Goal: Task Accomplishment & Management: Use online tool/utility

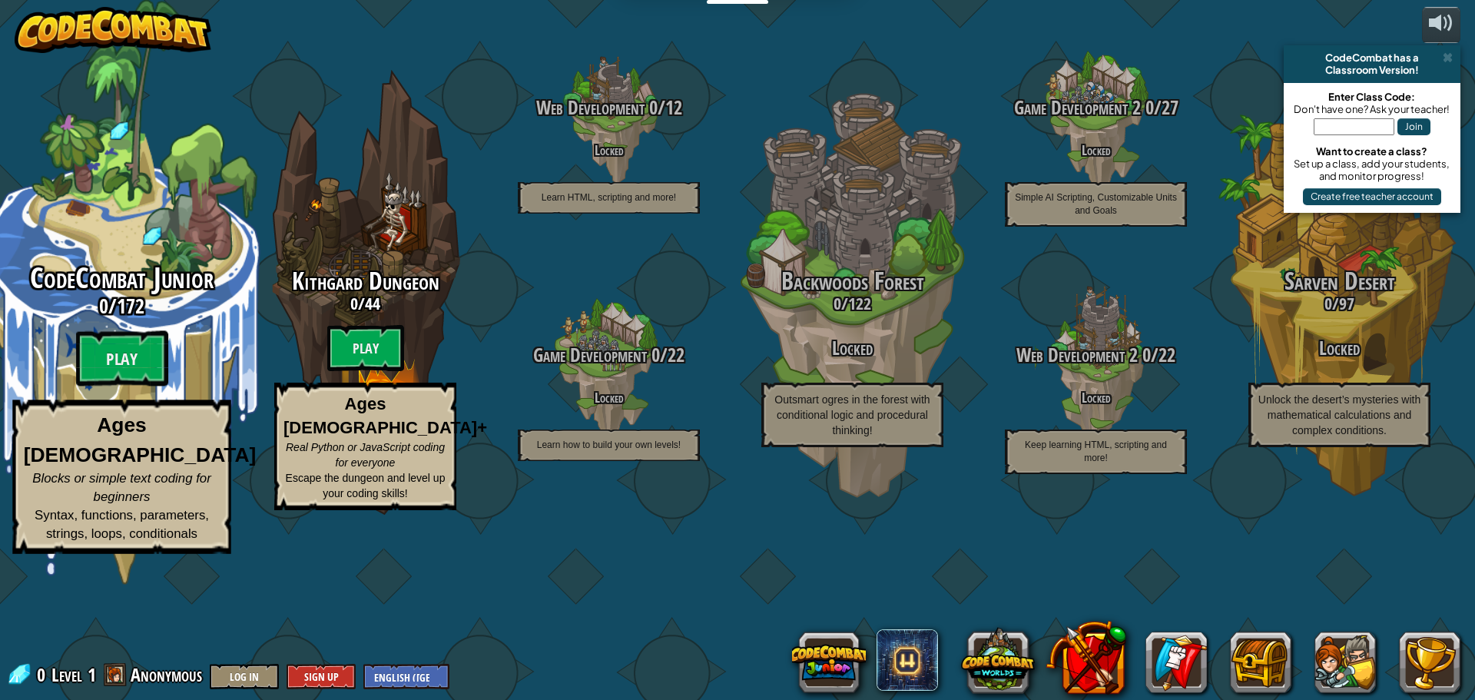
click at [168, 418] on div "CodeCombat Junior 0 / 172 Play Ages [DEMOGRAPHIC_DATA] Blocks or simple text co…" at bounding box center [121, 408] width 292 height 291
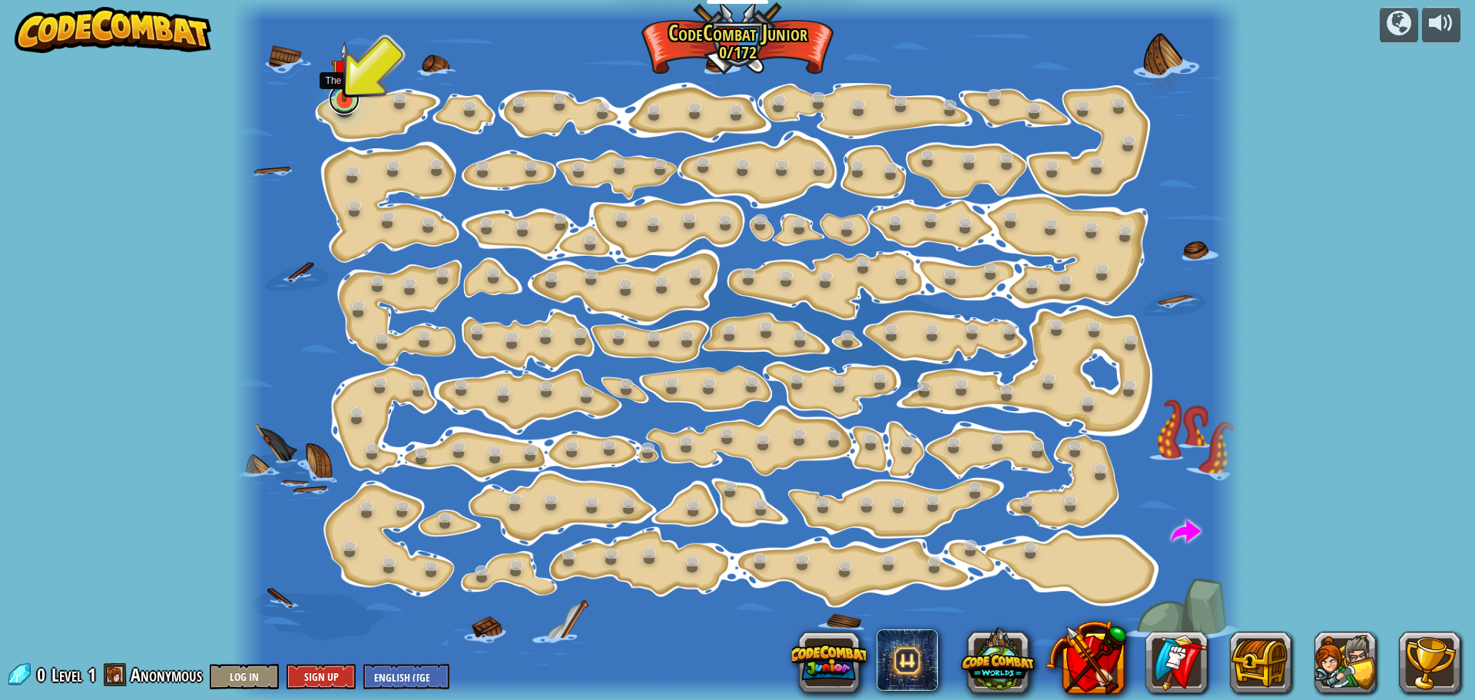
click at [340, 105] on link at bounding box center [344, 99] width 31 height 31
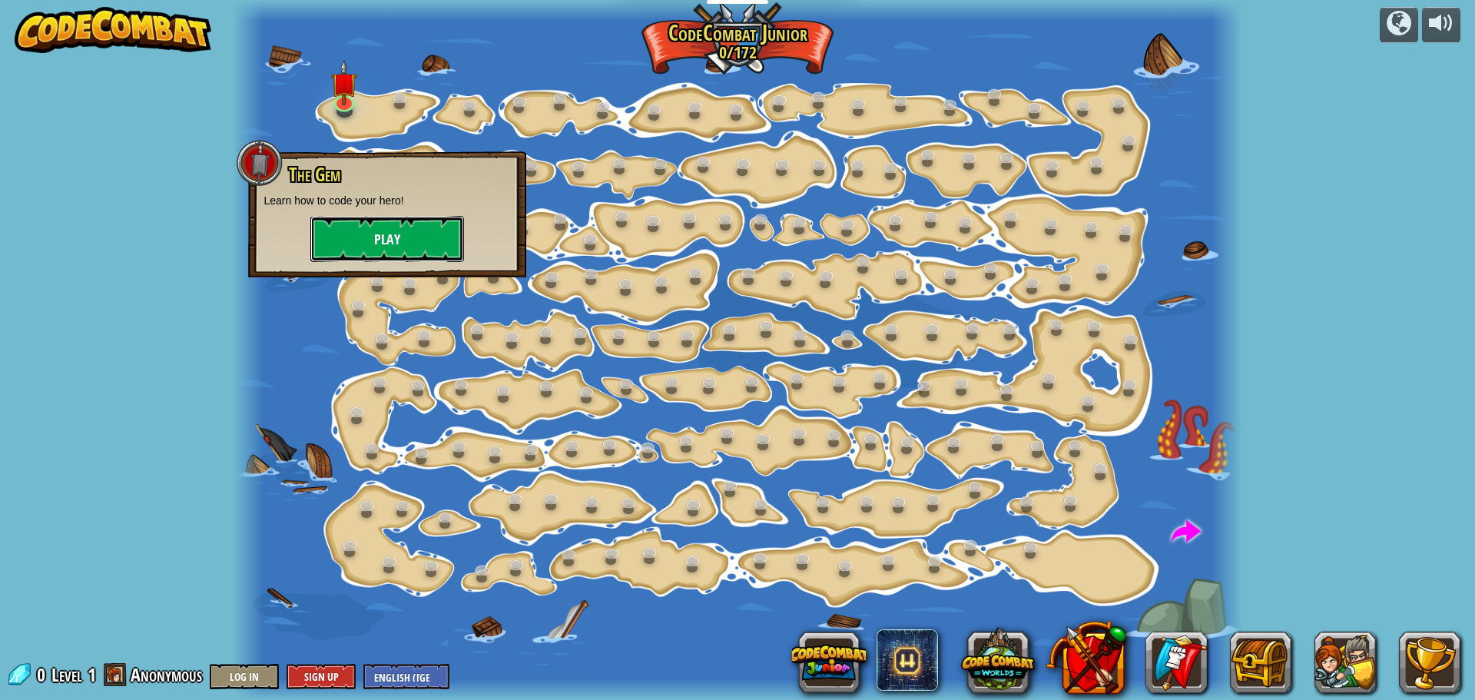
click at [456, 232] on button "Play" at bounding box center [387, 239] width 154 height 46
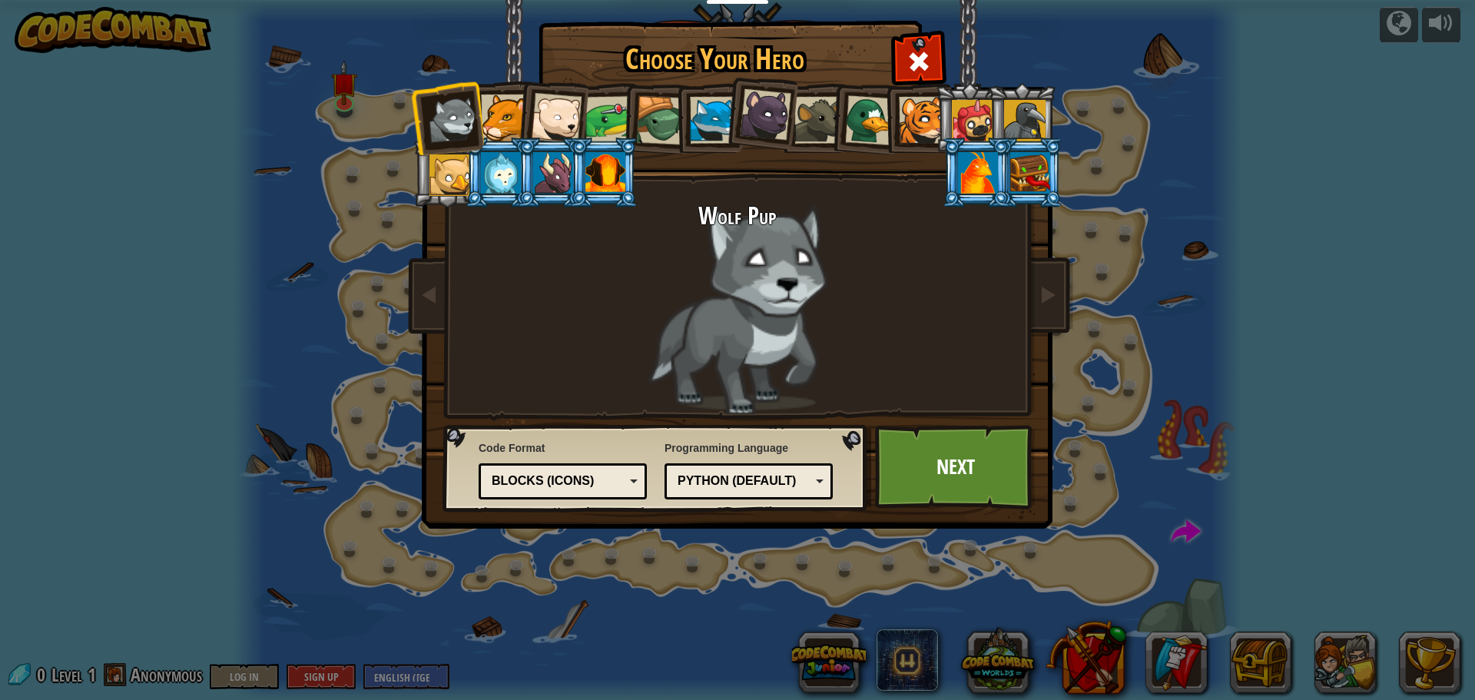
click at [787, 248] on div "Wolf Pup" at bounding box center [737, 308] width 576 height 211
click at [581, 109] on li at bounding box center [551, 115] width 75 height 75
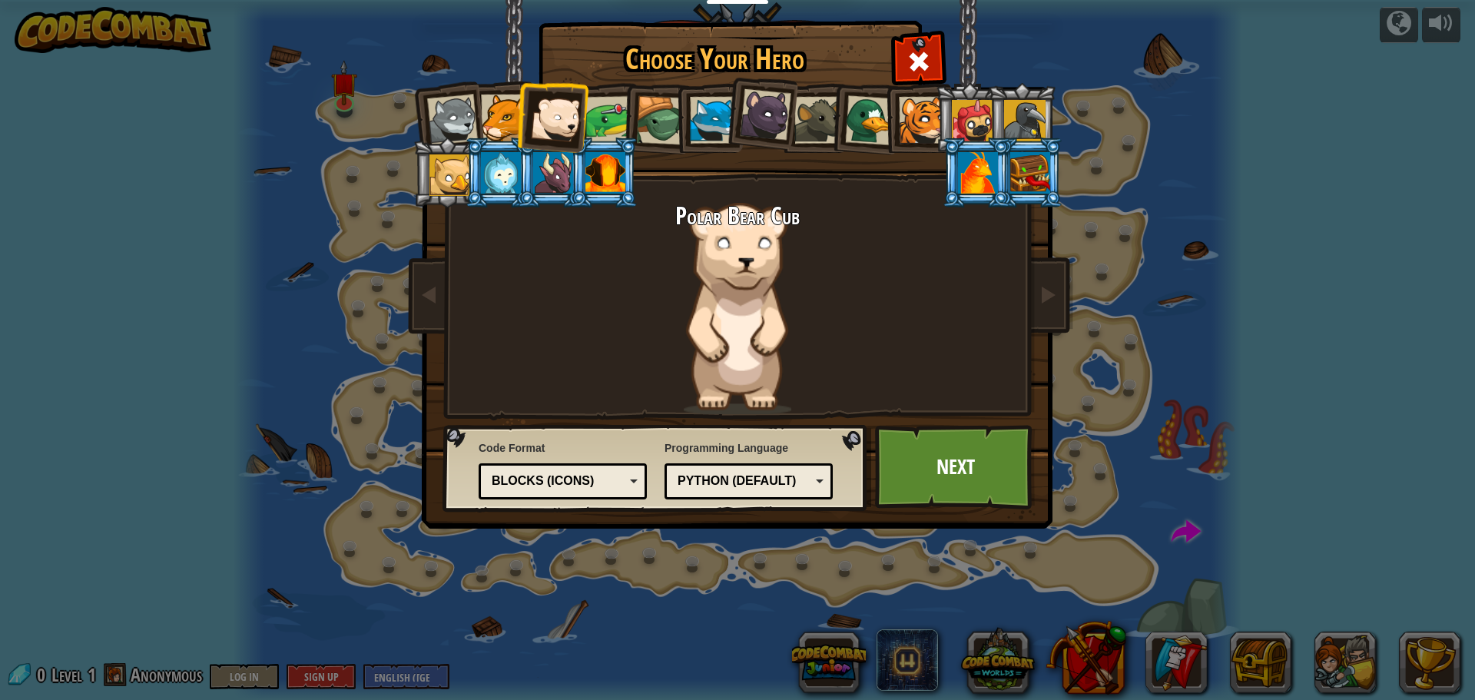
click at [601, 111] on div at bounding box center [609, 120] width 48 height 48
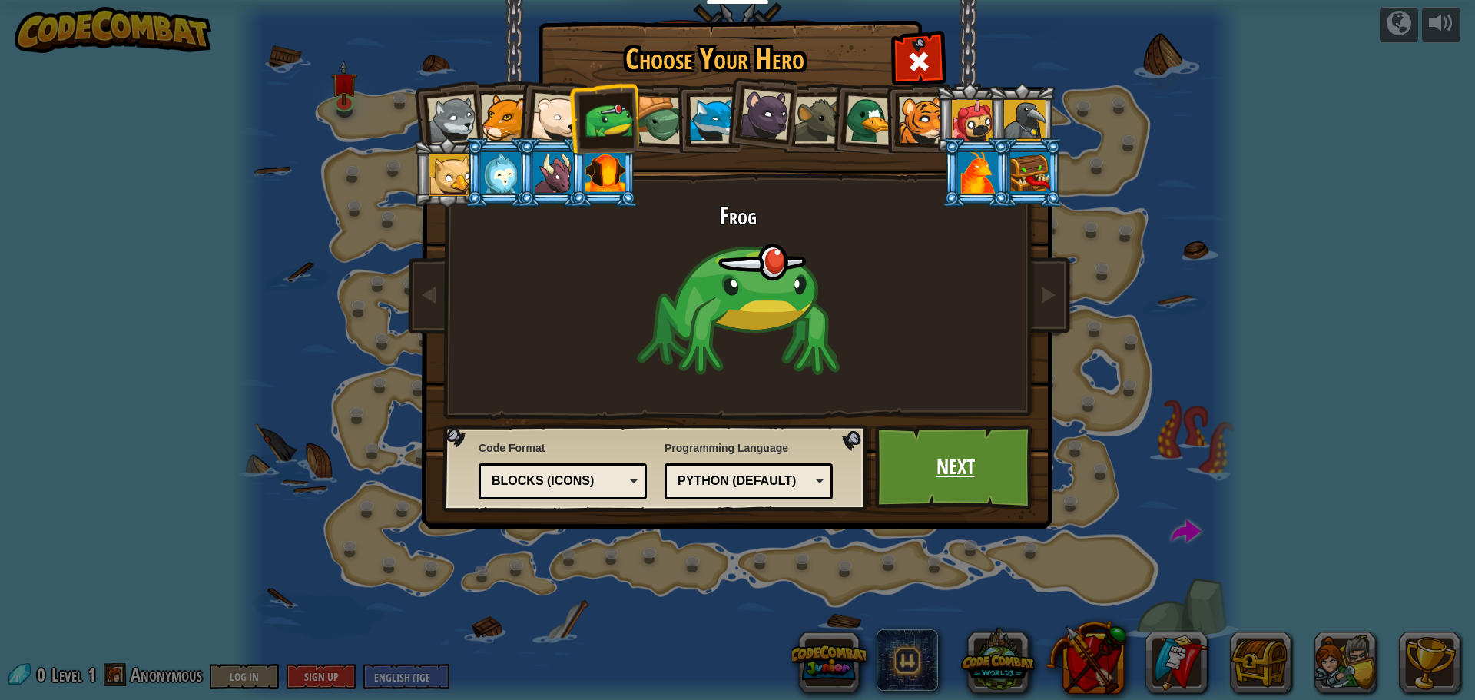
click at [959, 466] on link "Next" at bounding box center [955, 467] width 161 height 84
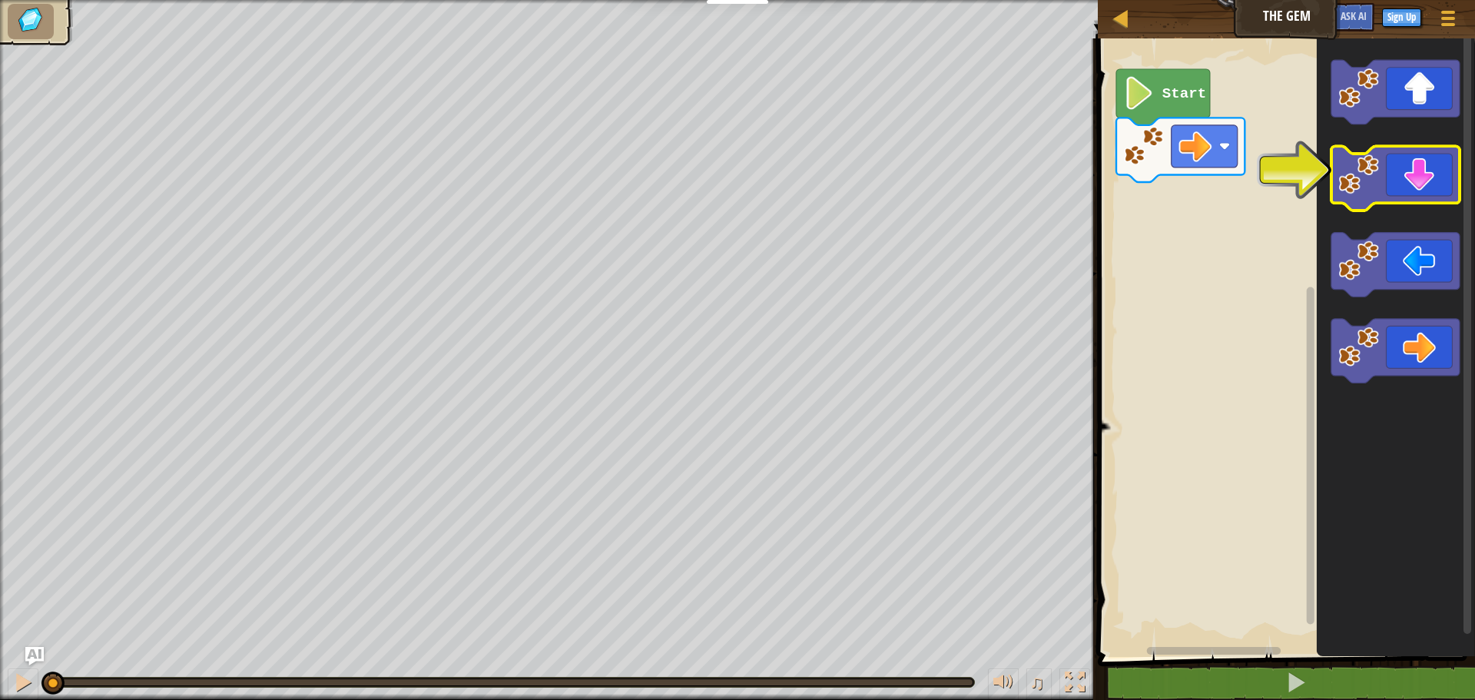
click at [1435, 187] on icon "Blockly Workspace" at bounding box center [1395, 179] width 128 height 65
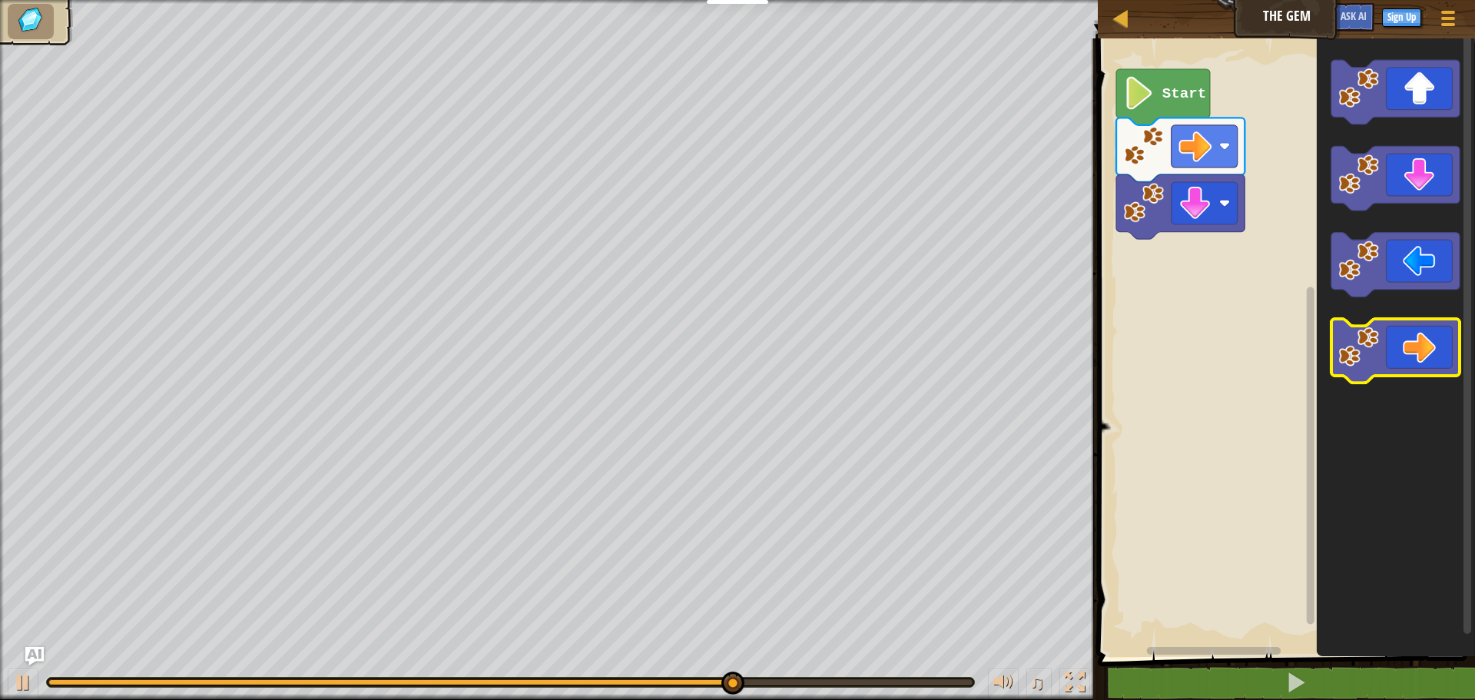
click at [1425, 342] on icon "Blockly Workspace" at bounding box center [1395, 351] width 128 height 65
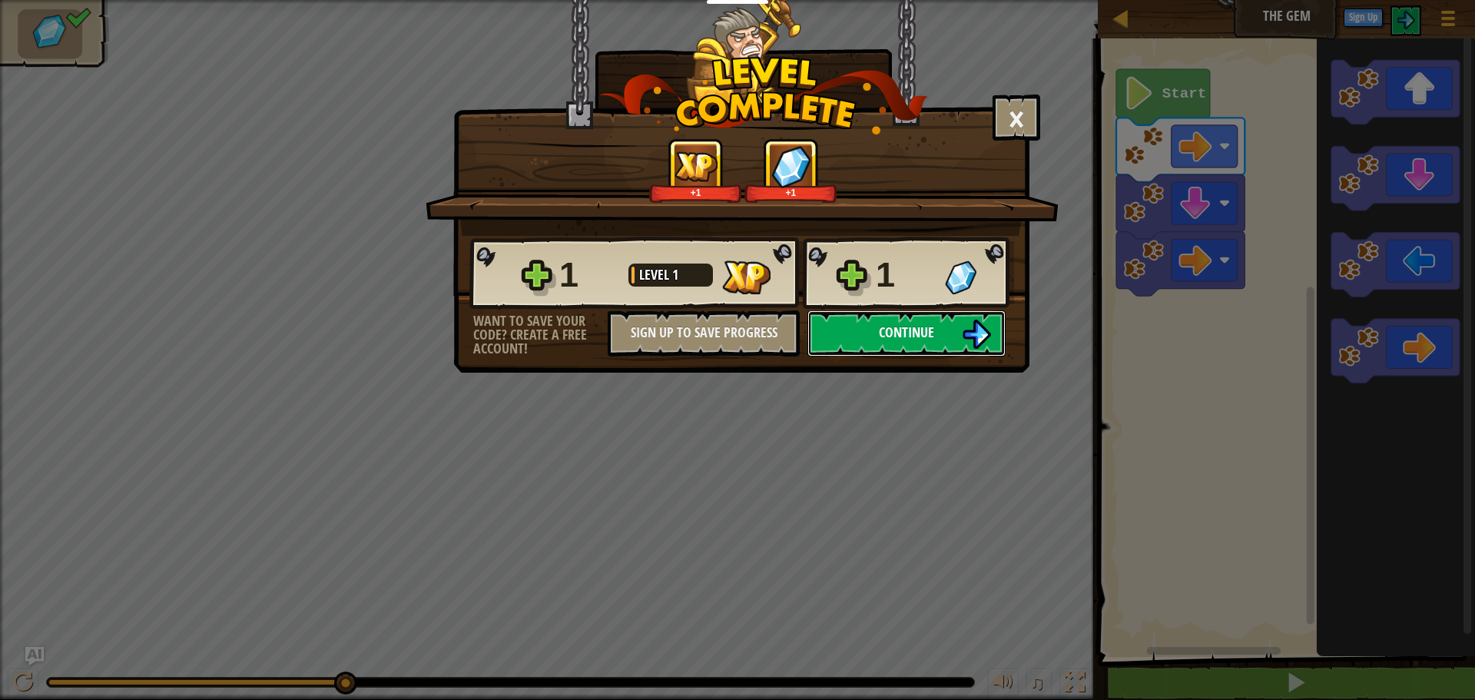
click at [933, 323] on span "Continue" at bounding box center [906, 332] width 55 height 19
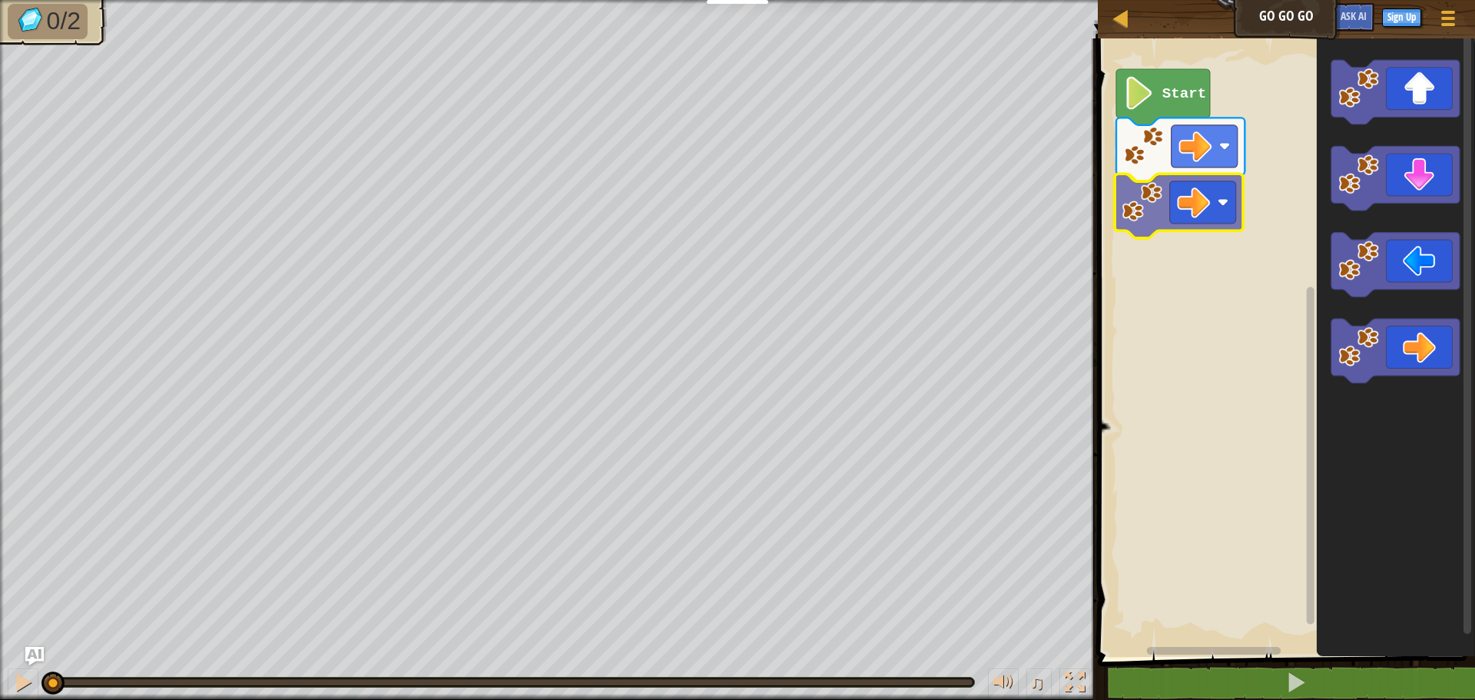
click at [1183, 201] on div "Start" at bounding box center [1284, 344] width 382 height 626
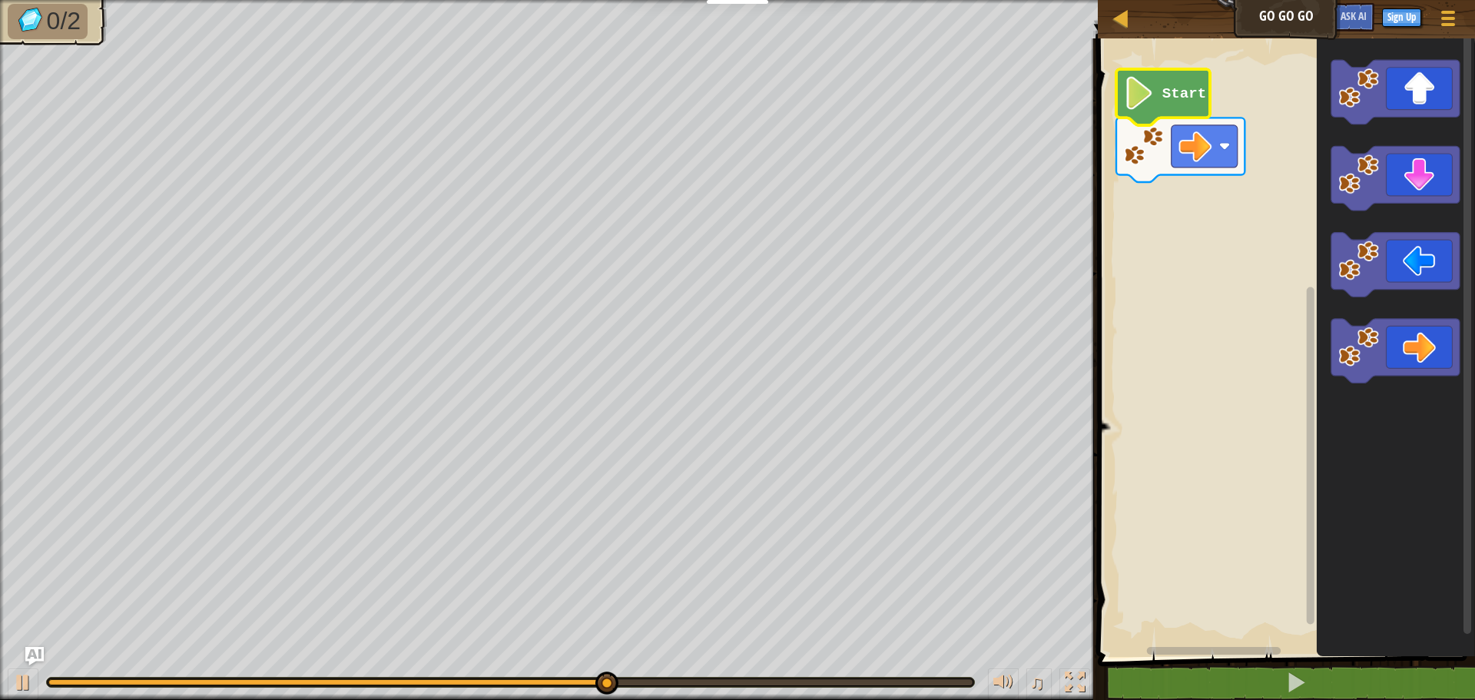
click at [1156, 99] on icon "Blockly Workspace" at bounding box center [1163, 97] width 94 height 56
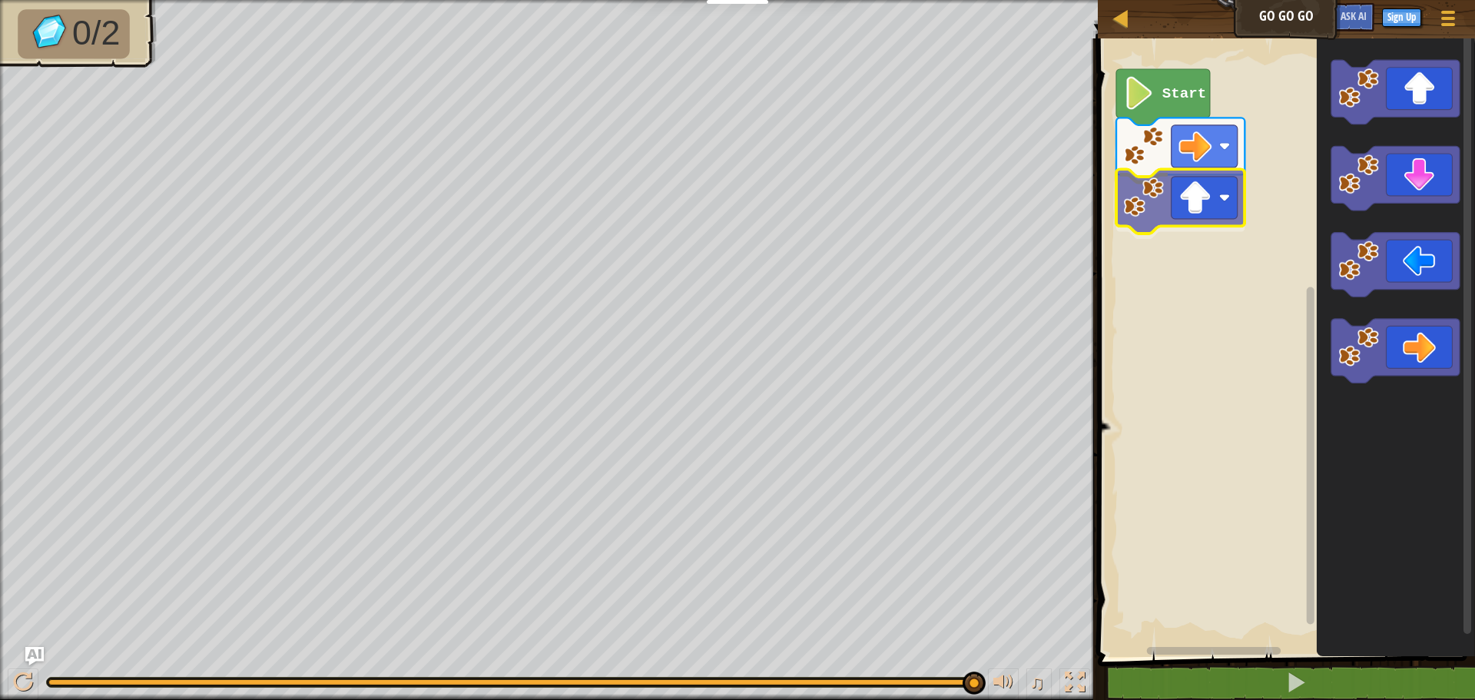
click at [1205, 207] on div "Start" at bounding box center [1284, 344] width 382 height 626
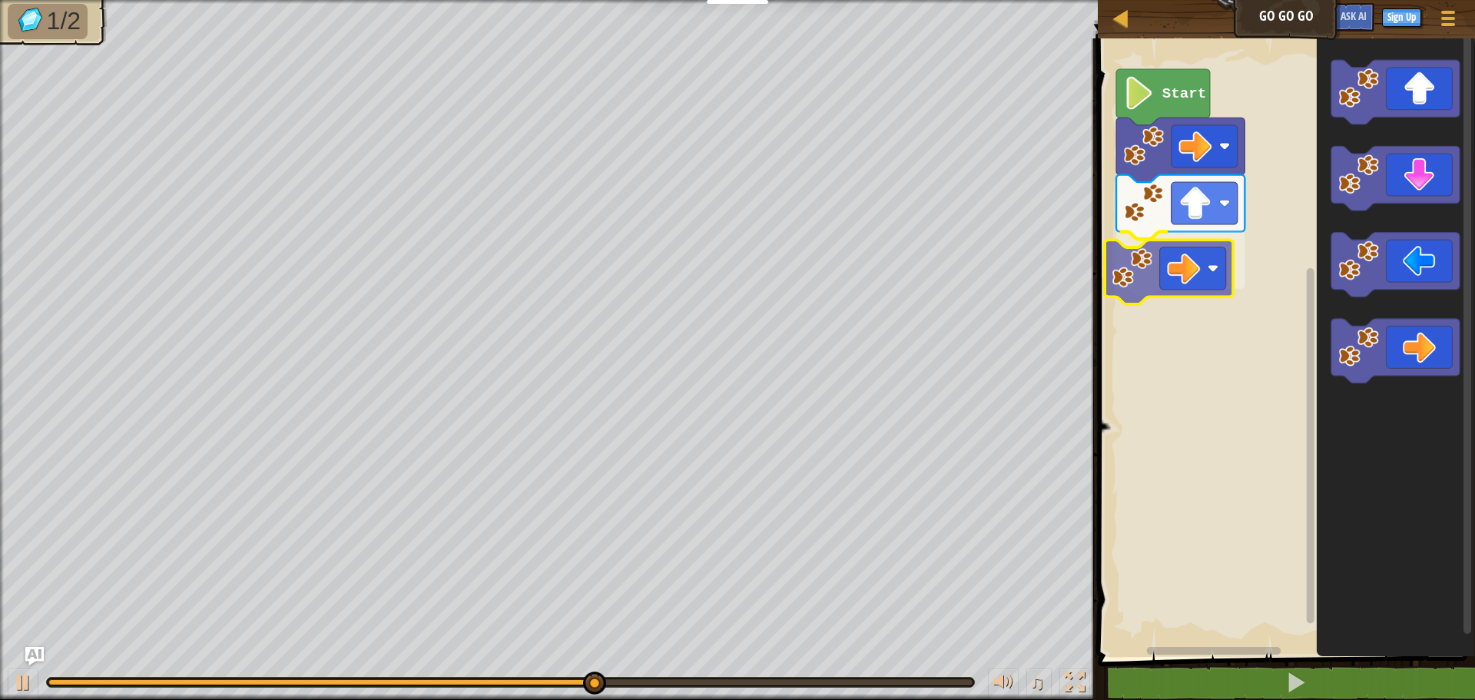
click at [1226, 286] on div "Start" at bounding box center [1284, 344] width 382 height 626
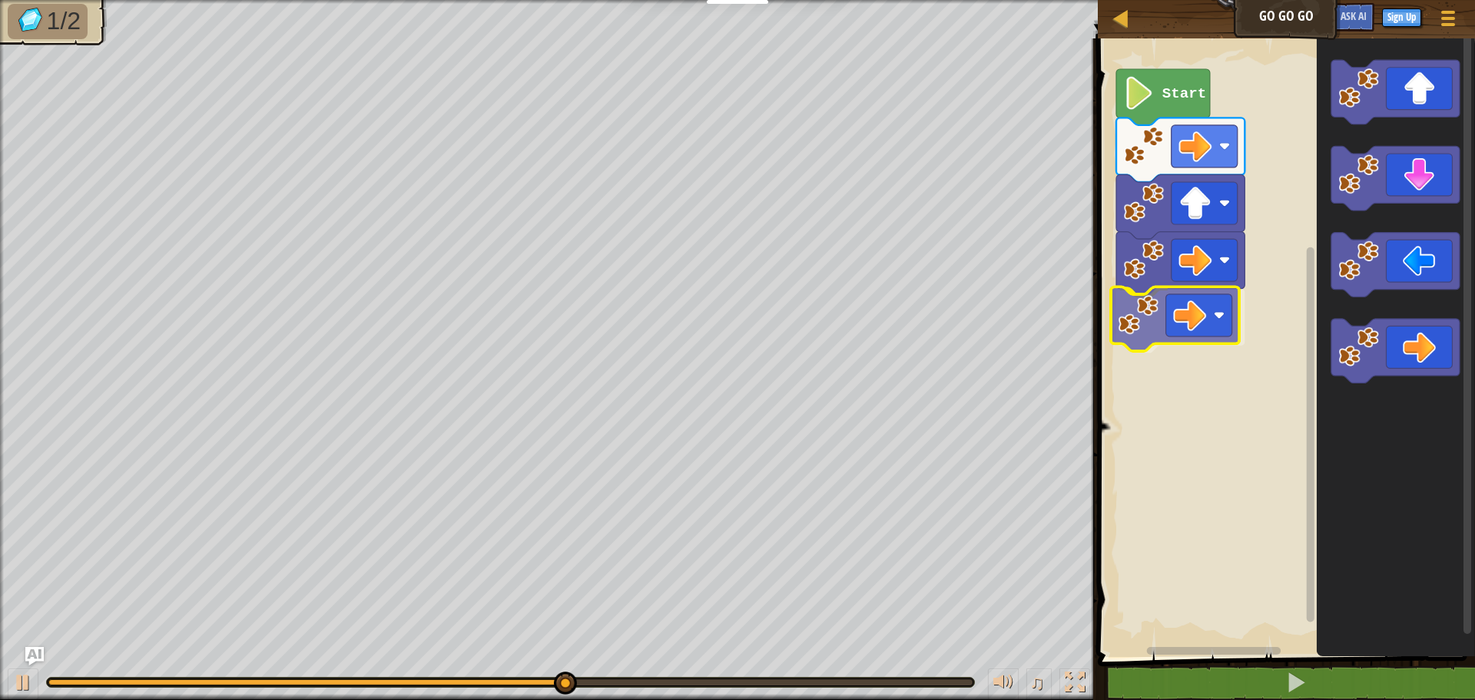
click at [1151, 306] on div "Start" at bounding box center [1284, 344] width 382 height 626
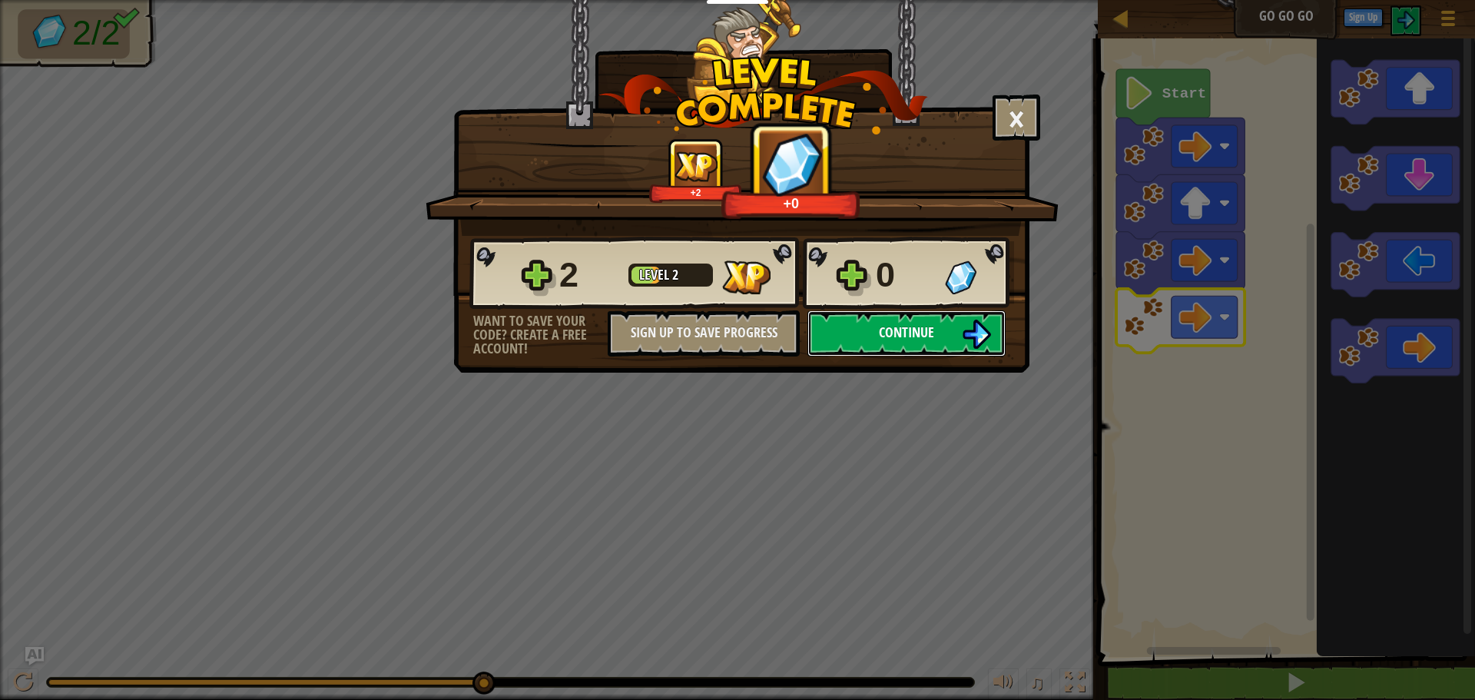
drag, startPoint x: 973, startPoint y: 316, endPoint x: 983, endPoint y: 311, distance: 11.3
click at [983, 311] on button "Continue" at bounding box center [906, 333] width 198 height 46
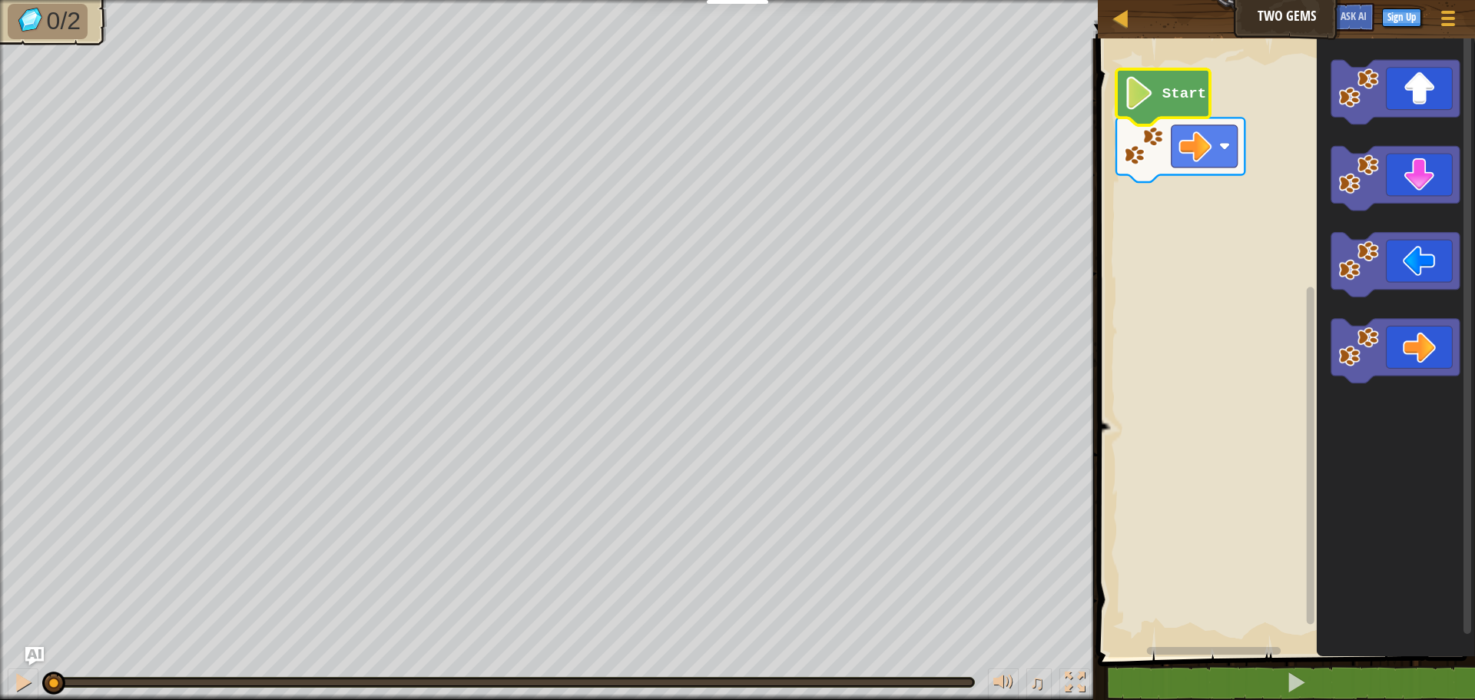
click at [1181, 78] on icon "Blockly Workspace" at bounding box center [1163, 97] width 94 height 56
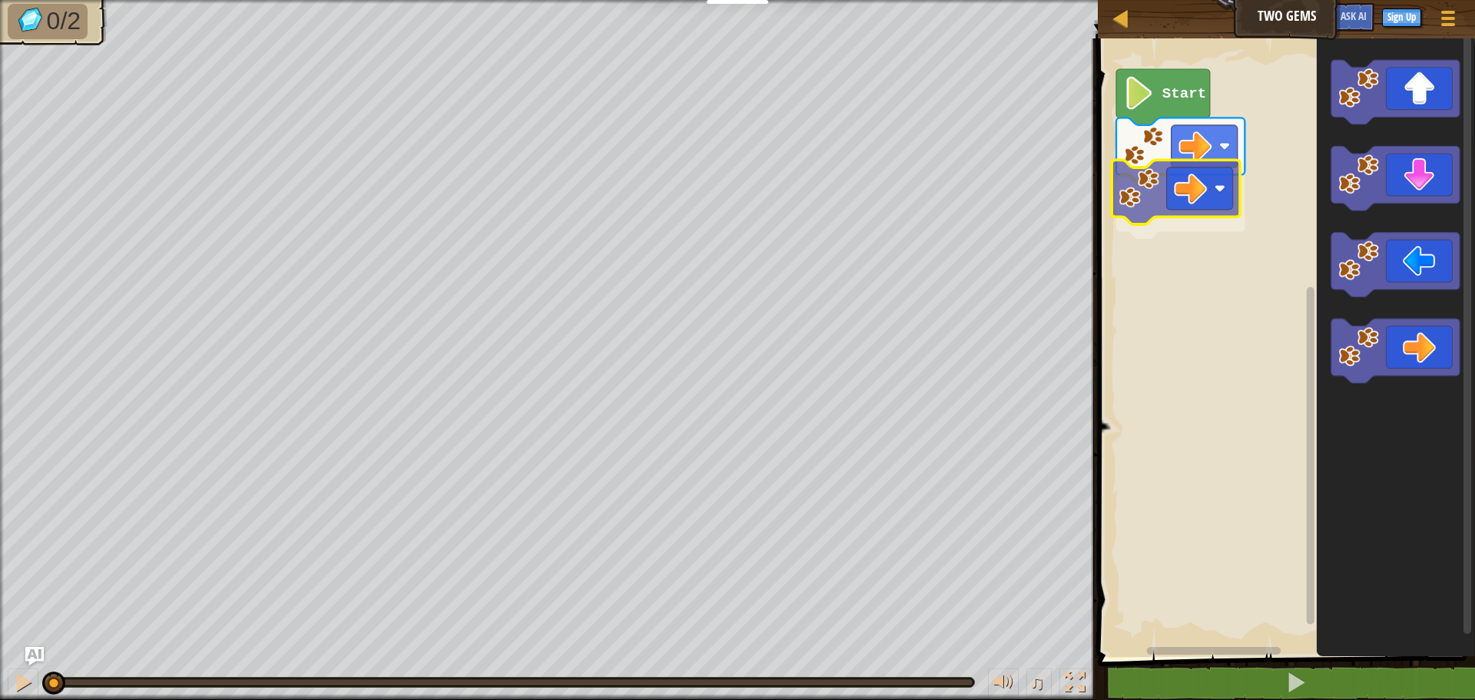
click at [1166, 207] on div "Start" at bounding box center [1284, 344] width 382 height 626
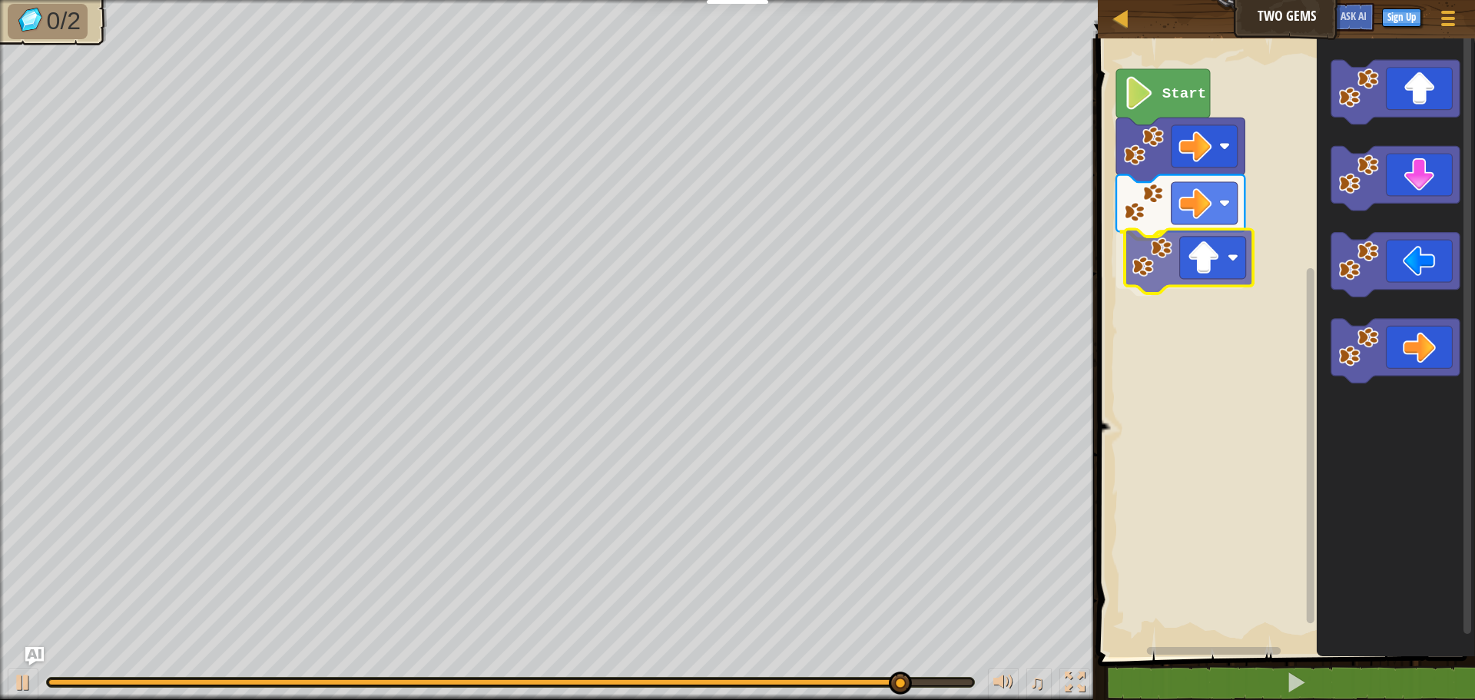
click at [1213, 277] on div "Start" at bounding box center [1284, 344] width 382 height 626
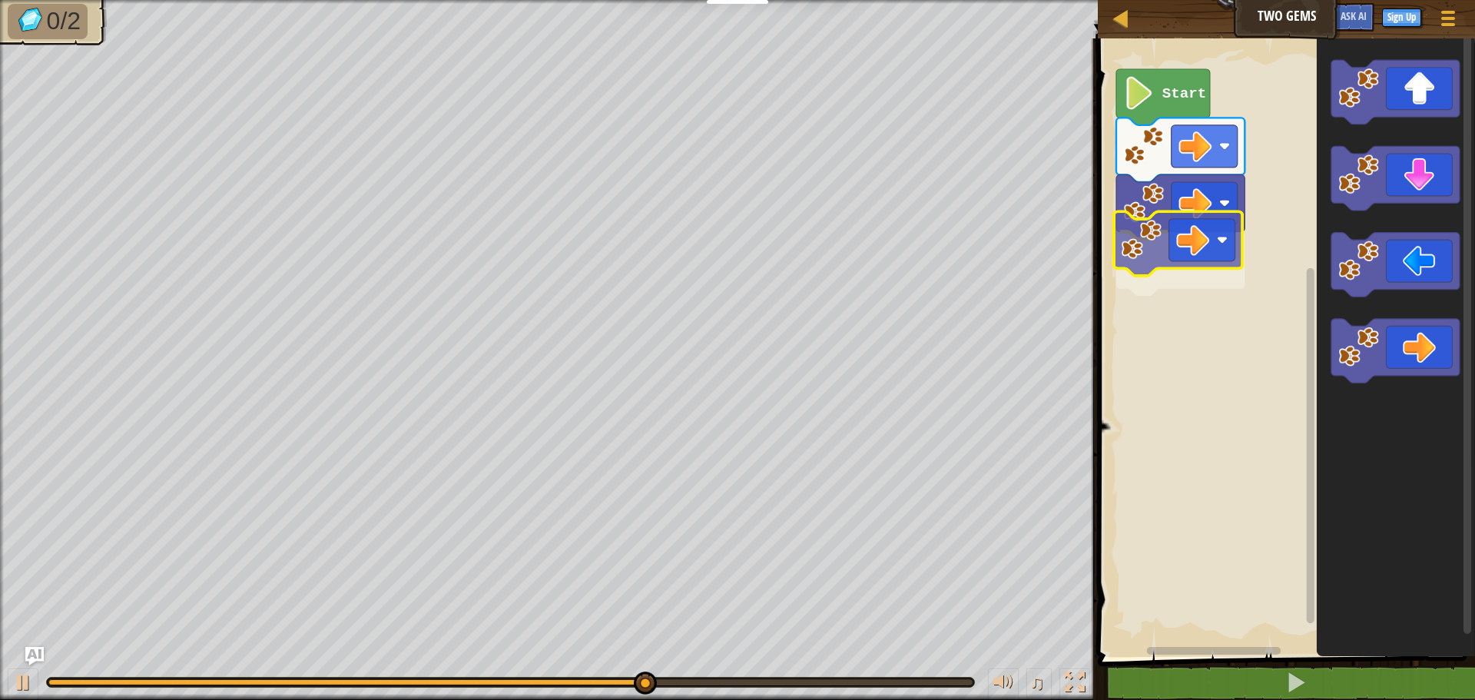
click at [1191, 241] on div "Start" at bounding box center [1284, 344] width 382 height 626
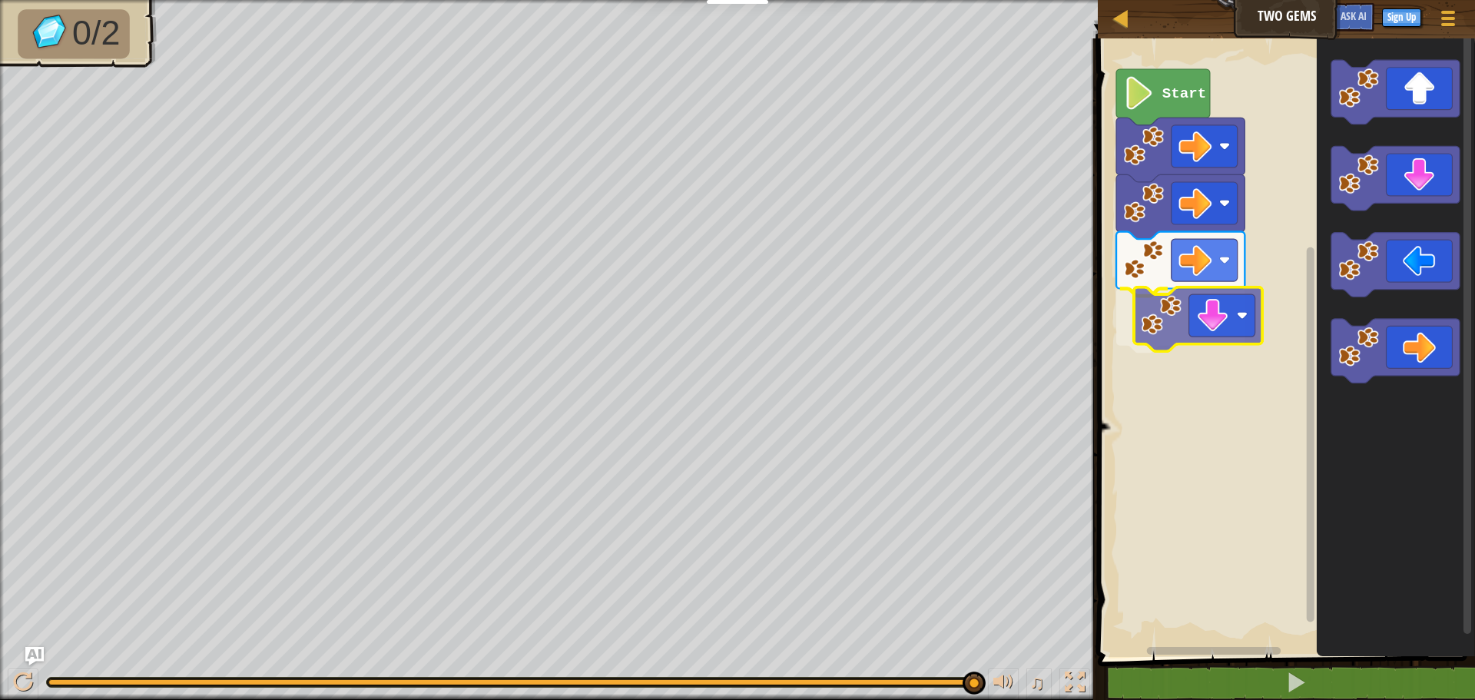
click at [1226, 339] on div "Start" at bounding box center [1284, 344] width 382 height 626
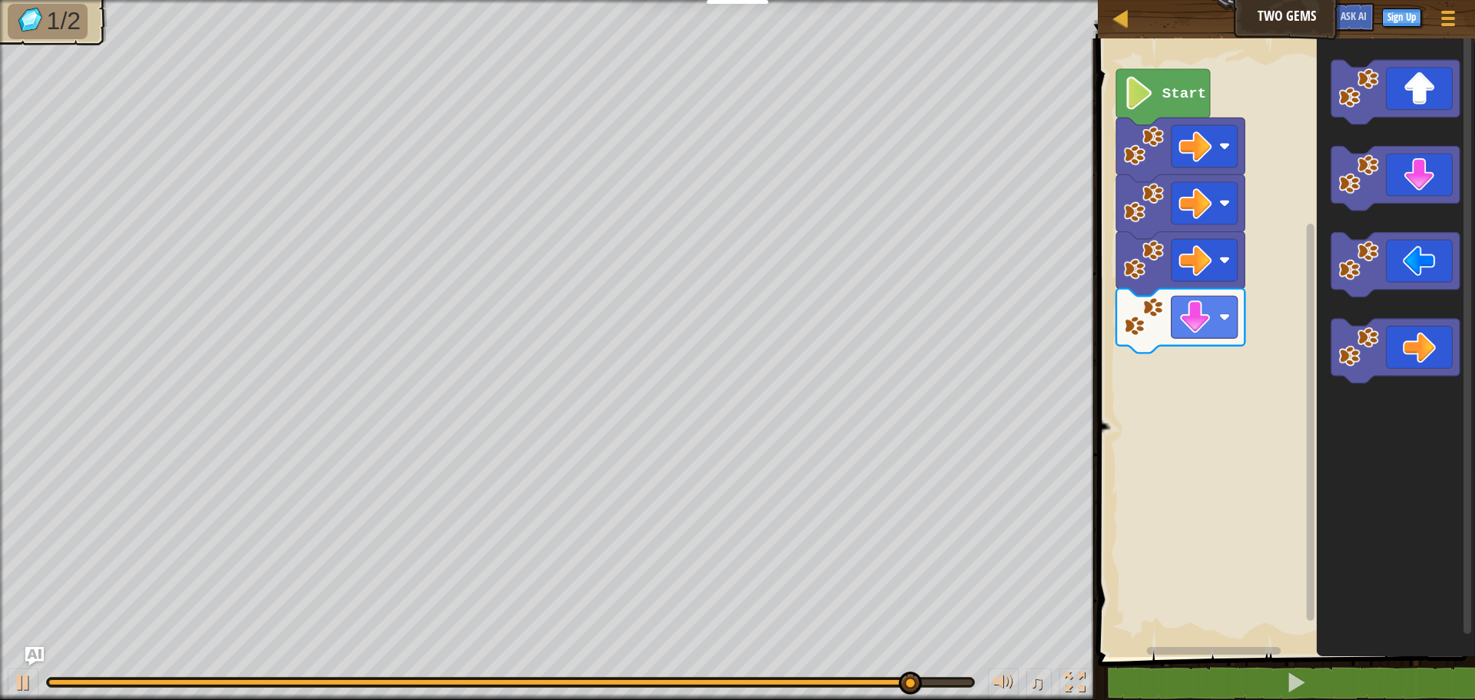
click at [1230, 335] on div "Start" at bounding box center [1284, 344] width 382 height 626
click at [1434, 105] on icon "Blockly Workspace" at bounding box center [1395, 92] width 128 height 65
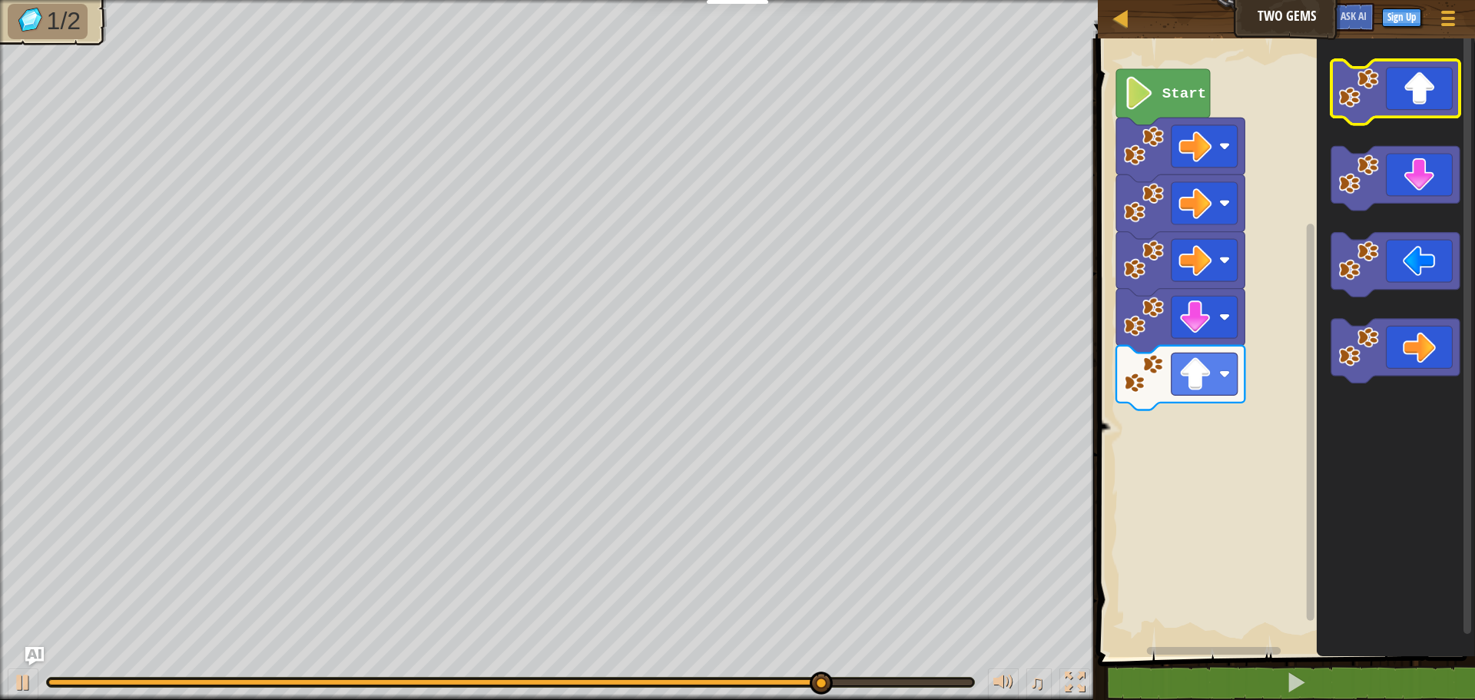
click at [1417, 103] on icon "Blockly Workspace" at bounding box center [1395, 92] width 128 height 65
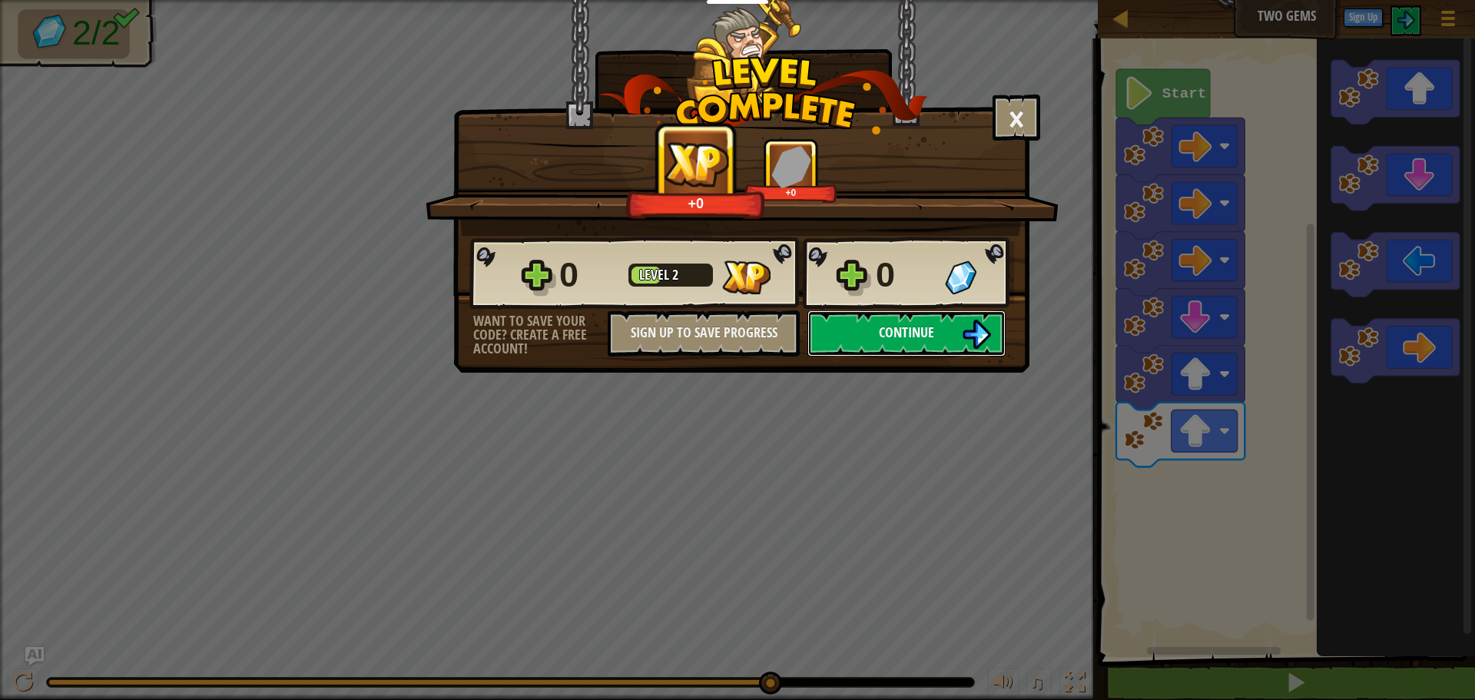
click at [946, 333] on button "Continue" at bounding box center [906, 333] width 198 height 46
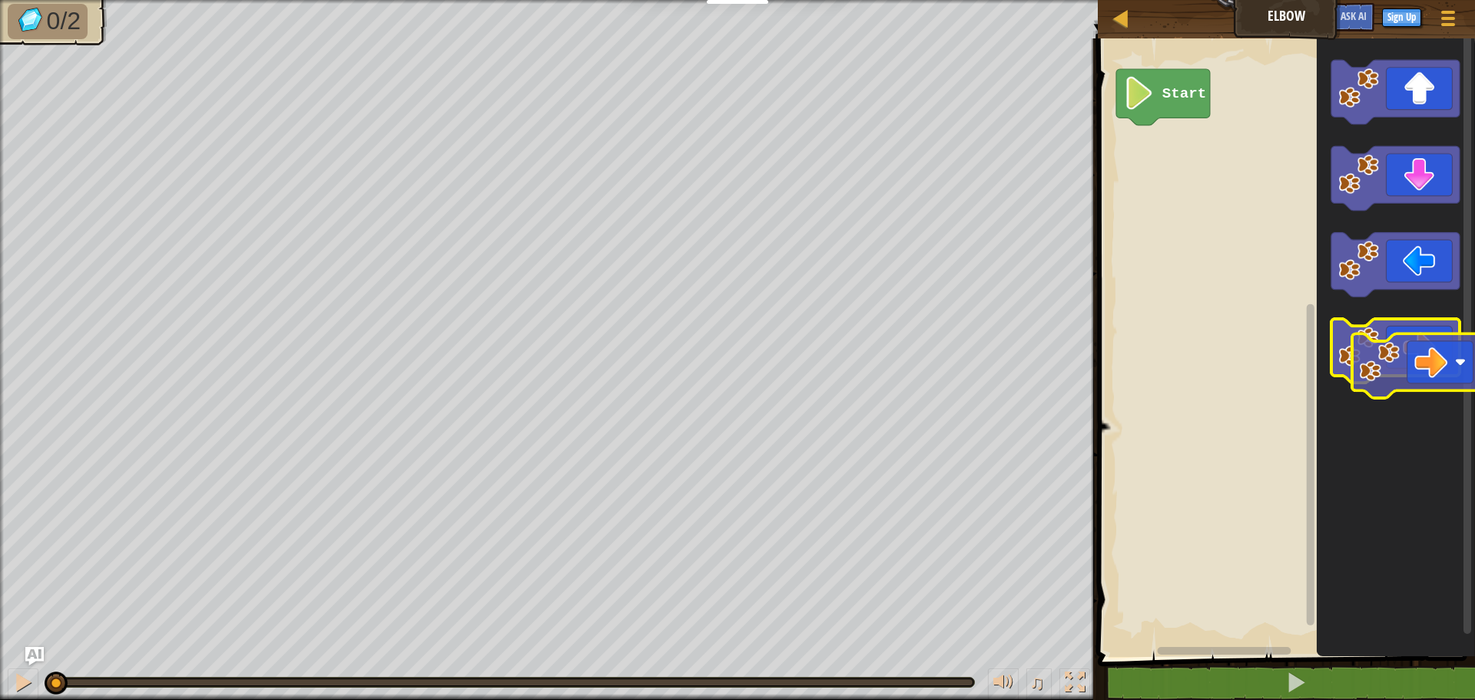
click at [1431, 362] on icon "Blockly Workspace" at bounding box center [1395, 351] width 128 height 65
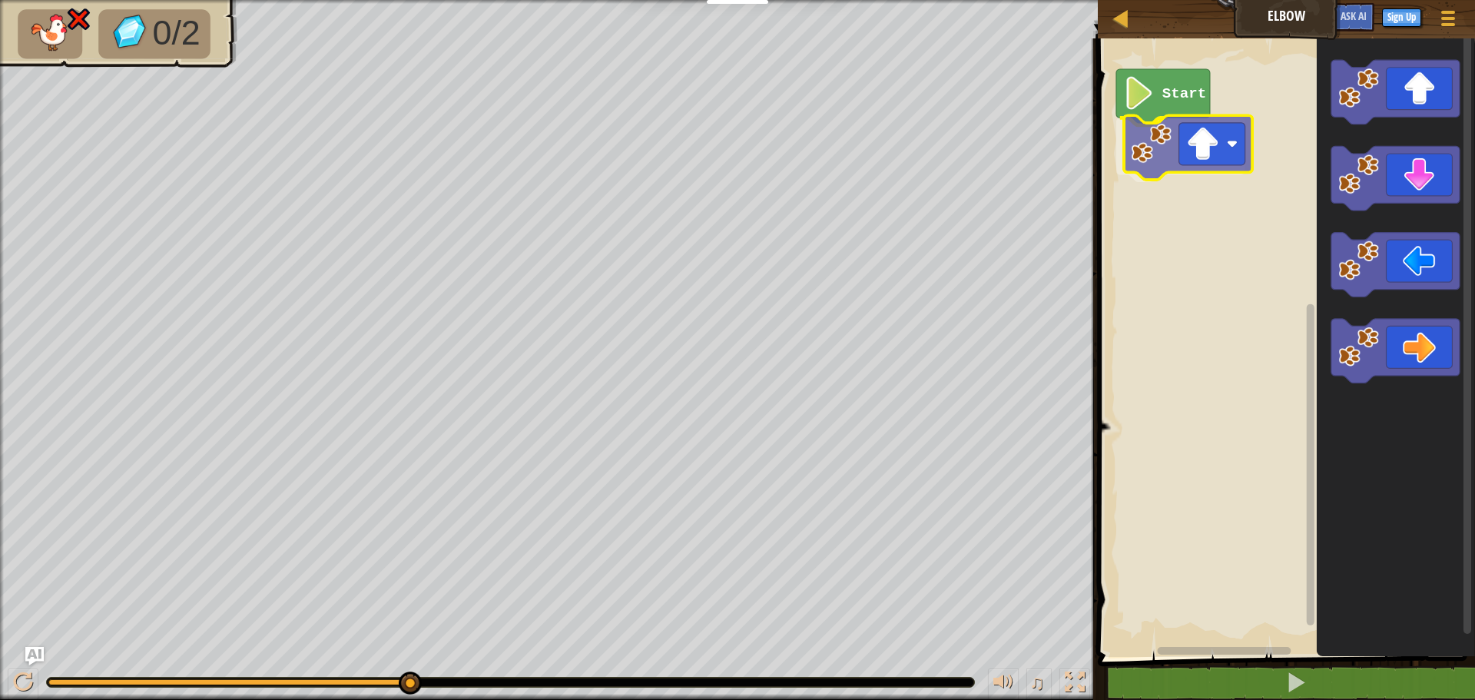
click at [1169, 139] on div "Start" at bounding box center [1284, 344] width 382 height 626
click at [1150, 123] on div "Start" at bounding box center [1284, 344] width 382 height 626
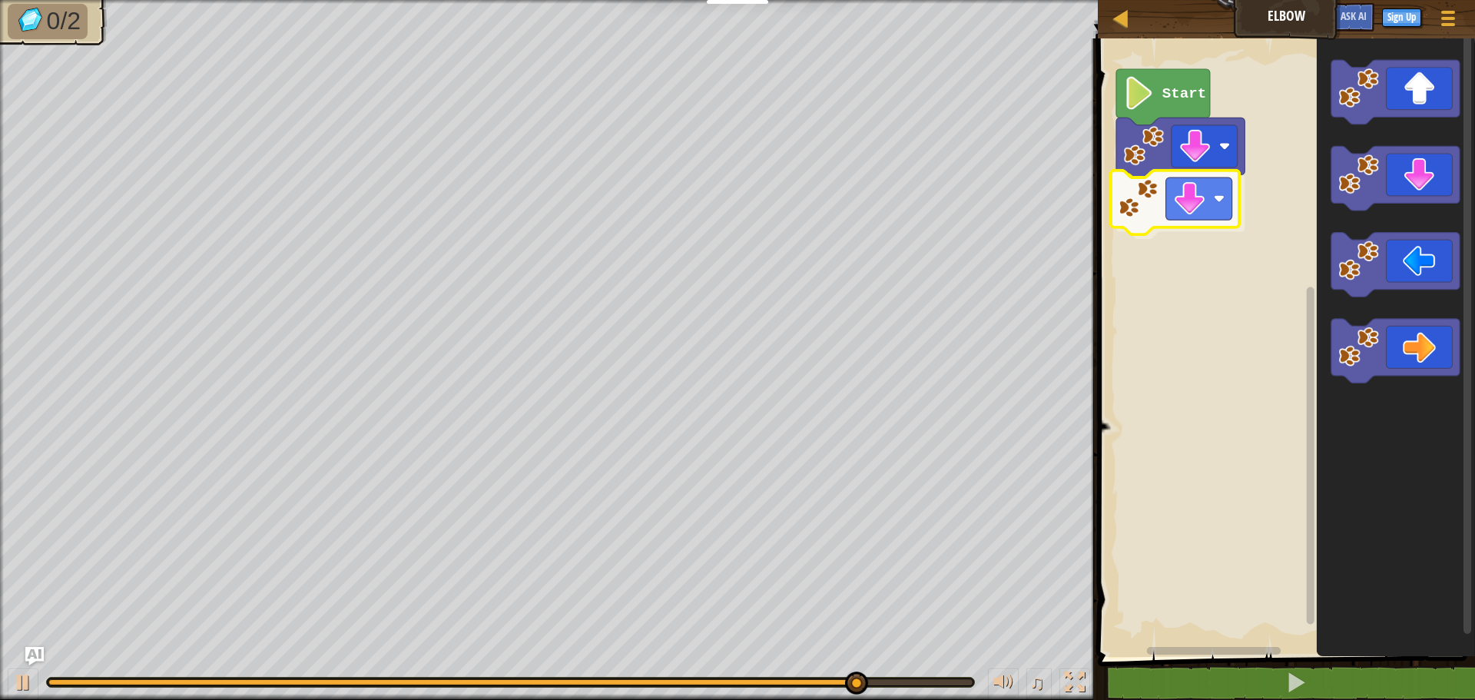
click at [1201, 215] on div "Start" at bounding box center [1284, 344] width 382 height 626
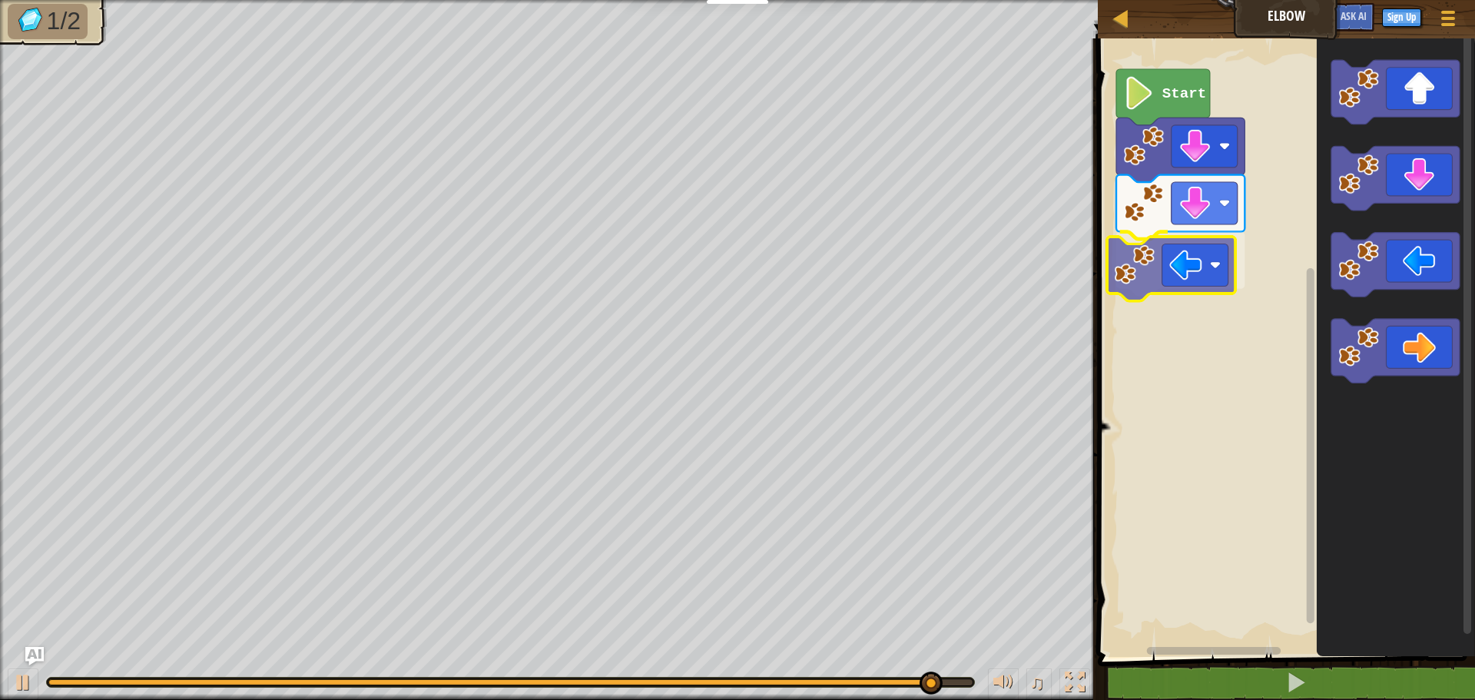
click at [1191, 287] on div "Start" at bounding box center [1284, 344] width 382 height 626
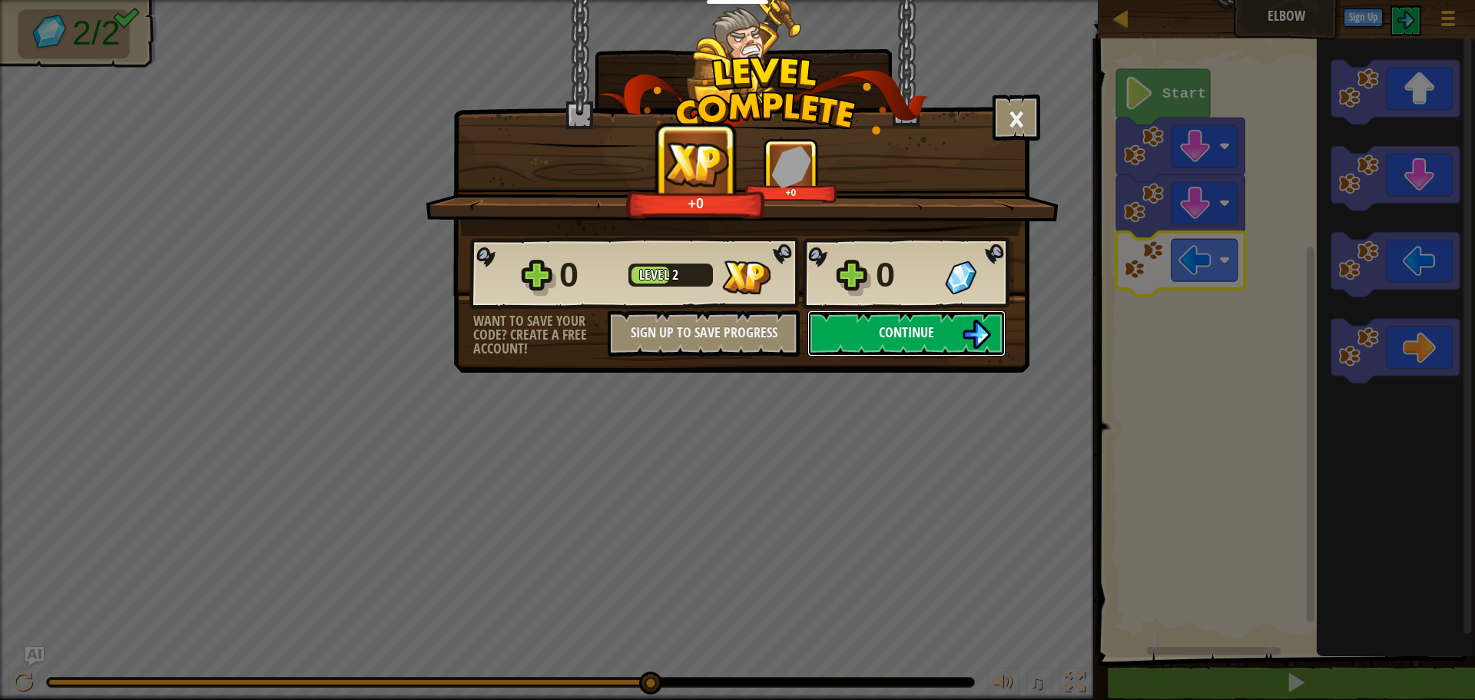
click at [935, 324] on button "Continue" at bounding box center [906, 333] width 198 height 46
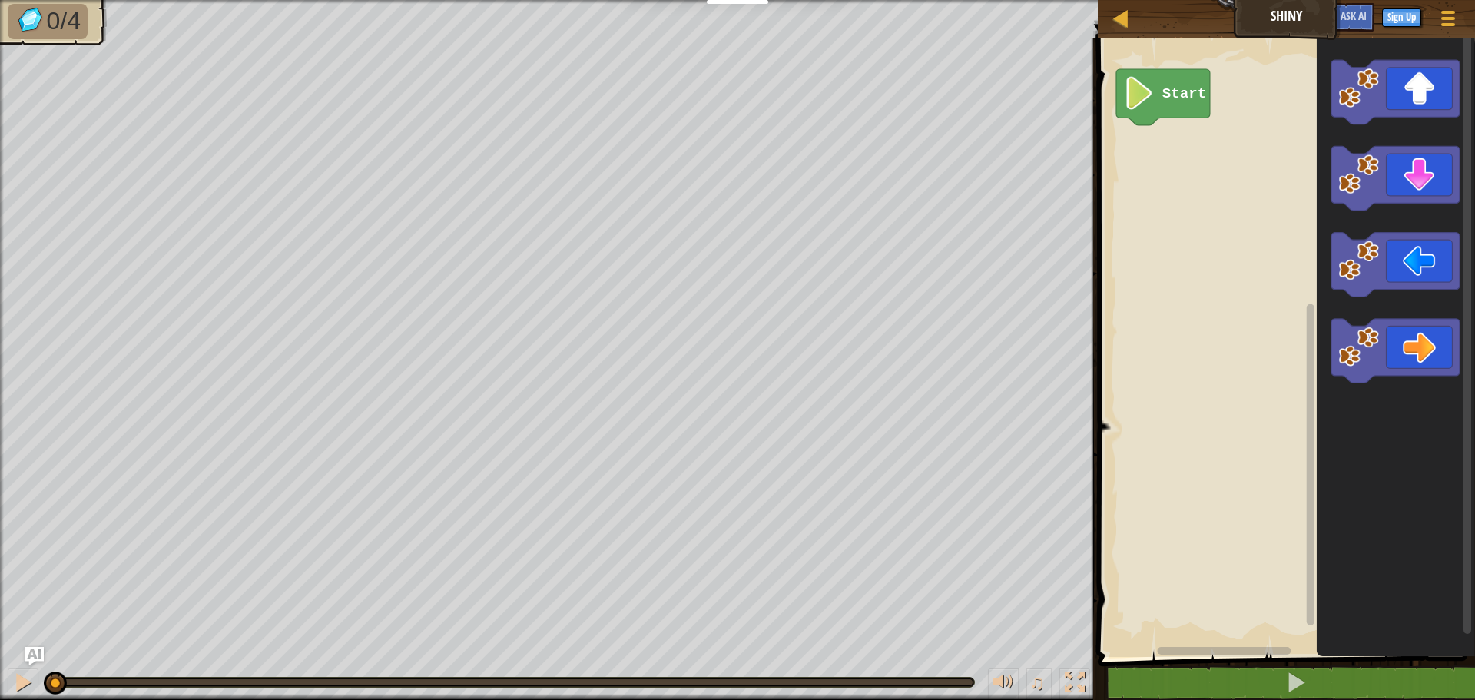
click at [1382, 276] on icon "Blockly Workspace" at bounding box center [1395, 265] width 128 height 65
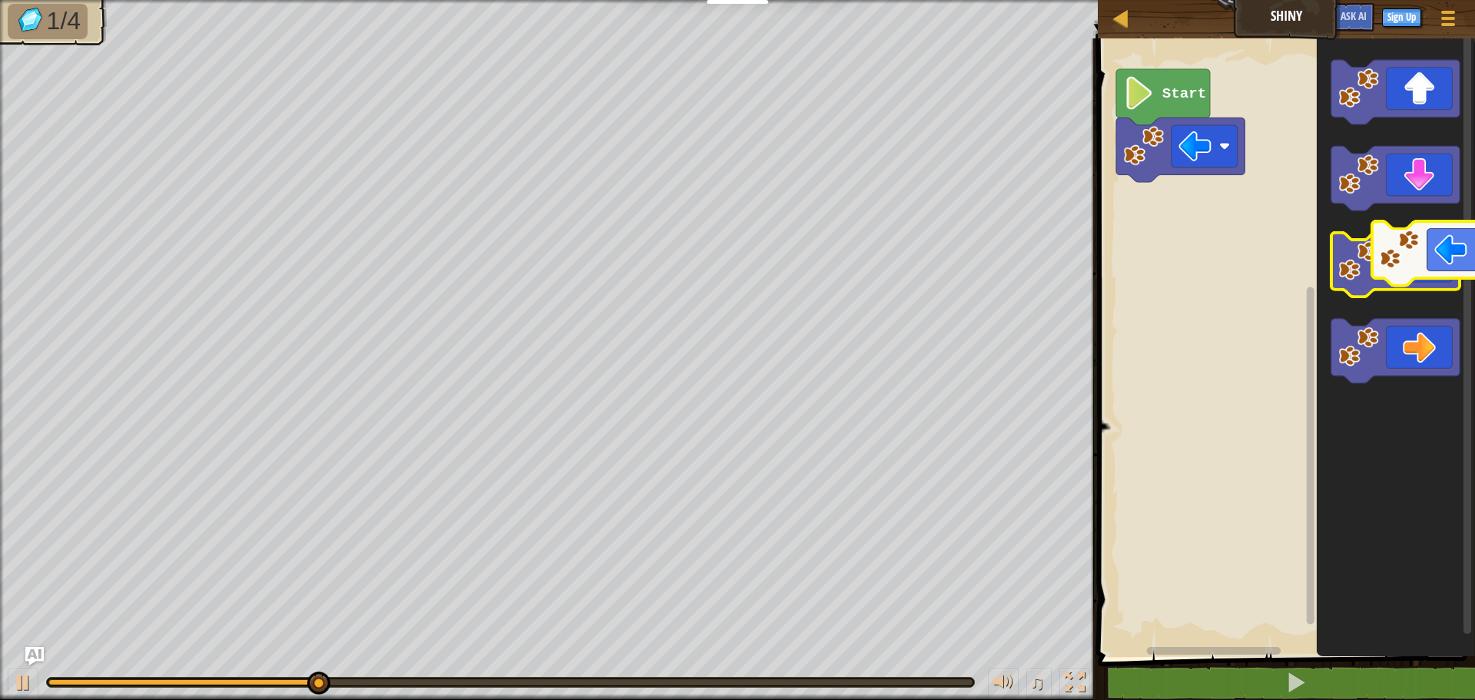
click at [1414, 256] on g "Blockly Workspace" at bounding box center [1395, 265] width 128 height 65
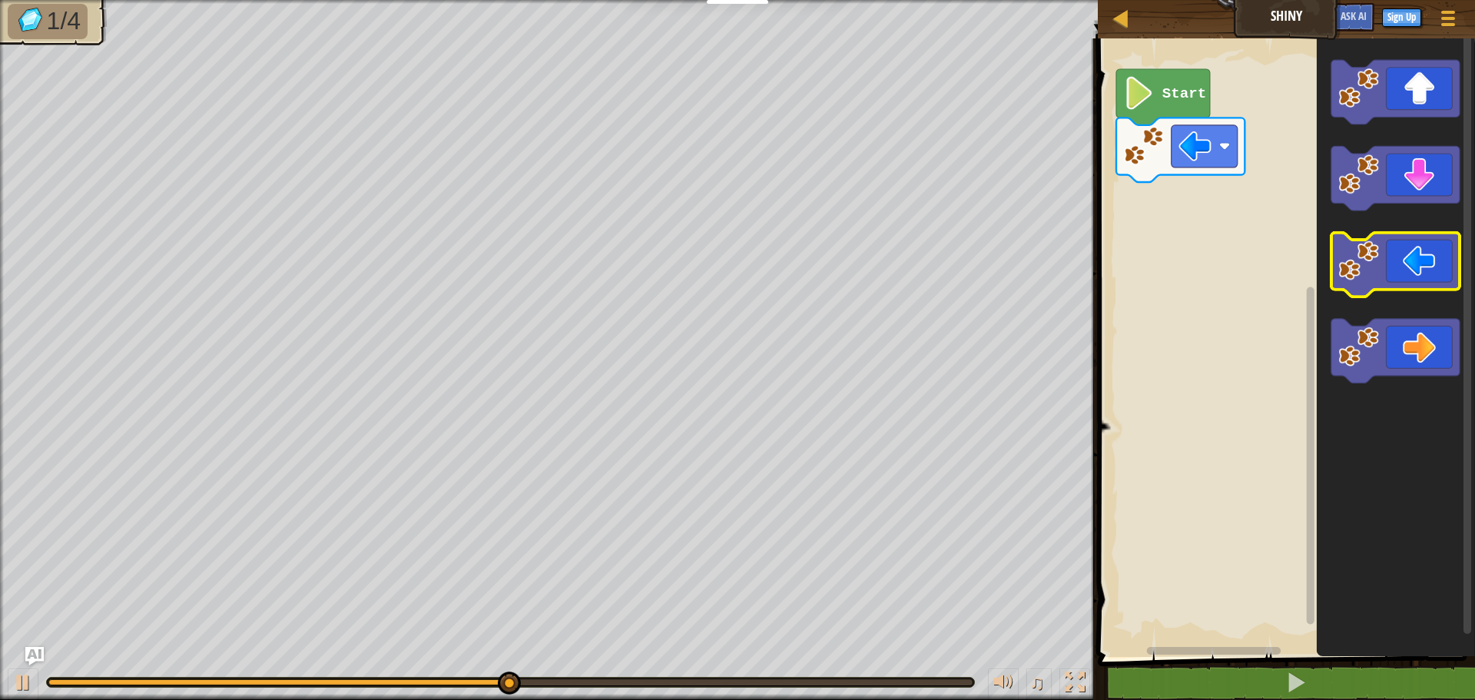
click at [1414, 254] on icon "Blockly Workspace" at bounding box center [1395, 265] width 128 height 65
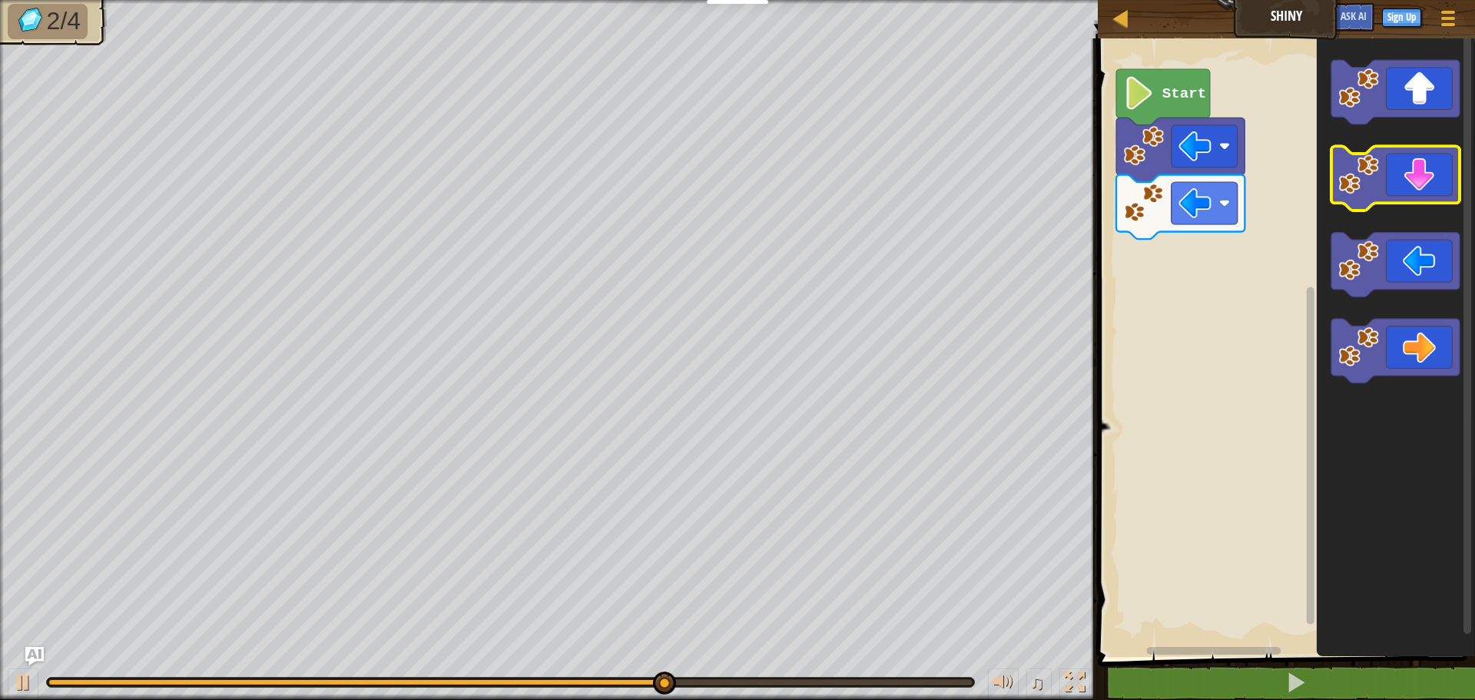
click at [1413, 182] on icon "Blockly Workspace" at bounding box center [1395, 179] width 128 height 65
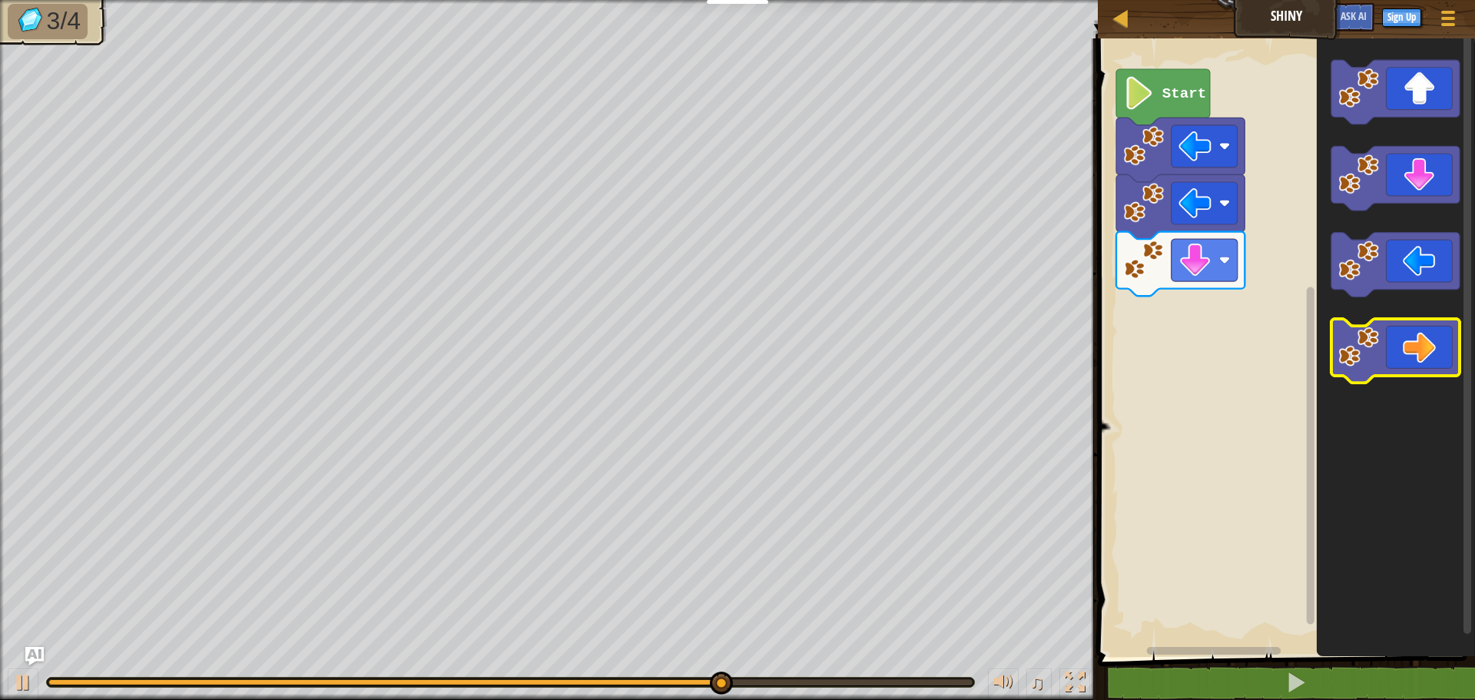
click at [1410, 343] on icon "Blockly Workspace" at bounding box center [1395, 351] width 128 height 65
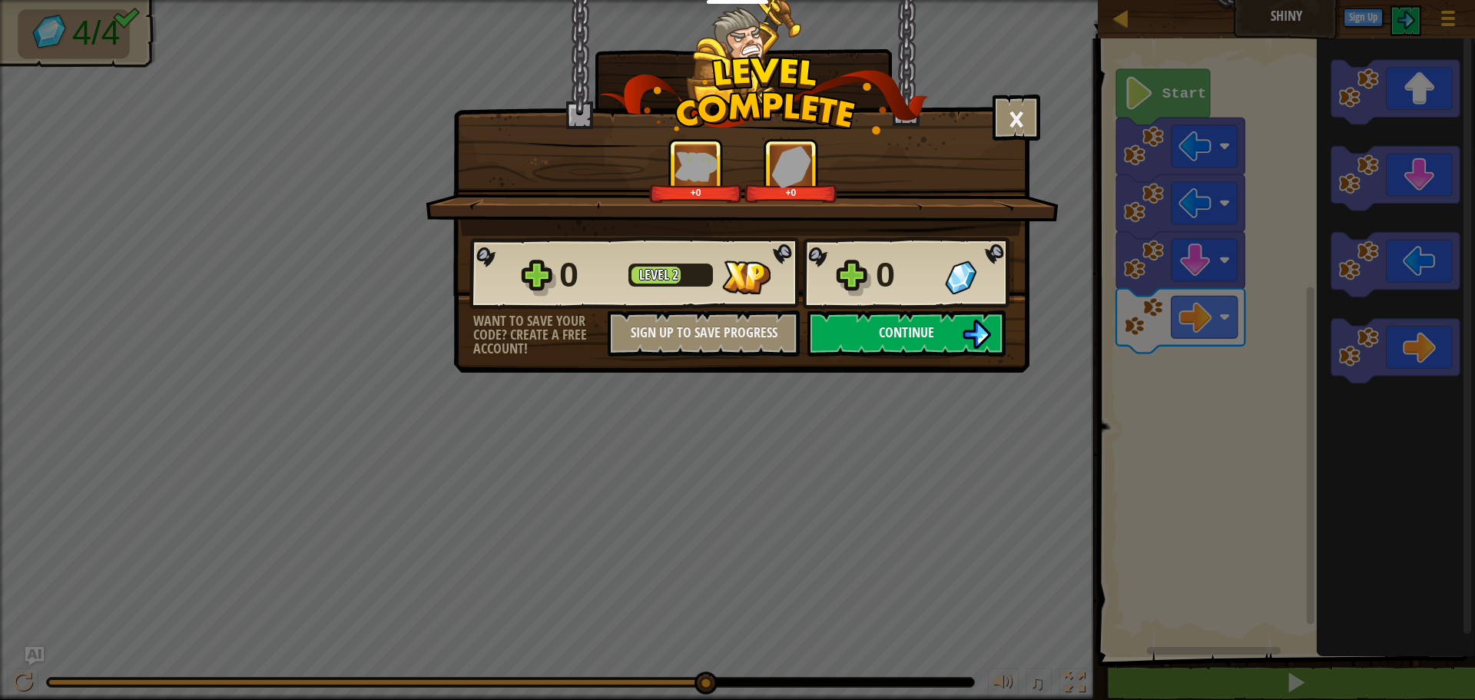
click at [963, 337] on img at bounding box center [976, 334] width 29 height 29
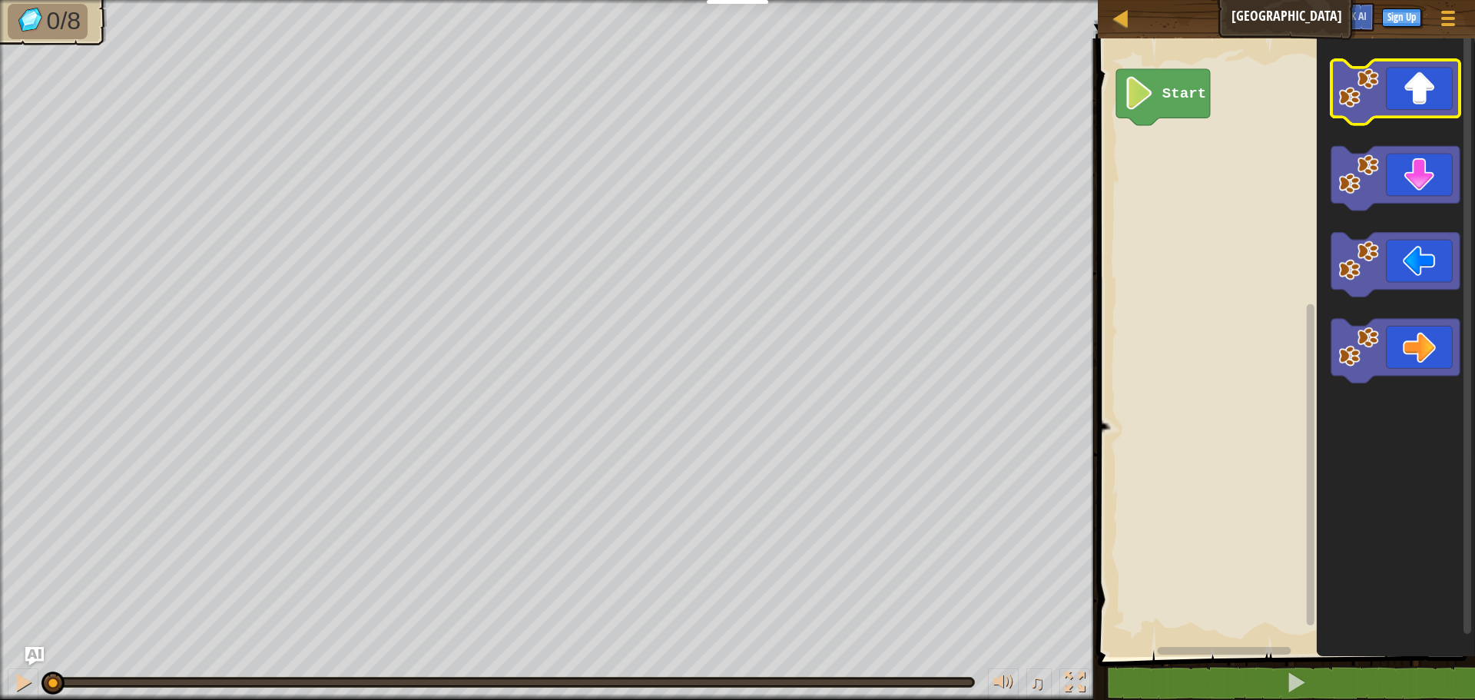
click at [1416, 101] on icon "Blockly Workspace" at bounding box center [1395, 92] width 128 height 65
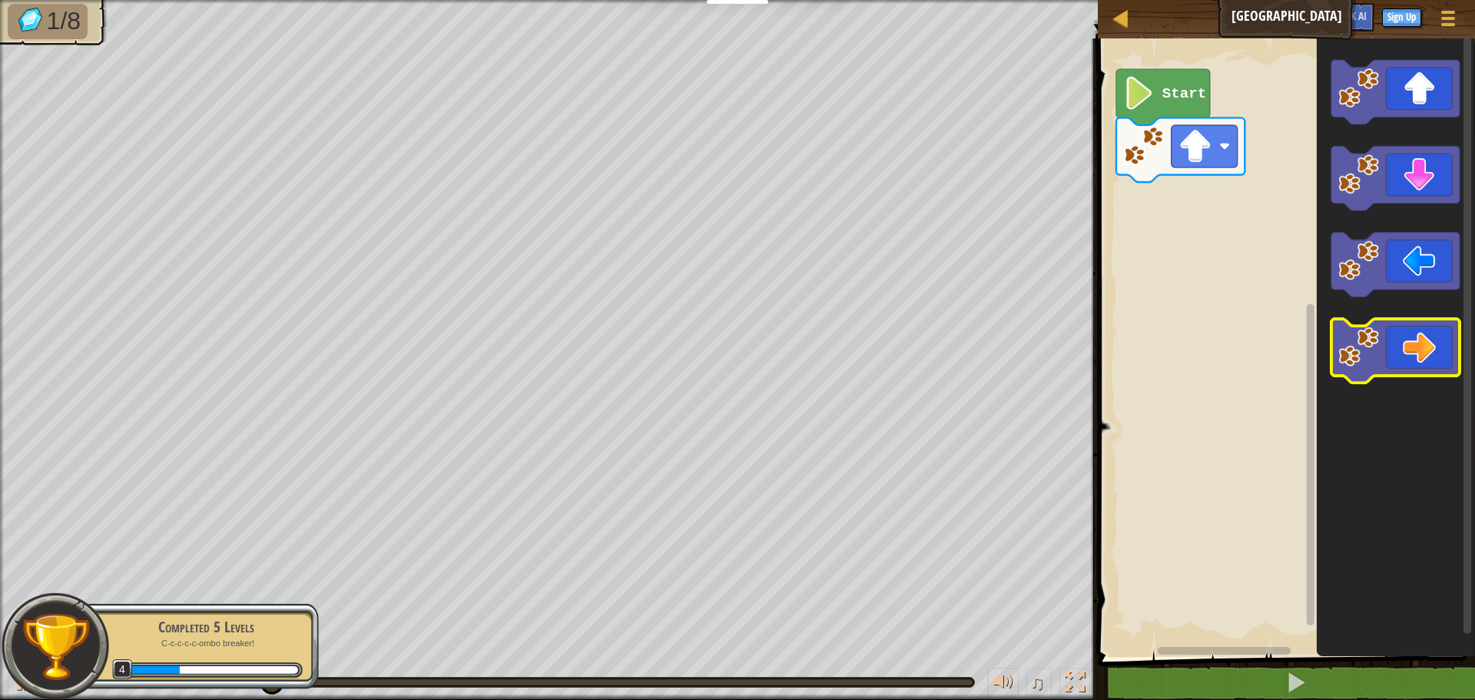
click at [1419, 353] on icon "Blockly Workspace" at bounding box center [1395, 351] width 128 height 65
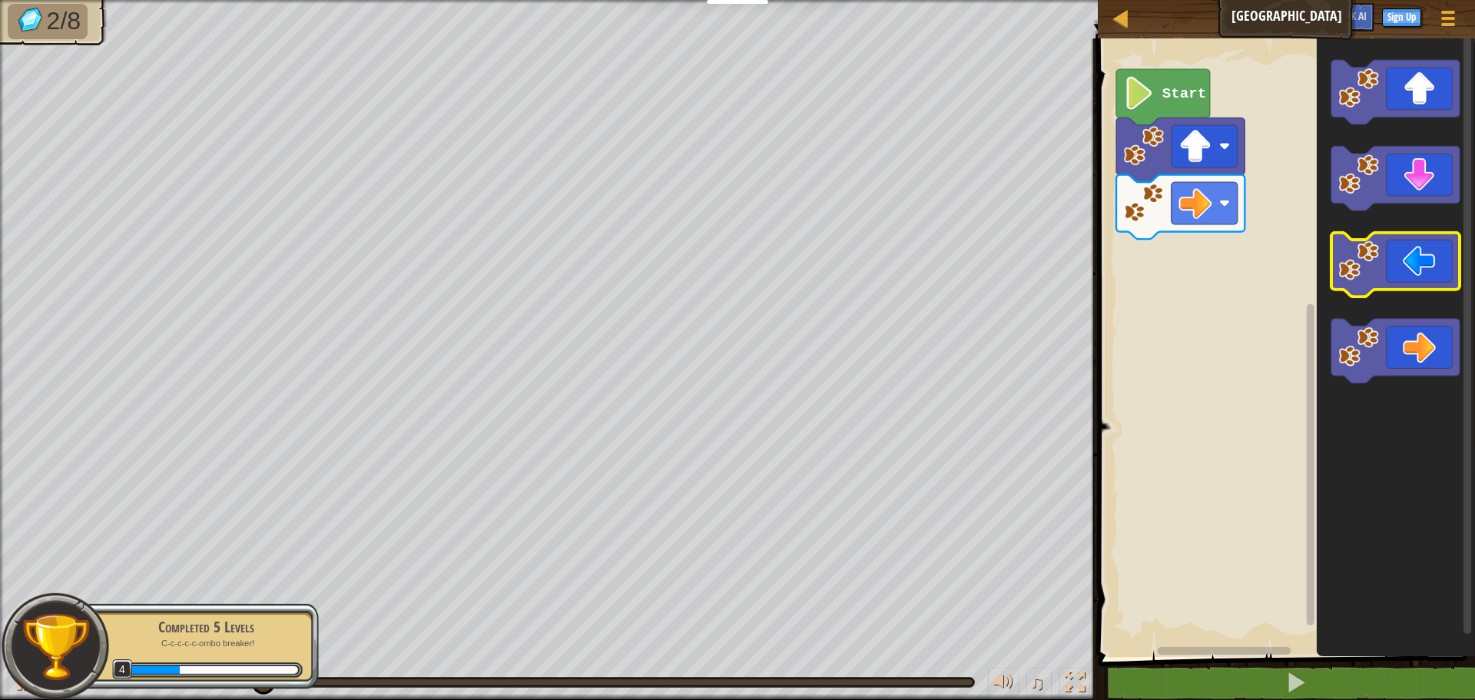
click at [1397, 260] on icon "Blockly Workspace" at bounding box center [1395, 265] width 128 height 65
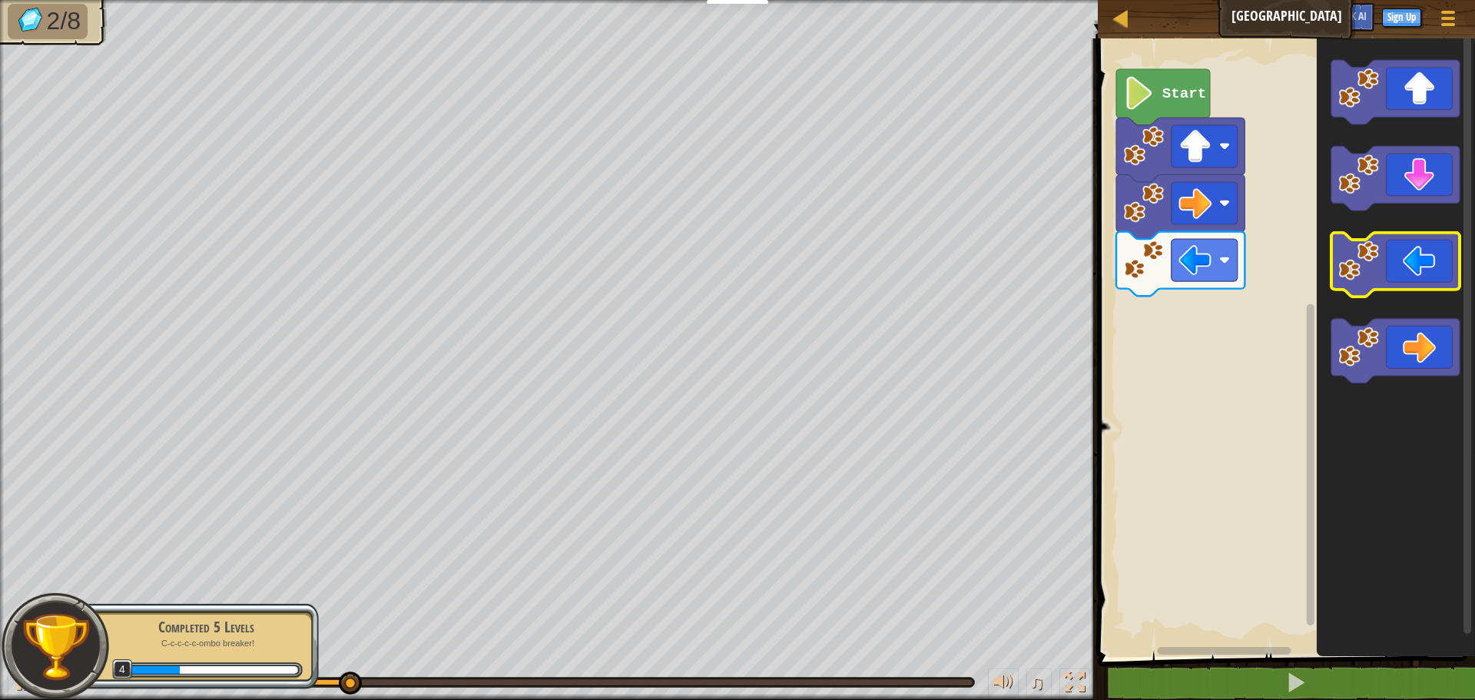
click at [1393, 264] on icon "Blockly Workspace" at bounding box center [1395, 265] width 128 height 65
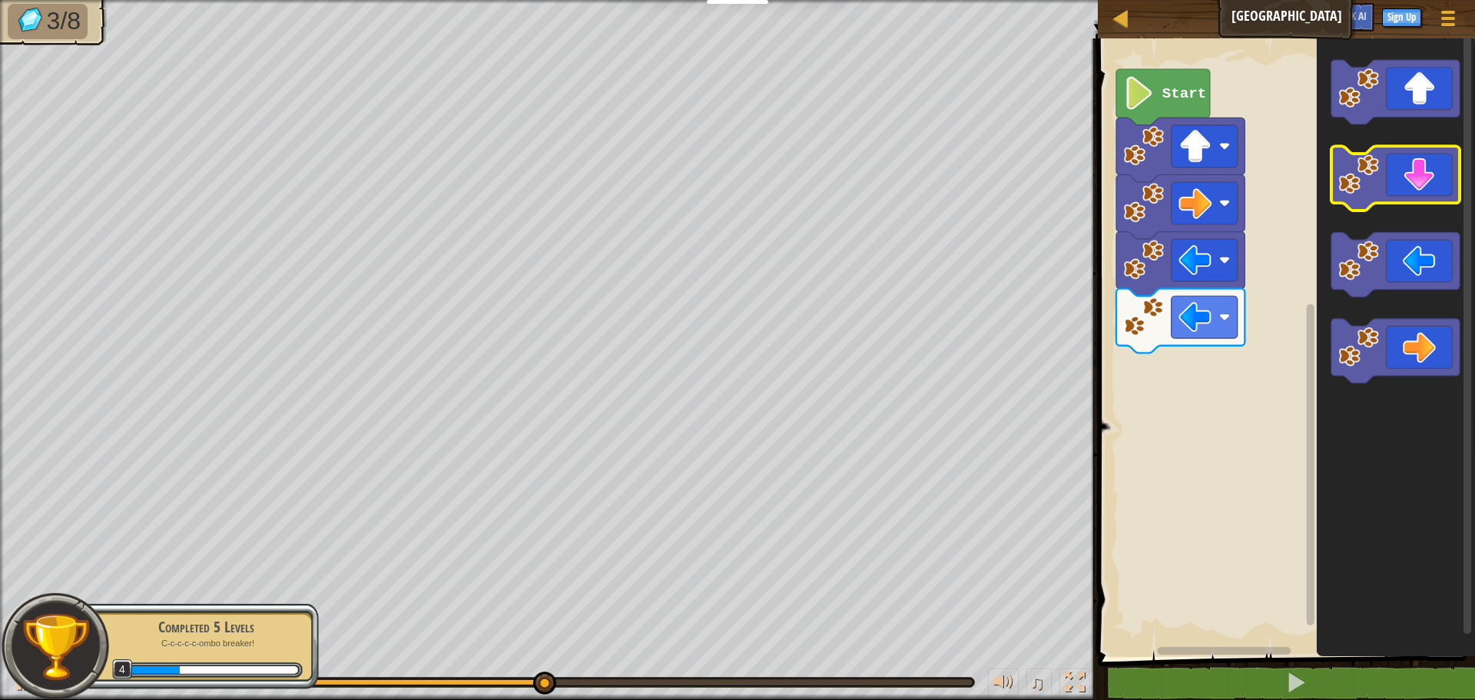
click at [1422, 190] on icon "Blockly Workspace" at bounding box center [1395, 179] width 128 height 65
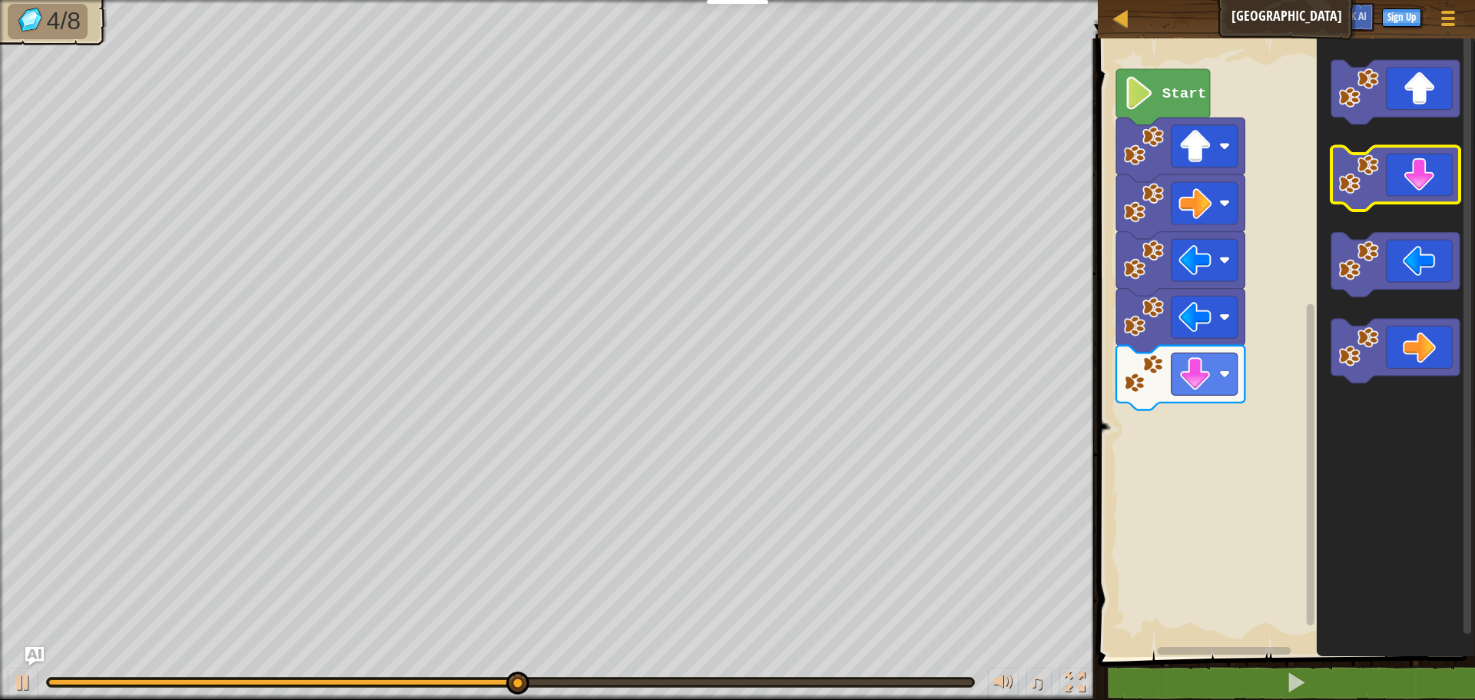
click at [1422, 190] on icon "Blockly Workspace" at bounding box center [1395, 179] width 128 height 65
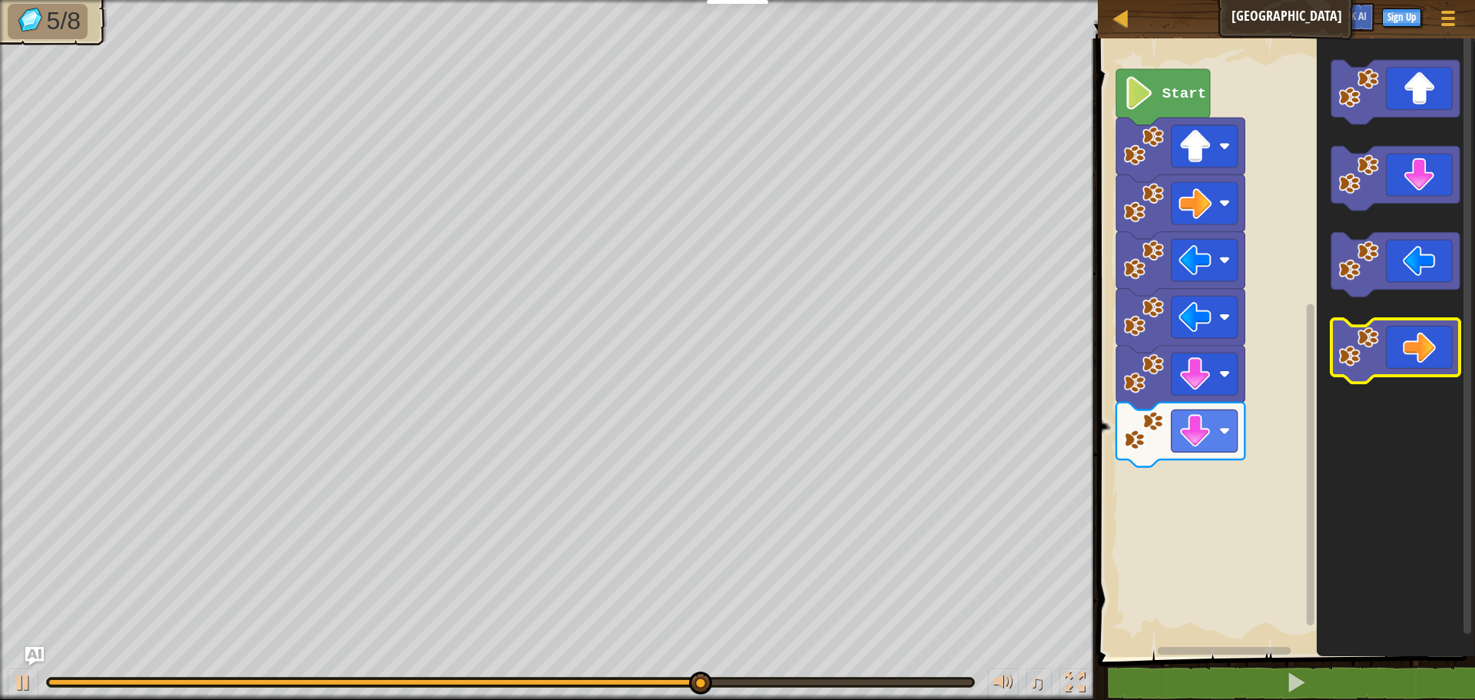
click at [1415, 363] on icon "Blockly Workspace" at bounding box center [1395, 351] width 128 height 65
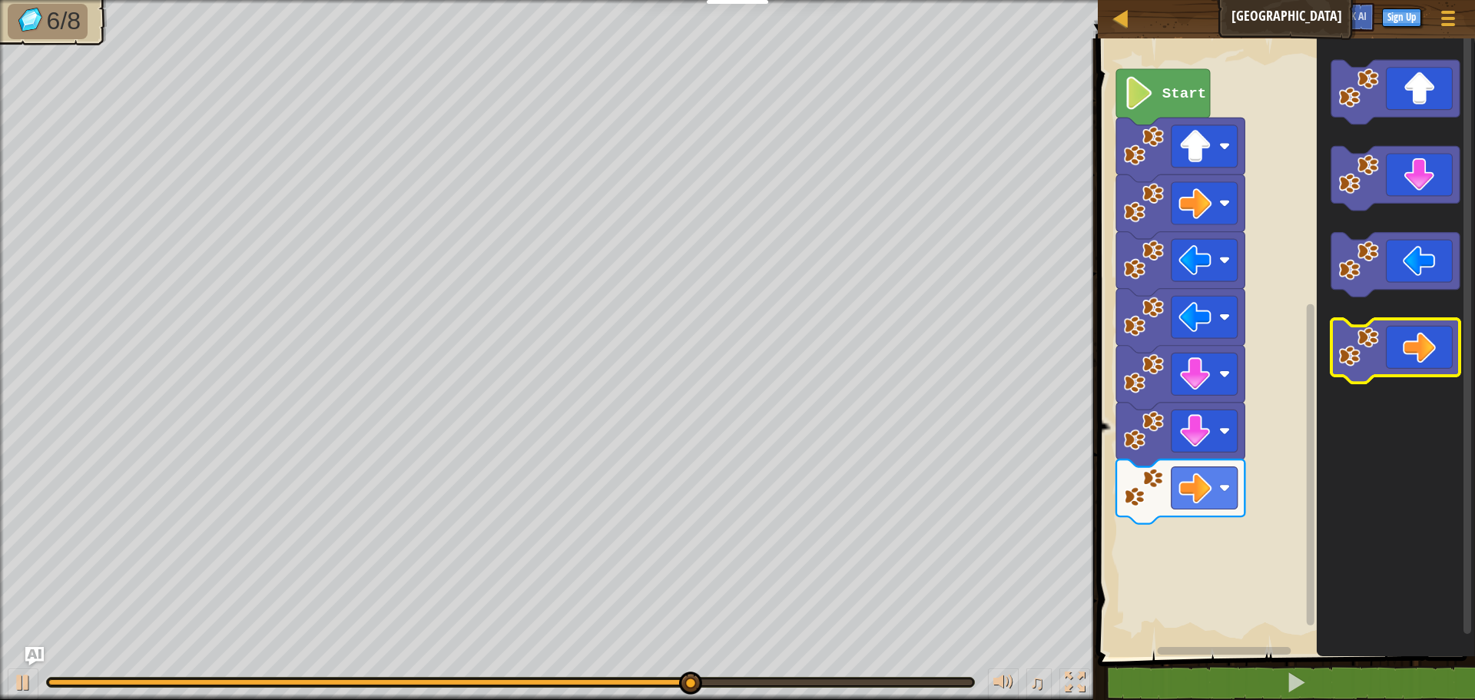
click at [1416, 361] on icon "Blockly Workspace" at bounding box center [1395, 351] width 128 height 65
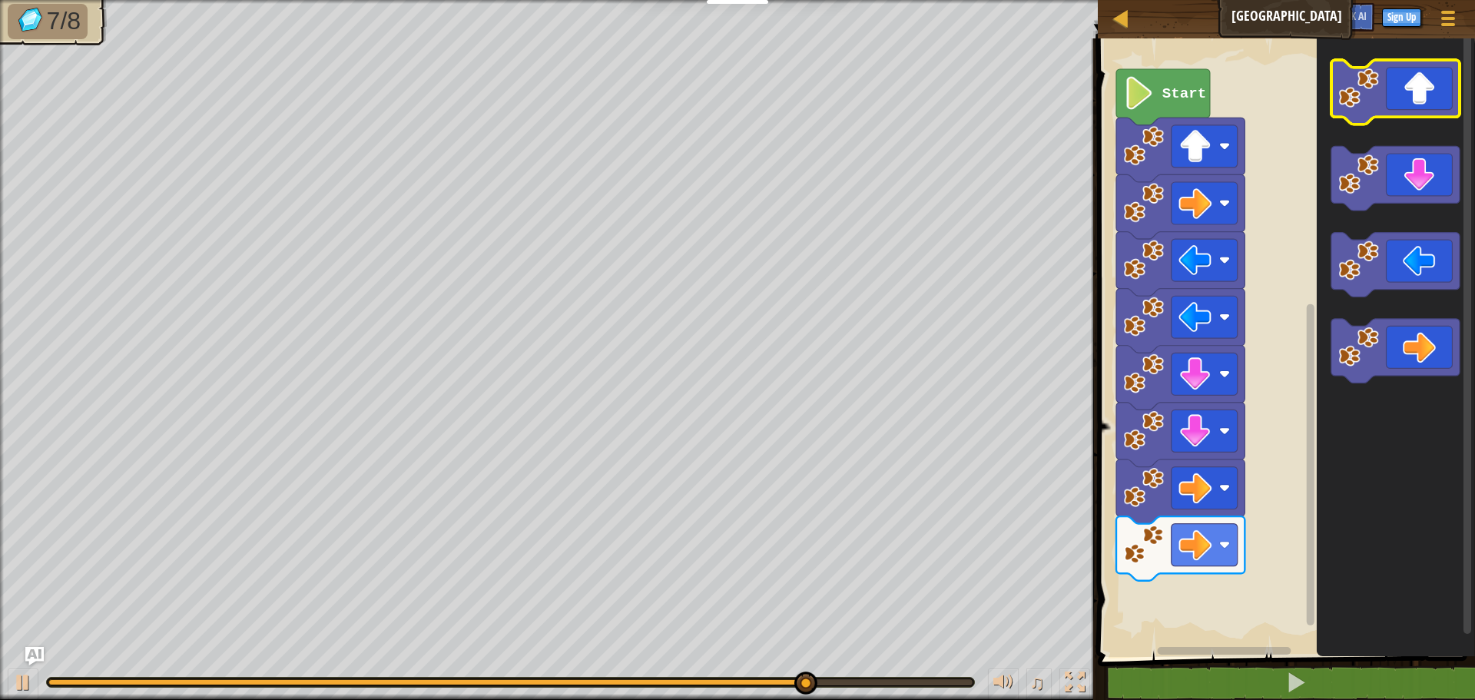
click at [1429, 114] on icon "Blockly Workspace" at bounding box center [1395, 92] width 128 height 65
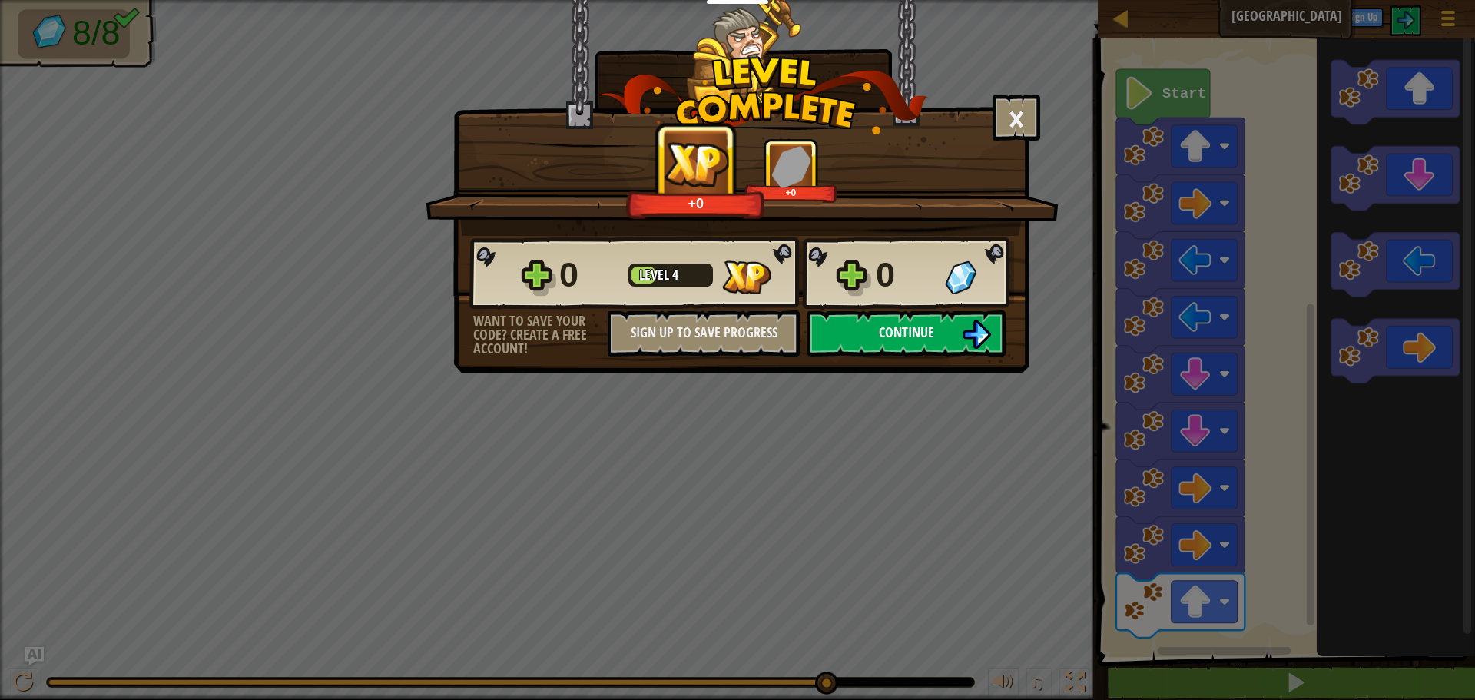
click at [901, 319] on button "Continue" at bounding box center [906, 333] width 198 height 46
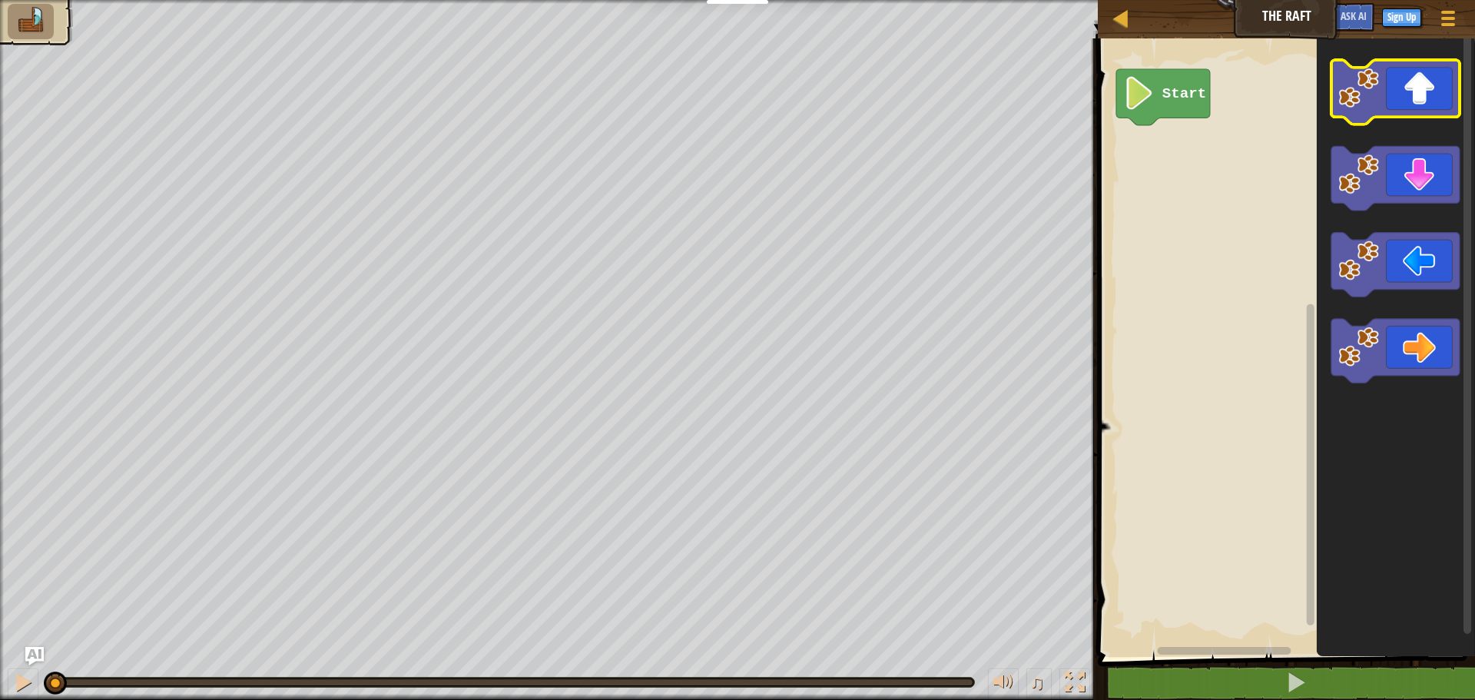
click at [1436, 114] on icon "Blockly Workspace" at bounding box center [1395, 92] width 128 height 65
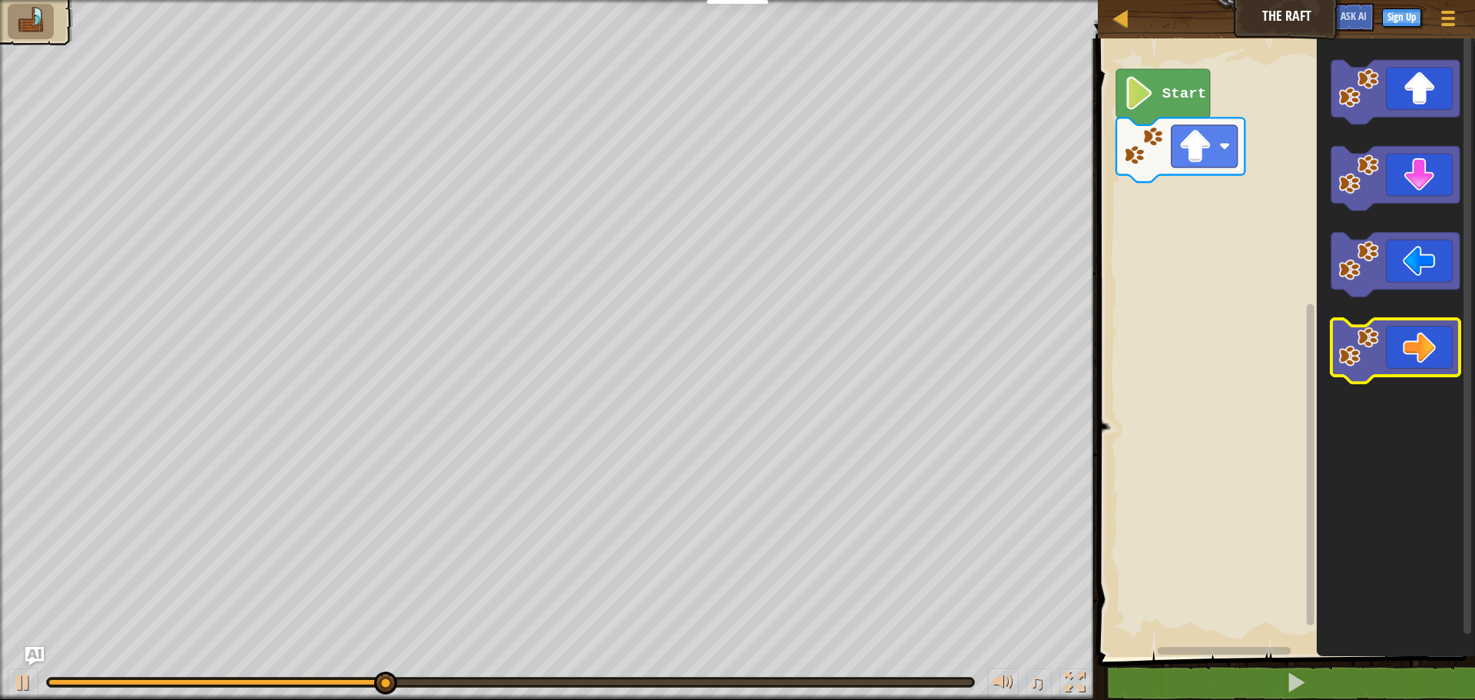
click at [1436, 357] on icon "Blockly Workspace" at bounding box center [1395, 351] width 128 height 65
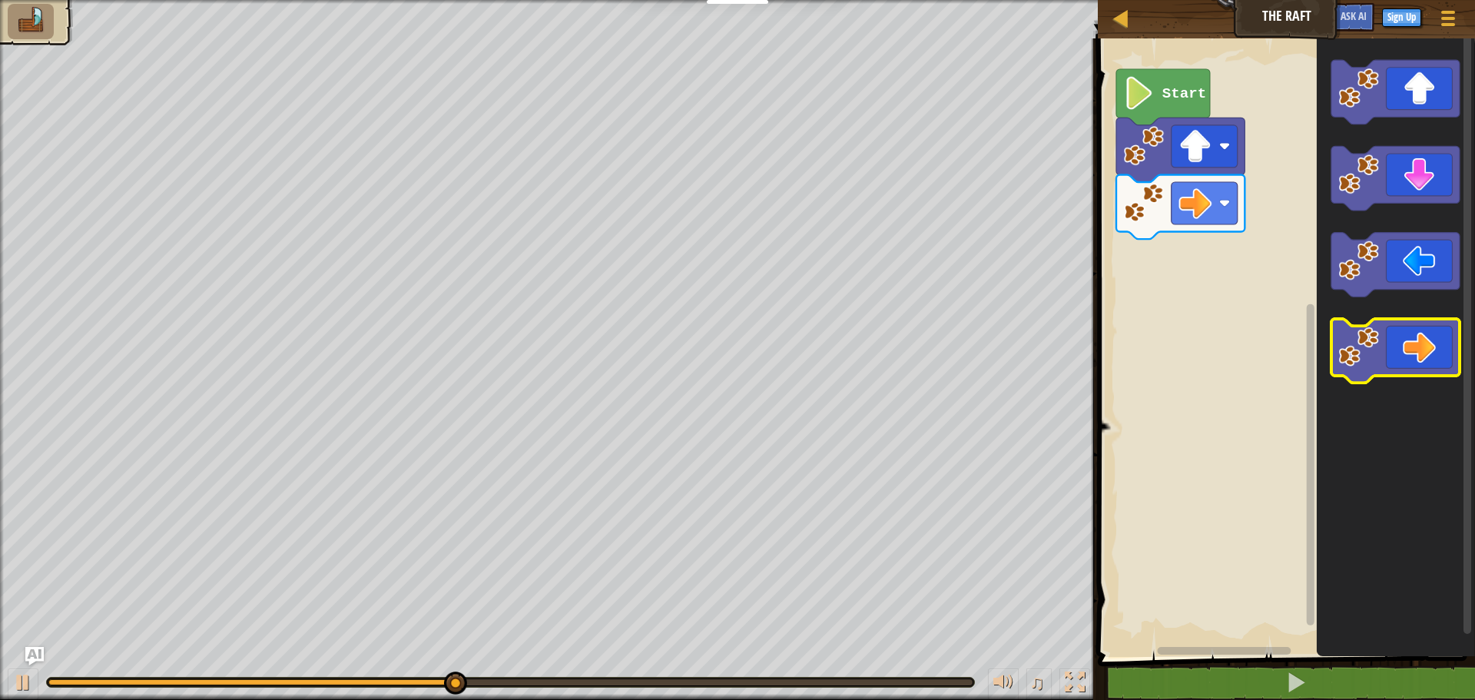
click at [1436, 357] on icon "Blockly Workspace" at bounding box center [1395, 351] width 128 height 65
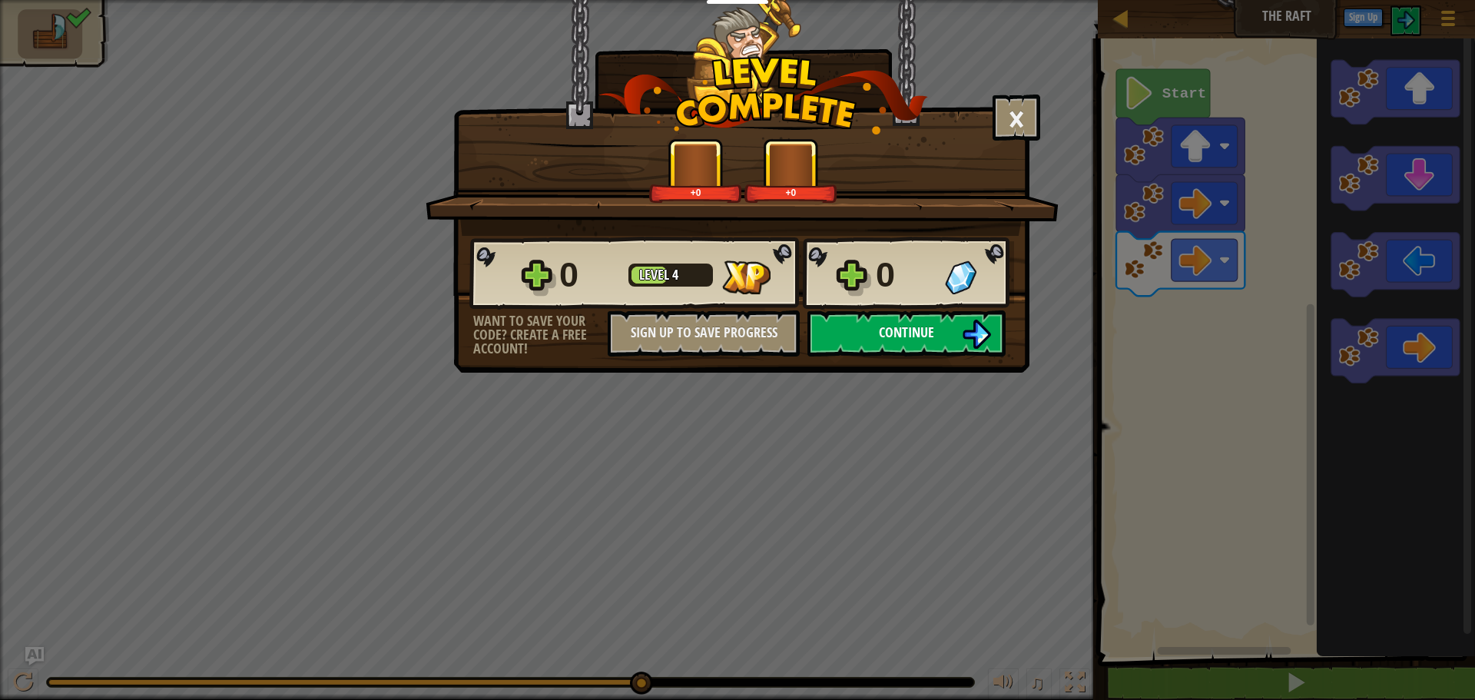
click at [892, 333] on span "Continue" at bounding box center [906, 332] width 55 height 19
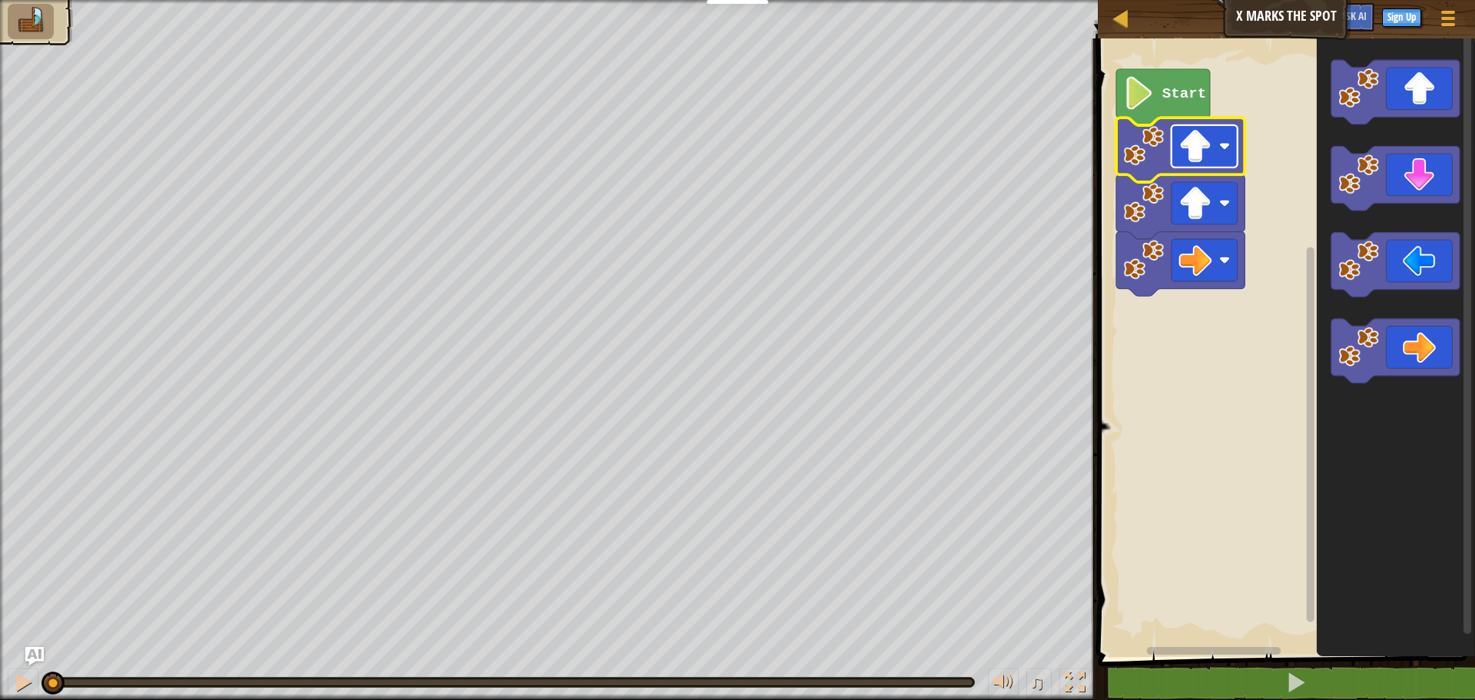
click at [1188, 138] on image "Blockly Workspace" at bounding box center [1194, 146] width 33 height 33
click at [1135, 96] on image "Blockly Workspace" at bounding box center [1139, 93] width 31 height 33
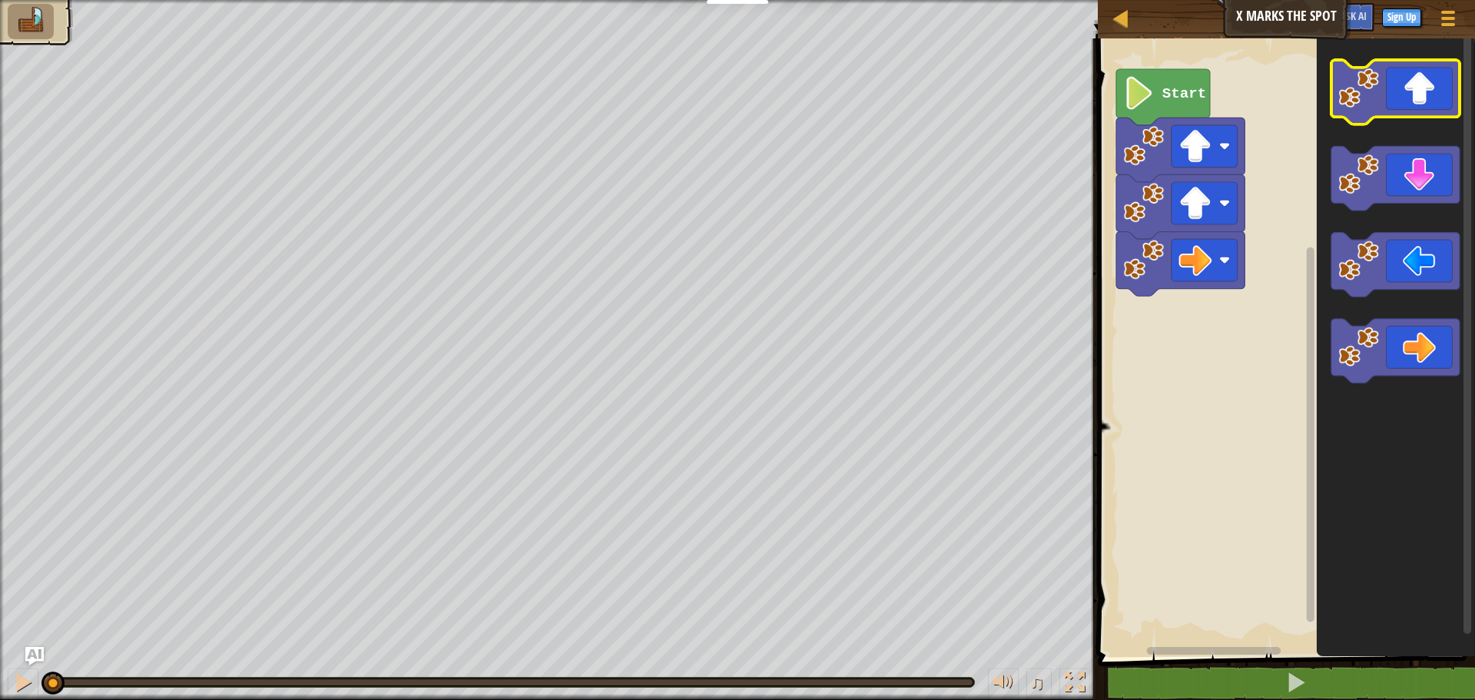
click at [1387, 101] on icon "Blockly Workspace" at bounding box center [1395, 92] width 128 height 65
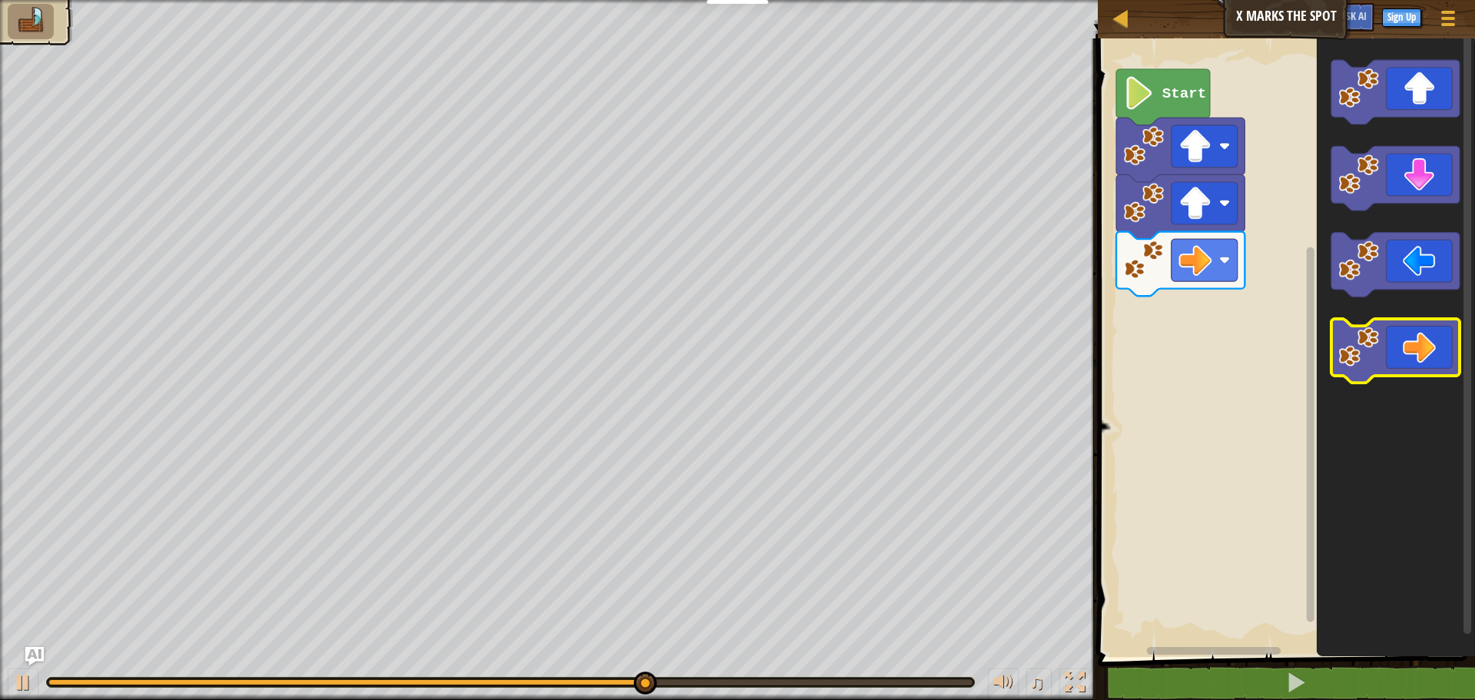
click at [1411, 344] on icon "Blockly Workspace" at bounding box center [1395, 351] width 128 height 65
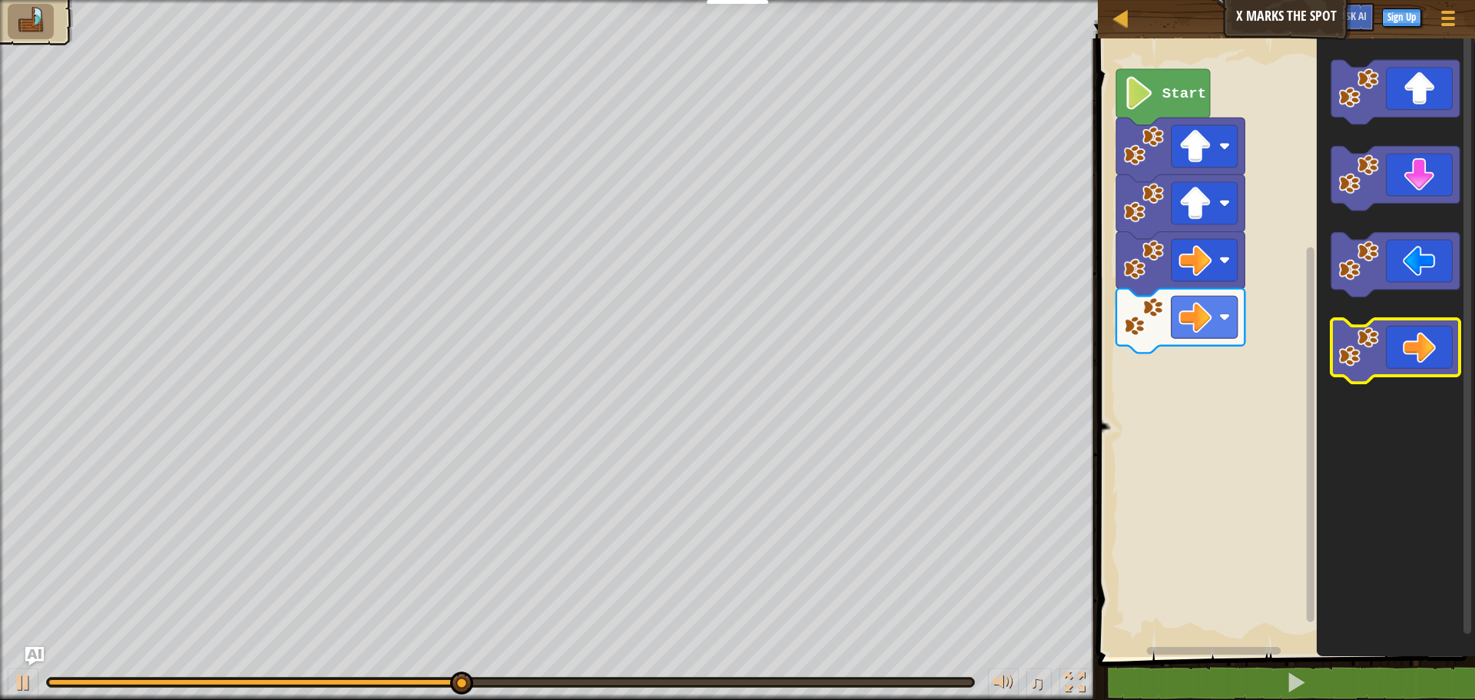
click at [1414, 354] on icon "Blockly Workspace" at bounding box center [1395, 351] width 128 height 65
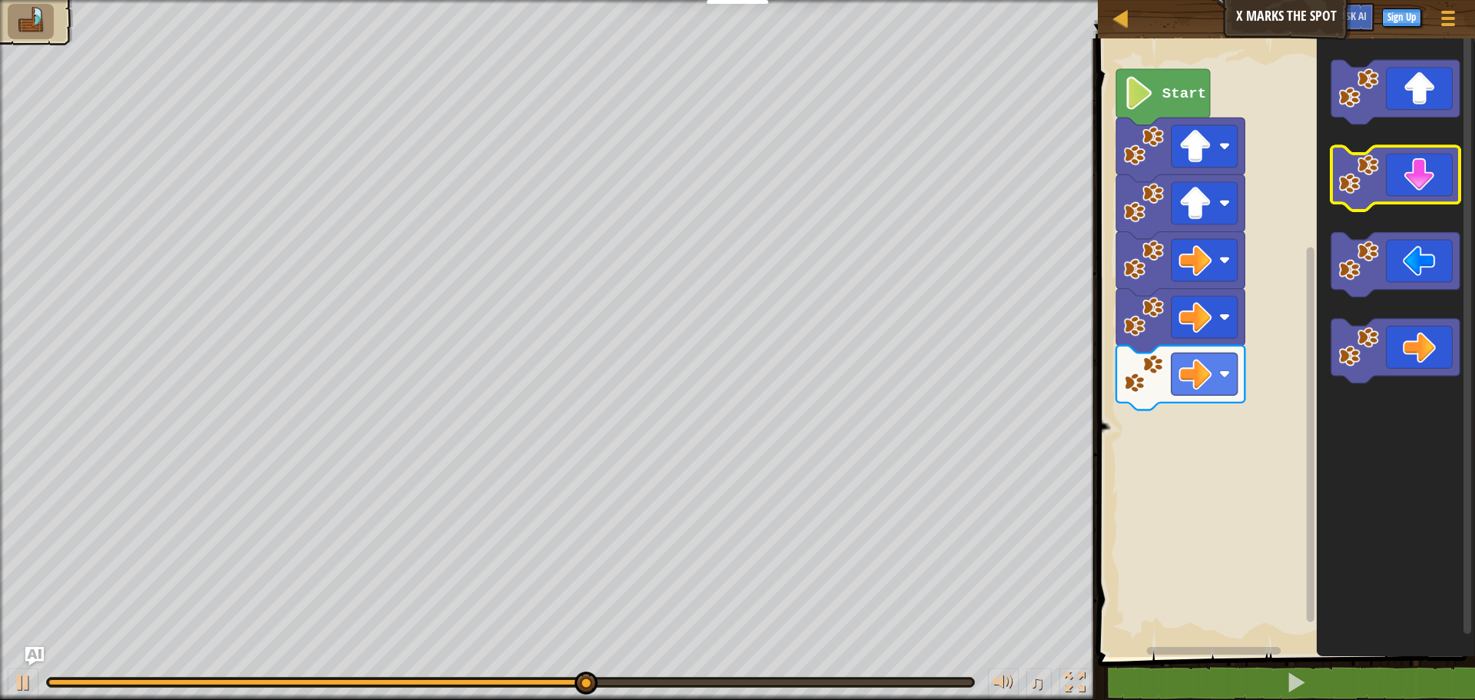
click at [1417, 190] on icon "Blockly Workspace" at bounding box center [1395, 179] width 128 height 65
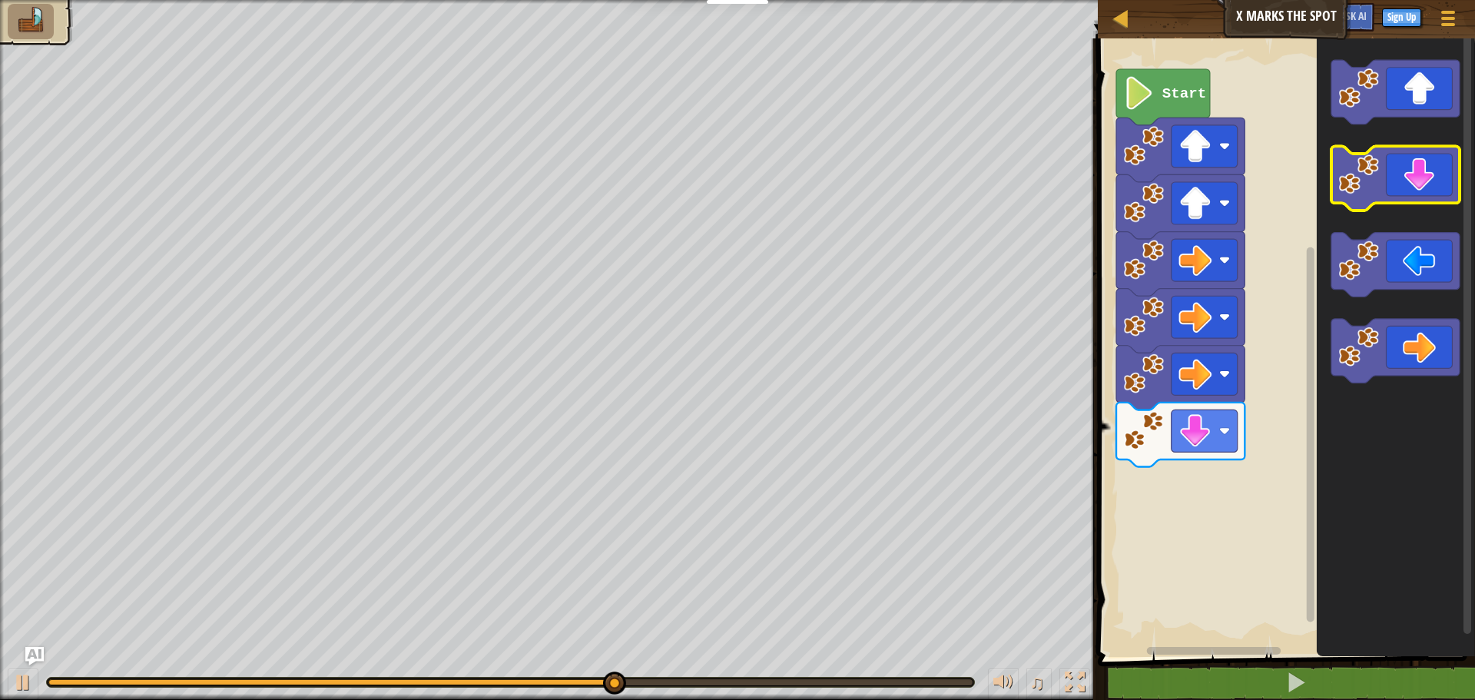
click at [1417, 199] on icon "Blockly Workspace" at bounding box center [1395, 179] width 128 height 65
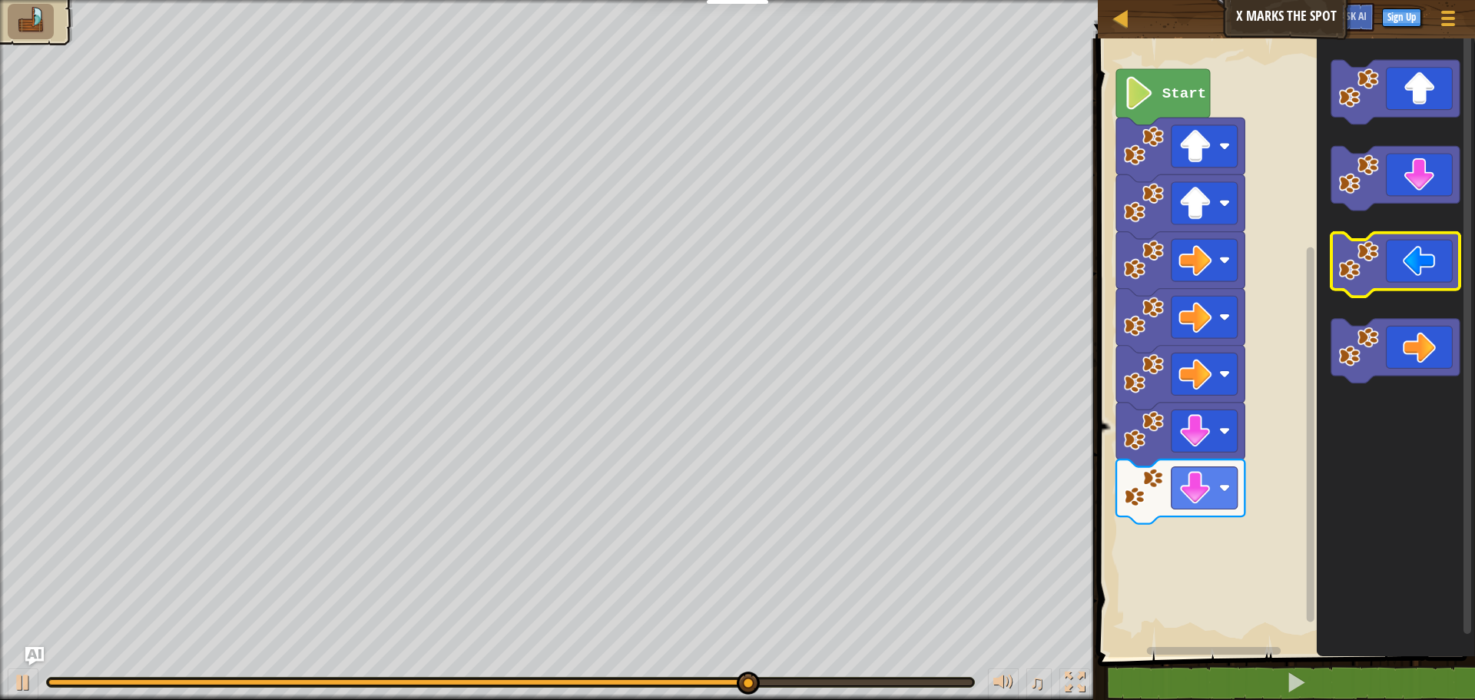
click at [1405, 296] on rect "Blockly Workspace" at bounding box center [1395, 265] width 128 height 65
click at [1401, 272] on icon "Blockly Workspace" at bounding box center [1395, 265] width 128 height 65
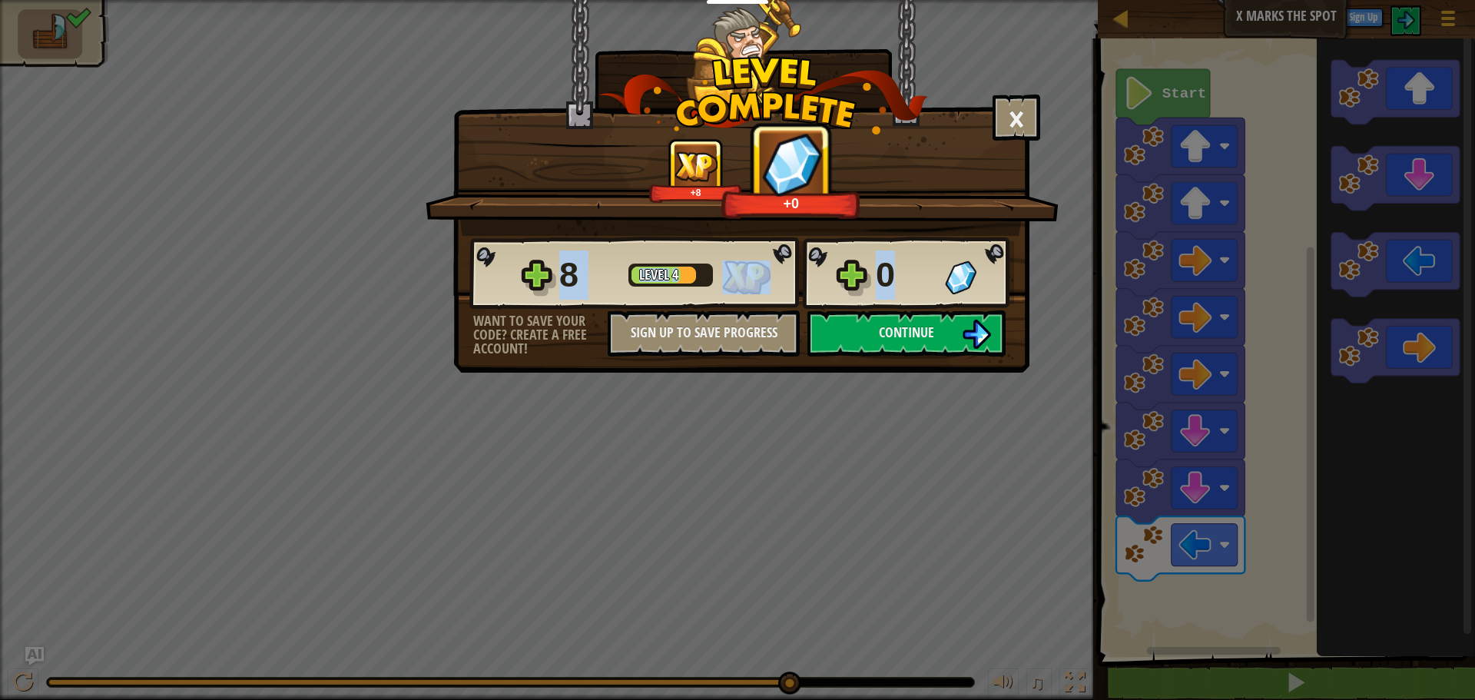
drag, startPoint x: 916, startPoint y: 290, endPoint x: 921, endPoint y: 304, distance: 15.3
click at [921, 304] on div "8 Level 4 0" at bounding box center [741, 274] width 545 height 74
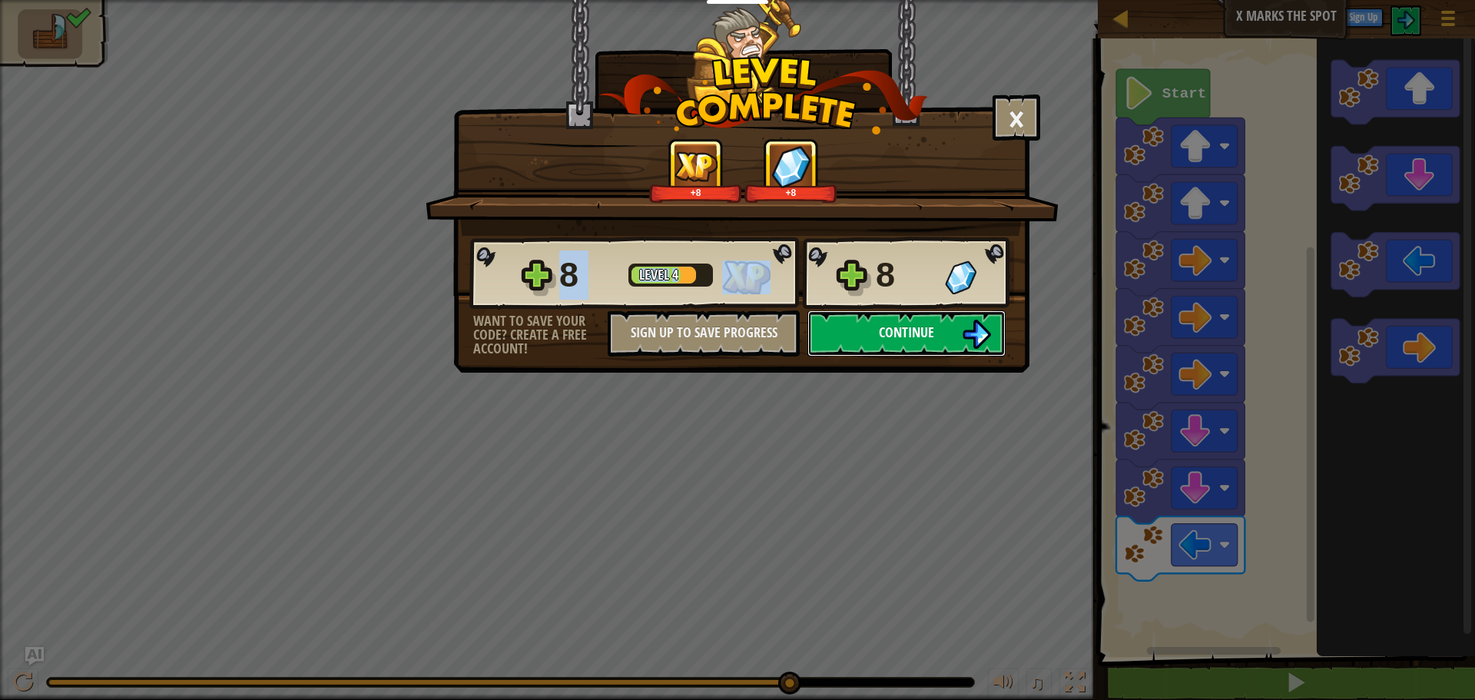
click at [923, 318] on button "Continue" at bounding box center [906, 333] width 198 height 46
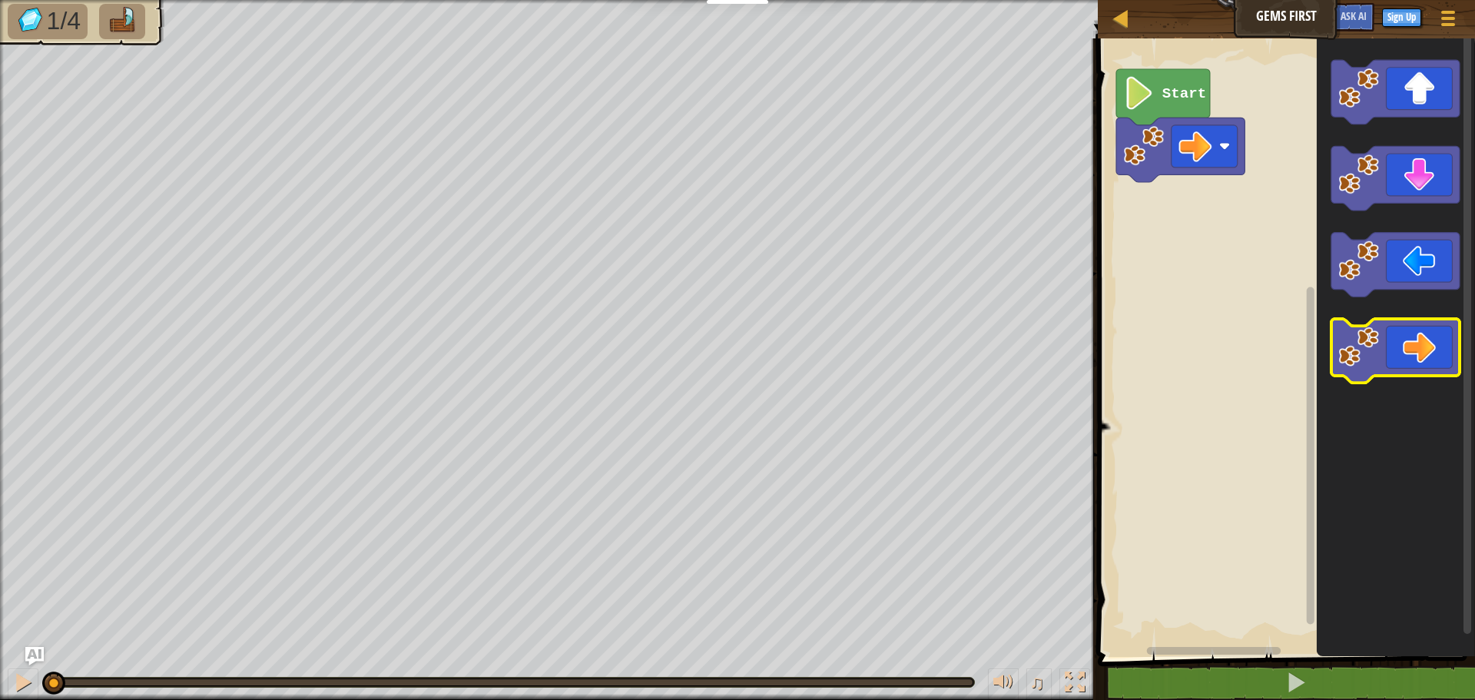
click at [1412, 350] on icon "Blockly Workspace" at bounding box center [1395, 351] width 128 height 65
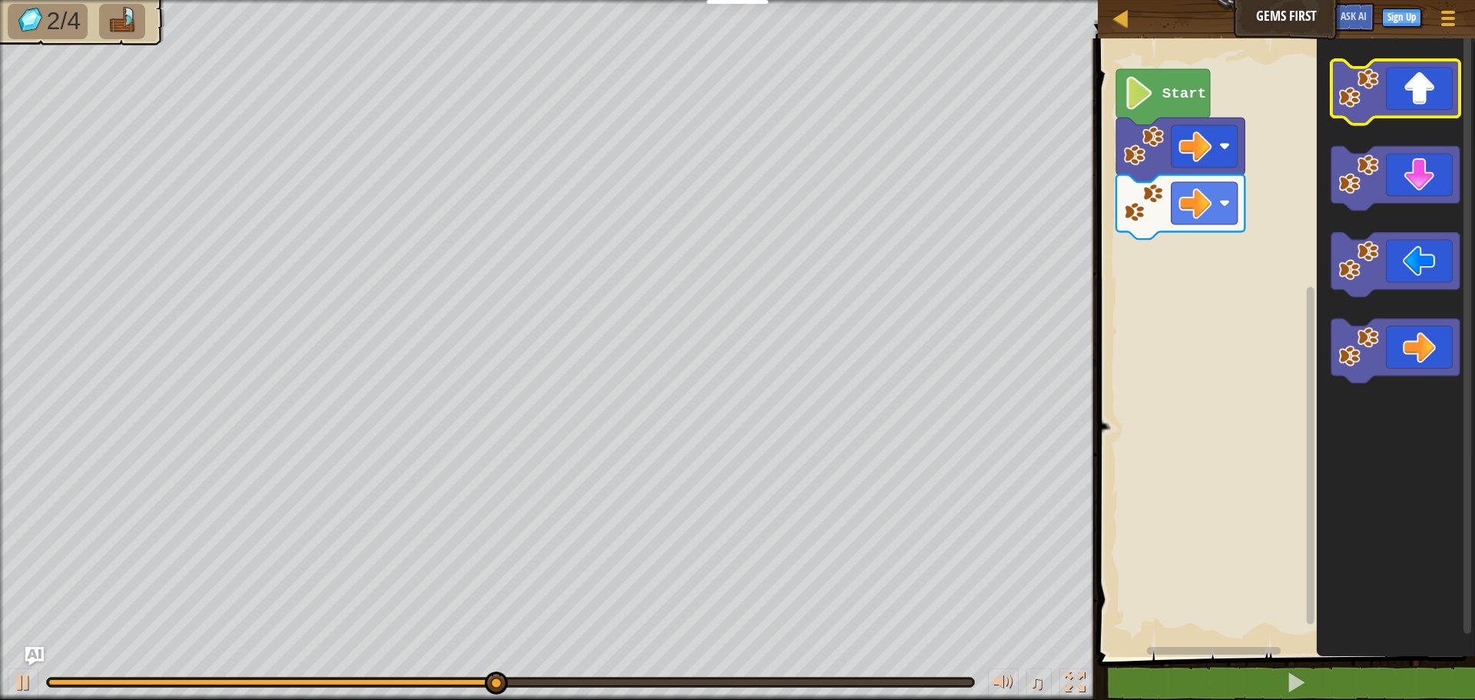
click at [1413, 104] on icon "Blockly Workspace" at bounding box center [1395, 92] width 128 height 65
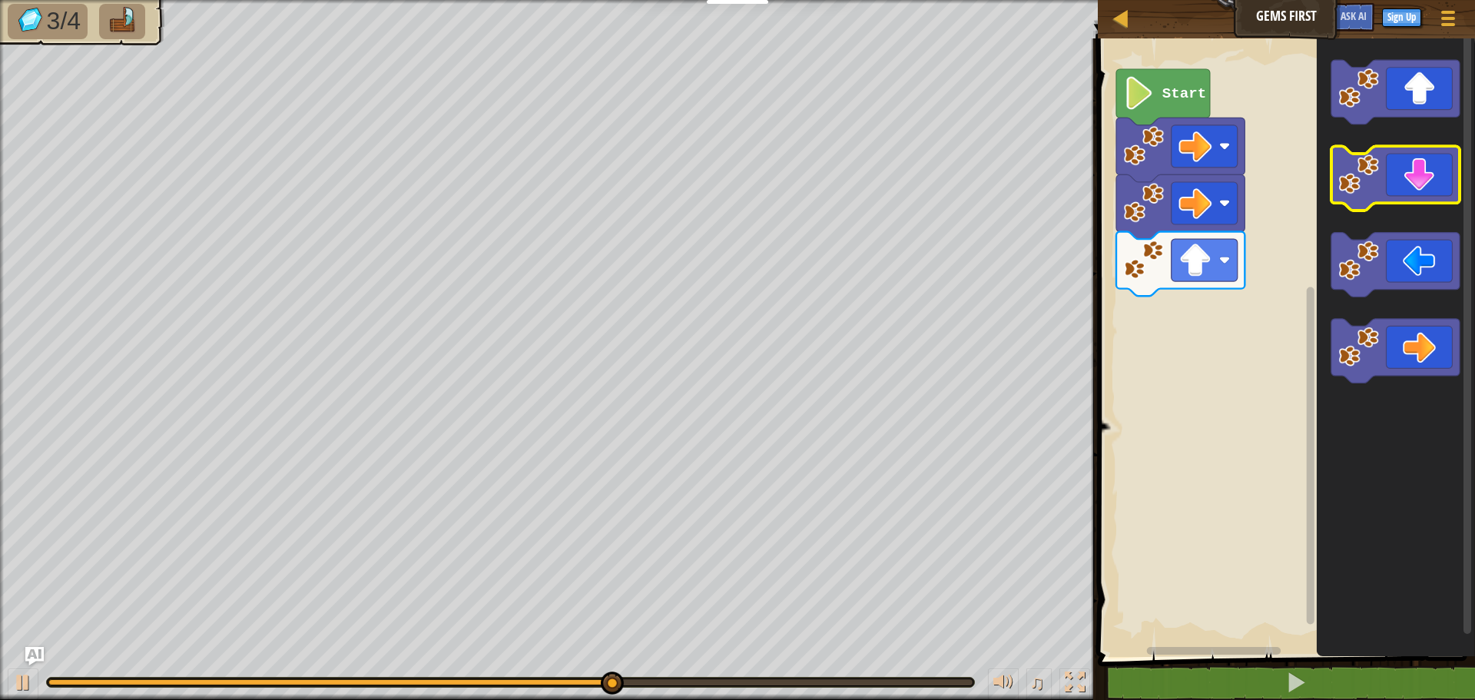
click at [1424, 179] on icon "Blockly Workspace" at bounding box center [1395, 179] width 128 height 65
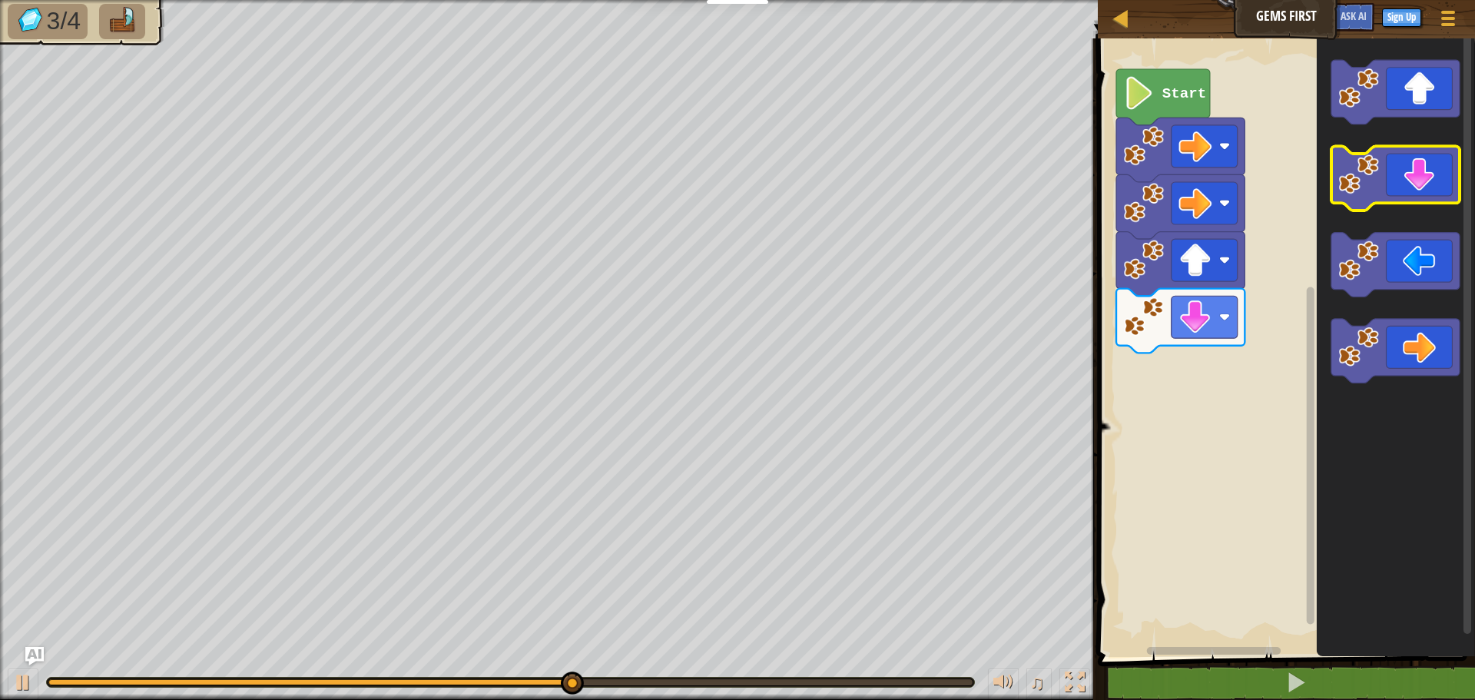
click at [1423, 190] on icon "Blockly Workspace" at bounding box center [1395, 179] width 128 height 65
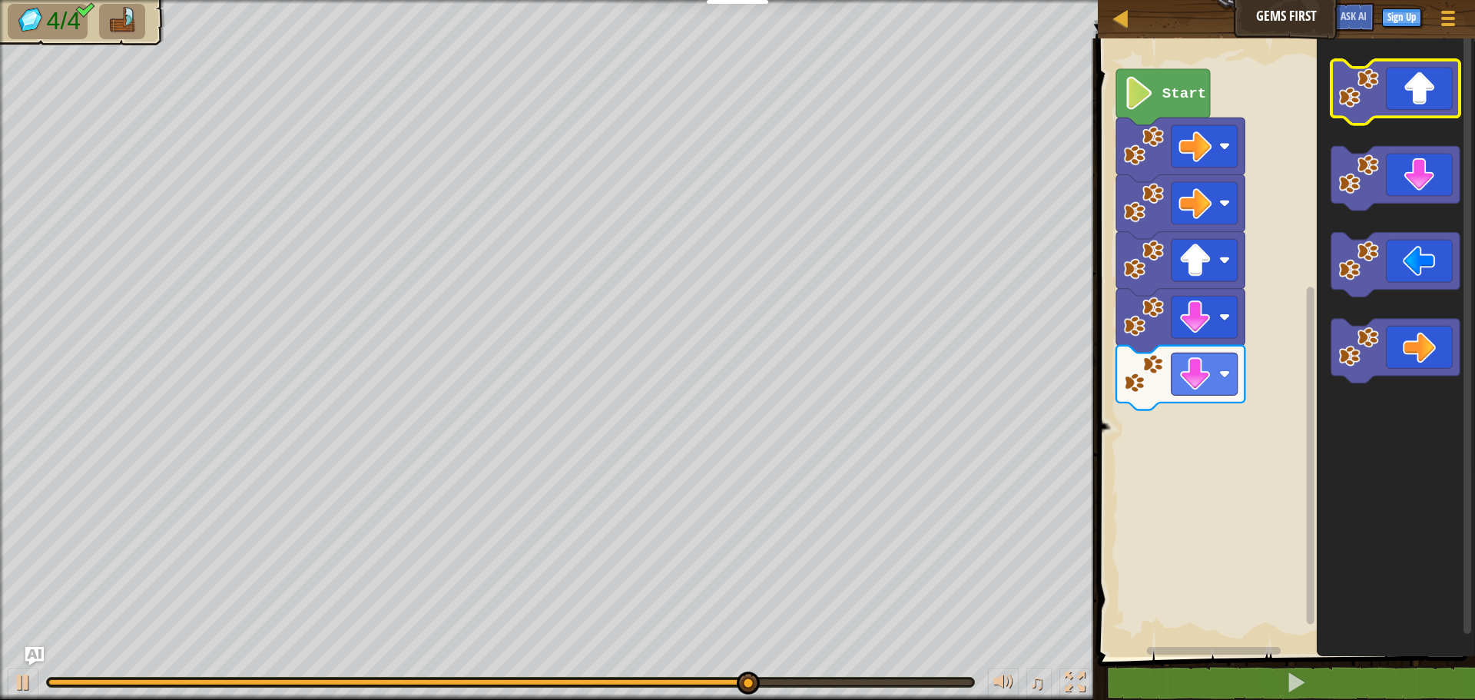
click at [1412, 98] on icon "Blockly Workspace" at bounding box center [1395, 92] width 128 height 65
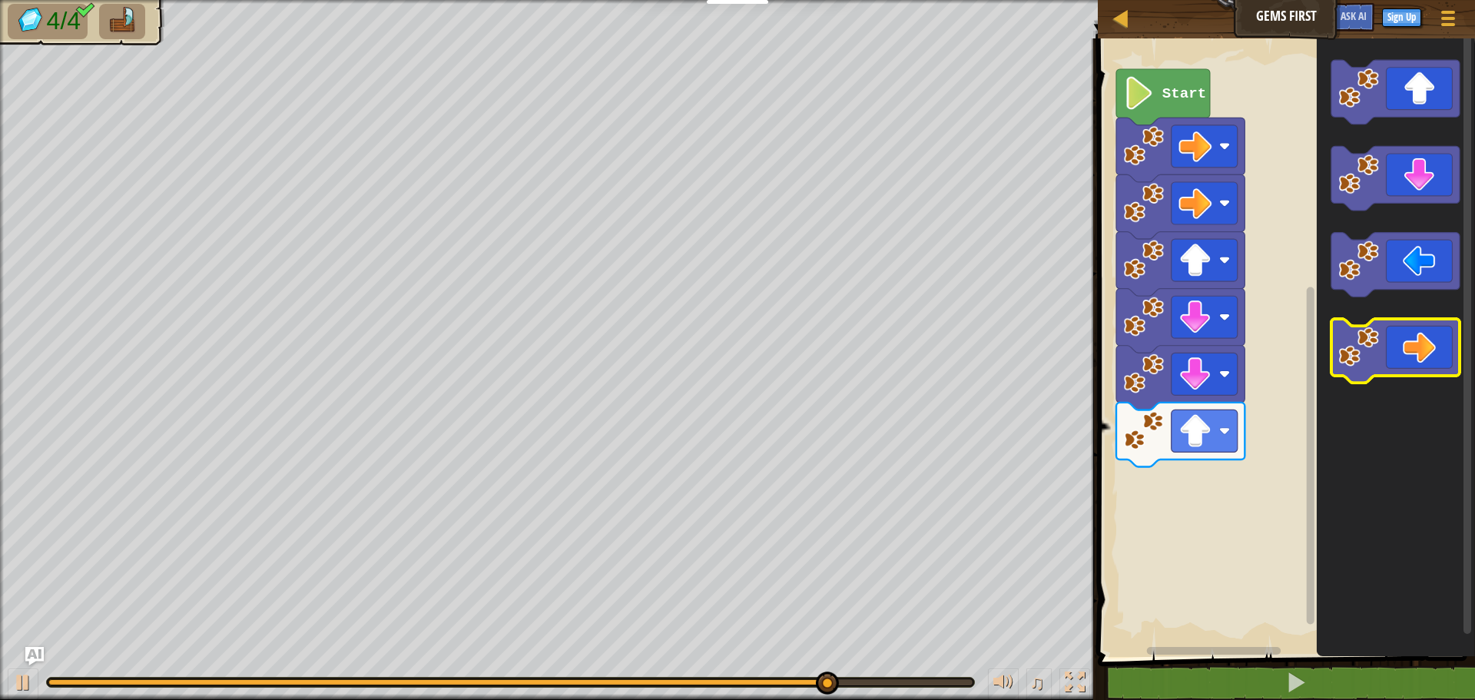
click at [1424, 333] on icon "Blockly Workspace" at bounding box center [1395, 351] width 128 height 65
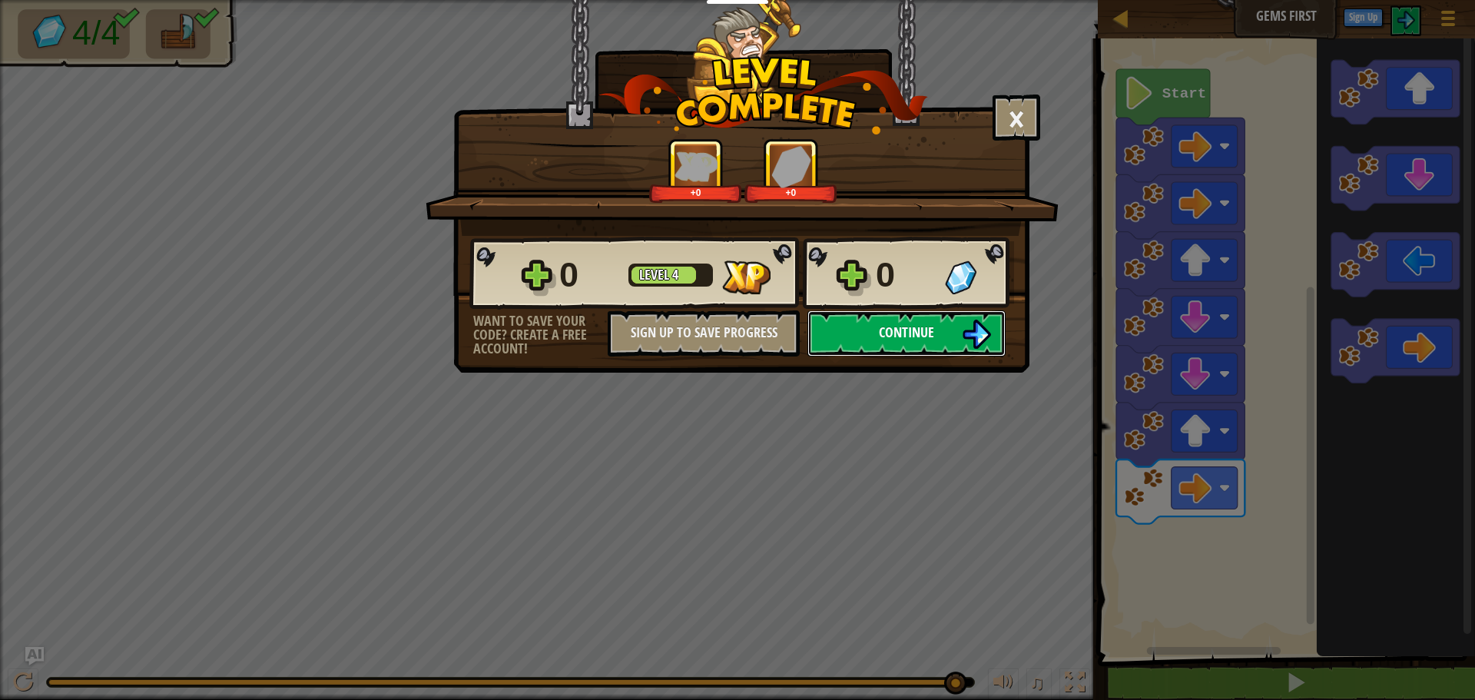
click at [882, 328] on span "Continue" at bounding box center [906, 332] width 55 height 19
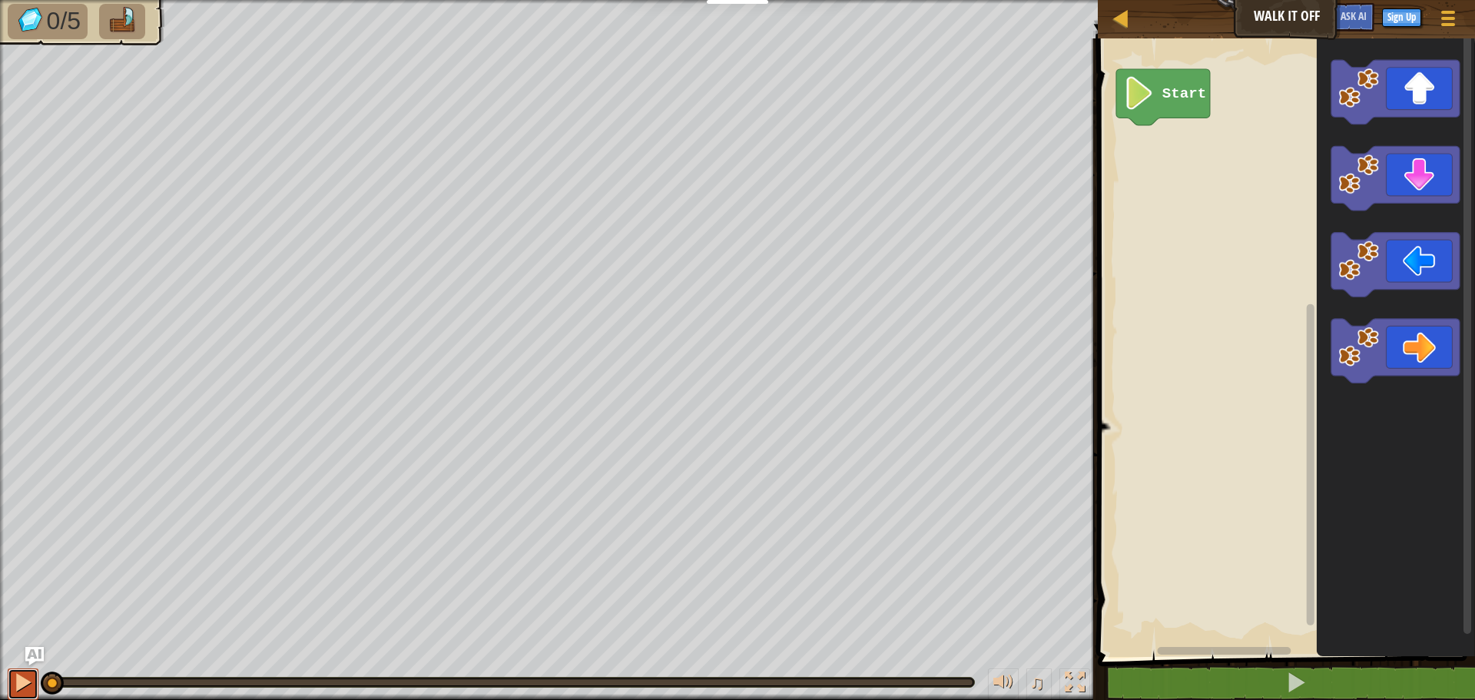
click at [15, 675] on div at bounding box center [23, 682] width 20 height 20
click at [30, 675] on div at bounding box center [23, 682] width 20 height 20
click at [1427, 84] on icon "Blockly Workspace" at bounding box center [1395, 92] width 128 height 65
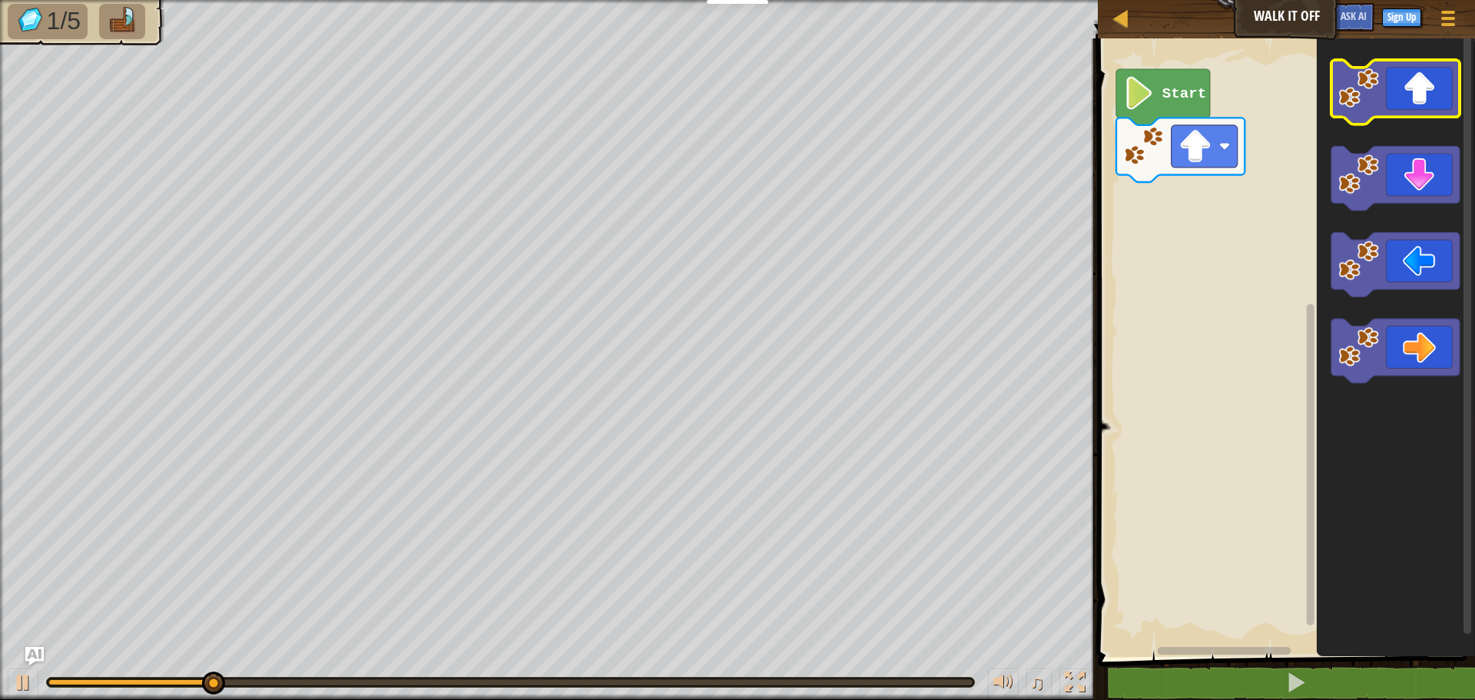
click at [1418, 101] on icon "Blockly Workspace" at bounding box center [1395, 92] width 128 height 65
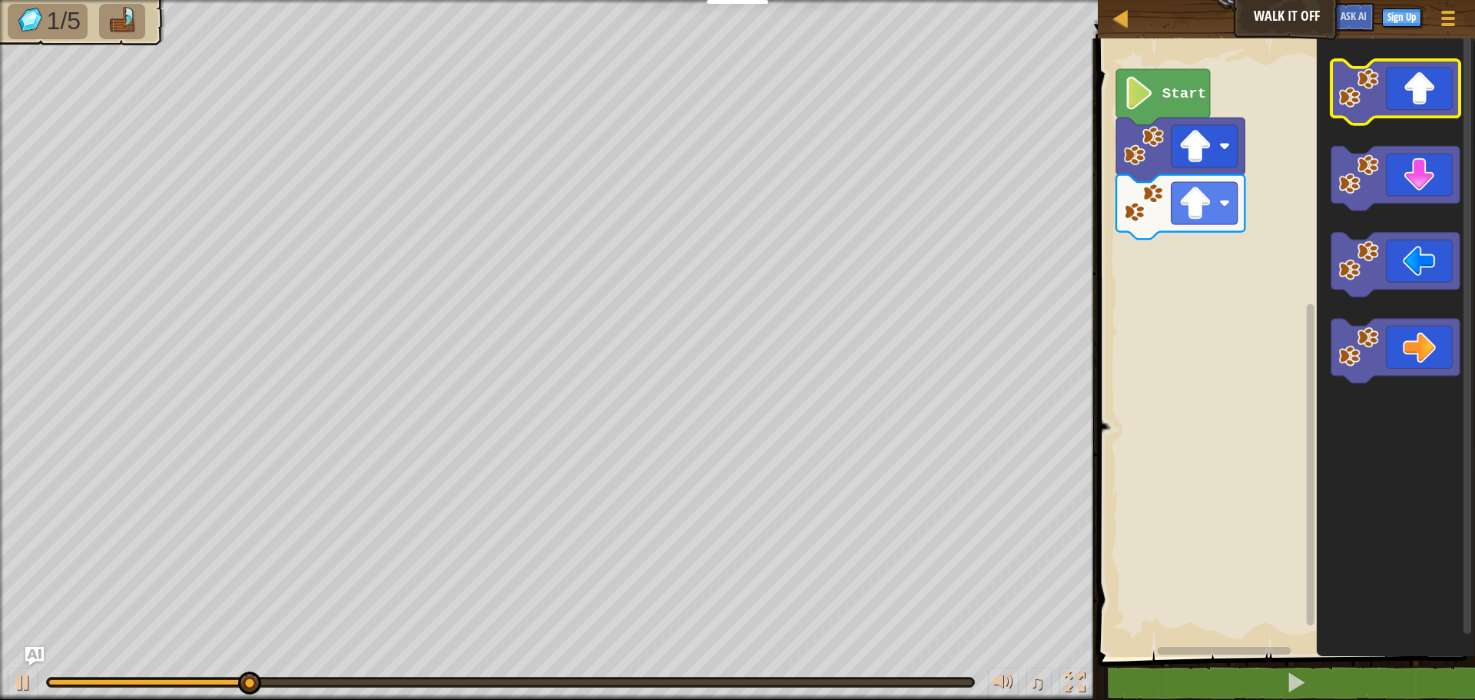
click at [1418, 102] on icon "Blockly Workspace" at bounding box center [1395, 92] width 128 height 65
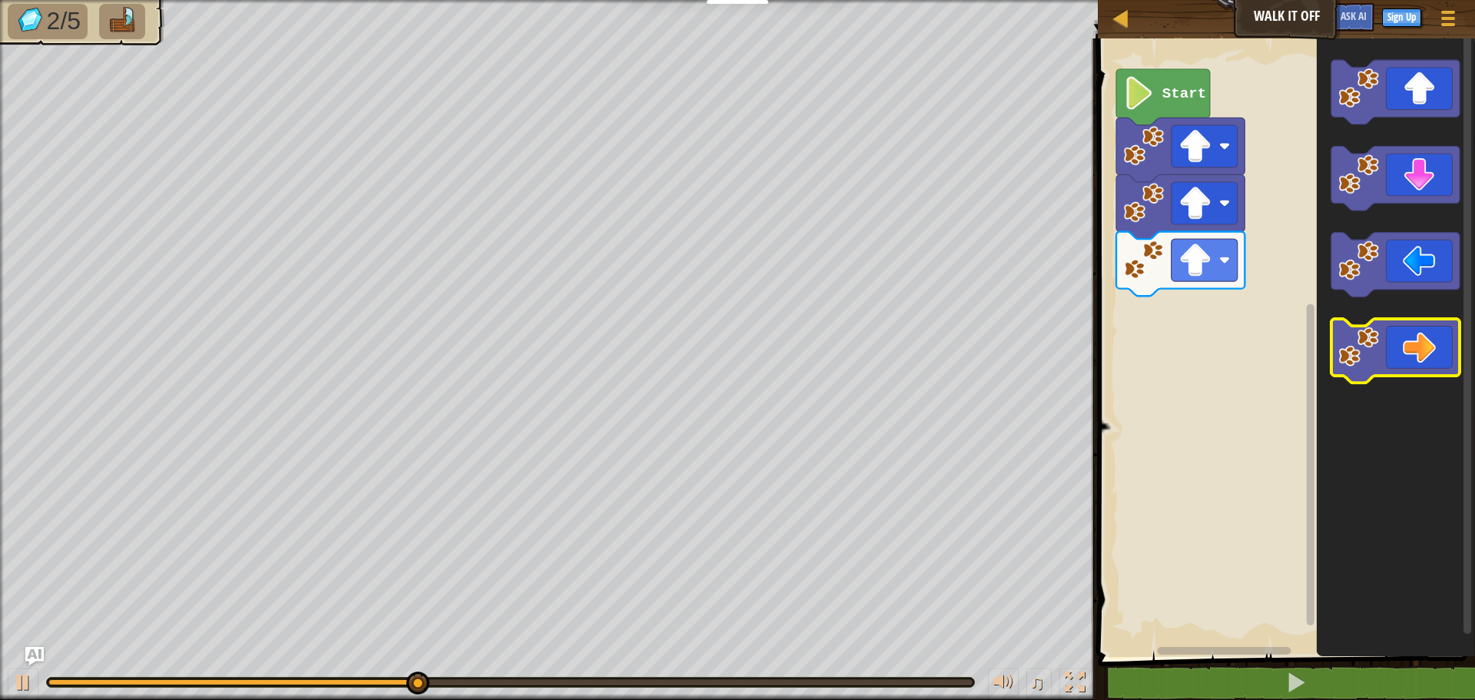
click at [1393, 350] on icon "Blockly Workspace" at bounding box center [1395, 351] width 128 height 65
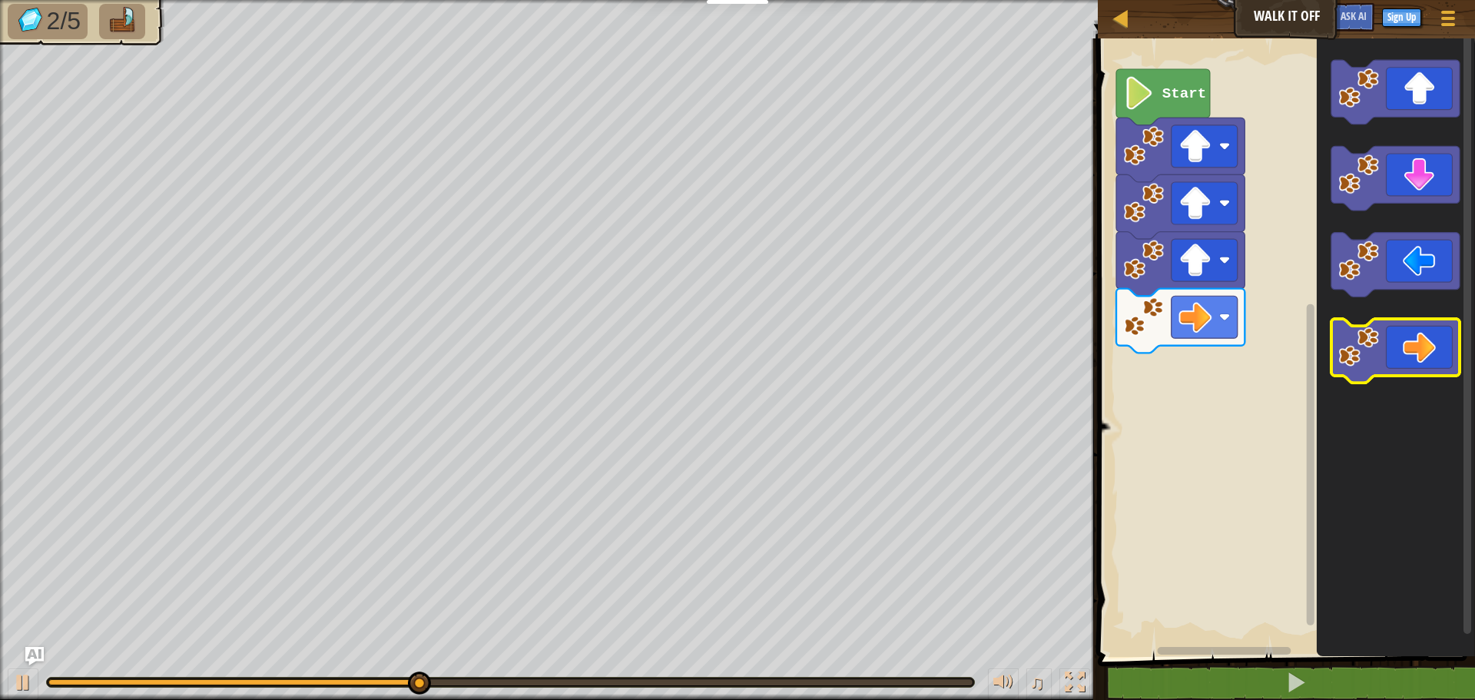
click at [1383, 366] on icon "Blockly Workspace" at bounding box center [1395, 351] width 128 height 65
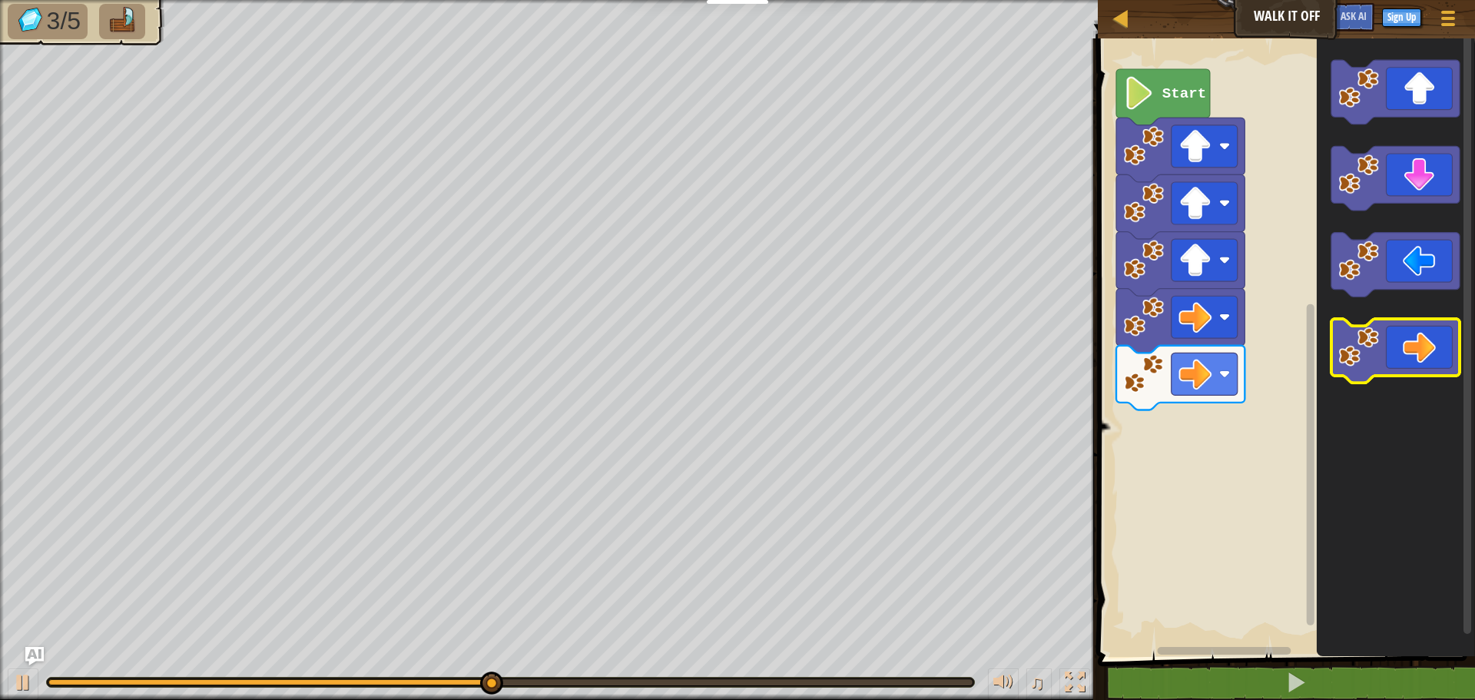
click at [1387, 366] on icon "Blockly Workspace" at bounding box center [1395, 351] width 128 height 65
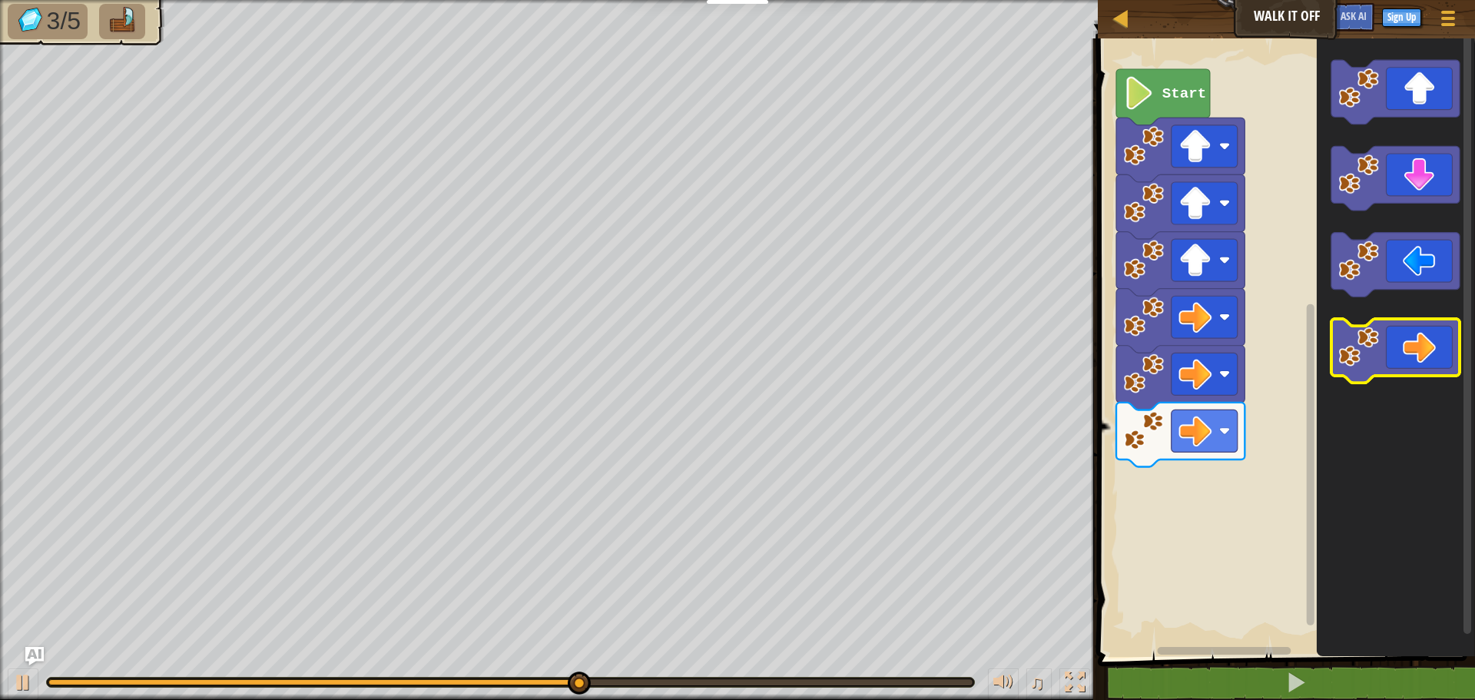
click at [1387, 366] on icon "Blockly Workspace" at bounding box center [1395, 351] width 128 height 65
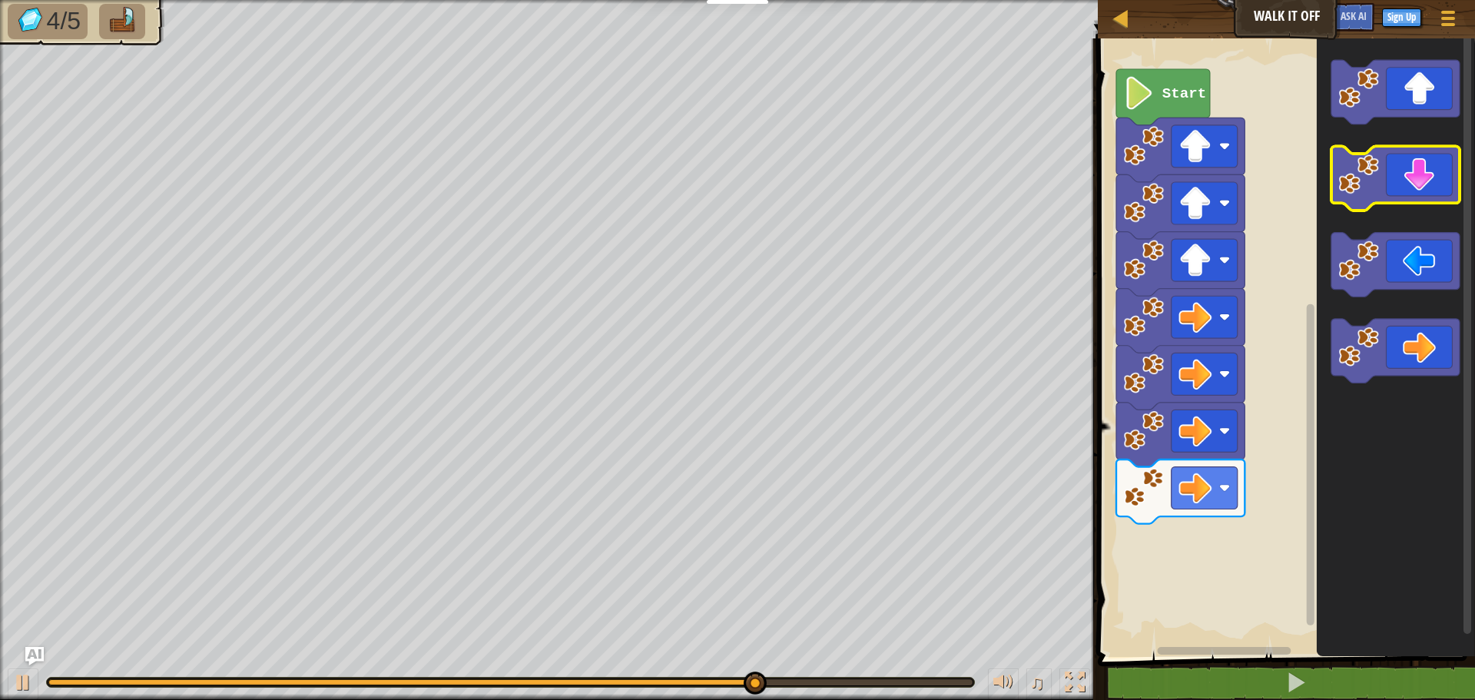
click at [1428, 190] on icon "Blockly Workspace" at bounding box center [1395, 179] width 128 height 65
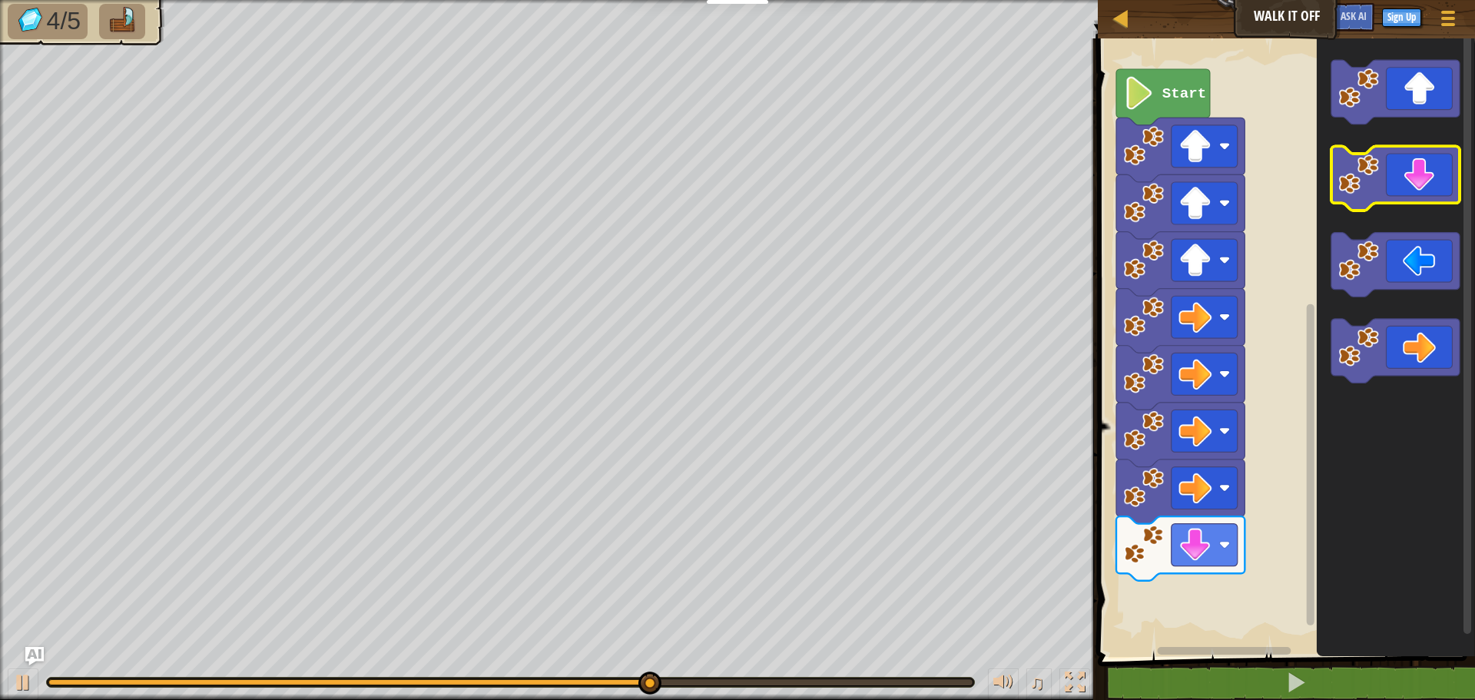
click at [1428, 190] on icon "Blockly Workspace" at bounding box center [1395, 179] width 128 height 65
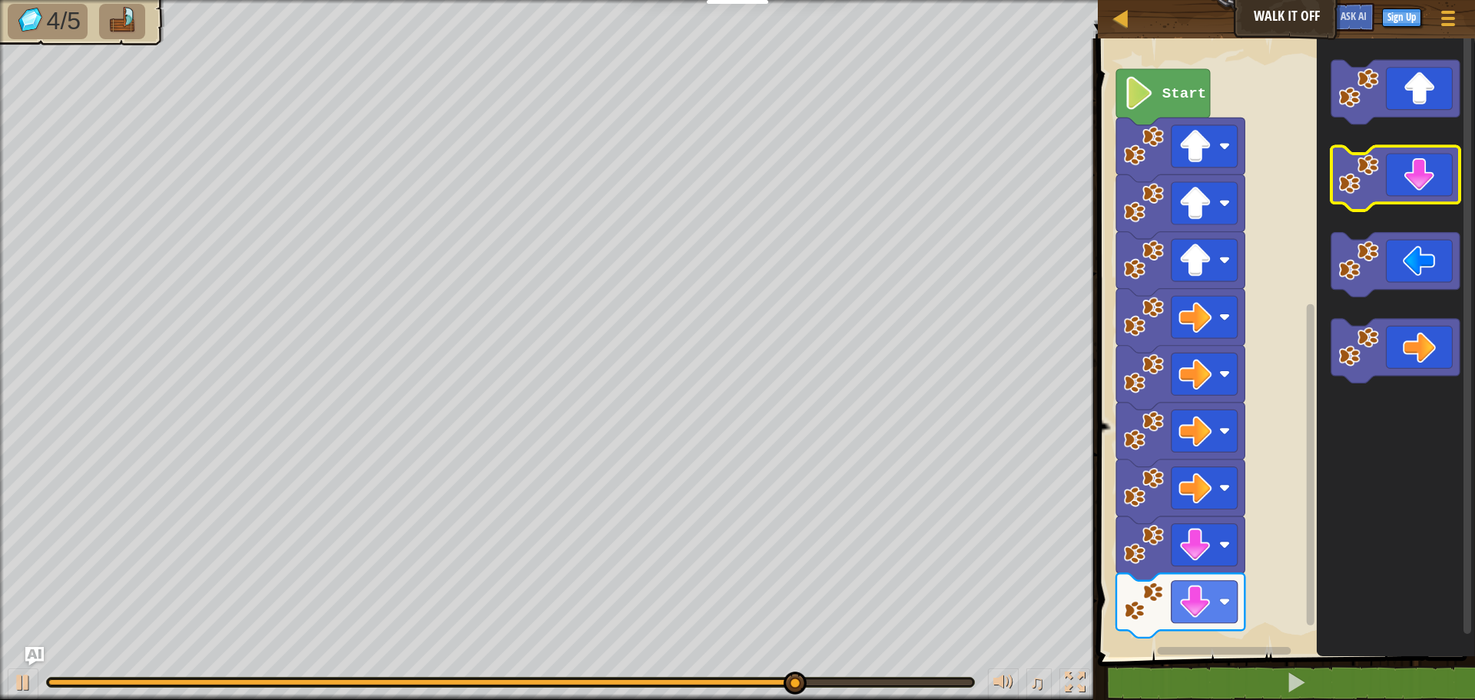
click at [1428, 190] on icon "Blockly Workspace" at bounding box center [1395, 179] width 128 height 65
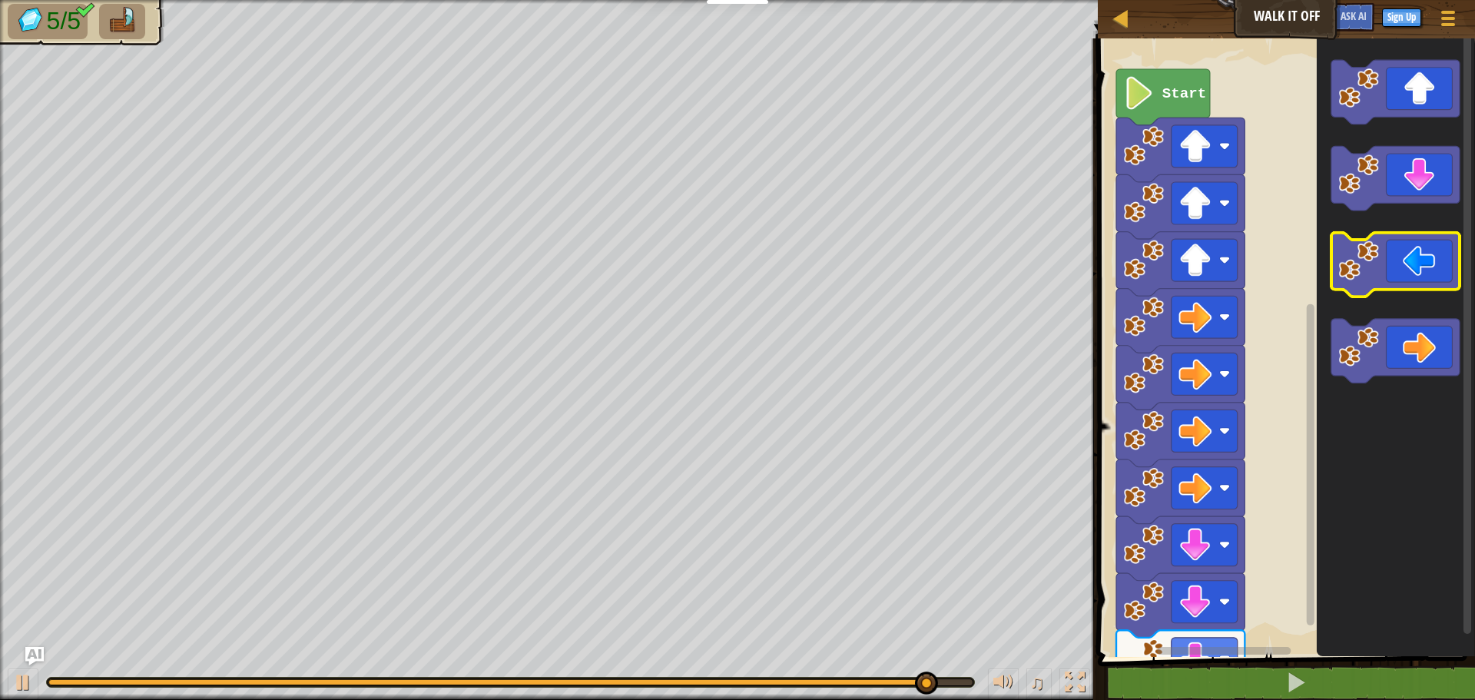
click at [1406, 252] on icon "Blockly Workspace" at bounding box center [1395, 265] width 128 height 65
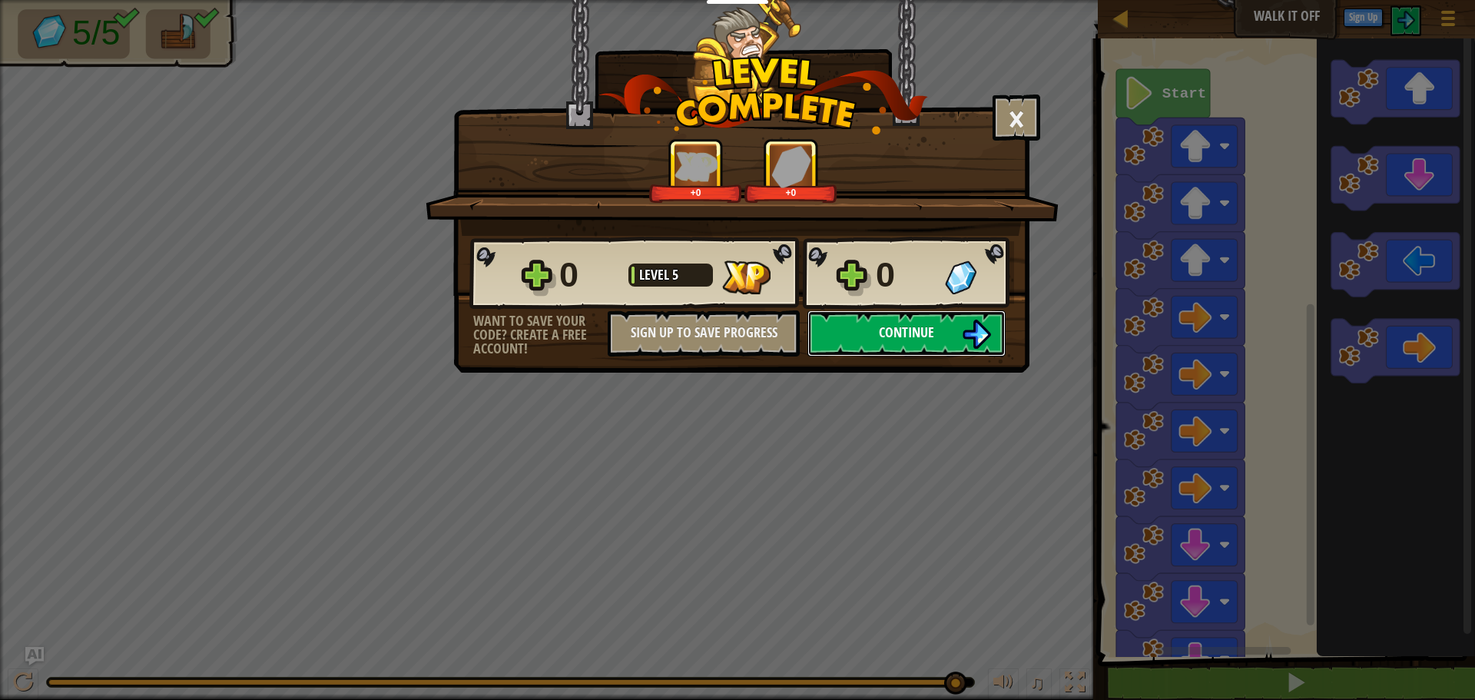
click at [977, 326] on img at bounding box center [976, 334] width 29 height 29
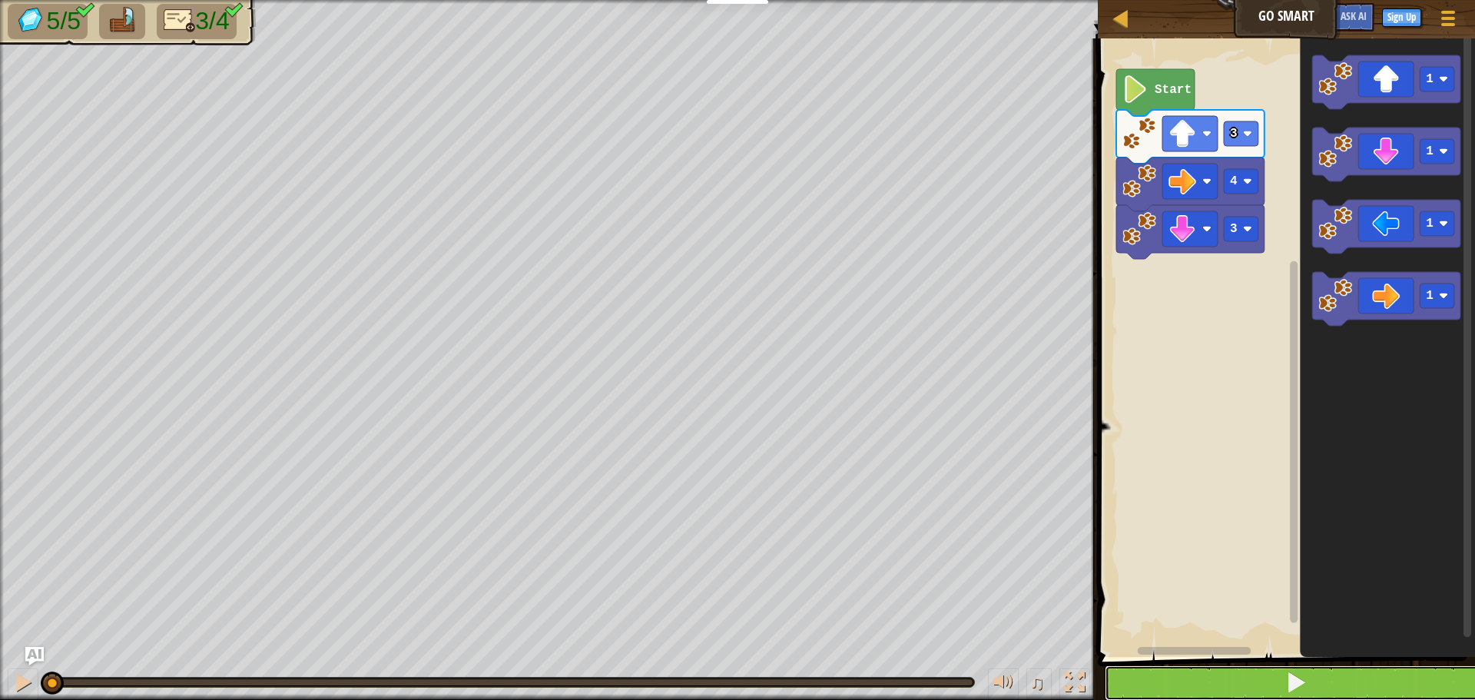
click at [1399, 677] on button at bounding box center [1296, 682] width 382 height 35
click at [1281, 681] on button at bounding box center [1296, 682] width 382 height 35
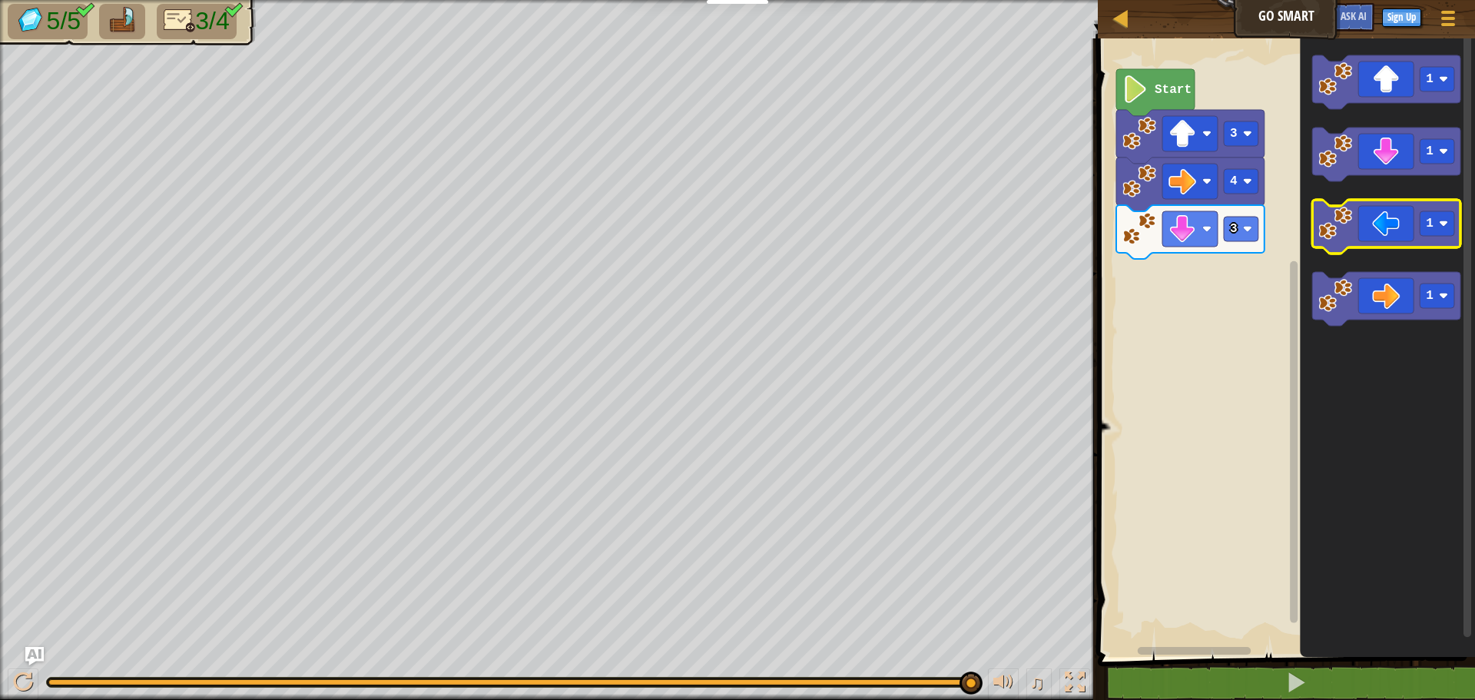
click at [1368, 237] on icon "Blockly Workspace" at bounding box center [1386, 227] width 148 height 54
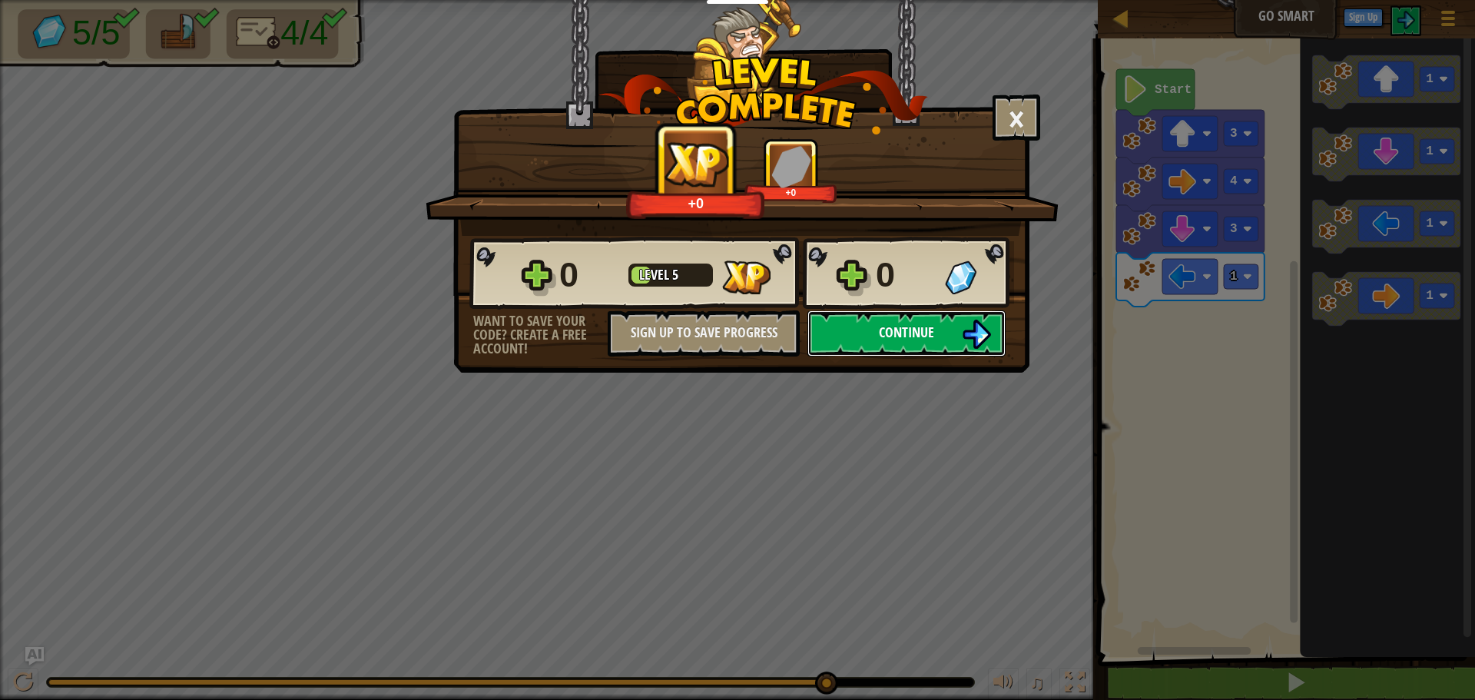
click at [959, 330] on button "Continue" at bounding box center [906, 333] width 198 height 46
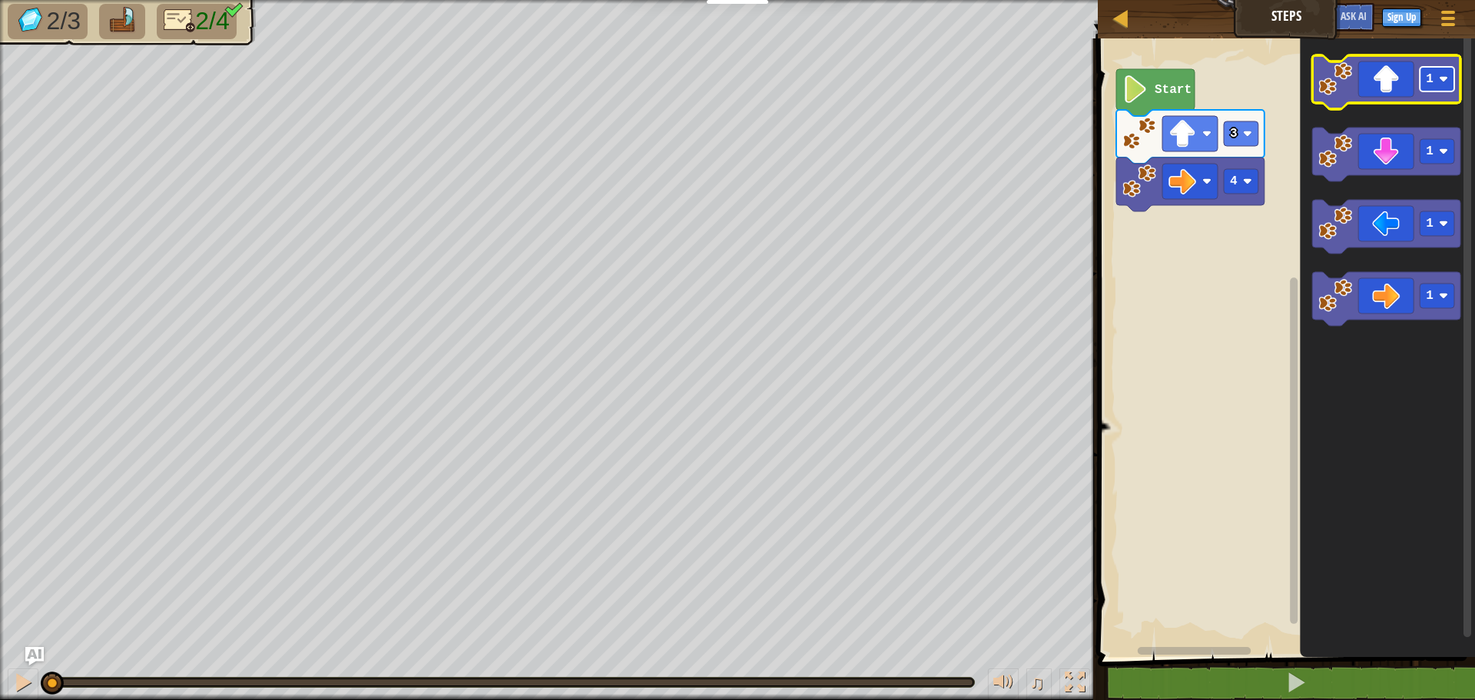
click at [1441, 83] on image "Blockly Workspace" at bounding box center [1443, 79] width 9 height 9
click at [1400, 78] on icon "Blockly Workspace" at bounding box center [1386, 82] width 148 height 54
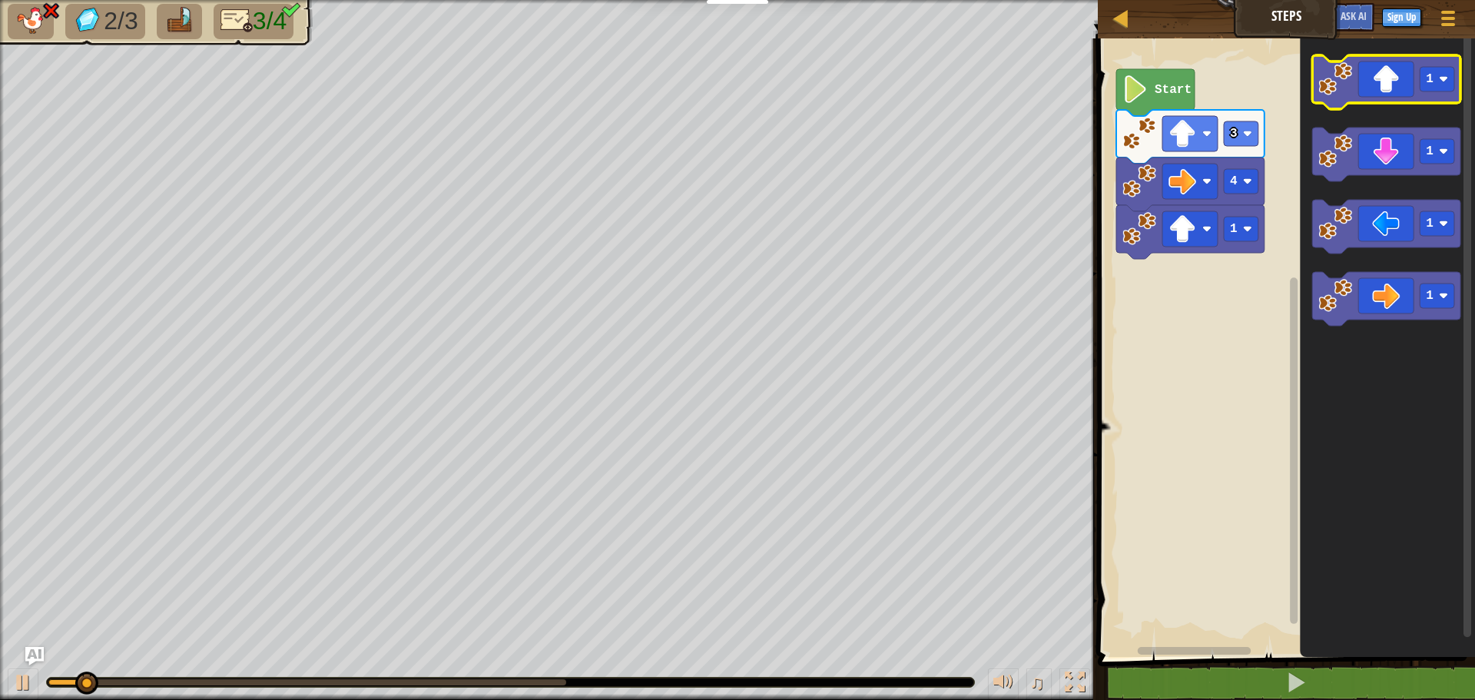
click at [1400, 78] on icon "Blockly Workspace" at bounding box center [1386, 82] width 148 height 54
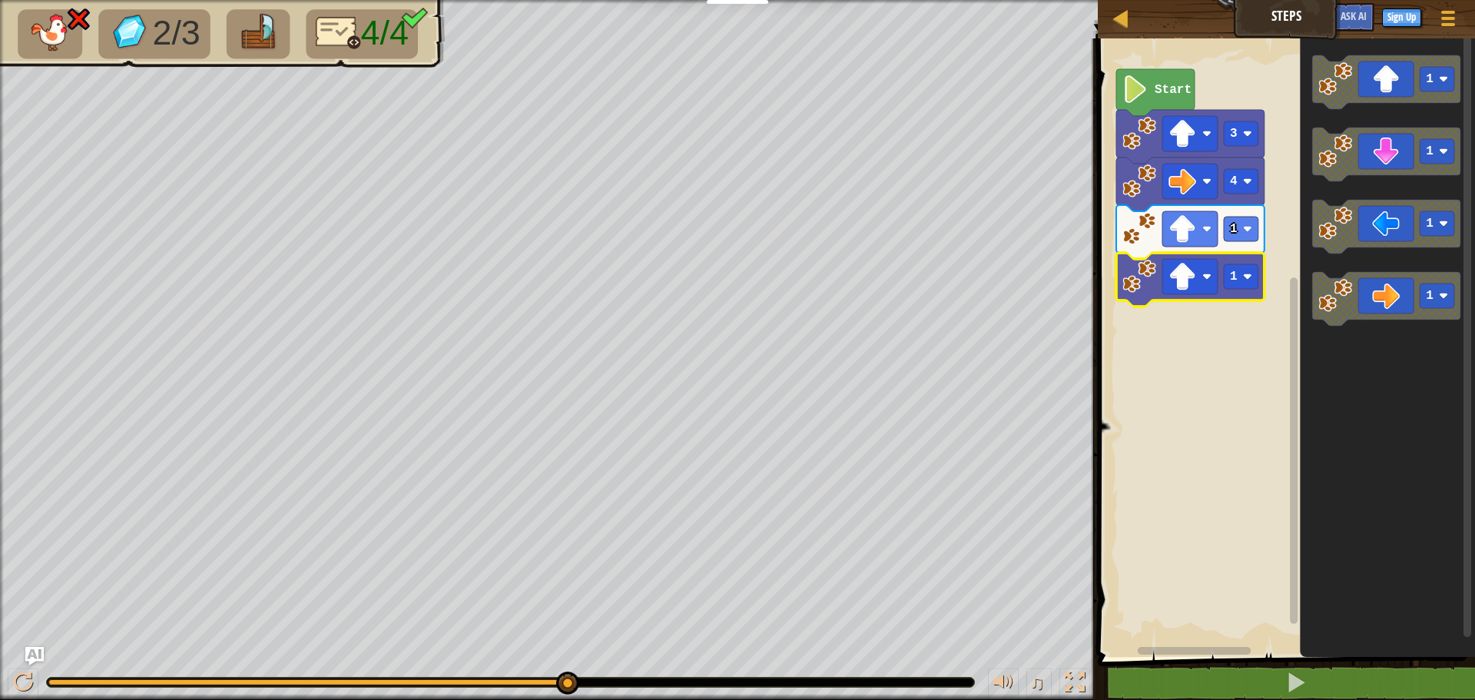
click at [1181, 273] on image "Blockly Workspace" at bounding box center [1182, 277] width 28 height 28
click at [1137, 286] on image "Blockly Workspace" at bounding box center [1139, 277] width 34 height 34
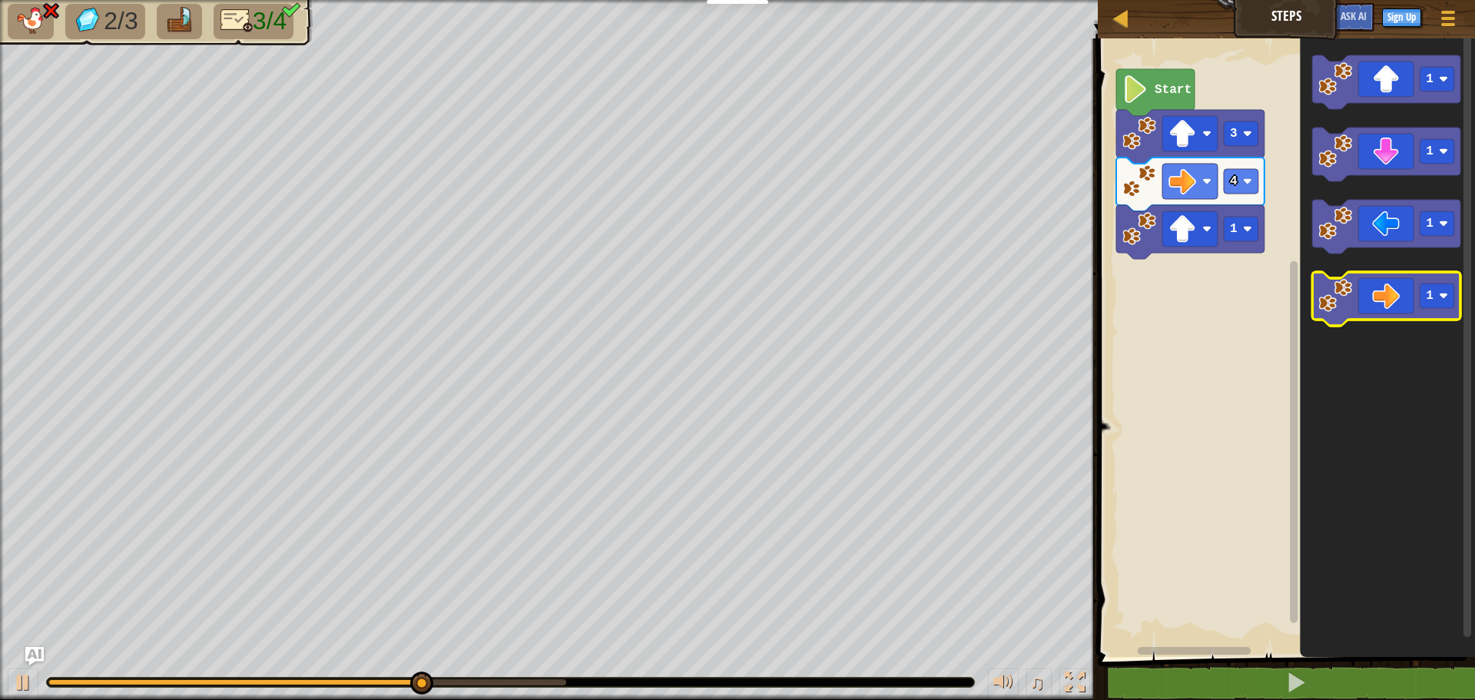
click at [1401, 303] on icon "Blockly Workspace" at bounding box center [1386, 299] width 148 height 54
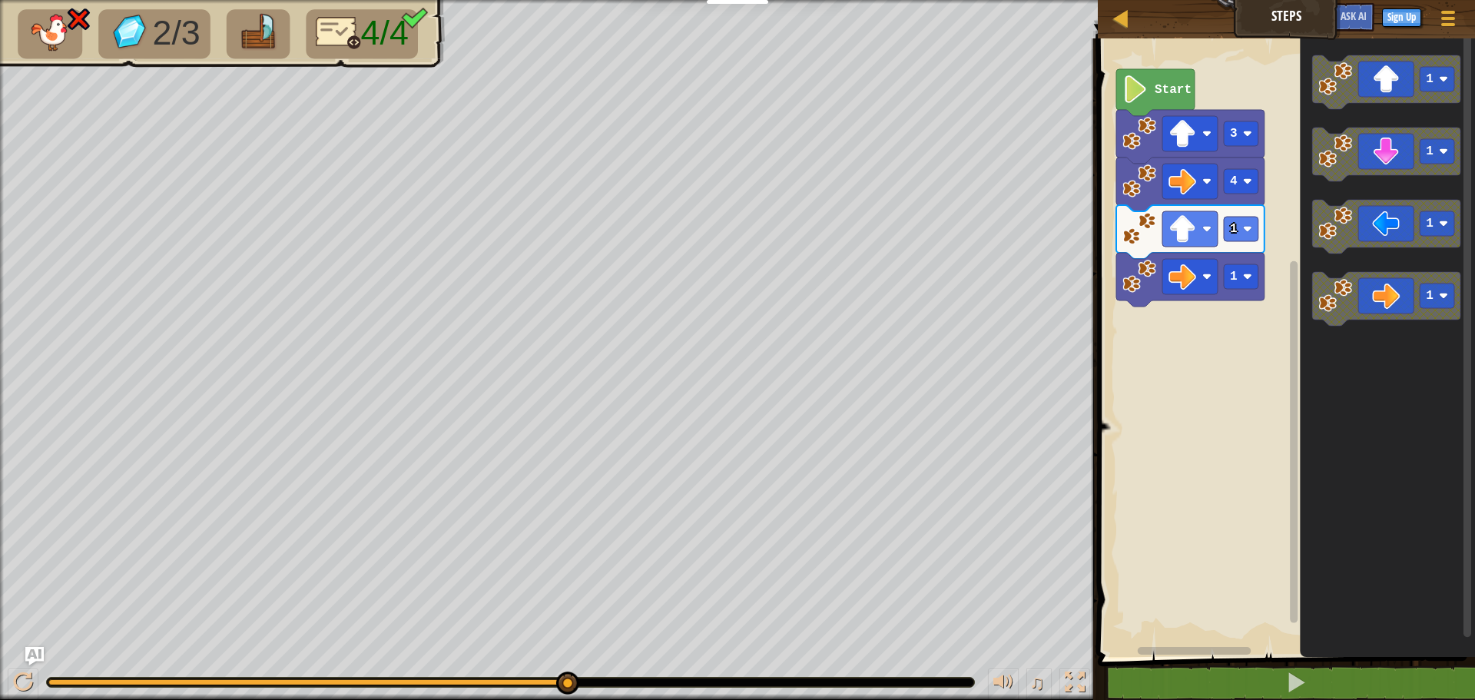
click at [1236, 344] on rect "Blockly Workspace" at bounding box center [1284, 344] width 382 height 626
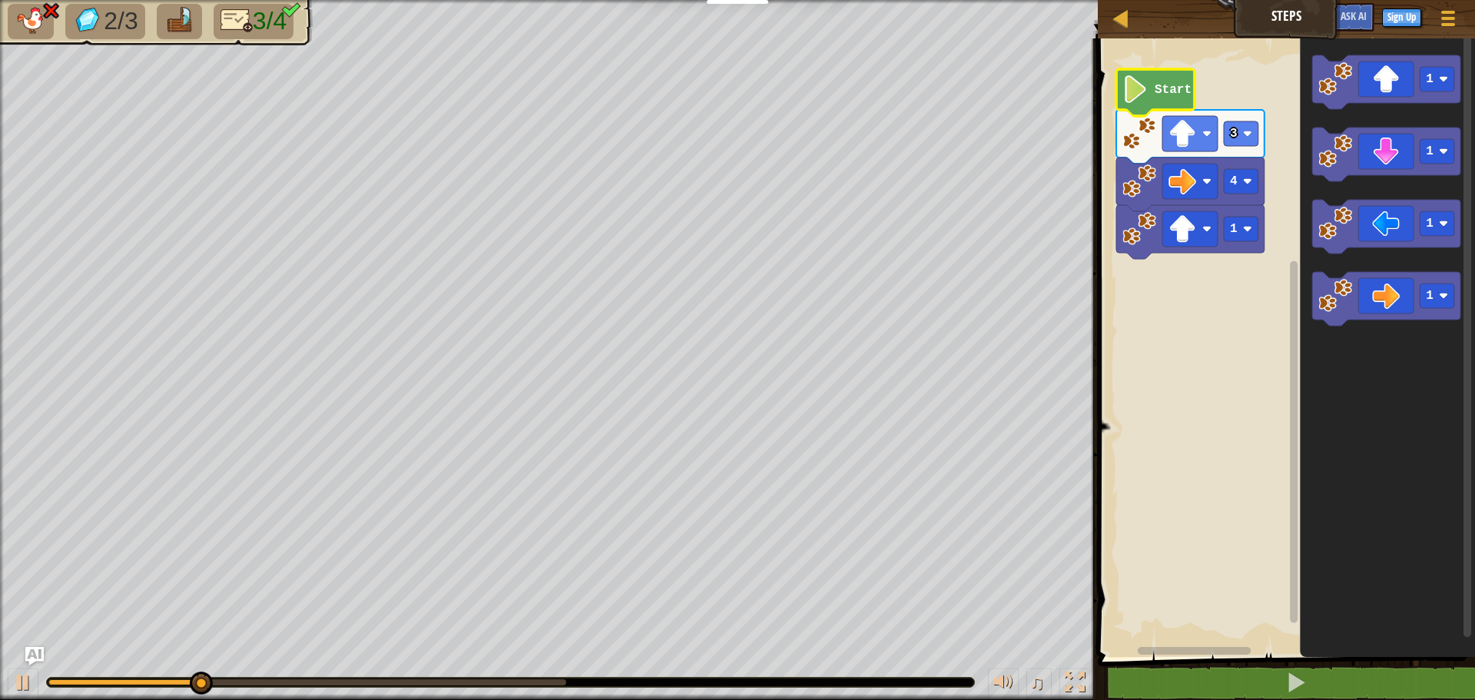
click at [1153, 88] on icon "Blockly Workspace" at bounding box center [1155, 92] width 78 height 47
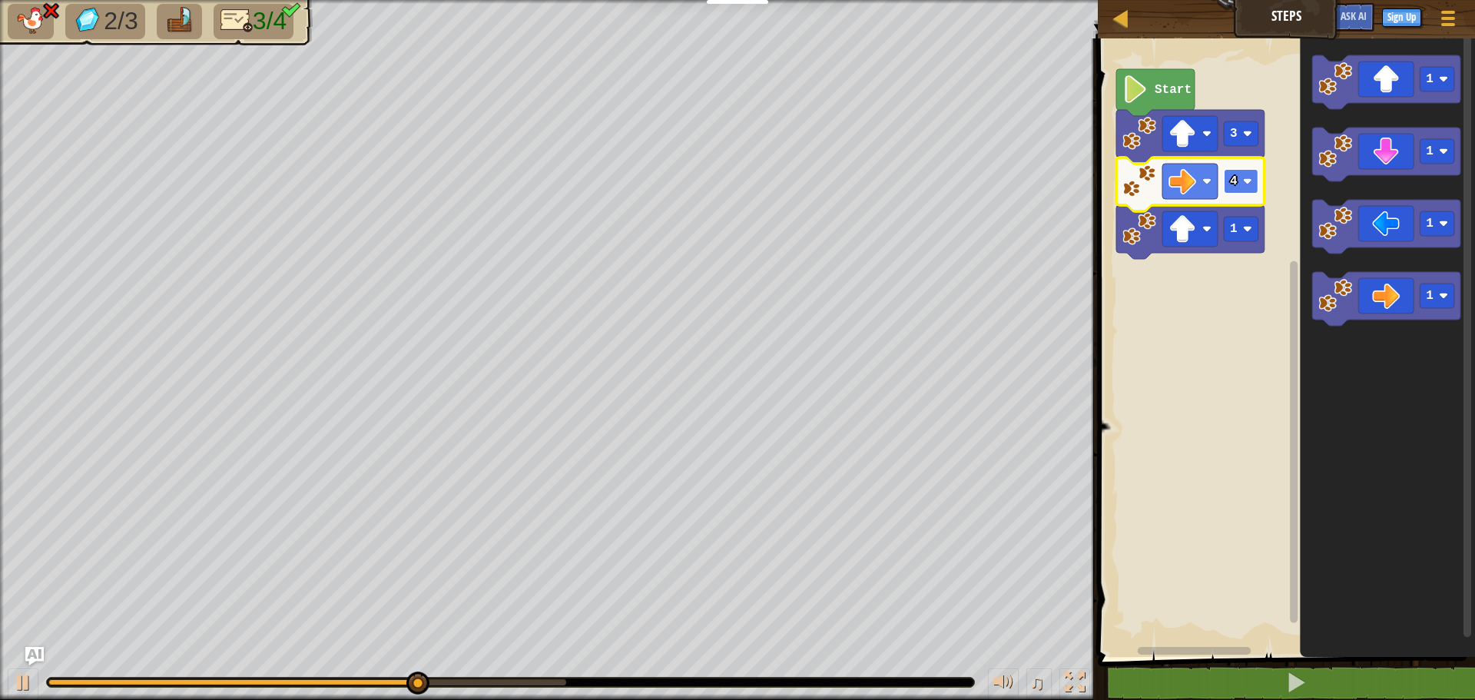
click at [1244, 184] on image "Blockly Workspace" at bounding box center [1247, 181] width 9 height 9
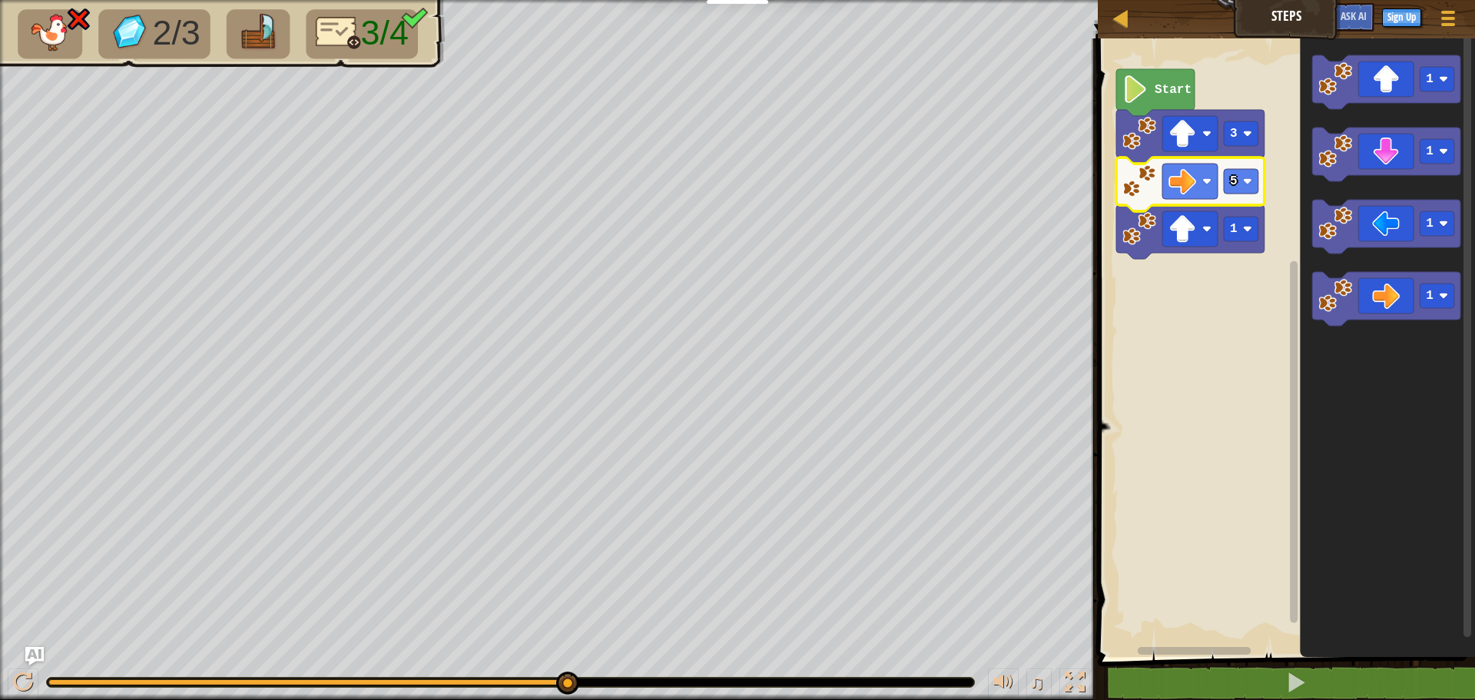
click at [1140, 239] on image "Blockly Workspace" at bounding box center [1139, 229] width 34 height 34
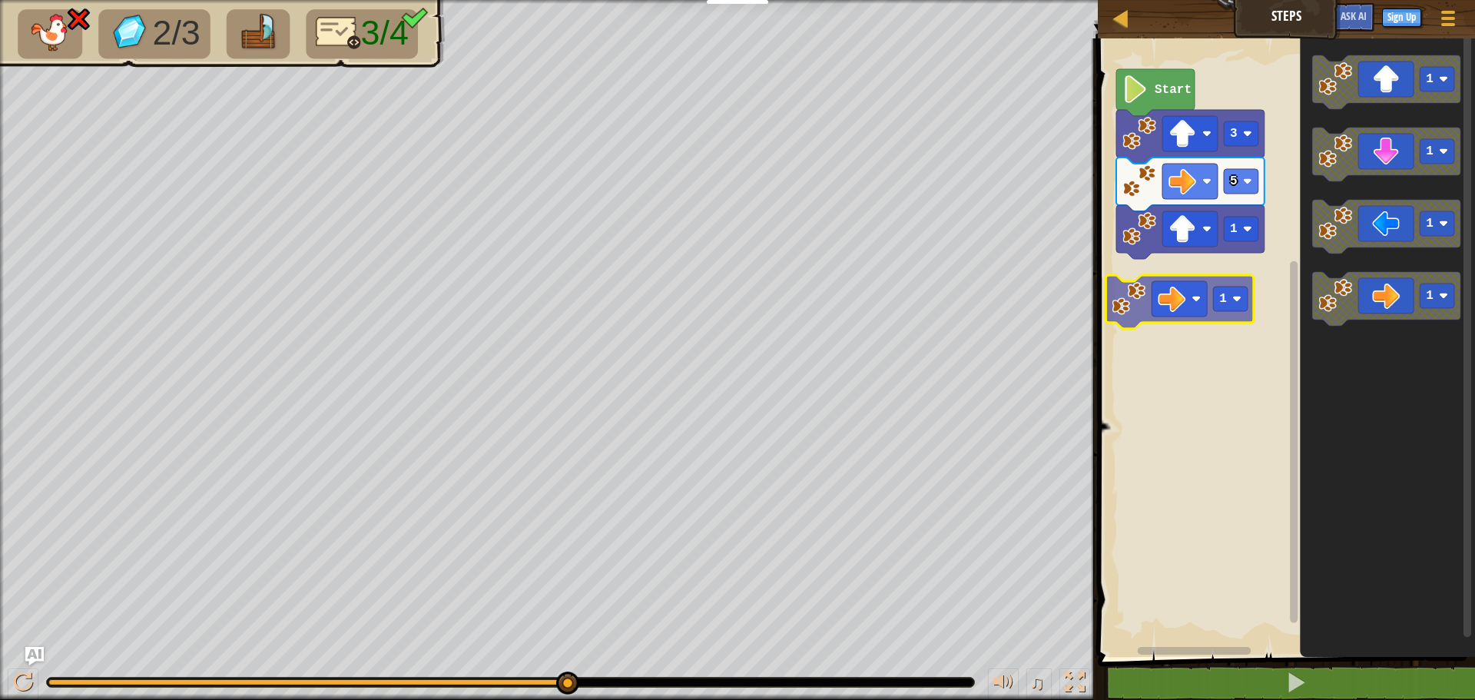
click at [1136, 287] on div "Start 3 5 1 1 1 1 1 1 1" at bounding box center [1284, 344] width 382 height 626
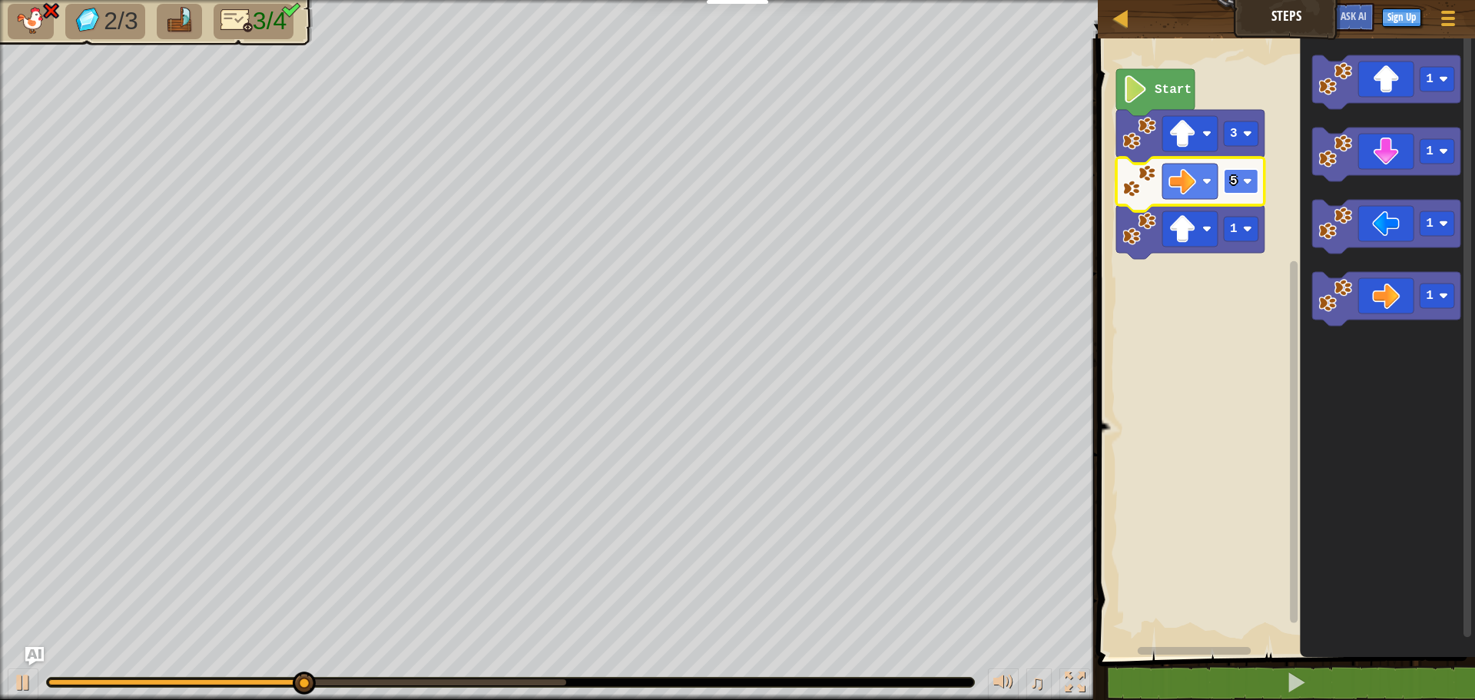
click at [1246, 184] on image "Blockly Workspace" at bounding box center [1247, 181] width 9 height 9
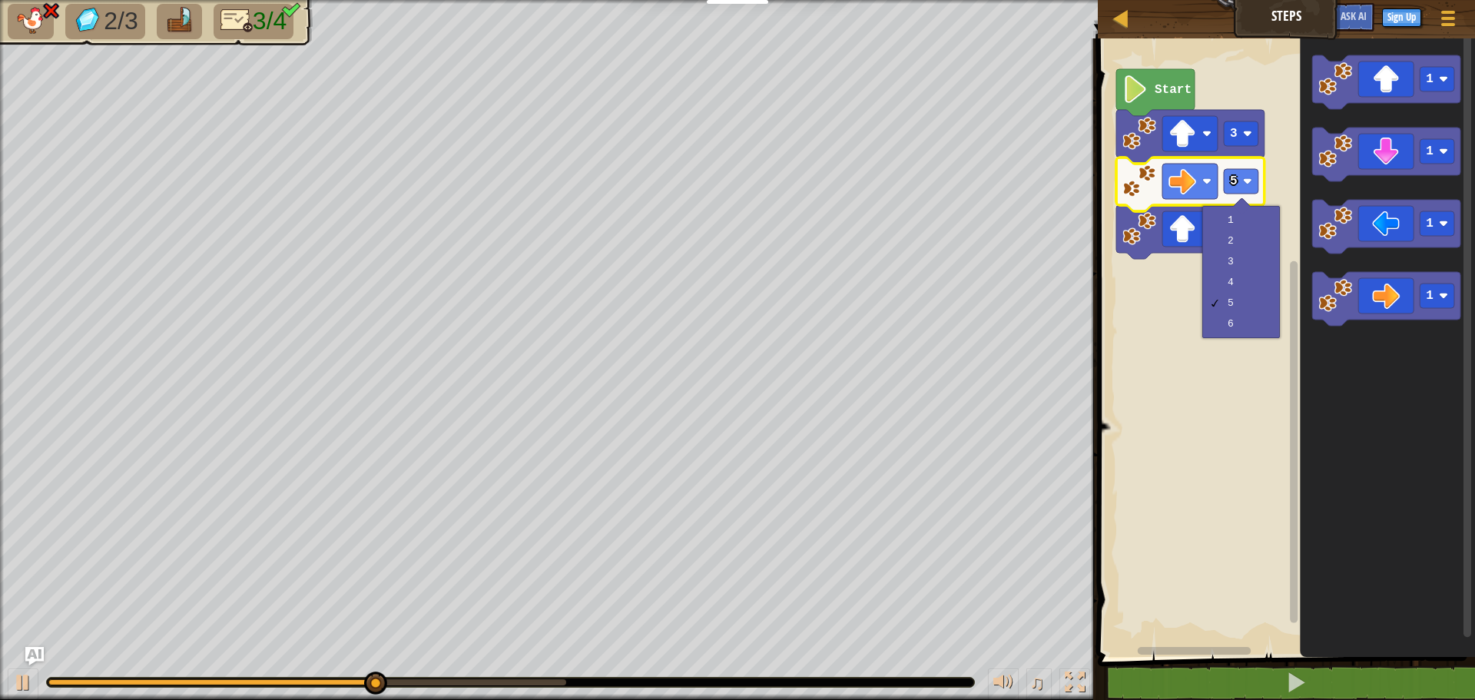
click at [1183, 312] on rect "Blockly Workspace" at bounding box center [1284, 344] width 382 height 626
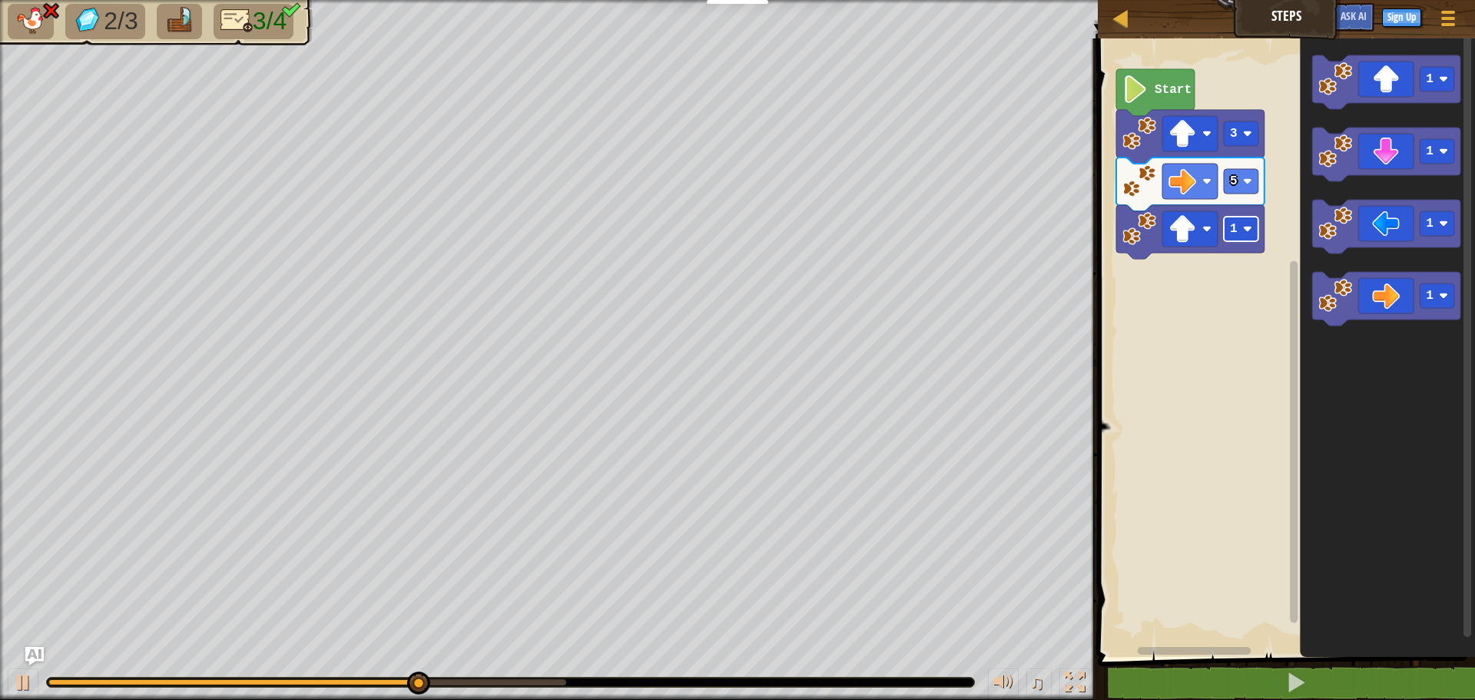
click at [1231, 229] on text "1" at bounding box center [1234, 229] width 8 height 14
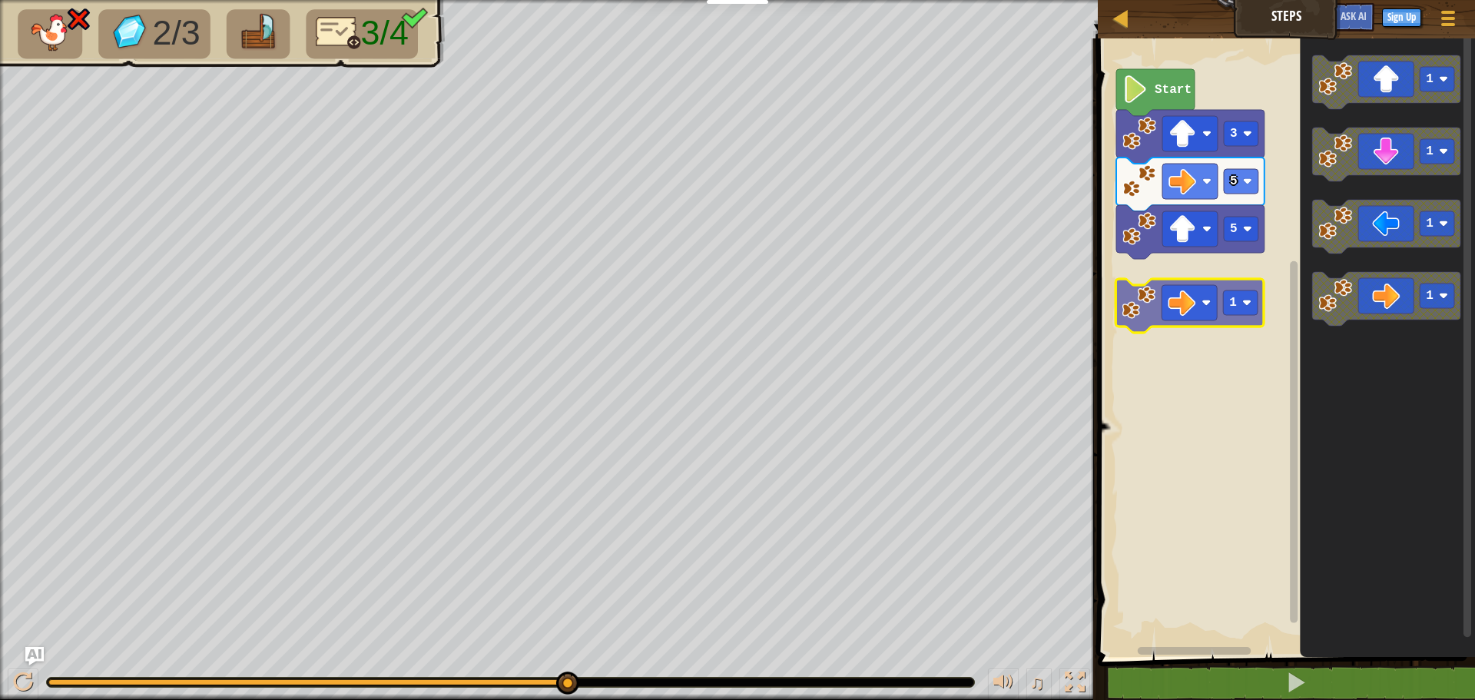
click at [1136, 299] on div "Start 3 5 5 1 1 1 1 1" at bounding box center [1284, 344] width 382 height 626
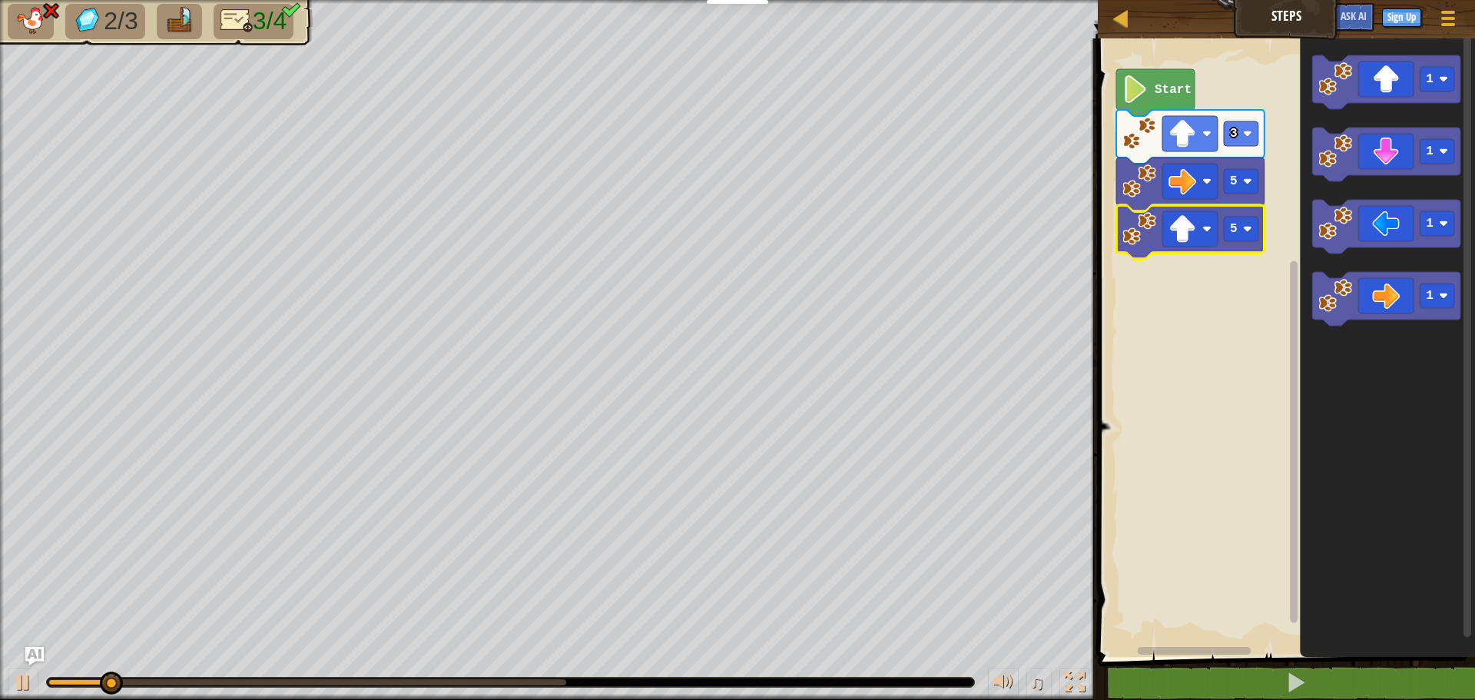
click at [1256, 243] on icon "Blockly Workspace" at bounding box center [1190, 232] width 148 height 54
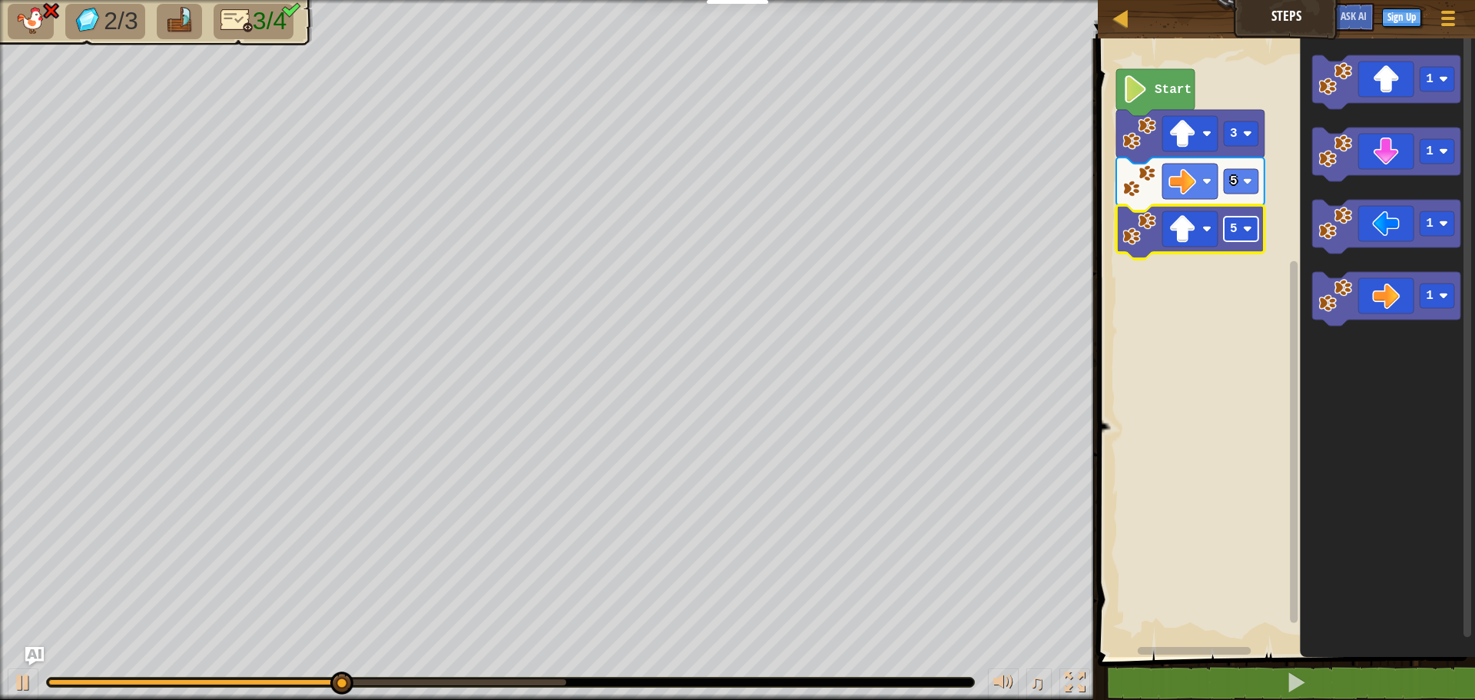
click at [1242, 230] on rect "Blockly Workspace" at bounding box center [1241, 229] width 35 height 25
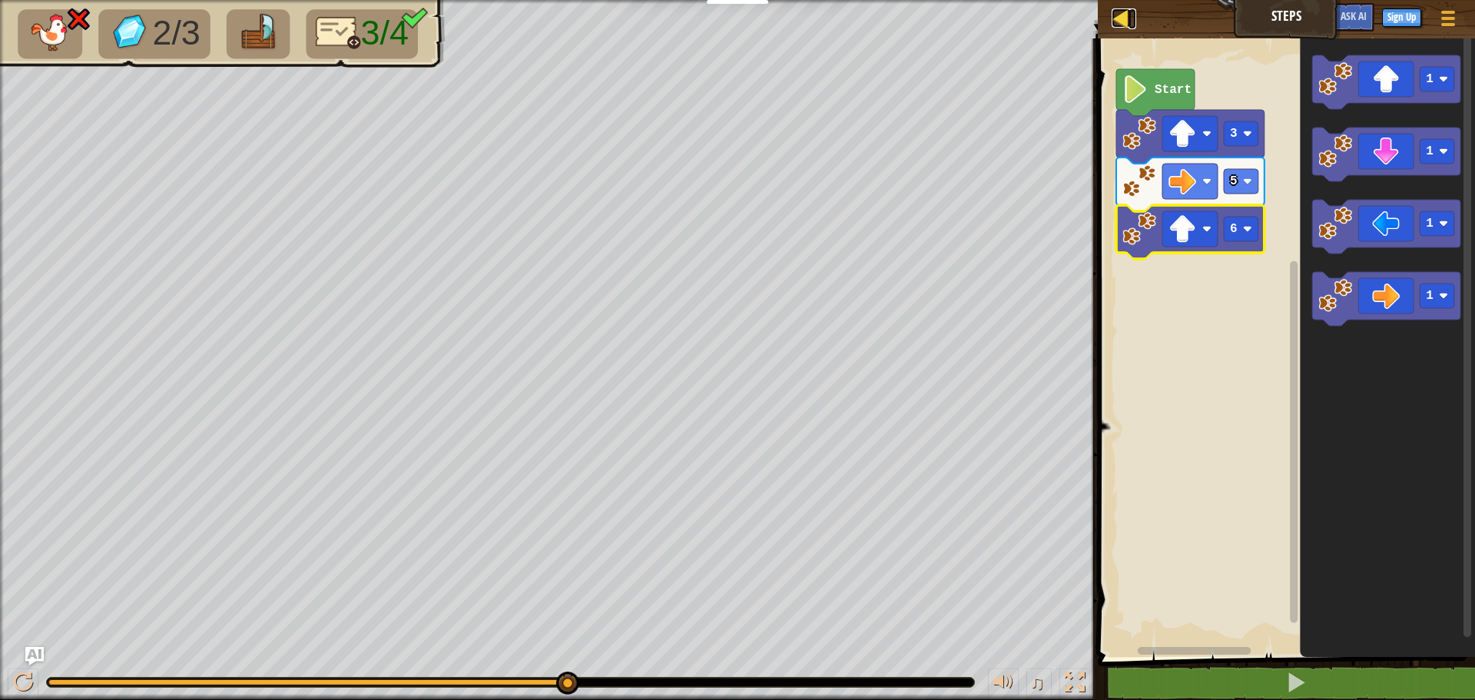
click at [1122, 11] on div at bounding box center [1121, 17] width 19 height 19
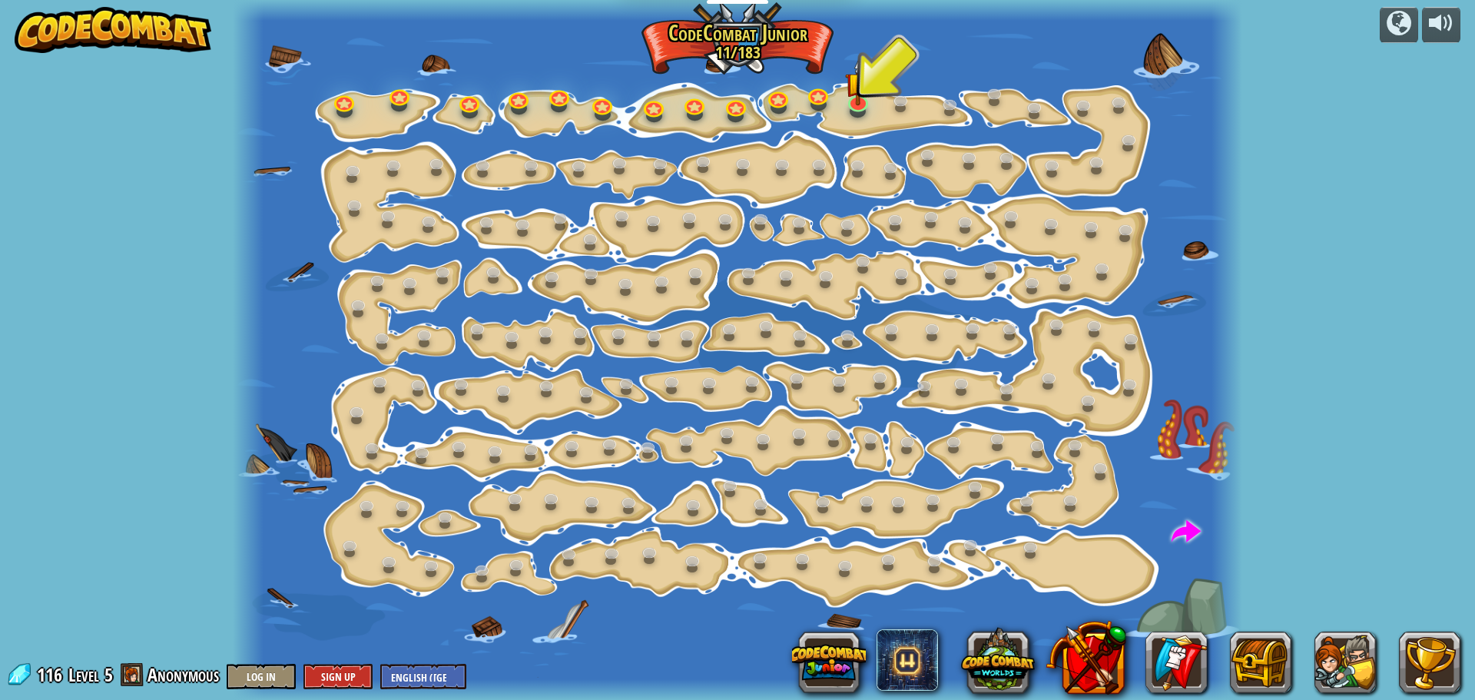
click at [146, 20] on img at bounding box center [113, 30] width 197 height 46
drag, startPoint x: 828, startPoint y: 303, endPoint x: 830, endPoint y: 347, distance: 44.6
click at [828, 303] on div at bounding box center [737, 350] width 1009 height 700
click at [853, 92] on img at bounding box center [857, 71] width 26 height 61
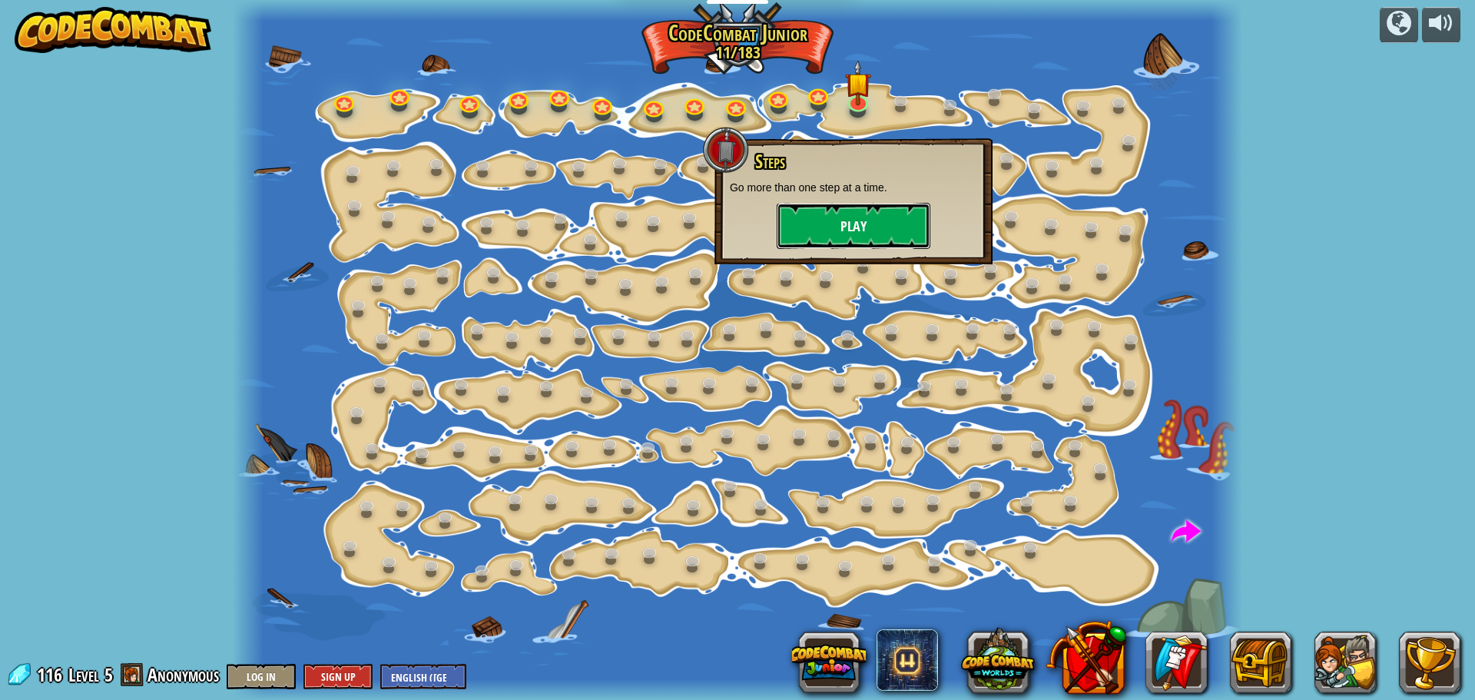
click at [882, 221] on button "Play" at bounding box center [854, 226] width 154 height 46
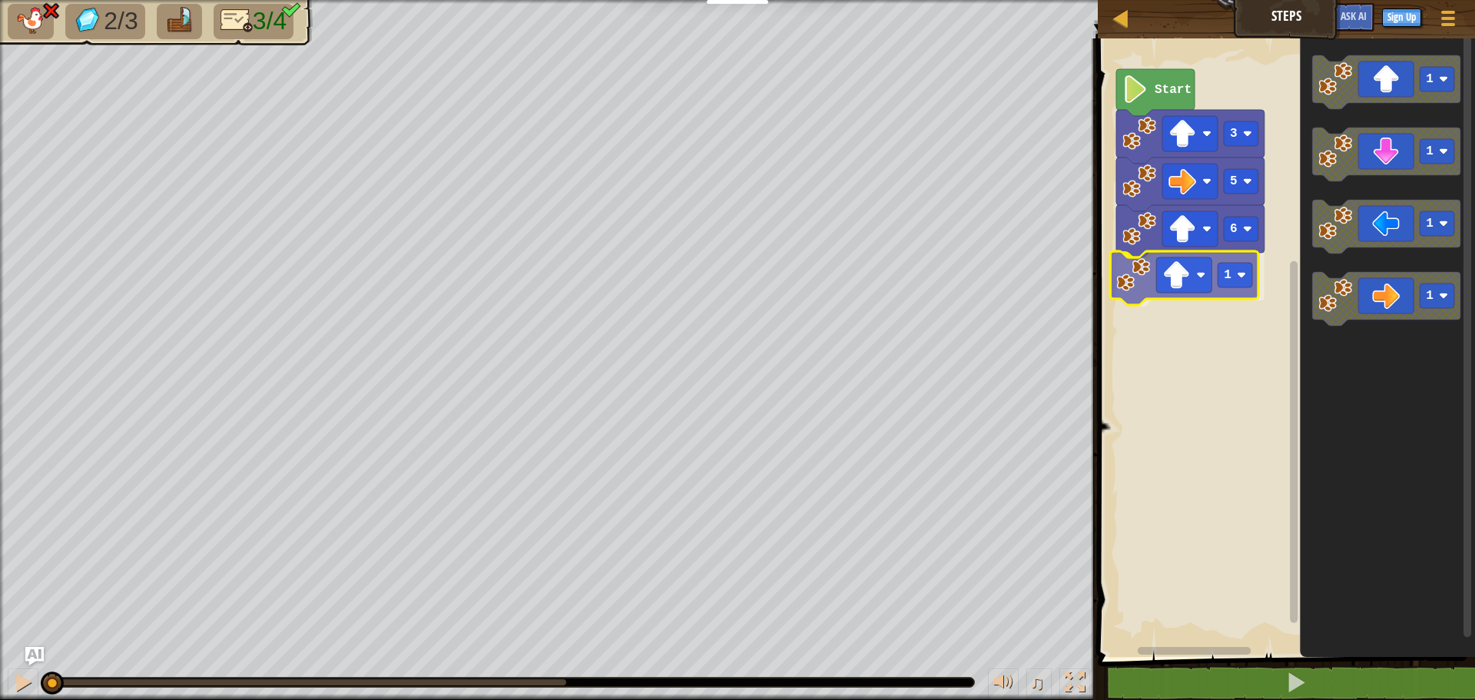
click at [1175, 287] on div "6 1 5 3 Start 1 1 1 1 1" at bounding box center [1284, 344] width 382 height 626
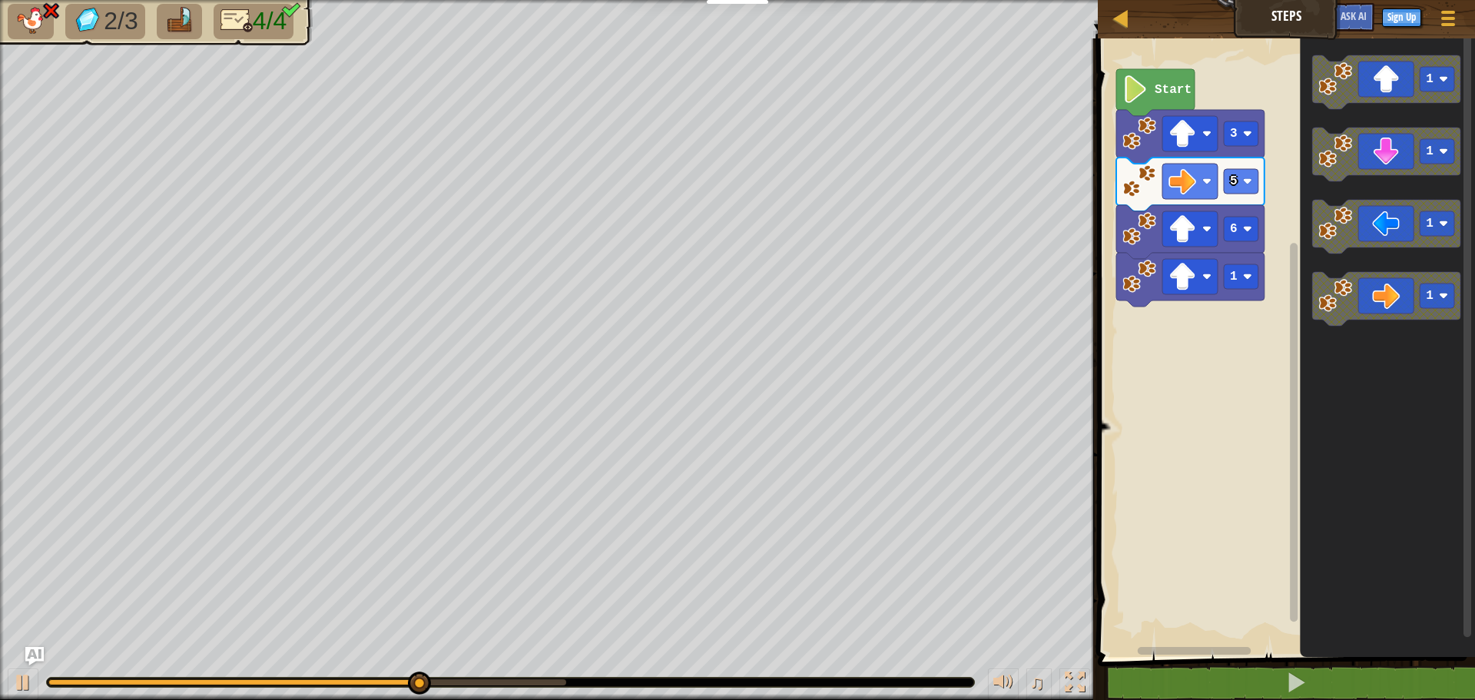
click at [1204, 287] on div "6 1 5 3 Start 1 1 1 1" at bounding box center [1284, 344] width 382 height 626
click at [1215, 263] on div "6 1 5 3 Start 1 1 1 1" at bounding box center [1284, 344] width 382 height 626
click at [1222, 330] on div "6 1 5 3 Start 1 1 1 1" at bounding box center [1284, 344] width 382 height 626
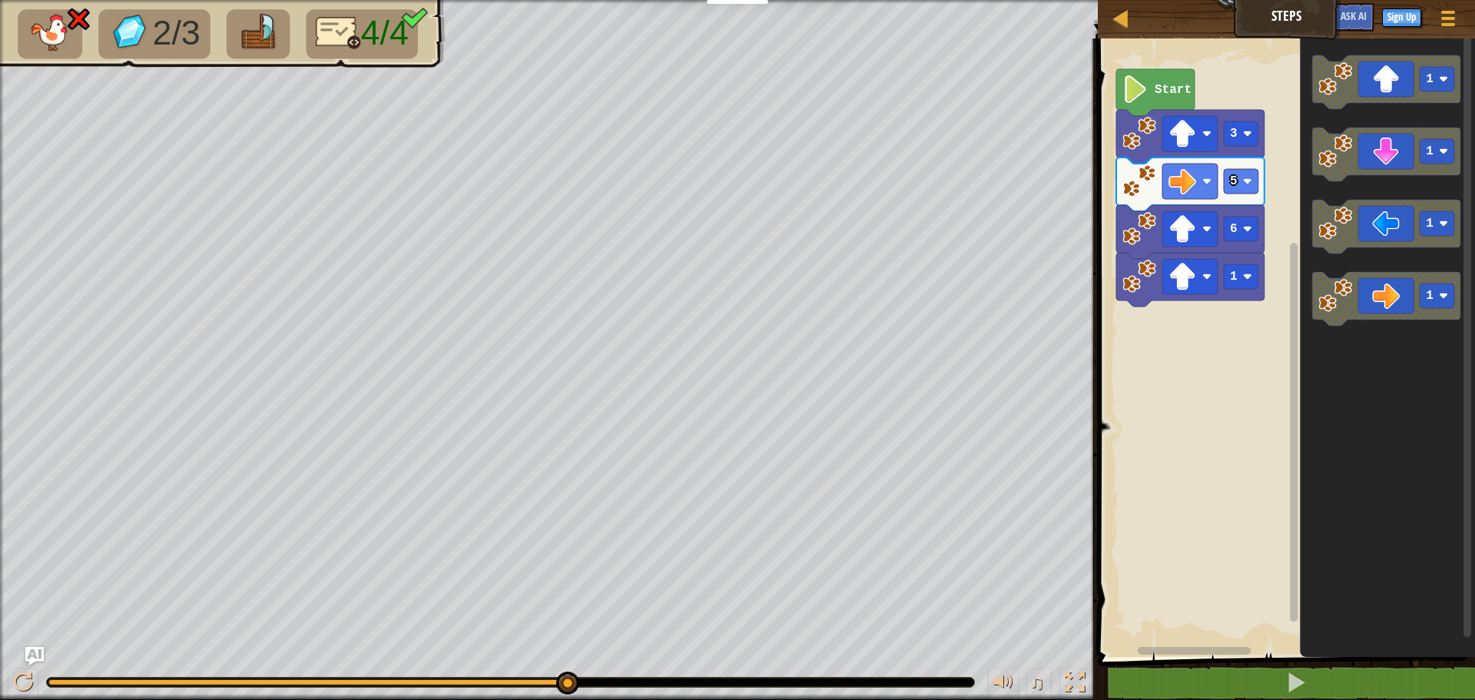
click at [1384, 171] on icon "Blockly Workspace" at bounding box center [1386, 155] width 148 height 54
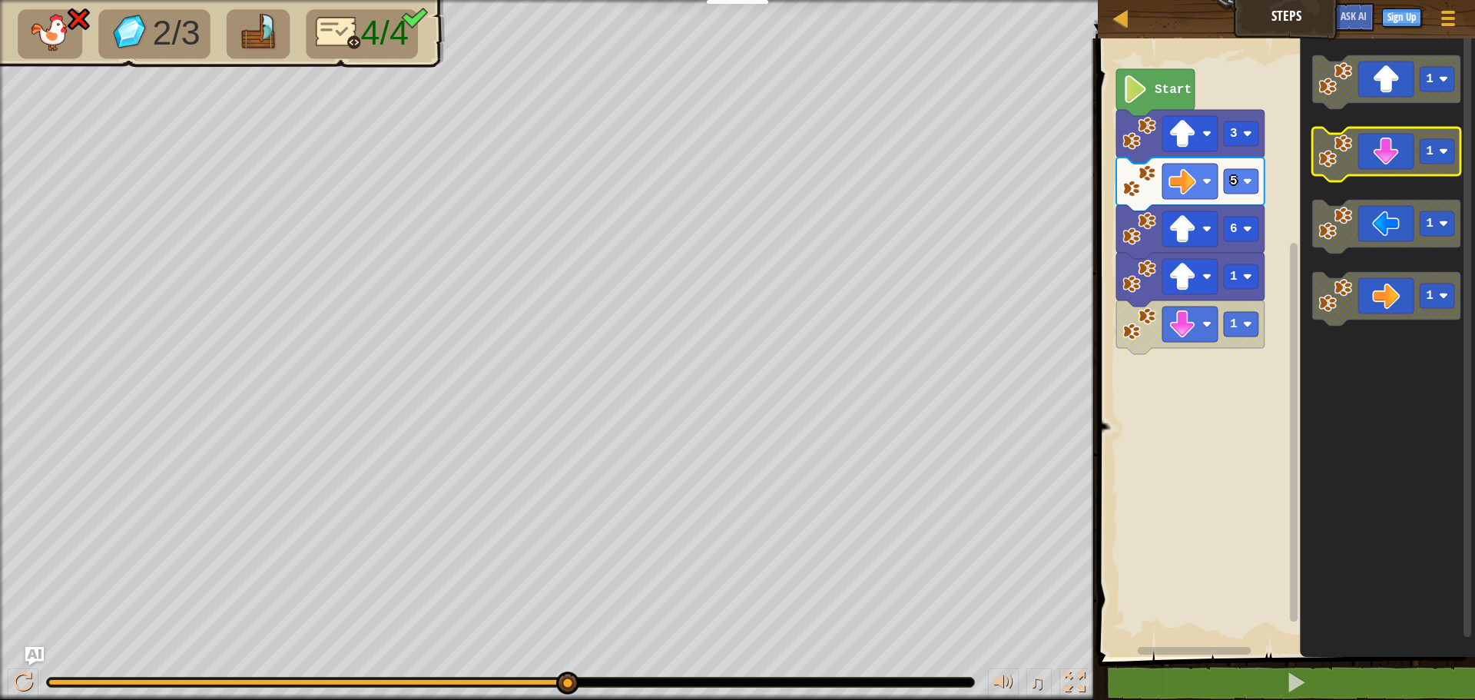
click at [1384, 154] on icon "Blockly Workspace" at bounding box center [1386, 155] width 148 height 54
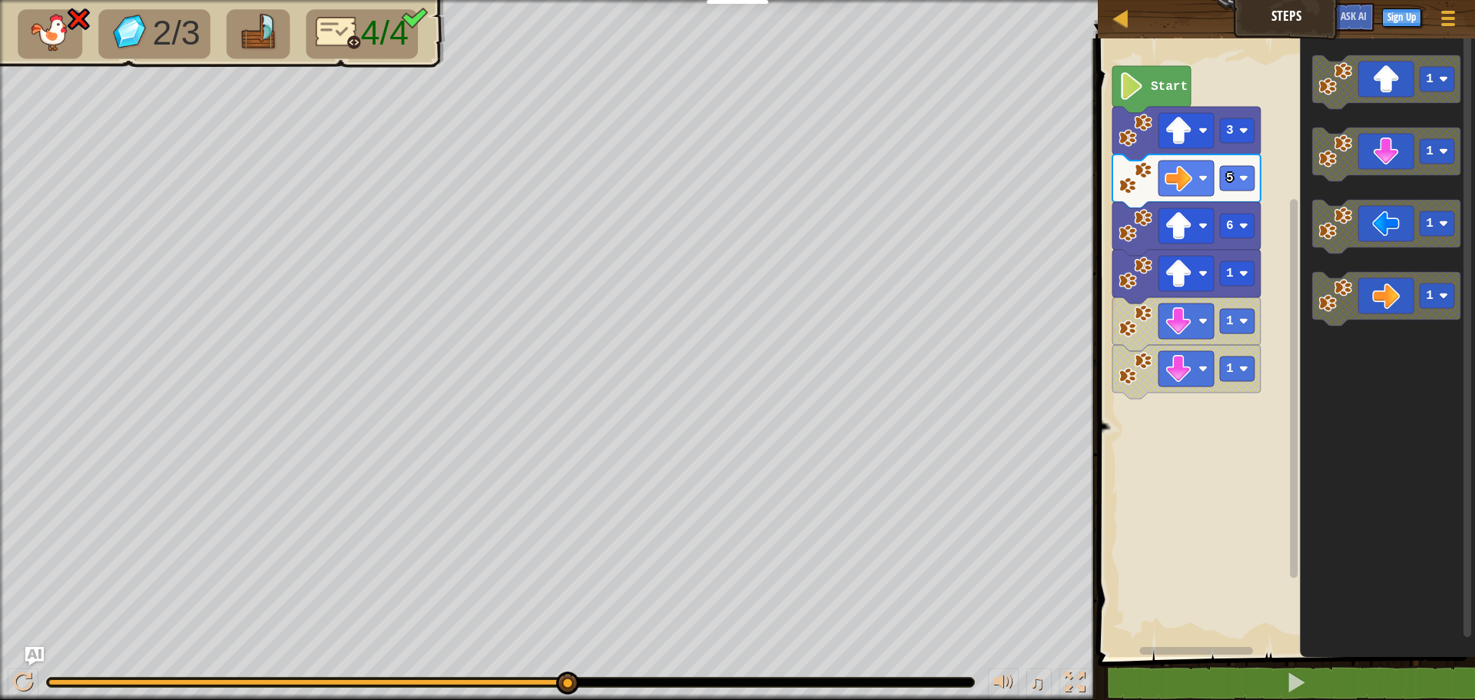
click at [1251, 479] on rect "Blockly Workspace" at bounding box center [1284, 344] width 382 height 626
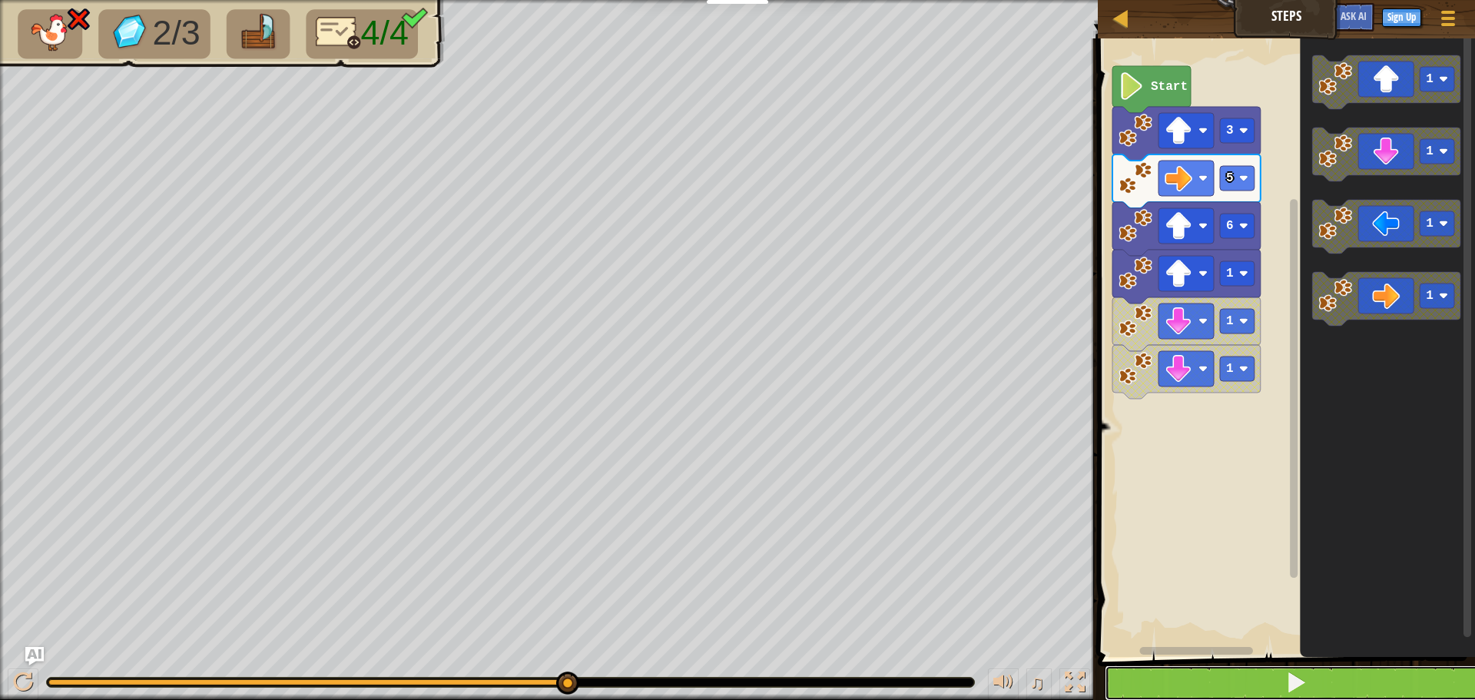
click at [1259, 674] on button at bounding box center [1296, 682] width 382 height 35
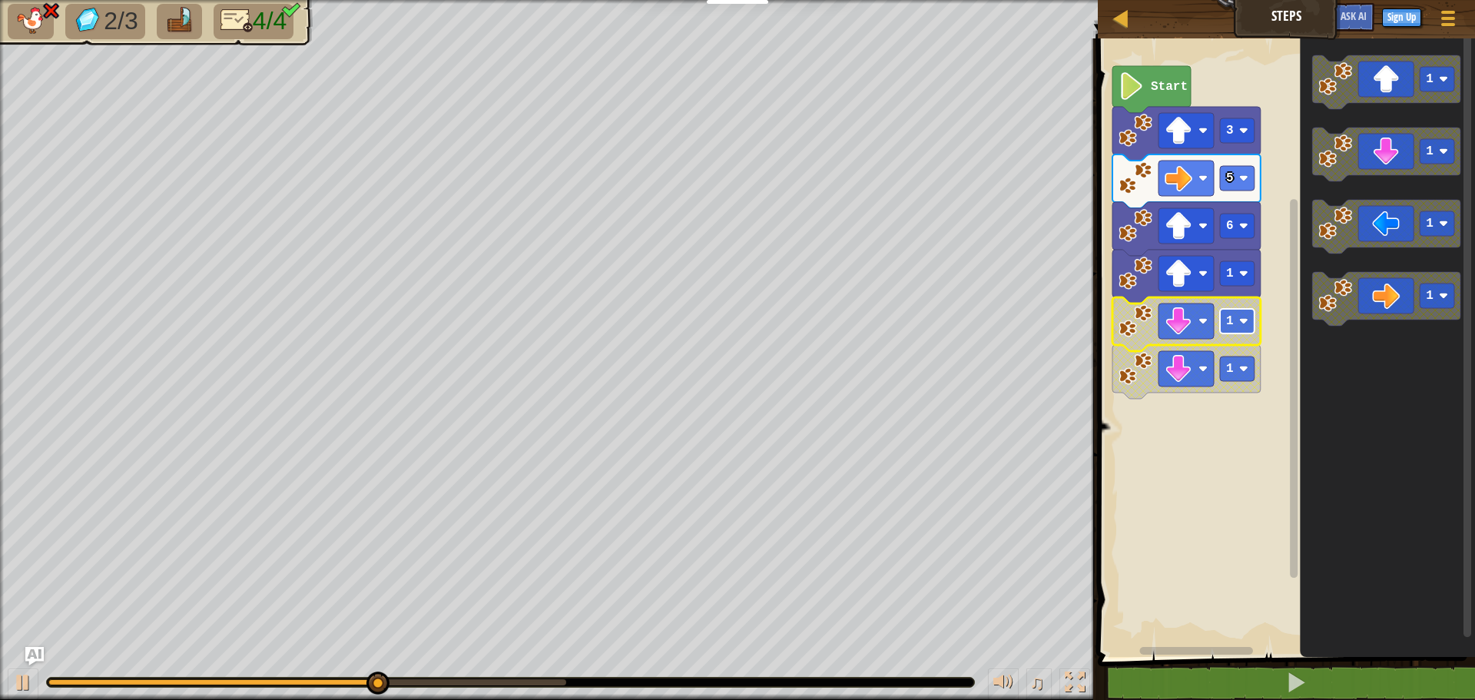
click at [1232, 333] on rect "Blockly Workspace" at bounding box center [1237, 321] width 35 height 25
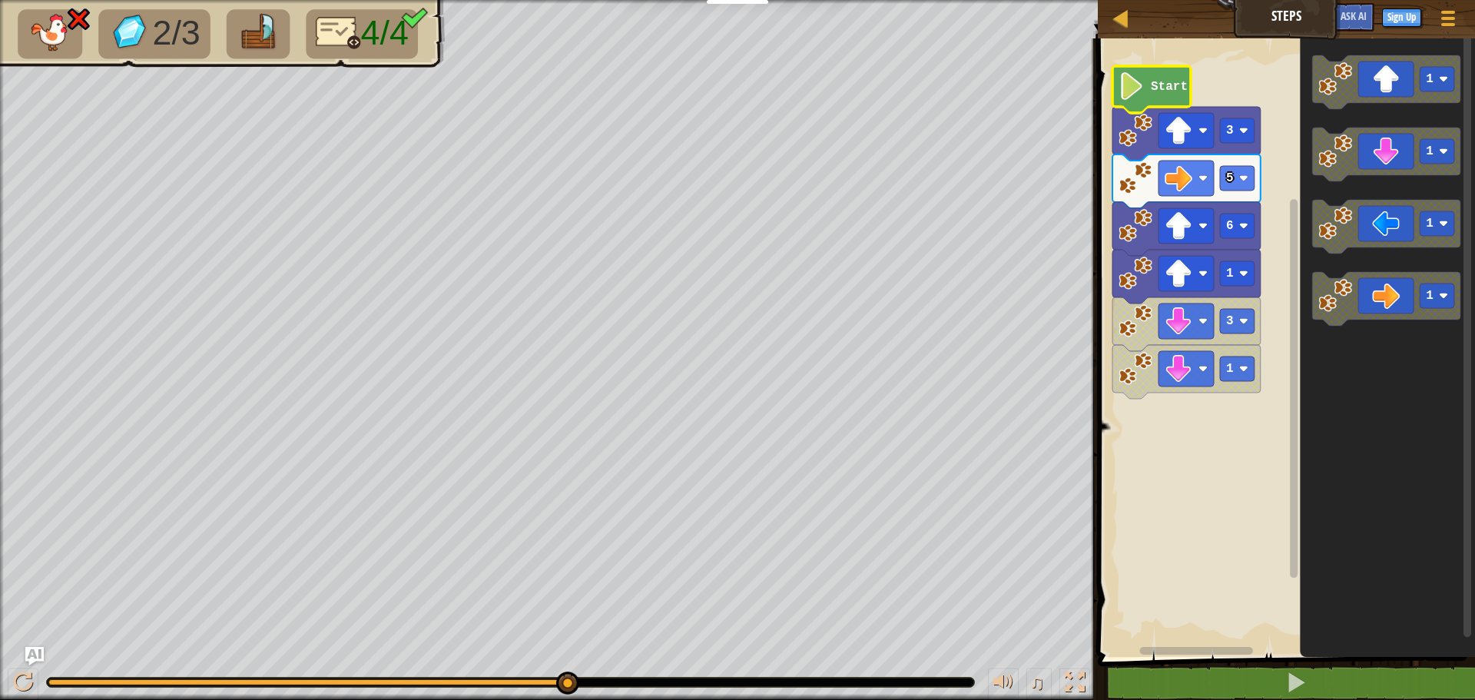
click at [1148, 87] on icon "Blockly Workspace" at bounding box center [1151, 89] width 78 height 47
click at [1150, 86] on icon "Blockly Workspace" at bounding box center [1151, 89] width 78 height 47
click at [1153, 84] on text "Start" at bounding box center [1169, 87] width 37 height 14
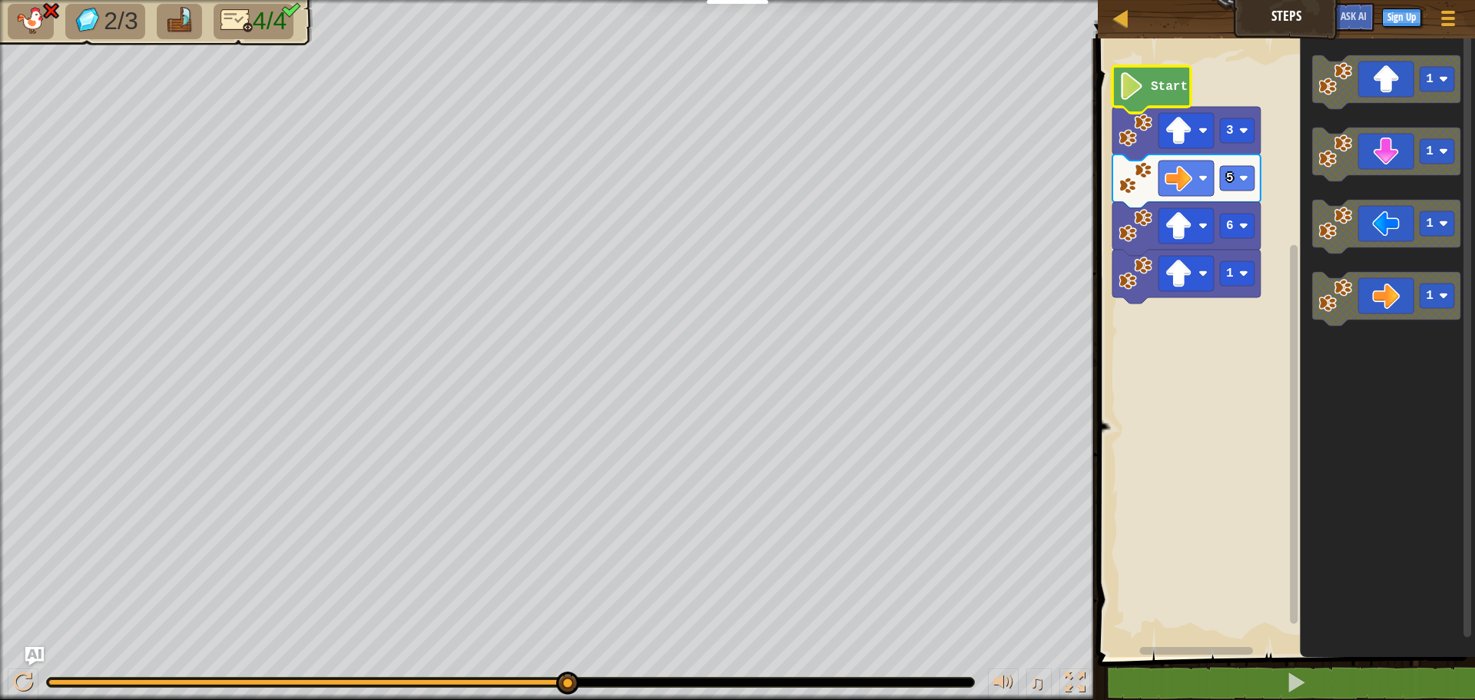
click at [1124, 71] on icon "Blockly Workspace" at bounding box center [1151, 89] width 78 height 47
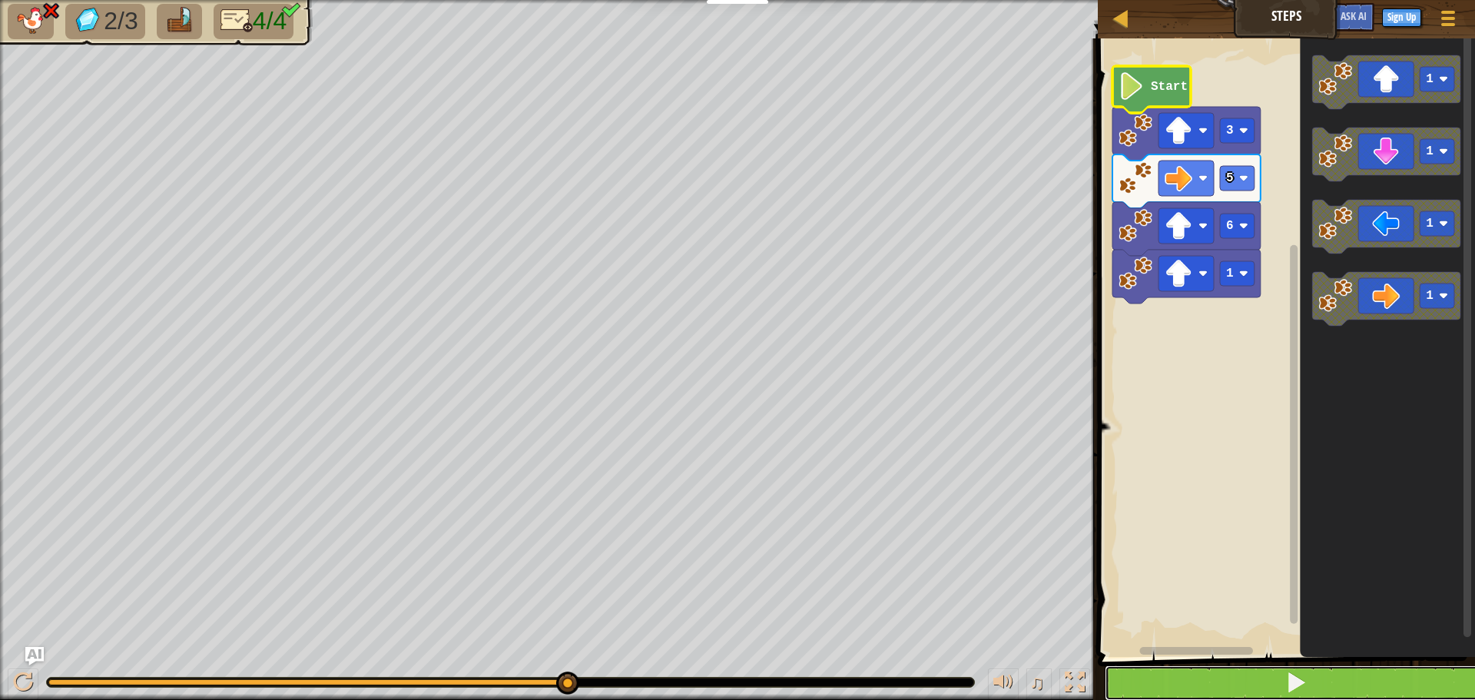
click at [1269, 684] on button at bounding box center [1296, 682] width 382 height 35
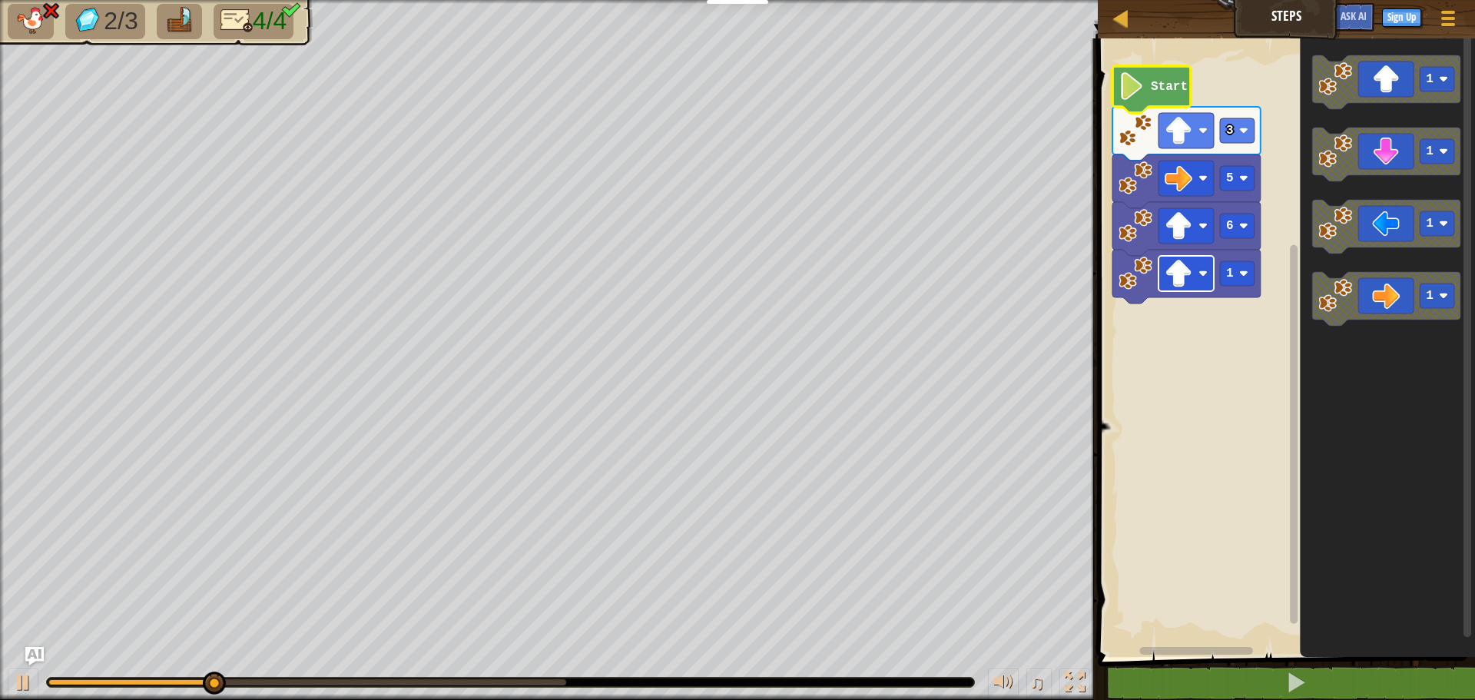
click at [1181, 280] on image "Blockly Workspace" at bounding box center [1179, 274] width 28 height 28
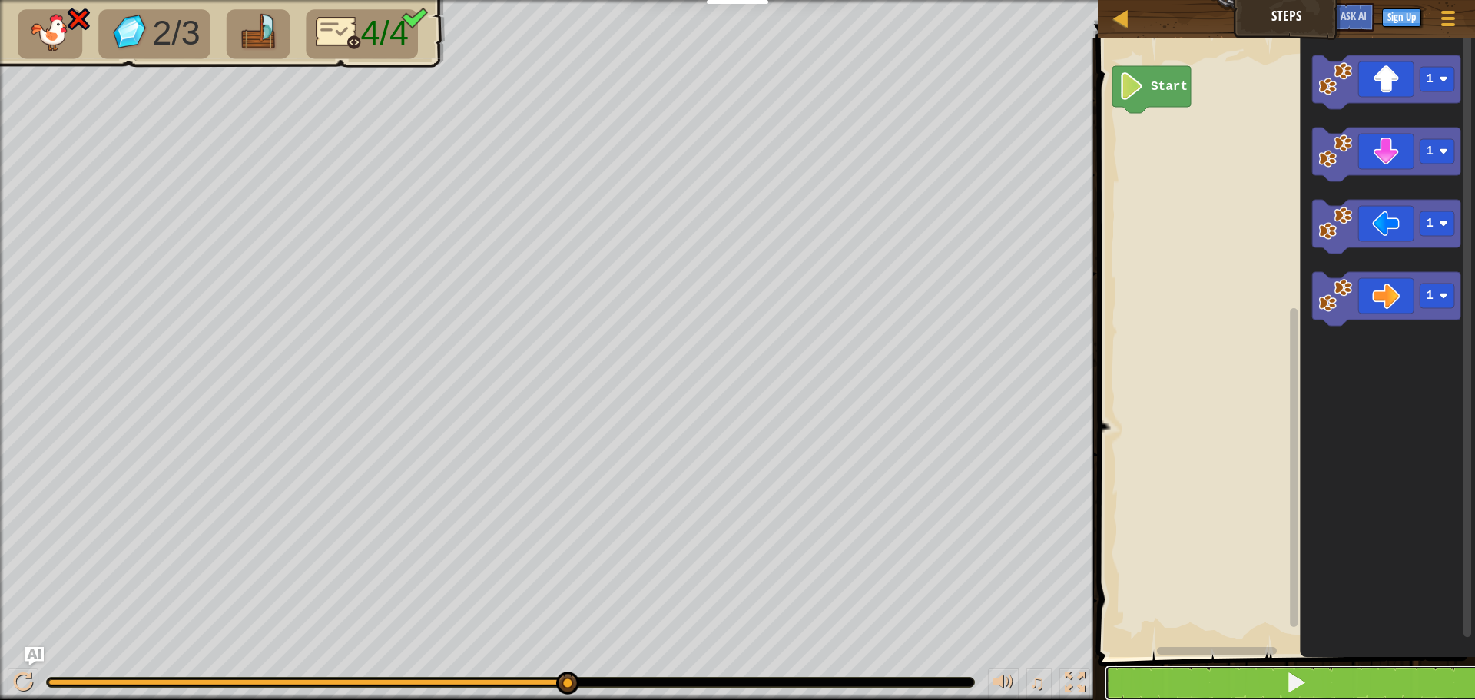
click at [1387, 688] on button at bounding box center [1296, 682] width 382 height 35
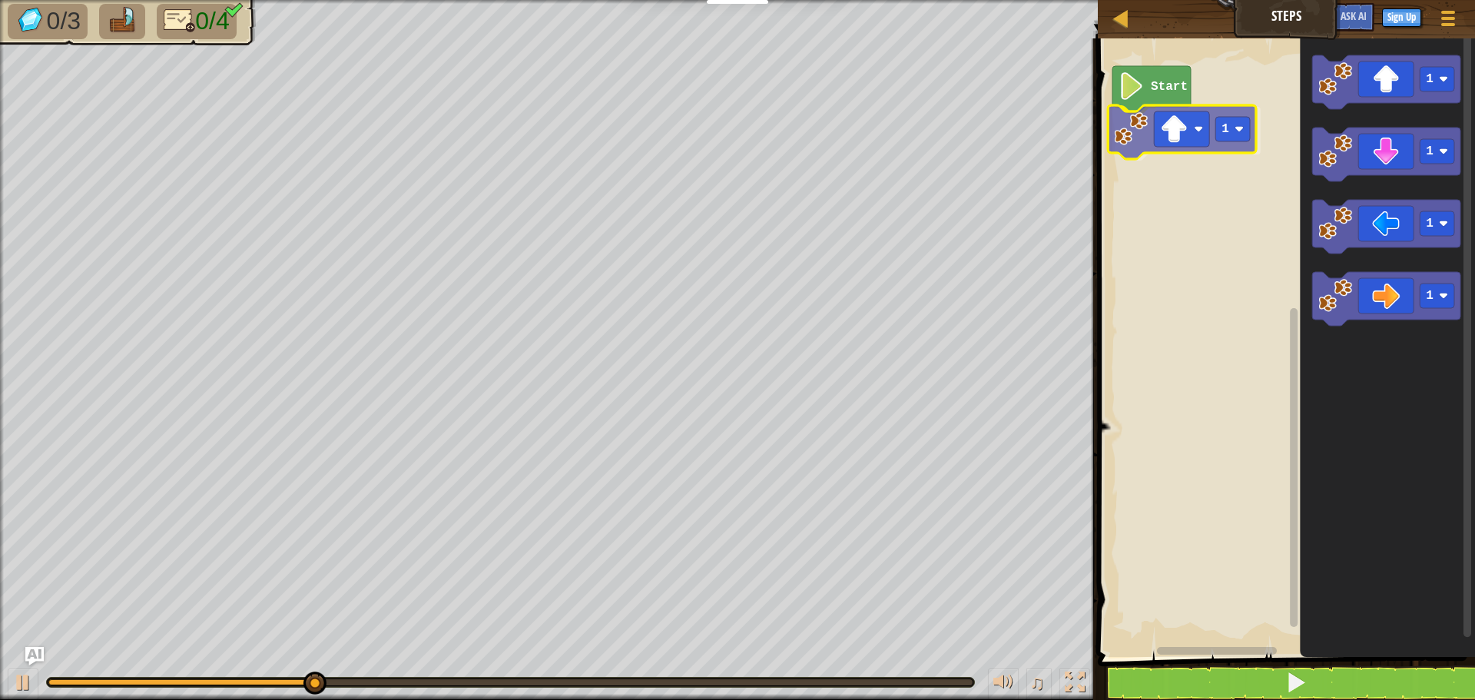
click at [1176, 135] on div "Start 1 1 1 1 1 1" at bounding box center [1284, 344] width 382 height 626
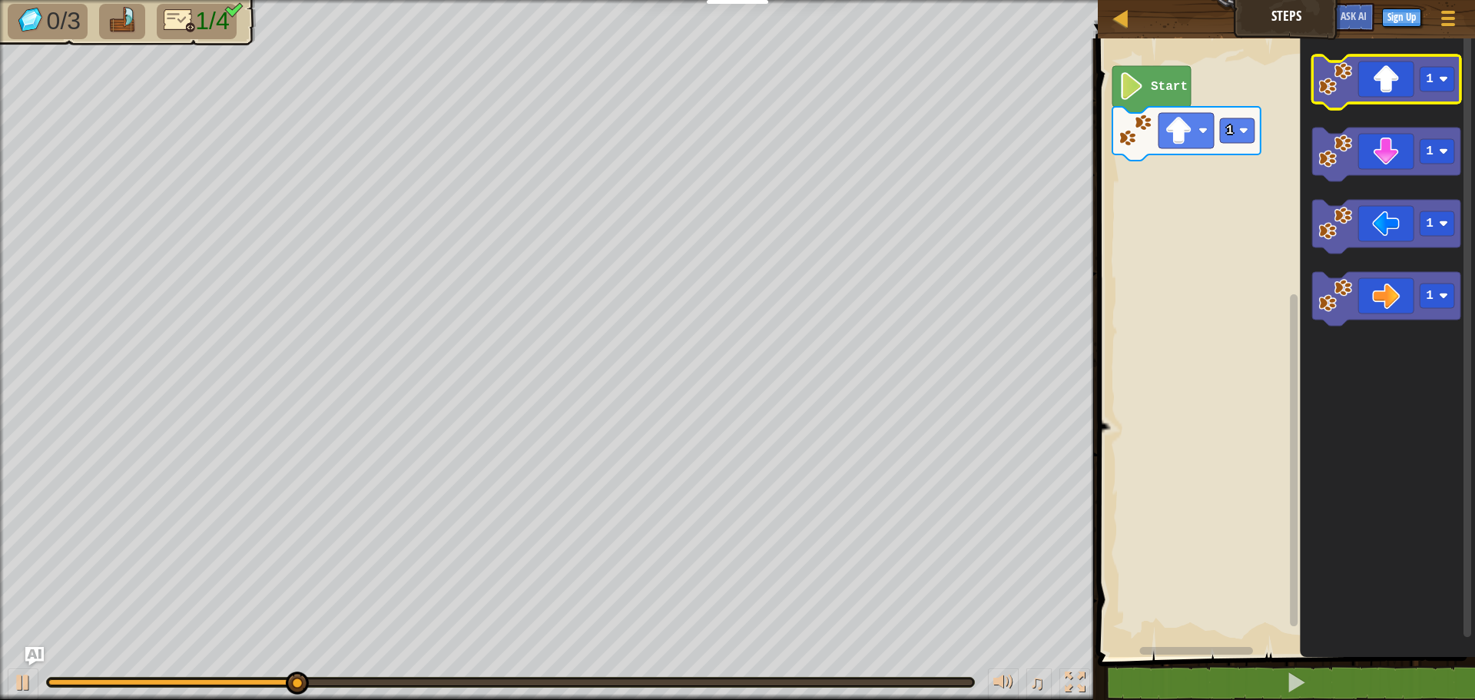
click at [1398, 100] on icon "Blockly Workspace" at bounding box center [1386, 82] width 148 height 54
click at [1397, 100] on icon "Blockly Workspace" at bounding box center [1386, 82] width 148 height 54
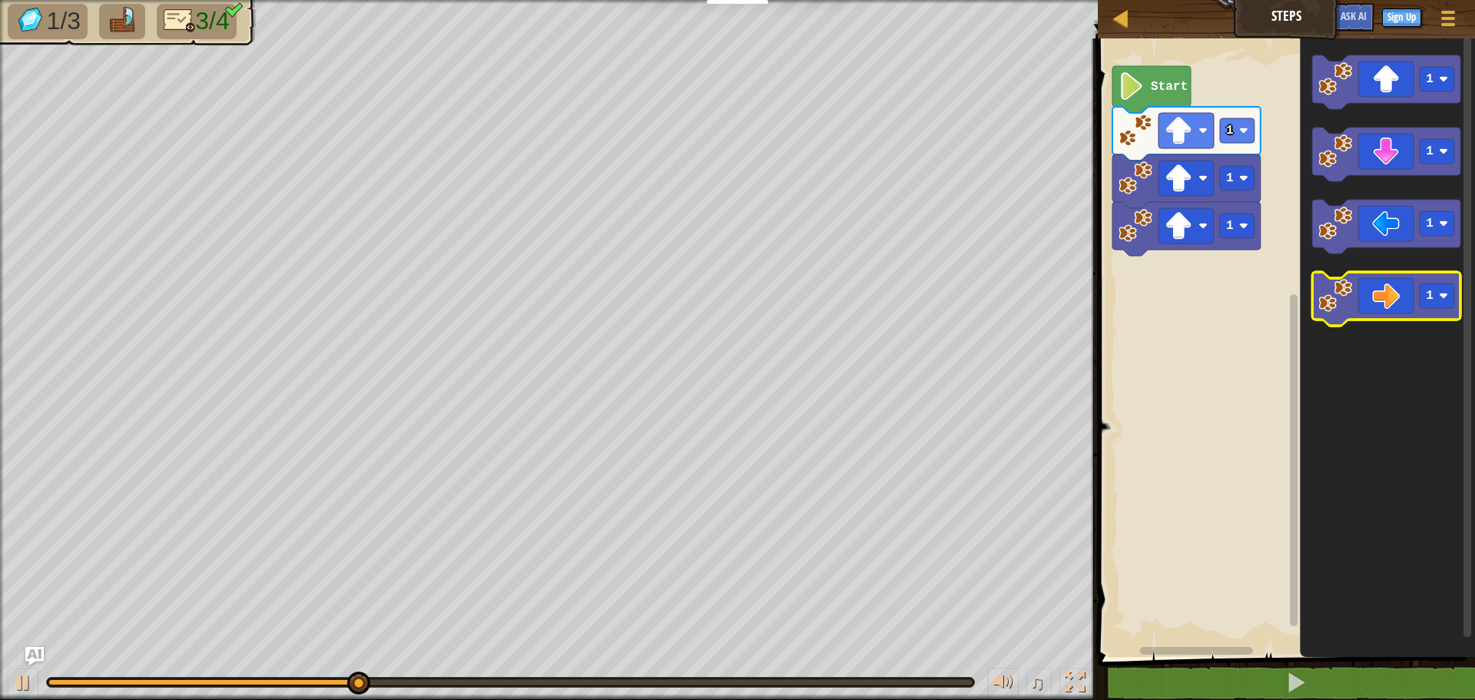
click at [1391, 285] on icon "Blockly Workspace" at bounding box center [1386, 299] width 148 height 54
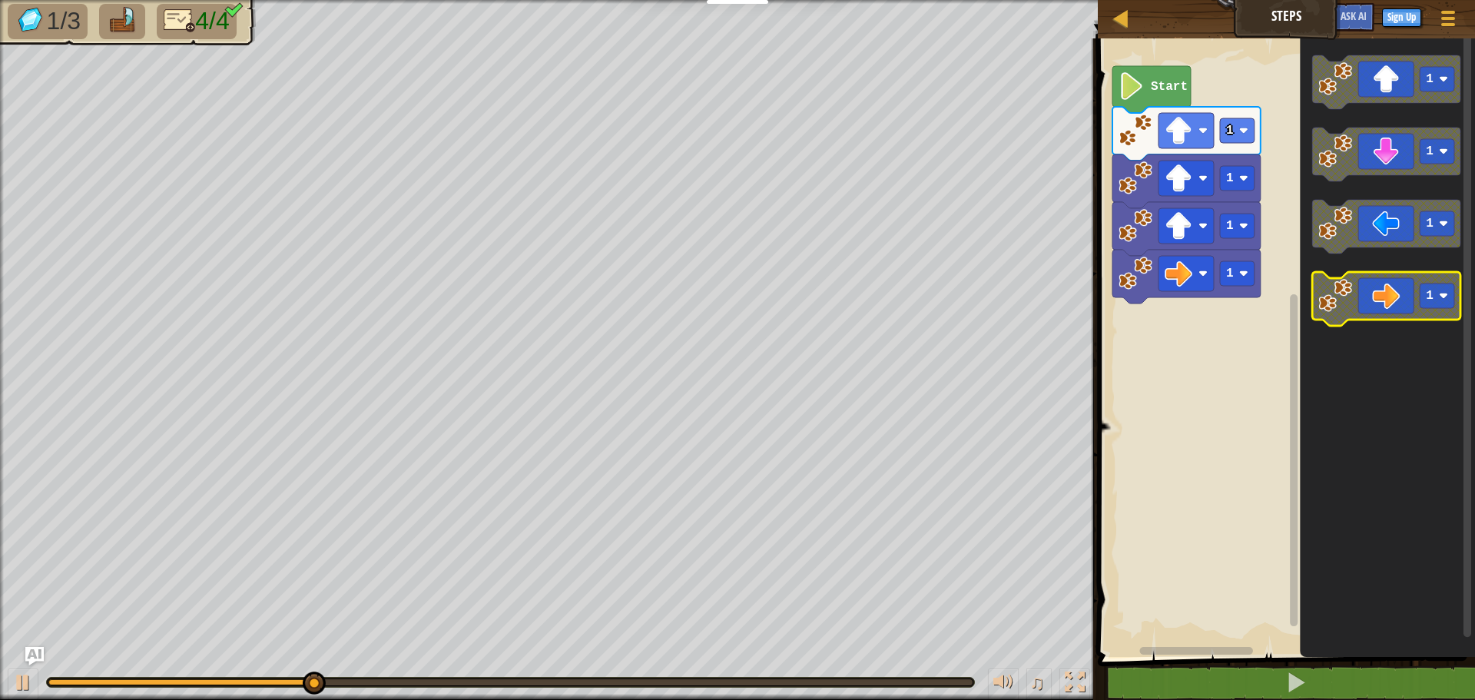
click at [1391, 285] on icon "Blockly Workspace" at bounding box center [1386, 299] width 148 height 54
click at [1396, 295] on icon "Blockly Workspace" at bounding box center [1386, 299] width 148 height 54
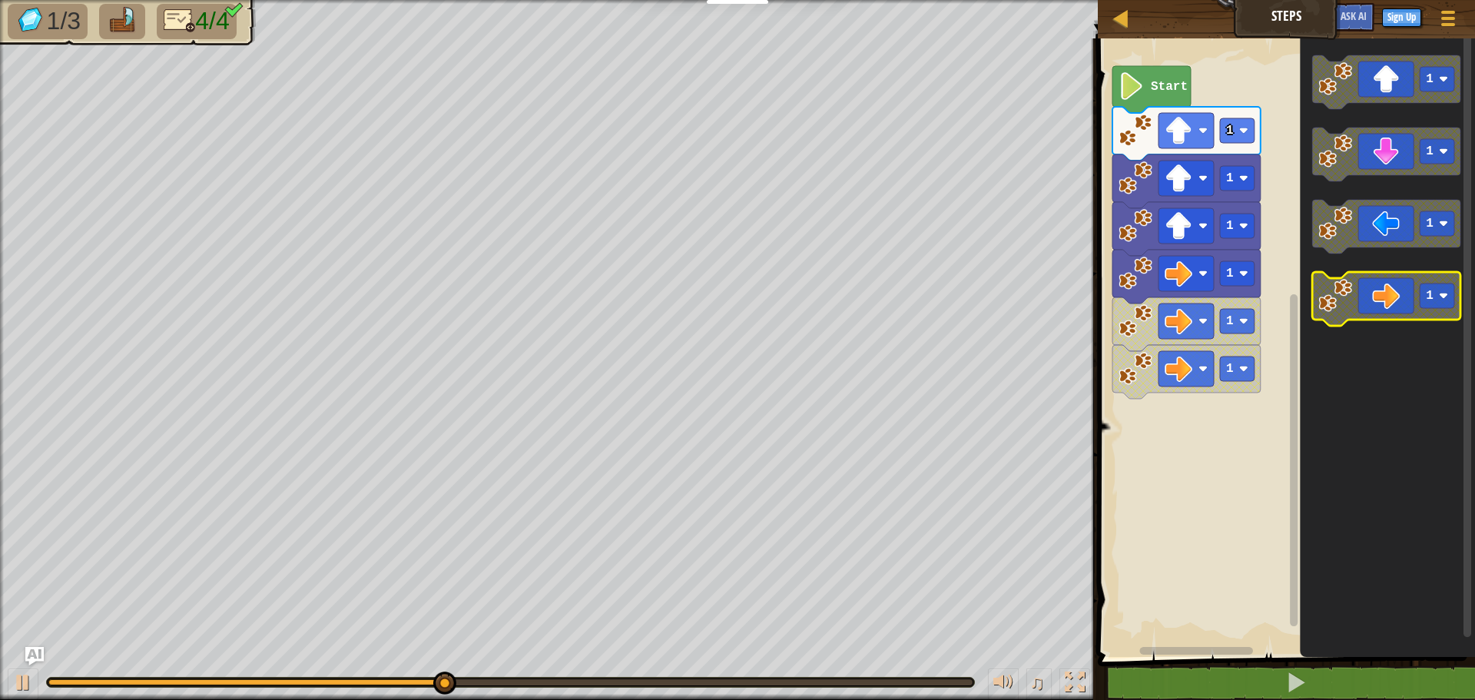
click at [1396, 295] on icon "Blockly Workspace" at bounding box center [1386, 299] width 148 height 54
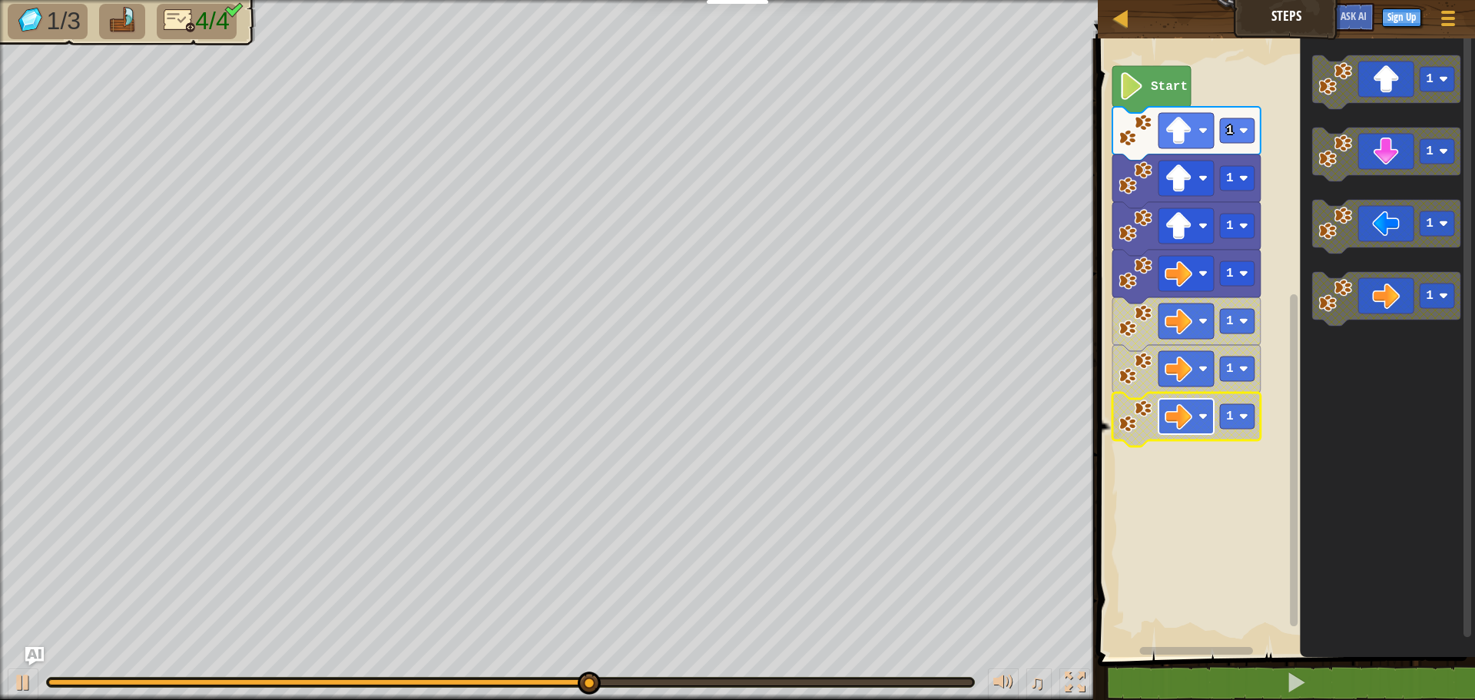
click at [1199, 417] on image "Blockly Workspace" at bounding box center [1202, 416] width 9 height 9
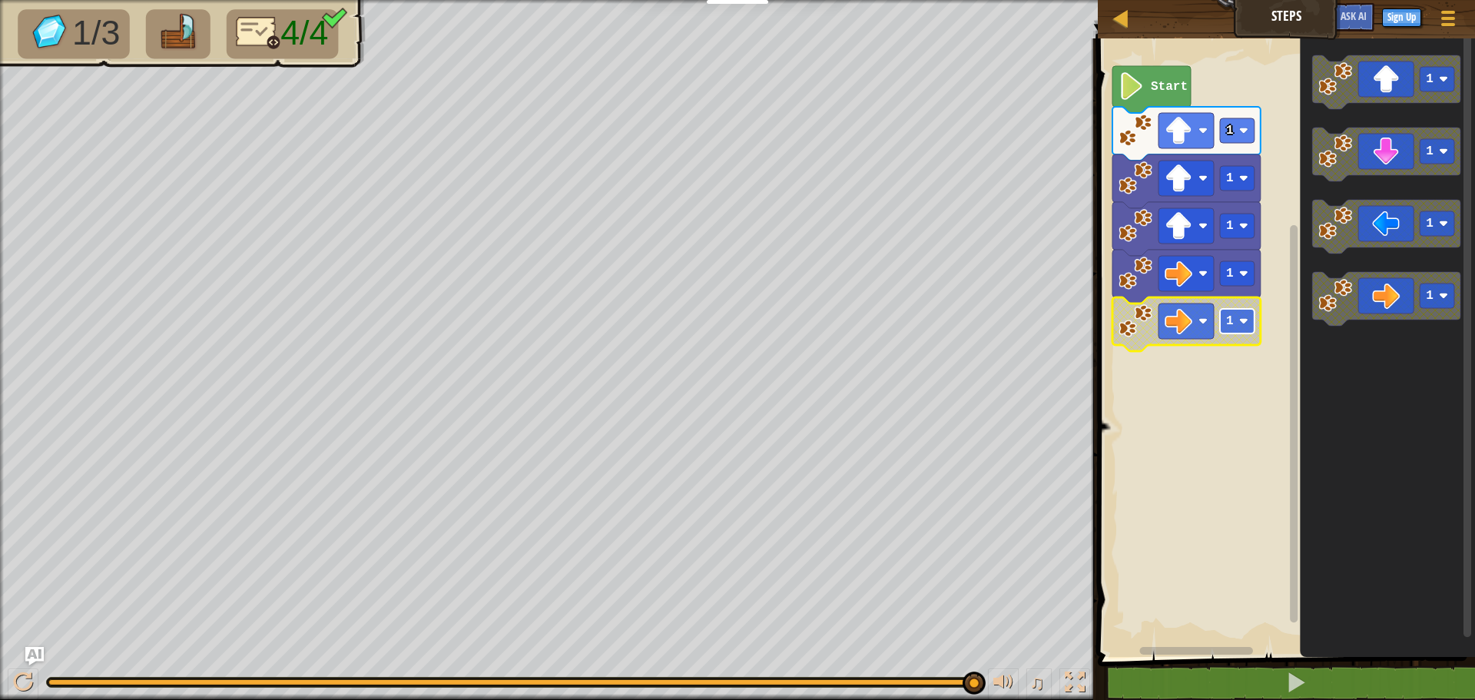
click at [1250, 327] on rect "Blockly Workspace" at bounding box center [1237, 321] width 35 height 25
click at [1188, 318] on image "Blockly Workspace" at bounding box center [1179, 321] width 28 height 28
click at [1134, 326] on image "Blockly Workspace" at bounding box center [1135, 321] width 34 height 34
click at [1186, 316] on div "Start 1 1 1 1 1 1 1 1" at bounding box center [1284, 344] width 382 height 626
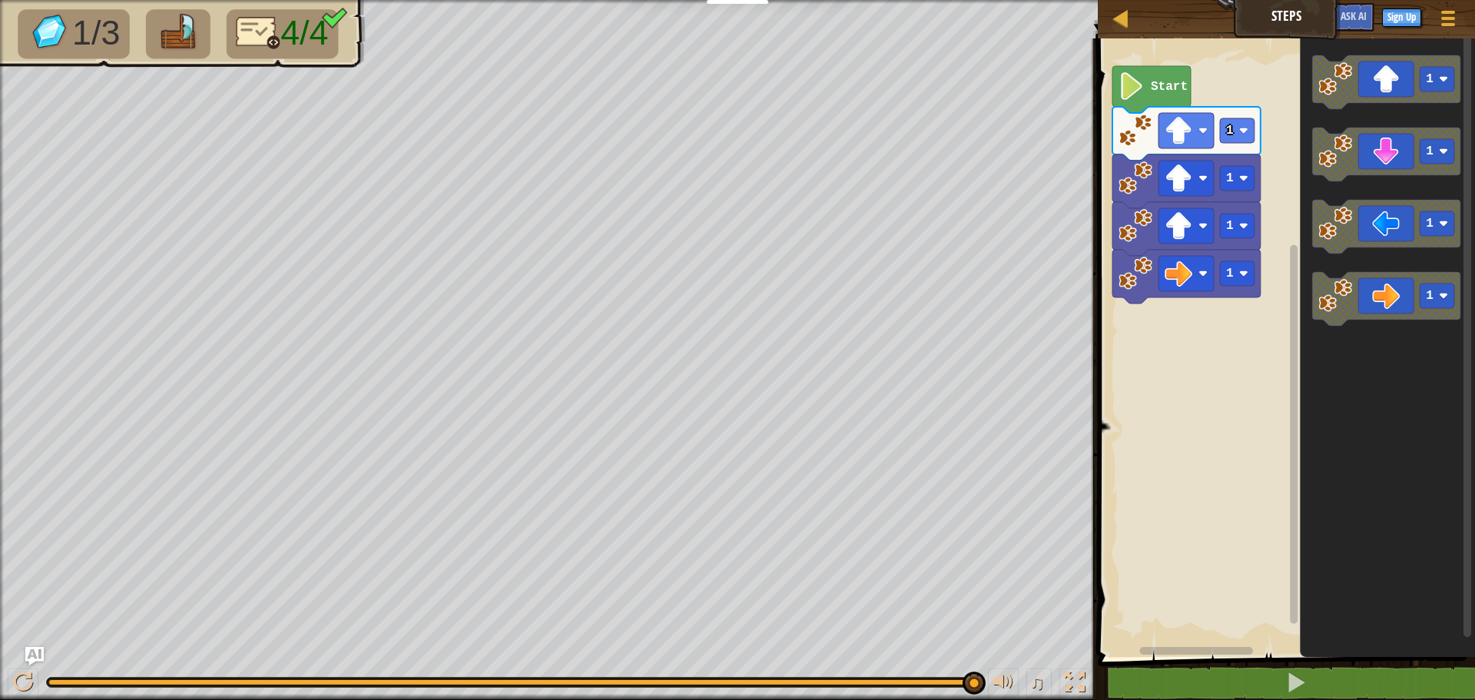
click at [1278, 325] on div "Start 1 1 1 1 1 1 1 1" at bounding box center [1284, 344] width 382 height 626
click at [1340, 307] on g "1" at bounding box center [1386, 299] width 148 height 54
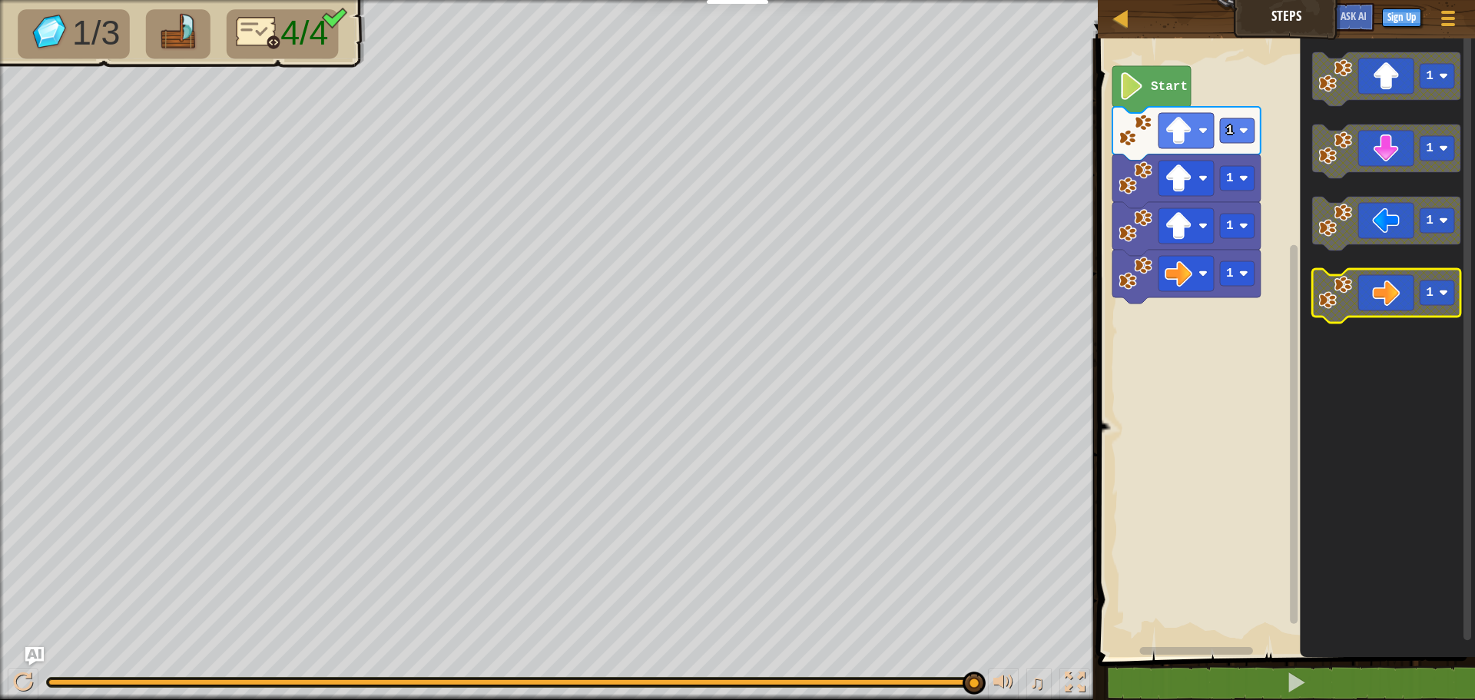
click at [1425, 296] on rect "Blockly Workspace" at bounding box center [1437, 292] width 35 height 25
click at [1410, 309] on icon "Blockly Workspace" at bounding box center [1386, 296] width 148 height 54
click at [1408, 310] on icon "Blockly Workspace" at bounding box center [1386, 296] width 148 height 54
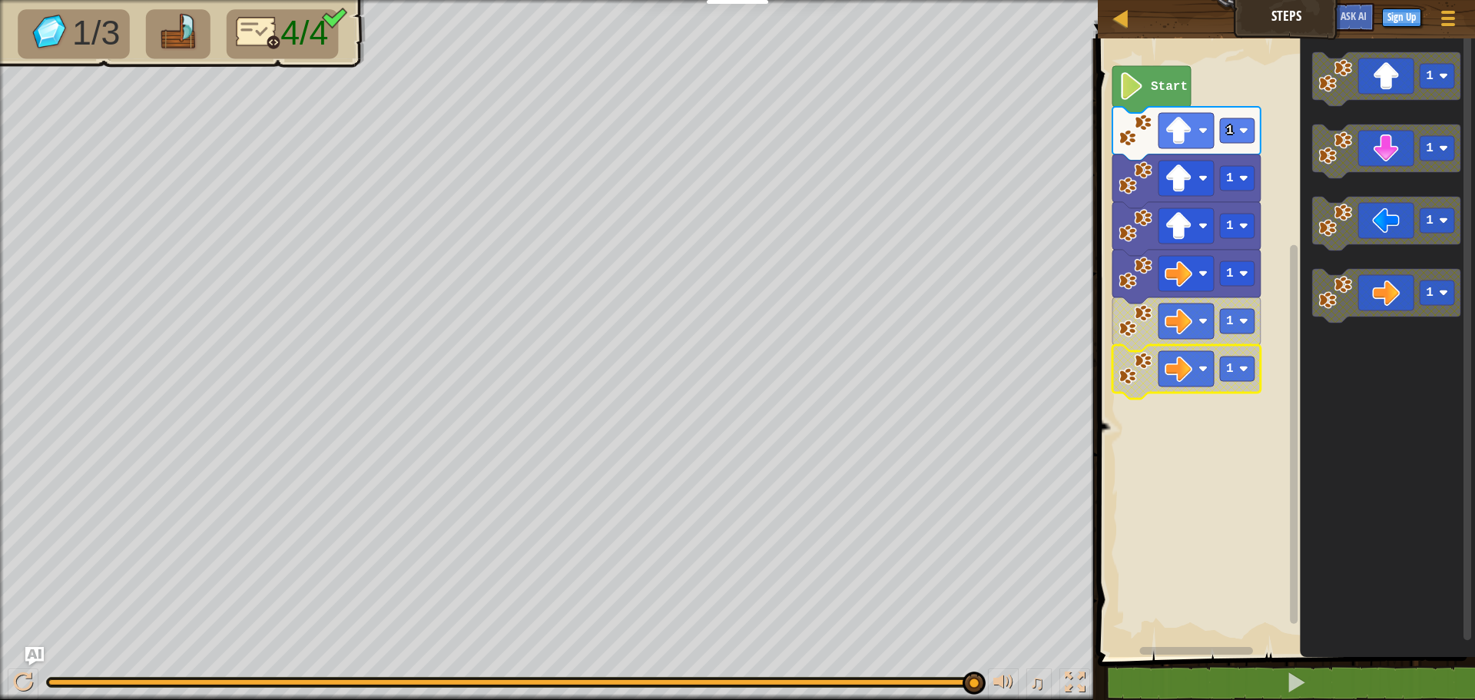
click at [1118, 380] on icon "Blockly Workspace" at bounding box center [1186, 372] width 148 height 54
click at [1122, 379] on image "Blockly Workspace" at bounding box center [1135, 369] width 34 height 34
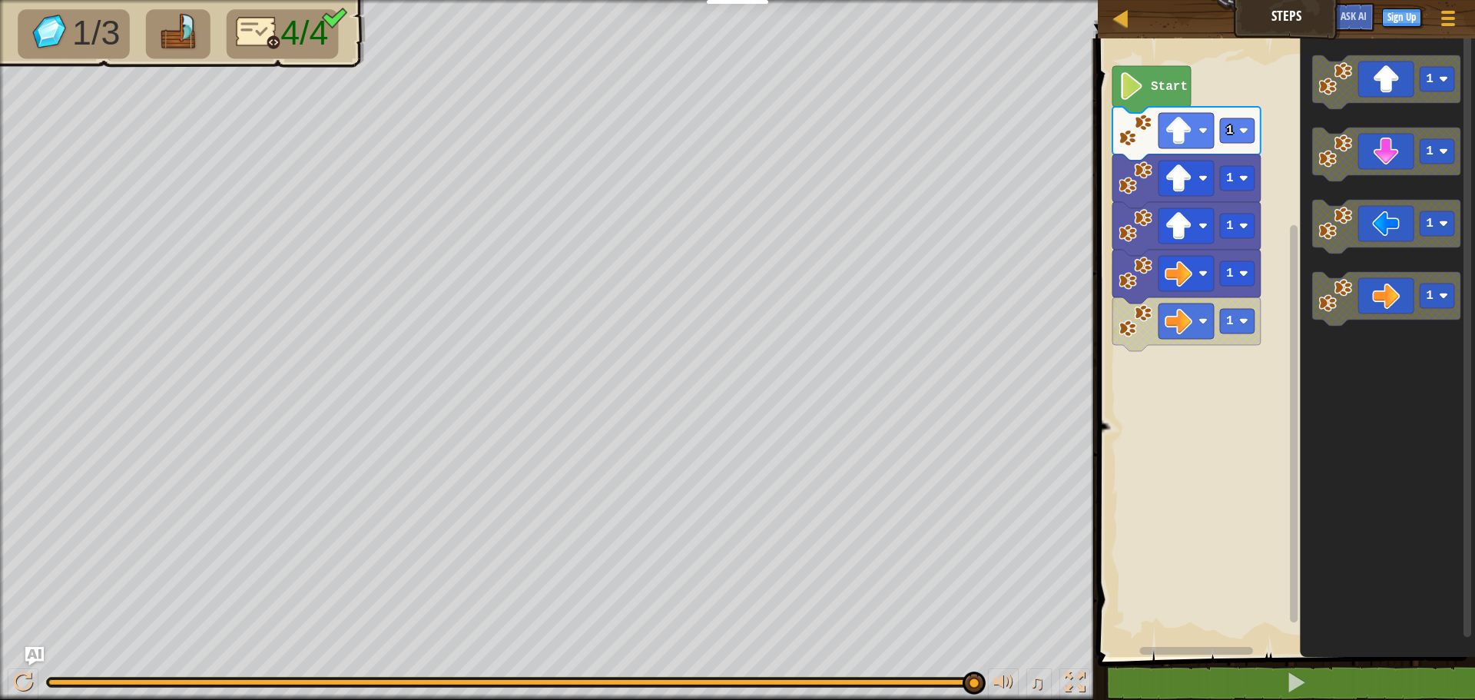
click at [1101, 428] on div "Start 1 1 1 1 1 1 1 1 1" at bounding box center [1284, 344] width 382 height 626
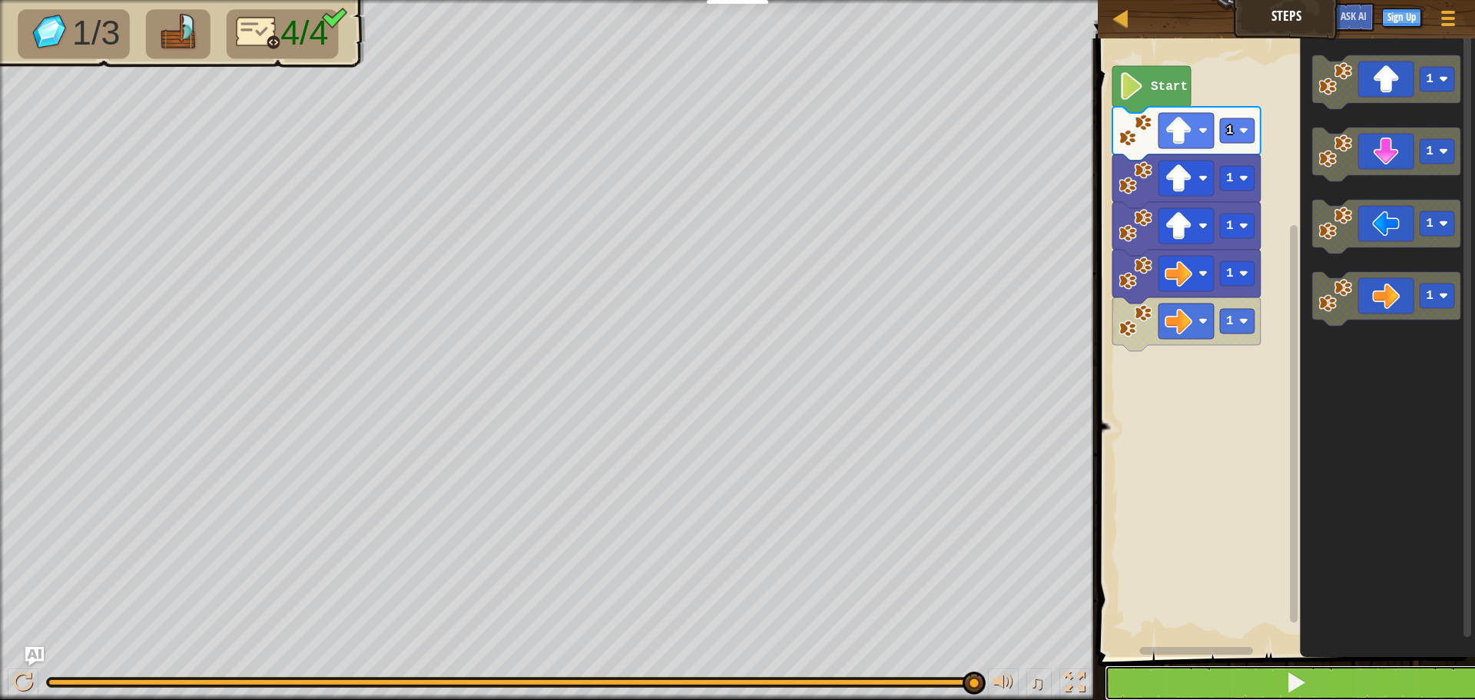
click at [1411, 680] on button at bounding box center [1296, 682] width 382 height 35
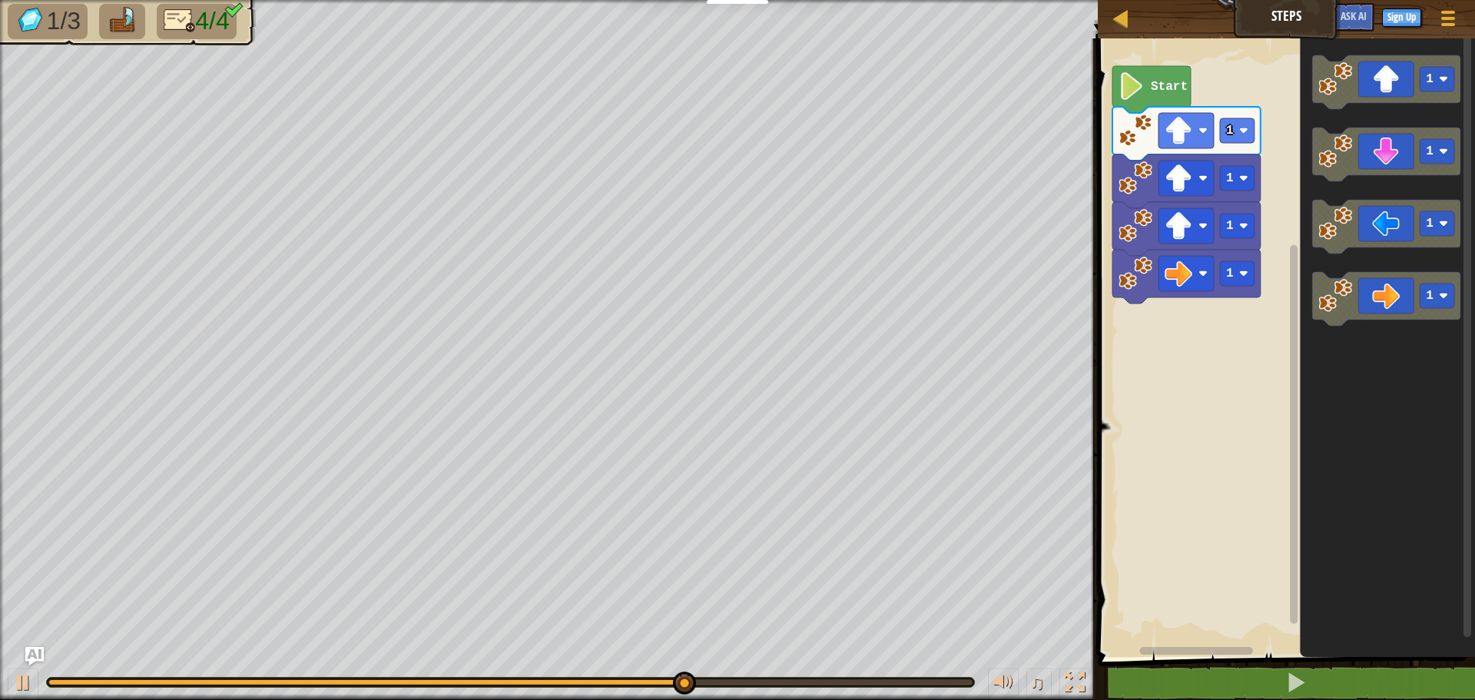
click at [1244, 307] on div "Start 1 1 1 1 1 1 1 1" at bounding box center [1284, 344] width 382 height 626
click at [1139, 310] on div "Start 1 1 1 1 1 1 1 1" at bounding box center [1284, 344] width 382 height 626
click at [1331, 300] on g "1" at bounding box center [1386, 298] width 148 height 54
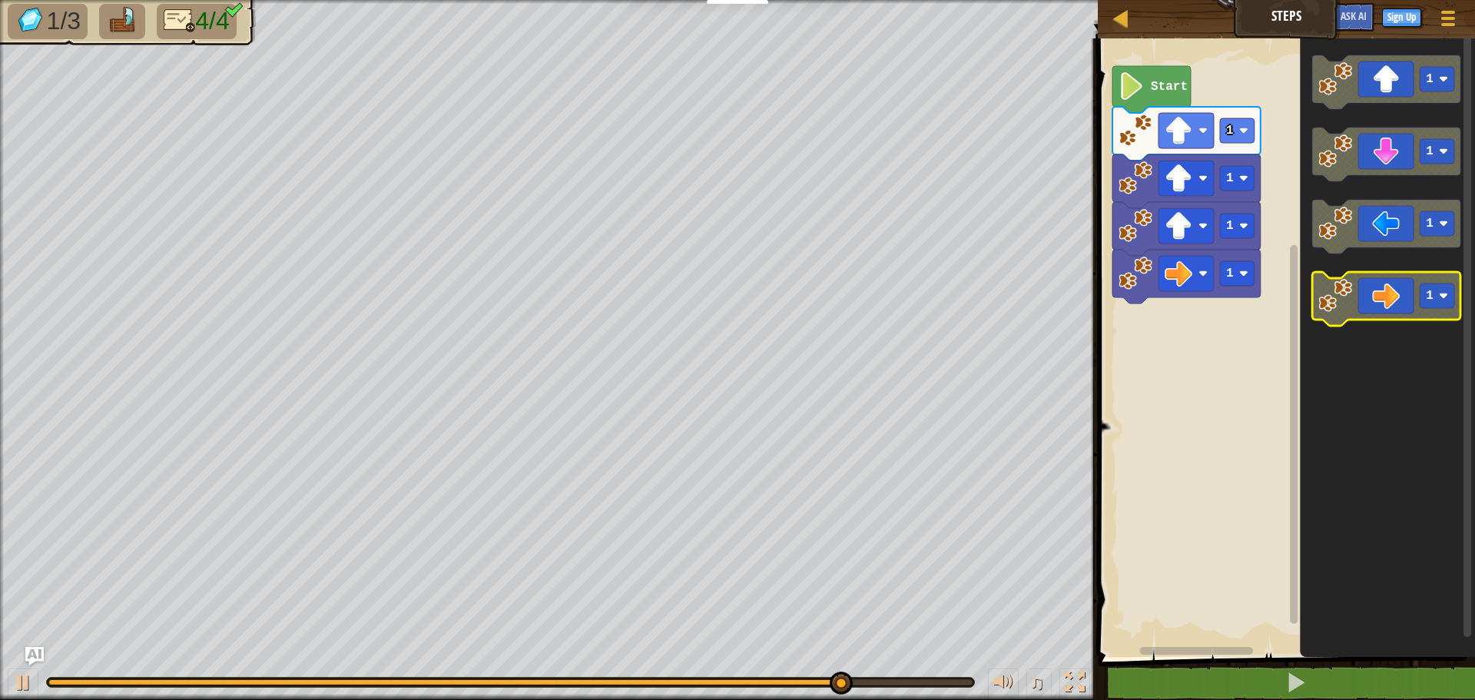
click at [1331, 300] on image "Blockly Workspace" at bounding box center [1335, 296] width 34 height 34
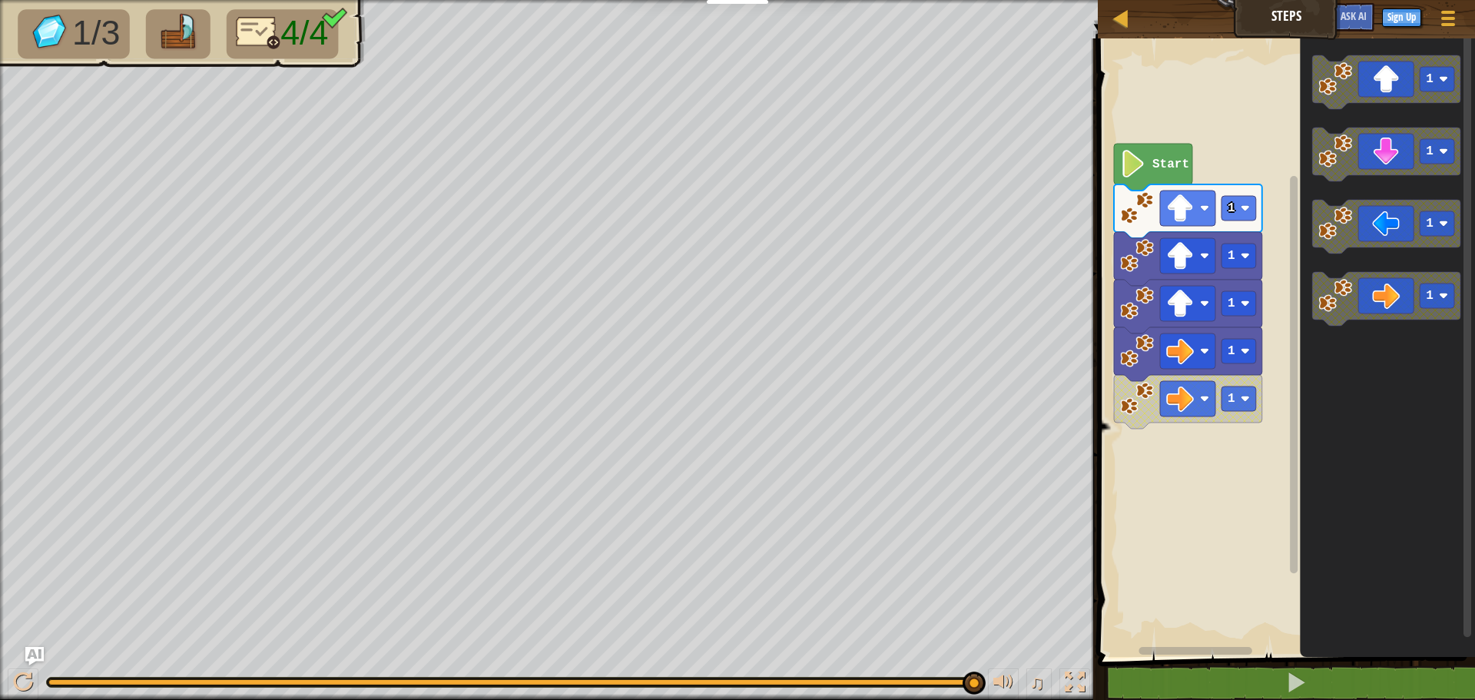
click at [1277, 491] on rect "Blockly Workspace" at bounding box center [1284, 344] width 382 height 626
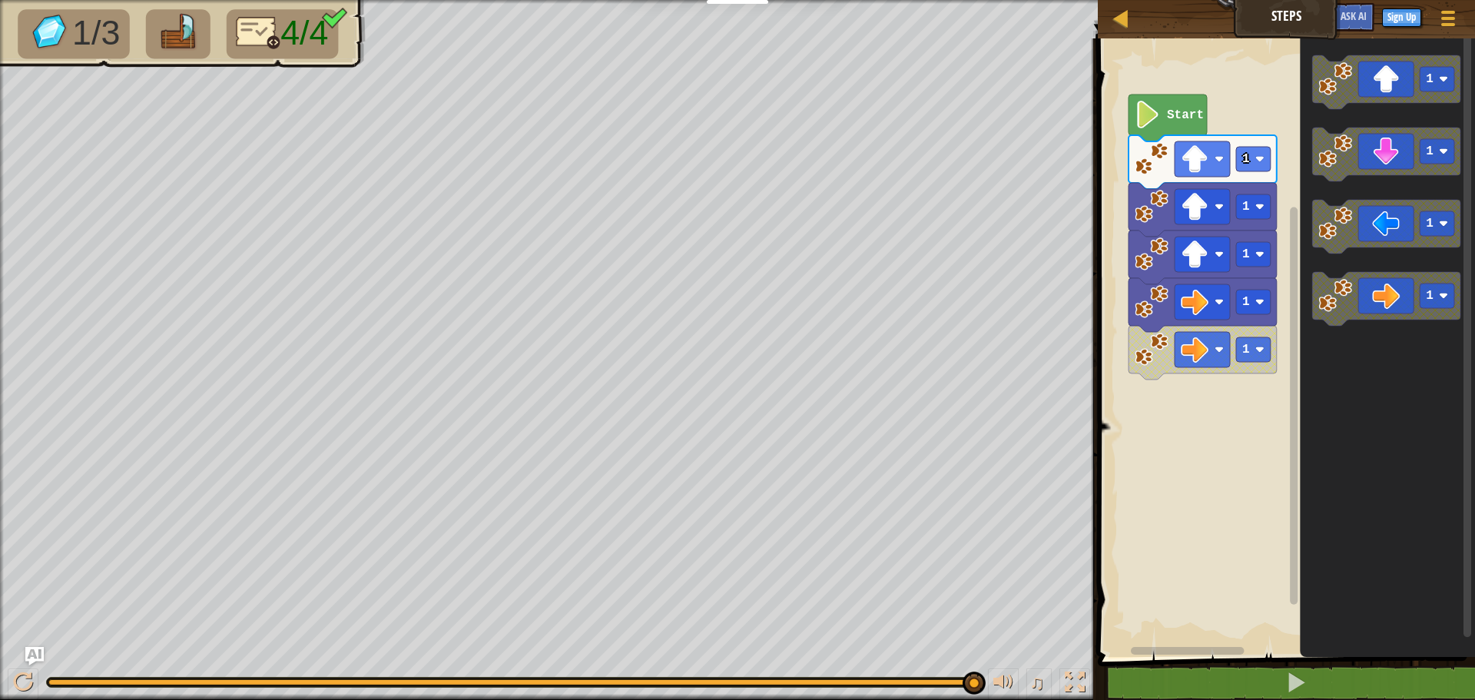
click at [1291, 436] on div "Start 1 1 1 1 1 1 1 1 1" at bounding box center [1284, 344] width 382 height 626
click at [1359, 360] on icon "1 1 1 1" at bounding box center [1387, 344] width 175 height 626
click at [1328, 314] on icon "Blockly Workspace" at bounding box center [1386, 299] width 148 height 54
click at [1148, 393] on image "Blockly Workspace" at bounding box center [1152, 397] width 34 height 34
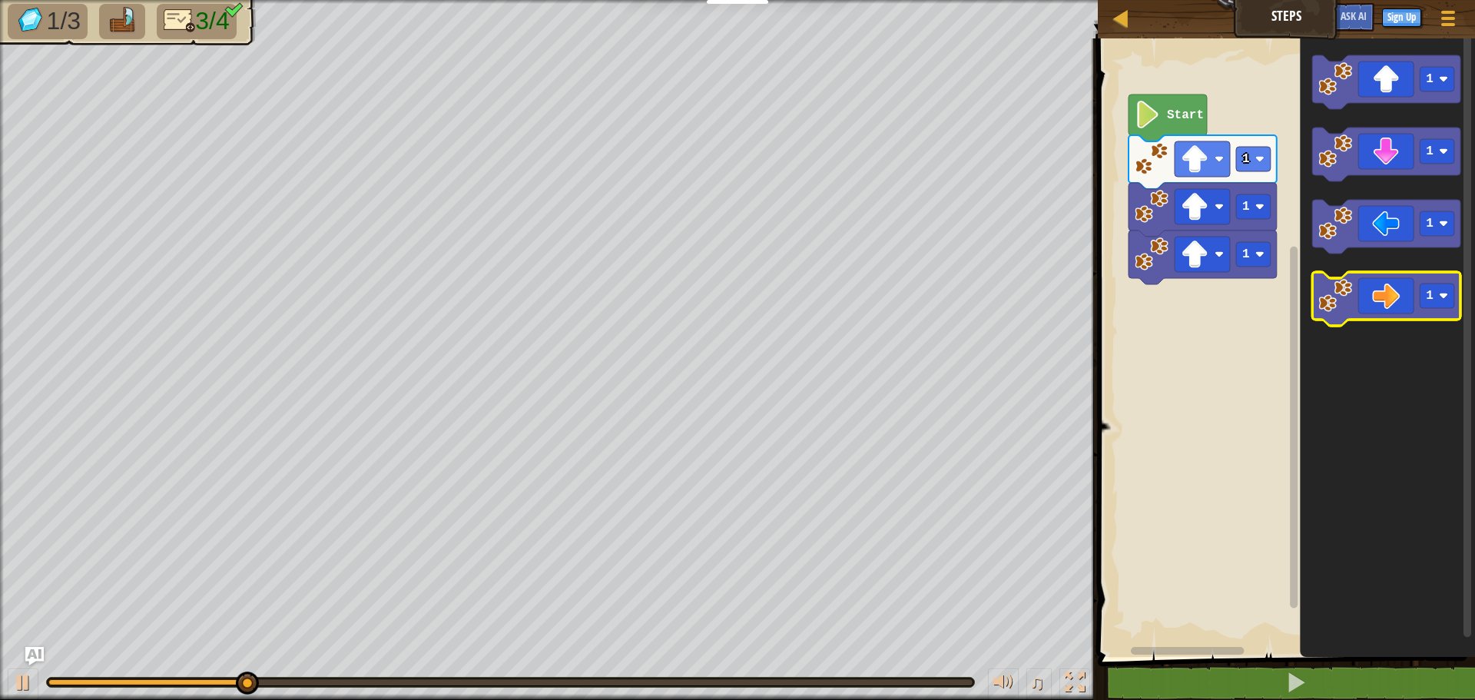
click at [1346, 313] on icon "Blockly Workspace" at bounding box center [1386, 299] width 148 height 54
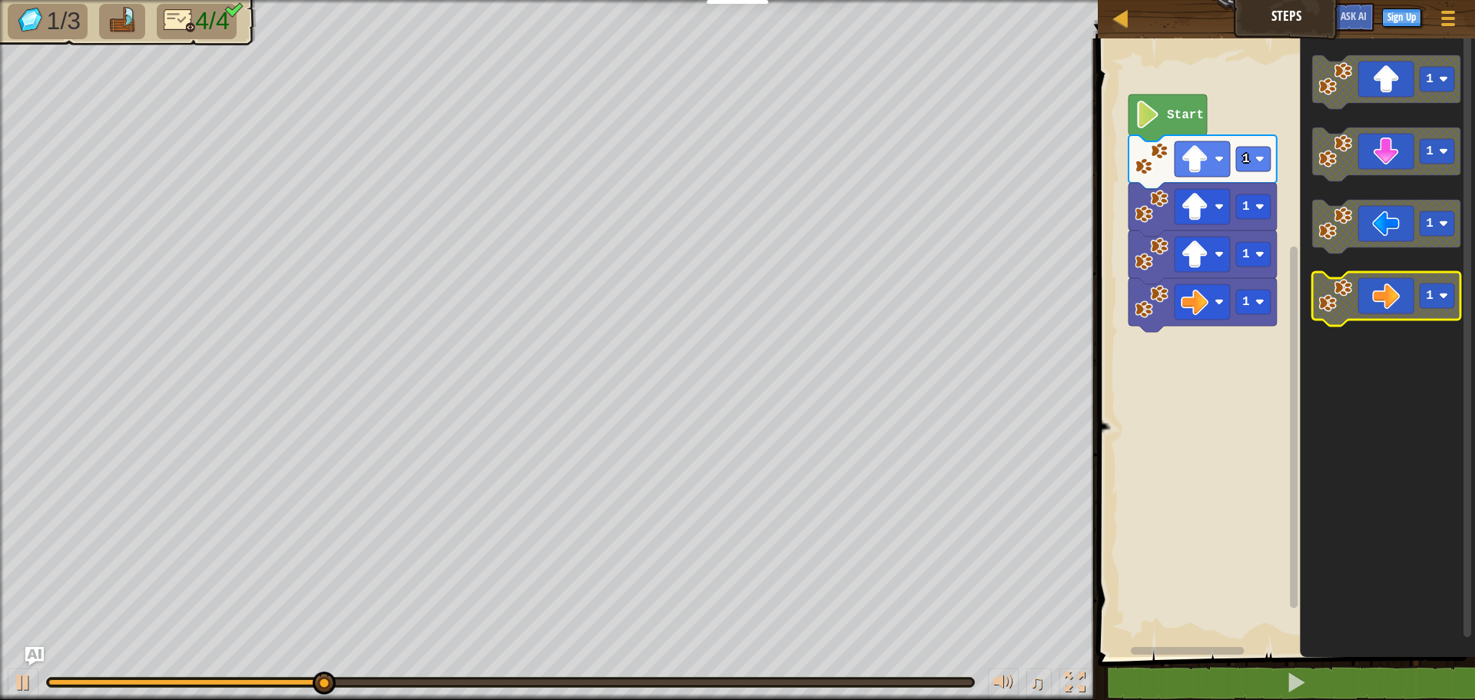
click at [1346, 313] on icon "Blockly Workspace" at bounding box center [1386, 299] width 148 height 54
click at [1344, 313] on icon "Blockly Workspace" at bounding box center [1386, 299] width 148 height 54
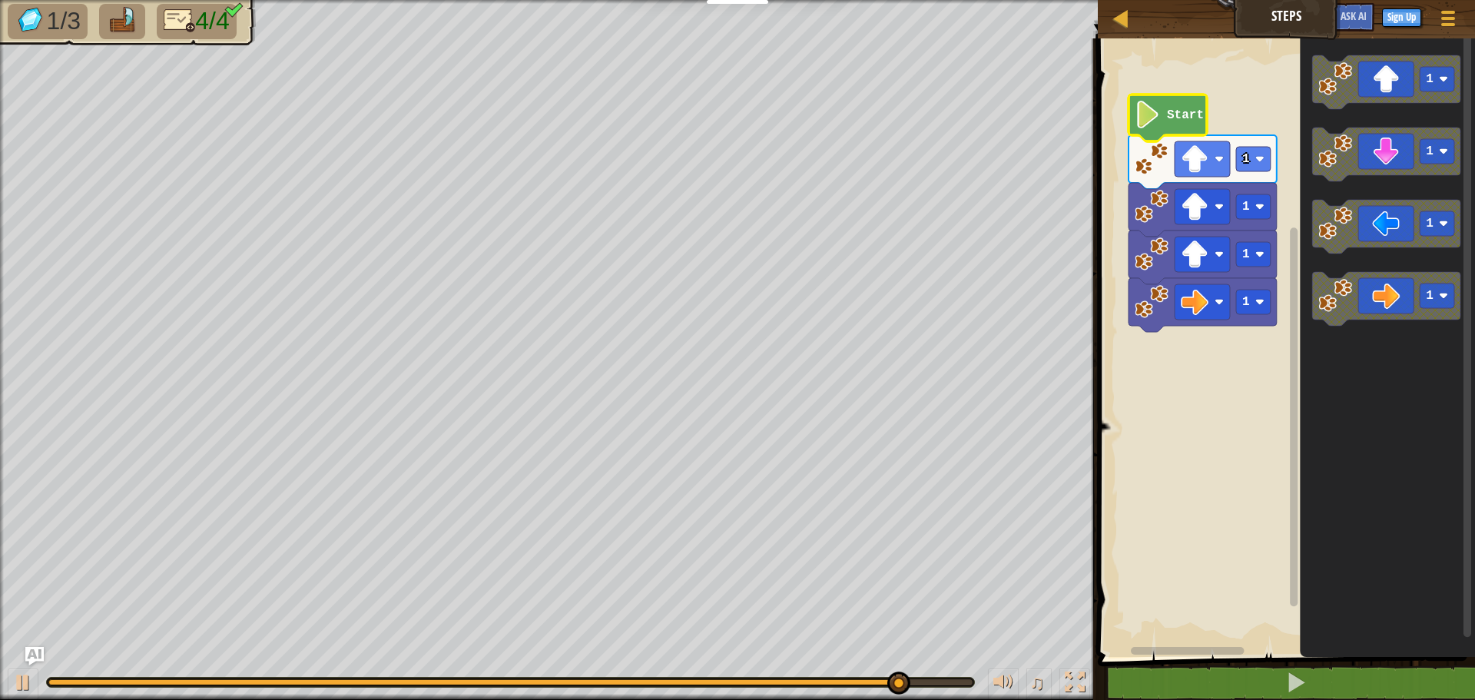
click at [1184, 125] on icon "Blockly Workspace" at bounding box center [1167, 117] width 78 height 47
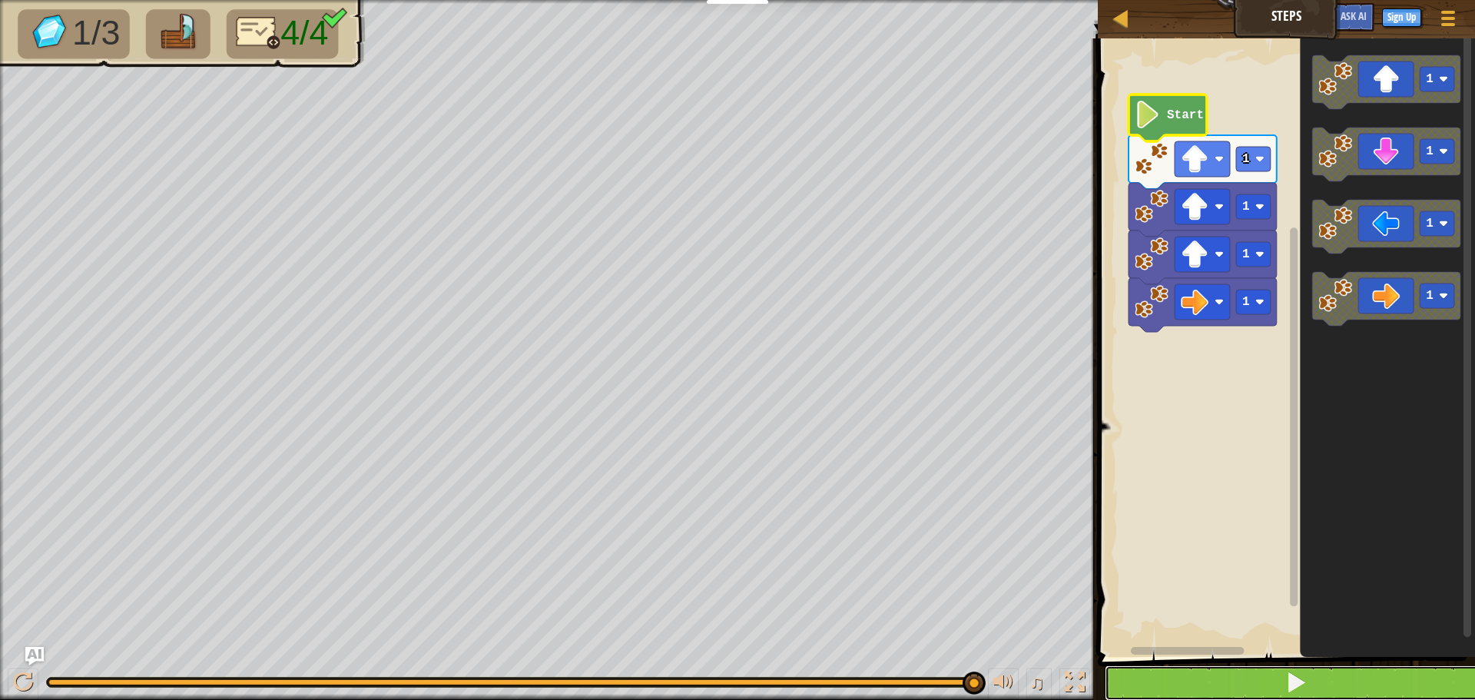
click at [1393, 678] on button at bounding box center [1296, 682] width 382 height 35
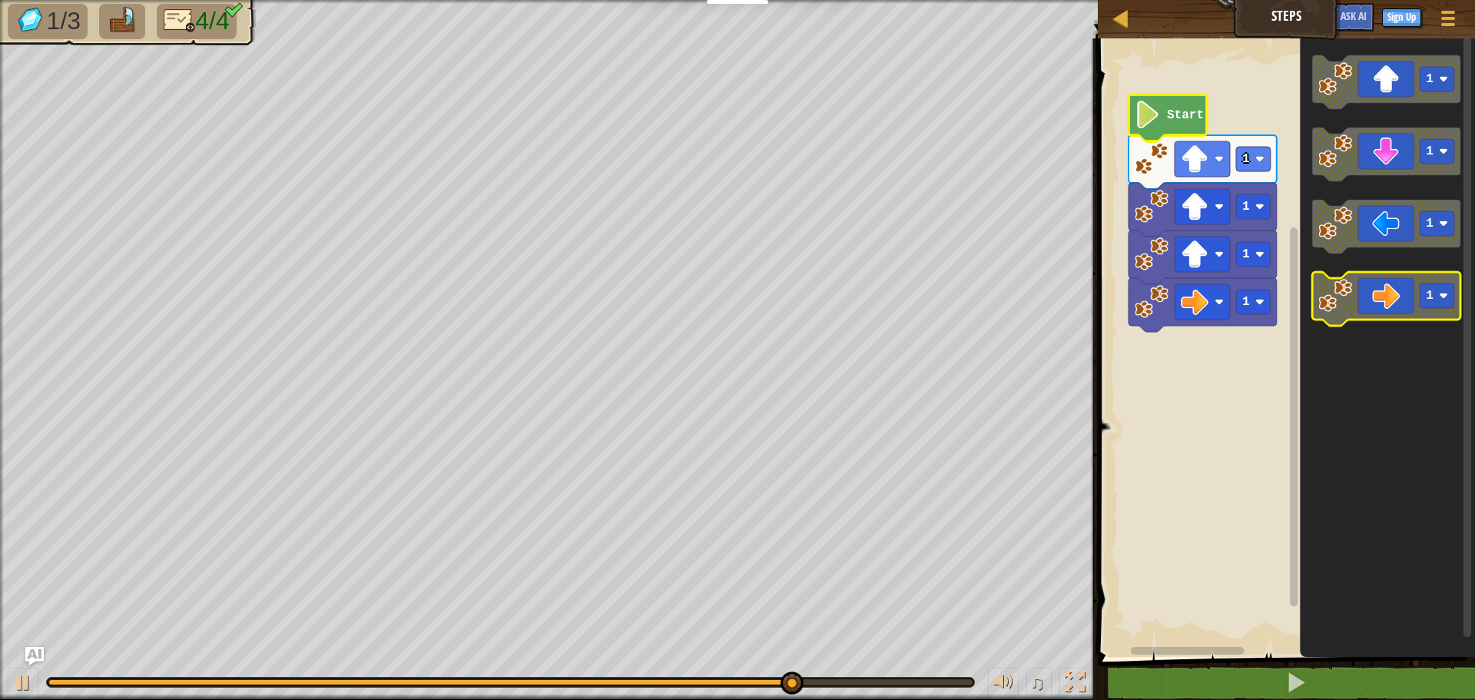
click at [1350, 288] on image "Blockly Workspace" at bounding box center [1335, 296] width 34 height 34
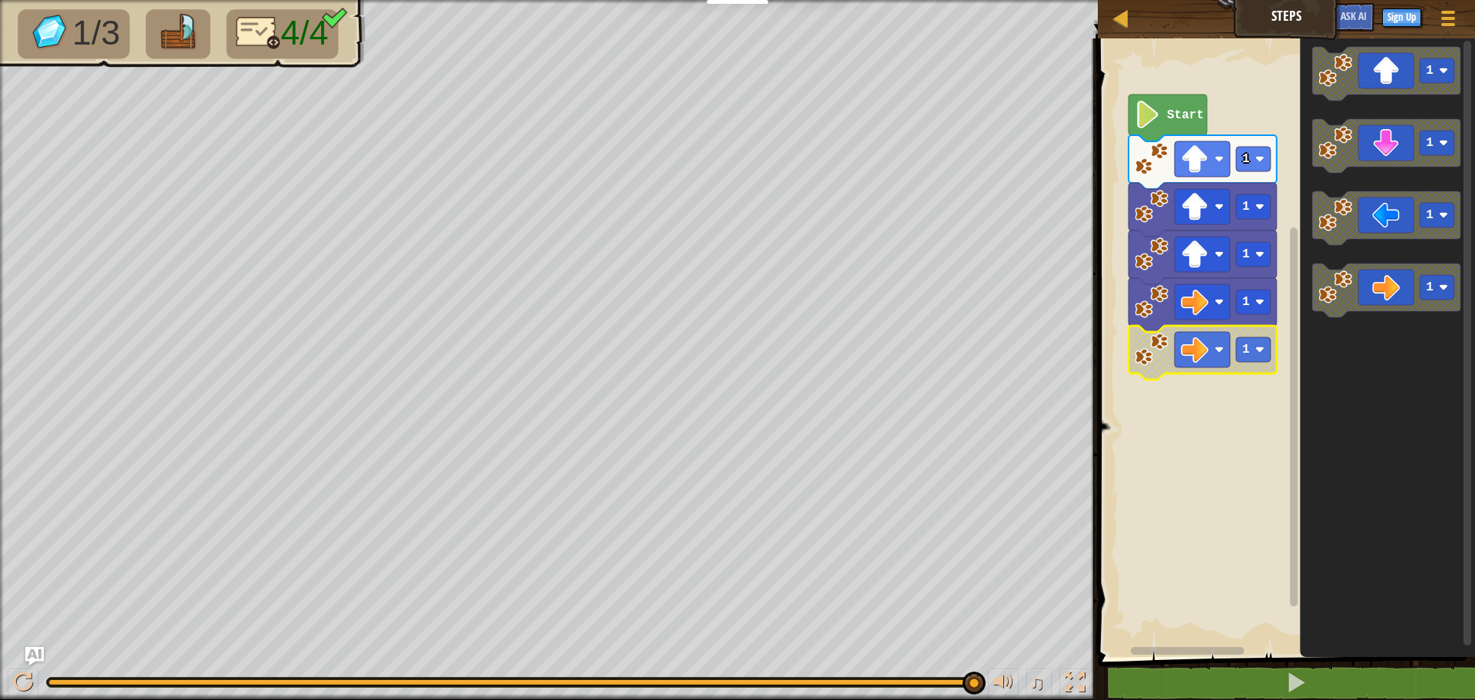
click at [1133, 350] on icon "Blockly Workspace" at bounding box center [1202, 353] width 148 height 54
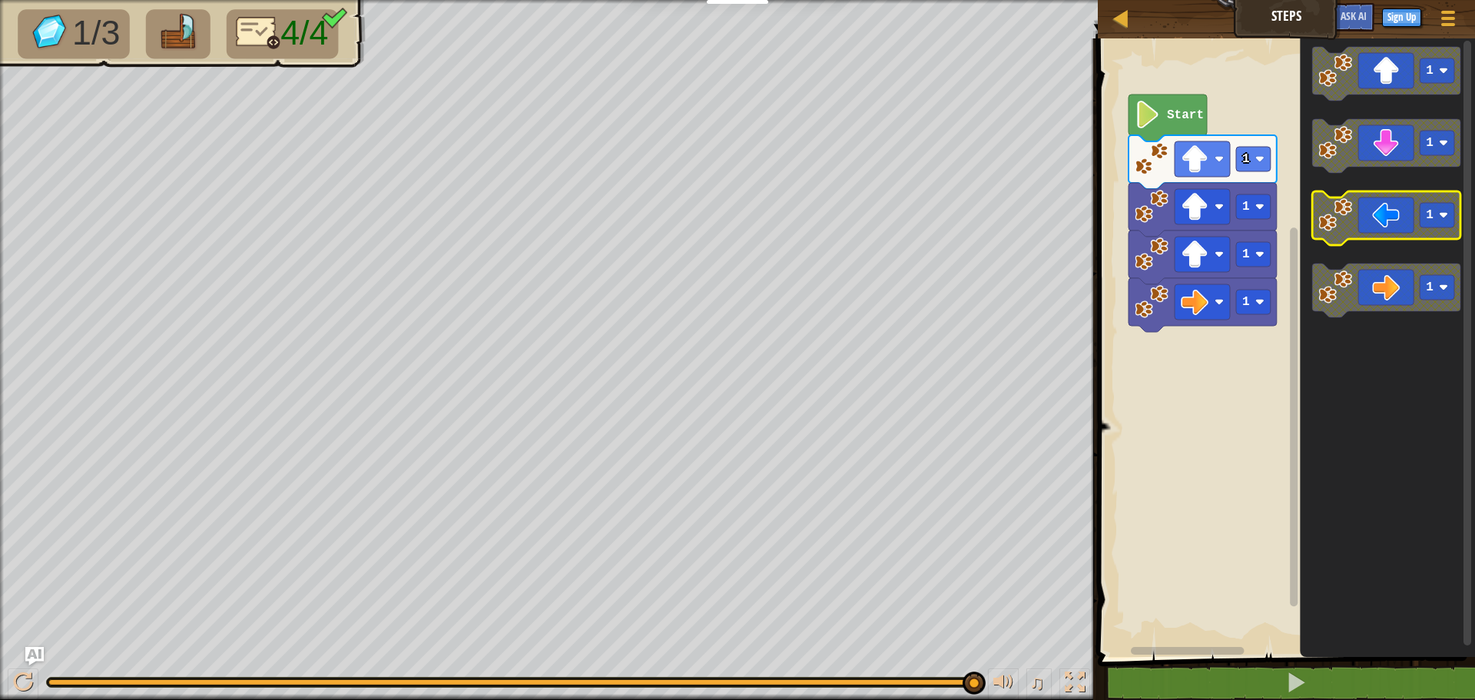
click at [1350, 221] on image "Blockly Workspace" at bounding box center [1335, 215] width 34 height 34
click at [1153, 308] on image "Blockly Workspace" at bounding box center [1152, 302] width 34 height 34
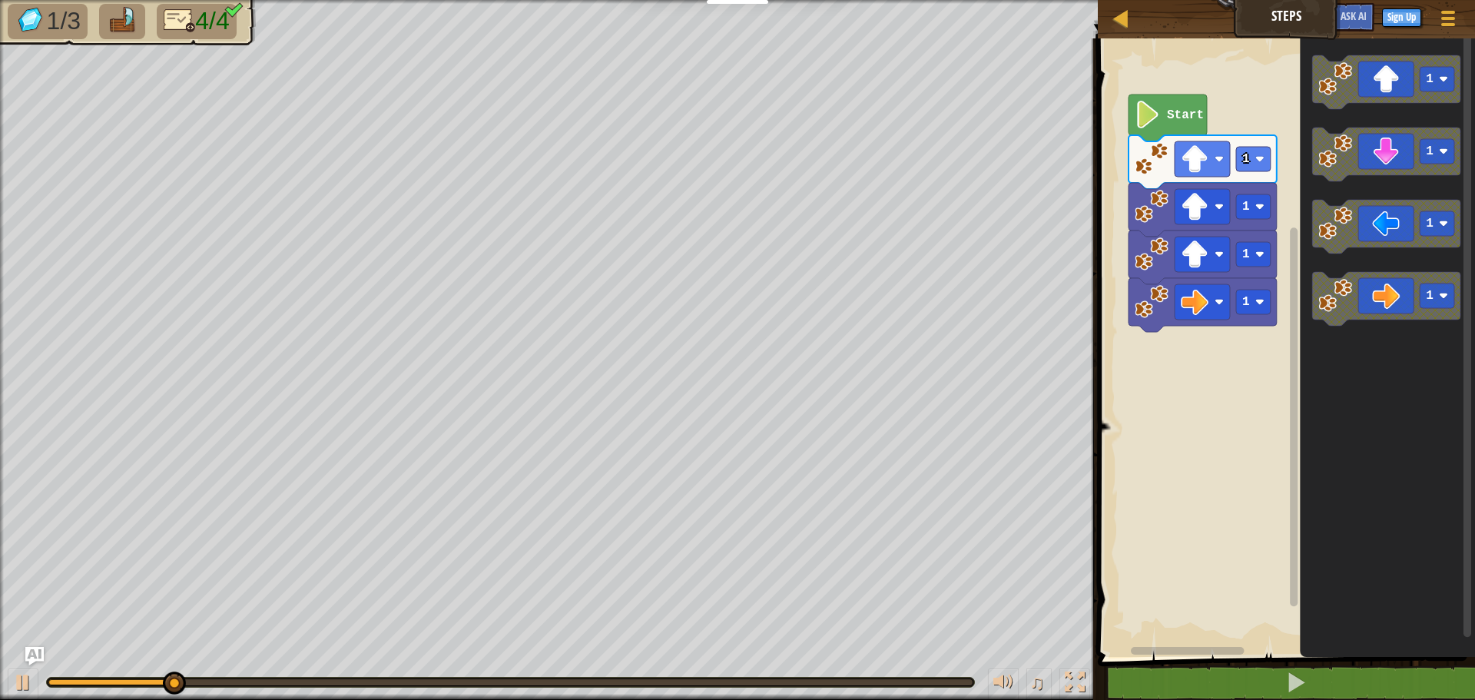
click at [1264, 321] on div "Start 1 1 1 1 1 1 1 1" at bounding box center [1284, 344] width 382 height 626
click at [1327, 307] on image "Blockly Workspace" at bounding box center [1335, 296] width 34 height 34
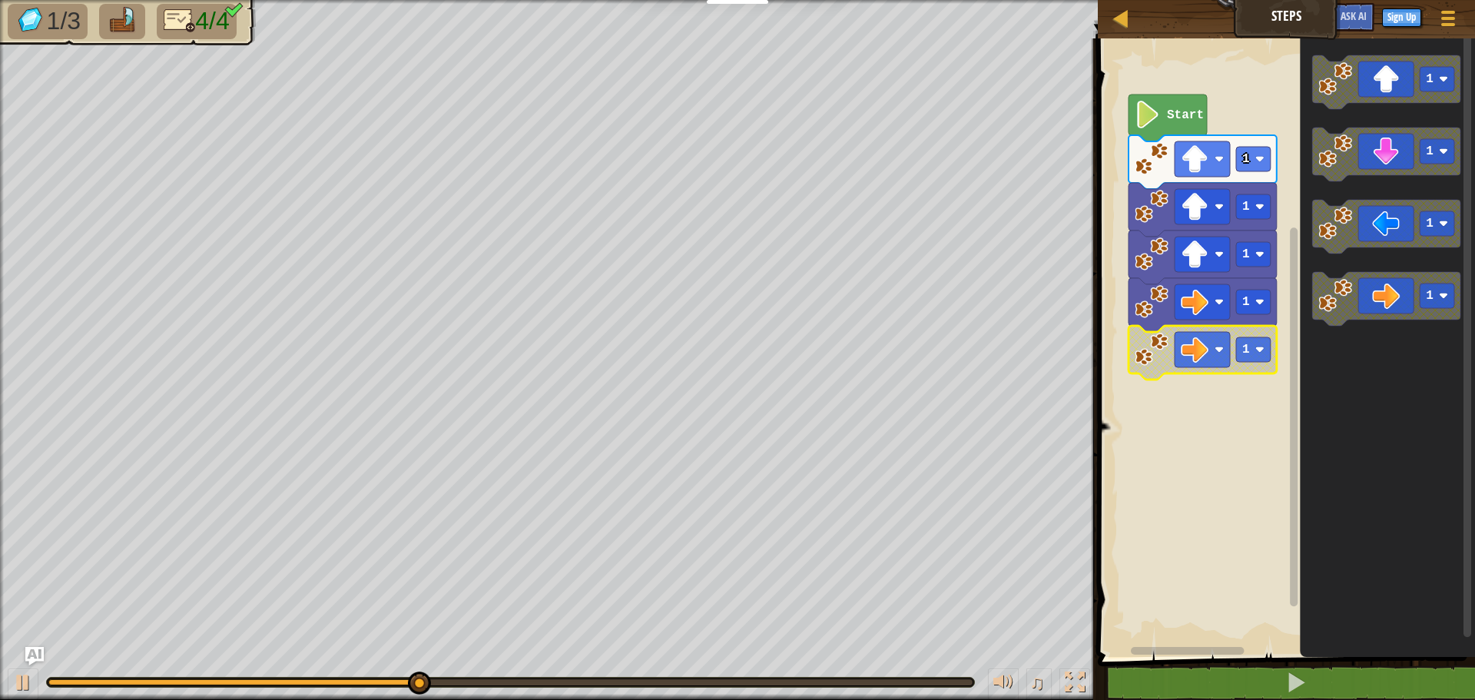
click at [1147, 347] on image "Blockly Workspace" at bounding box center [1152, 350] width 34 height 34
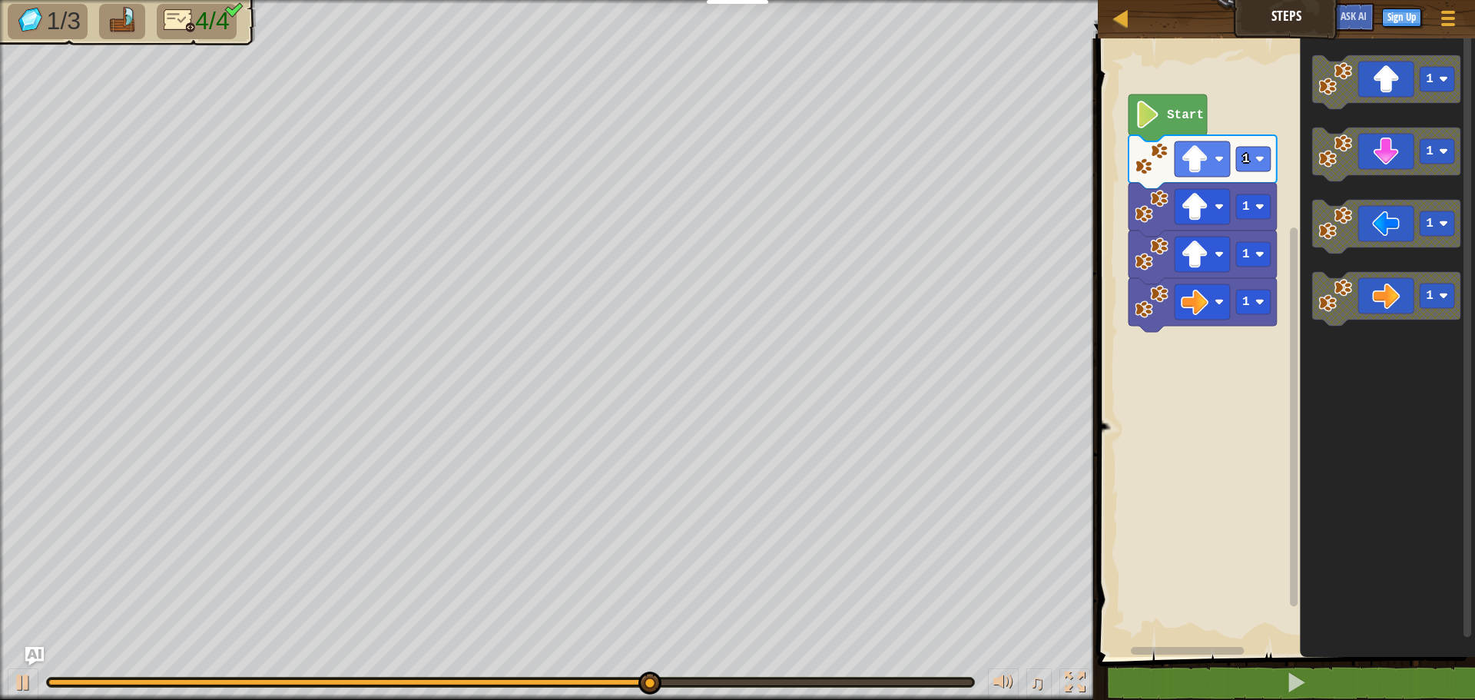
click at [1118, 286] on div "Start 1 1 1 1 1 1 1 1" at bounding box center [1284, 344] width 382 height 626
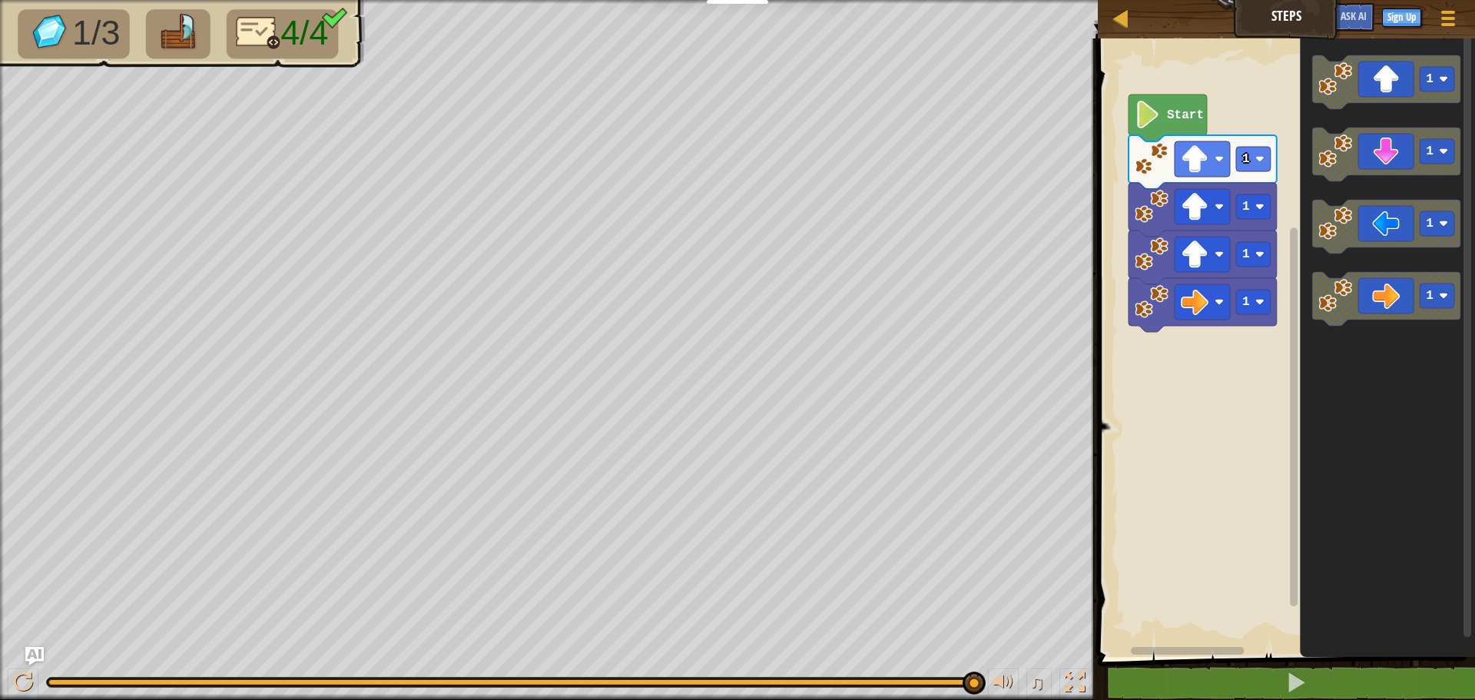
click at [1168, 120] on text "Start" at bounding box center [1185, 115] width 37 height 14
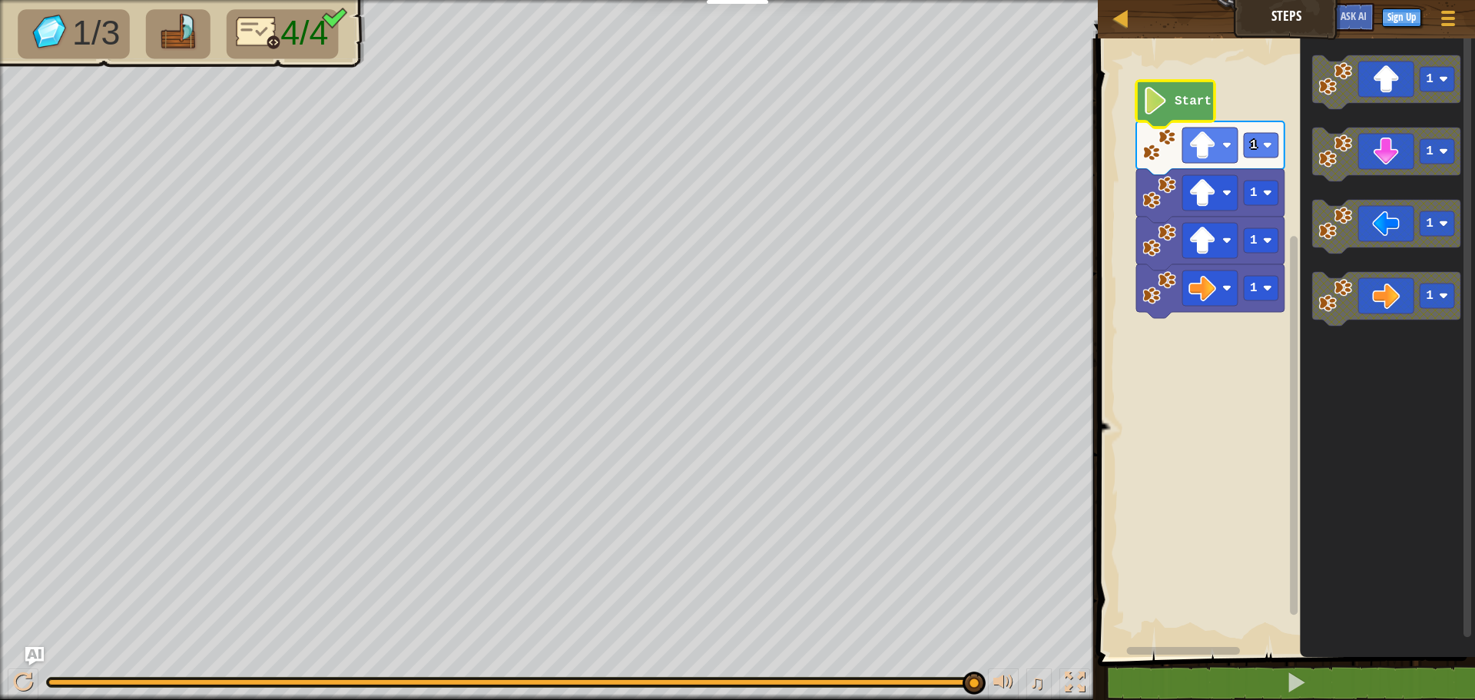
click at [1175, 106] on text "Start" at bounding box center [1193, 101] width 37 height 14
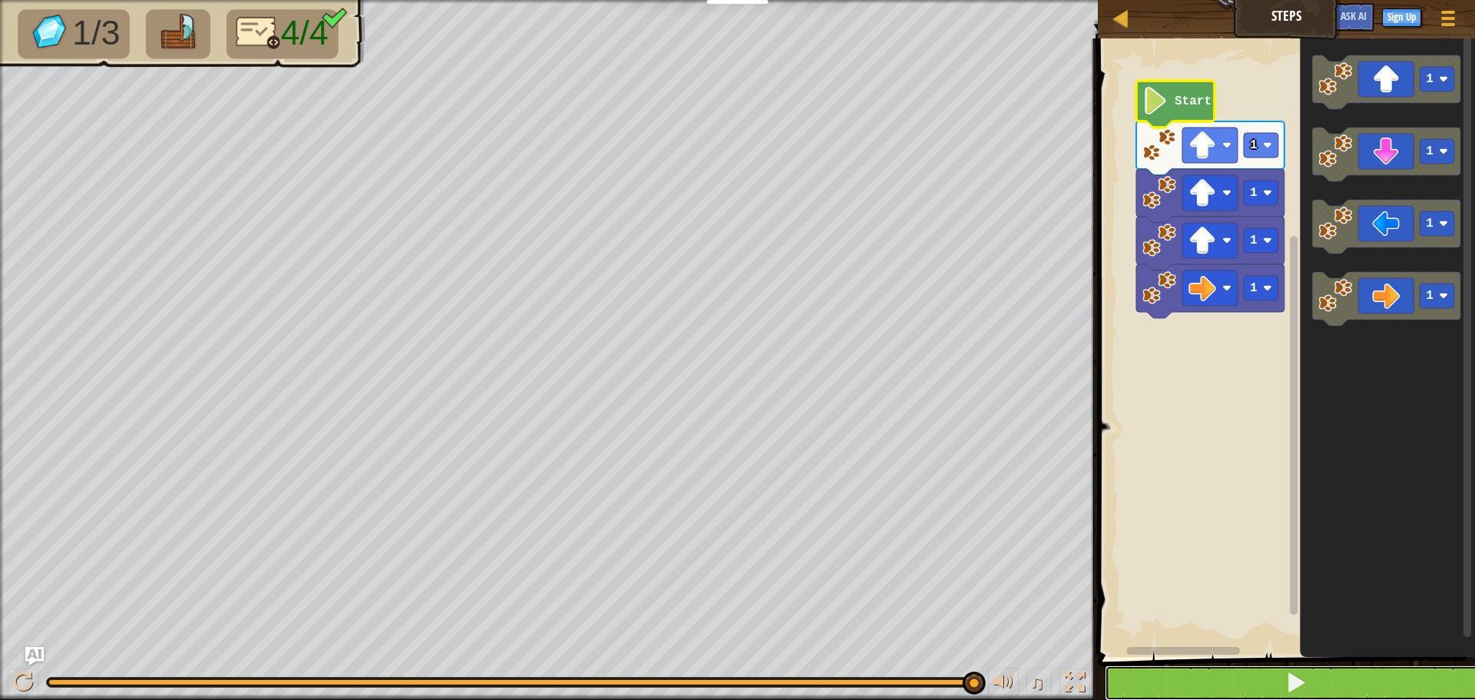
click at [1282, 685] on button at bounding box center [1296, 682] width 382 height 35
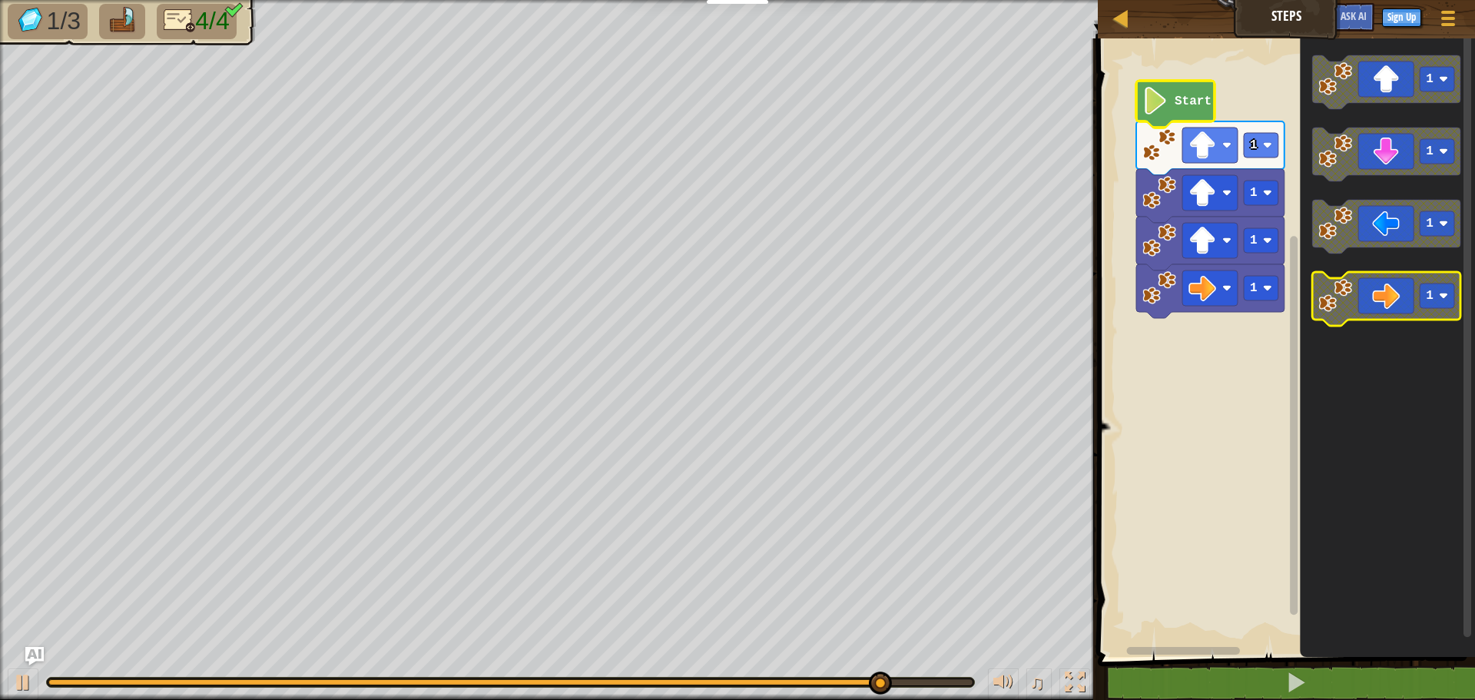
click at [1407, 280] on icon "Blockly Workspace" at bounding box center [1386, 299] width 148 height 54
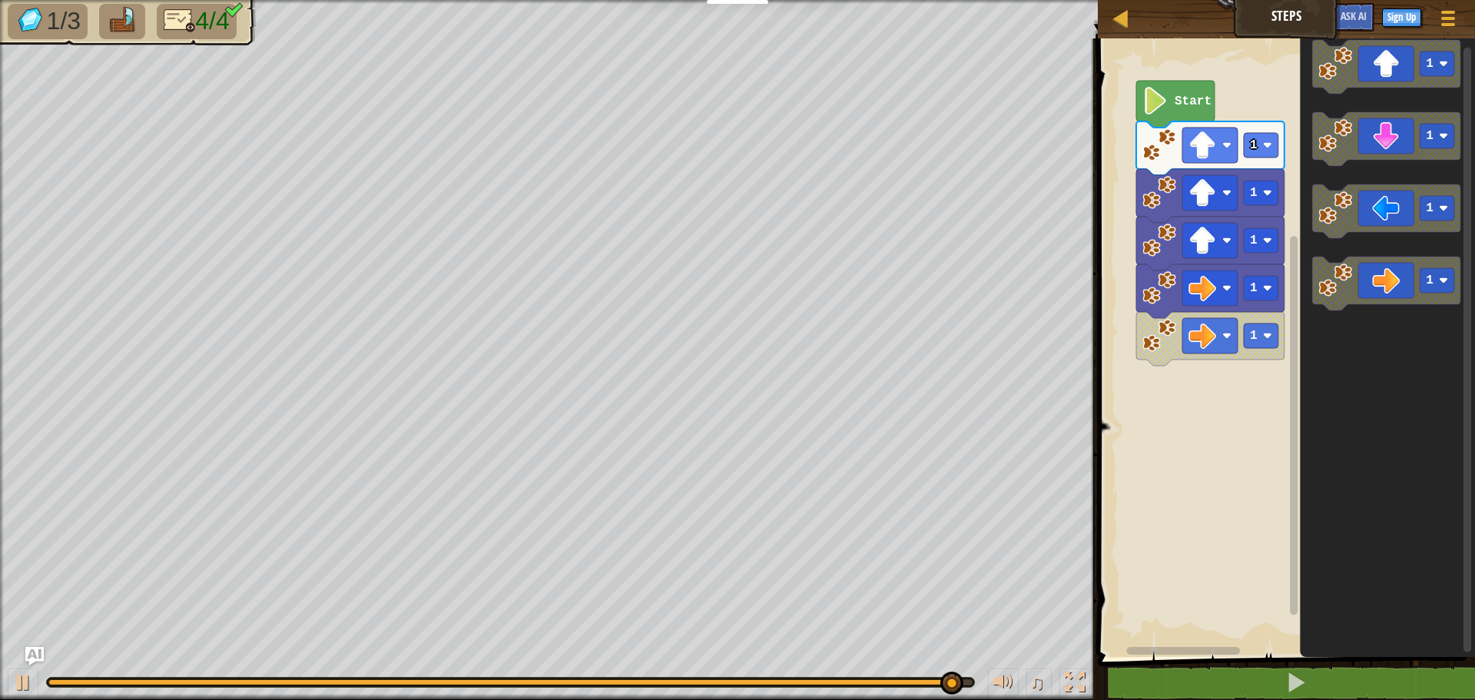
click at [1259, 350] on icon "Blockly Workspace" at bounding box center [1210, 339] width 148 height 54
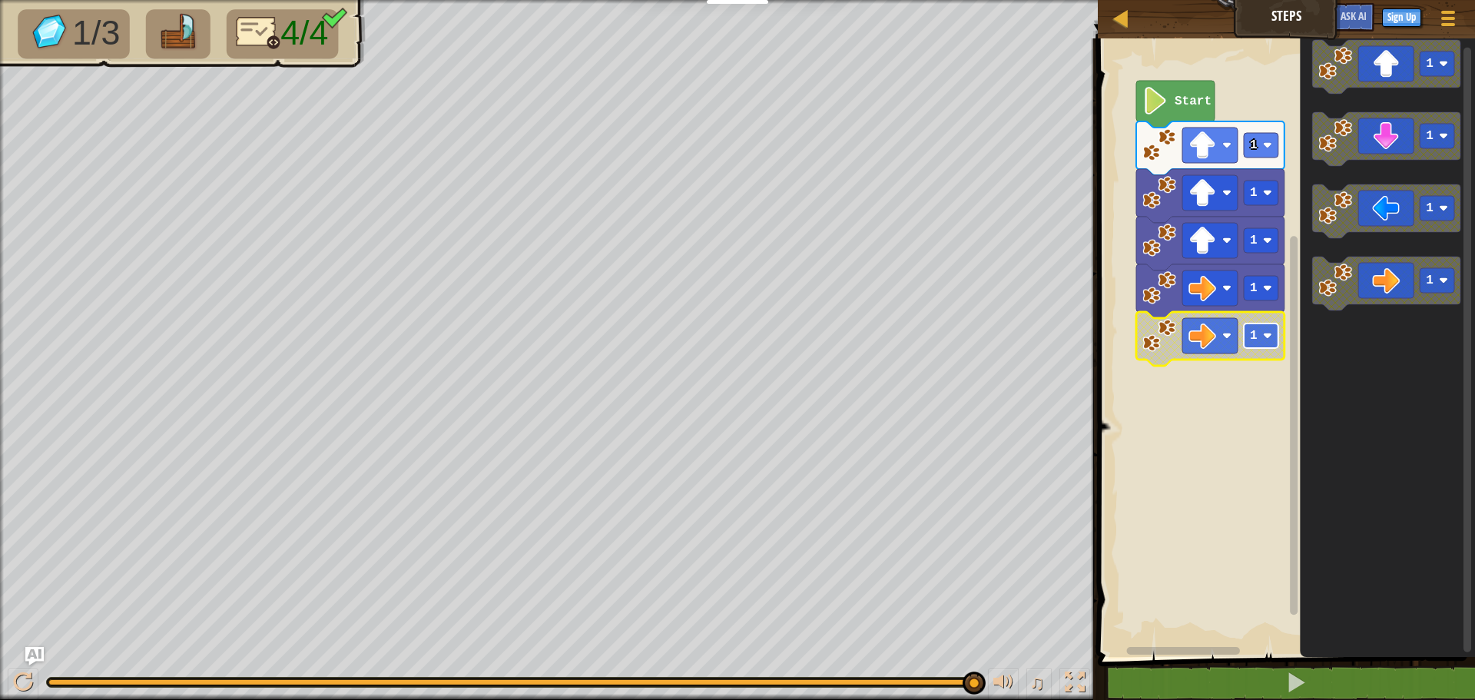
click at [1254, 336] on text "1" at bounding box center [1254, 336] width 8 height 14
click at [1191, 359] on icon "Blockly Workspace" at bounding box center [1210, 339] width 148 height 54
click at [1155, 337] on image "Blockly Workspace" at bounding box center [1159, 336] width 34 height 34
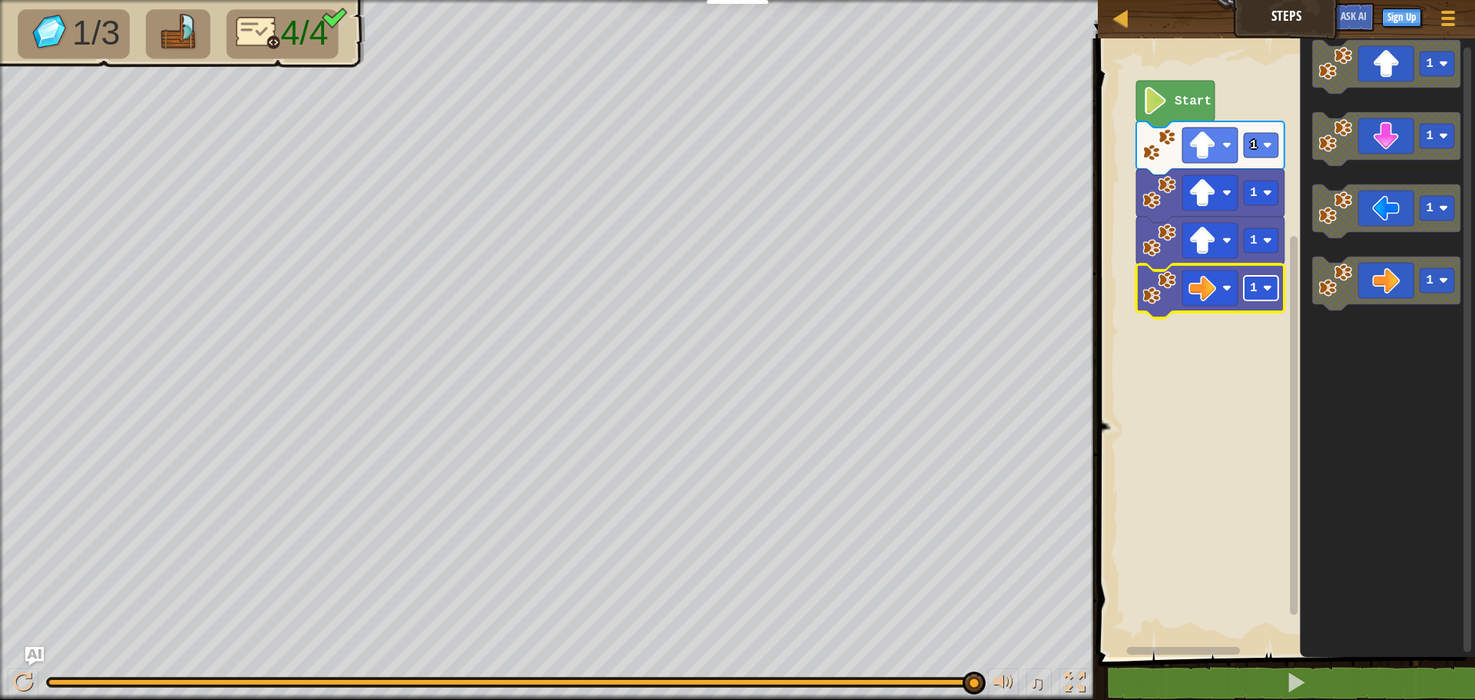
click at [1254, 287] on text "1" at bounding box center [1254, 288] width 8 height 14
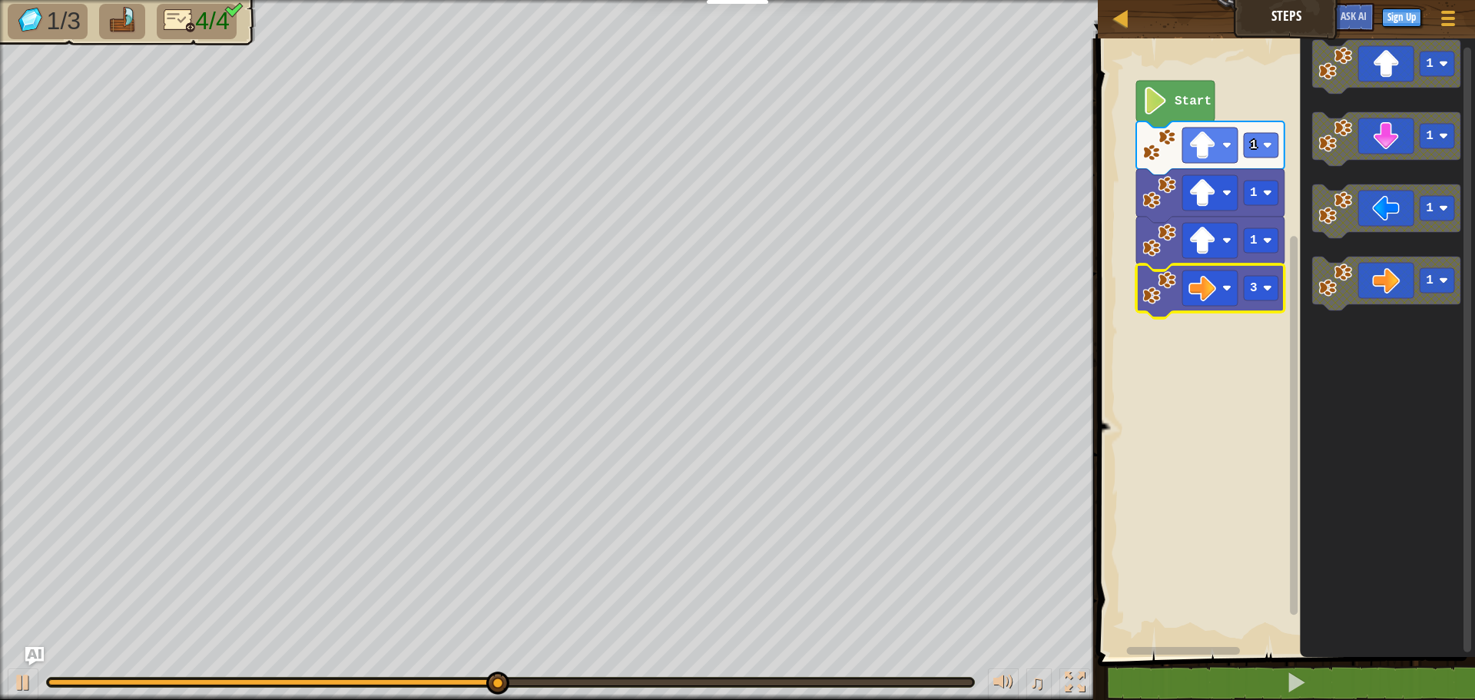
click at [1271, 303] on icon "Blockly Workspace" at bounding box center [1210, 291] width 148 height 54
click at [1269, 293] on rect "Blockly Workspace" at bounding box center [1261, 288] width 35 height 25
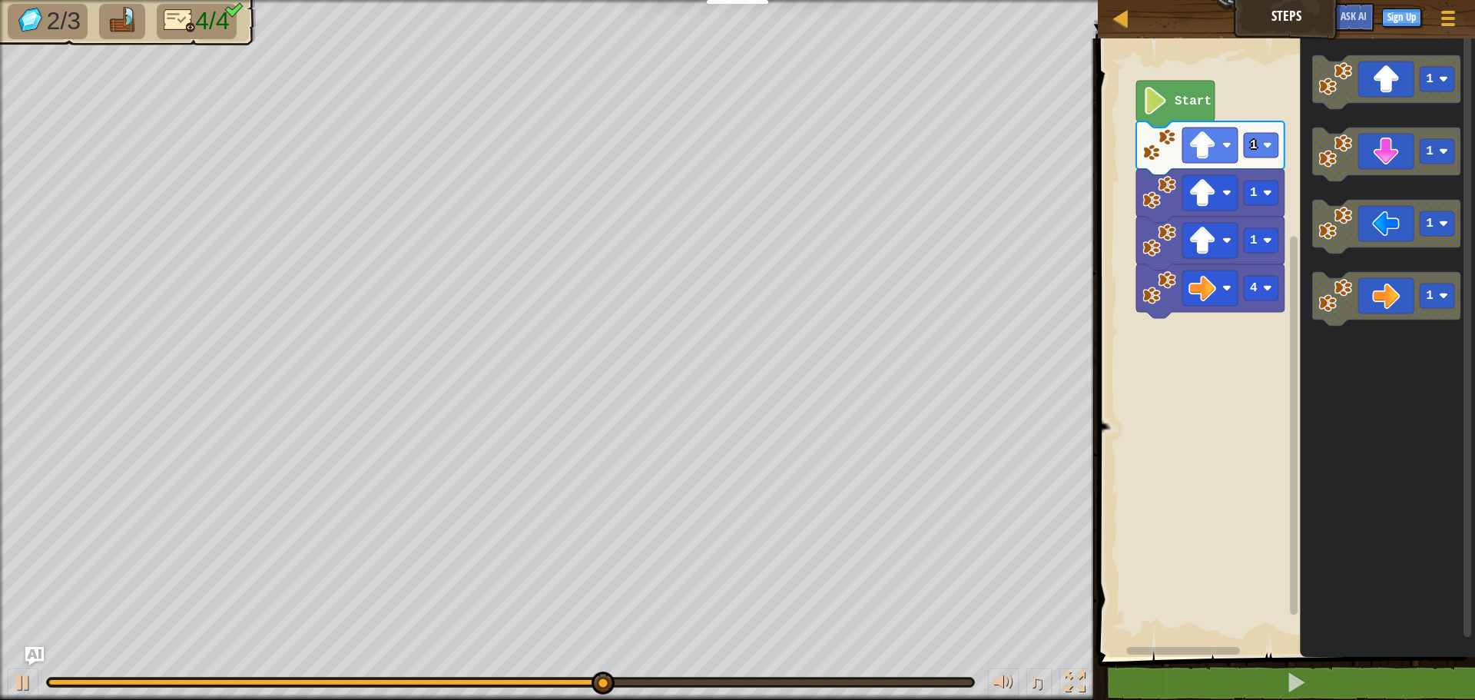
click at [1223, 310] on div "Start 1 1 1 4 1 1 1 1" at bounding box center [1284, 344] width 382 height 626
click at [1331, 184] on icon "1 1 1 1" at bounding box center [1387, 344] width 175 height 626
click at [1328, 172] on g "1" at bounding box center [1386, 155] width 148 height 54
click at [1333, 164] on image "Blockly Workspace" at bounding box center [1335, 151] width 34 height 34
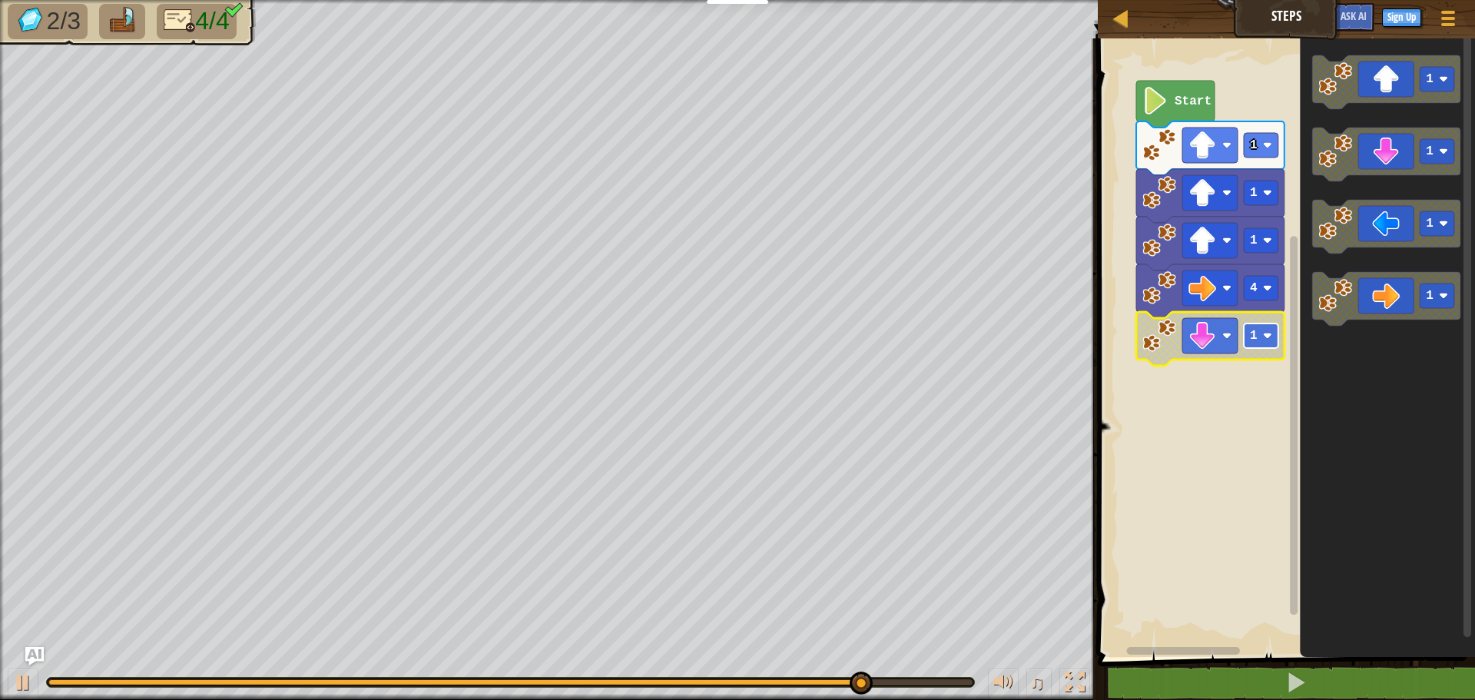
click at [1272, 340] on rect "Blockly Workspace" at bounding box center [1261, 335] width 35 height 25
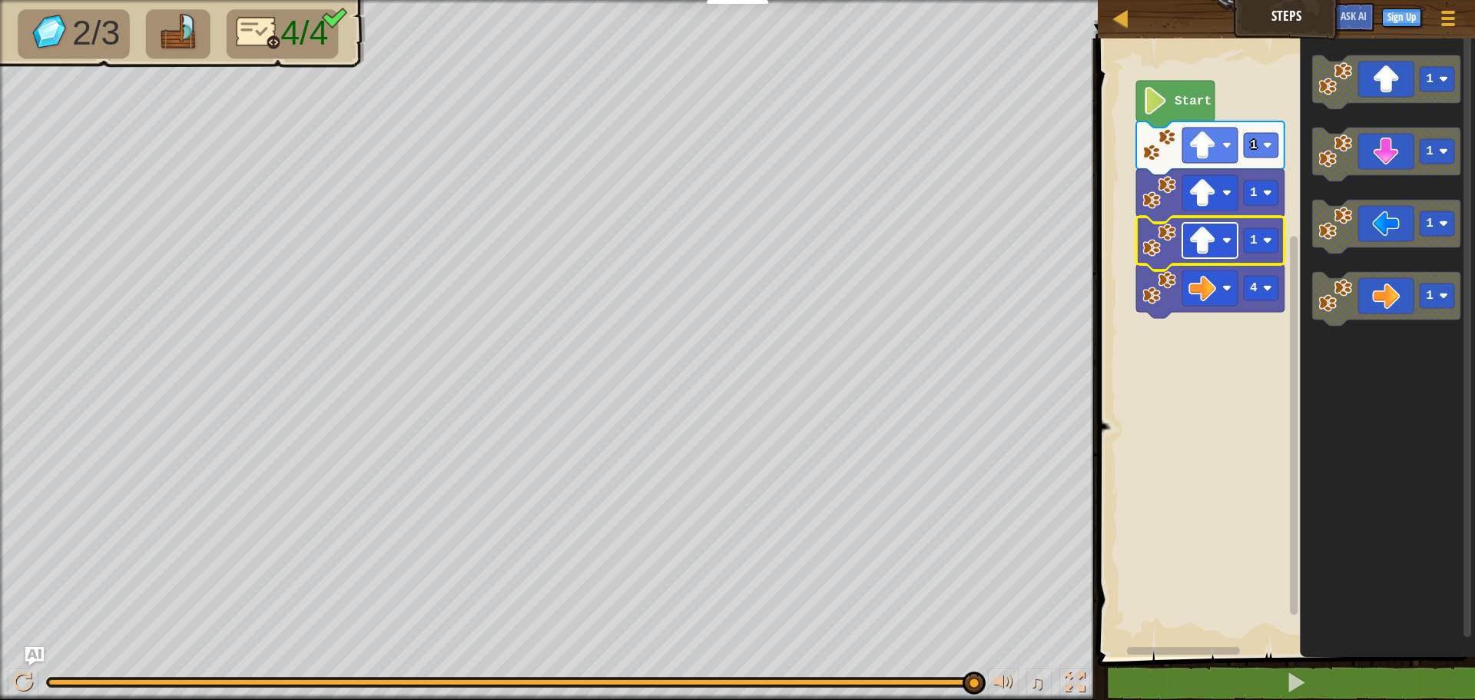
click at [1221, 245] on rect "Blockly Workspace" at bounding box center [1209, 240] width 55 height 35
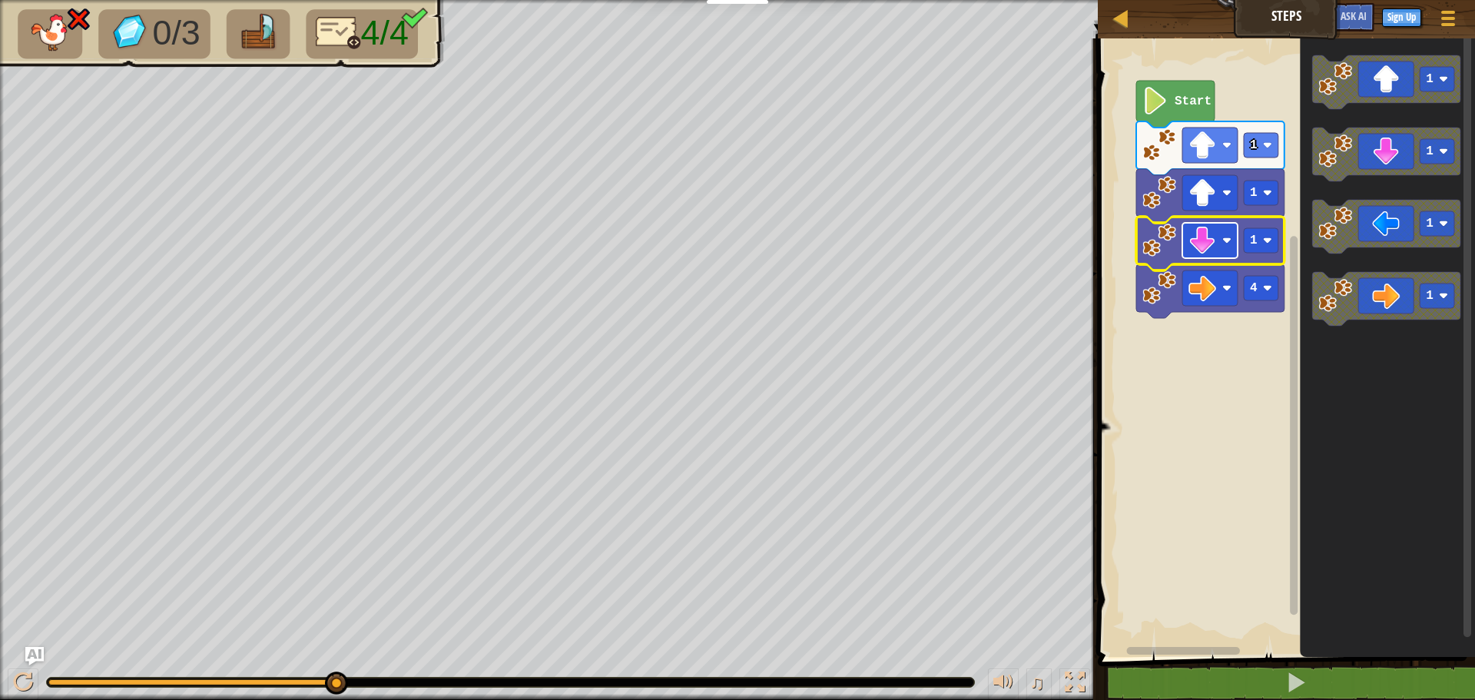
click at [1210, 234] on image "Blockly Workspace" at bounding box center [1202, 241] width 28 height 28
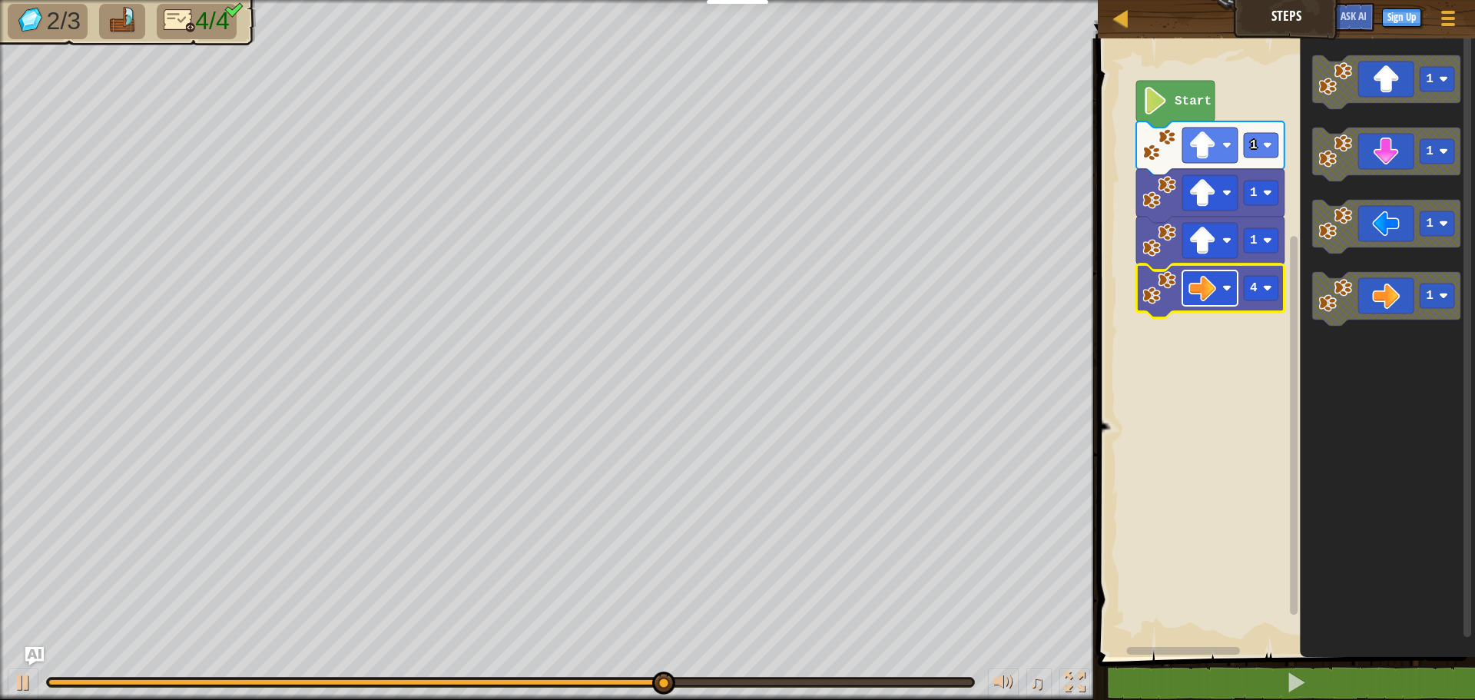
click at [1225, 294] on rect "Blockly Workspace" at bounding box center [1209, 287] width 55 height 35
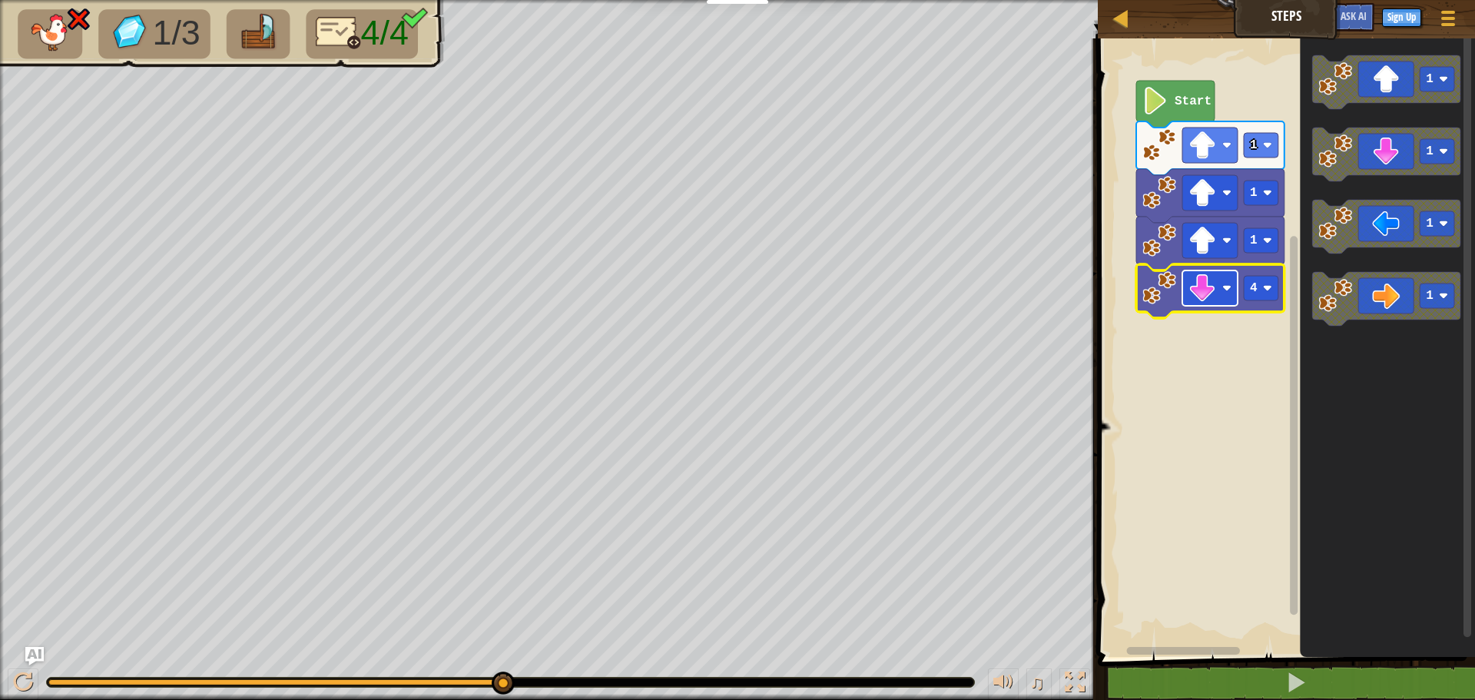
click at [1202, 300] on image "Blockly Workspace" at bounding box center [1202, 288] width 28 height 28
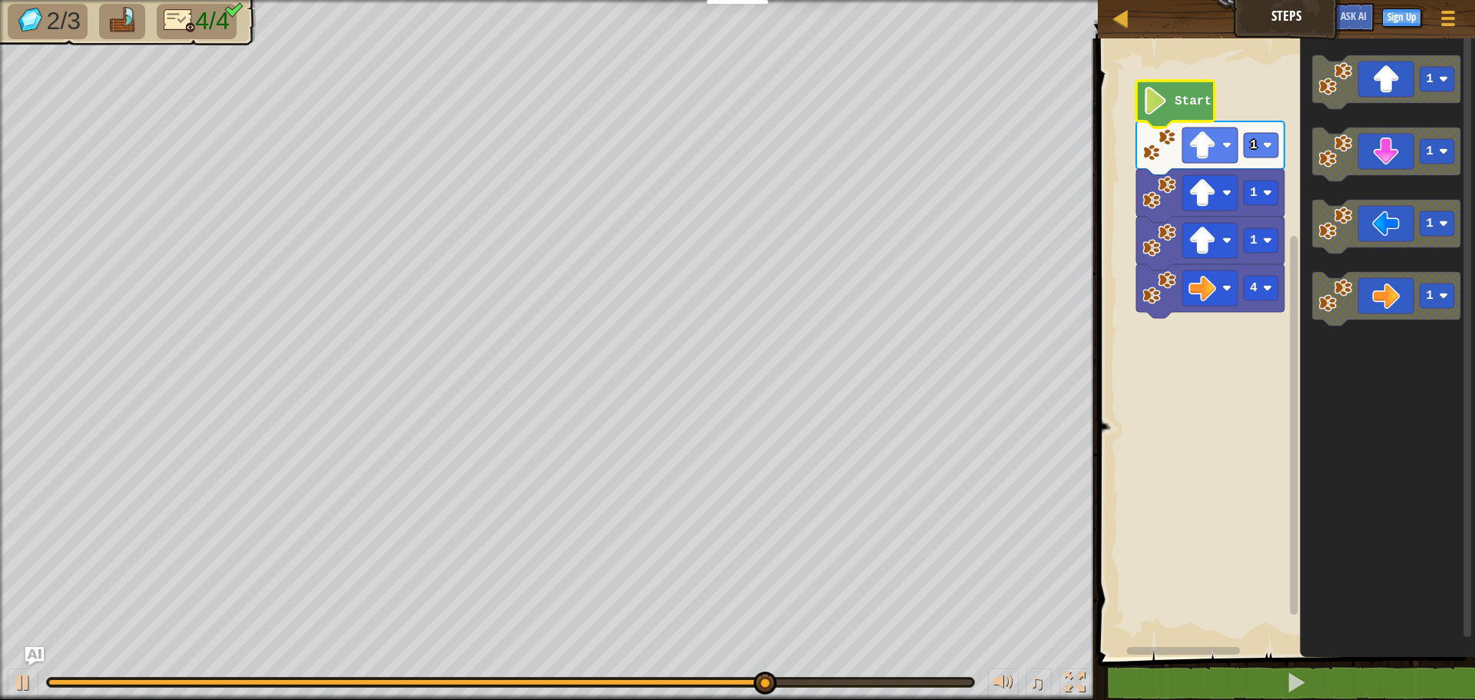
click at [1168, 117] on icon "Blockly Workspace" at bounding box center [1175, 104] width 78 height 47
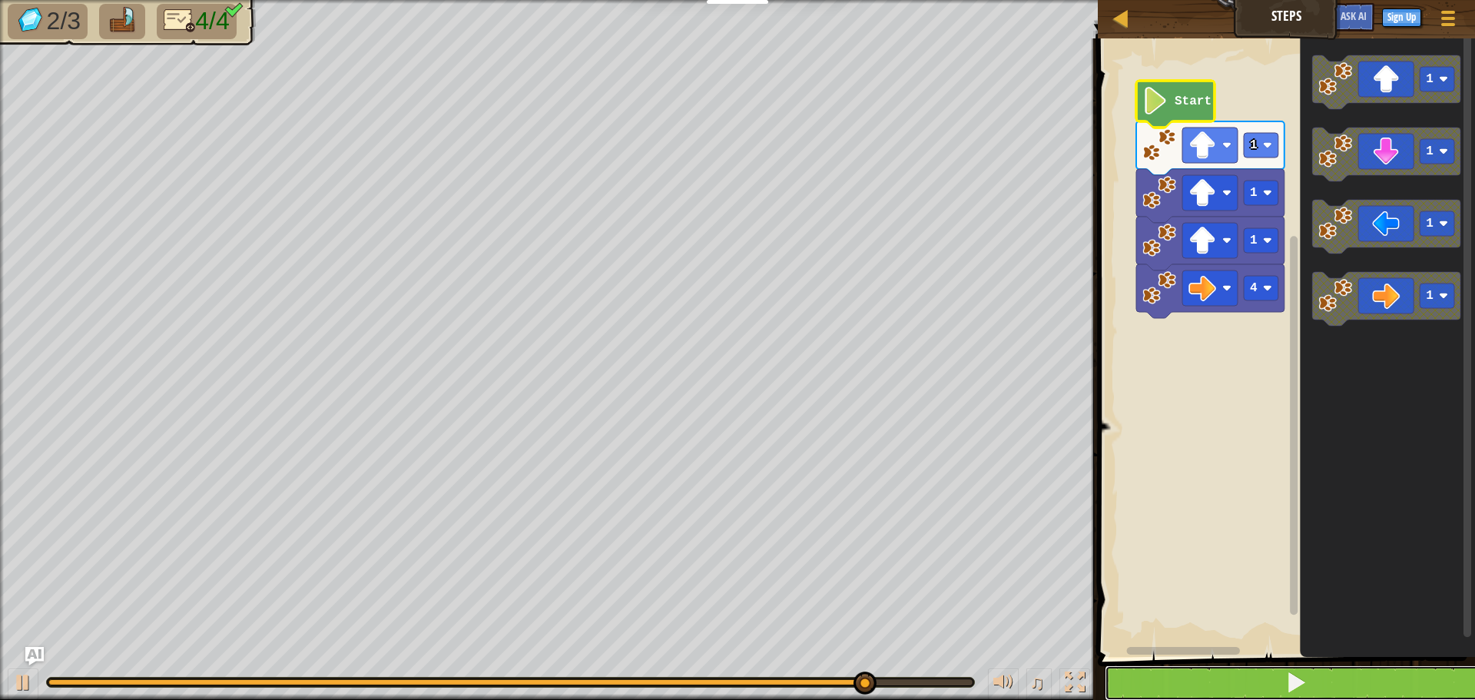
click at [1263, 668] on button at bounding box center [1296, 682] width 382 height 35
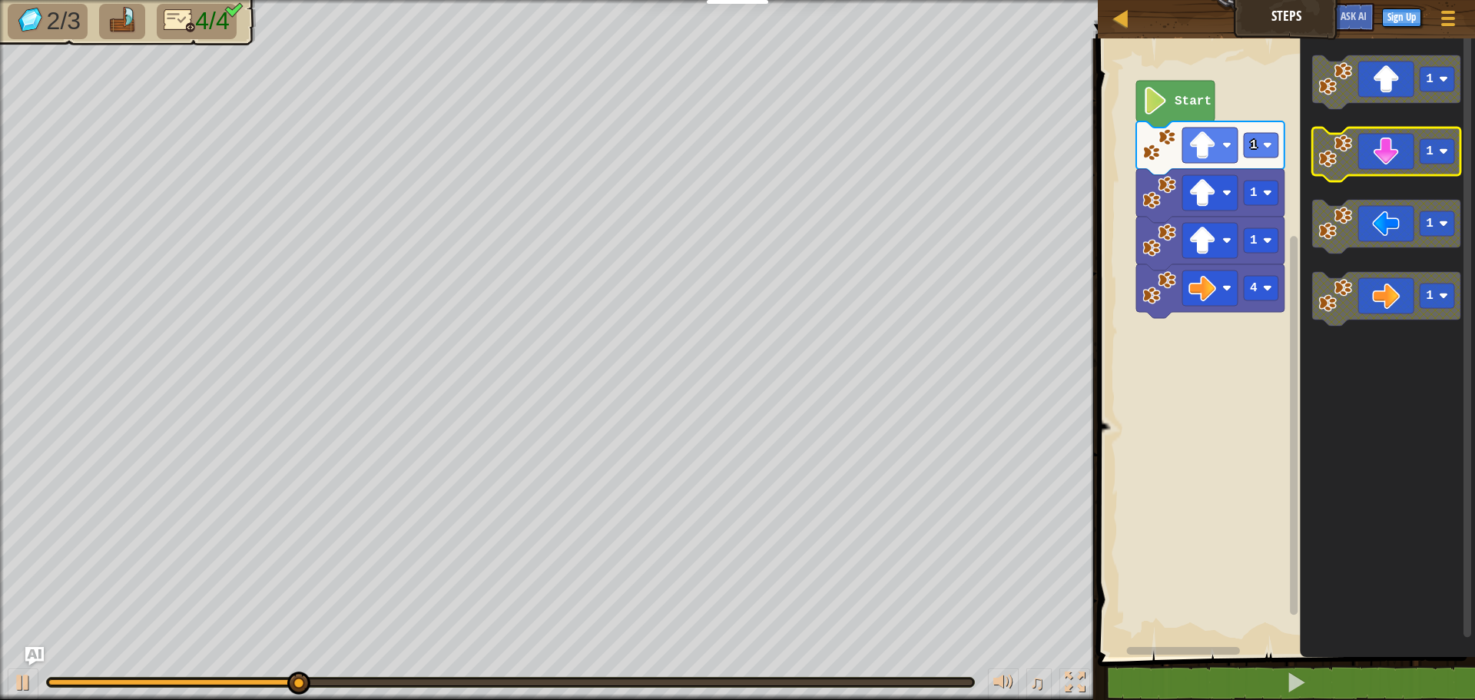
click at [1417, 159] on icon "Blockly Workspace" at bounding box center [1386, 155] width 148 height 54
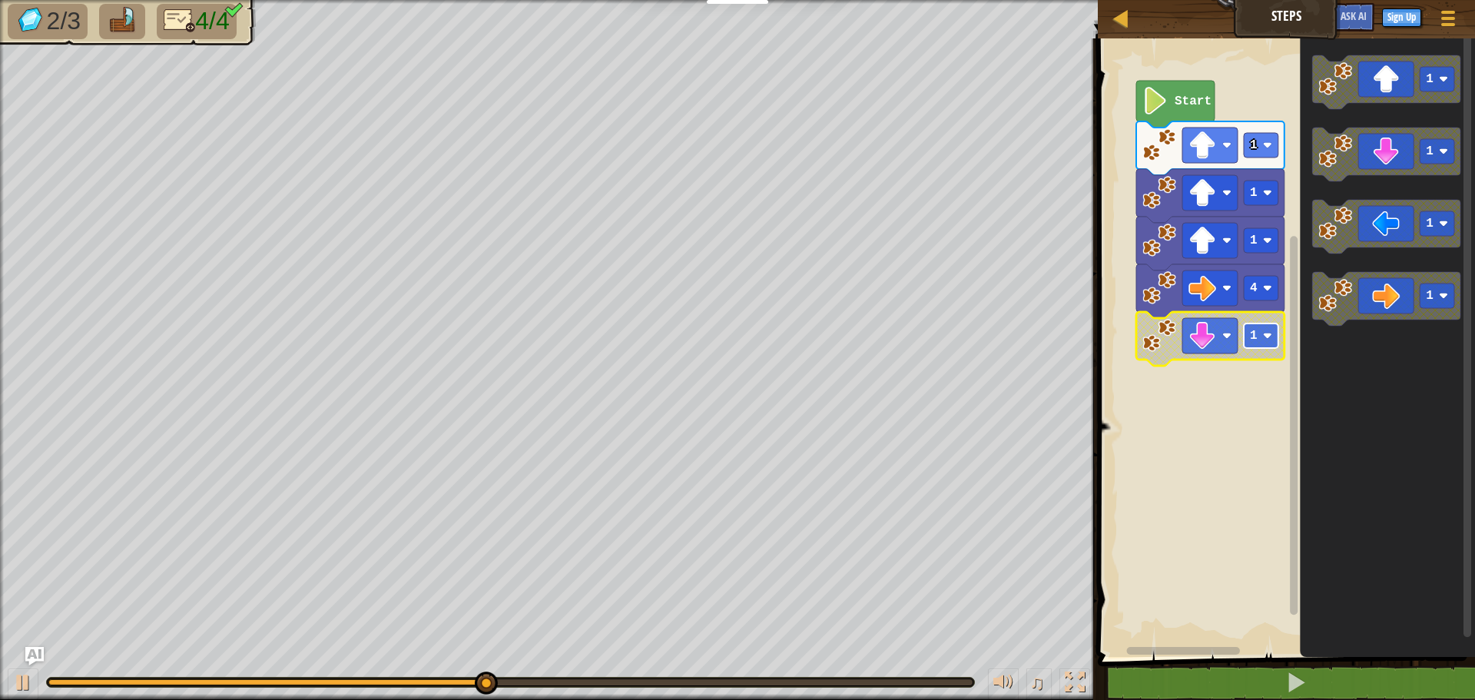
click at [1274, 340] on rect "Blockly Workspace" at bounding box center [1261, 335] width 35 height 25
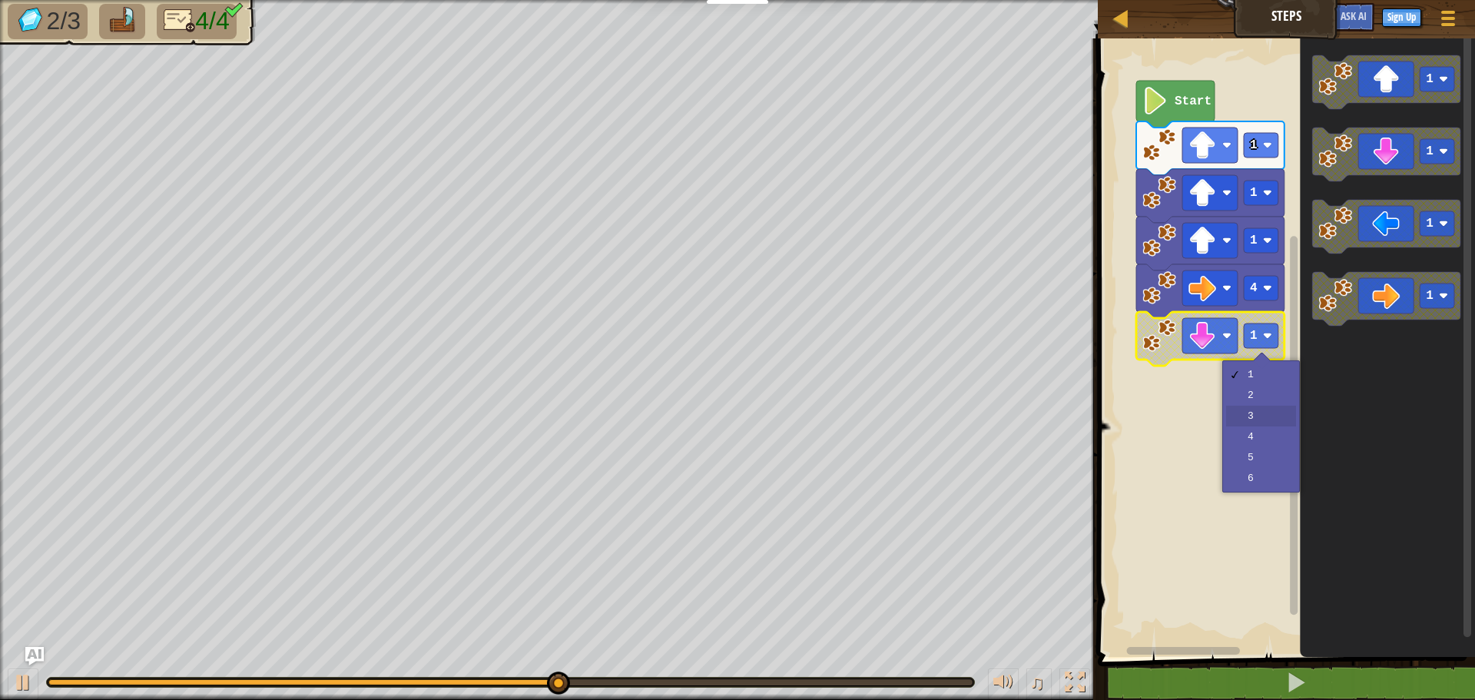
drag, startPoint x: 1278, startPoint y: 409, endPoint x: 1268, endPoint y: 414, distance: 11.0
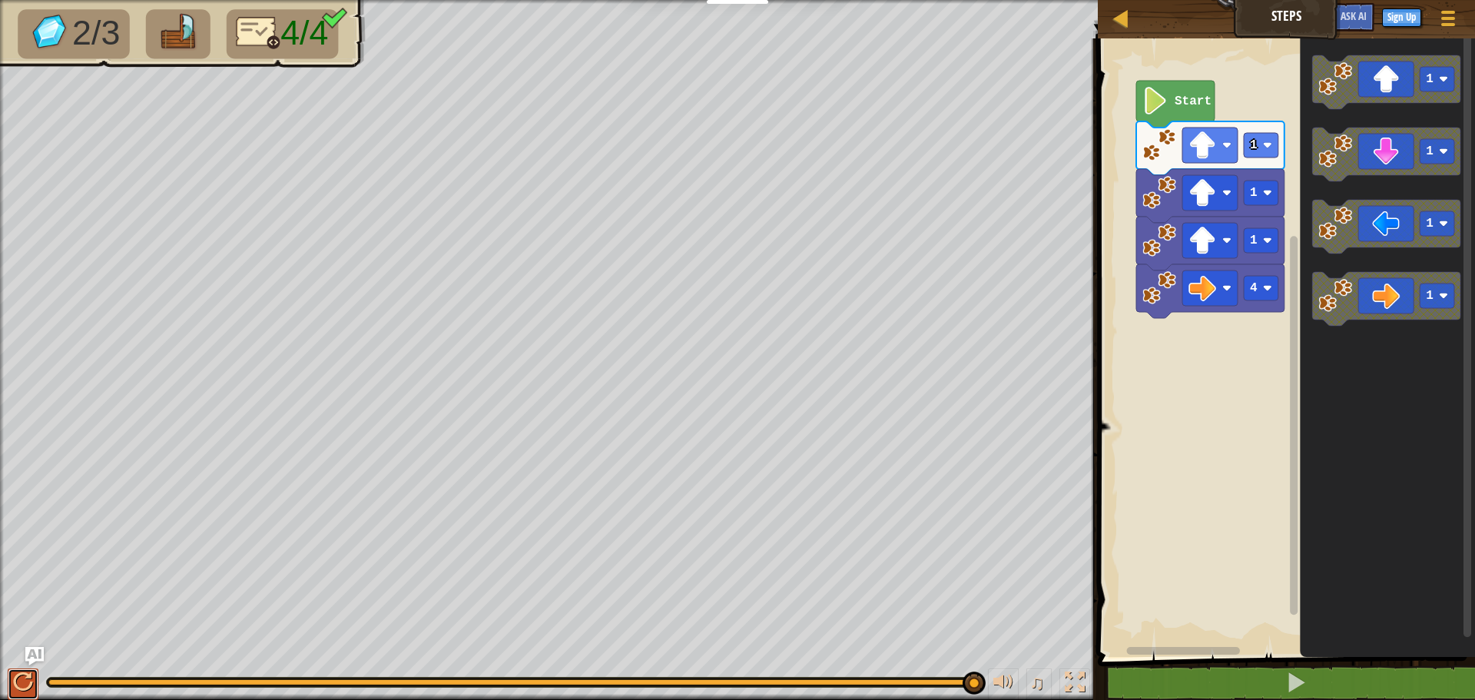
click at [22, 672] on div at bounding box center [23, 682] width 20 height 20
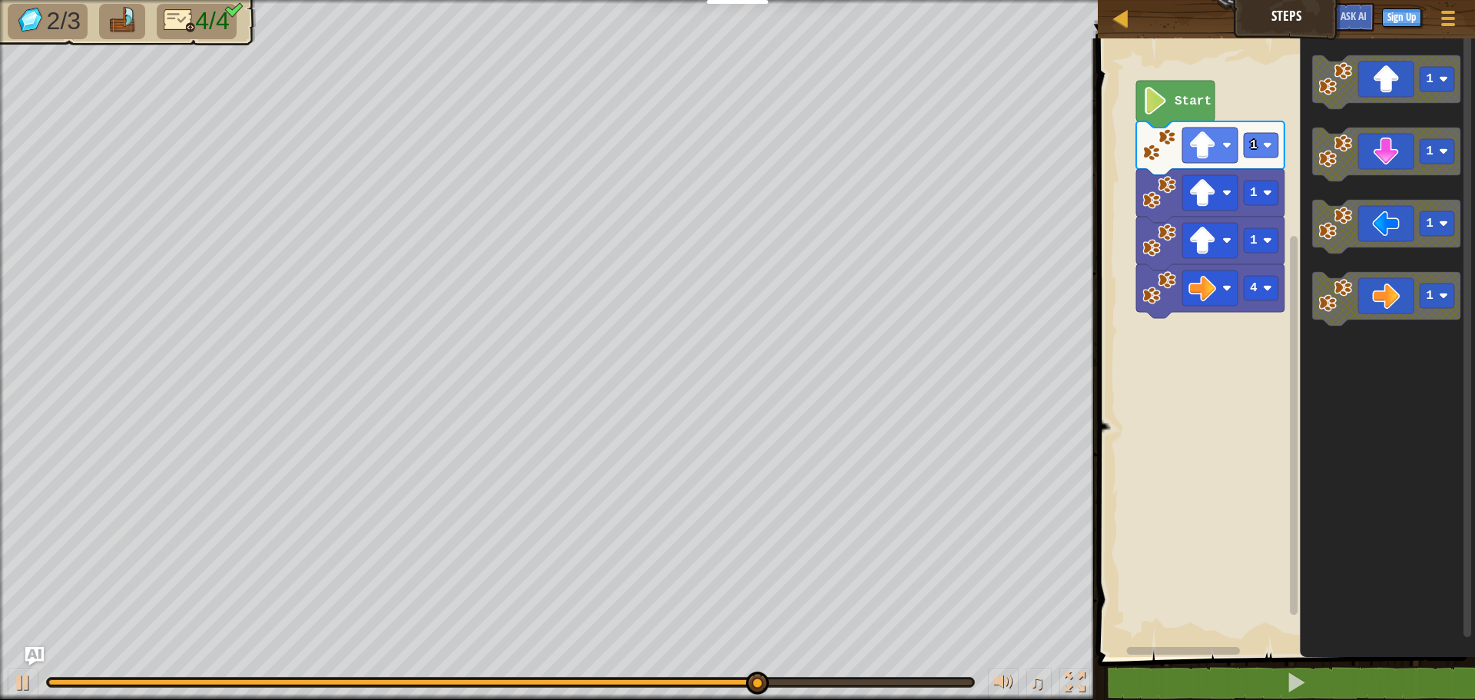
click at [1232, 265] on div "Start 1 1 1 4 1 1 1 1" at bounding box center [1284, 344] width 382 height 626
click at [1218, 269] on div "Start 1 1 1 4 1 1 1 1" at bounding box center [1284, 344] width 382 height 626
click at [1398, 161] on icon "Blockly Workspace" at bounding box center [1386, 155] width 148 height 54
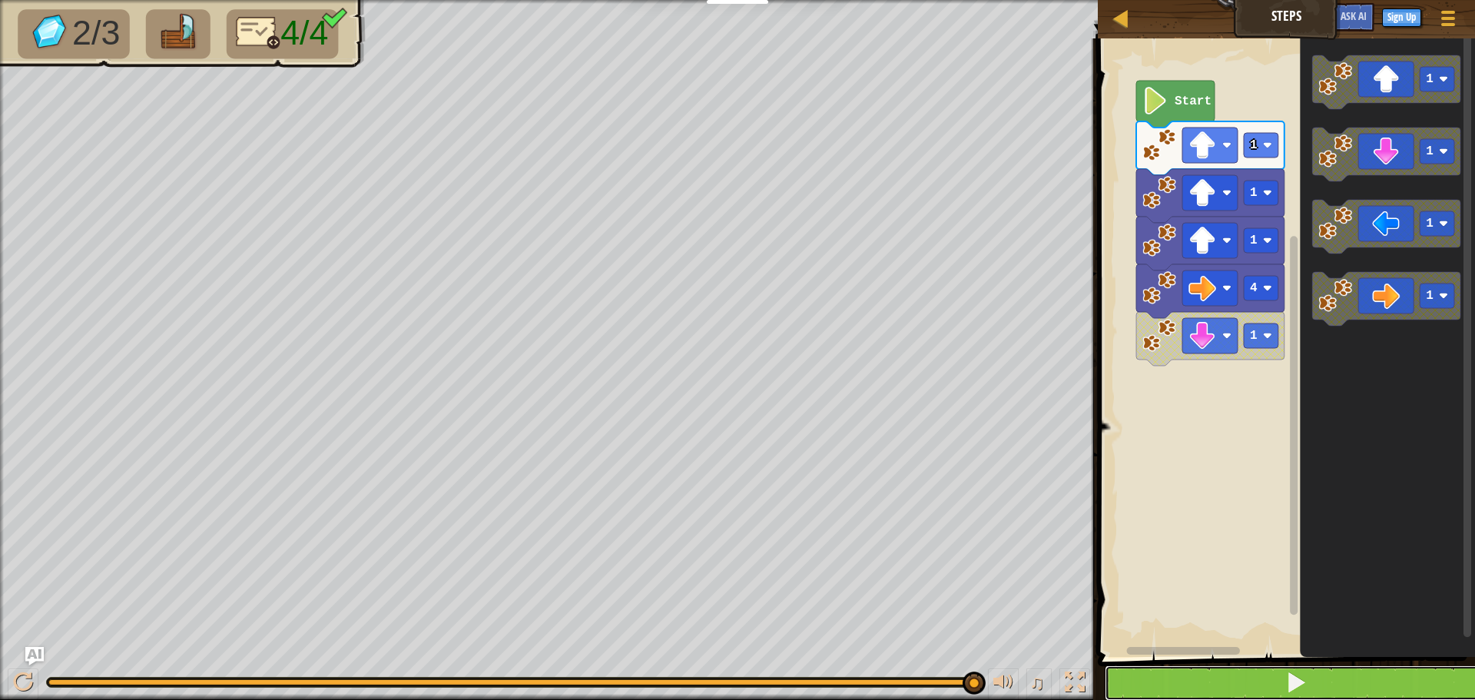
click at [1136, 677] on button at bounding box center [1296, 682] width 382 height 35
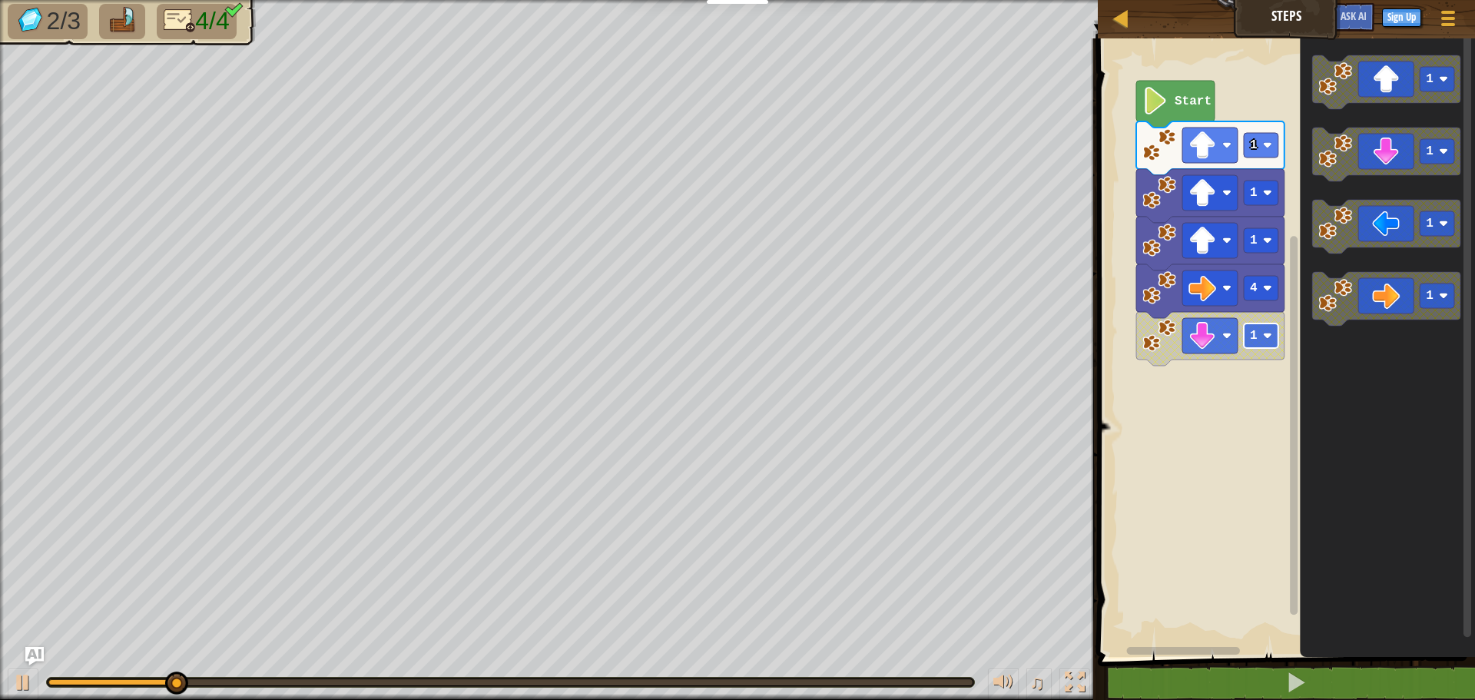
click at [1261, 331] on rect "Blockly Workspace" at bounding box center [1261, 335] width 35 height 25
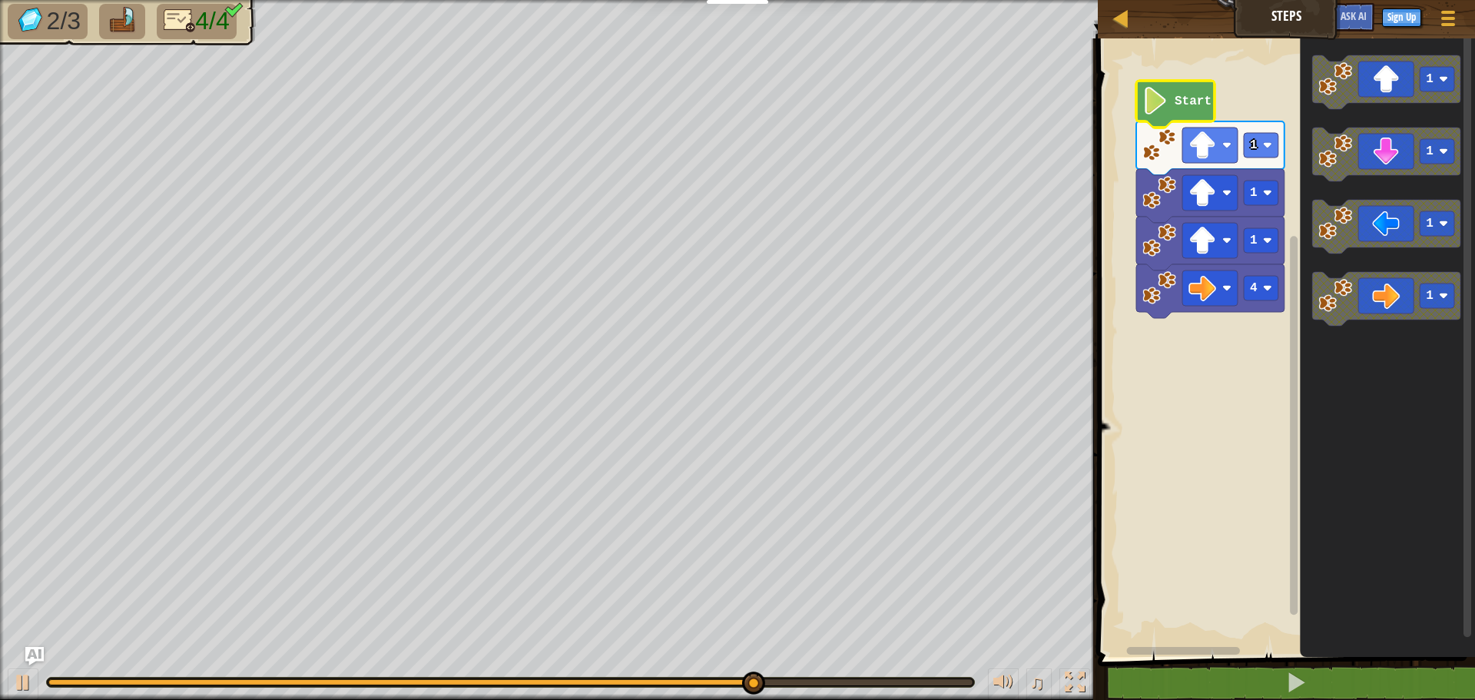
click at [1175, 97] on text "Start" at bounding box center [1193, 101] width 37 height 14
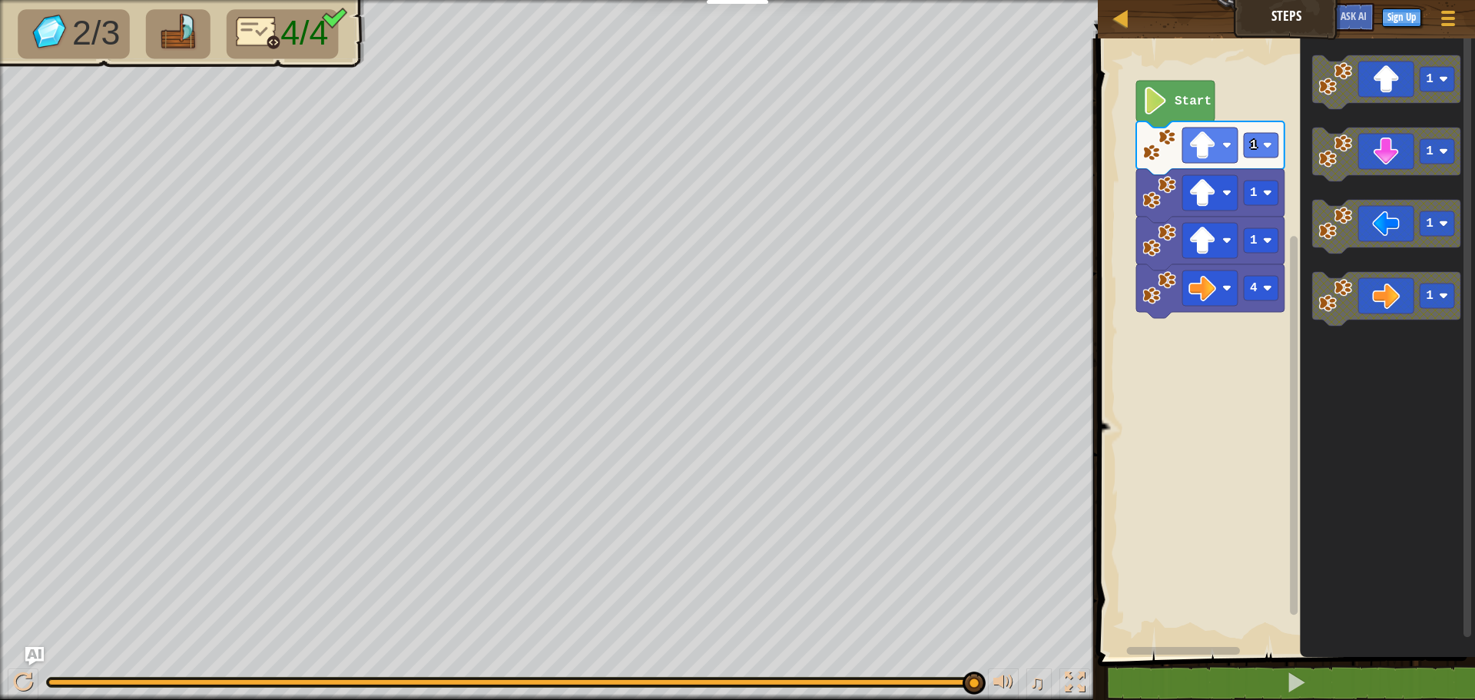
click at [1254, 288] on div "Start 1 1 1 4 1 1 1 1" at bounding box center [1284, 344] width 382 height 626
click at [1347, 157] on image "Blockly Workspace" at bounding box center [1335, 151] width 34 height 34
click at [1333, 182] on icon "1 1 1 1" at bounding box center [1387, 344] width 175 height 626
click at [1333, 164] on image "Blockly Workspace" at bounding box center [1335, 151] width 34 height 34
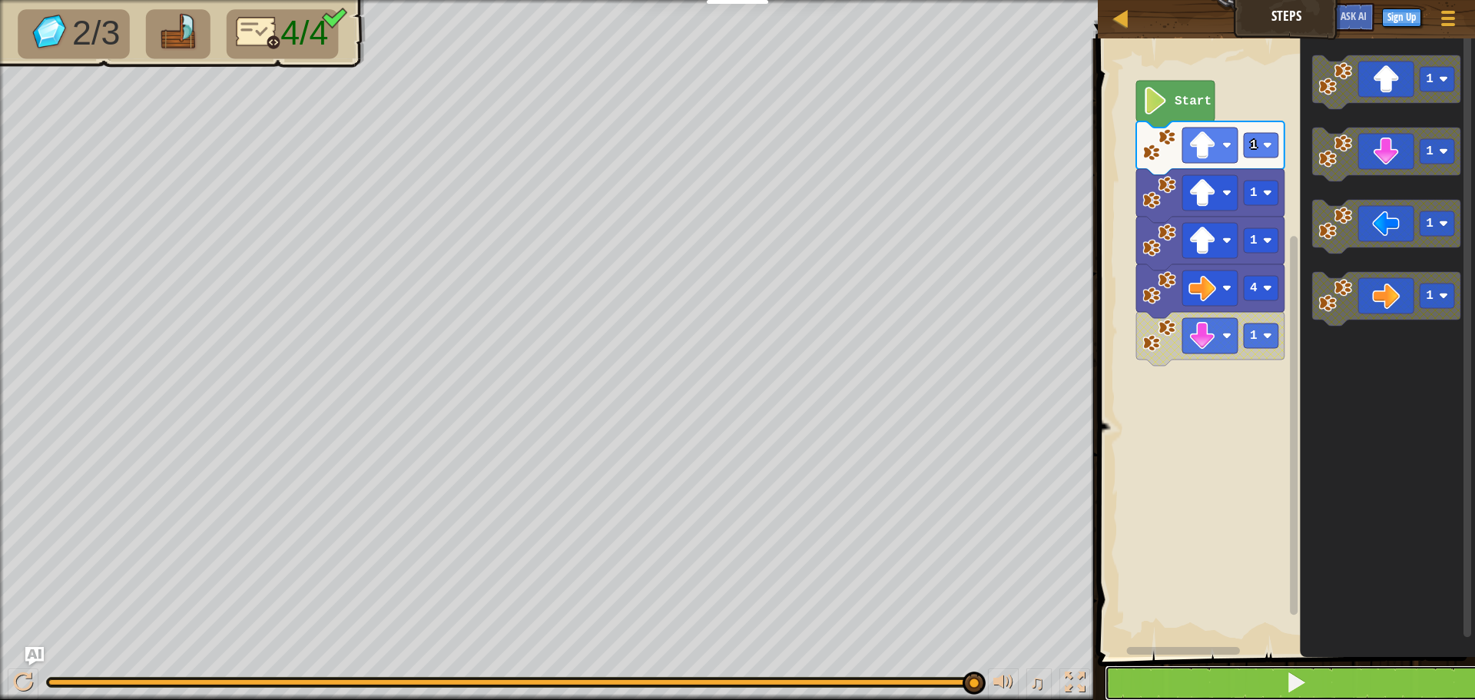
click at [1251, 687] on button at bounding box center [1296, 682] width 382 height 35
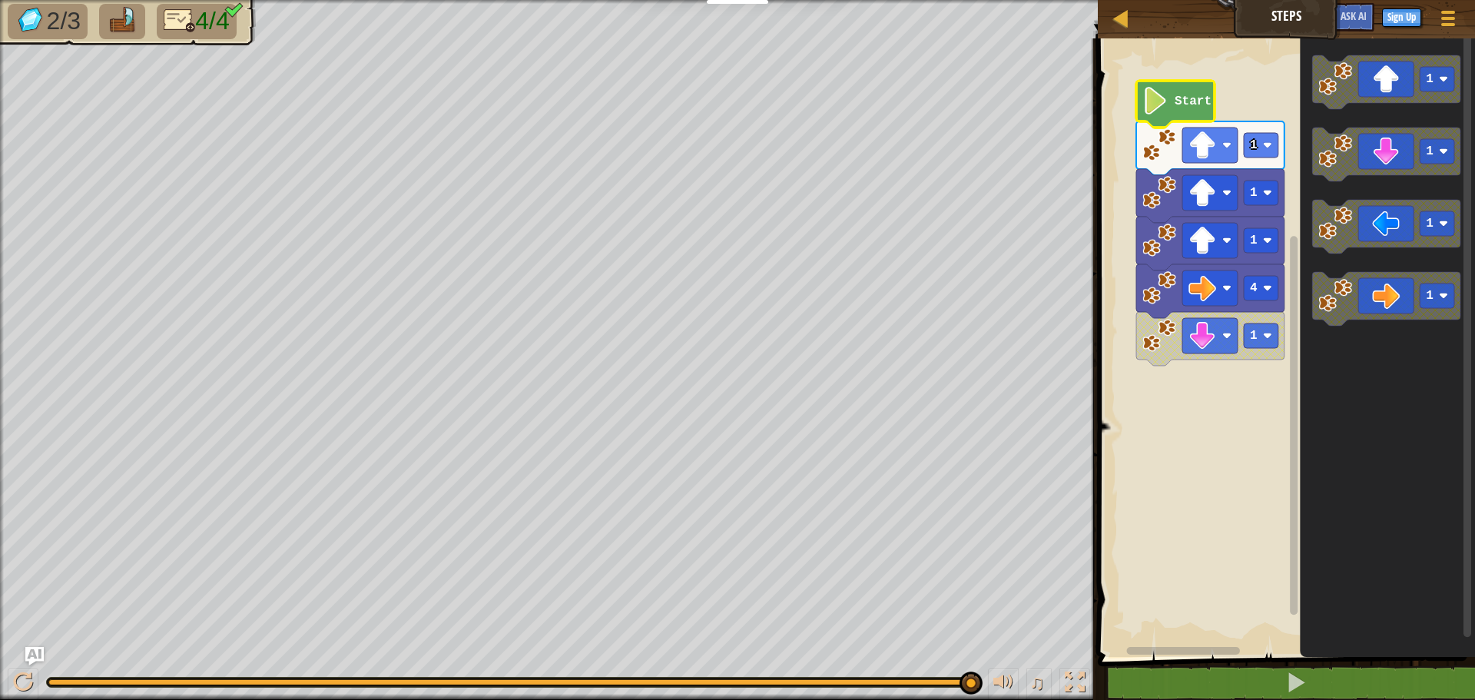
click at [1182, 98] on text "Start" at bounding box center [1193, 101] width 37 height 14
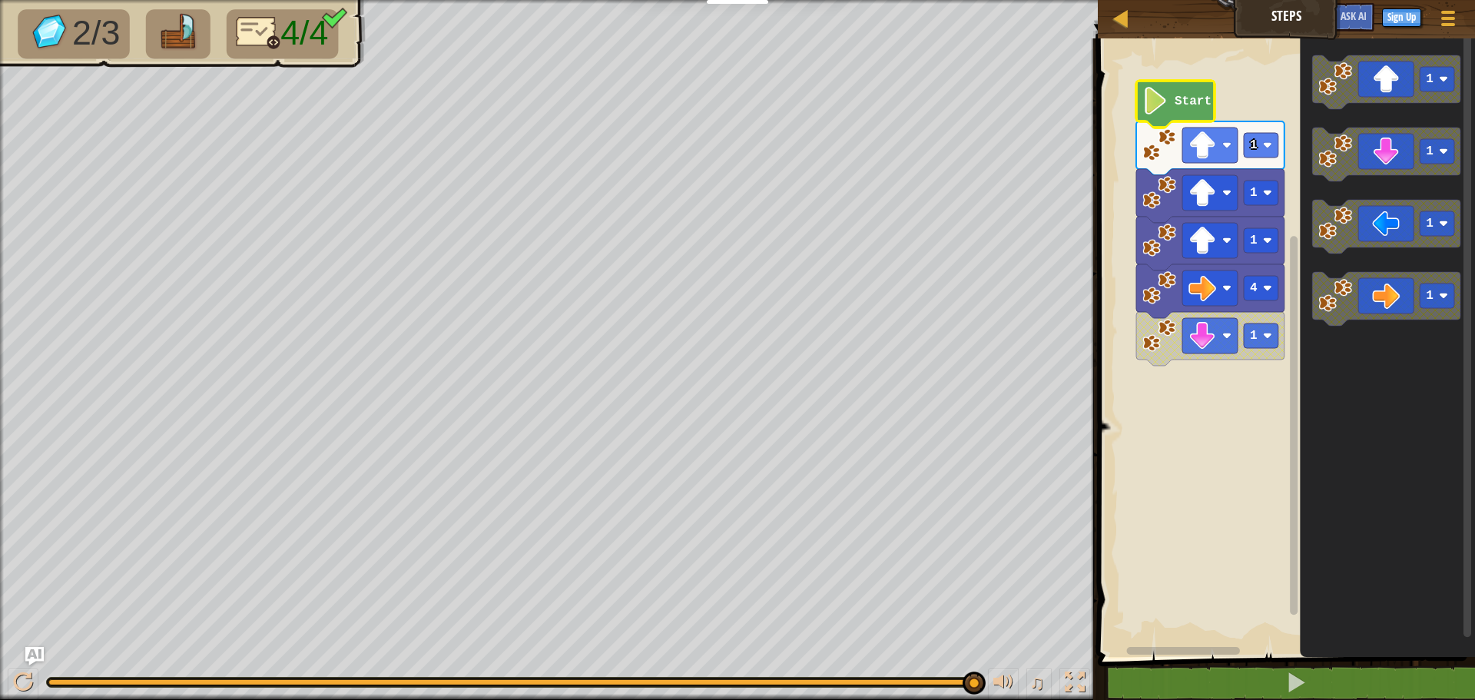
click at [1301, 12] on div "Map Steps Game Menu Sign Up Ask AI" at bounding box center [1286, 19] width 377 height 38
click at [1262, 336] on rect "Blockly Workspace" at bounding box center [1261, 335] width 35 height 25
click at [1221, 141] on rect "Blockly Workspace" at bounding box center [1209, 145] width 55 height 35
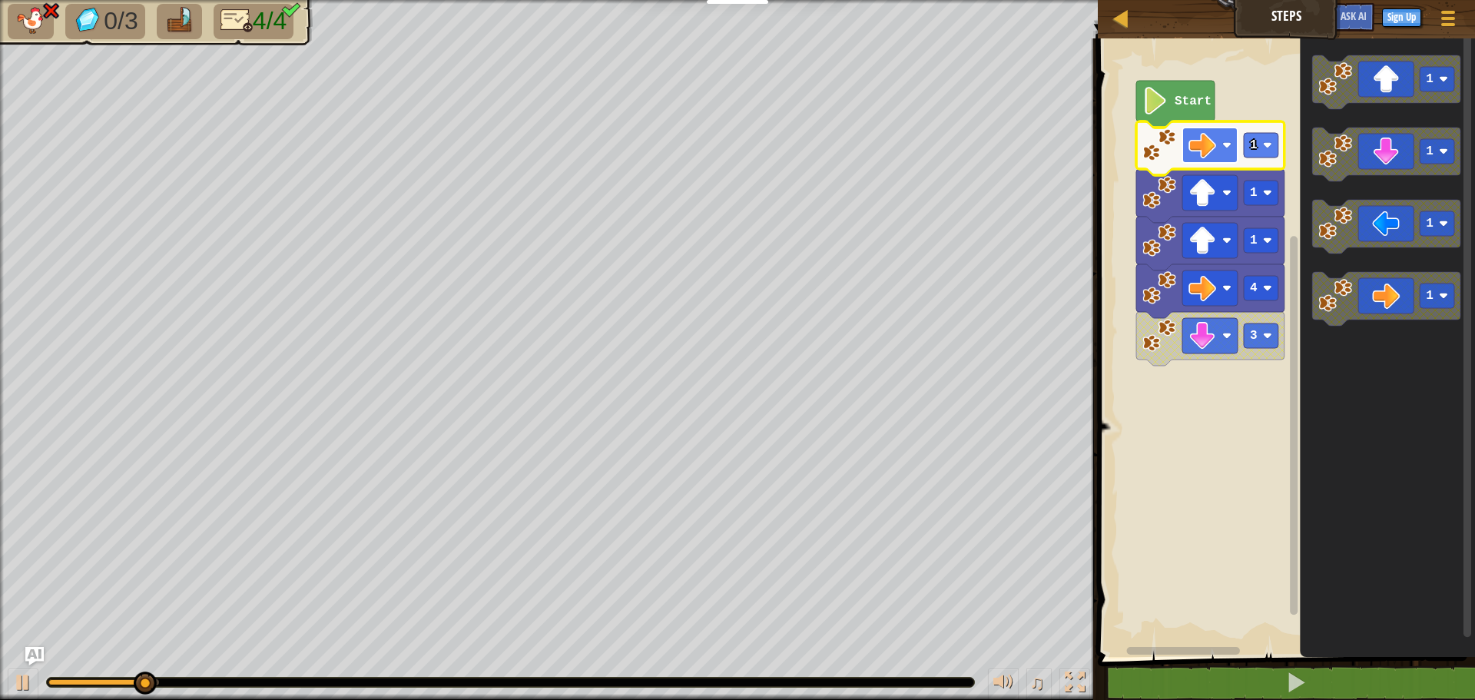
click at [1200, 145] on image "Blockly Workspace" at bounding box center [1202, 145] width 28 height 28
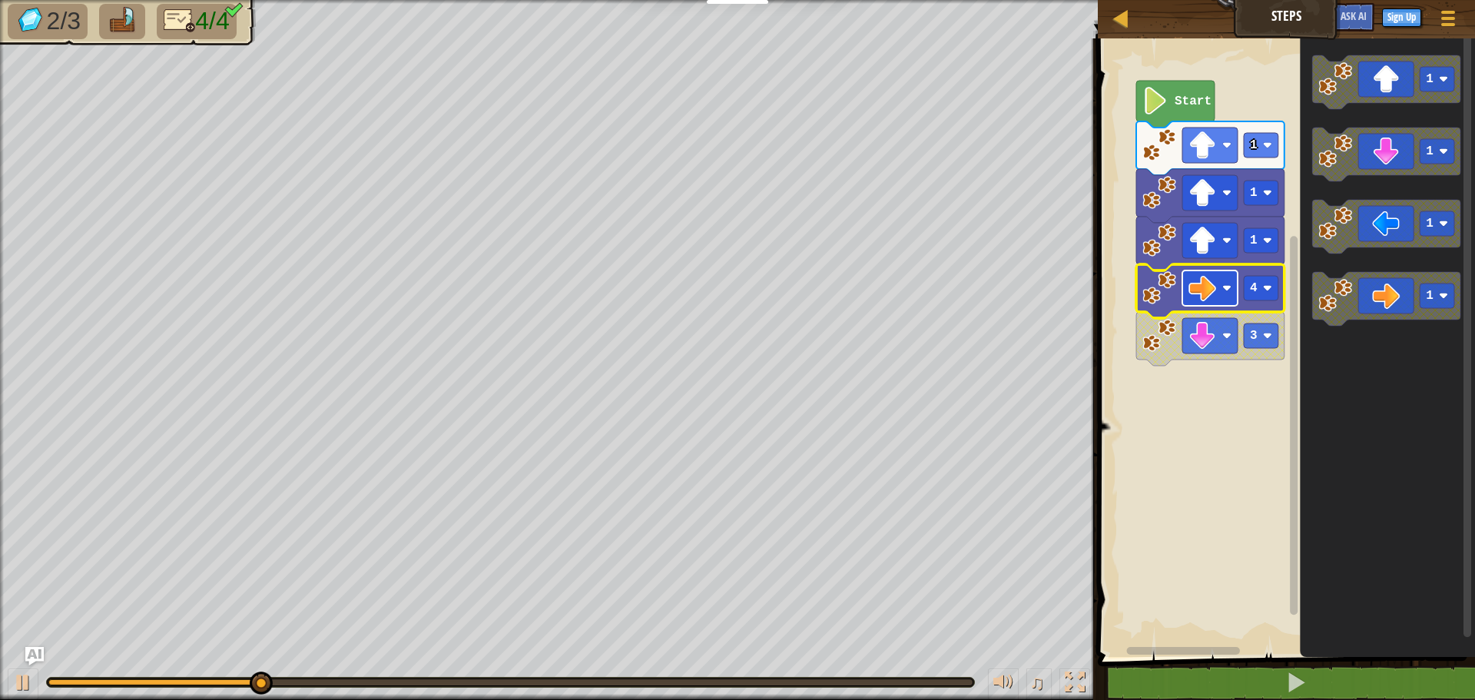
click at [1211, 292] on image "Blockly Workspace" at bounding box center [1202, 288] width 28 height 28
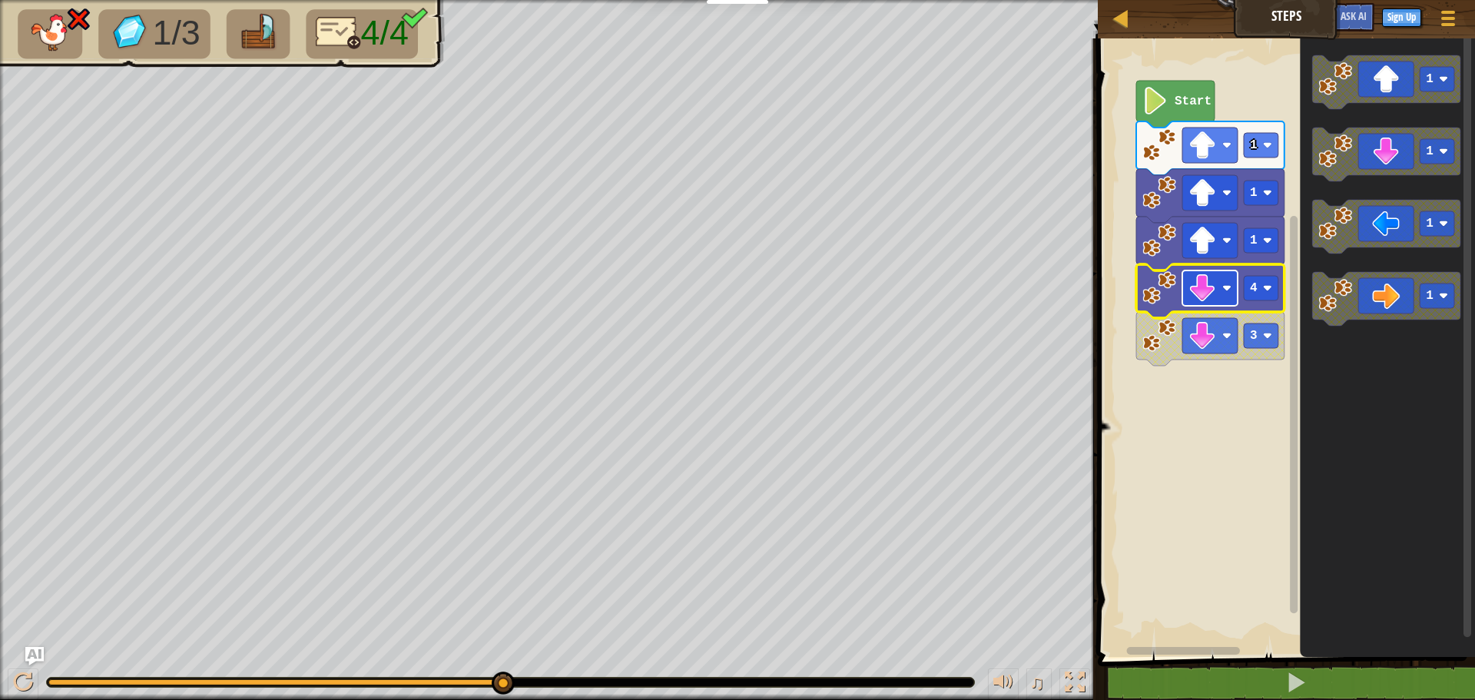
click at [1218, 283] on rect "Blockly Workspace" at bounding box center [1209, 287] width 55 height 35
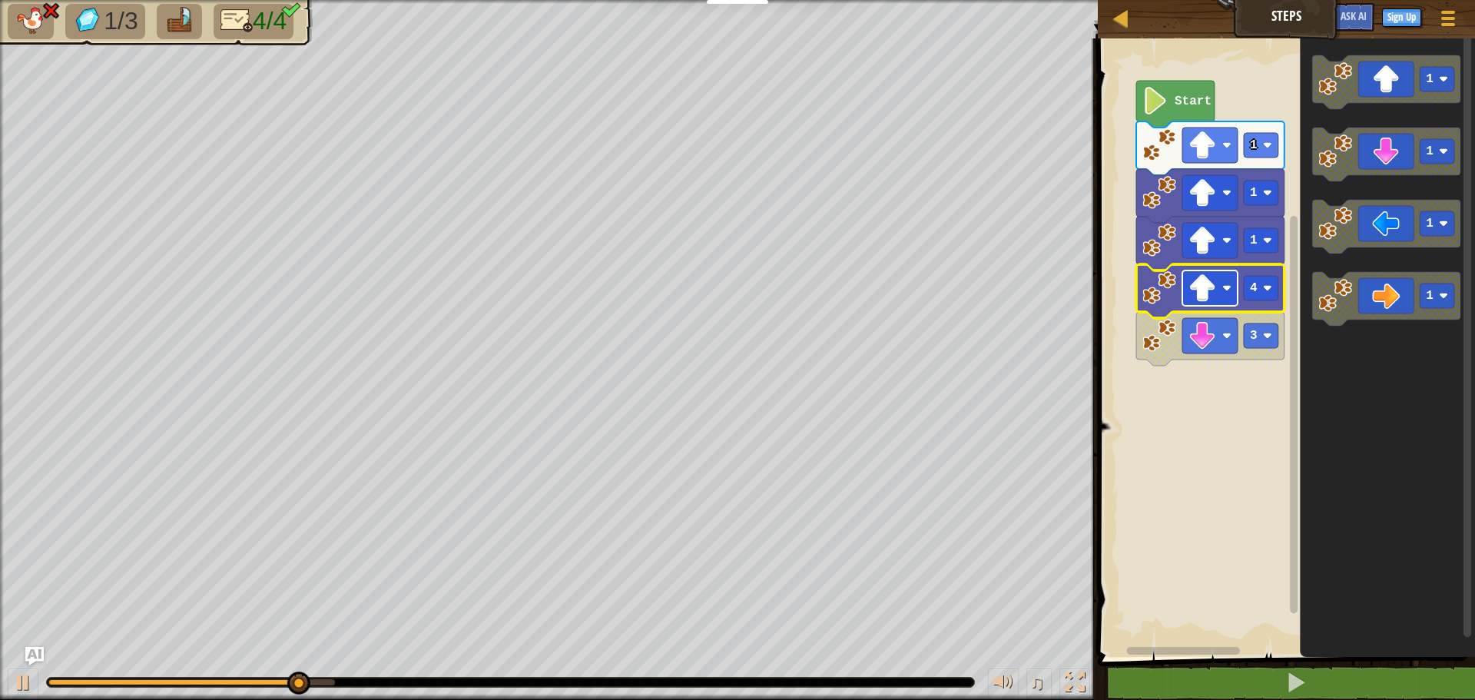
click at [1214, 290] on image "Blockly Workspace" at bounding box center [1202, 288] width 28 height 28
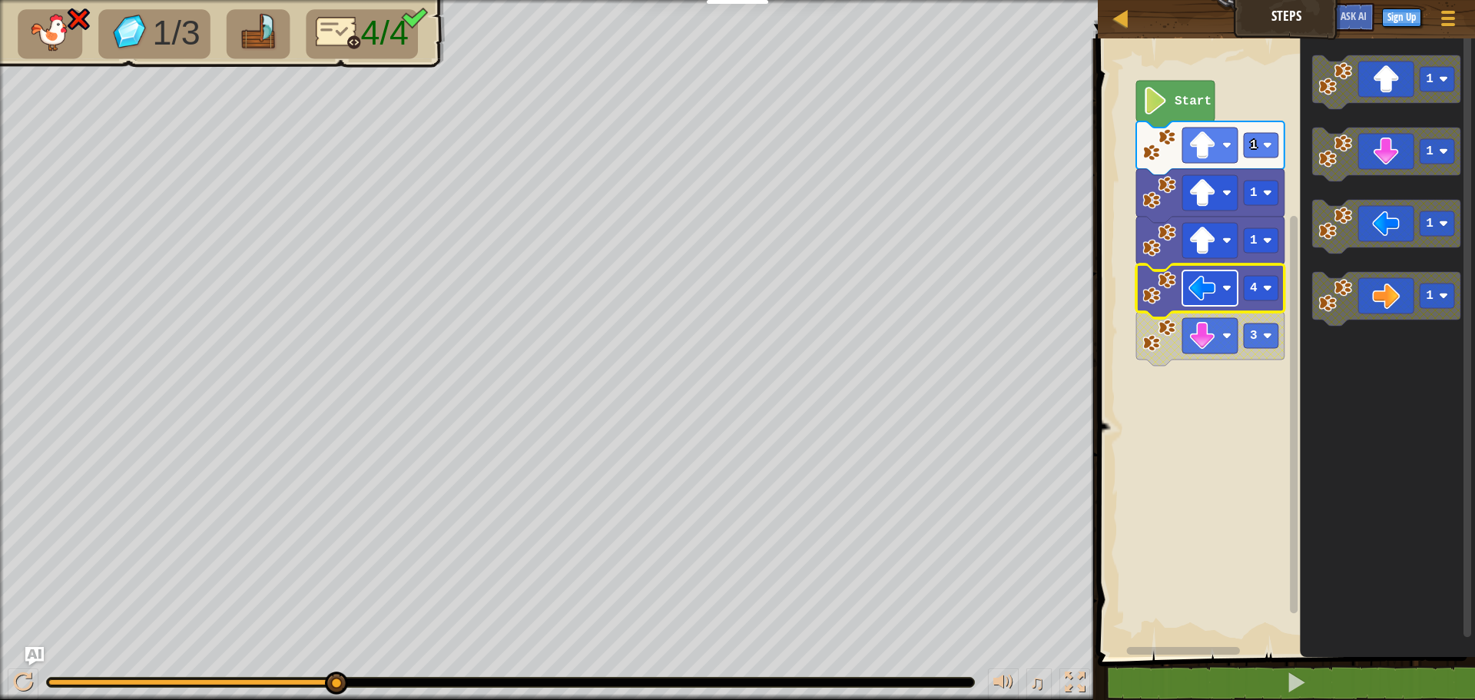
click at [1213, 280] on image "Blockly Workspace" at bounding box center [1202, 288] width 28 height 28
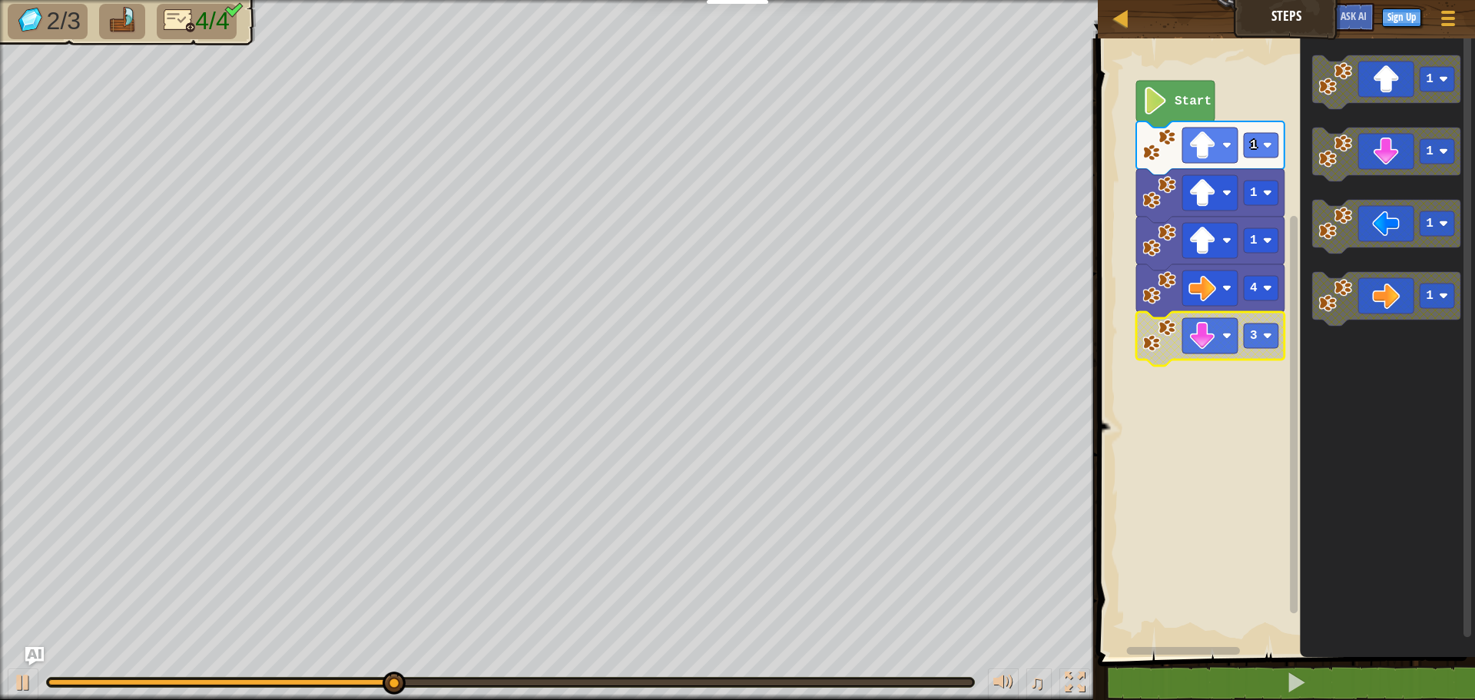
click at [1187, 357] on icon "Blockly Workspace" at bounding box center [1210, 339] width 148 height 54
drag, startPoint x: 567, startPoint y: 687, endPoint x: 611, endPoint y: 697, distance: 45.7
click at [614, 0] on html "Educators Create Free Account School & District Solutions Teacher Toolkit Previ…" at bounding box center [737, 0] width 1475 height 0
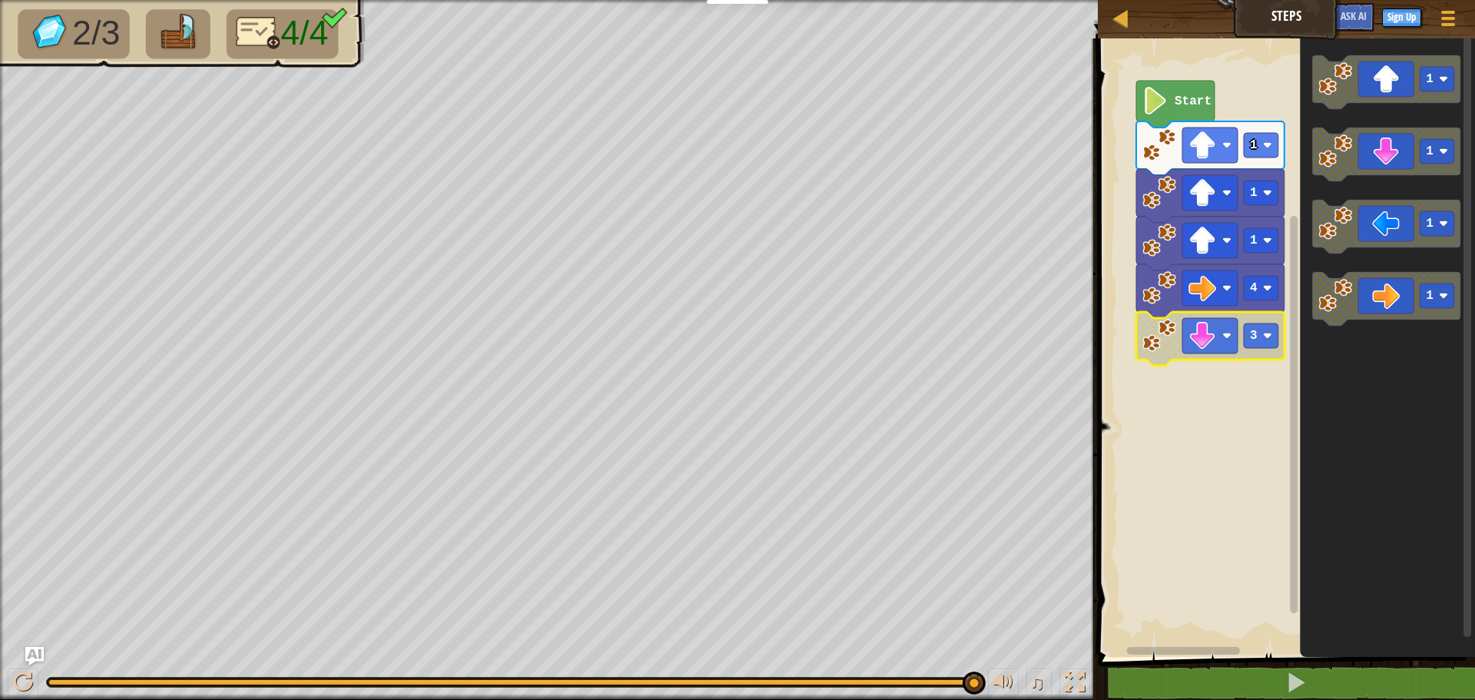
click at [1175, 339] on image "Blockly Workspace" at bounding box center [1159, 336] width 34 height 34
click at [1172, 343] on image "Blockly Workspace" at bounding box center [1159, 336] width 34 height 34
click at [29, 678] on div at bounding box center [23, 682] width 20 height 20
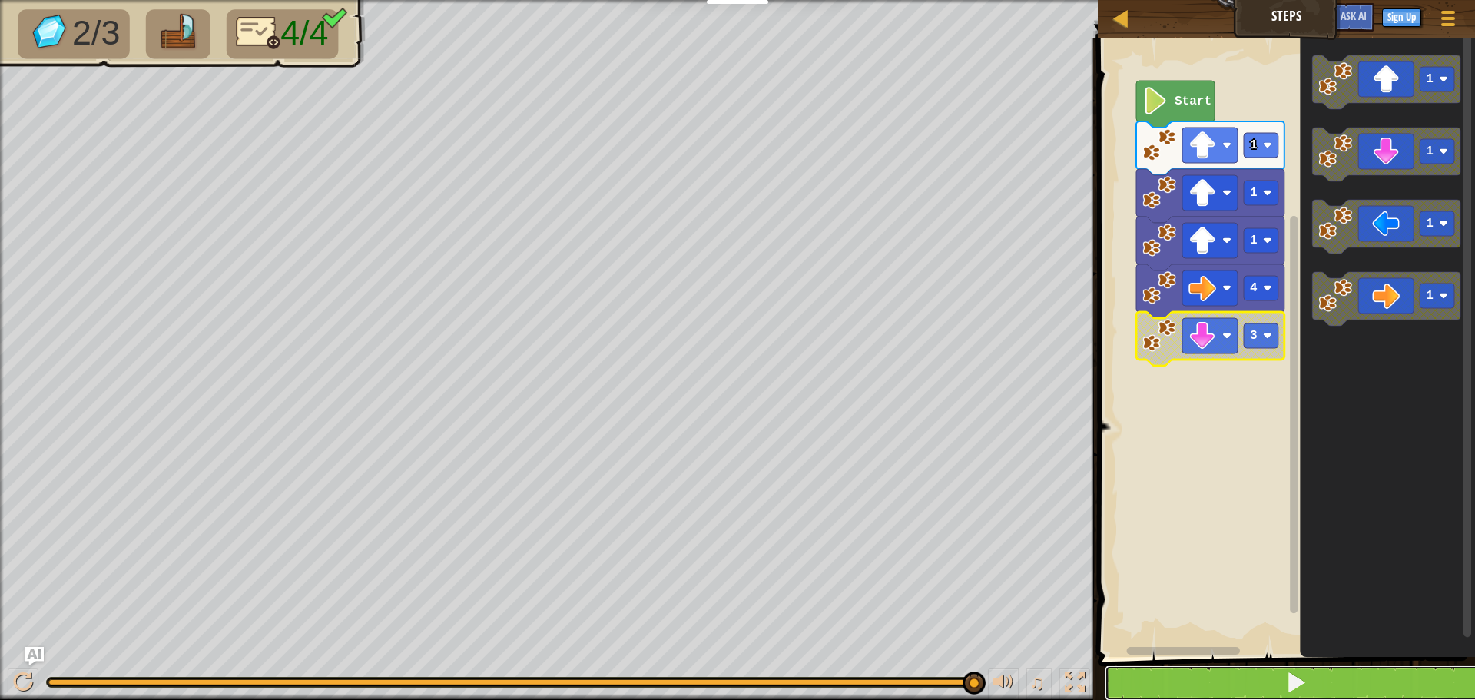
click at [1372, 686] on button at bounding box center [1296, 682] width 382 height 35
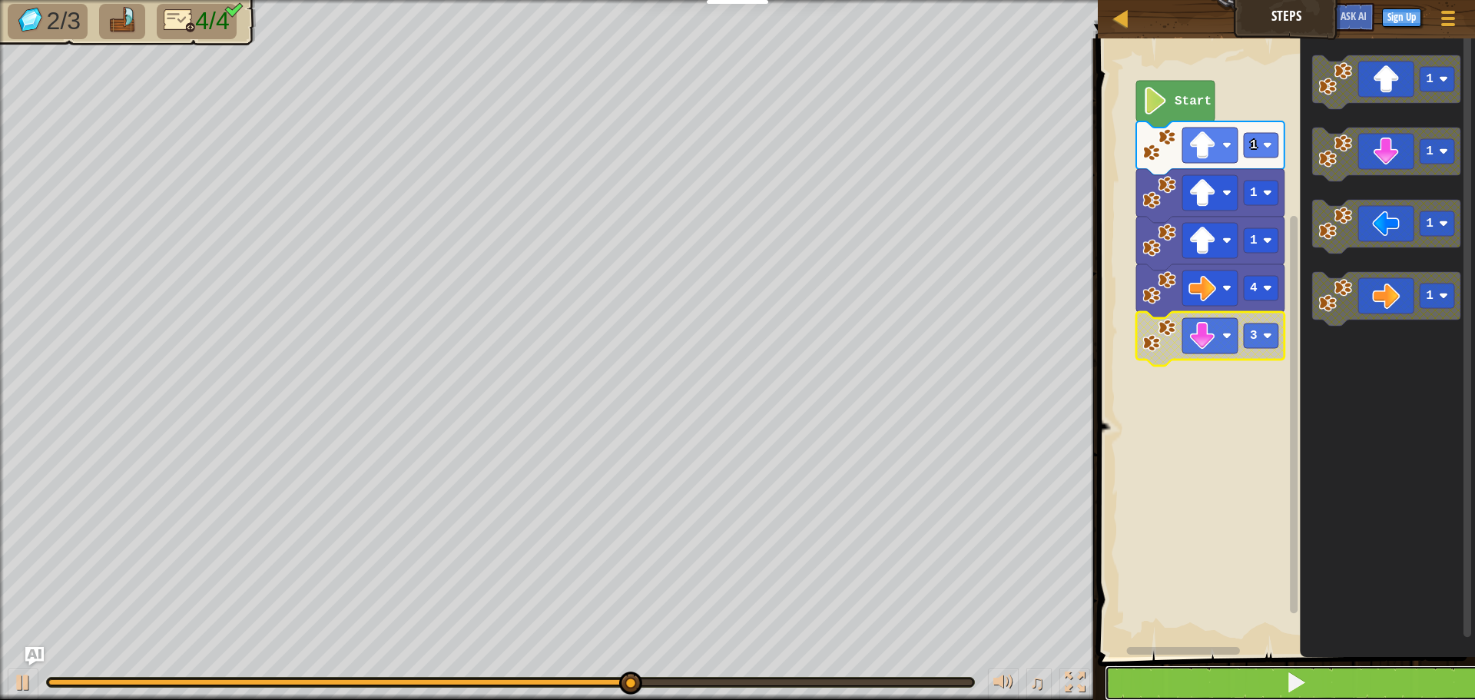
click at [1416, 673] on button at bounding box center [1296, 682] width 382 height 35
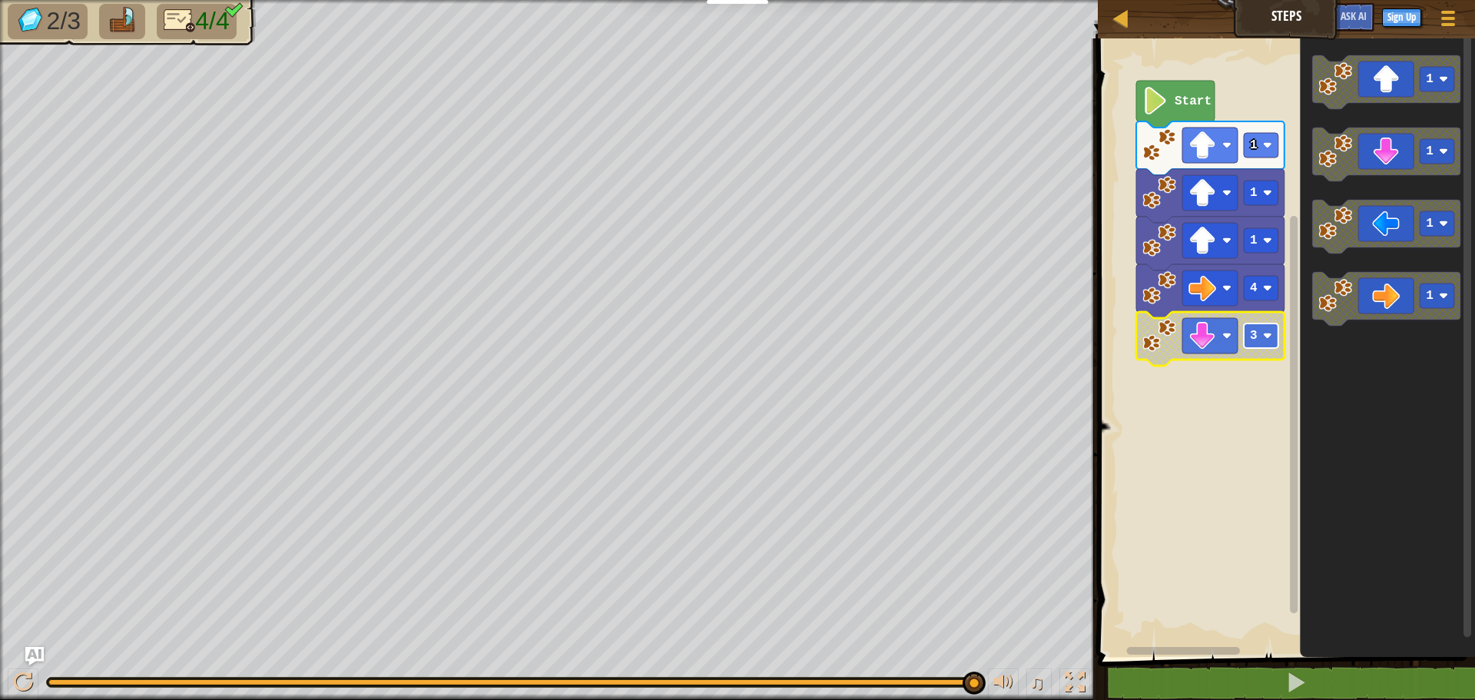
click at [1264, 338] on image "Blockly Workspace" at bounding box center [1267, 335] width 9 height 9
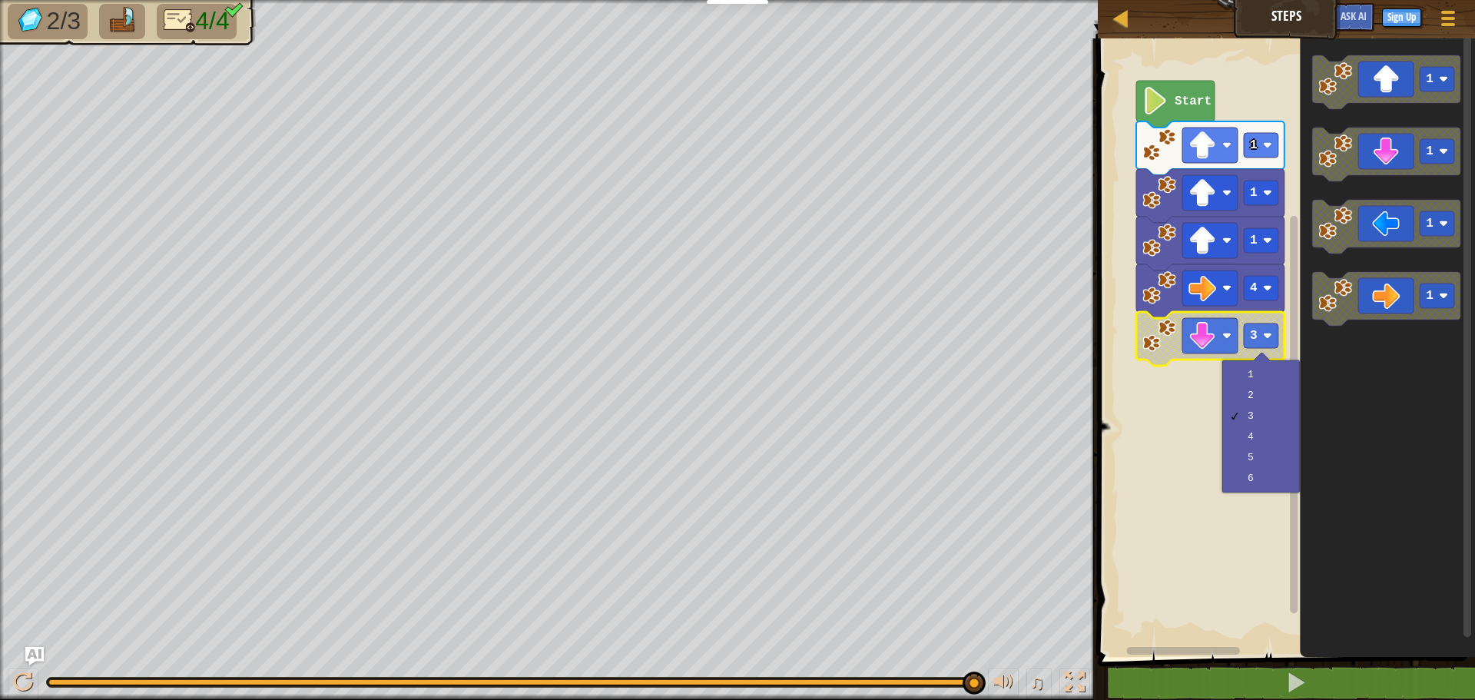
click at [1196, 531] on rect "Blockly Workspace" at bounding box center [1284, 344] width 382 height 626
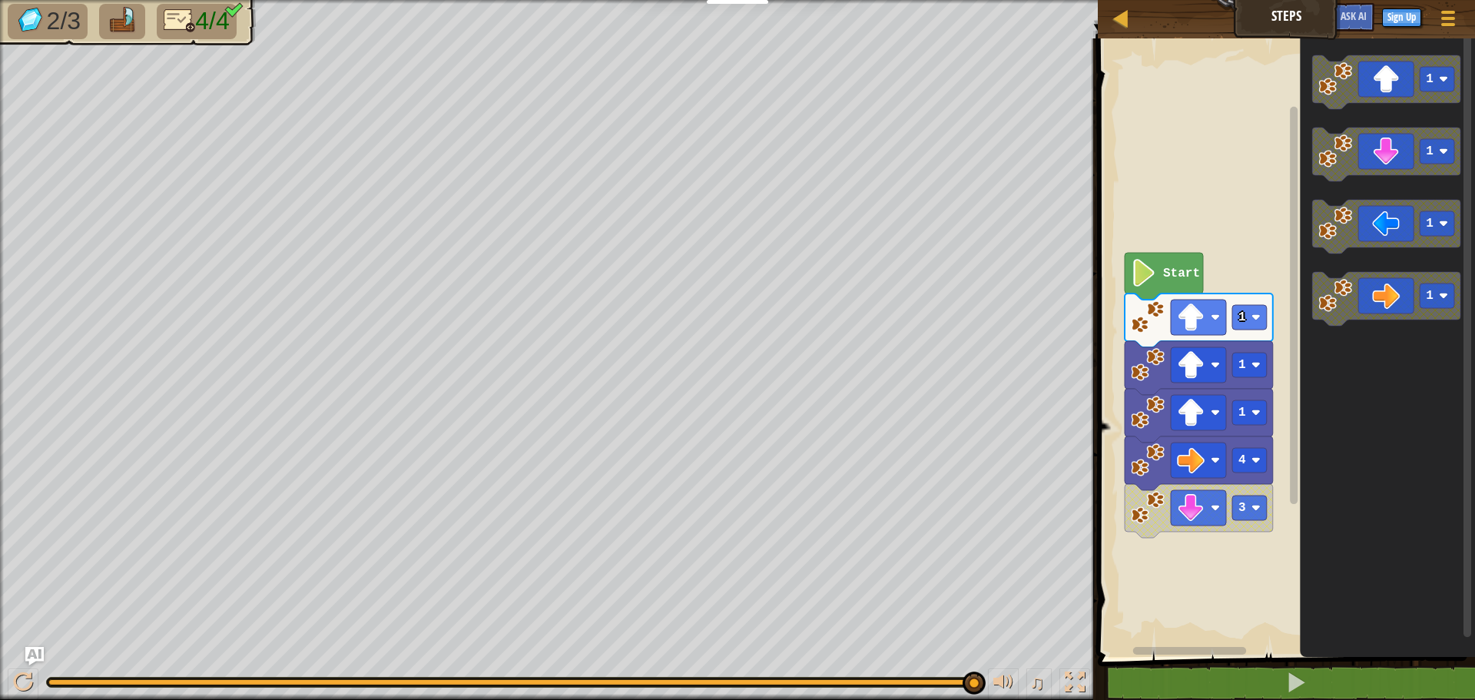
click at [1113, 600] on rect "Blockly Workspace" at bounding box center [1284, 344] width 382 height 626
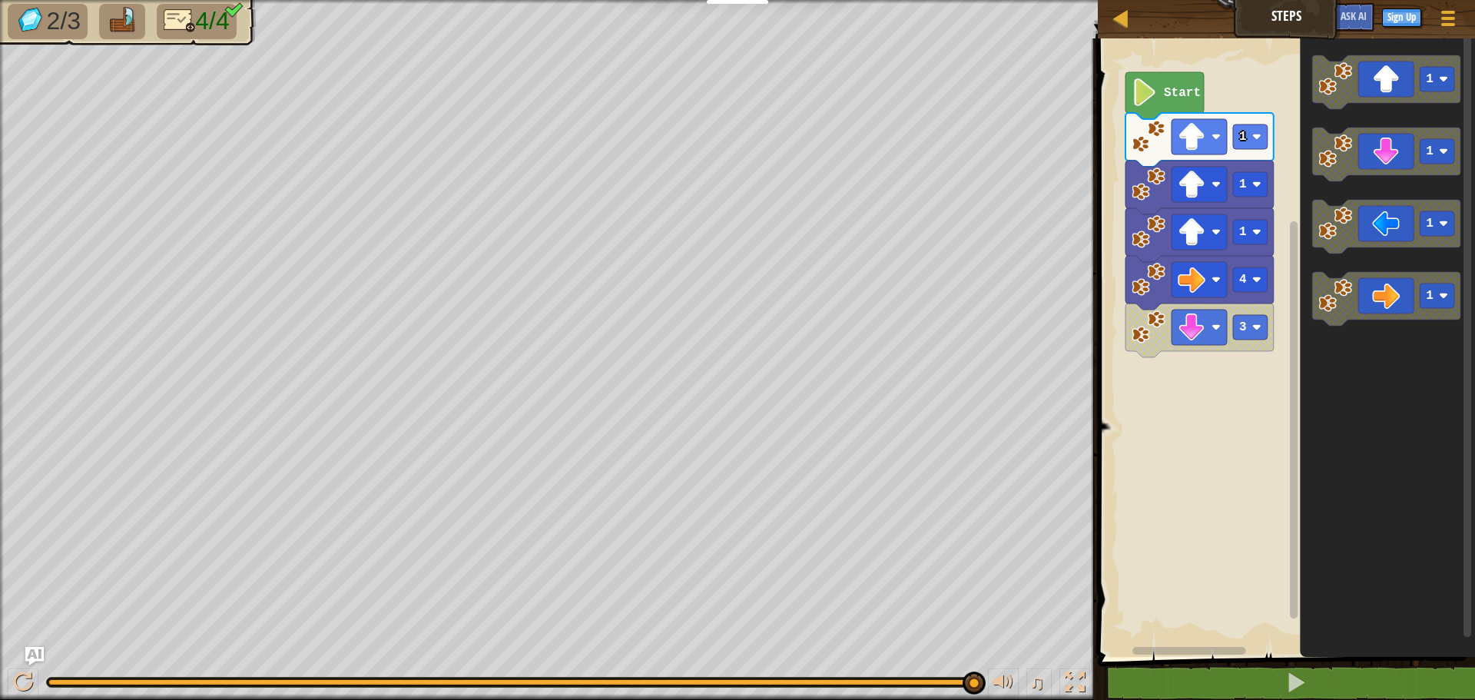
click at [1231, 85] on rect "Blockly Workspace" at bounding box center [1284, 344] width 382 height 626
click at [1310, 224] on icon "1 1 1 1" at bounding box center [1387, 344] width 175 height 626
click at [1267, 224] on div "Start 1 1 1 4 1 1 1 1" at bounding box center [1284, 344] width 382 height 626
click at [1348, 159] on image "Blockly Workspace" at bounding box center [1335, 151] width 34 height 34
click at [1247, 326] on rect "Blockly Workspace" at bounding box center [1250, 327] width 35 height 25
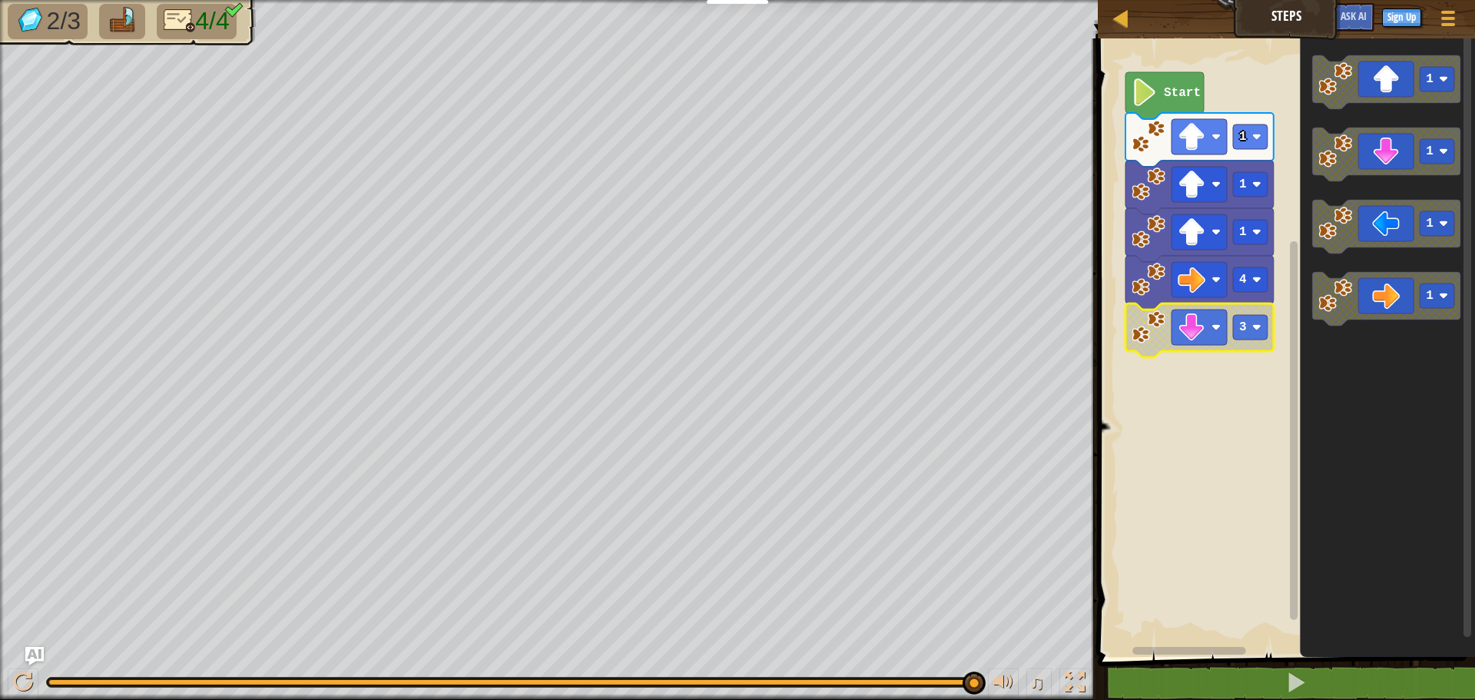
click at [1256, 420] on rect "Blockly Workspace" at bounding box center [1284, 344] width 382 height 626
click at [1122, 21] on div at bounding box center [1121, 17] width 19 height 19
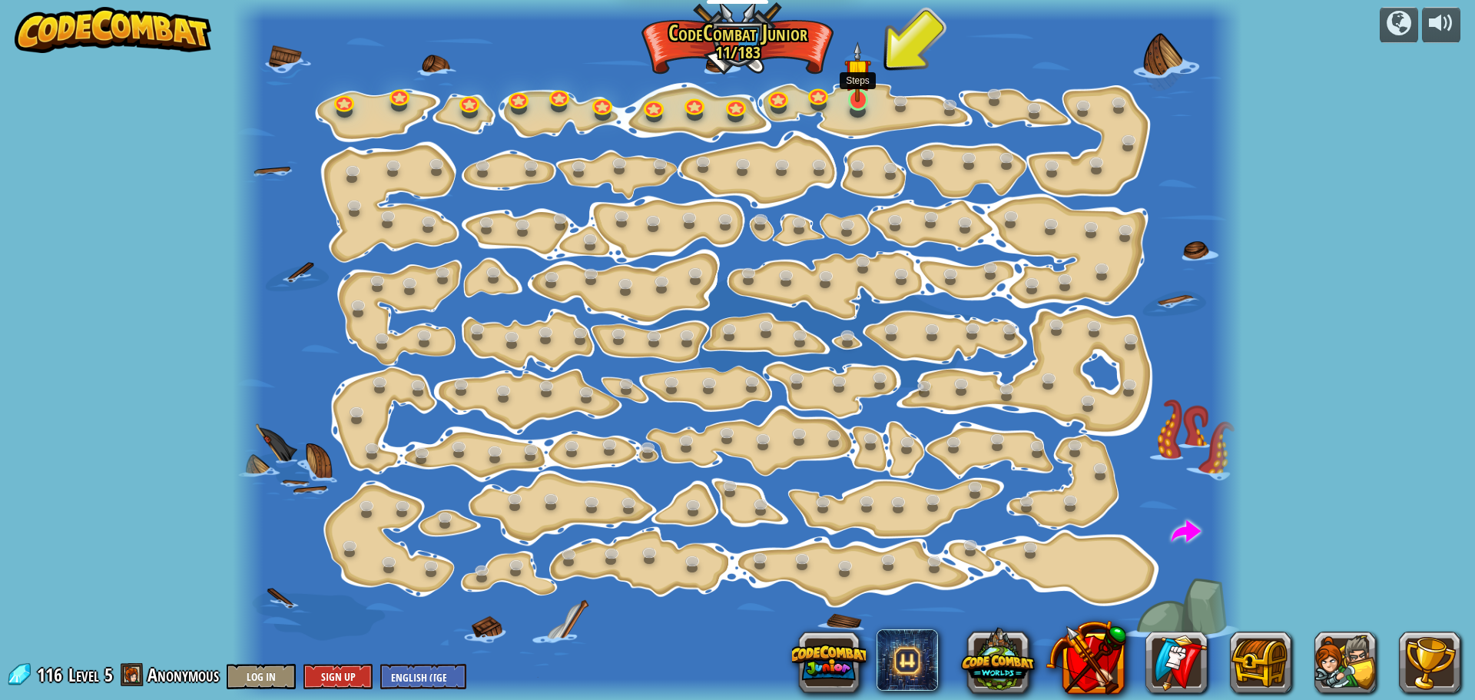
click at [860, 98] on img at bounding box center [857, 71] width 26 height 61
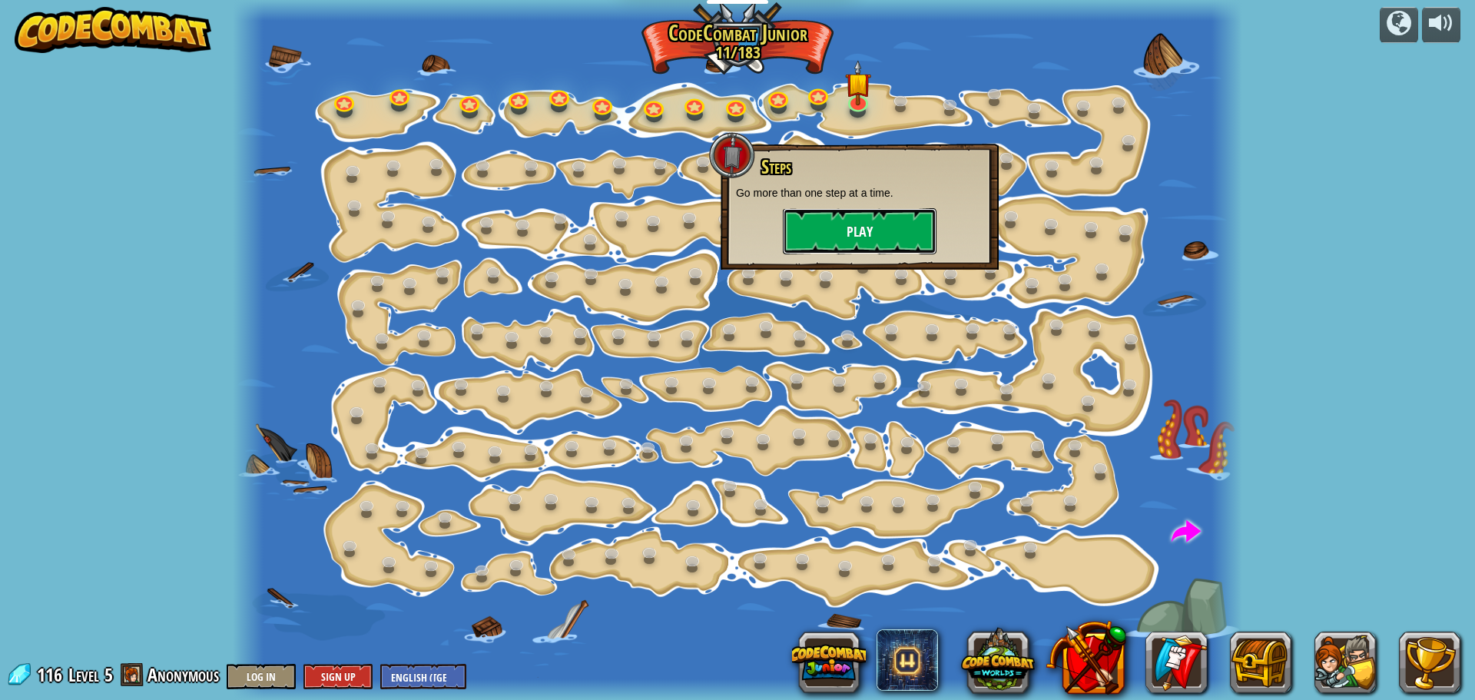
click at [861, 233] on button "Play" at bounding box center [860, 231] width 154 height 46
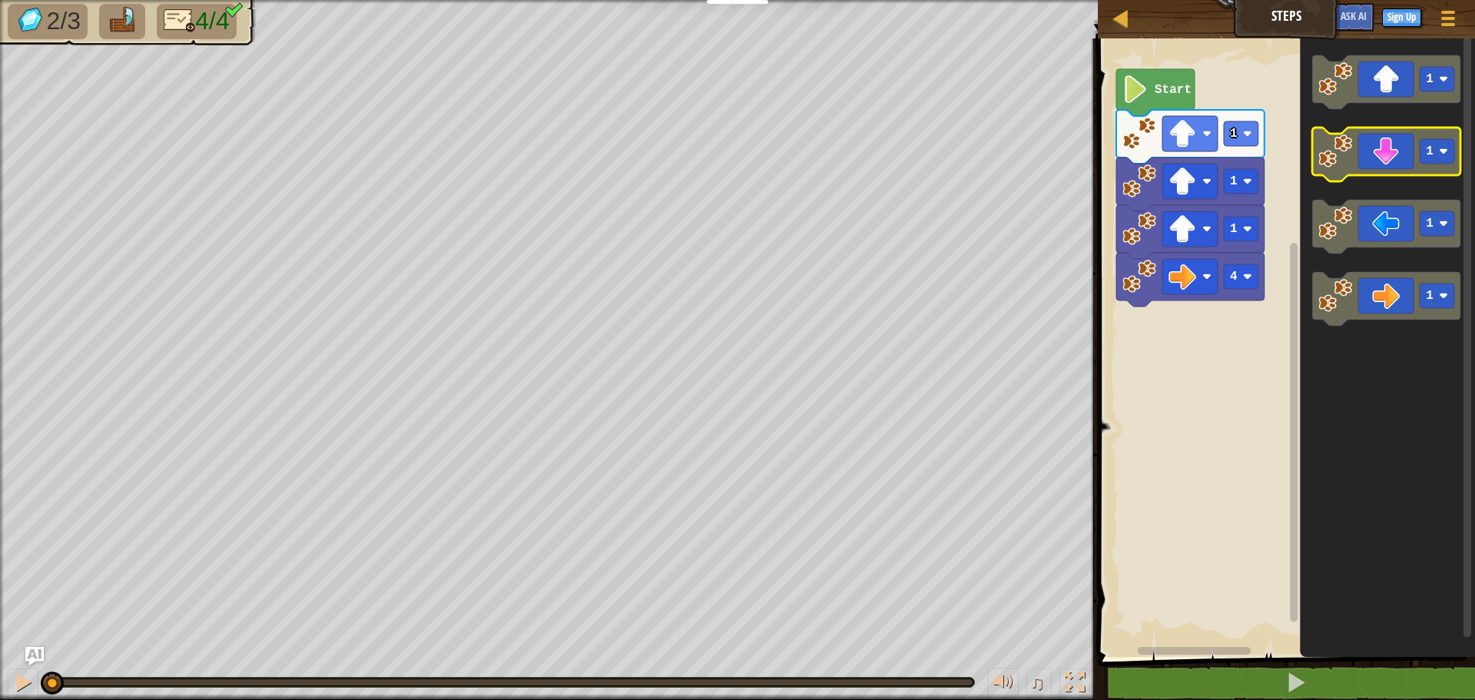
click at [1337, 147] on image "Blockly Workspace" at bounding box center [1335, 151] width 34 height 34
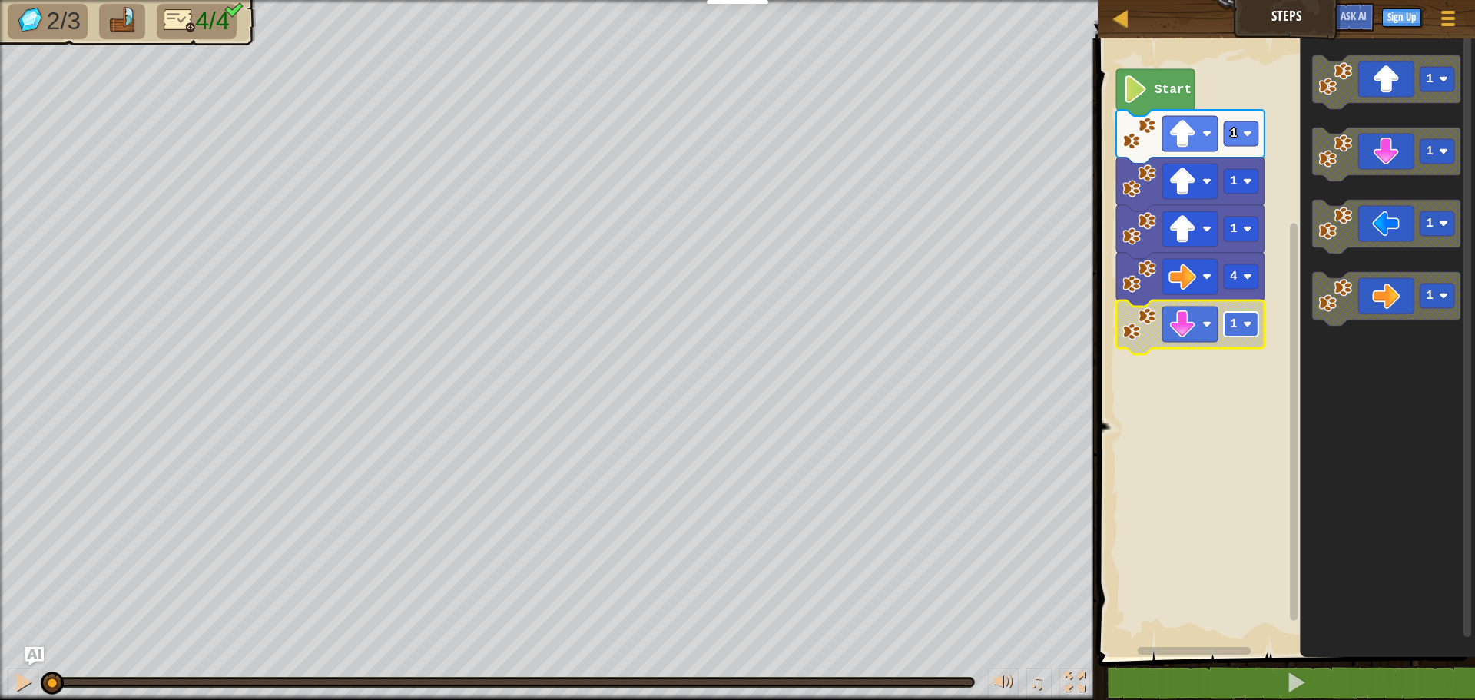
click at [1247, 336] on rect "Blockly Workspace" at bounding box center [1241, 324] width 35 height 25
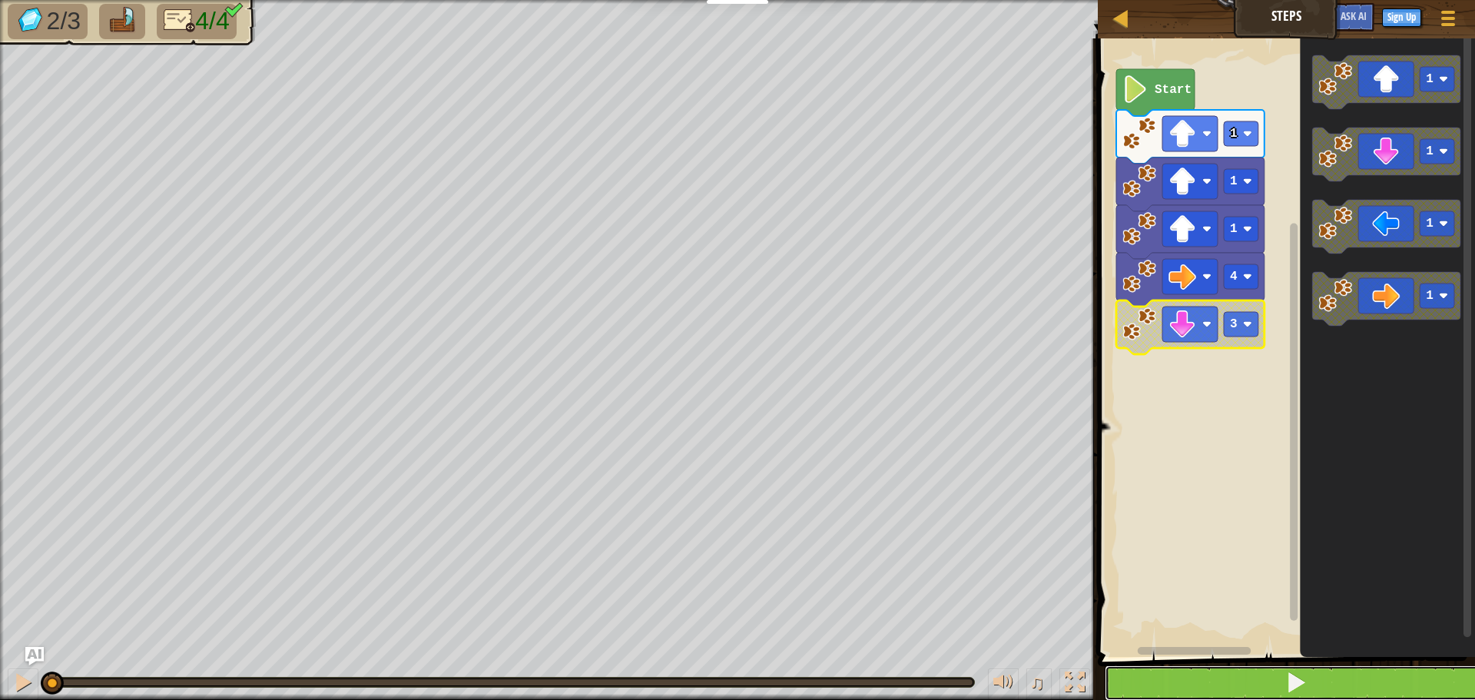
click at [1410, 668] on button at bounding box center [1296, 682] width 382 height 35
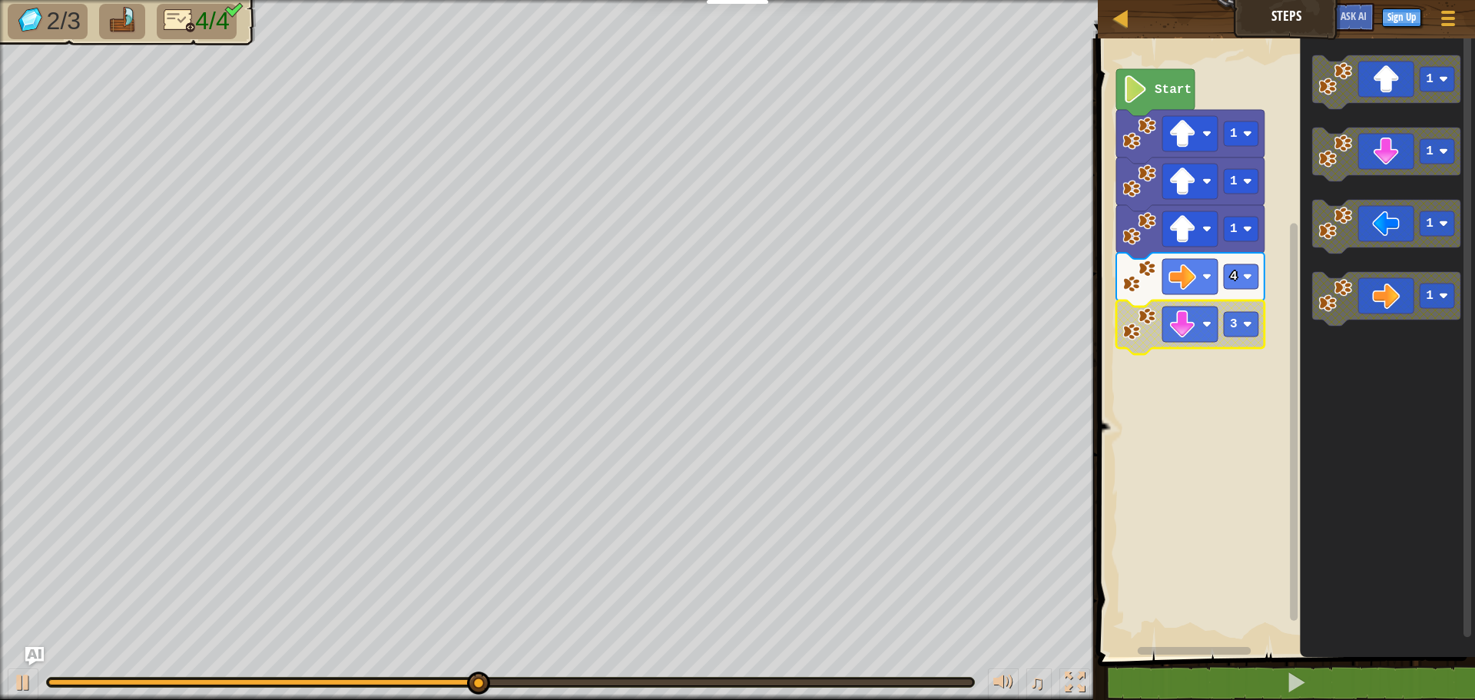
click at [1218, 502] on rect "Blockly Workspace" at bounding box center [1284, 344] width 382 height 626
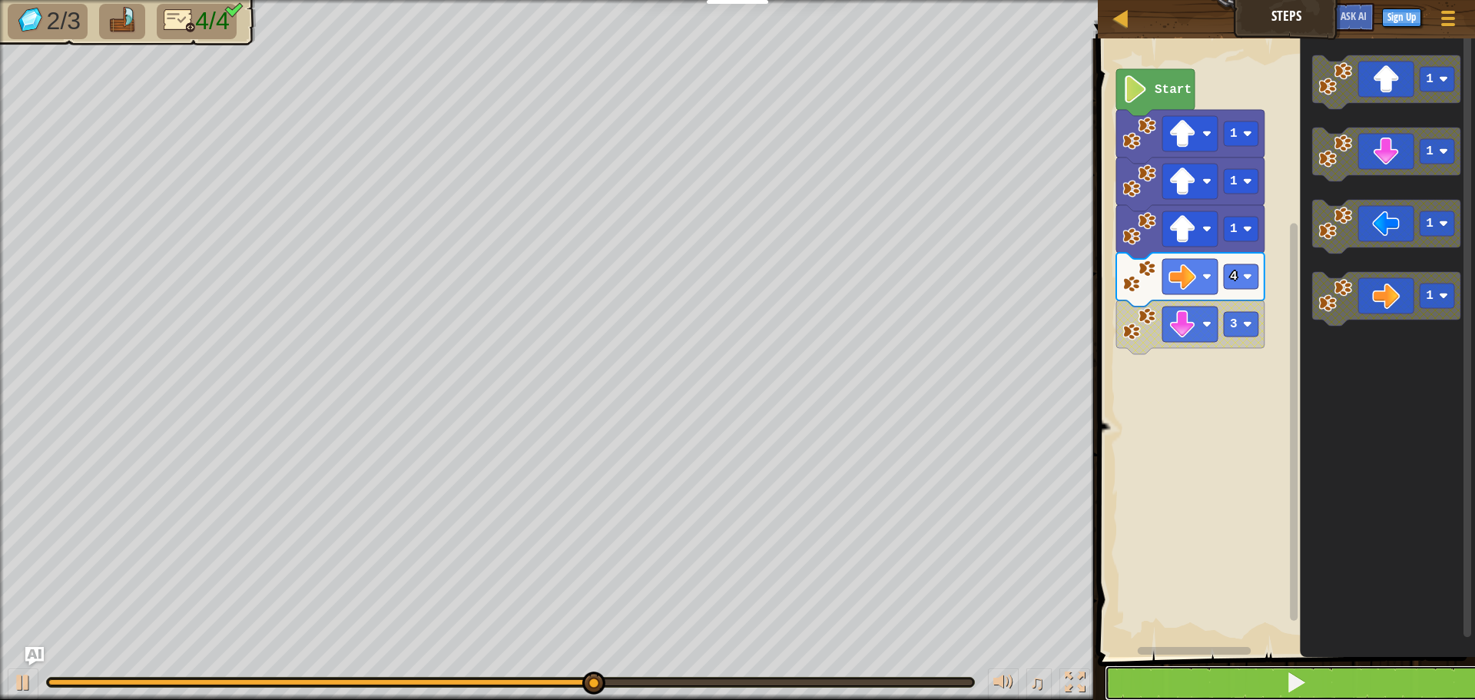
click at [1189, 675] on button at bounding box center [1296, 682] width 382 height 35
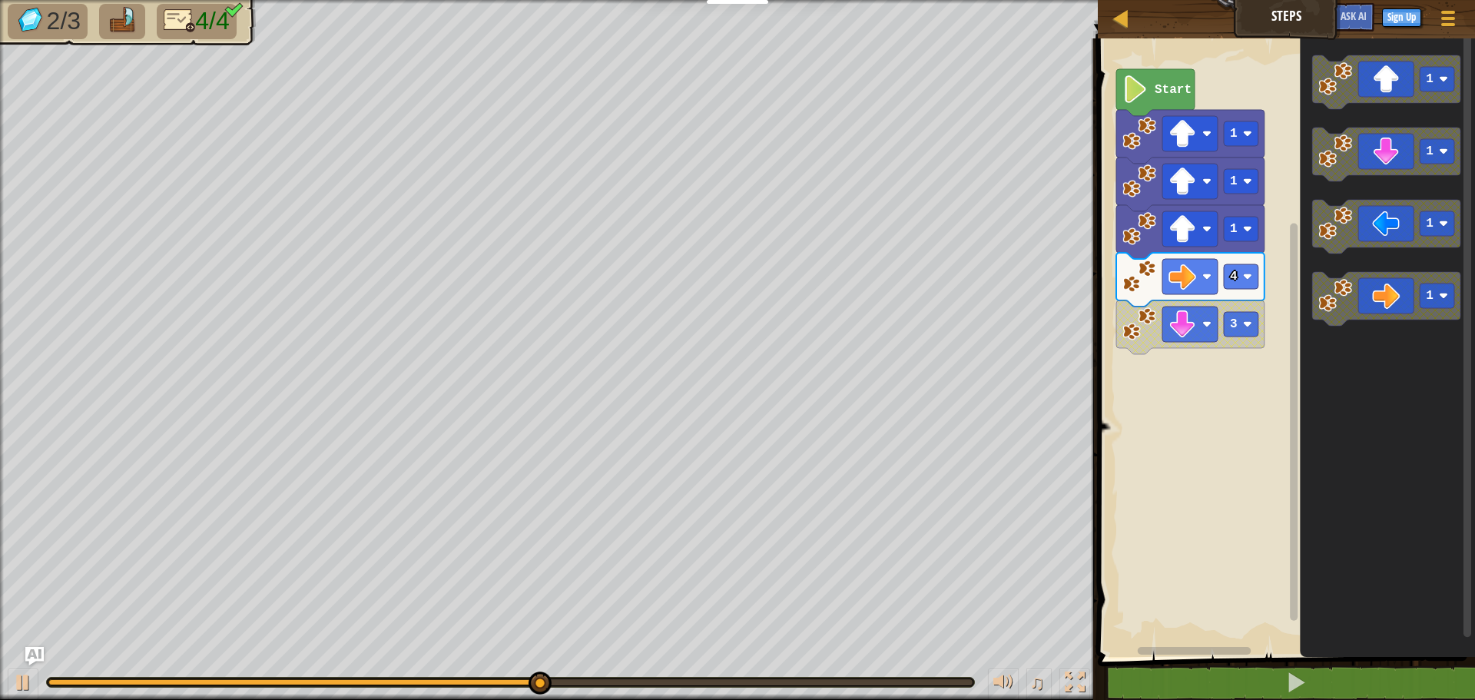
click at [1228, 555] on rect "Blockly Workspace" at bounding box center [1284, 344] width 382 height 626
click at [1232, 552] on rect "Blockly Workspace" at bounding box center [1284, 344] width 382 height 626
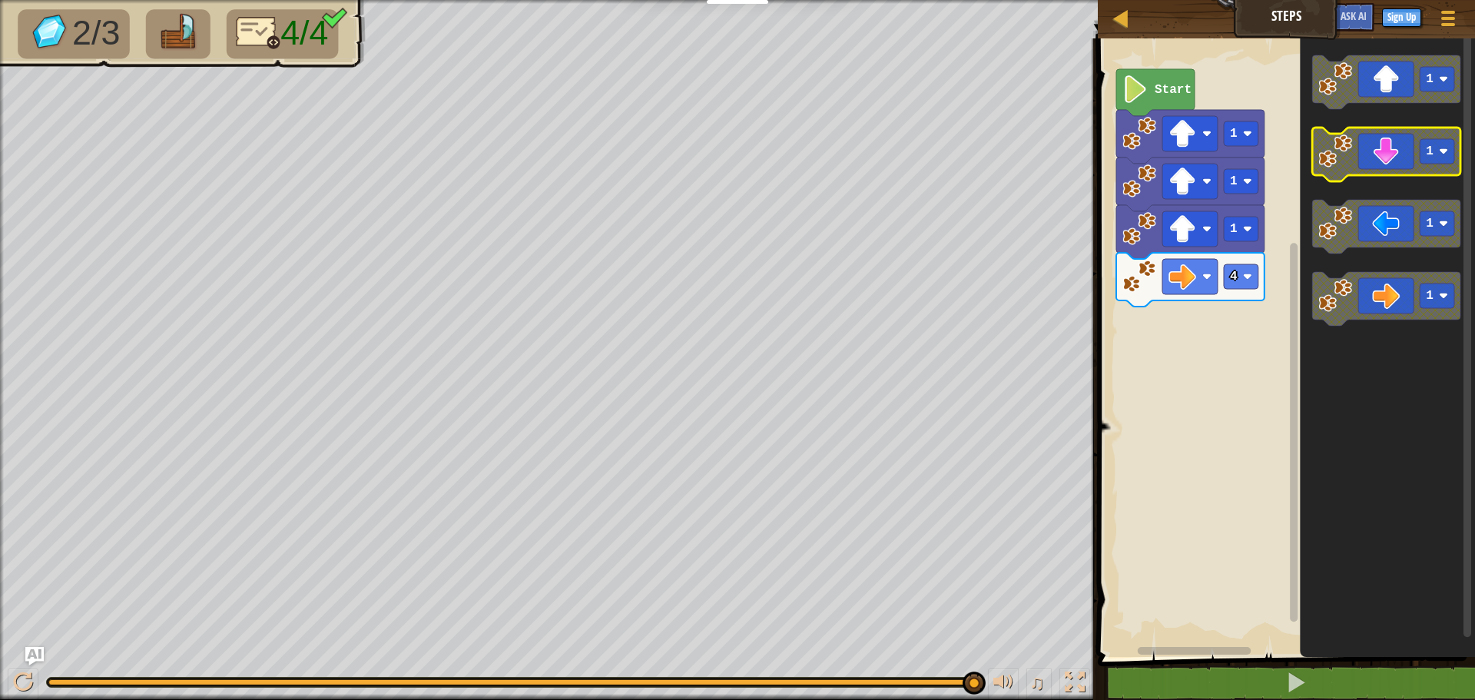
click at [1348, 154] on image "Blockly Workspace" at bounding box center [1335, 151] width 34 height 34
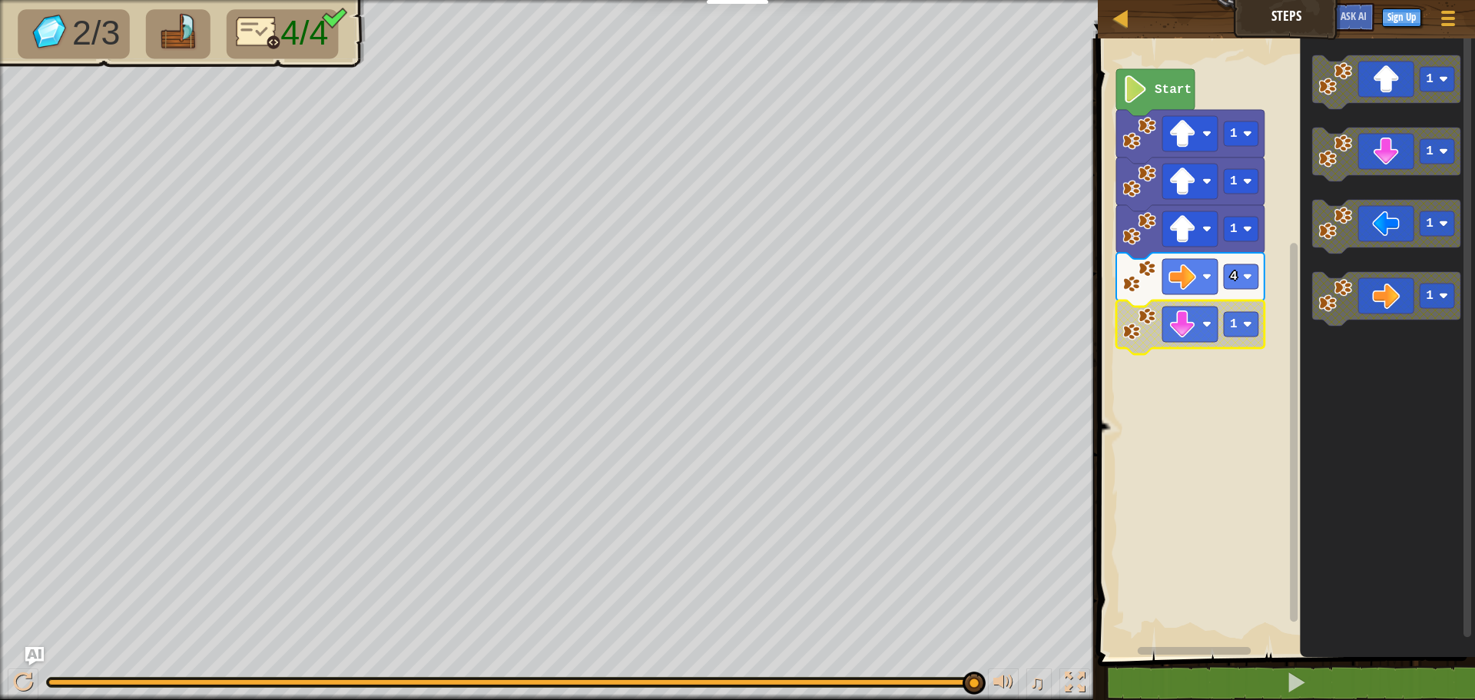
click at [1158, 333] on icon "Blockly Workspace" at bounding box center [1190, 327] width 148 height 54
click at [1172, 322] on image "Blockly Workspace" at bounding box center [1182, 324] width 28 height 28
click at [1189, 327] on image "Blockly Workspace" at bounding box center [1182, 324] width 28 height 28
click at [1233, 324] on text "1" at bounding box center [1234, 324] width 8 height 14
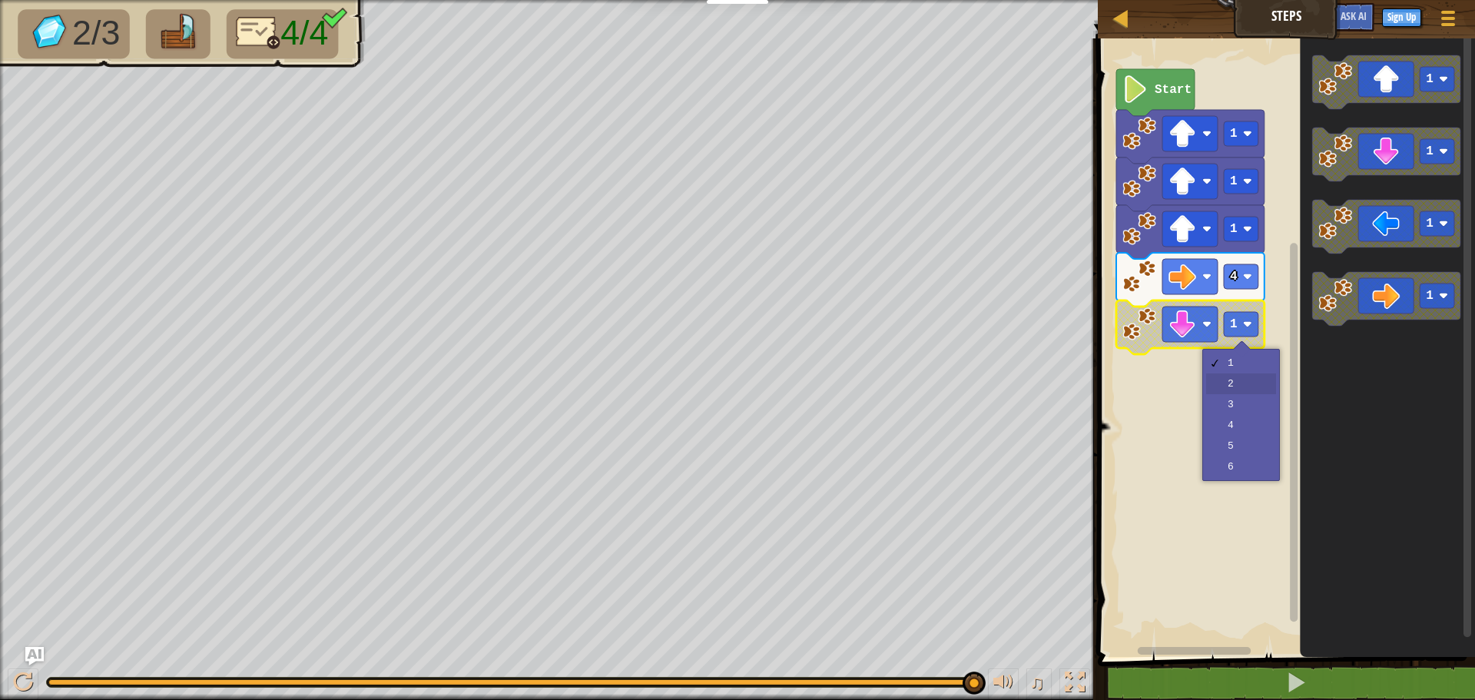
drag, startPoint x: 1241, startPoint y: 391, endPoint x: 1232, endPoint y: 386, distance: 10.0
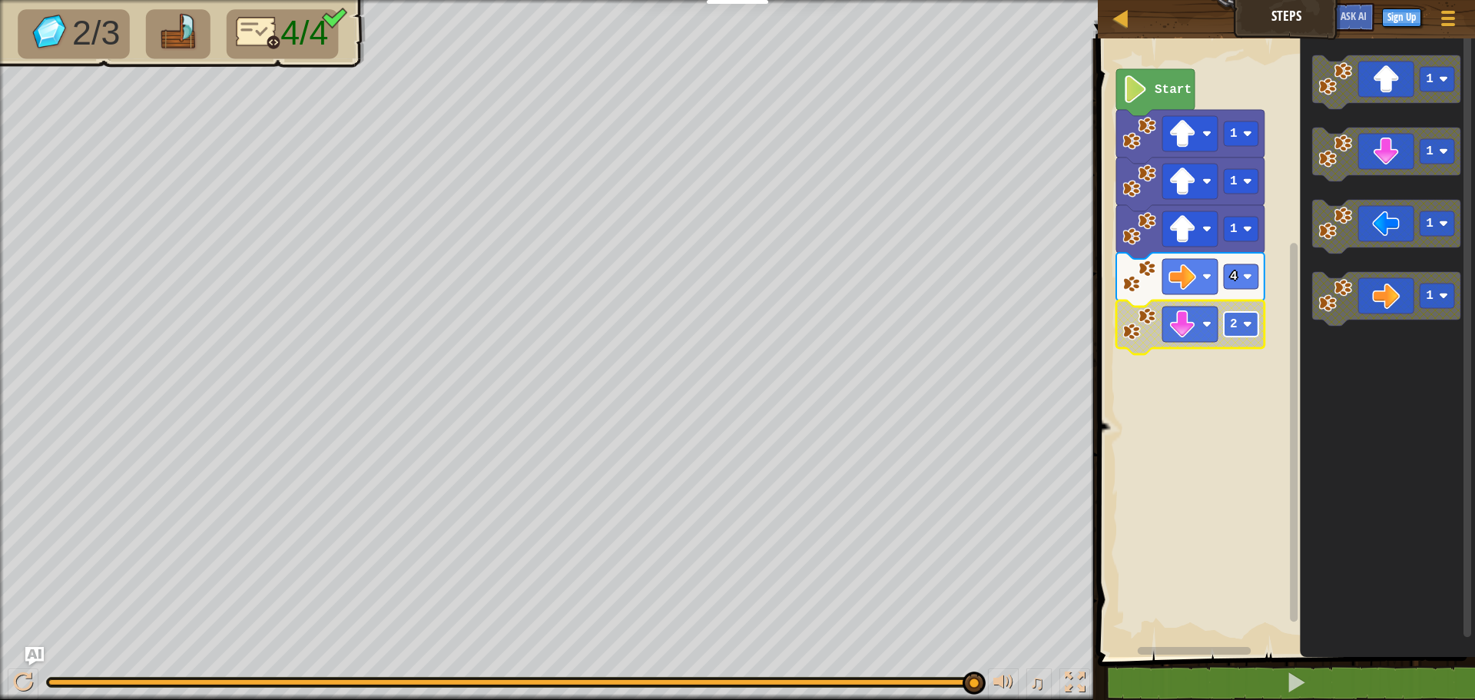
click at [1228, 328] on rect "Blockly Workspace" at bounding box center [1241, 324] width 35 height 25
click at [1246, 408] on rect "Blockly Workspace" at bounding box center [1284, 344] width 382 height 626
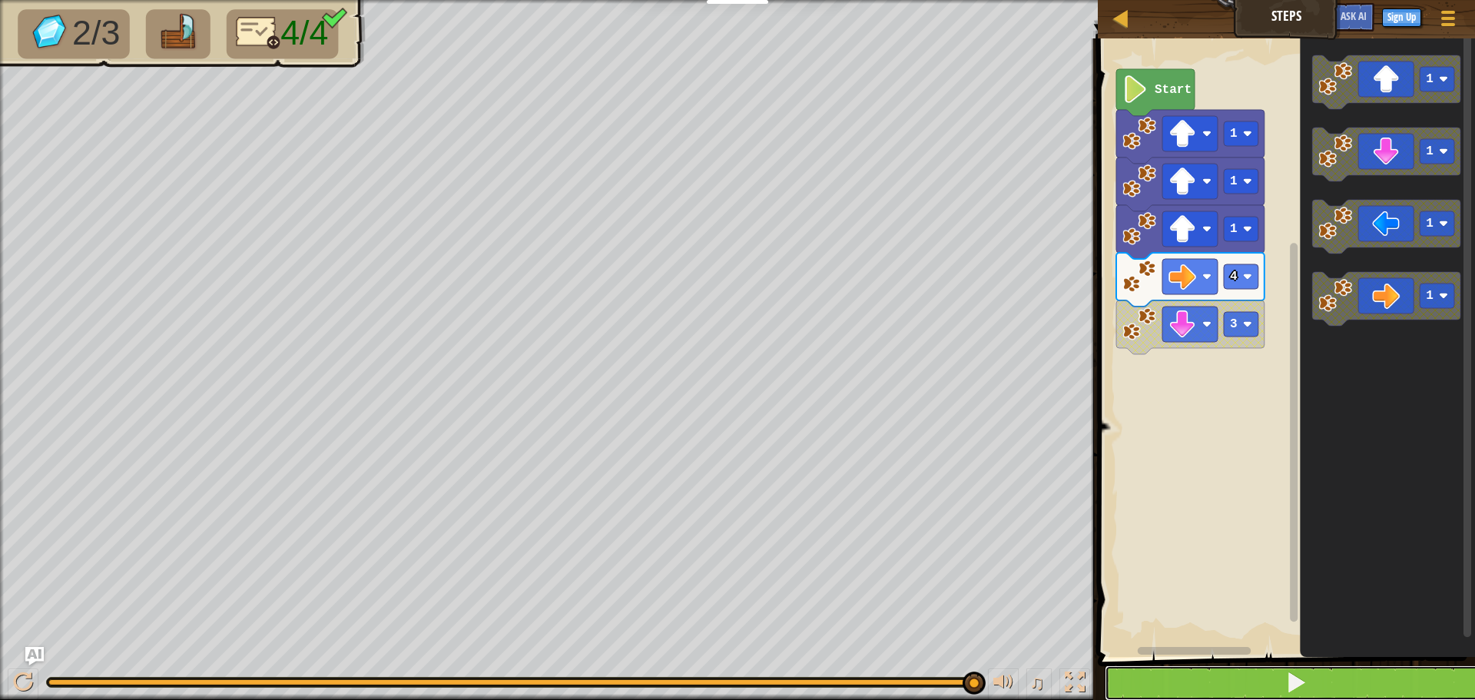
click at [1194, 676] on button at bounding box center [1296, 682] width 382 height 35
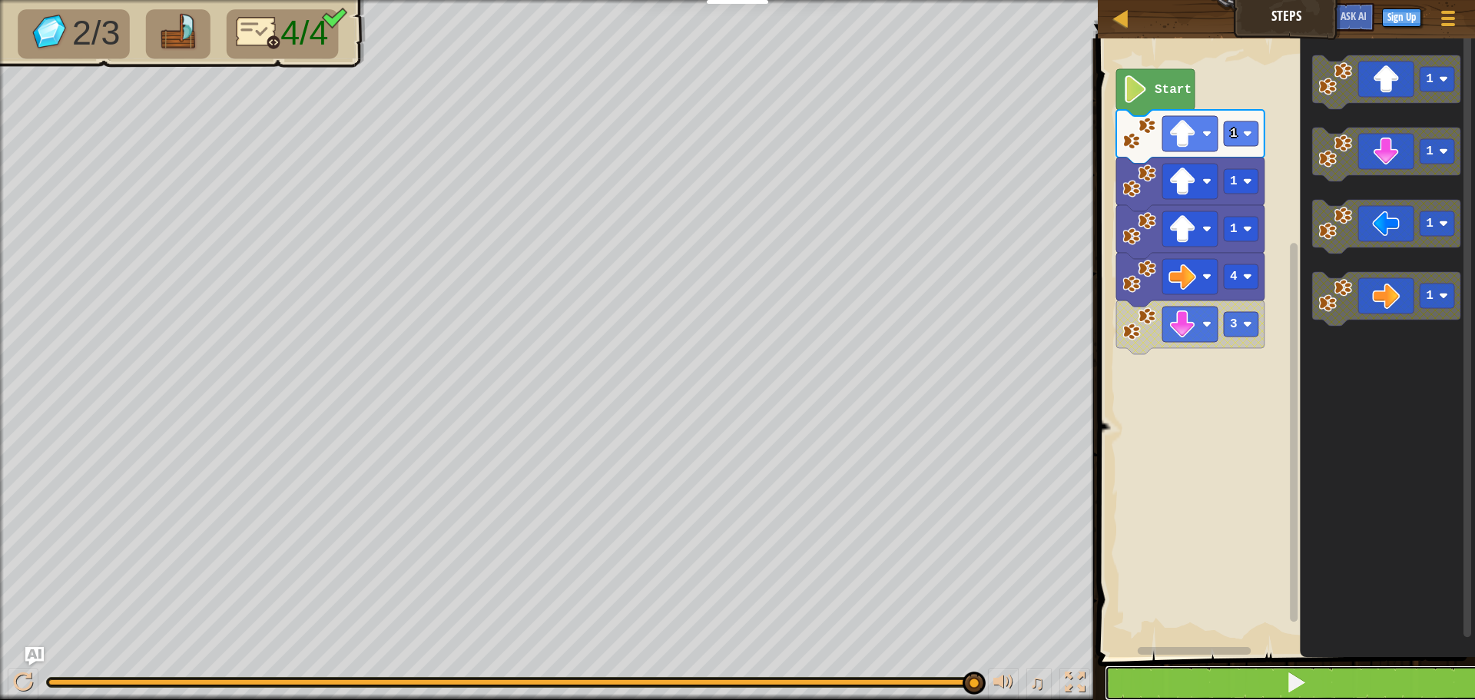
click at [1201, 681] on button at bounding box center [1296, 682] width 382 height 35
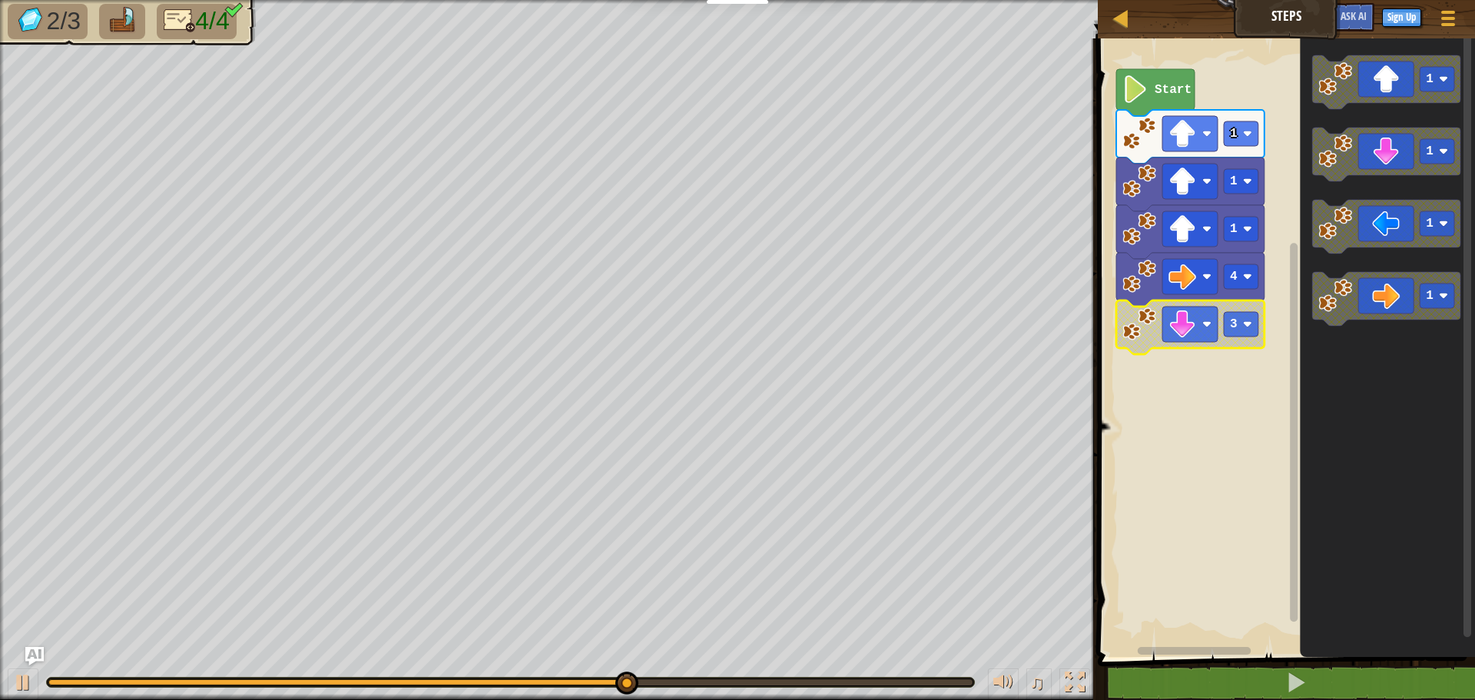
click at [1122, 333] on icon "Blockly Workspace" at bounding box center [1190, 327] width 148 height 54
click at [1334, 410] on icon "Blockly Workspace" at bounding box center [1387, 344] width 175 height 626
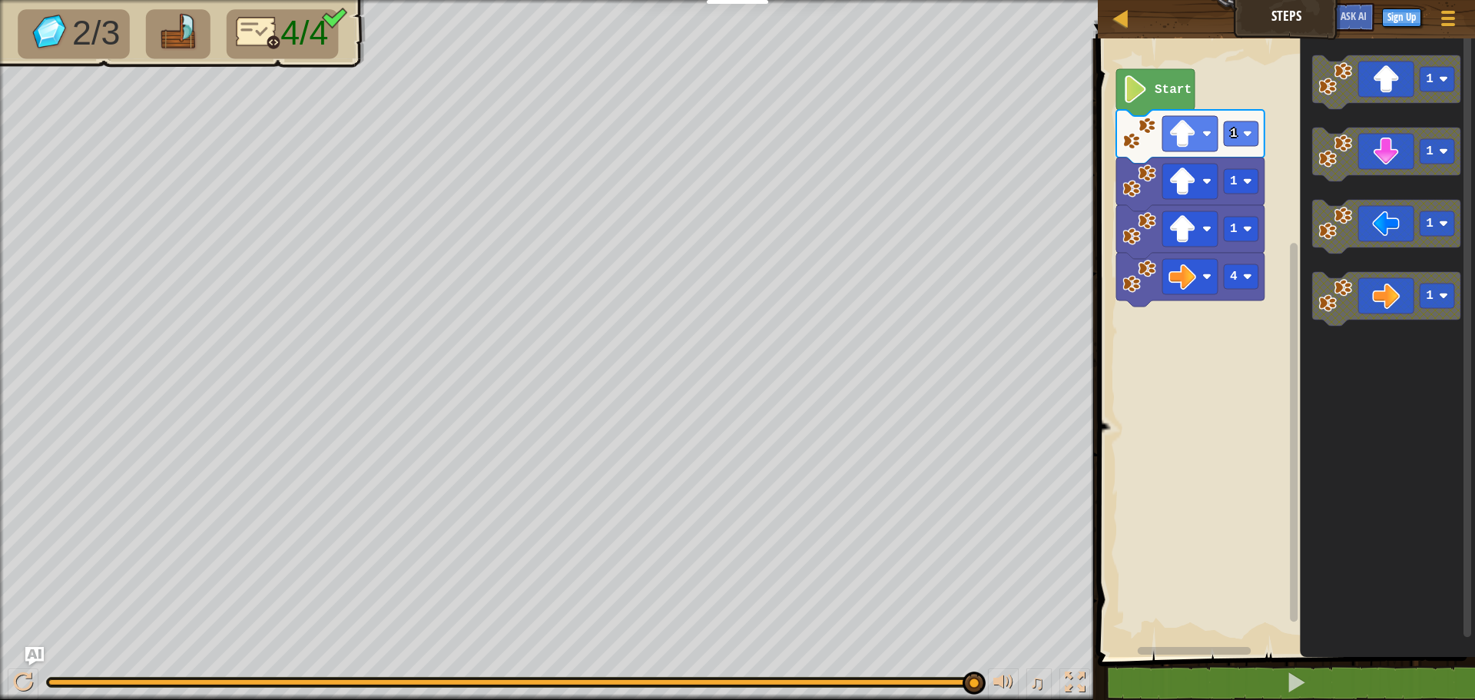
click at [1162, 372] on div "Start 1 1 1 4 1 1 1 1" at bounding box center [1284, 344] width 382 height 626
click at [1337, 164] on image "Blockly Workspace" at bounding box center [1335, 151] width 34 height 34
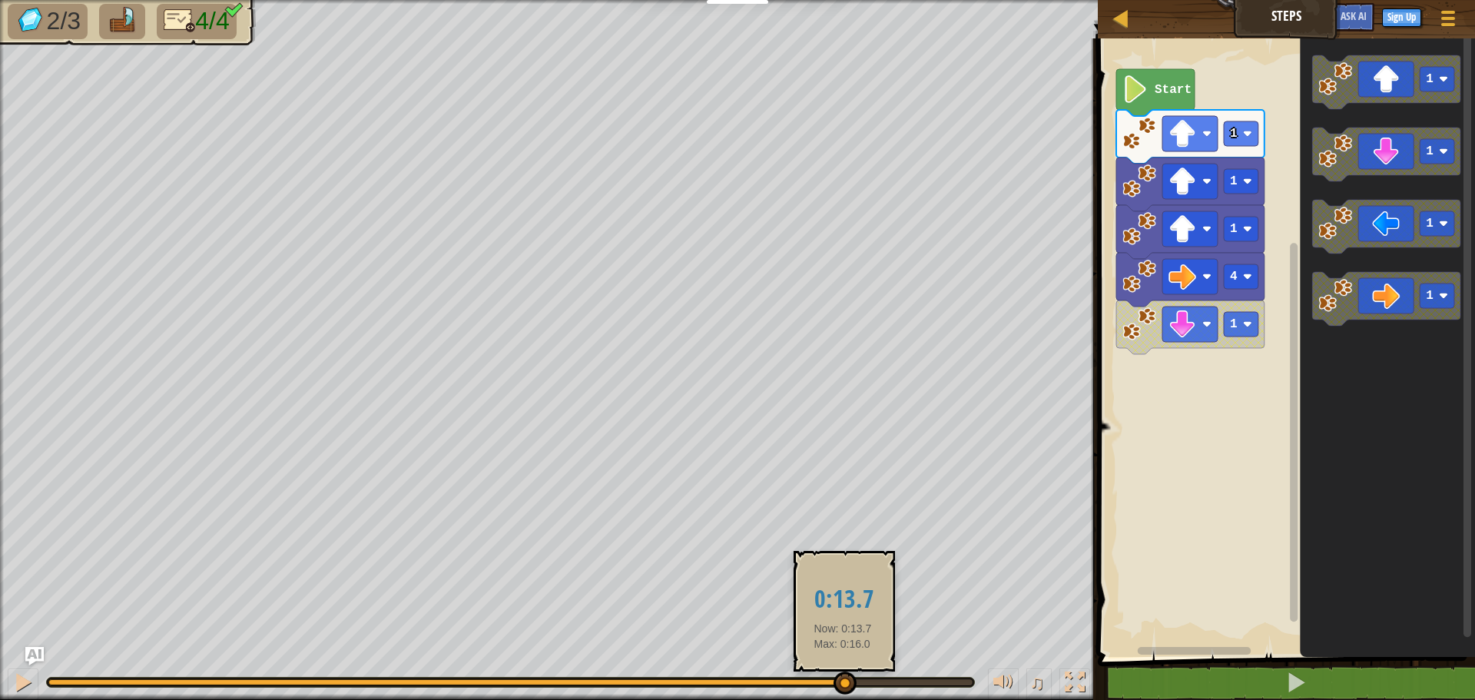
click at [843, 681] on div at bounding box center [445, 682] width 795 height 6
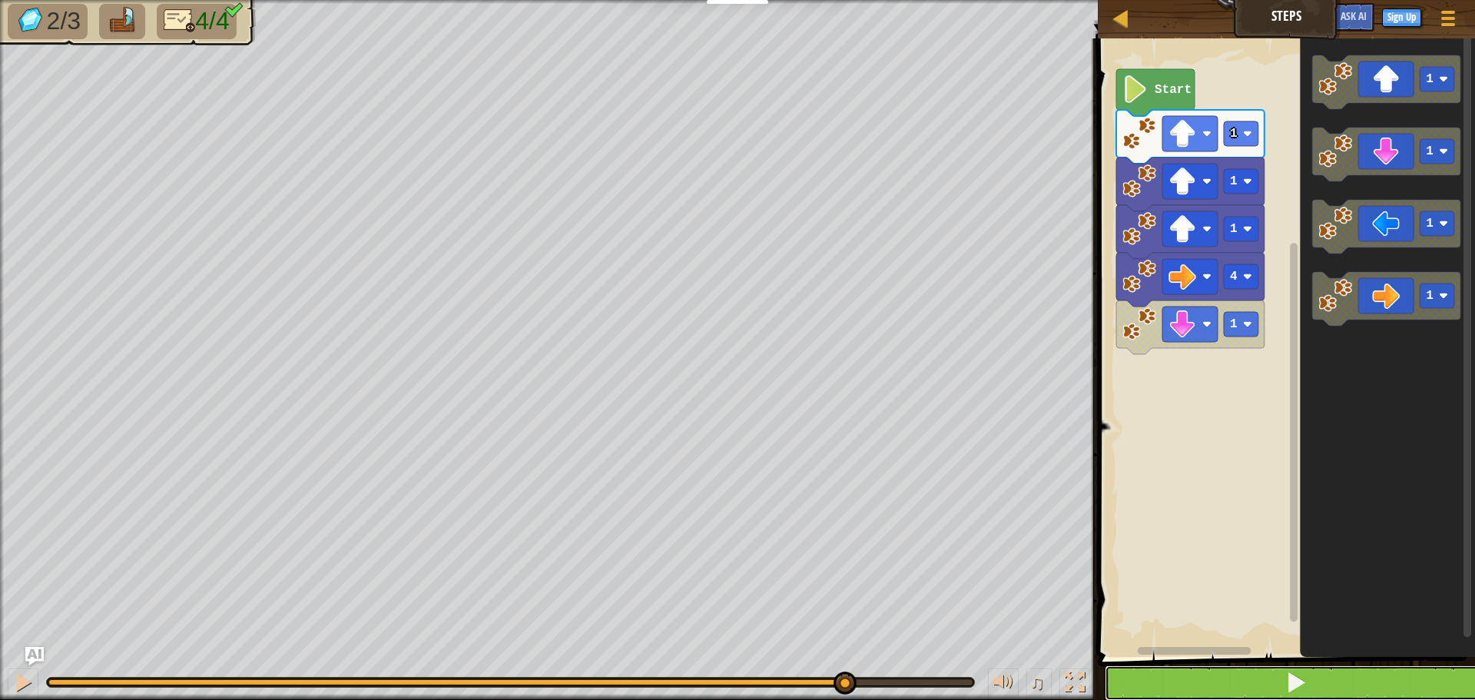
click at [1234, 686] on button at bounding box center [1296, 682] width 382 height 35
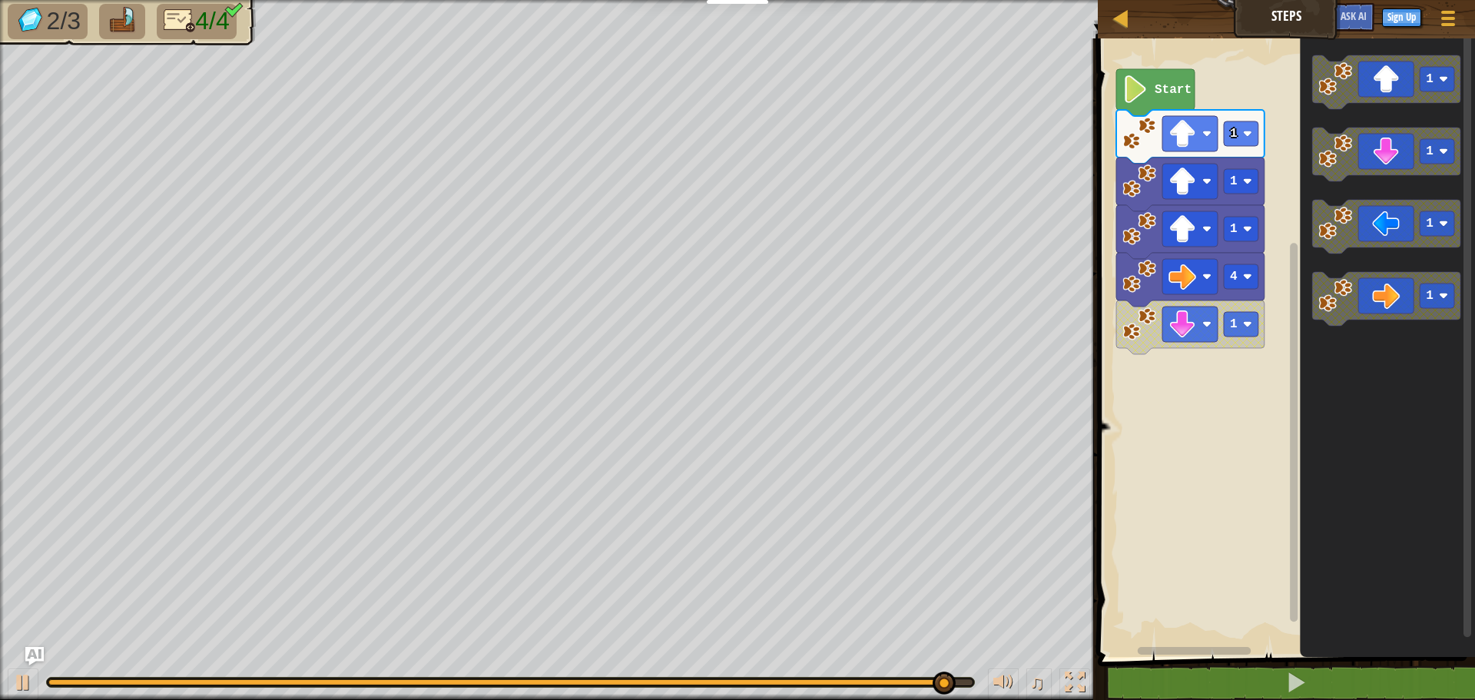
click at [966, 678] on div at bounding box center [510, 682] width 927 height 9
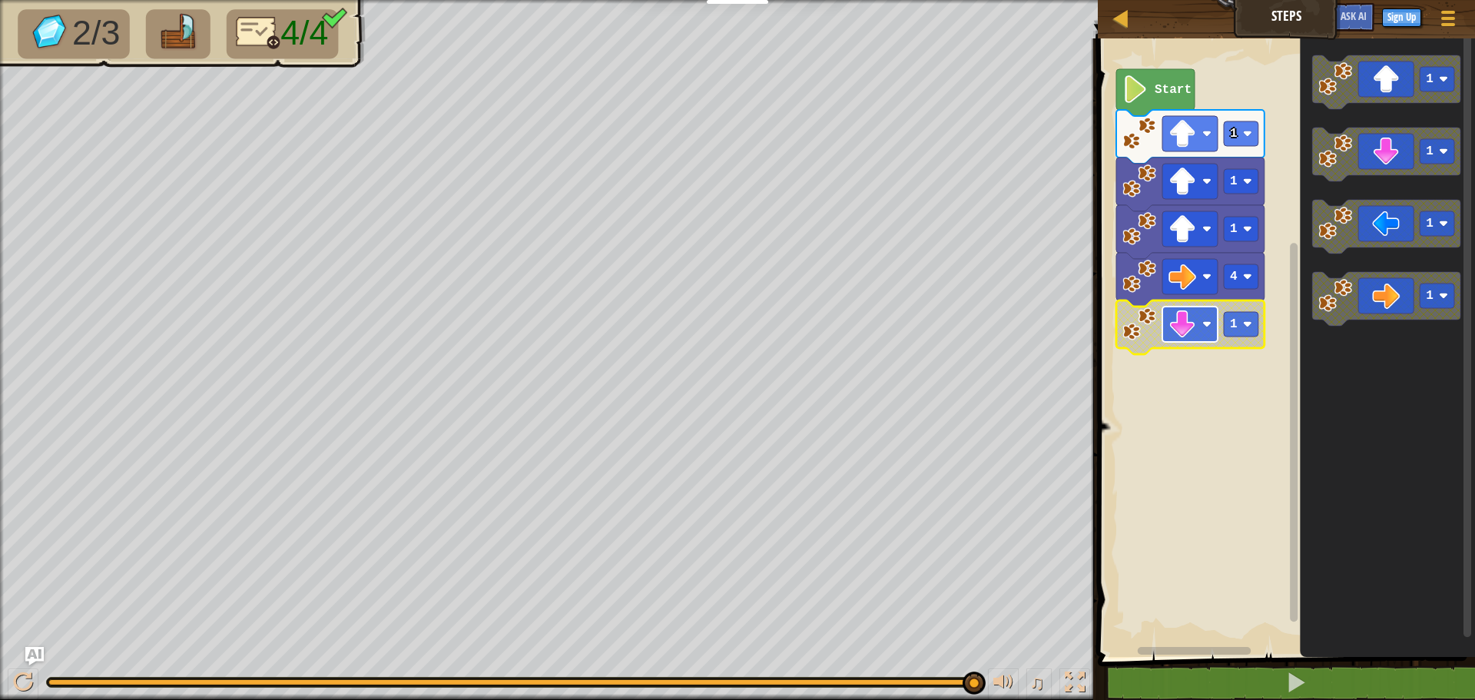
click at [1185, 312] on image "Blockly Workspace" at bounding box center [1182, 324] width 28 height 28
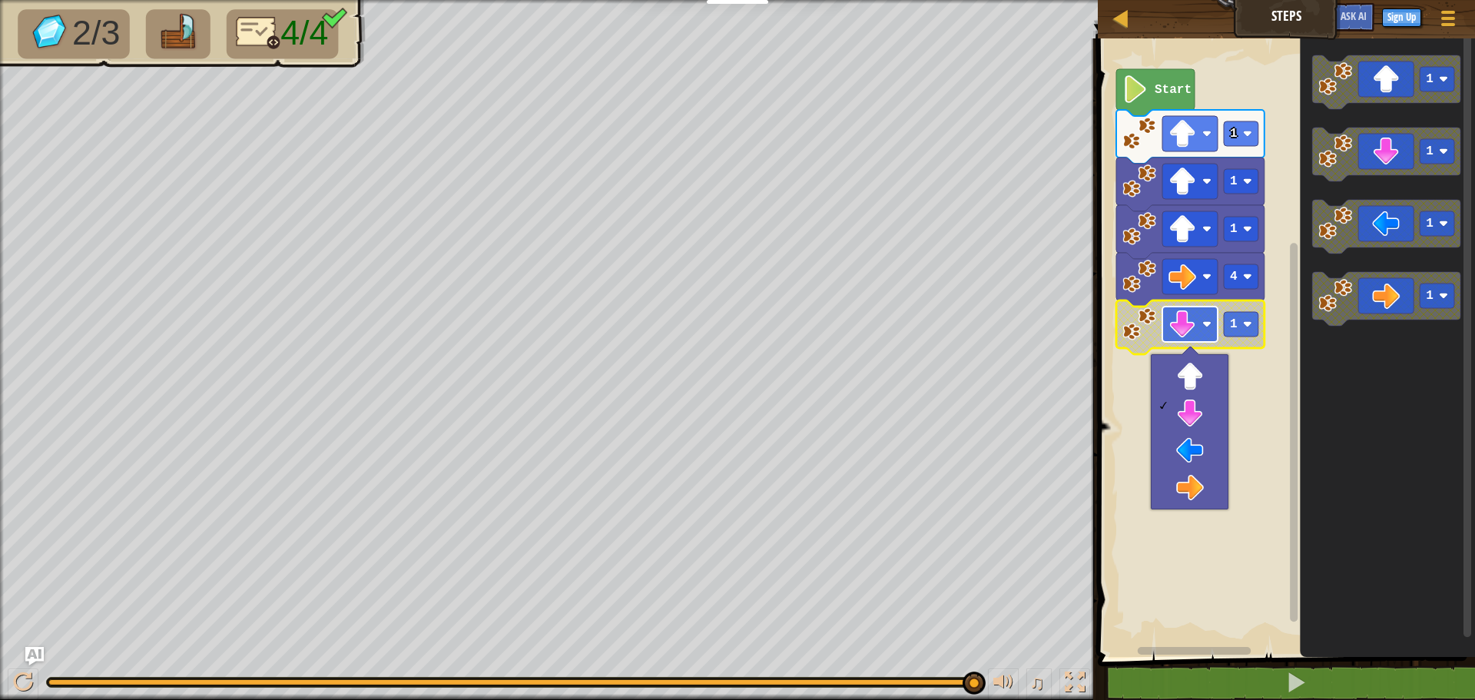
click at [1181, 327] on image "Blockly Workspace" at bounding box center [1182, 324] width 28 height 28
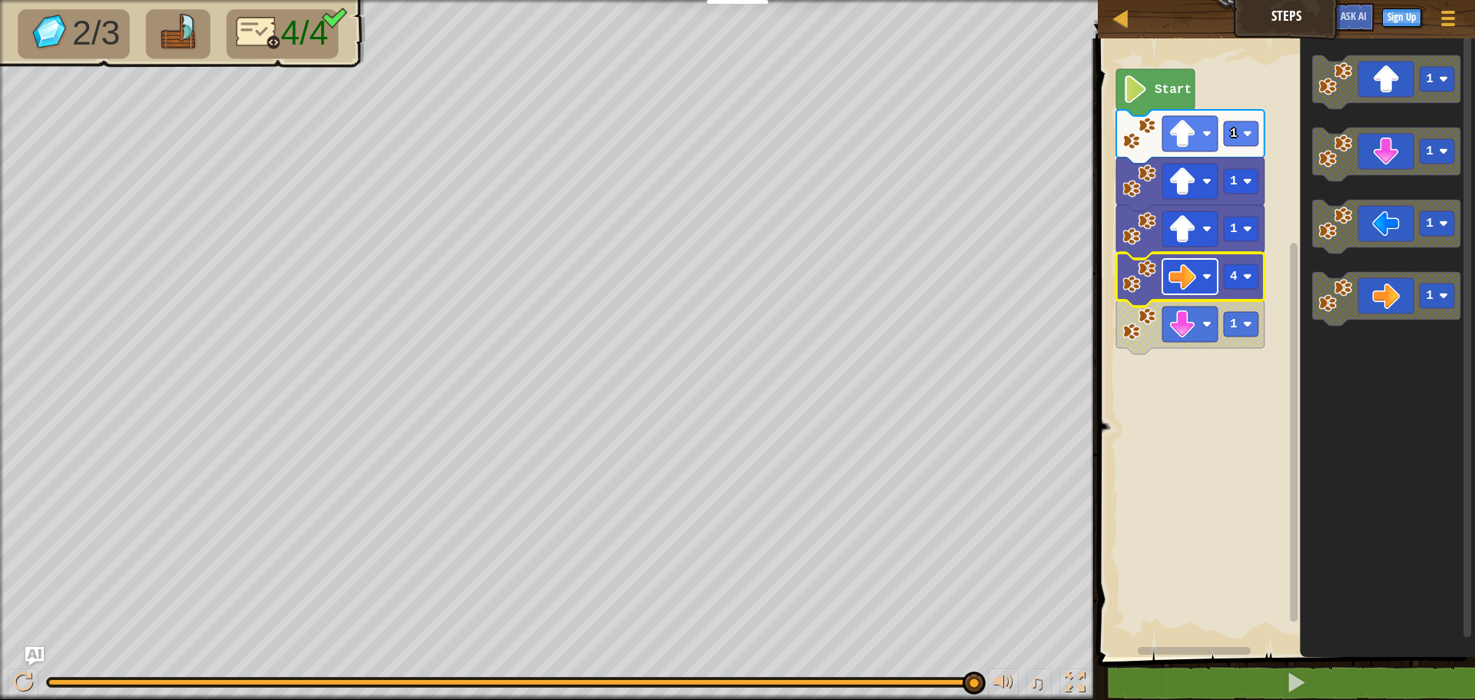
click at [1187, 287] on image "Blockly Workspace" at bounding box center [1182, 277] width 28 height 28
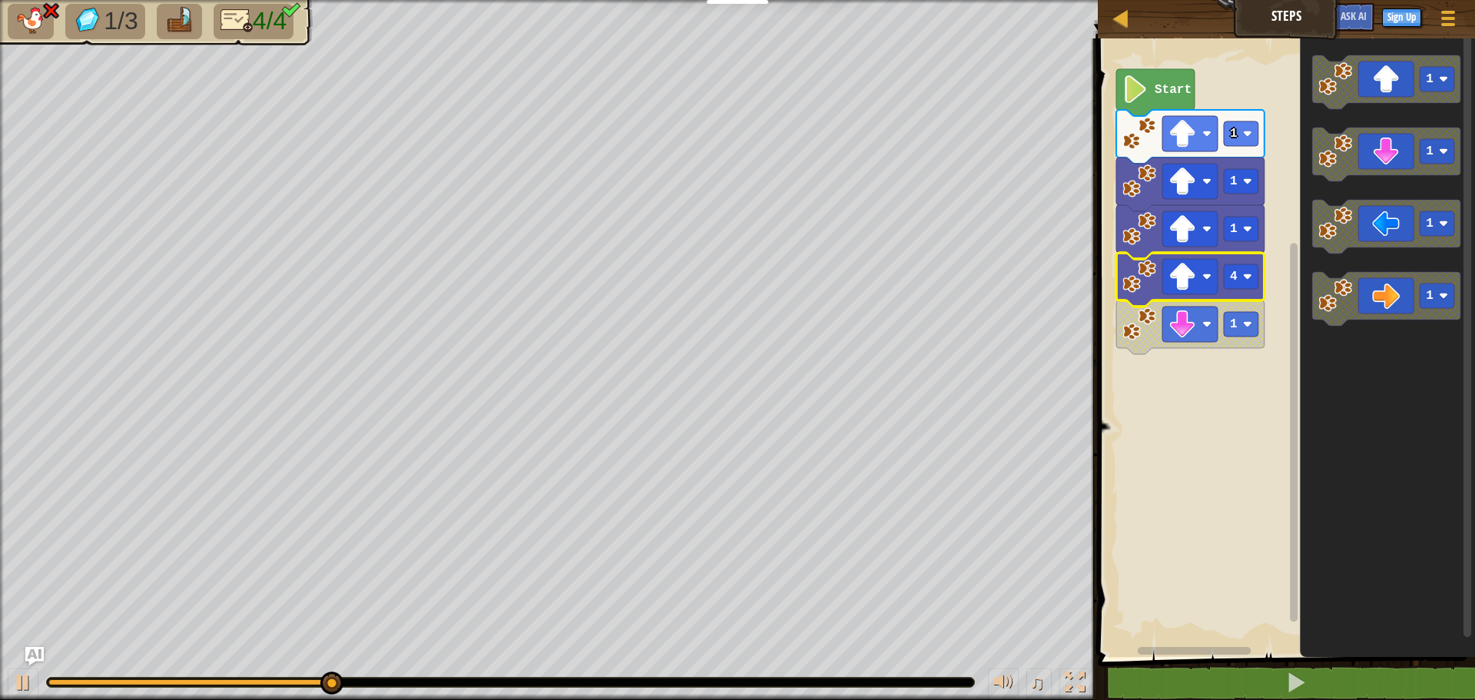
click at [1221, 282] on icon "Blockly Workspace" at bounding box center [1190, 280] width 148 height 54
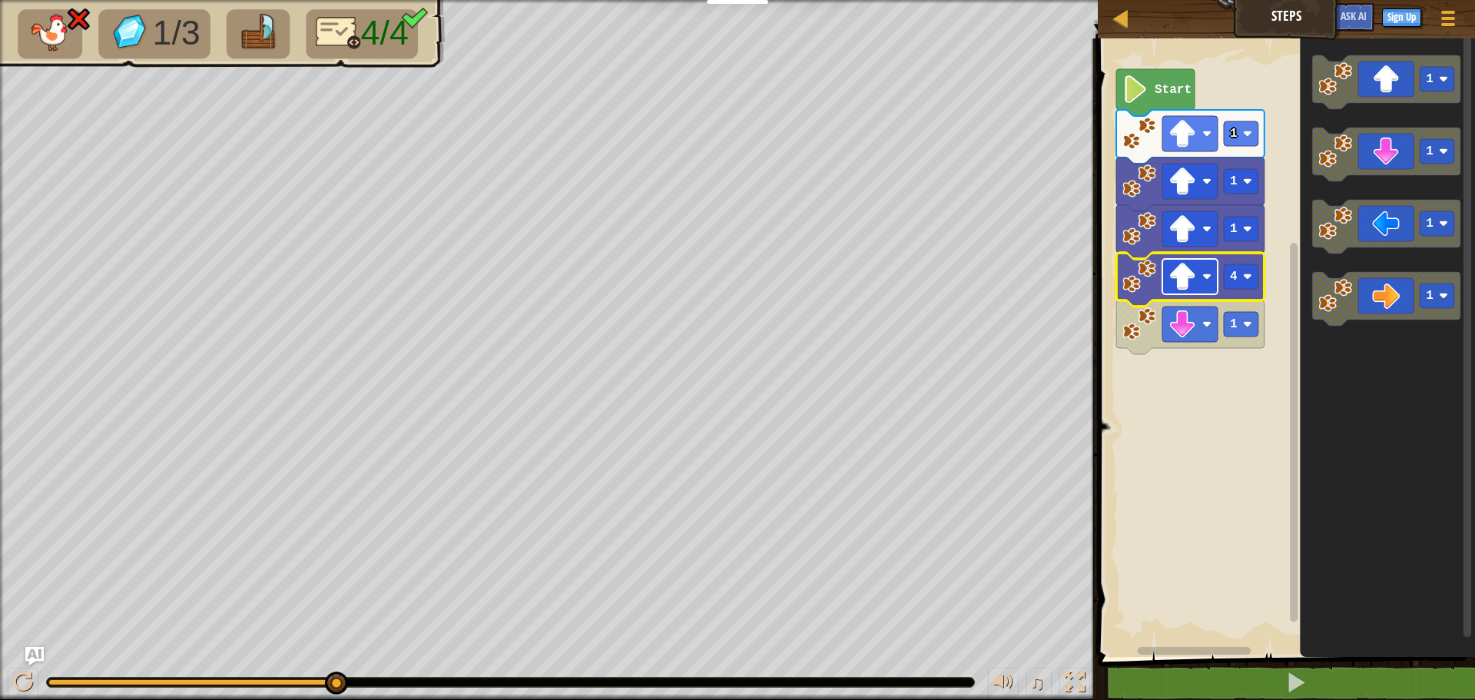
click at [1206, 277] on image "Blockly Workspace" at bounding box center [1206, 276] width 9 height 9
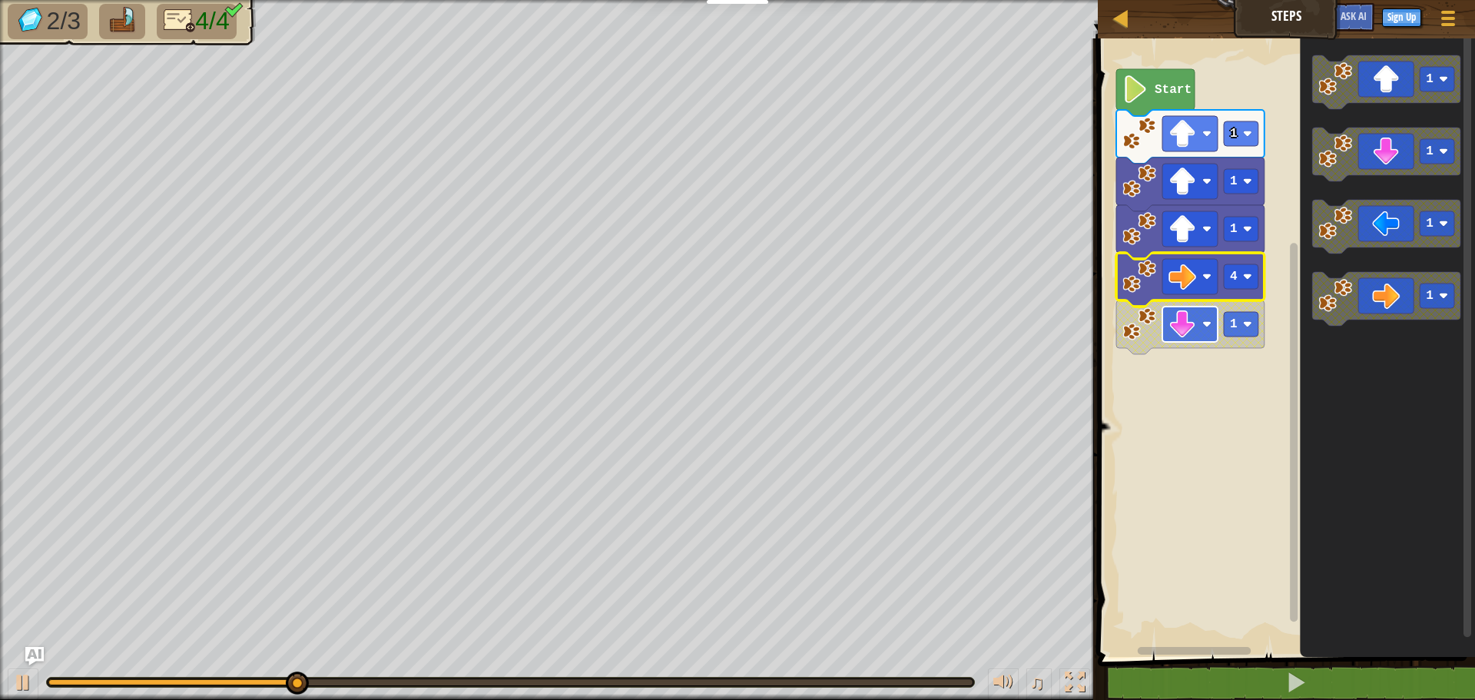
click at [1177, 319] on image "Blockly Workspace" at bounding box center [1182, 324] width 28 height 28
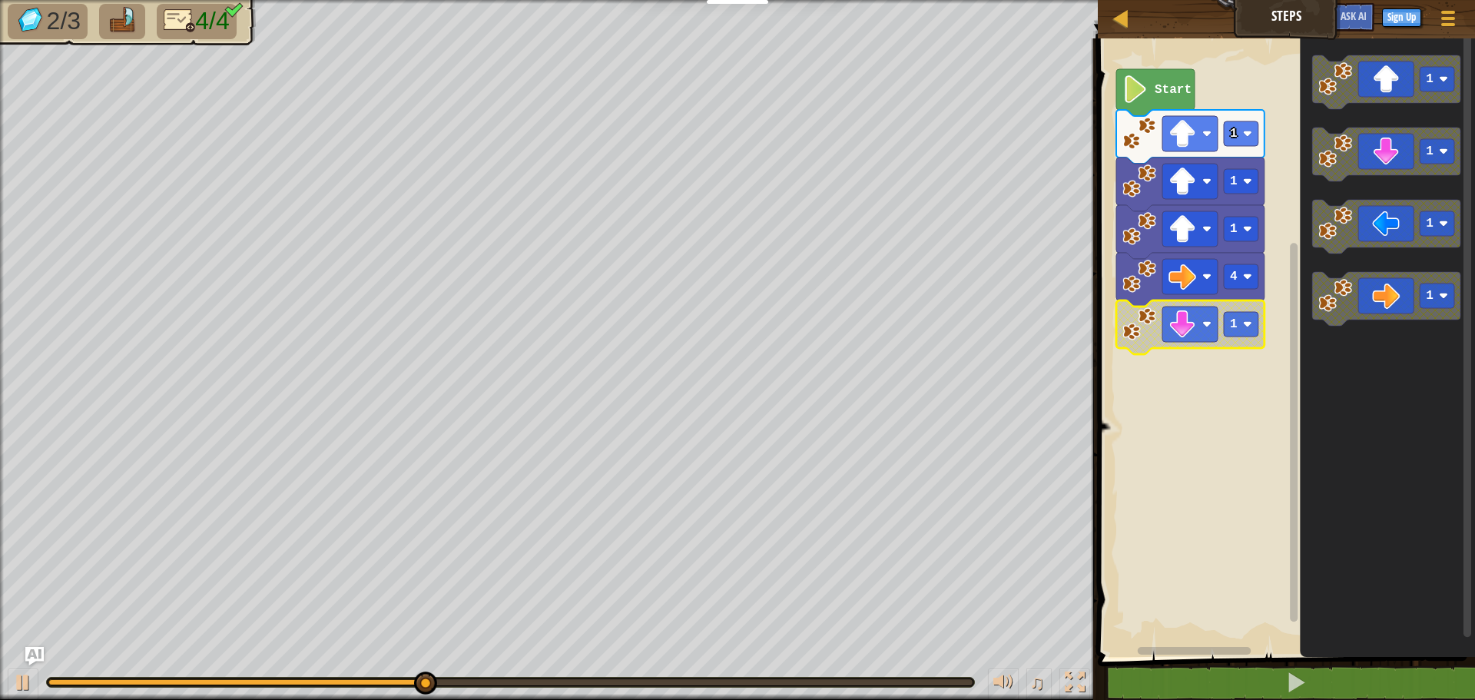
click at [1198, 405] on rect "Blockly Workspace" at bounding box center [1284, 344] width 382 height 626
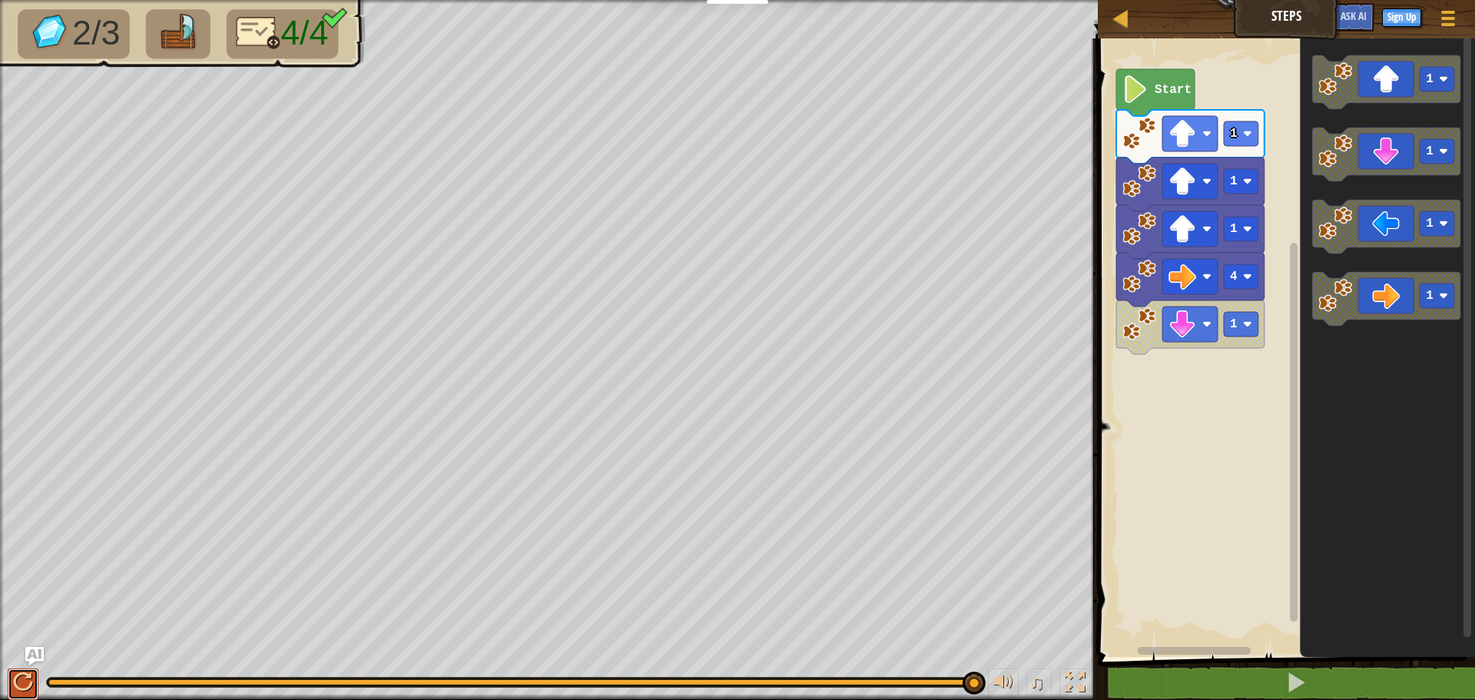
click at [12, 674] on button at bounding box center [23, 683] width 31 height 31
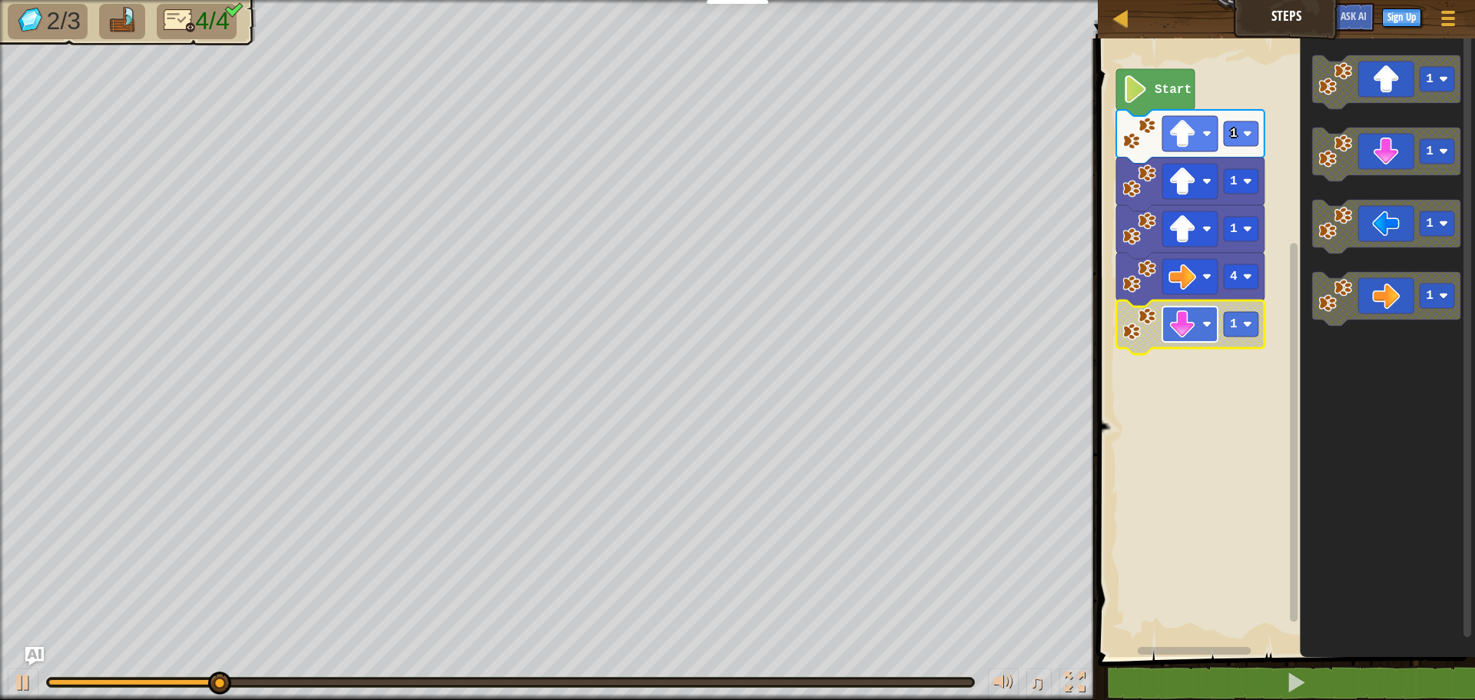
click at [1180, 310] on rect "Blockly Workspace" at bounding box center [1189, 323] width 55 height 35
click at [1142, 326] on image "Blockly Workspace" at bounding box center [1139, 324] width 34 height 34
click at [1141, 378] on rect "Blockly Workspace" at bounding box center [1284, 344] width 382 height 626
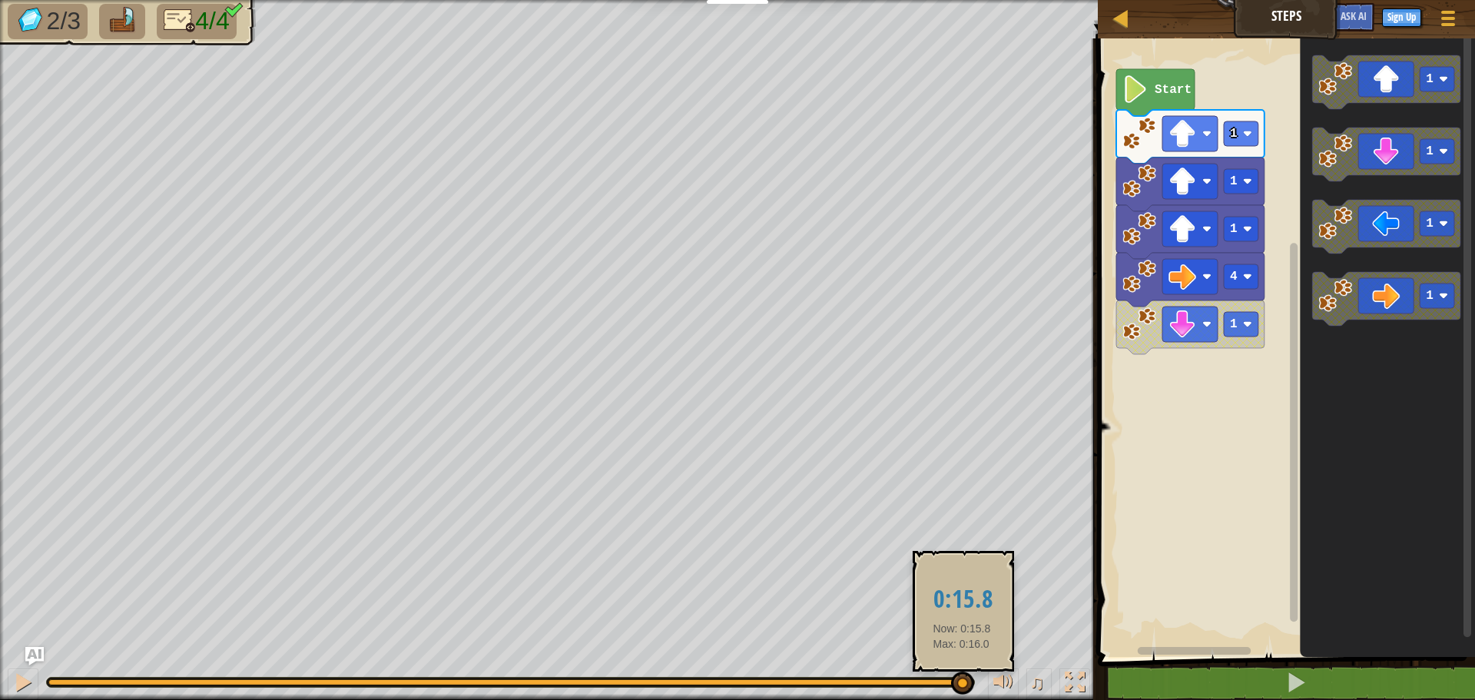
click at [962, 680] on div at bounding box center [510, 682] width 924 height 6
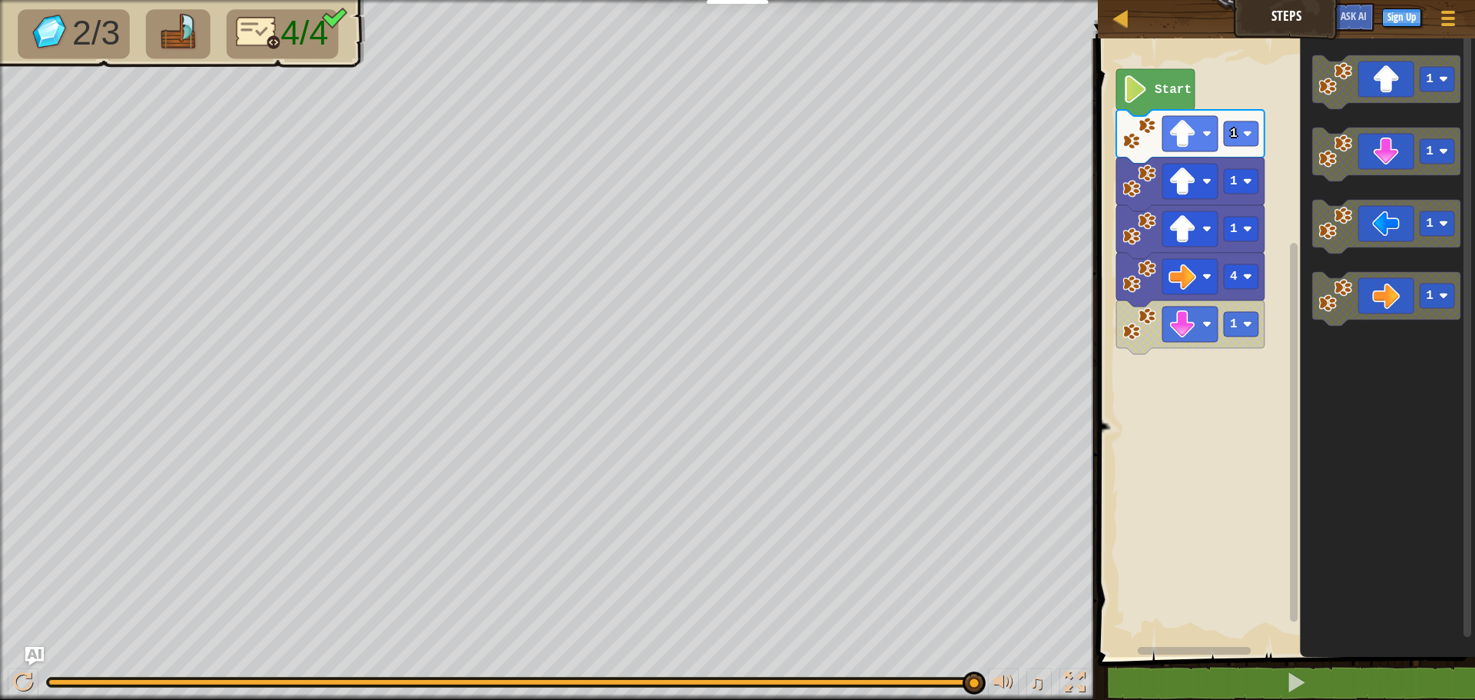
drag, startPoint x: 961, startPoint y: 681, endPoint x: 1022, endPoint y: 697, distance: 62.6
click at [1022, 697] on div "♫" at bounding box center [549, 678] width 1098 height 46
click at [1150, 321] on image "Blockly Workspace" at bounding box center [1139, 324] width 34 height 34
click at [1186, 444] on rect "Blockly Workspace" at bounding box center [1284, 344] width 382 height 626
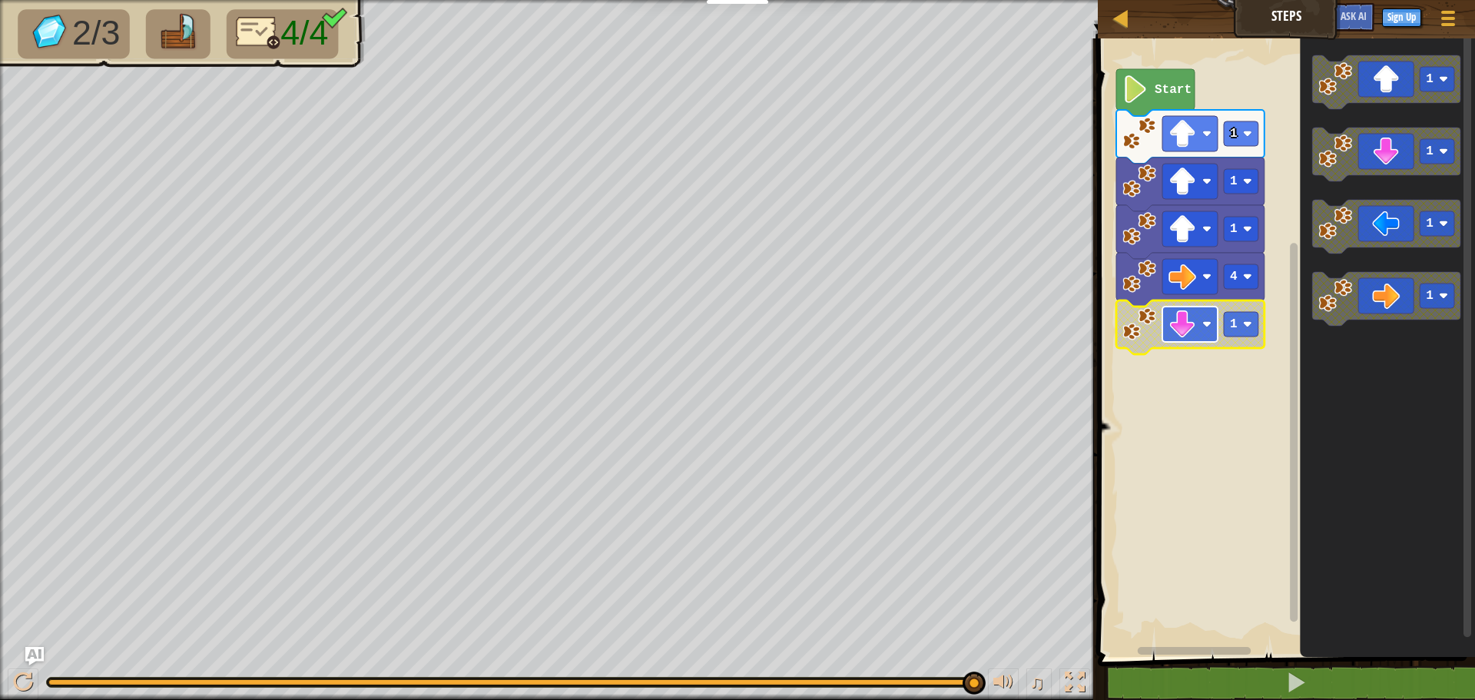
click at [1168, 310] on rect "Blockly Workspace" at bounding box center [1189, 323] width 55 height 35
click at [1135, 331] on image "Blockly Workspace" at bounding box center [1139, 324] width 34 height 34
click at [1138, 338] on image "Blockly Workspace" at bounding box center [1139, 324] width 34 height 34
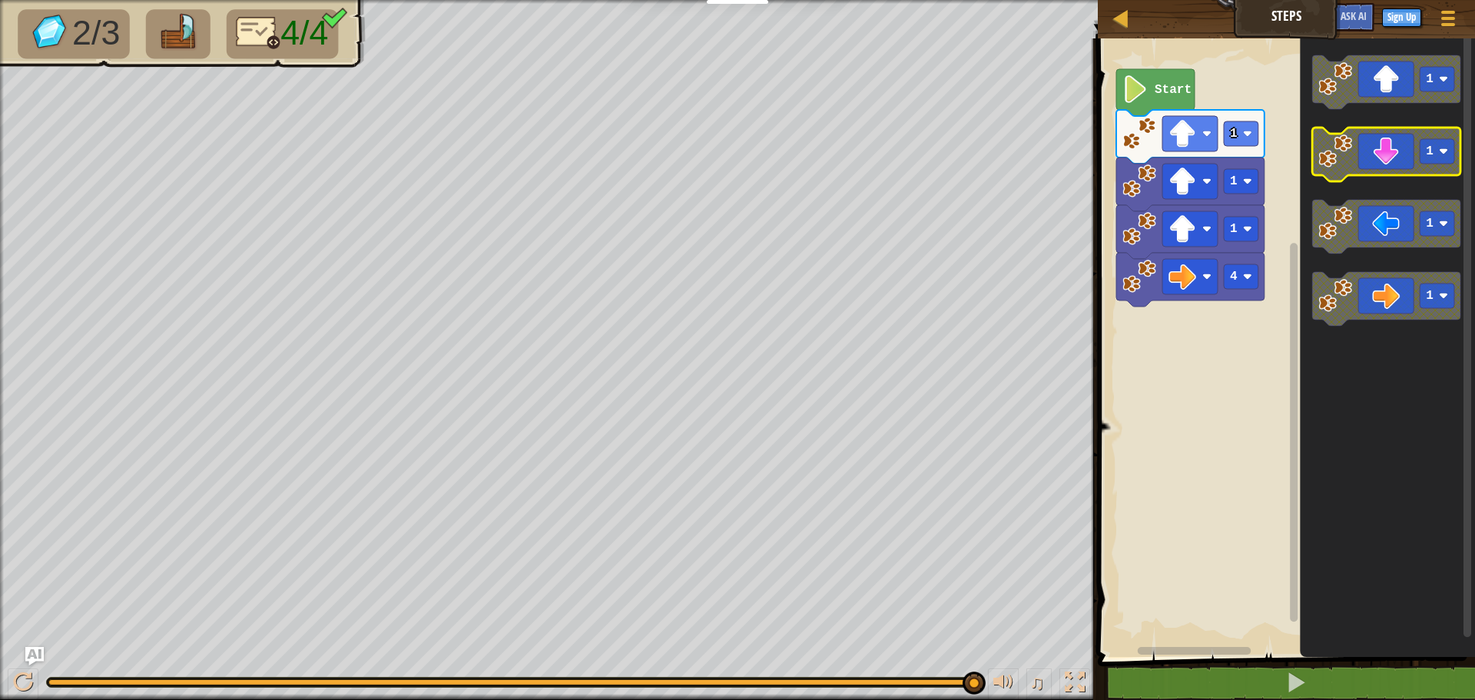
click at [1337, 159] on image "Blockly Workspace" at bounding box center [1335, 151] width 34 height 34
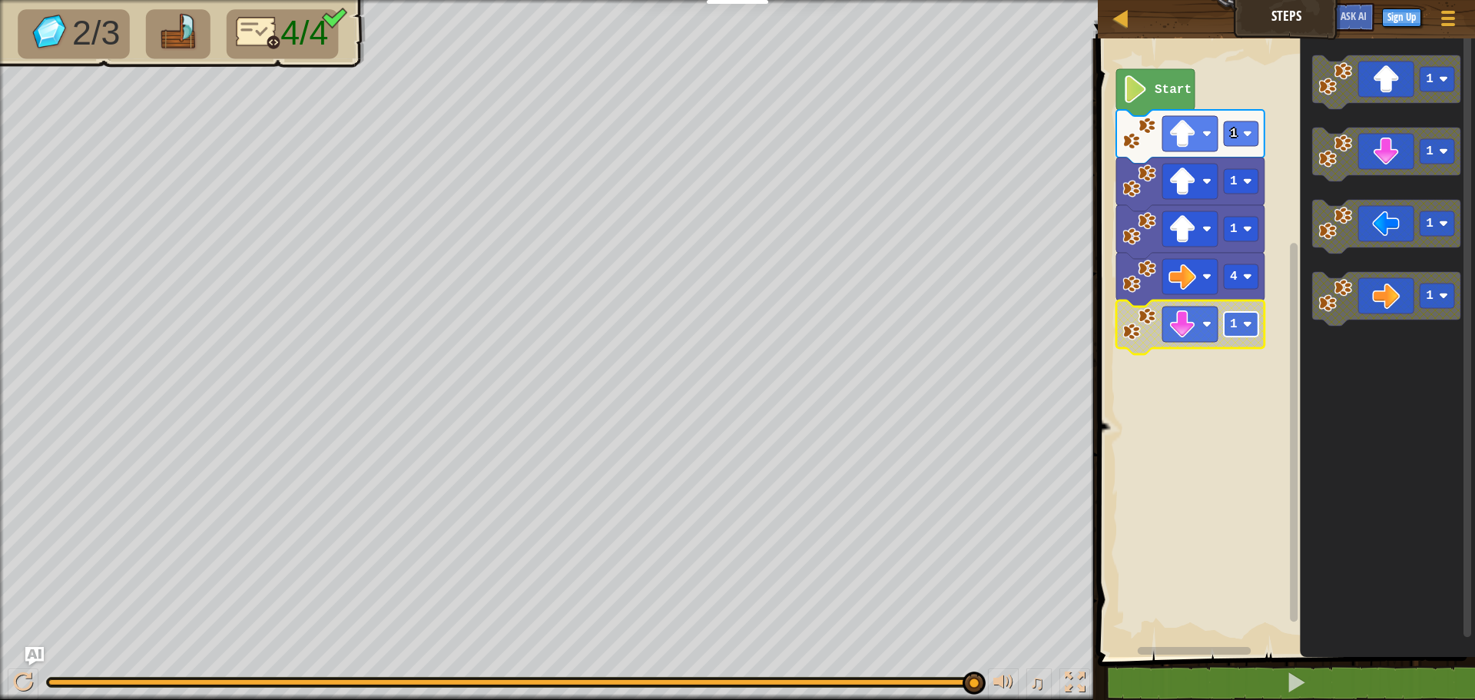
click at [1231, 318] on text "1" at bounding box center [1234, 324] width 8 height 14
drag, startPoint x: 1171, startPoint y: 683, endPoint x: 1167, endPoint y: 655, distance: 28.0
click at [1167, 655] on div "1 2 3 4 5 go ( 'up' , 1 ) go ( 'up' , 1 ) go ( 'up' , 1 ) go ( 'right' , 4 ) הה…" at bounding box center [1284, 399] width 382 height 707
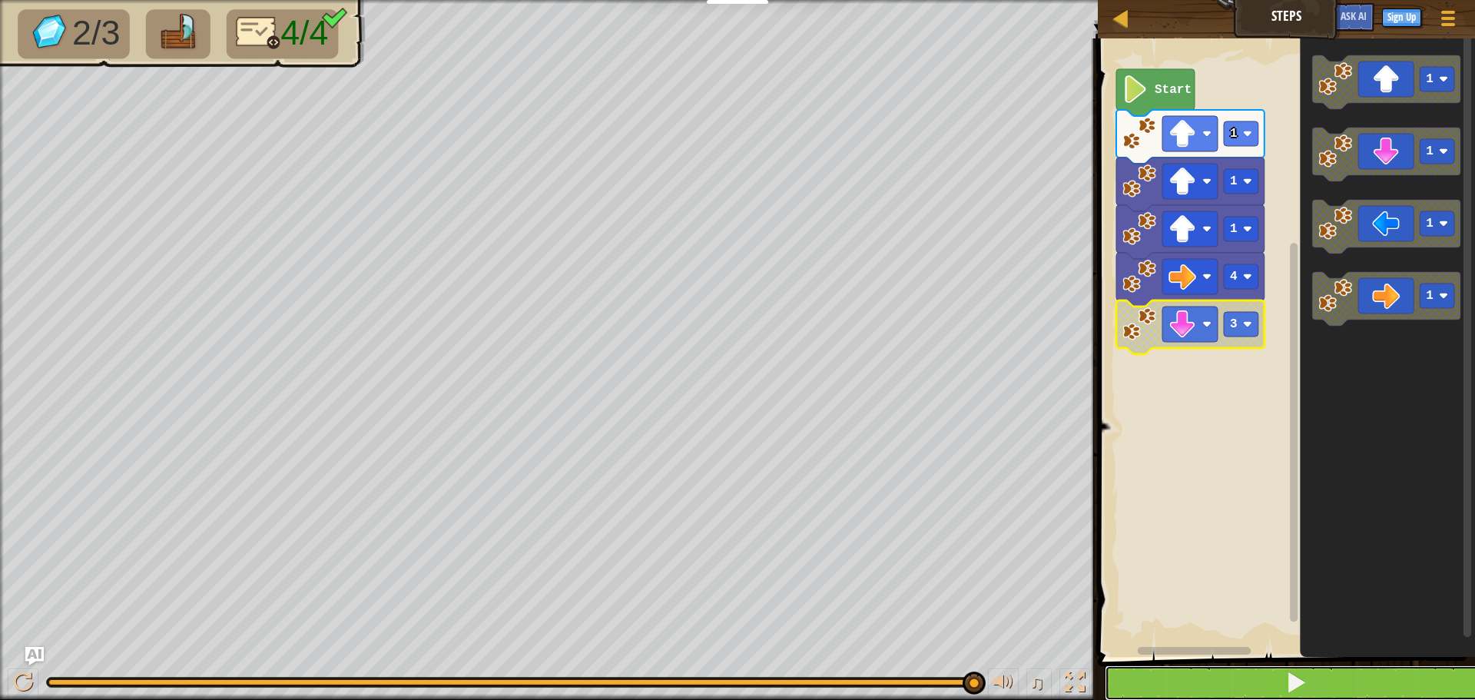
click at [1163, 681] on button at bounding box center [1296, 682] width 382 height 35
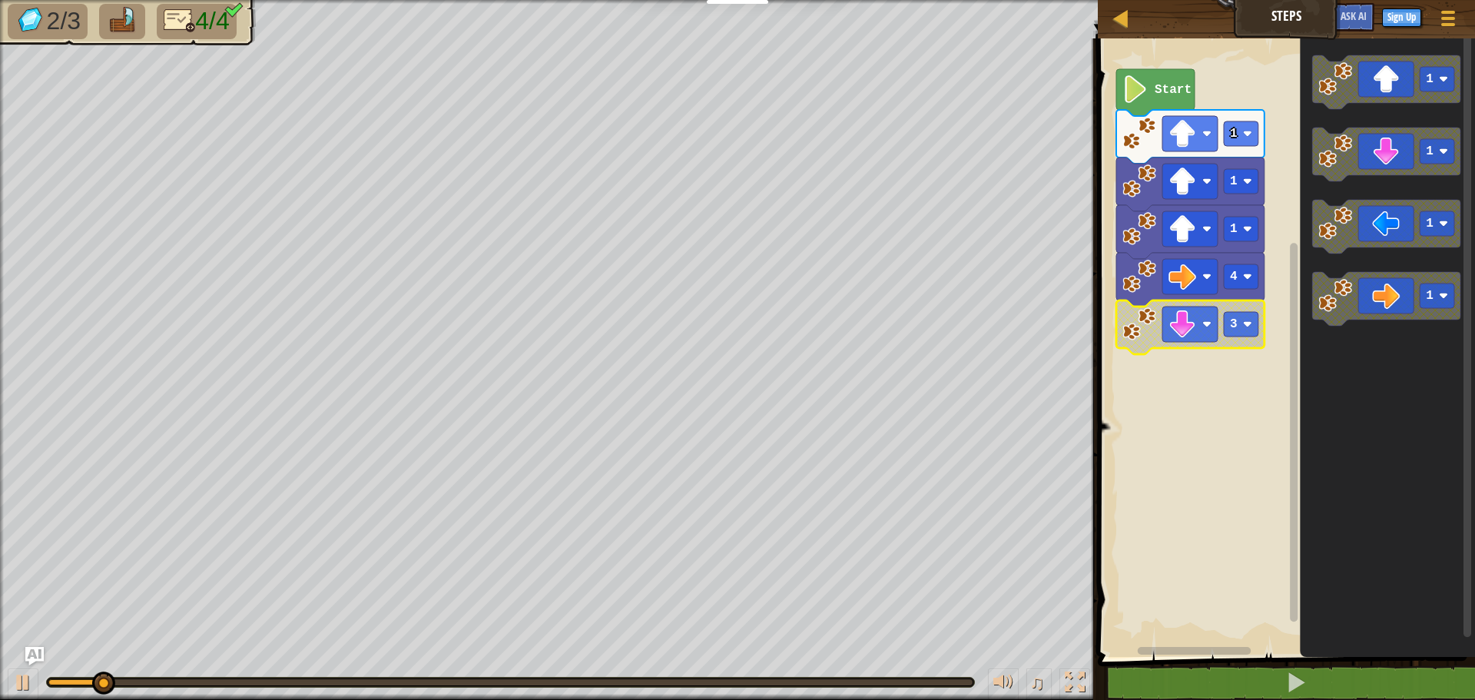
click at [1183, 518] on rect "Blockly Workspace" at bounding box center [1284, 344] width 382 height 626
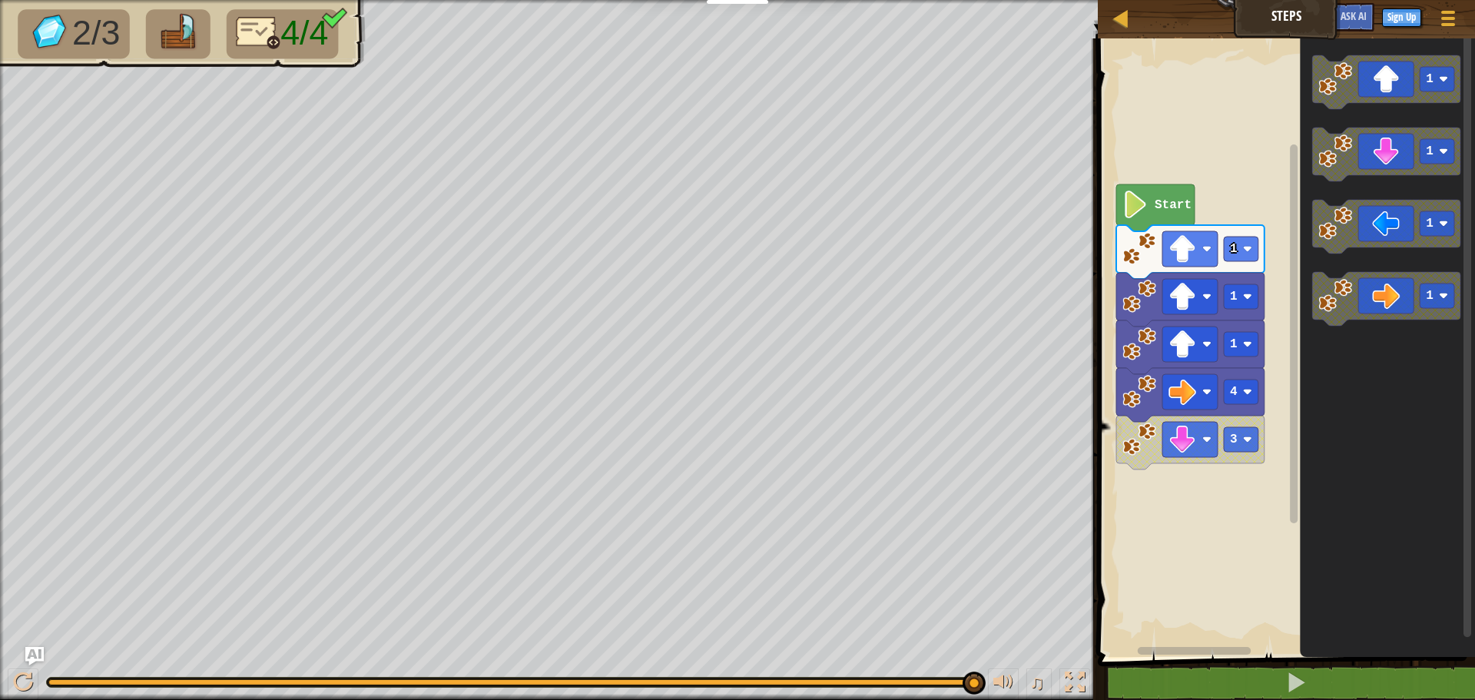
click at [1294, 8] on div "Map Steps Game Menu Sign Up Ask AI" at bounding box center [1286, 19] width 377 height 38
click at [1124, 22] on div at bounding box center [1121, 17] width 19 height 19
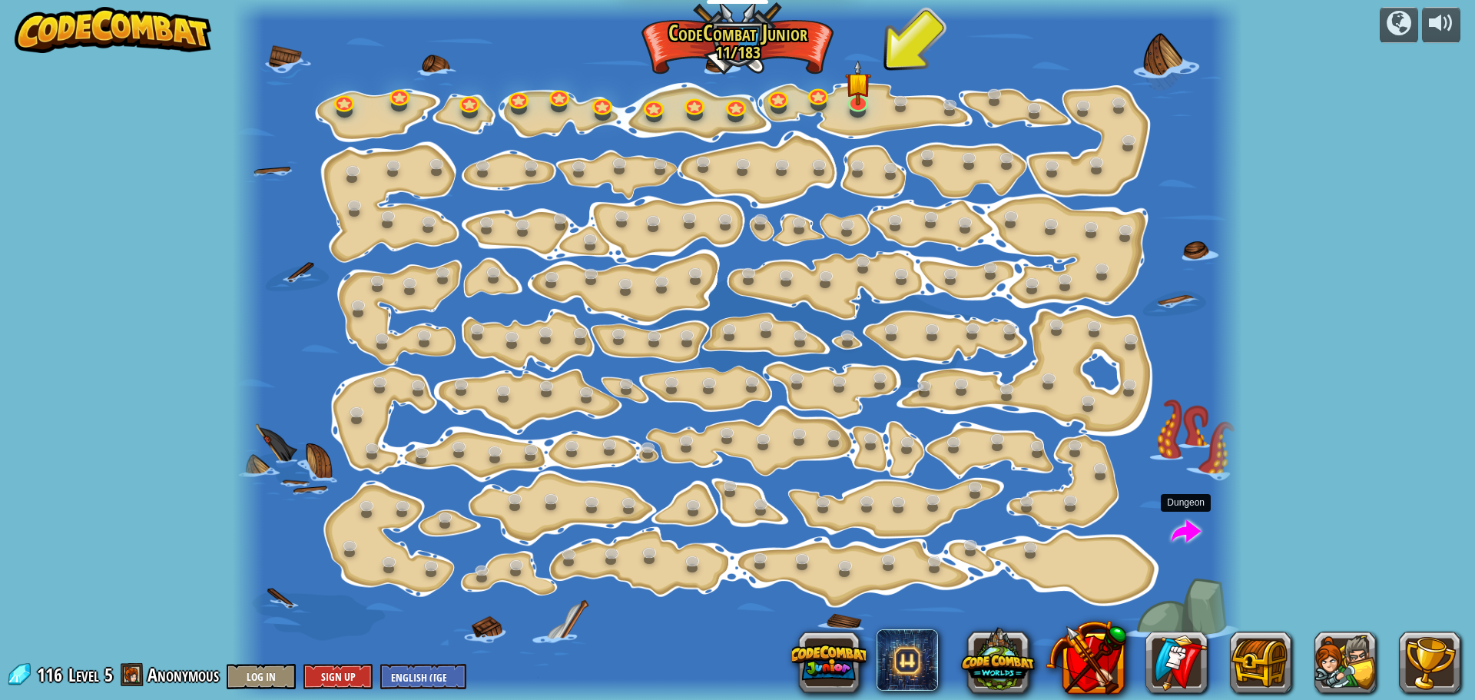
click at [1188, 518] on span at bounding box center [1185, 532] width 29 height 29
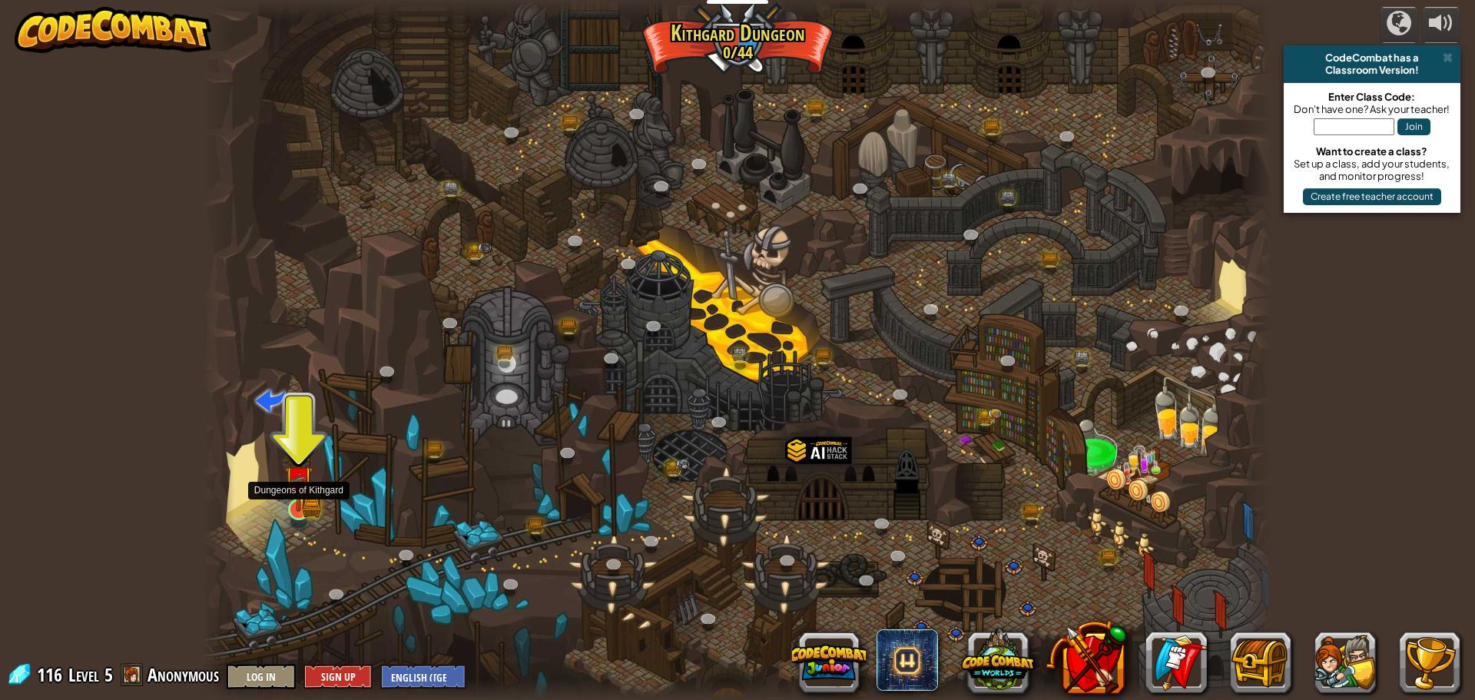
click at [292, 489] on img at bounding box center [298, 480] width 17 height 17
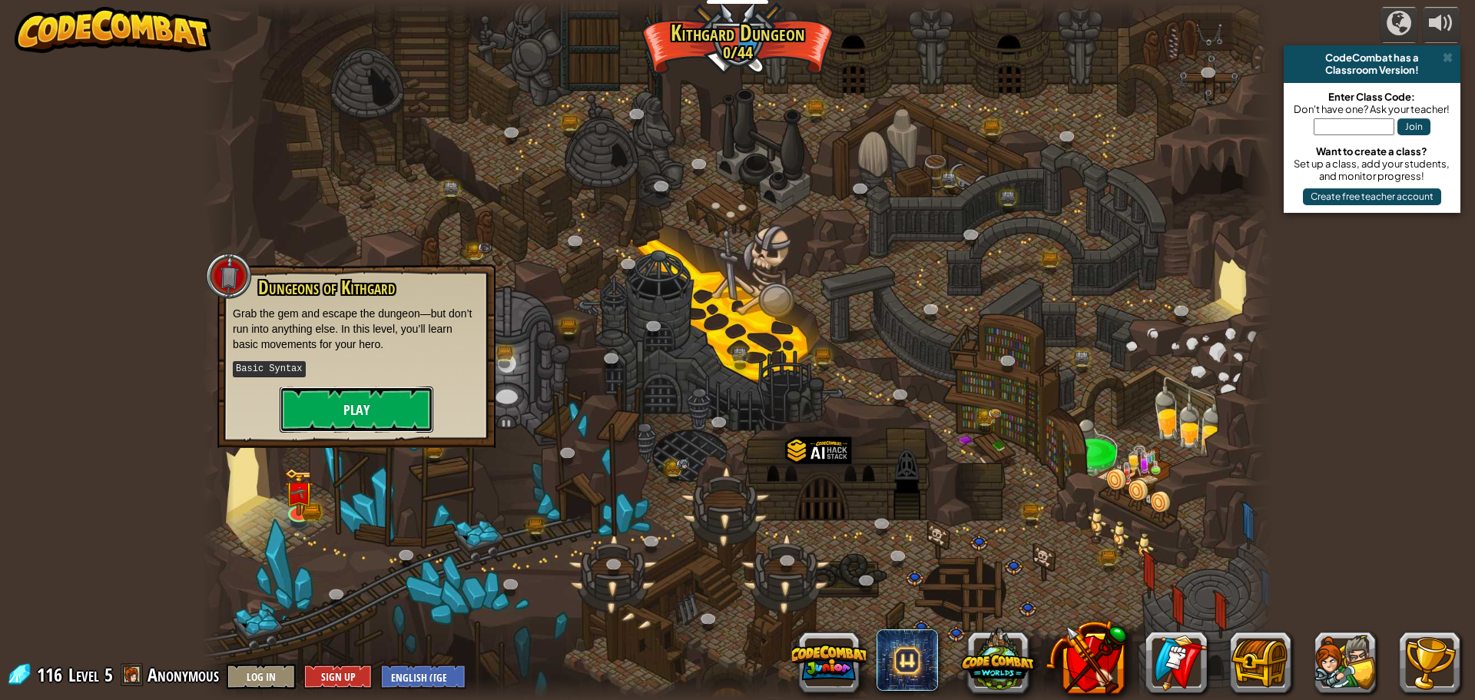
click at [315, 411] on button "Play" at bounding box center [357, 409] width 154 height 46
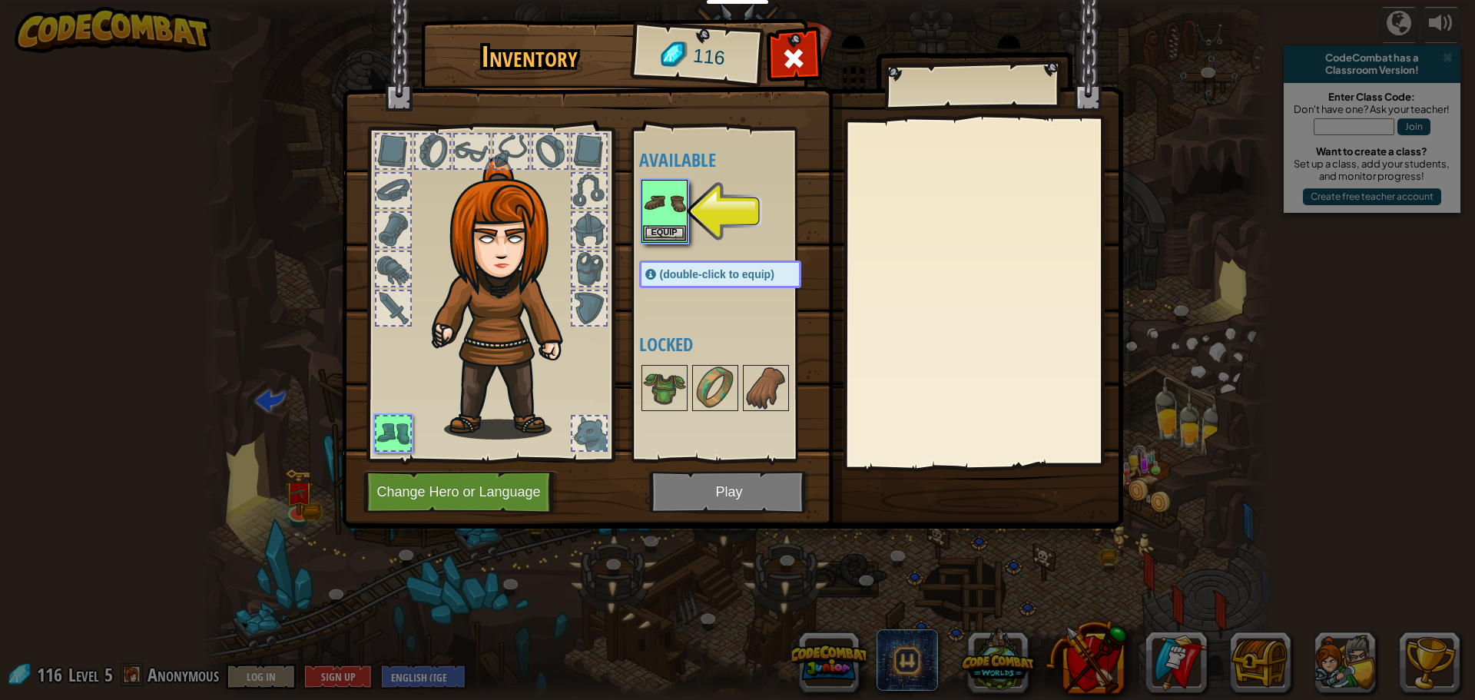
click at [583, 268] on div at bounding box center [589, 269] width 34 height 34
click at [581, 299] on div at bounding box center [589, 308] width 34 height 34
click at [670, 215] on img at bounding box center [664, 202] width 43 height 43
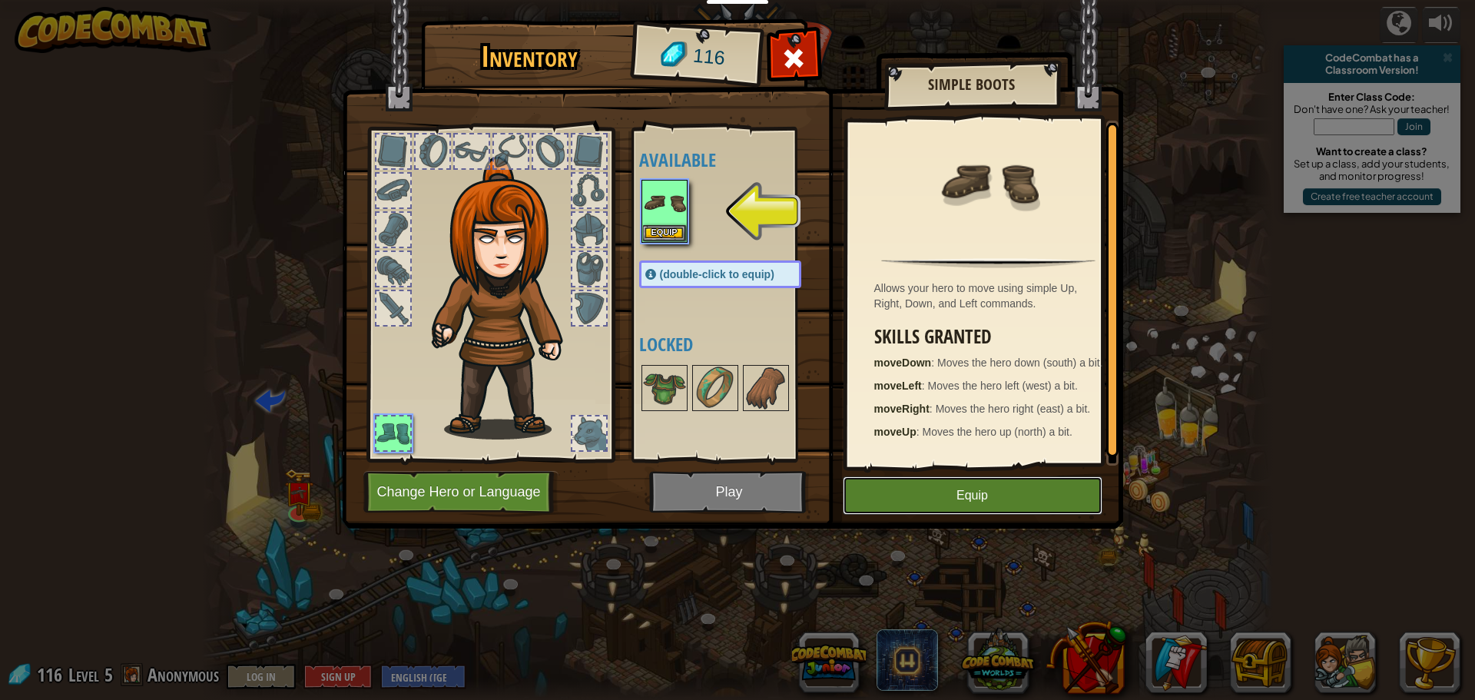
click at [948, 497] on button "Equip" at bounding box center [973, 495] width 260 height 38
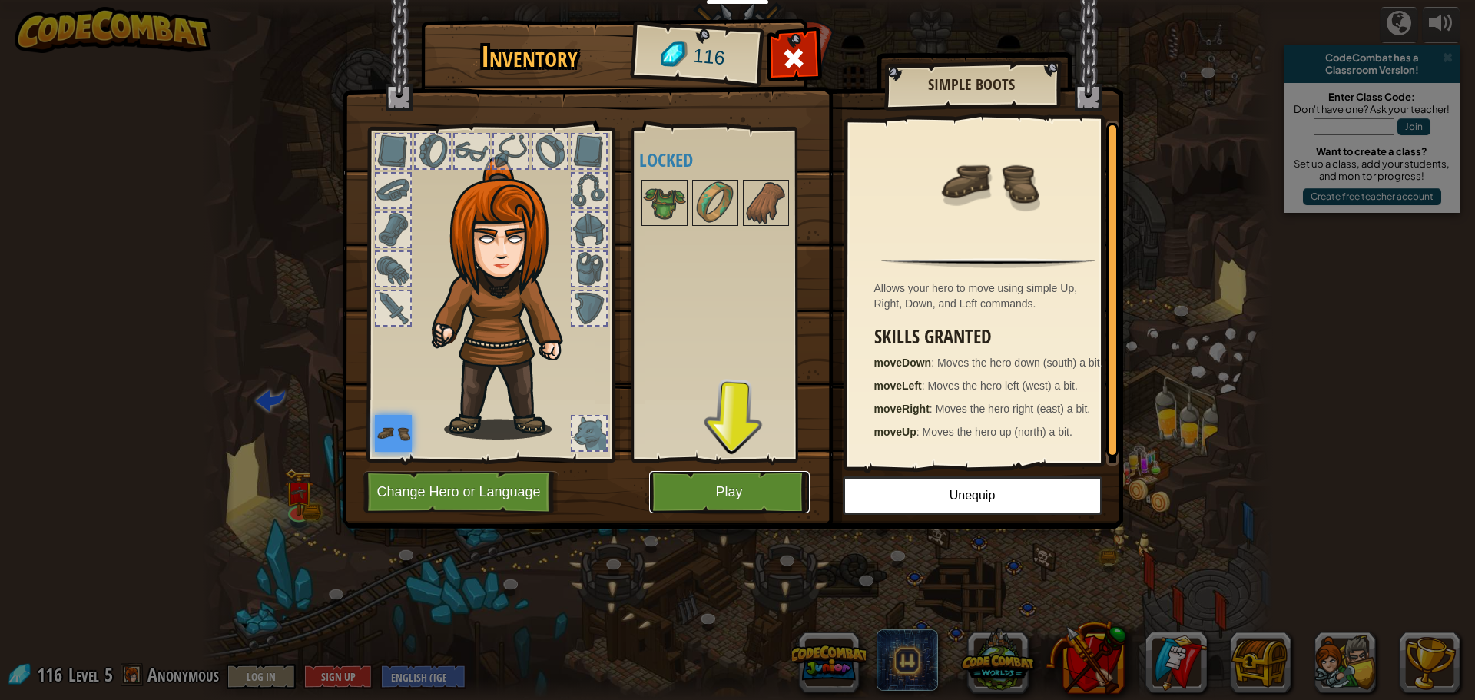
click at [742, 482] on button "Play" at bounding box center [729, 492] width 161 height 42
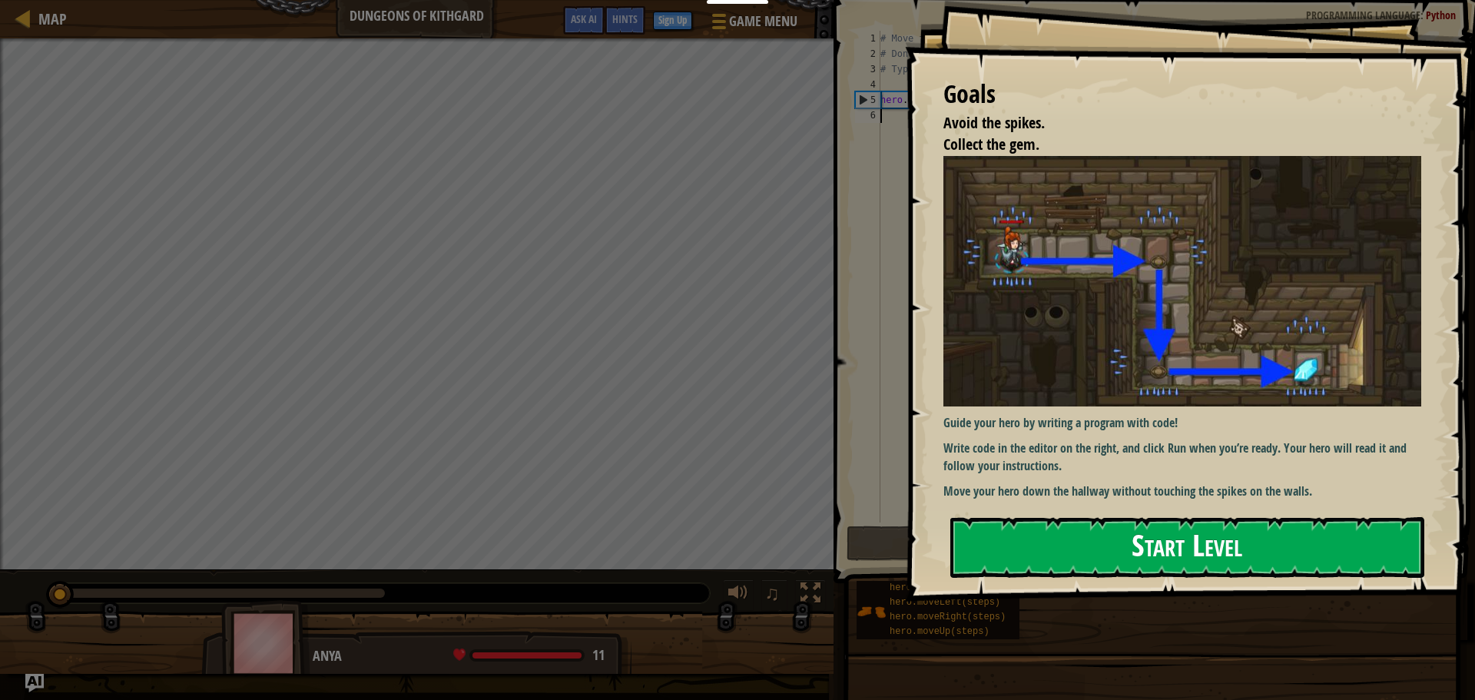
click at [1185, 538] on button "Start Level" at bounding box center [1187, 547] width 474 height 61
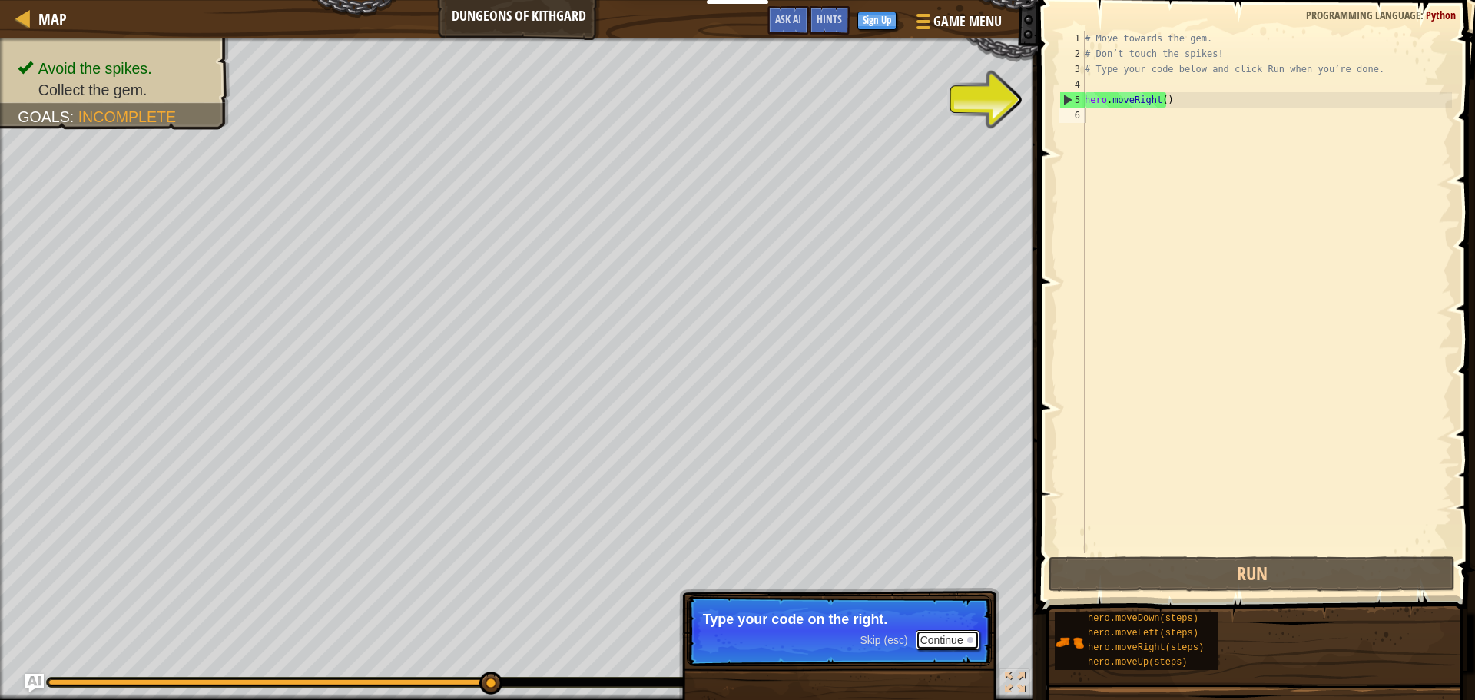
click at [959, 639] on button "Continue" at bounding box center [948, 640] width 64 height 20
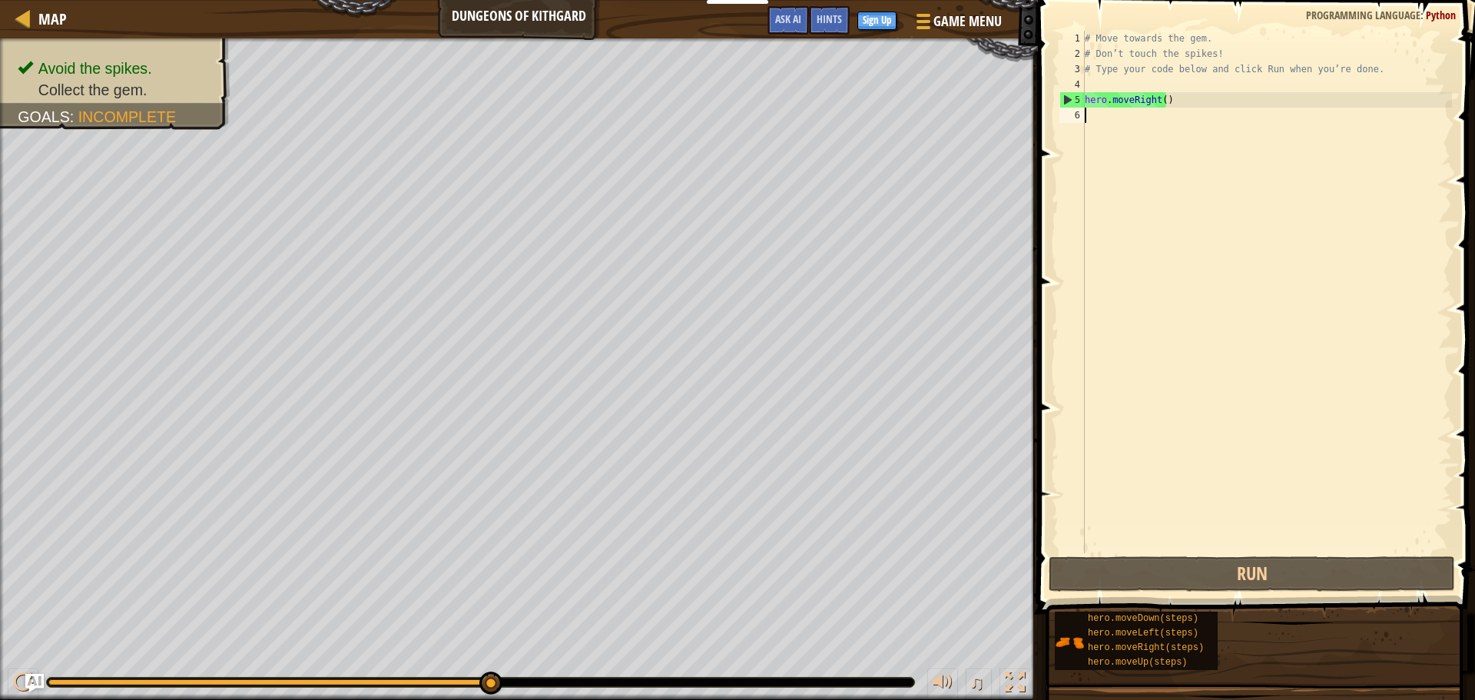
type textarea "hero.moveRight()"
type textarea "# Move towards the gem."
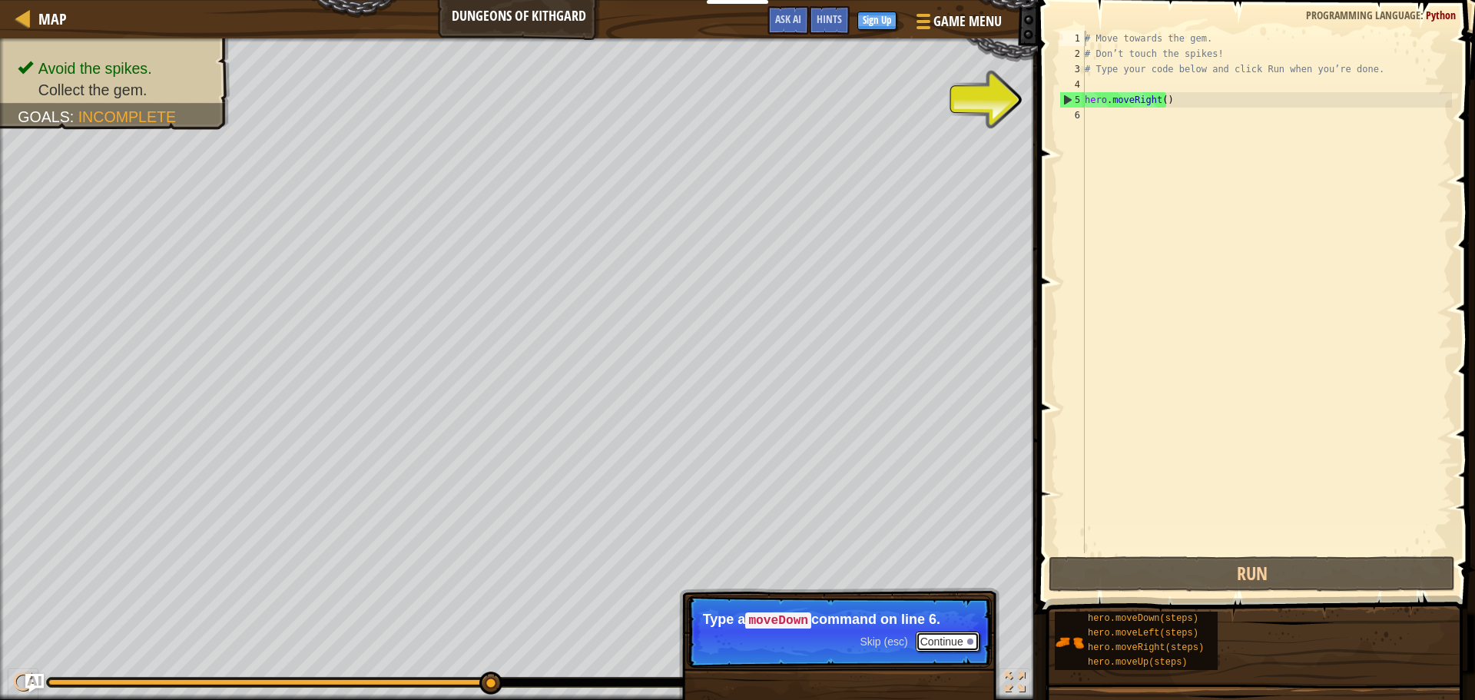
click at [964, 633] on button "Continue" at bounding box center [948, 641] width 64 height 20
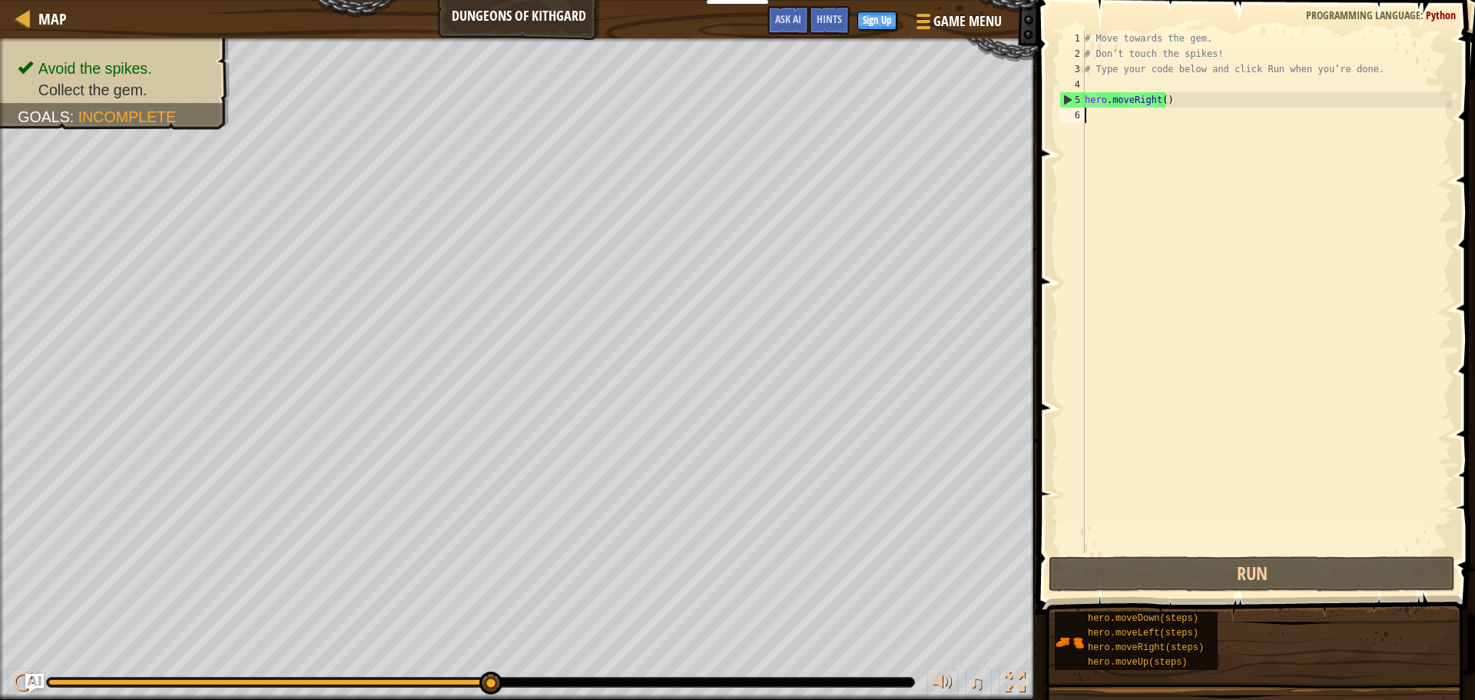
click at [1077, 111] on div "6" at bounding box center [1071, 115] width 25 height 15
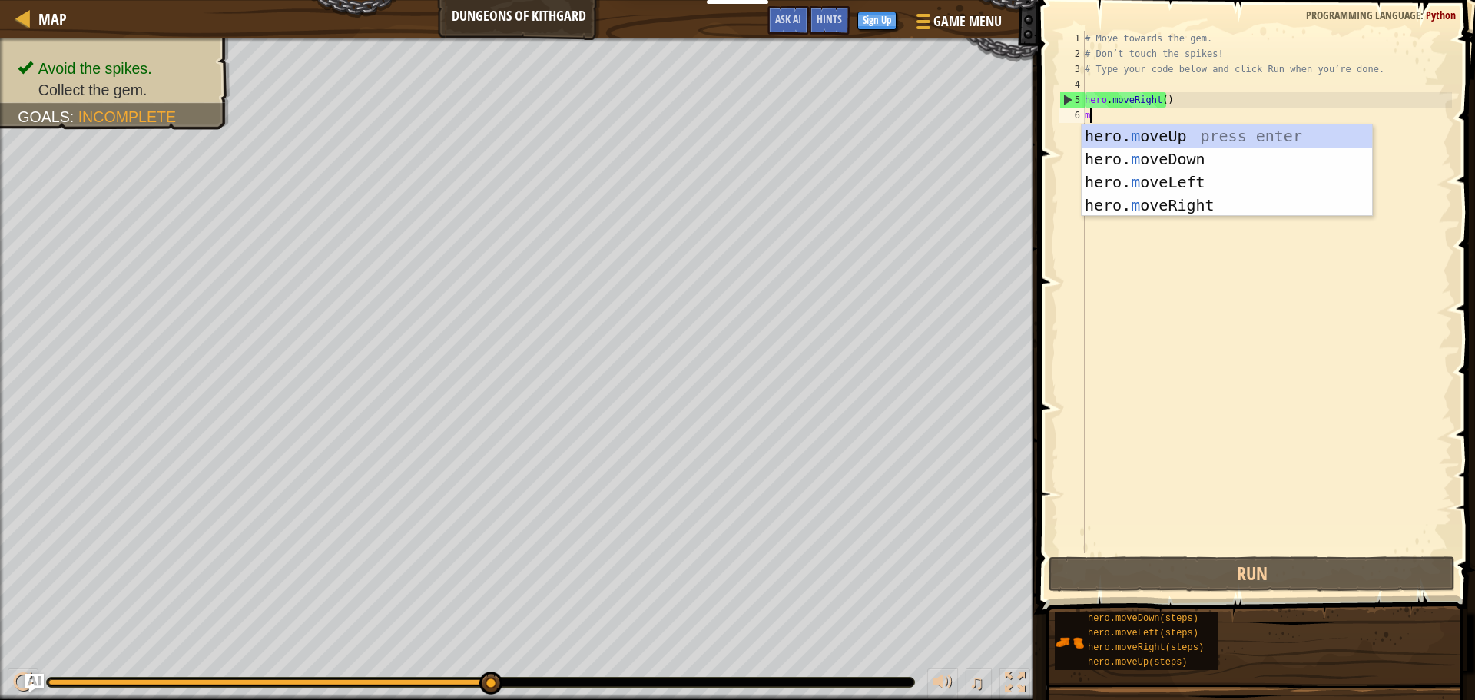
scroll to position [7, 0]
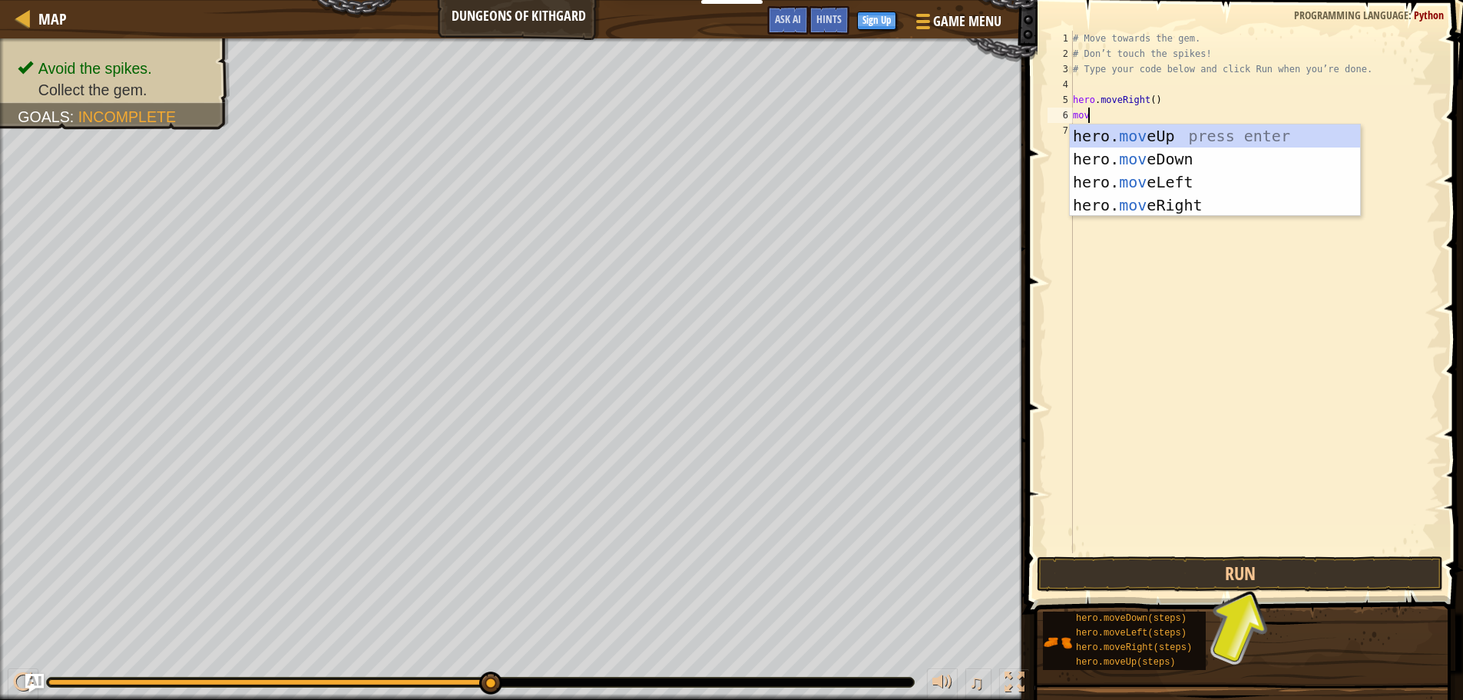
type textarea "move"
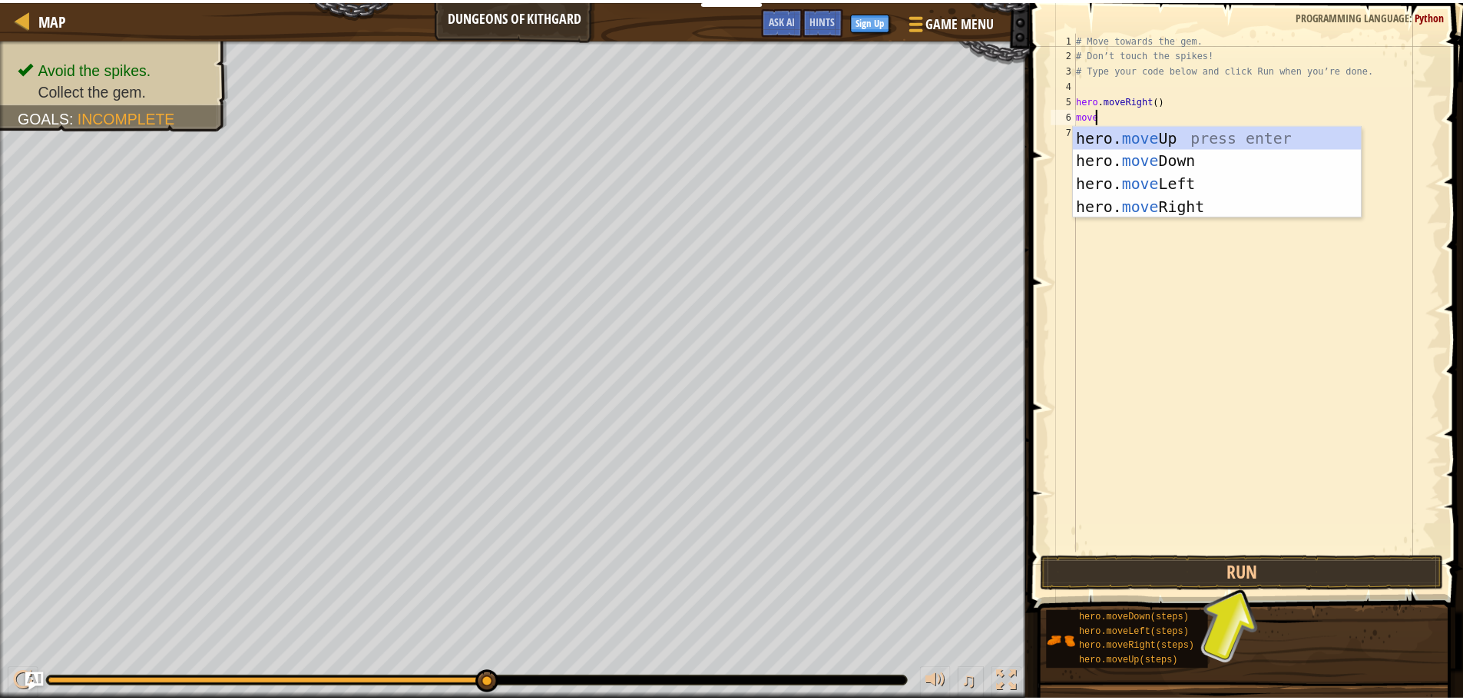
scroll to position [7, 1]
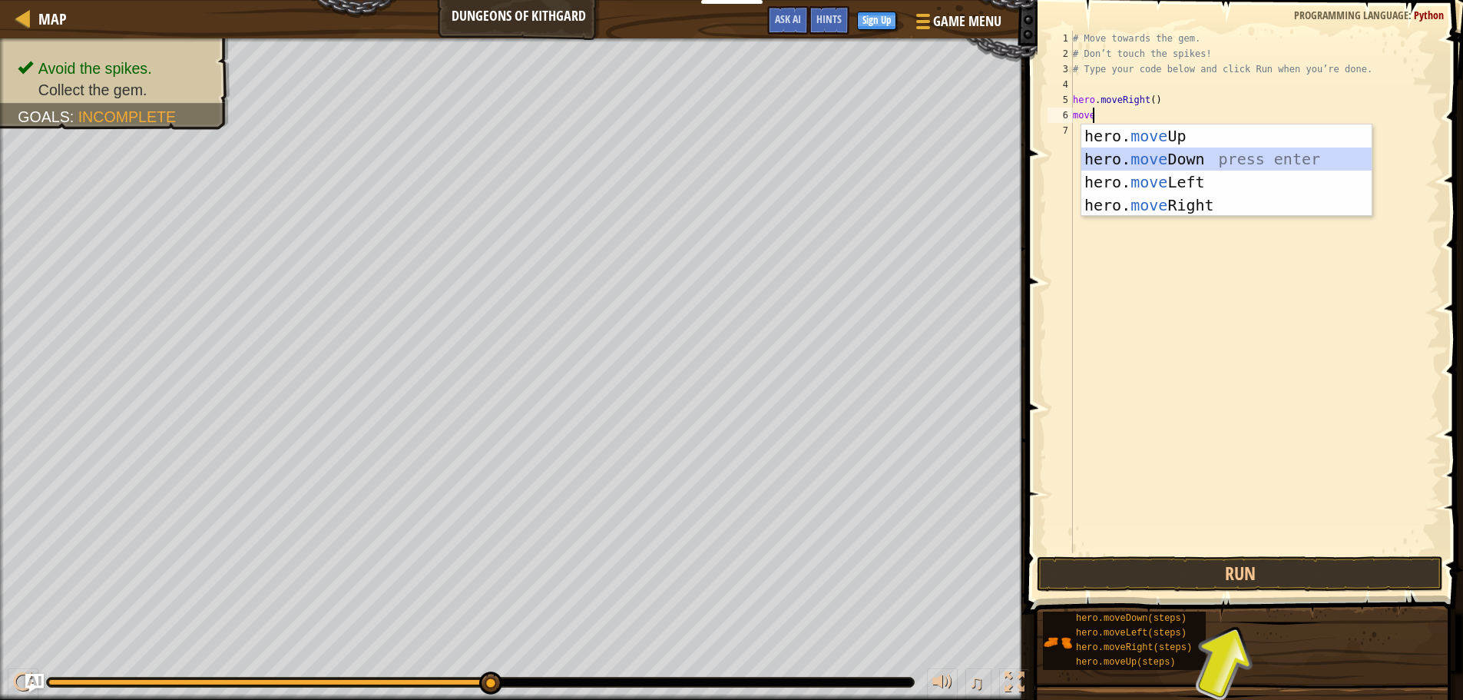
drag, startPoint x: 1128, startPoint y: 151, endPoint x: 1135, endPoint y: 161, distance: 12.8
click at [1128, 154] on div "hero. move Up press enter hero. move Down press enter hero. move Left press ent…" at bounding box center [1227, 193] width 290 height 138
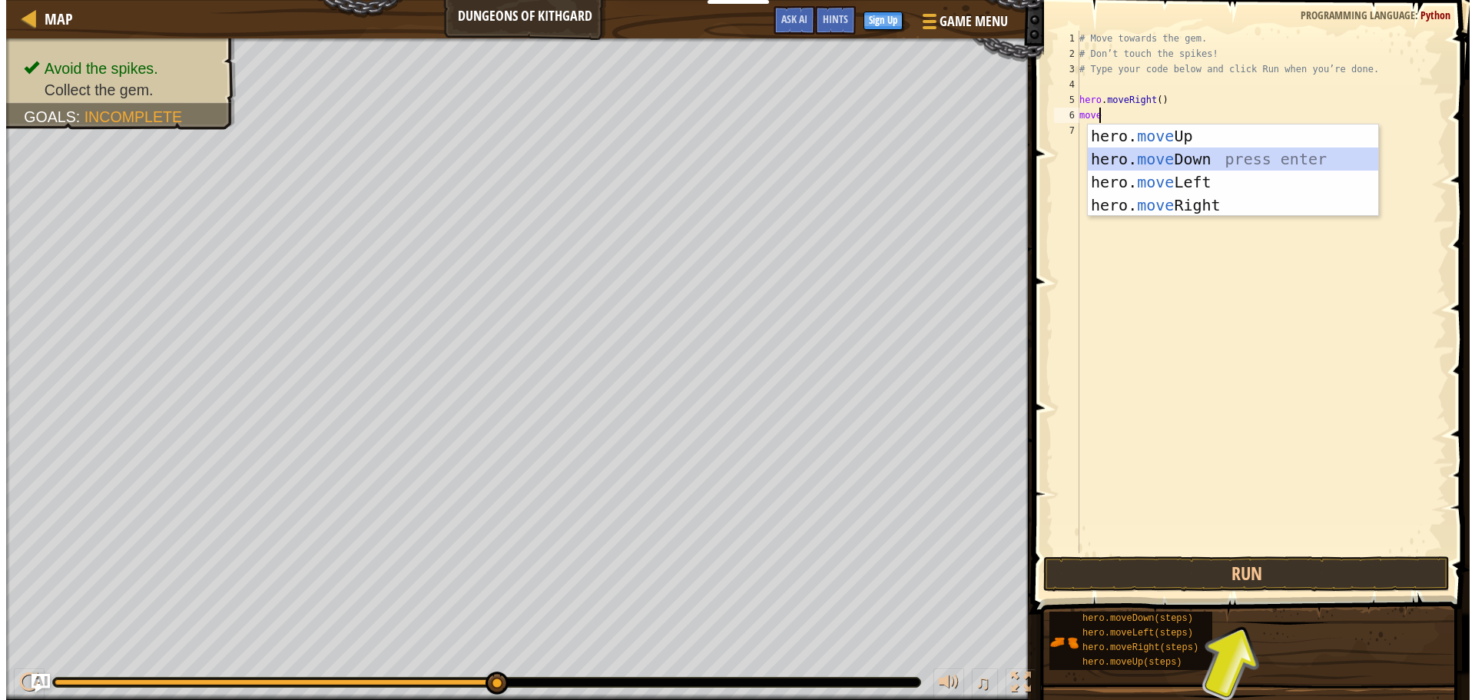
scroll to position [7, 0]
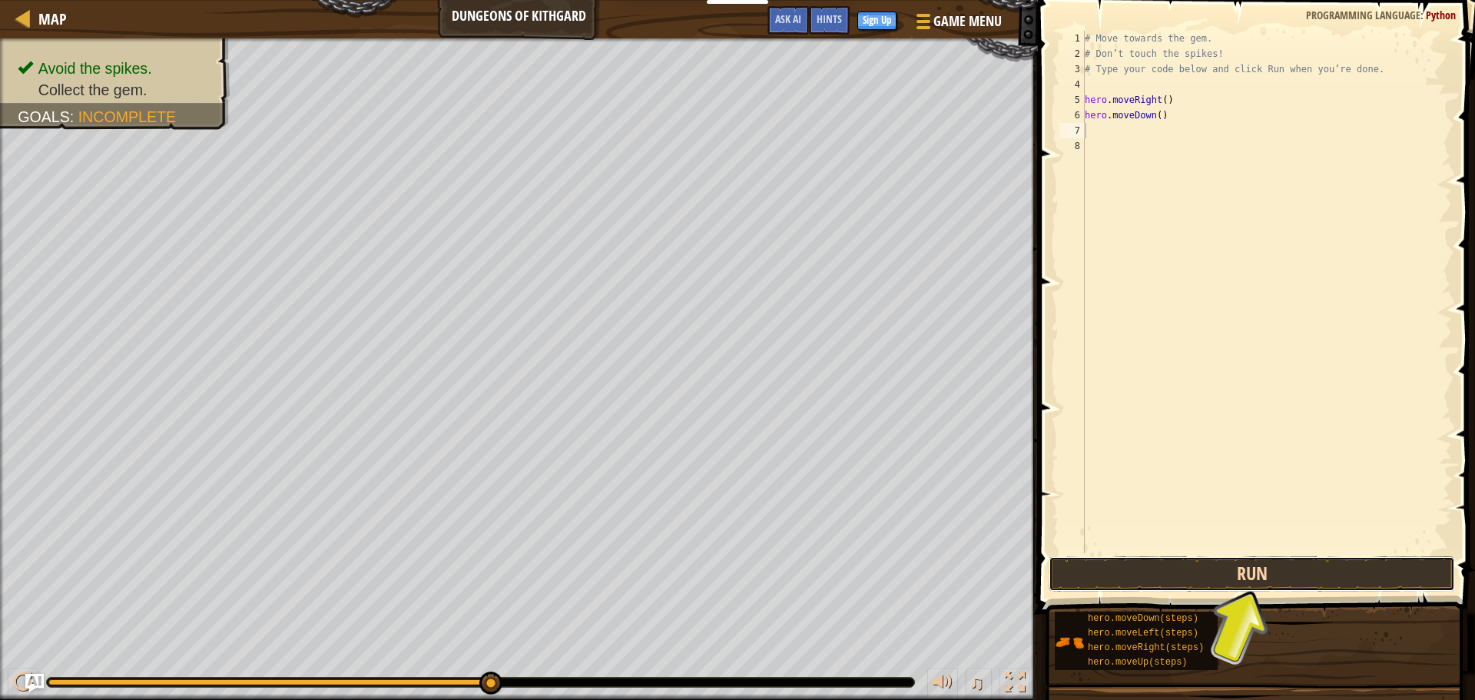
click at [1251, 567] on button "Run" at bounding box center [1252, 573] width 406 height 35
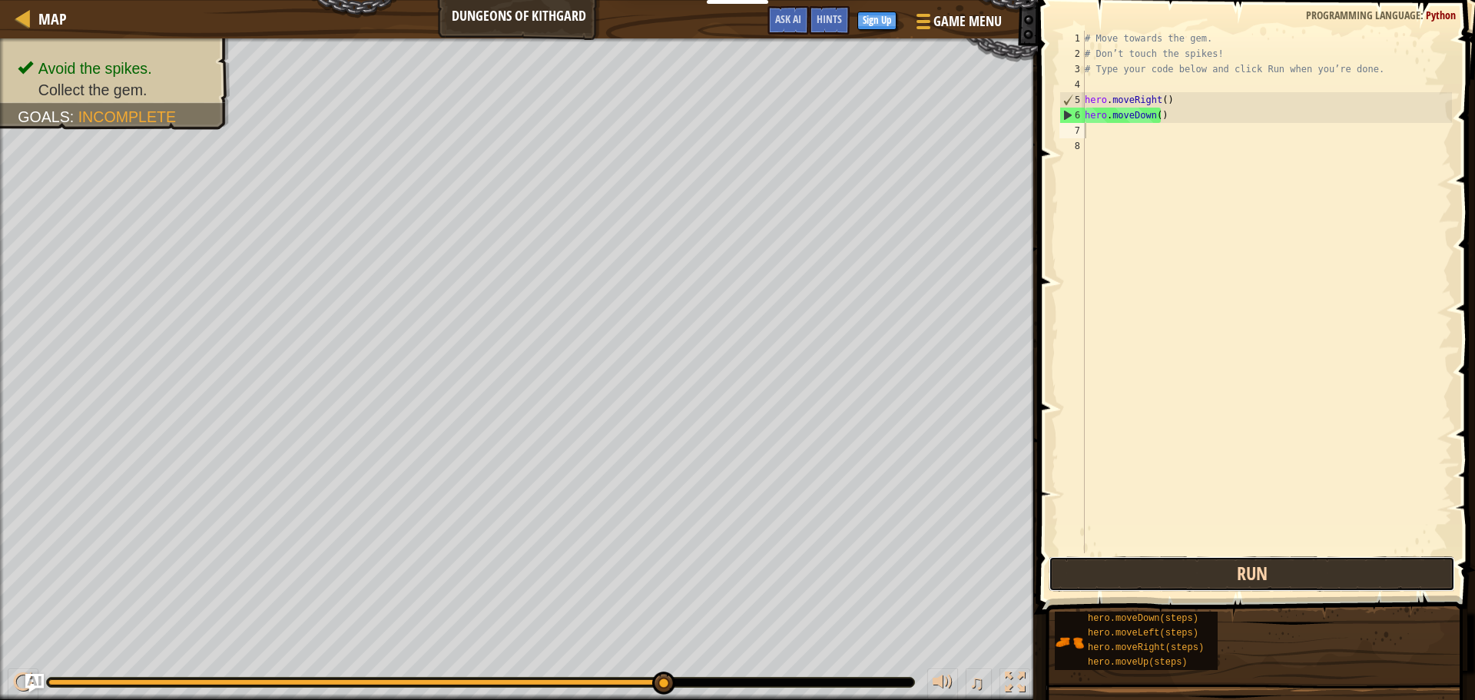
click at [1290, 562] on button "Run" at bounding box center [1252, 573] width 406 height 35
click at [1164, 582] on button "Run" at bounding box center [1252, 573] width 406 height 35
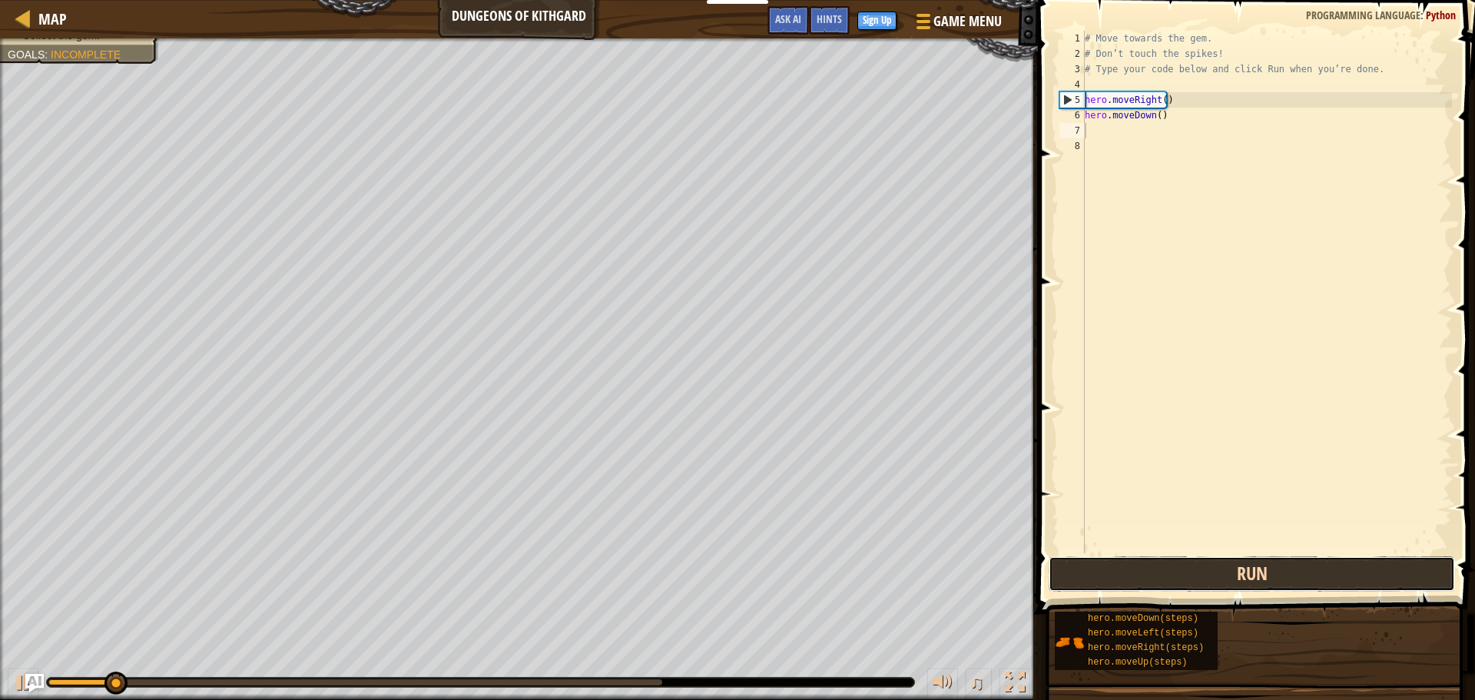
click at [1164, 582] on button "Run" at bounding box center [1252, 573] width 406 height 35
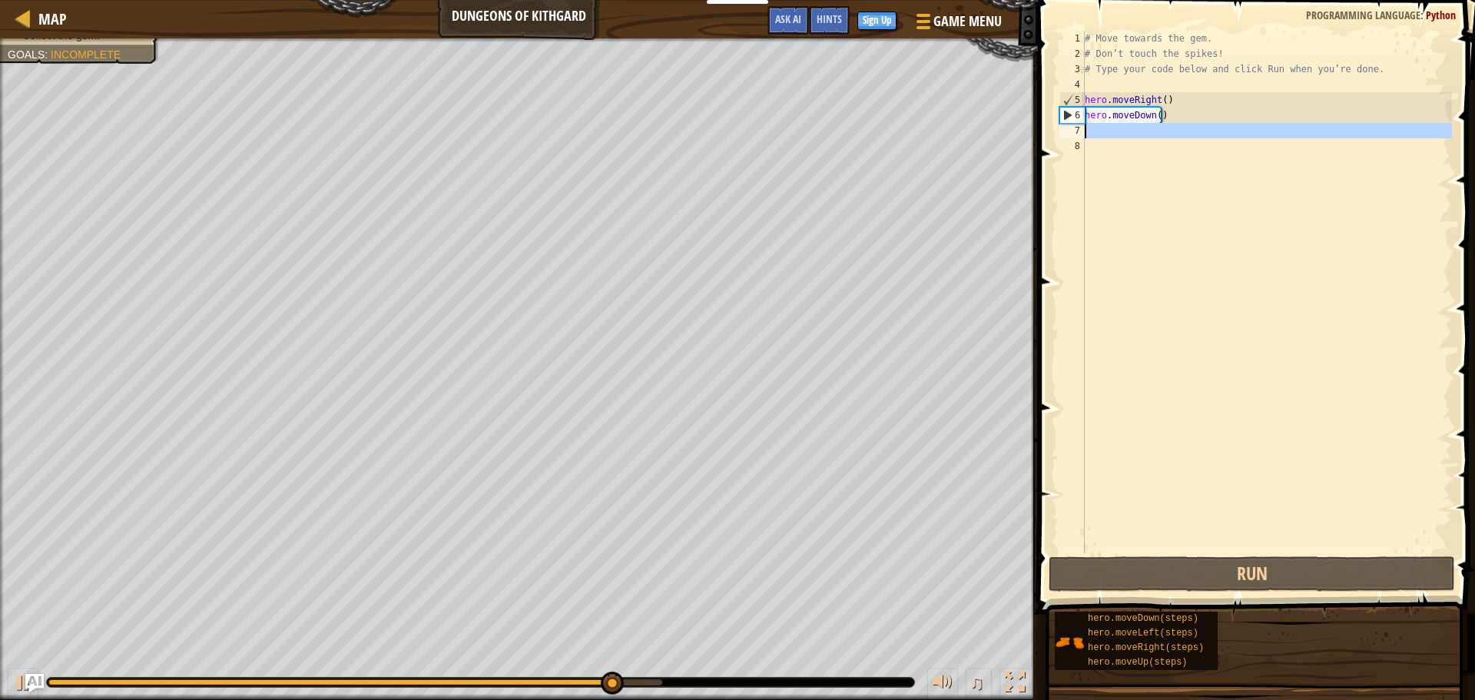
click at [1084, 127] on div "7" at bounding box center [1071, 130] width 25 height 15
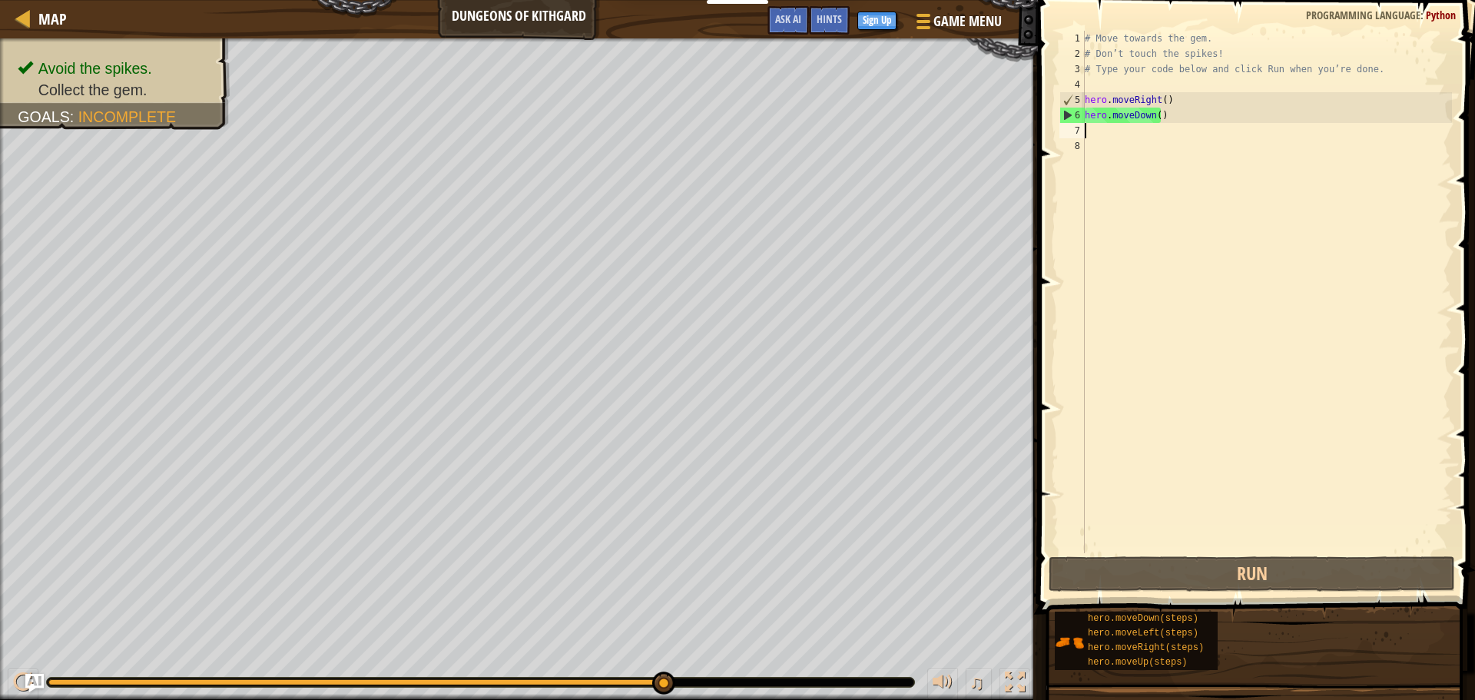
click at [1074, 131] on div "7" at bounding box center [1071, 130] width 25 height 15
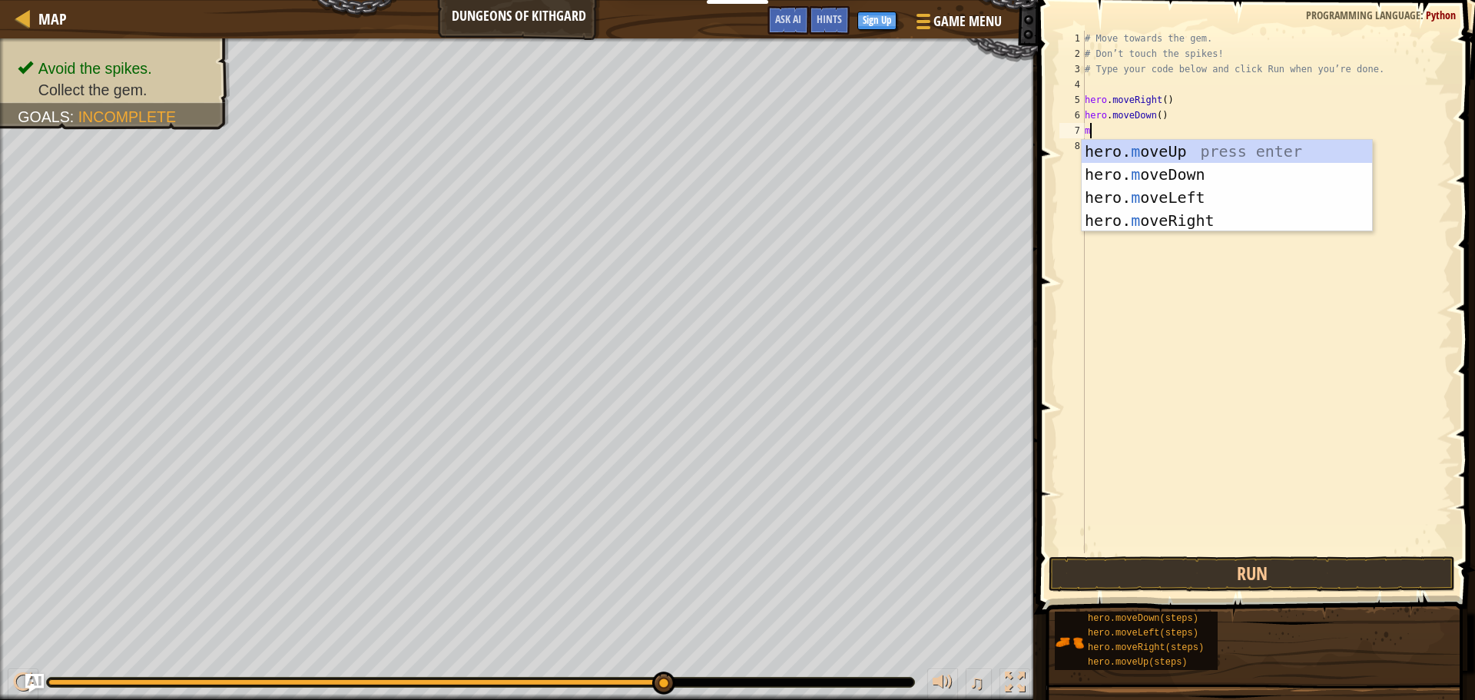
type textarea "mo"
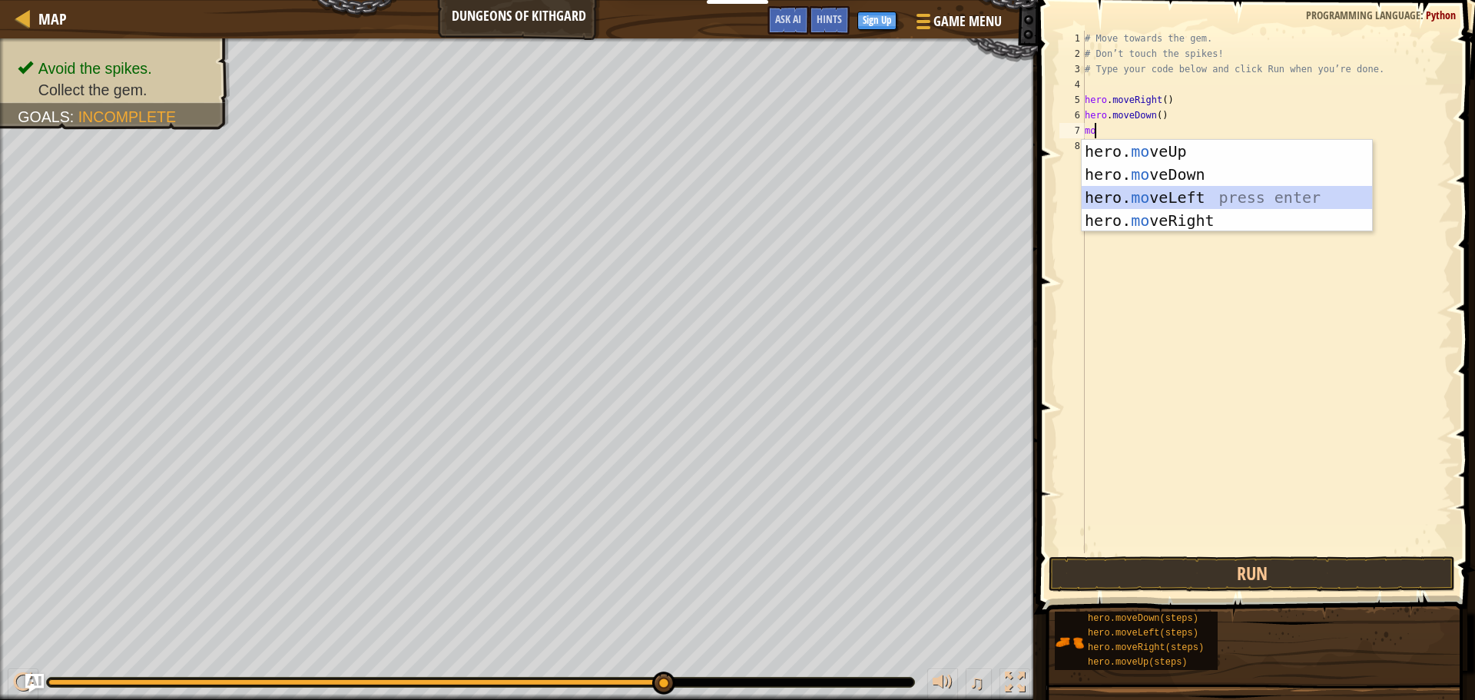
click at [1228, 200] on div "hero. mo veUp press enter hero. mo veDown press enter hero. mo veLeft press ent…" at bounding box center [1227, 209] width 290 height 138
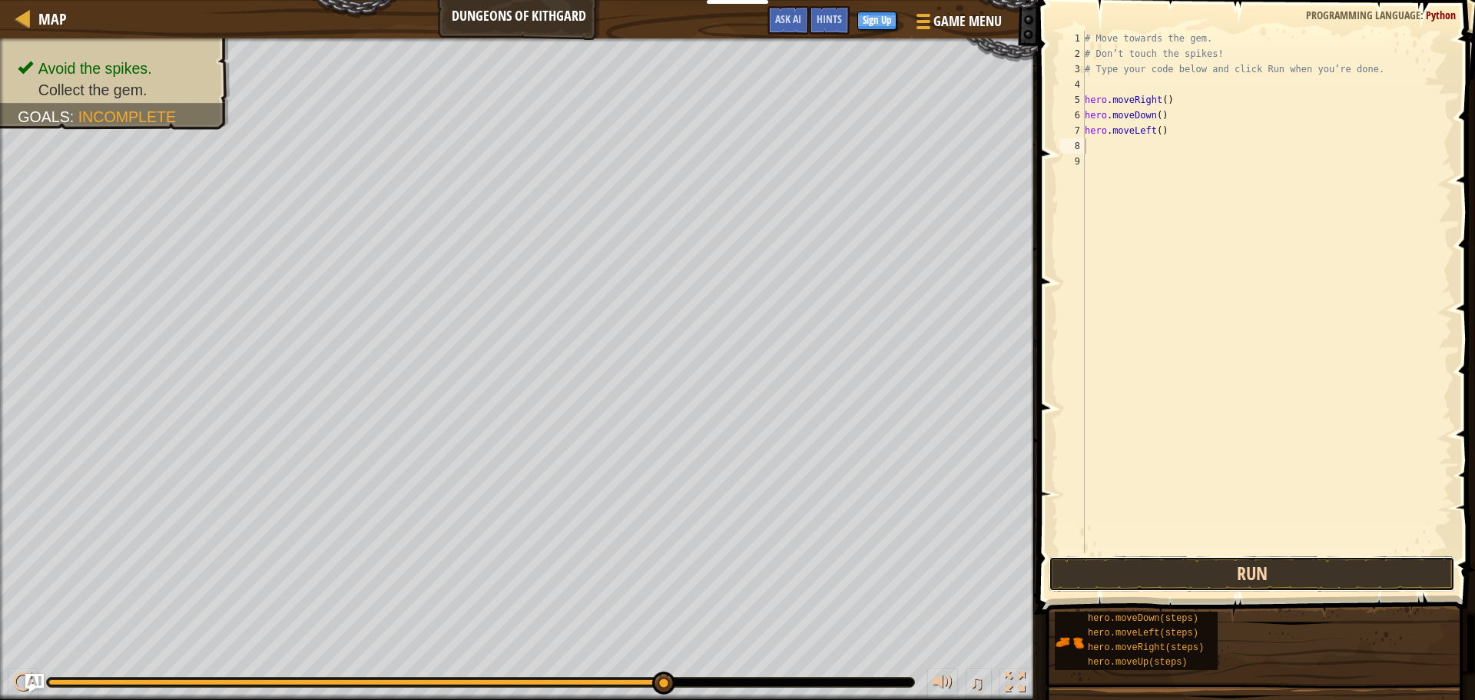
click at [1130, 562] on button "Run" at bounding box center [1252, 573] width 406 height 35
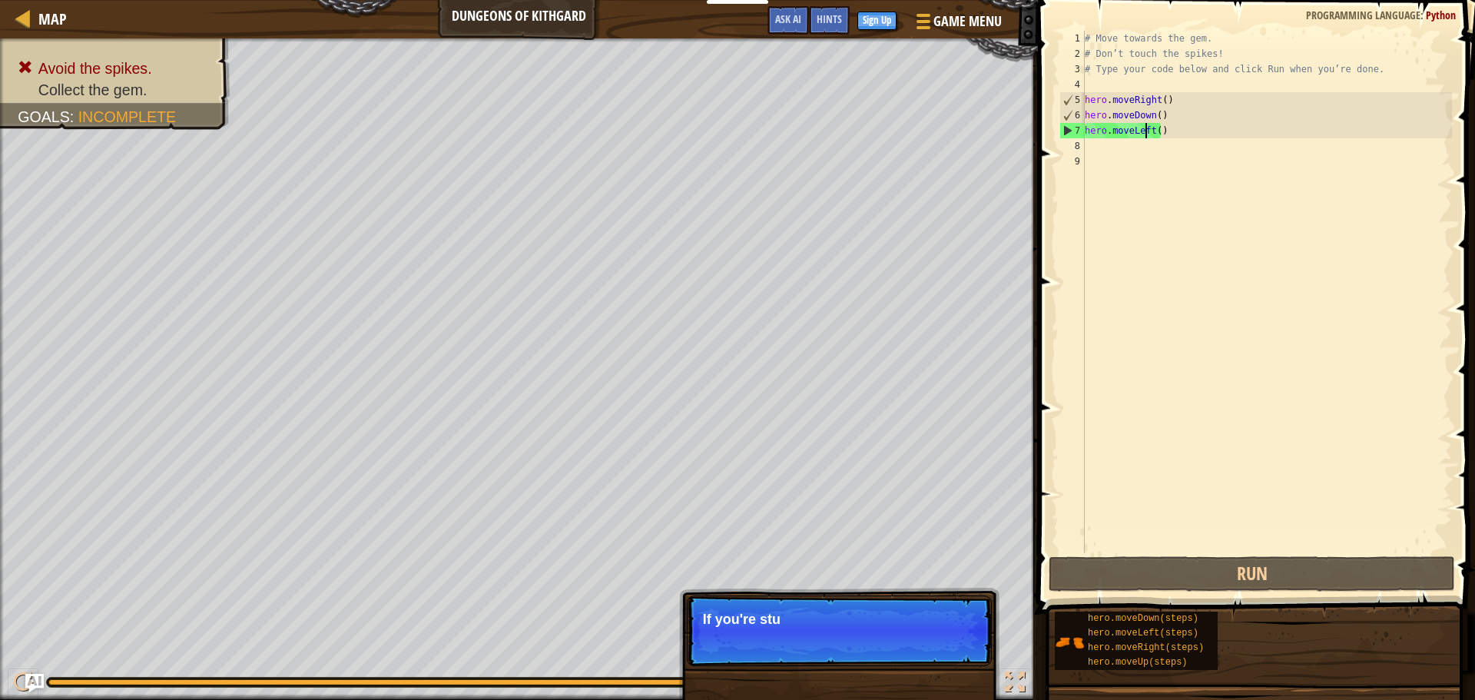
click at [1143, 131] on div "# Move towards the gem. # Don’t touch the spikes! # Type your code below and cl…" at bounding box center [1267, 307] width 370 height 553
click at [1149, 128] on div "# Move towards the gem. # Don’t touch the spikes! # Type your code below and cl…" at bounding box center [1267, 307] width 370 height 553
click at [1159, 128] on div "# Move towards the gem. # Don’t touch the spikes! # Type your code below and cl…" at bounding box center [1267, 307] width 370 height 553
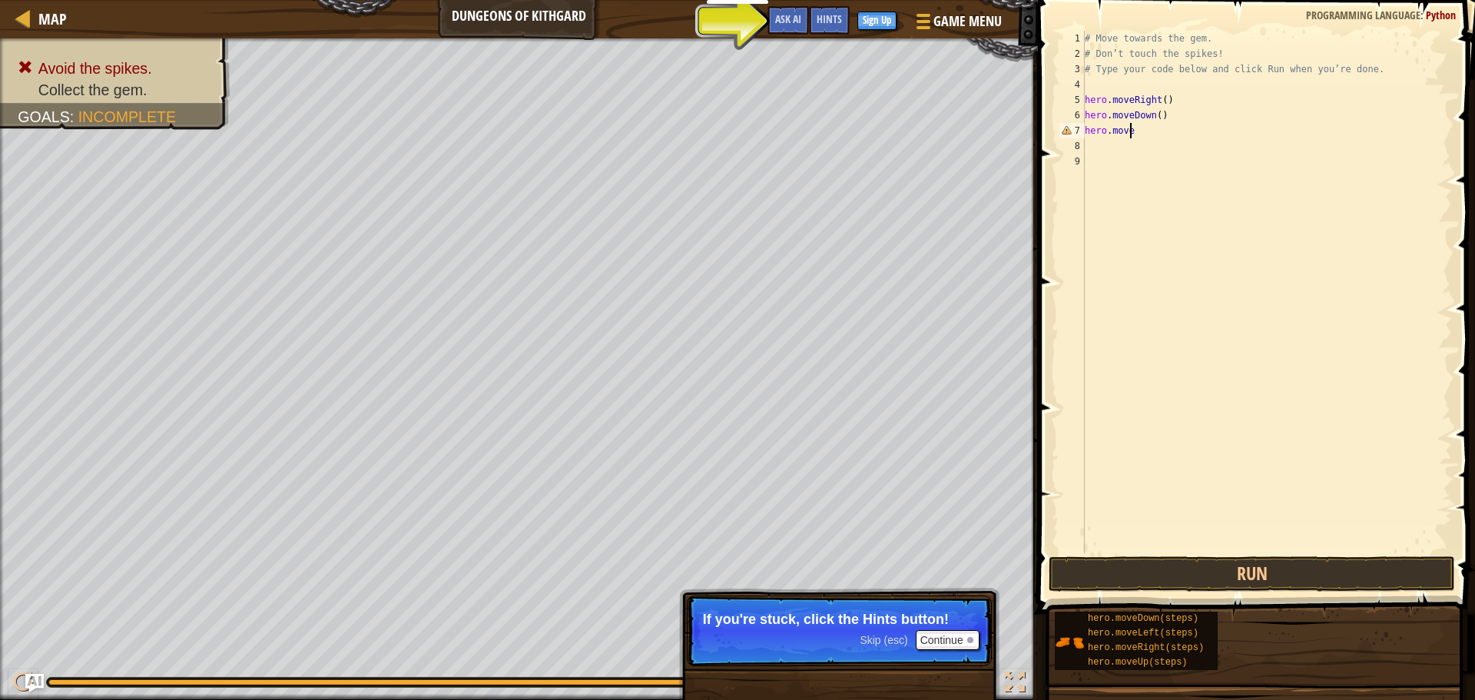
type textarea "hero.mover"
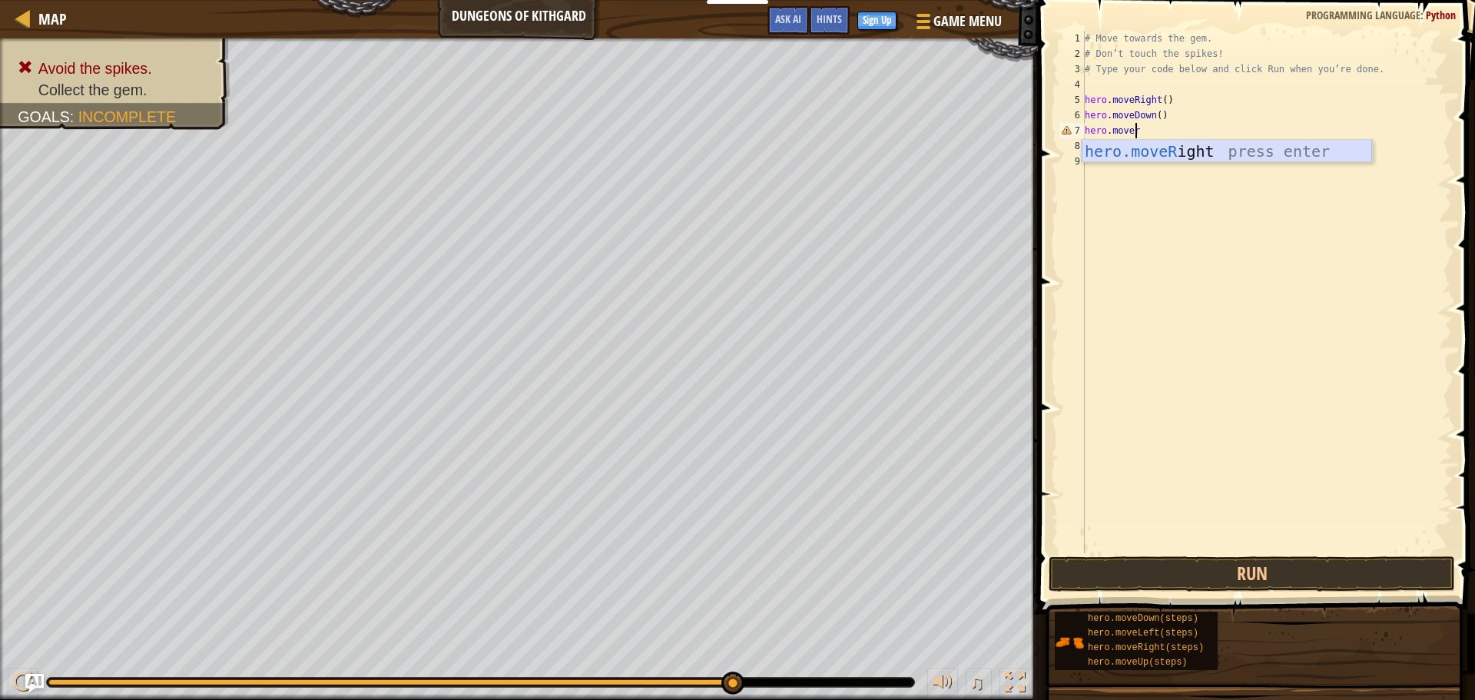
click at [1167, 146] on div "hero.moveR ight press enter" at bounding box center [1227, 174] width 290 height 69
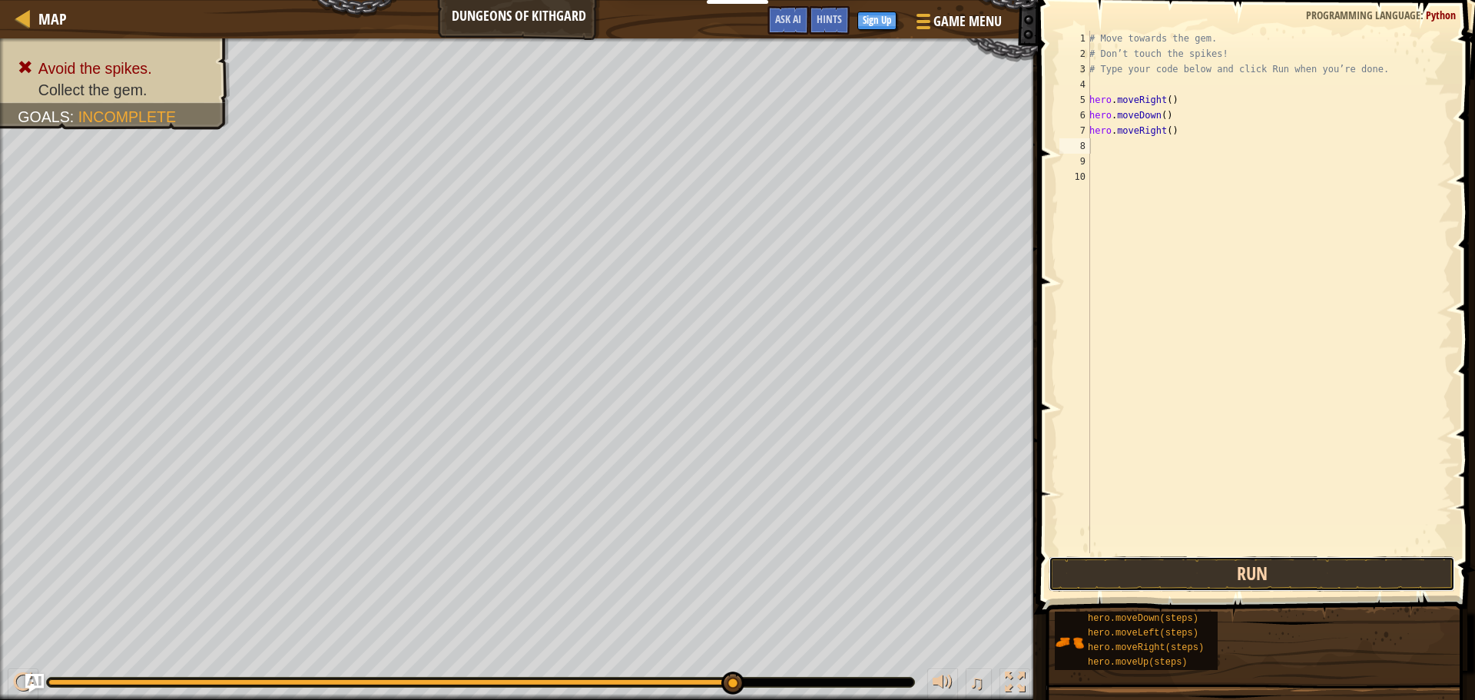
click at [1248, 570] on button "Run" at bounding box center [1252, 573] width 406 height 35
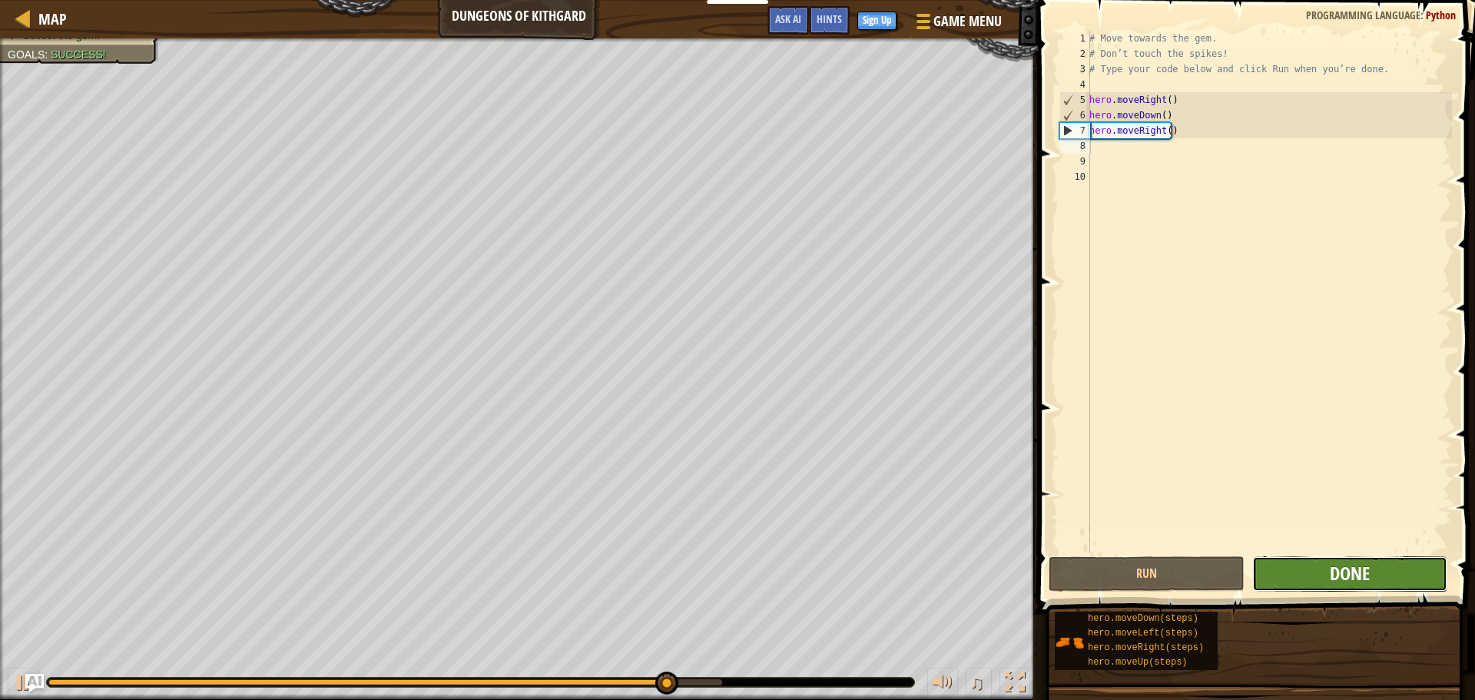
click at [1345, 565] on span "Done" at bounding box center [1350, 573] width 40 height 25
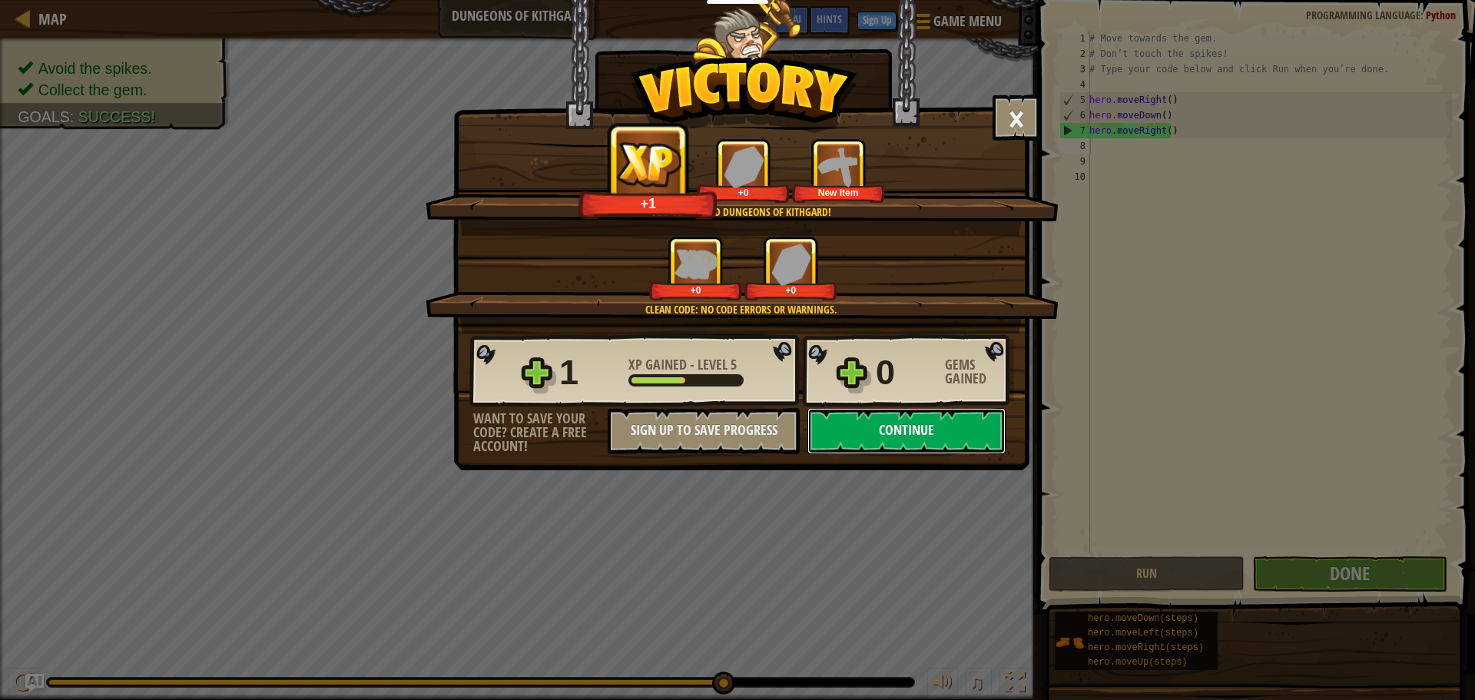
click at [956, 431] on button "Continue" at bounding box center [906, 431] width 198 height 46
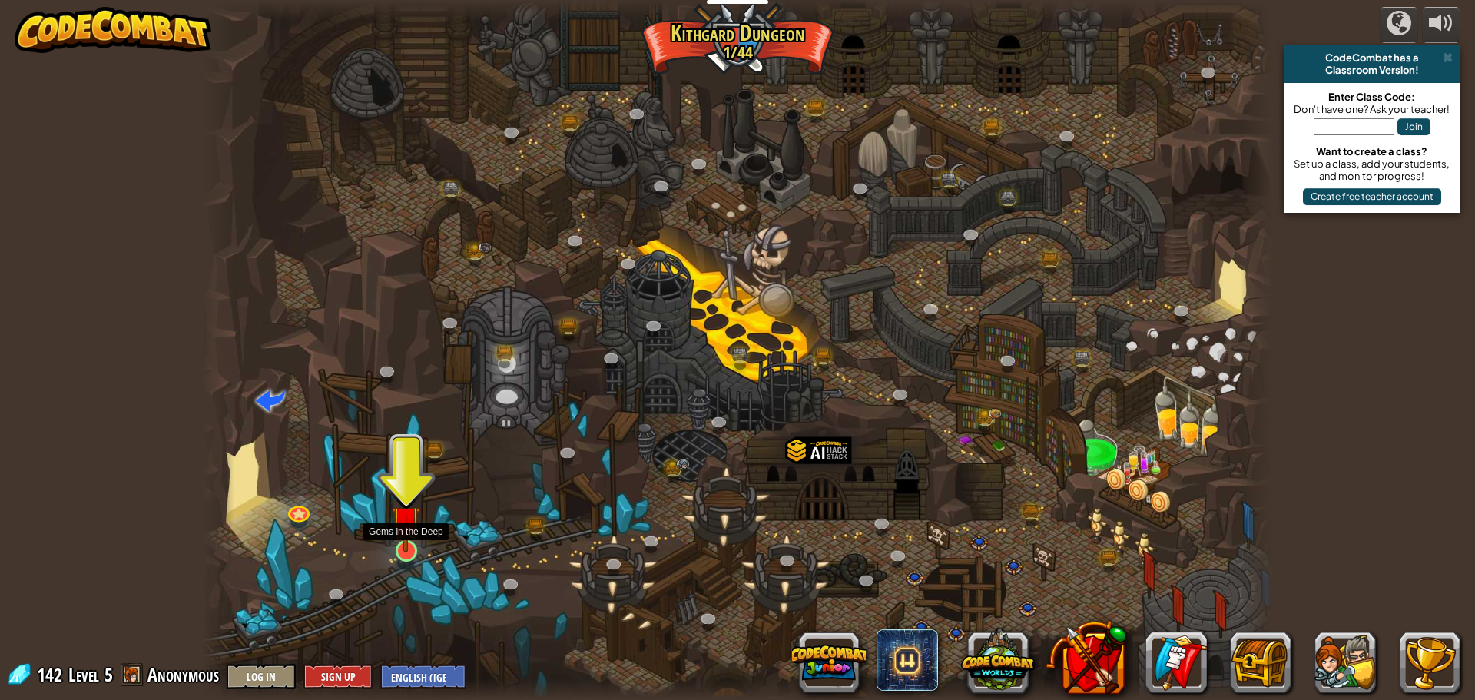
click at [414, 548] on img at bounding box center [406, 519] width 28 height 65
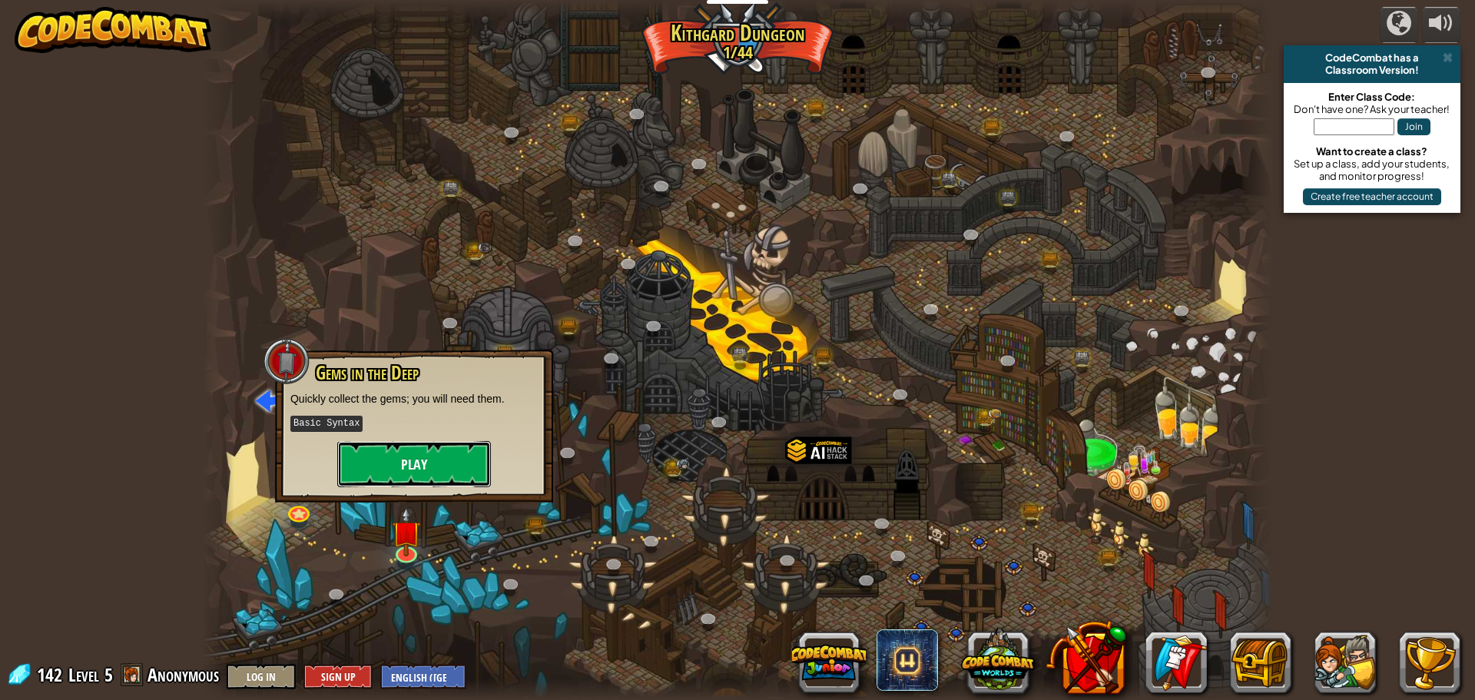
click at [402, 455] on button "Play" at bounding box center [414, 464] width 154 height 46
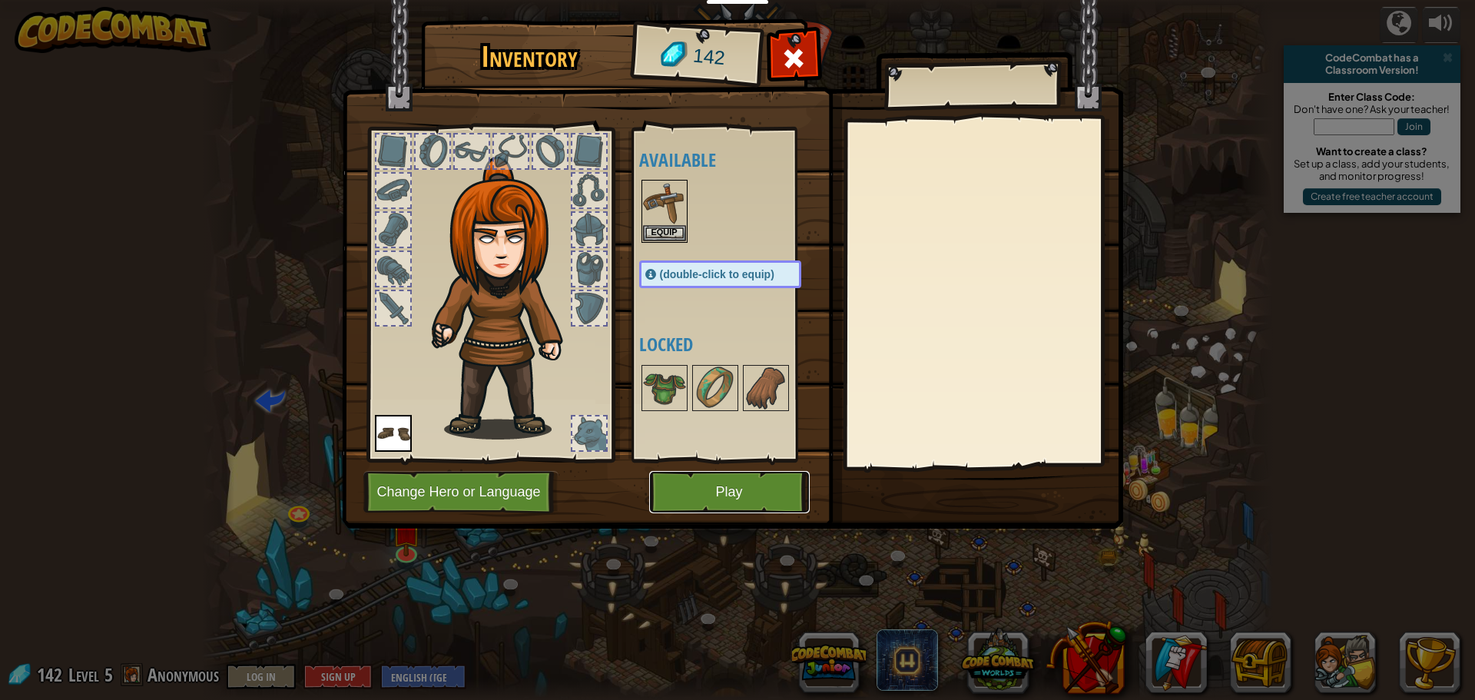
drag, startPoint x: 738, startPoint y: 488, endPoint x: 748, endPoint y: 482, distance: 11.3
click at [741, 489] on button "Play" at bounding box center [729, 492] width 161 height 42
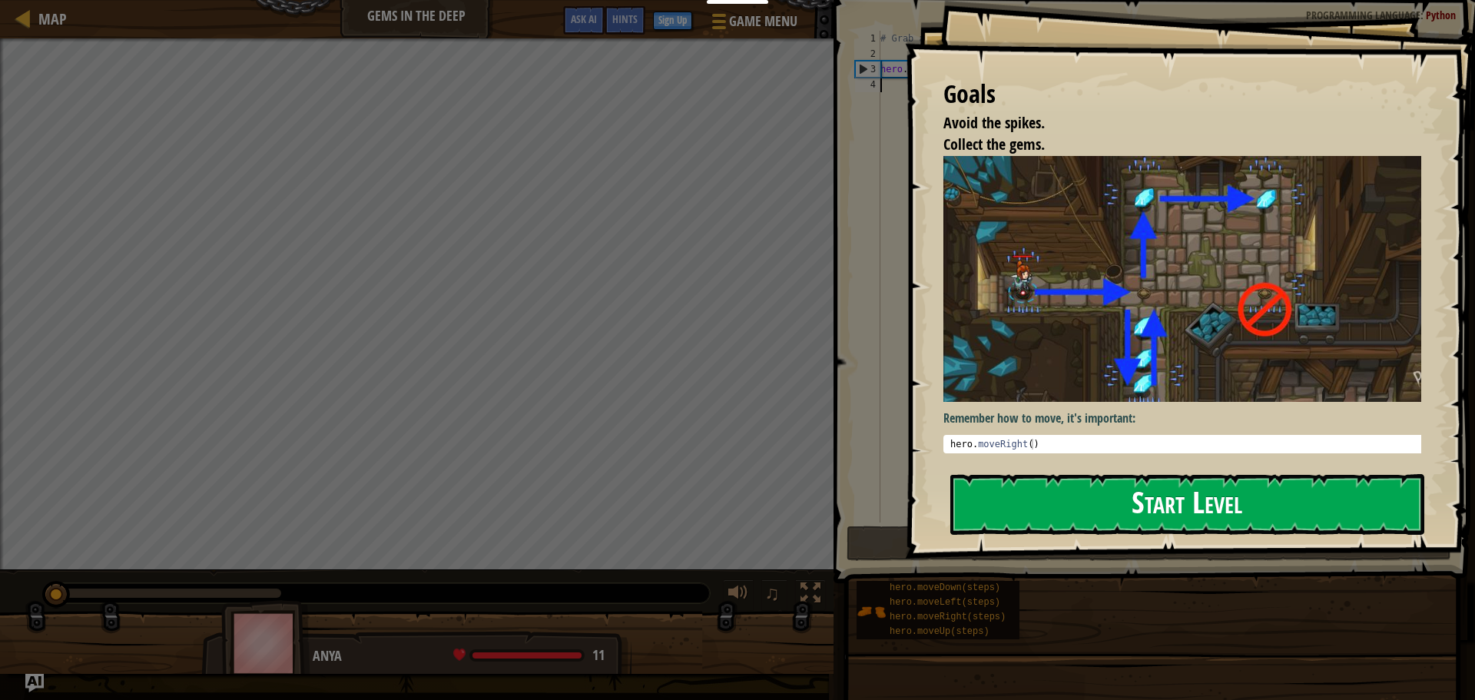
click at [1117, 505] on button "Start Level" at bounding box center [1187, 504] width 474 height 61
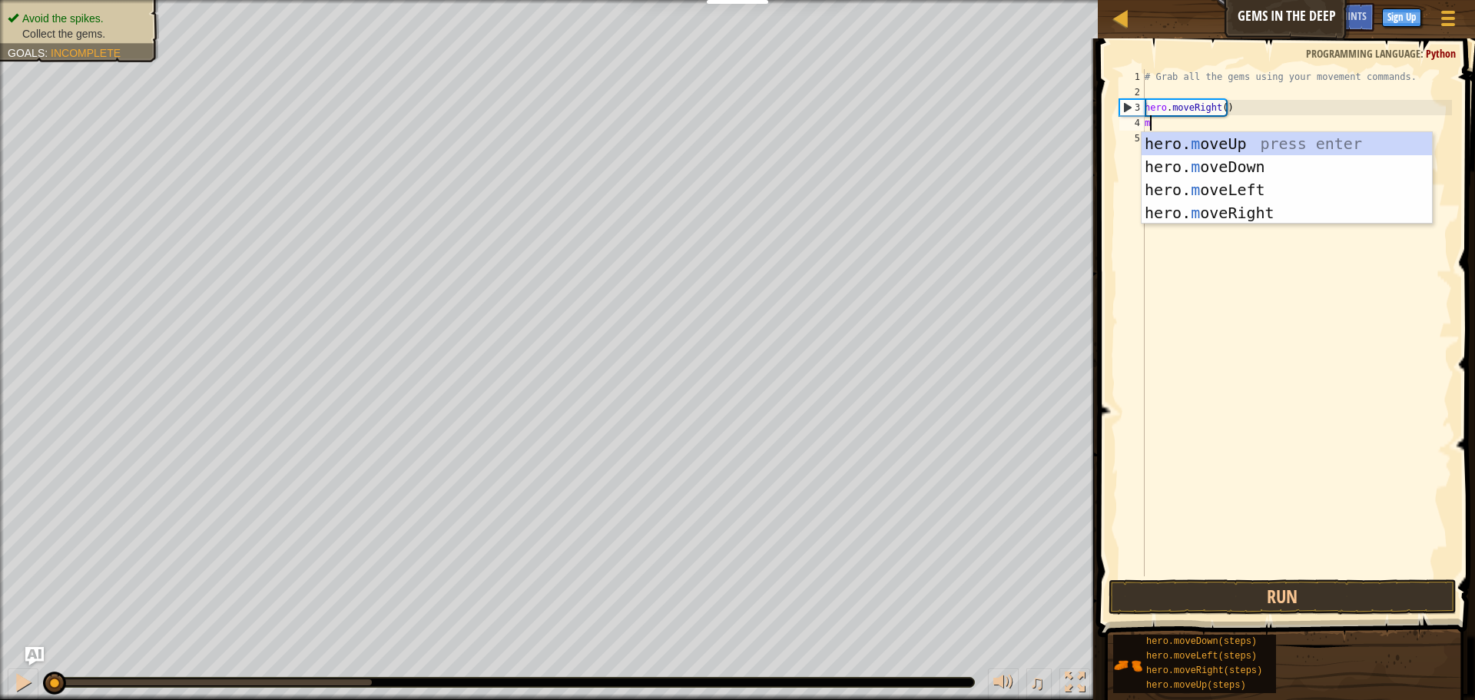
scroll to position [7, 0]
type textarea "mo"
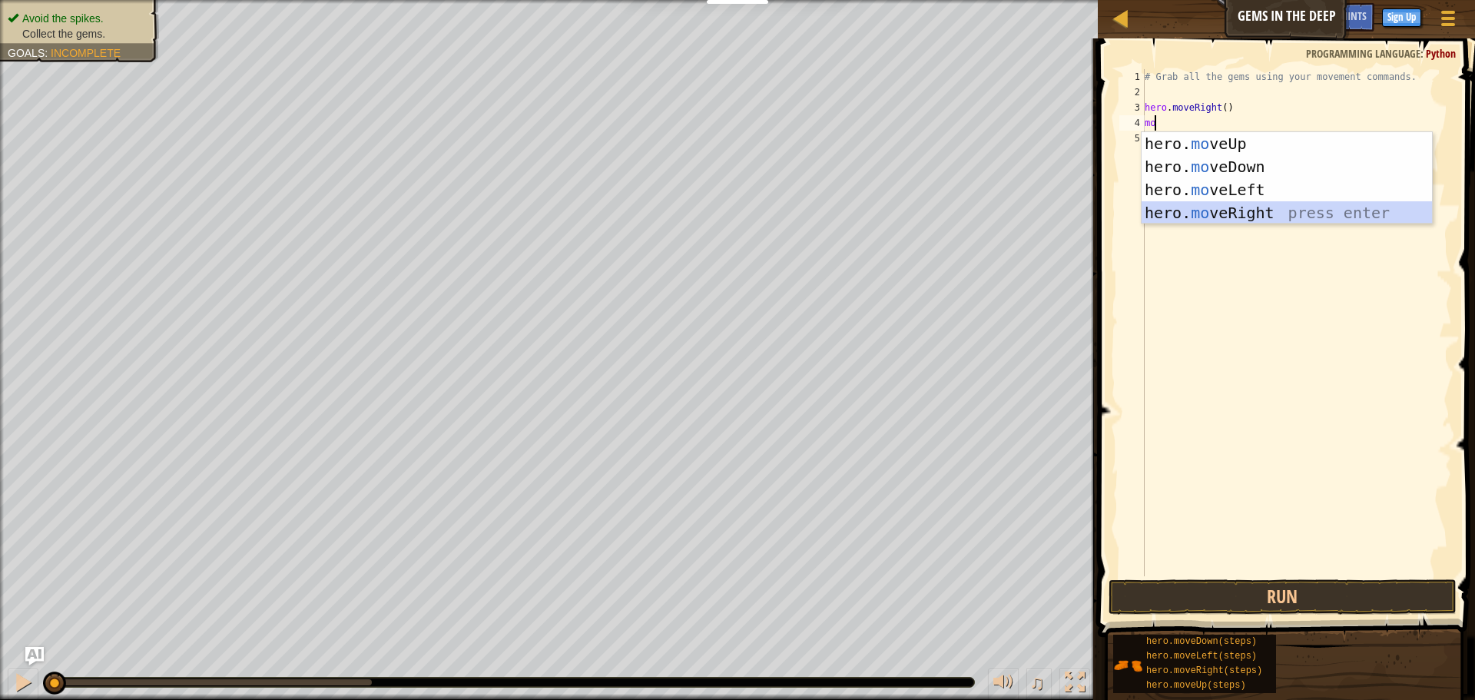
click at [1219, 204] on div "hero. mo veUp press enter hero. mo veDown press enter hero. mo veLeft press ent…" at bounding box center [1286, 201] width 290 height 138
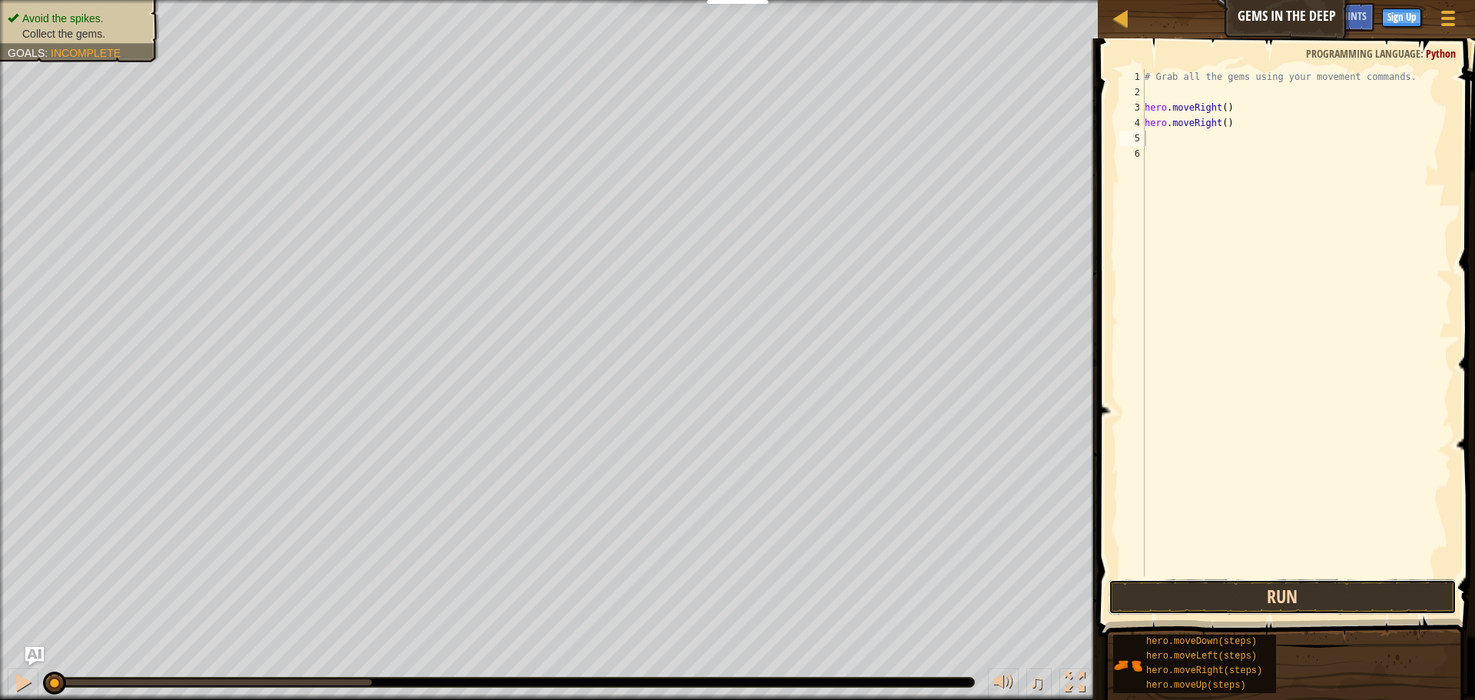
click at [1223, 590] on button "Run" at bounding box center [1282, 596] width 348 height 35
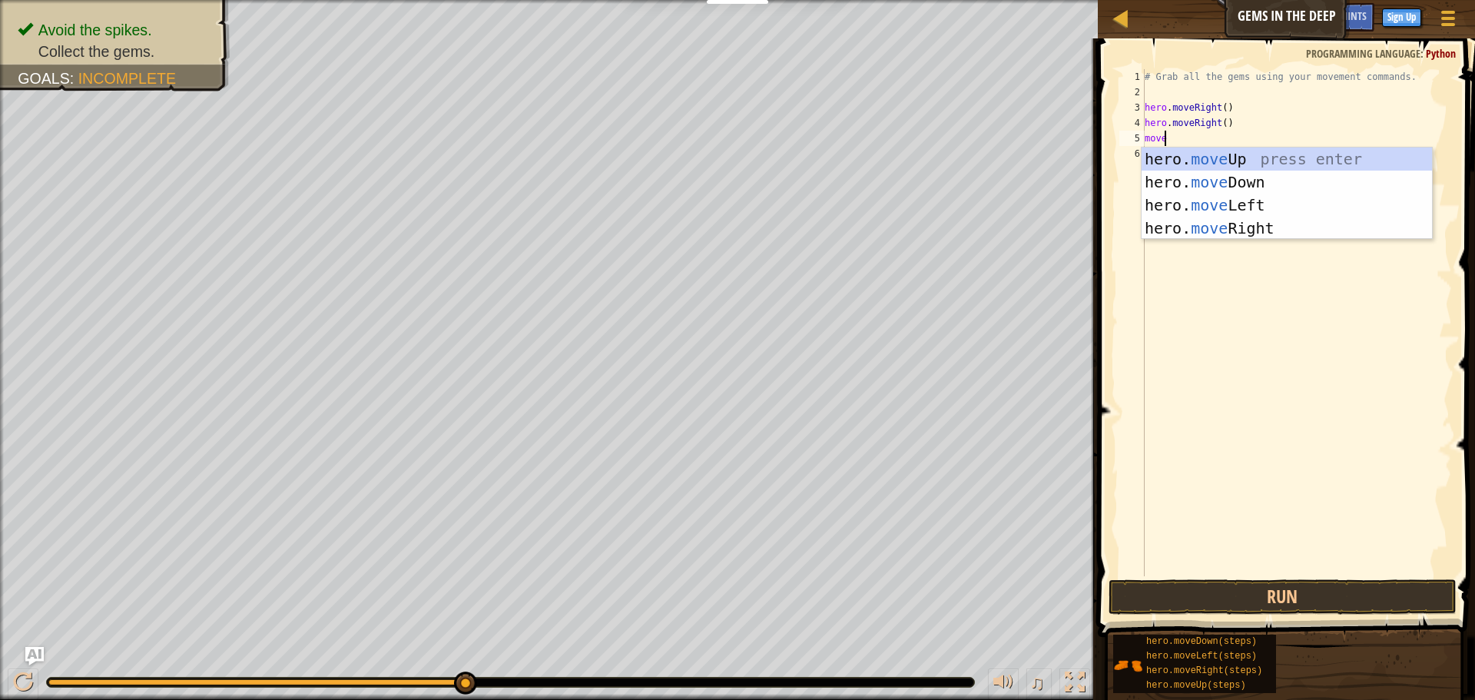
scroll to position [7, 2]
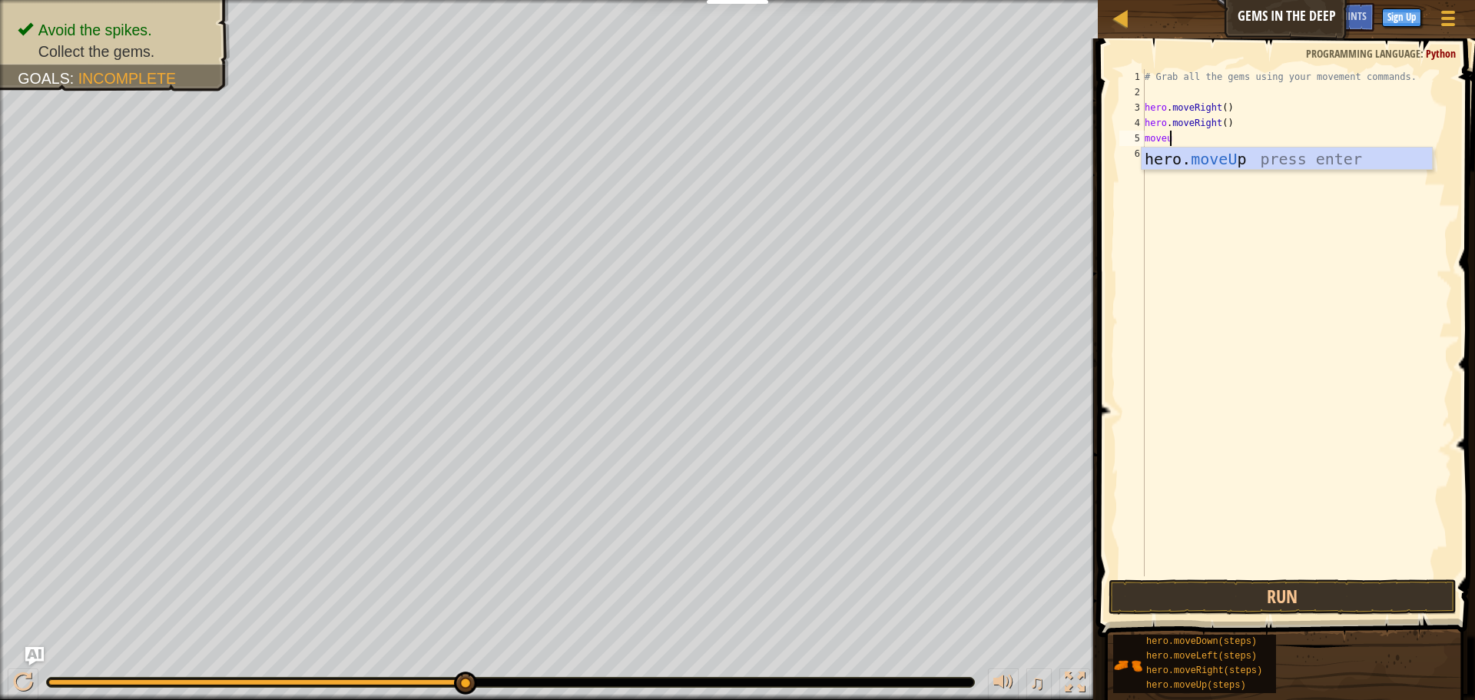
type textarea "moveup"
click at [1206, 138] on div "# Grab all the gems using your movement commands. hero . moveRight ( ) hero . m…" at bounding box center [1296, 338] width 310 height 538
type textarea "hero.moveUp()"
click at [1210, 134] on div "# Grab all the gems using your movement commands. hero . moveRight ( ) hero . m…" at bounding box center [1296, 338] width 310 height 538
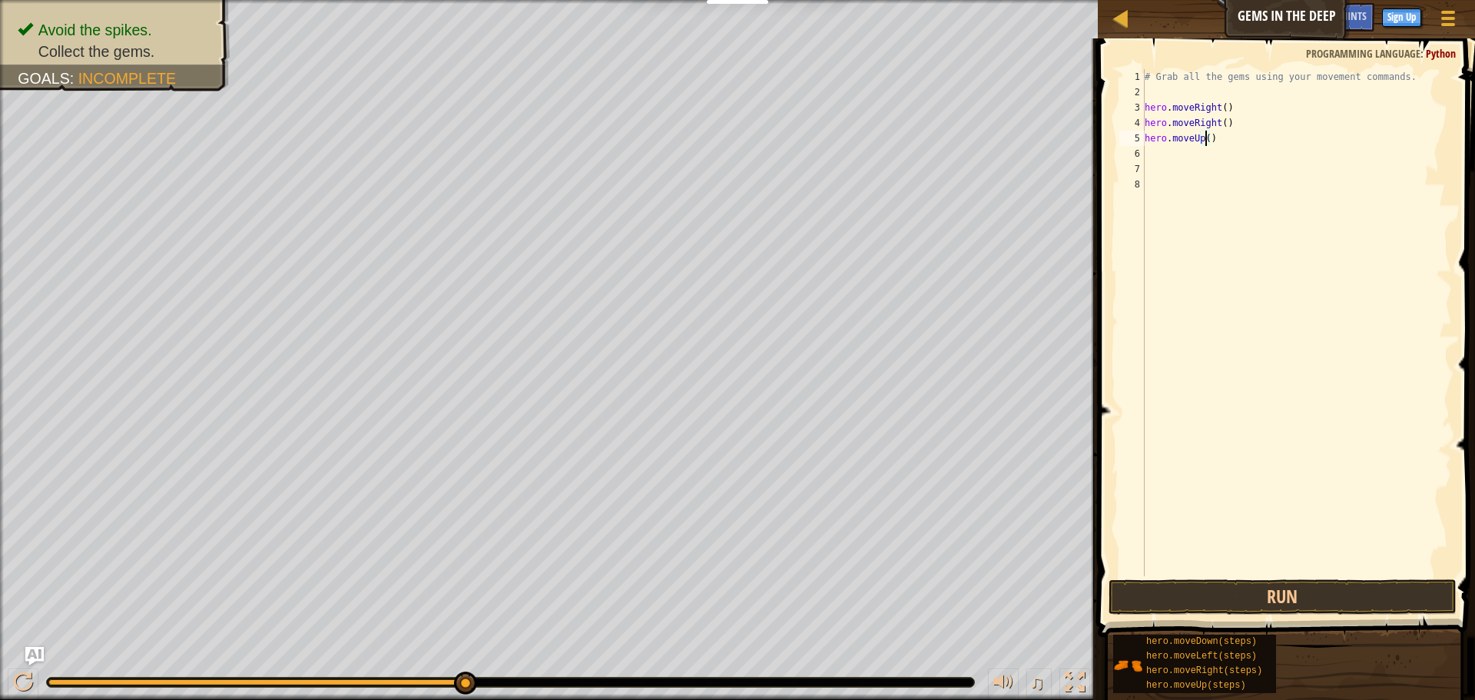
click at [1208, 135] on div "# Grab all the gems using your movement commands. hero . moveRight ( ) hero . m…" at bounding box center [1296, 338] width 310 height 538
click at [1210, 136] on div "# Grab all the gems using your movement commands. hero . moveRight ( ) hero . m…" at bounding box center [1296, 338] width 310 height 538
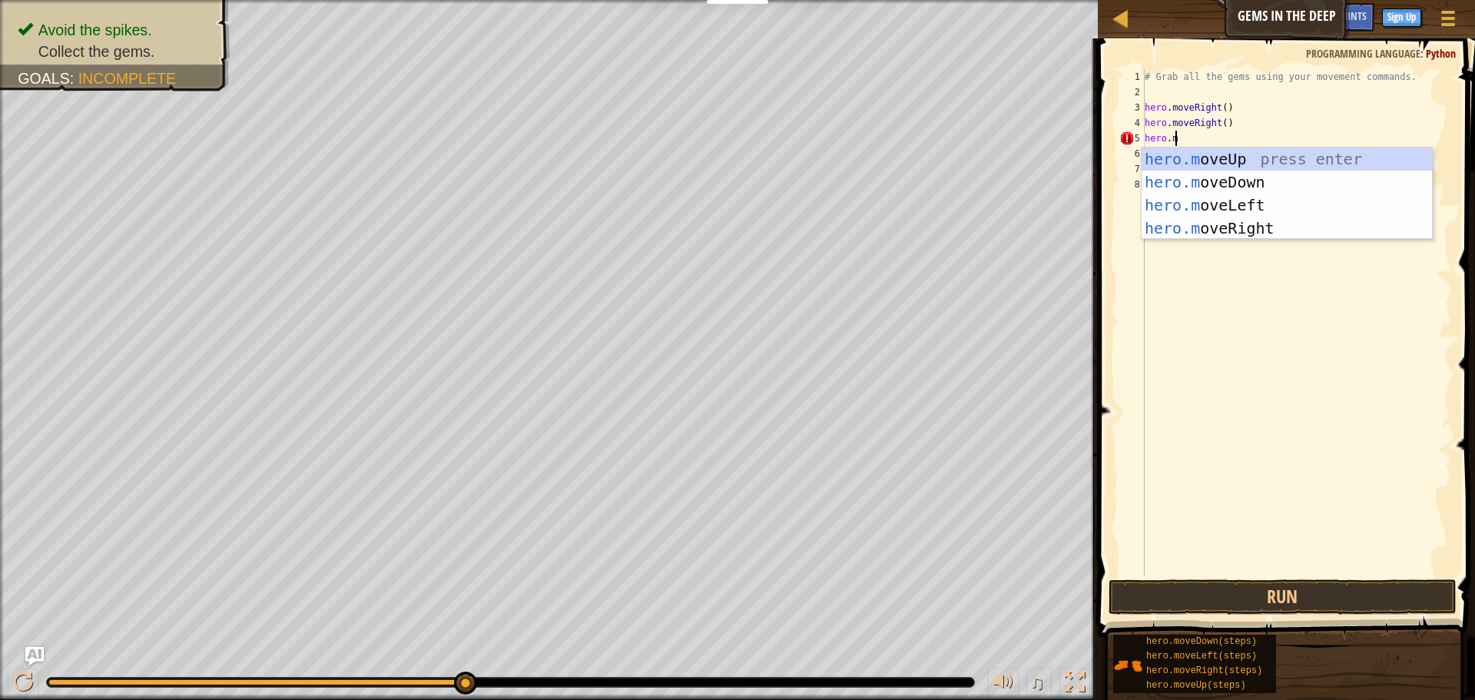
scroll to position [7, 2]
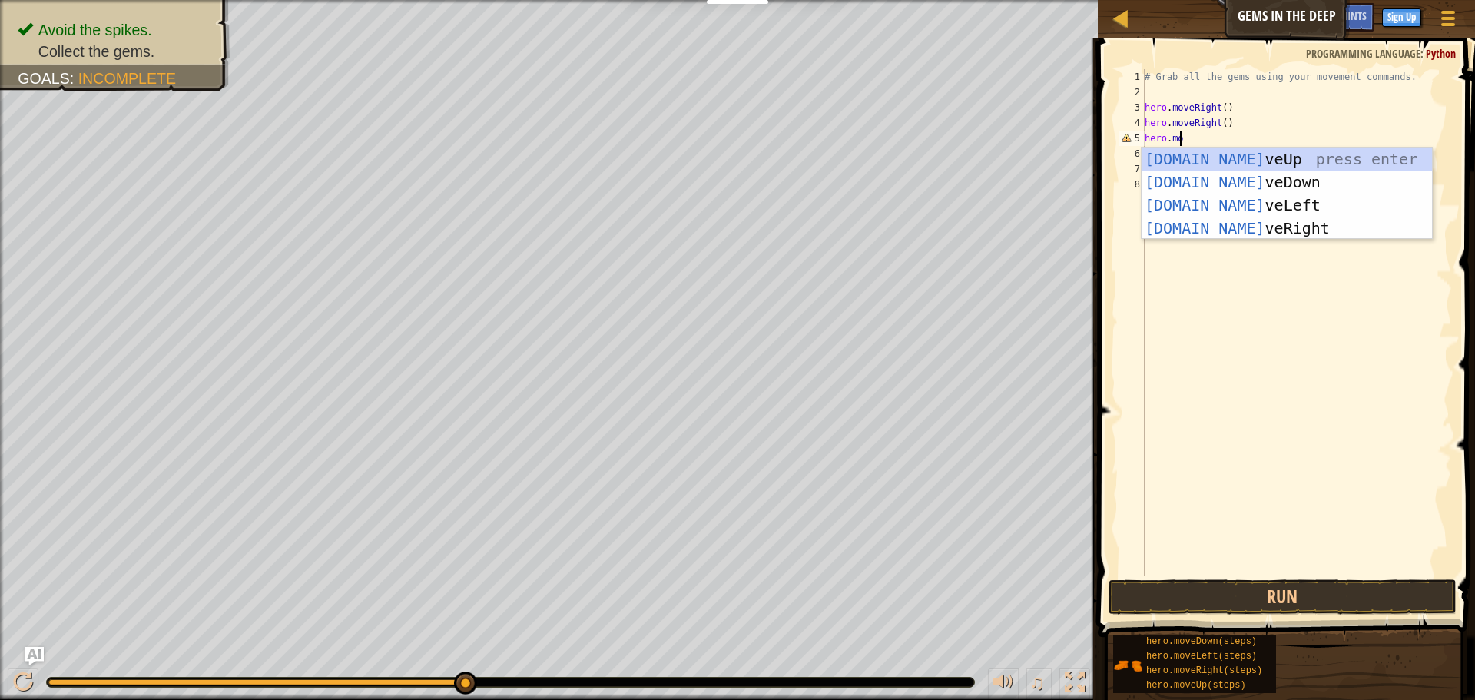
type textarea "hero.mov"
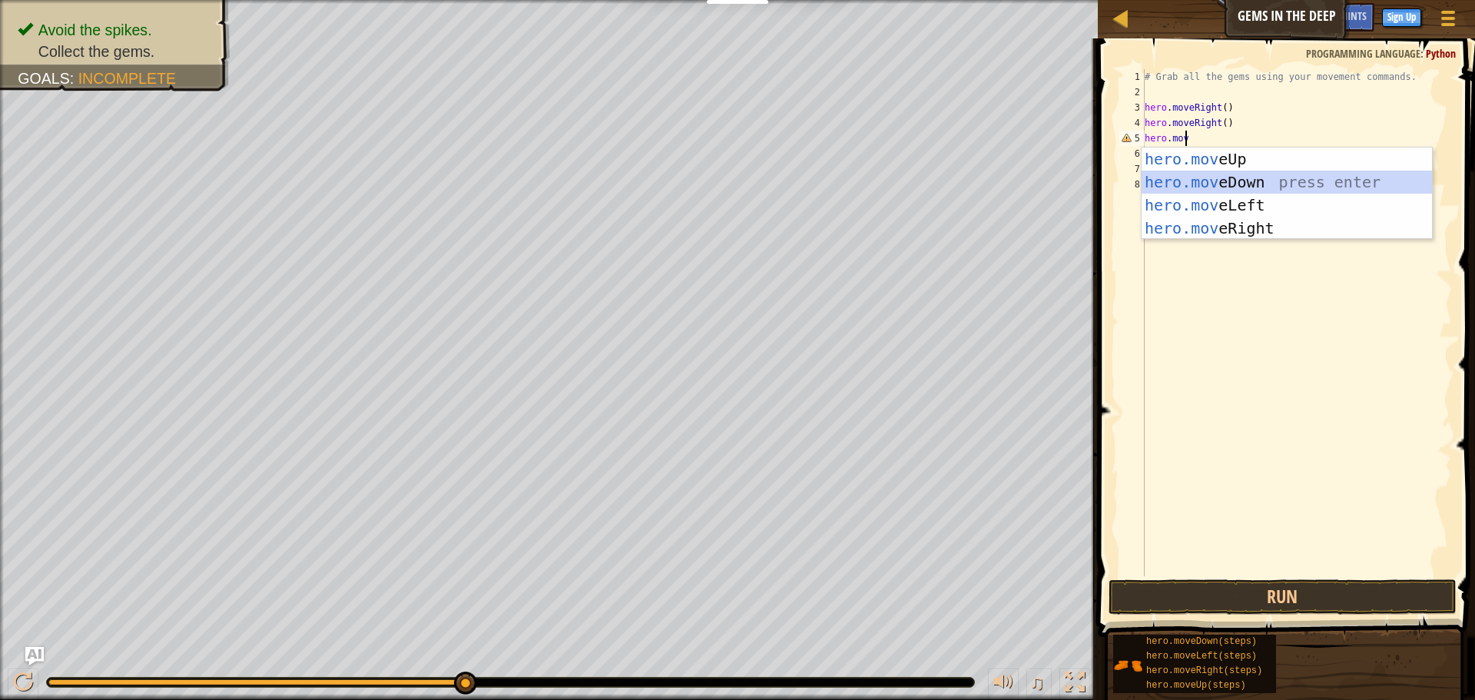
click at [1240, 176] on div "hero.mov eUp press enter hero.mov eDown press enter hero.mov eLeft press enter …" at bounding box center [1286, 216] width 290 height 138
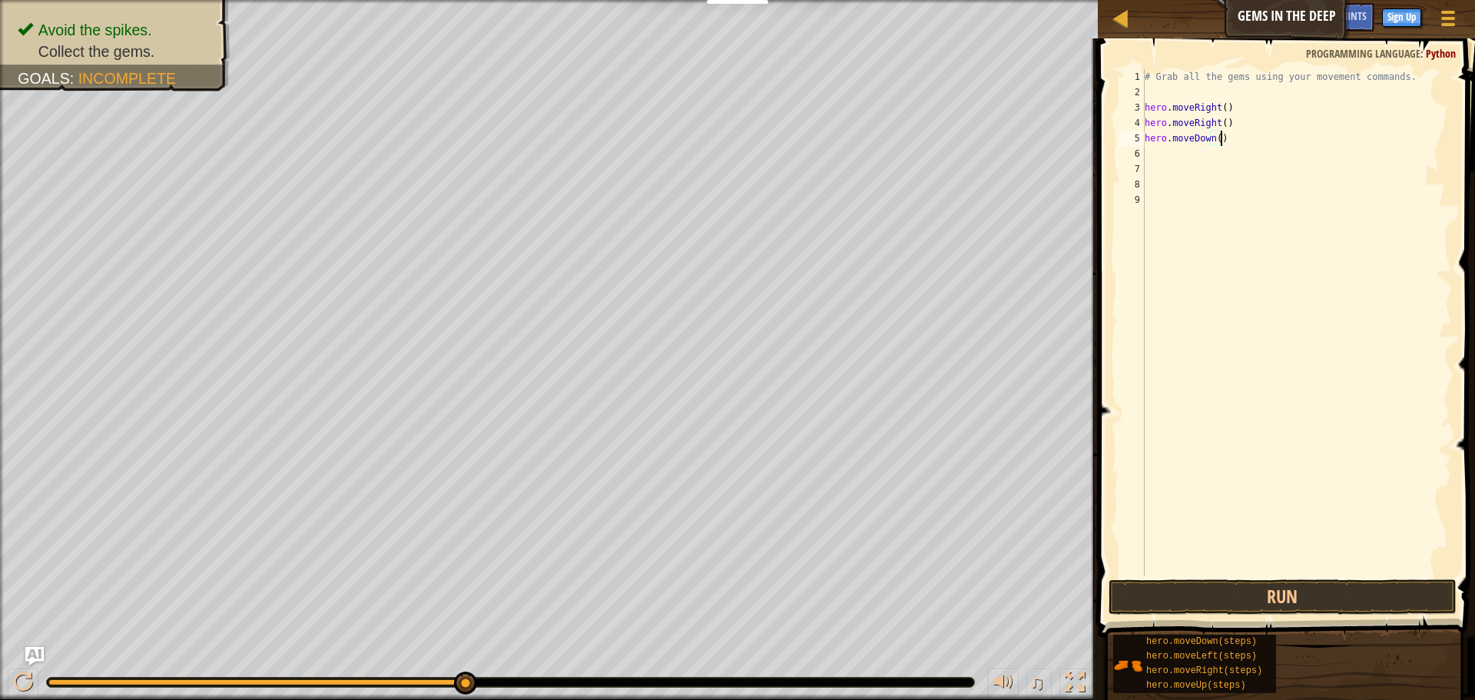
click at [1222, 135] on div "# Grab all the gems using your movement commands. hero . moveRight ( ) hero . m…" at bounding box center [1296, 338] width 310 height 538
type textarea "h"
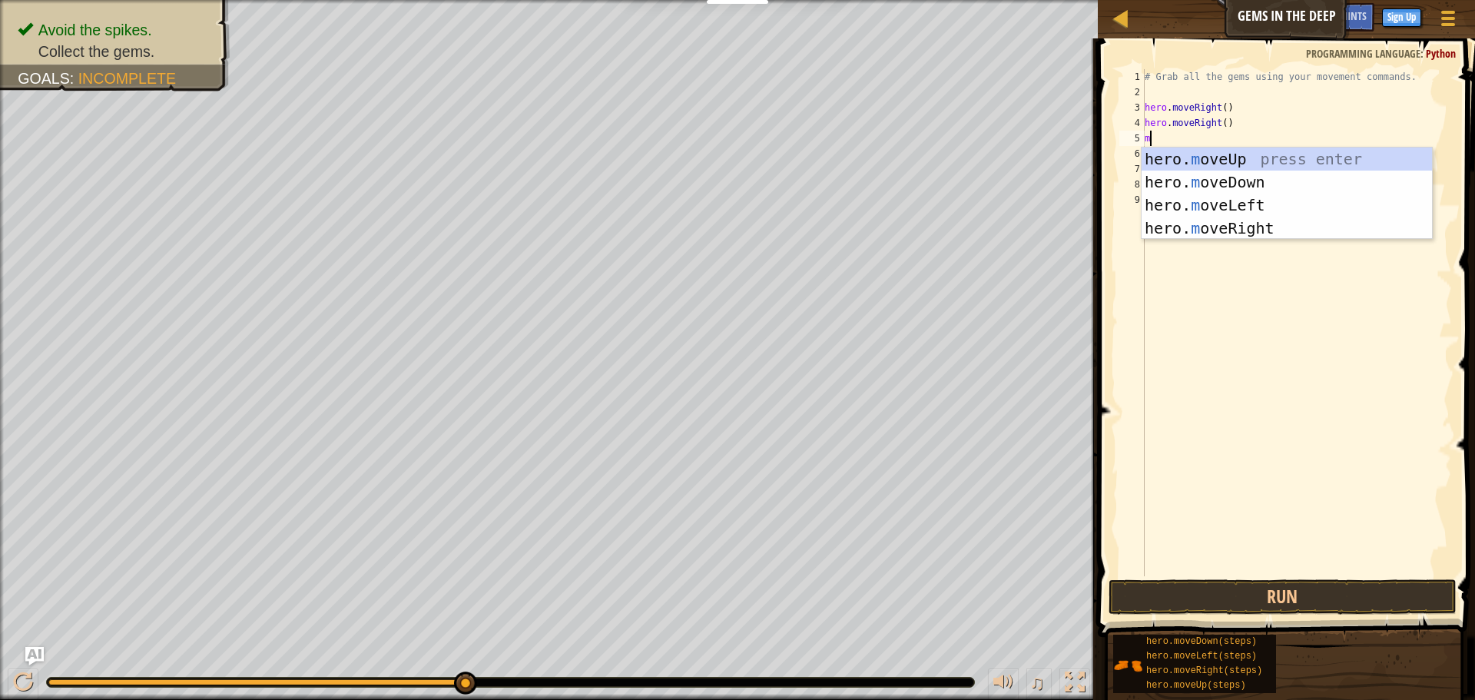
type textarea "mo"
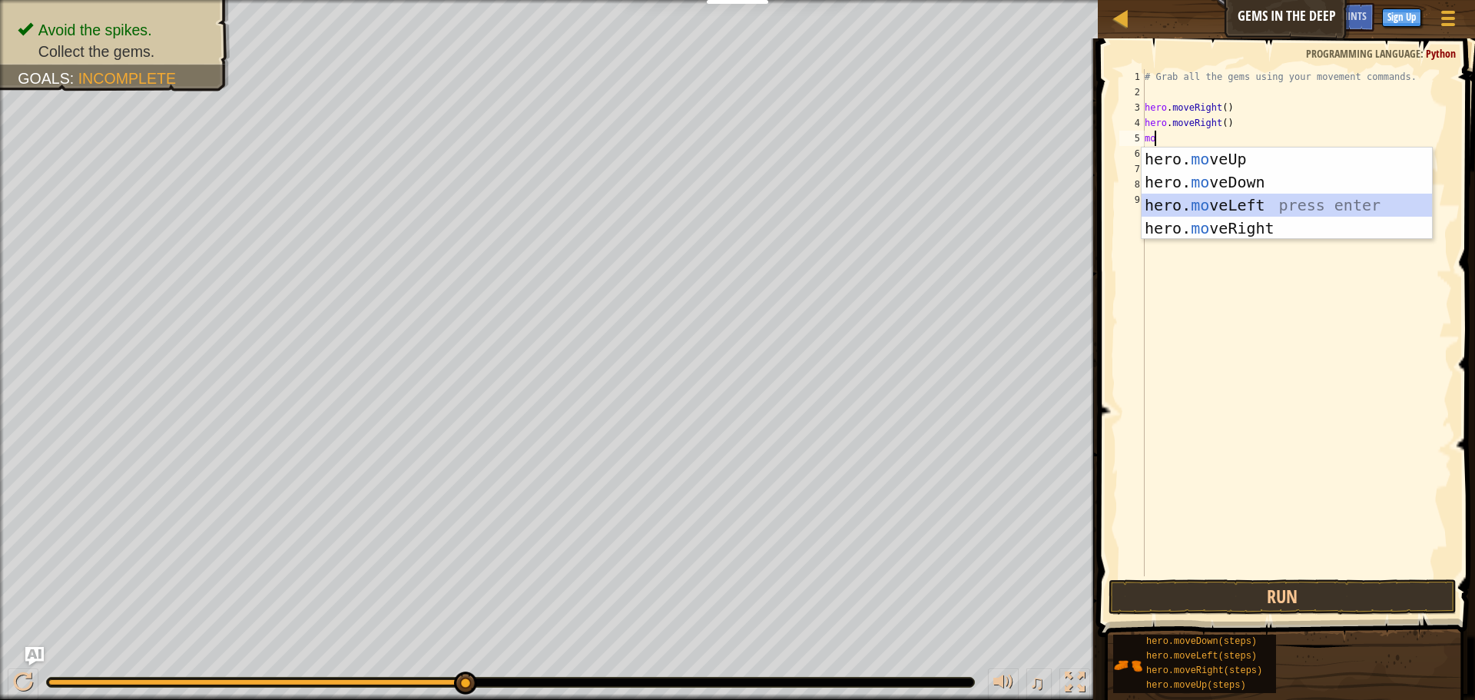
click at [1252, 205] on div "hero. mo veUp press enter hero. mo veDown press enter hero. mo veLeft press ent…" at bounding box center [1286, 216] width 290 height 138
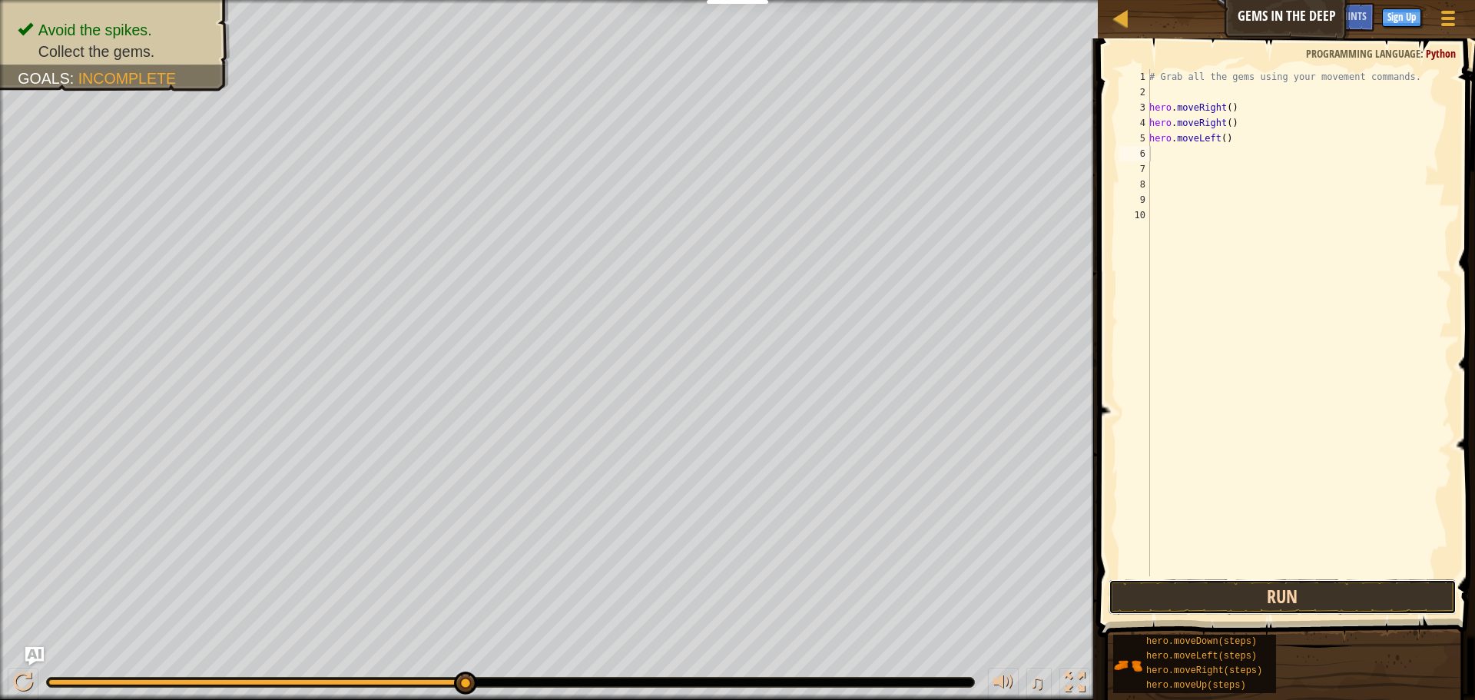
click at [1282, 588] on button "Run" at bounding box center [1282, 596] width 348 height 35
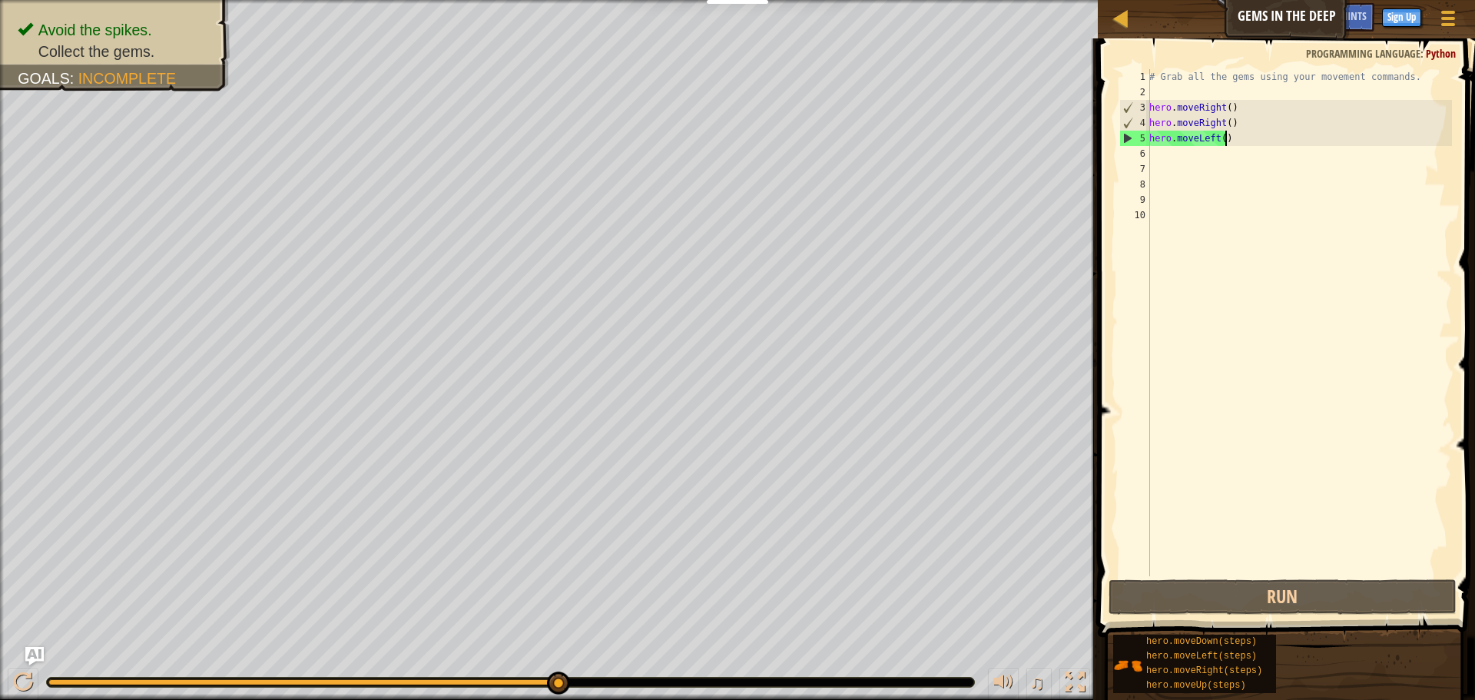
click at [1227, 138] on div "# Grab all the gems using your movement commands. hero . moveRight ( ) hero . m…" at bounding box center [1299, 338] width 306 height 538
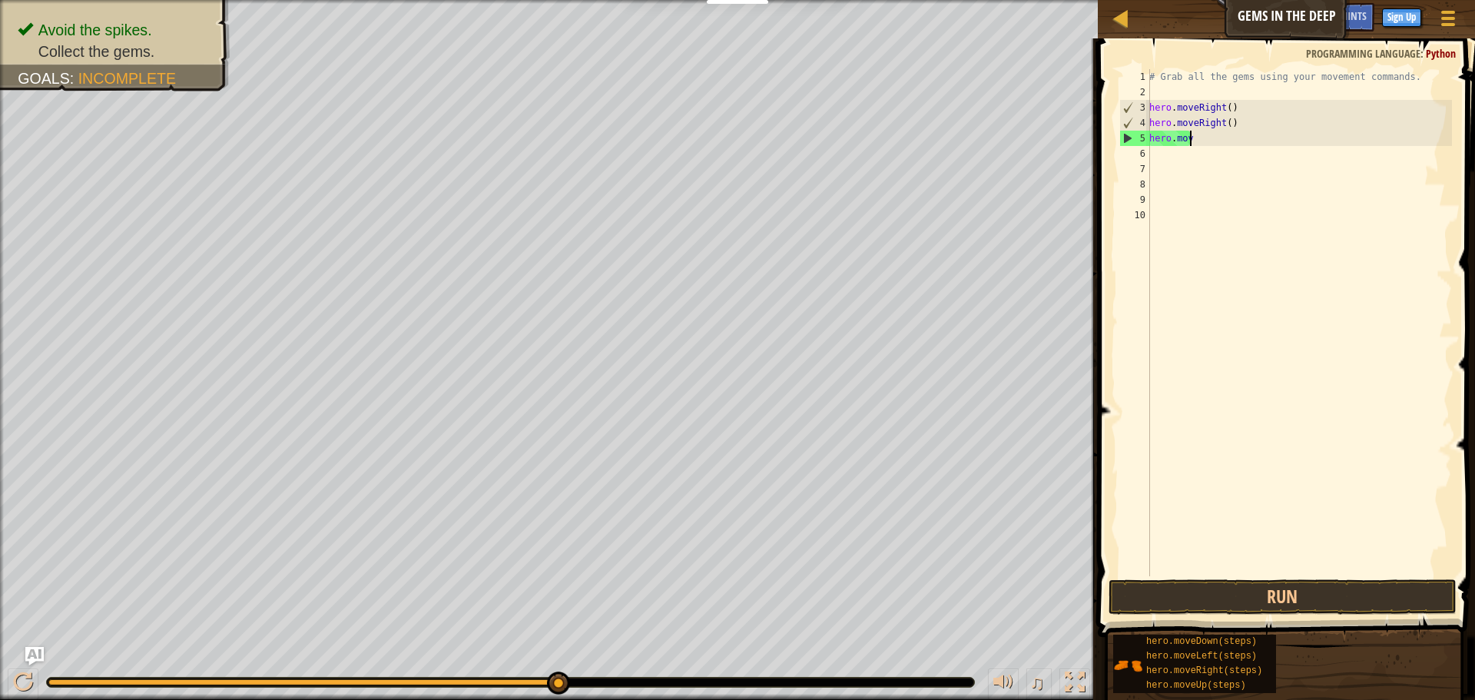
type textarea "h"
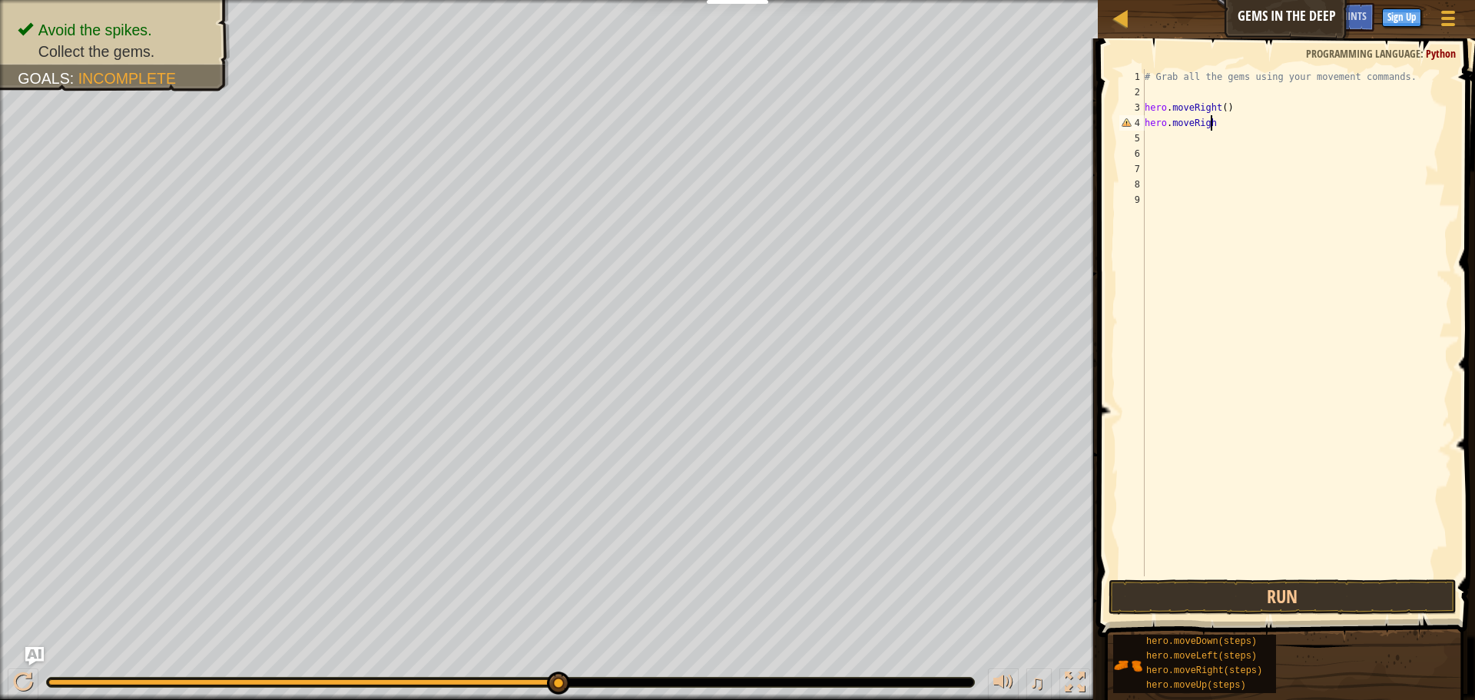
type textarea "hero.moveRight"
click at [1226, 139] on div "hero.moveRight press enter" at bounding box center [1286, 166] width 290 height 69
click at [1258, 604] on button "Run" at bounding box center [1282, 596] width 348 height 35
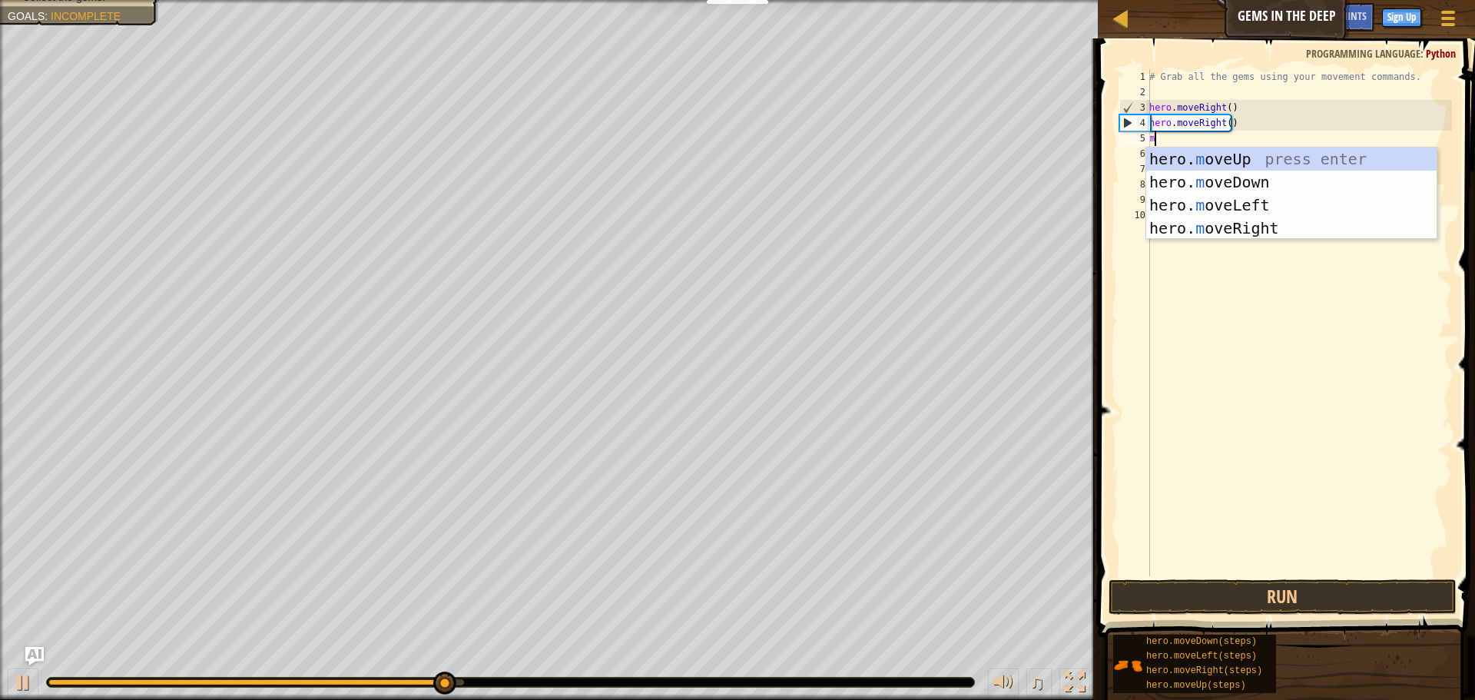
type textarea "mo"
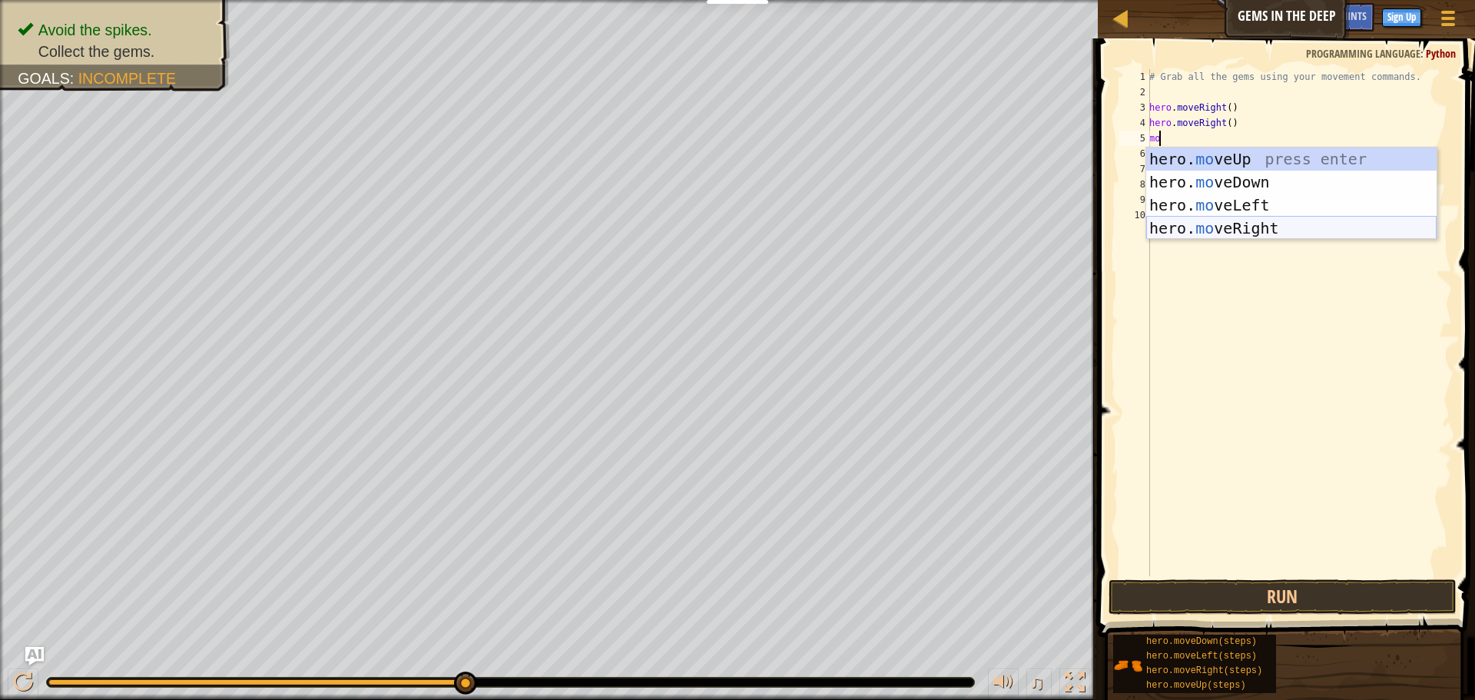
click at [1267, 230] on div "hero. mo veUp press enter hero. mo veDown press enter hero. mo veLeft press ent…" at bounding box center [1291, 216] width 290 height 138
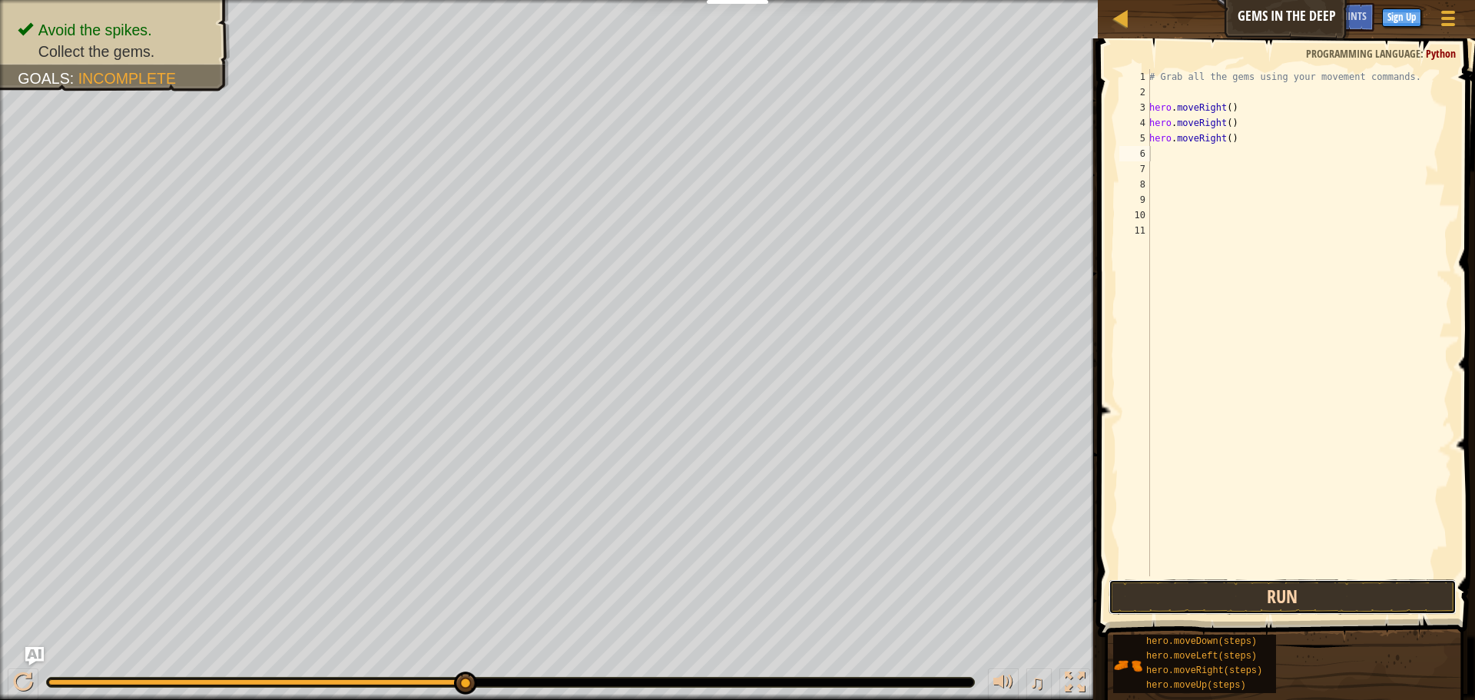
drag, startPoint x: 1254, startPoint y: 585, endPoint x: 1255, endPoint y: 598, distance: 12.4
click at [1255, 595] on button "Run" at bounding box center [1282, 596] width 348 height 35
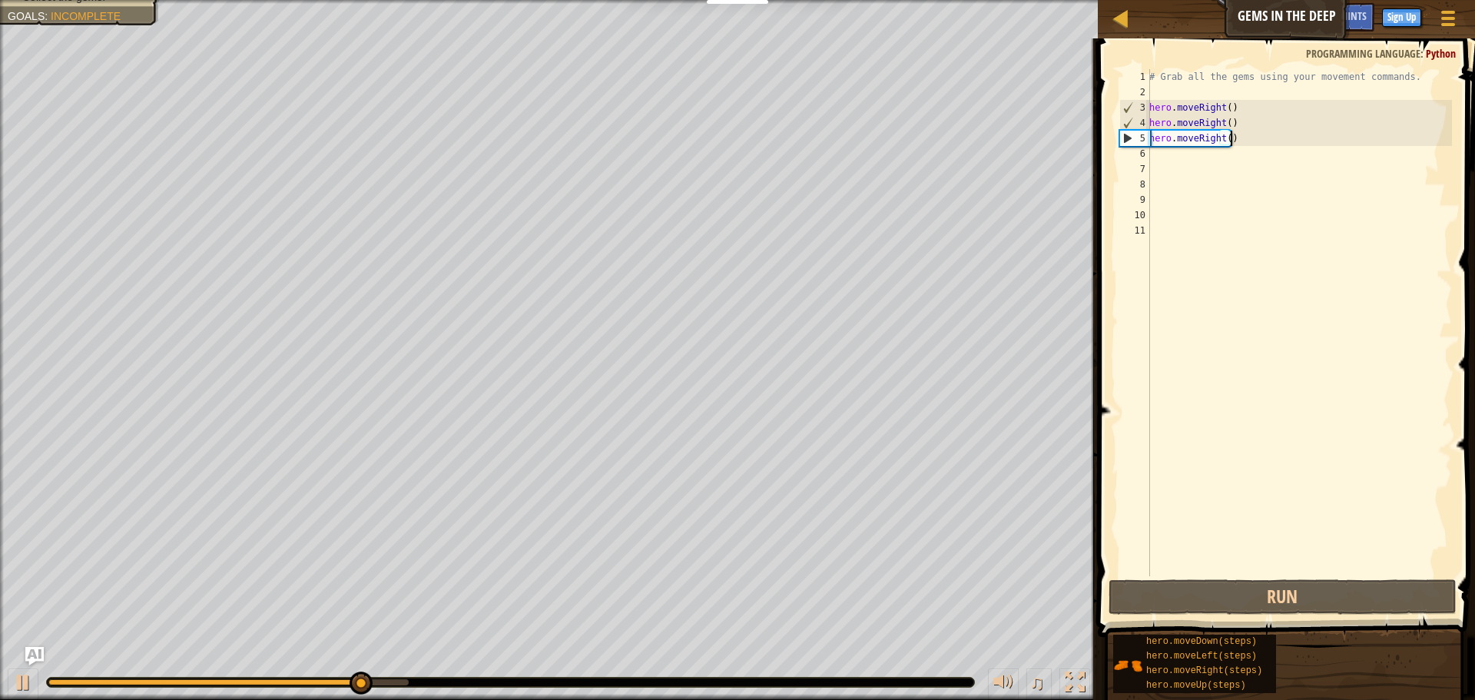
click at [1236, 132] on div "# Grab all the gems using your movement commands. hero . moveRight ( ) hero . m…" at bounding box center [1299, 338] width 306 height 538
click at [1230, 138] on div "# Grab all the gems using your movement commands. hero . moveRight ( ) hero . m…" at bounding box center [1299, 338] width 306 height 538
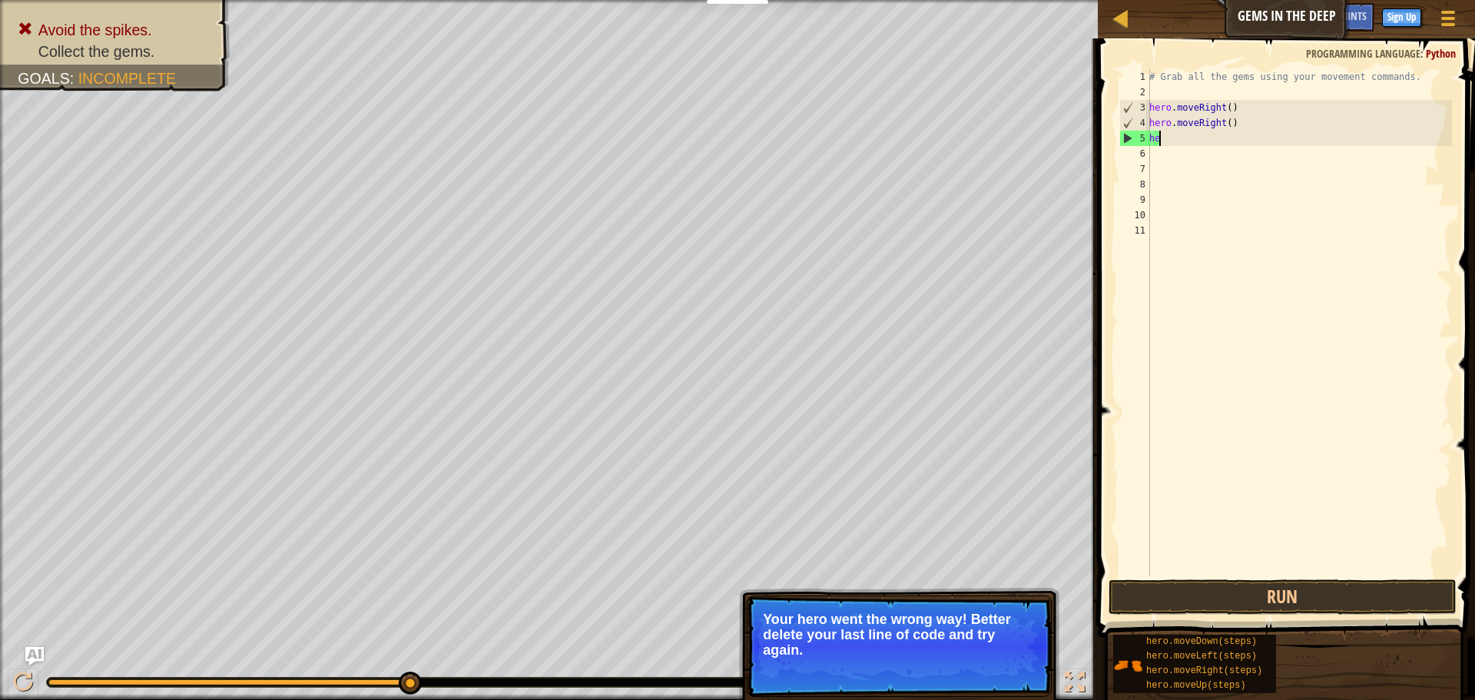
type textarea "h"
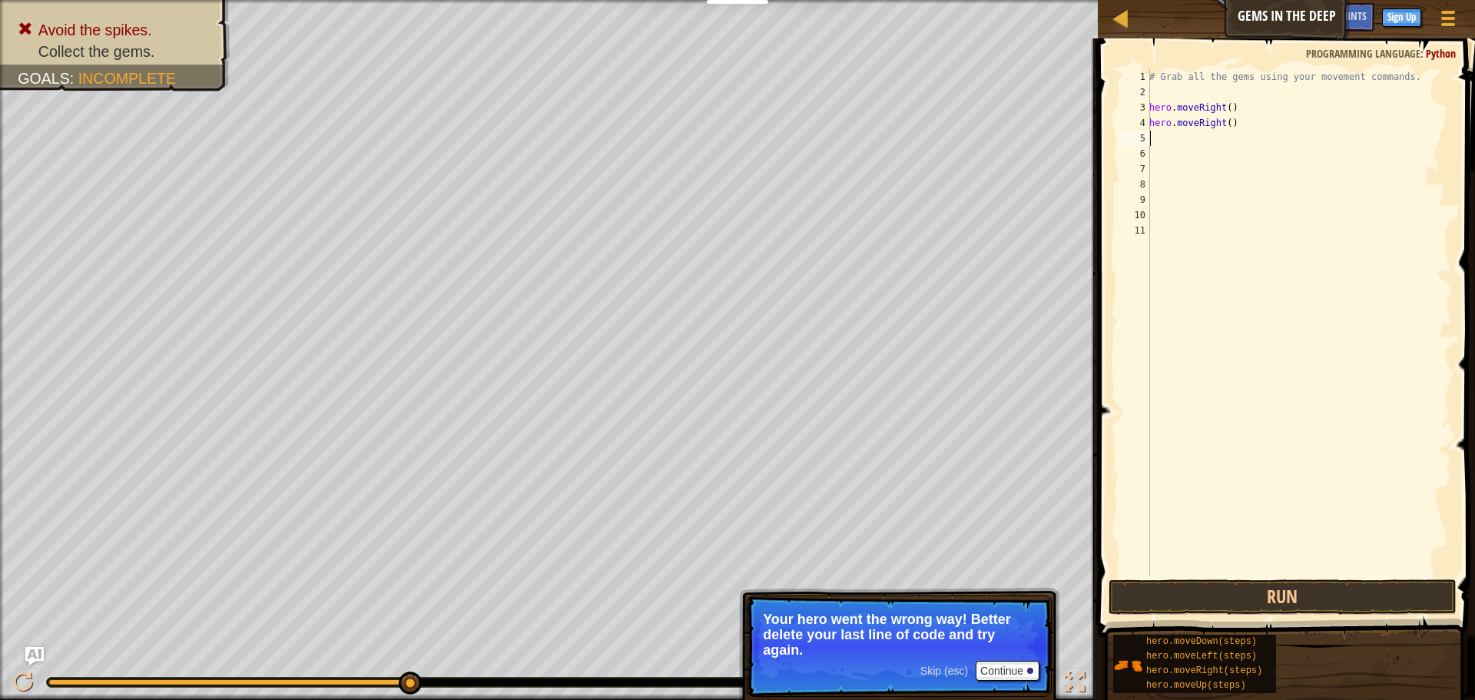
type textarea "hero.moveRight()"
click at [1145, 133] on div "5" at bounding box center [1134, 138] width 31 height 15
click at [1341, 600] on button "Run" at bounding box center [1282, 596] width 348 height 35
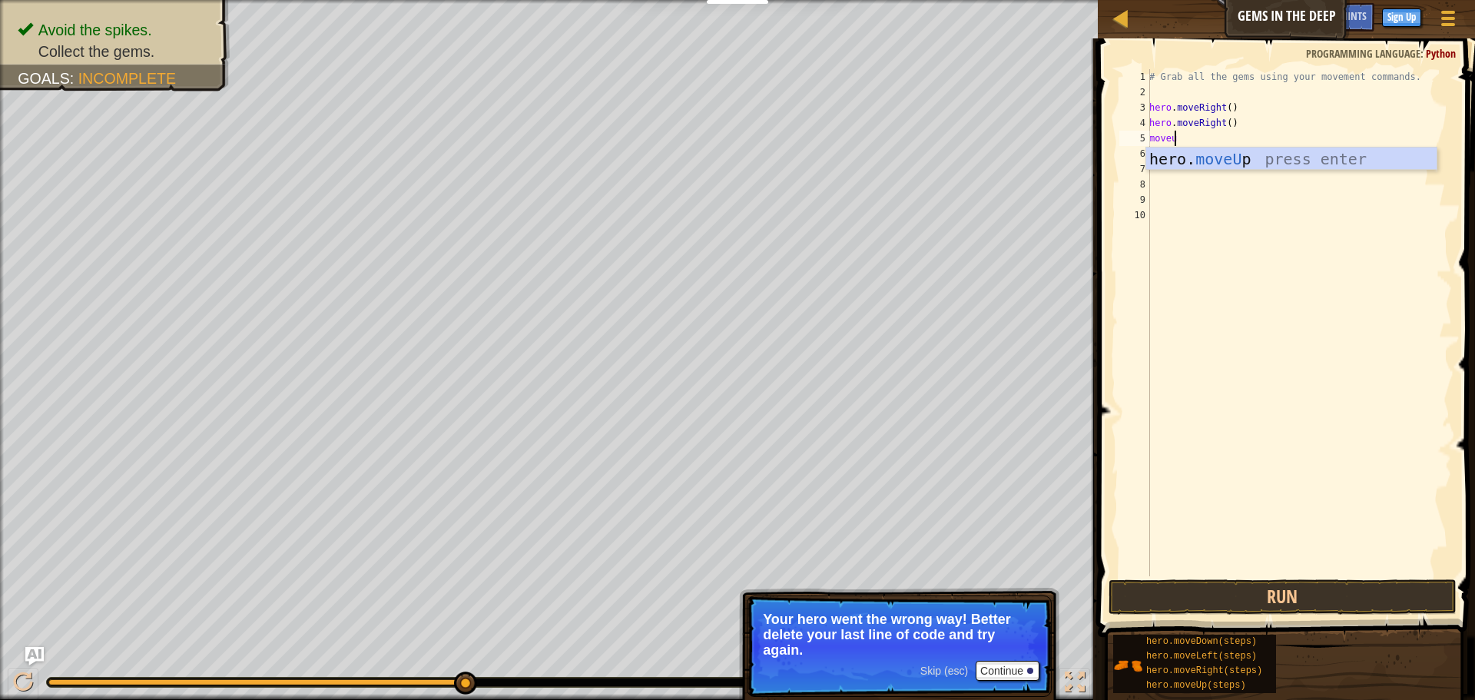
scroll to position [7, 2]
type textarea "moveup"
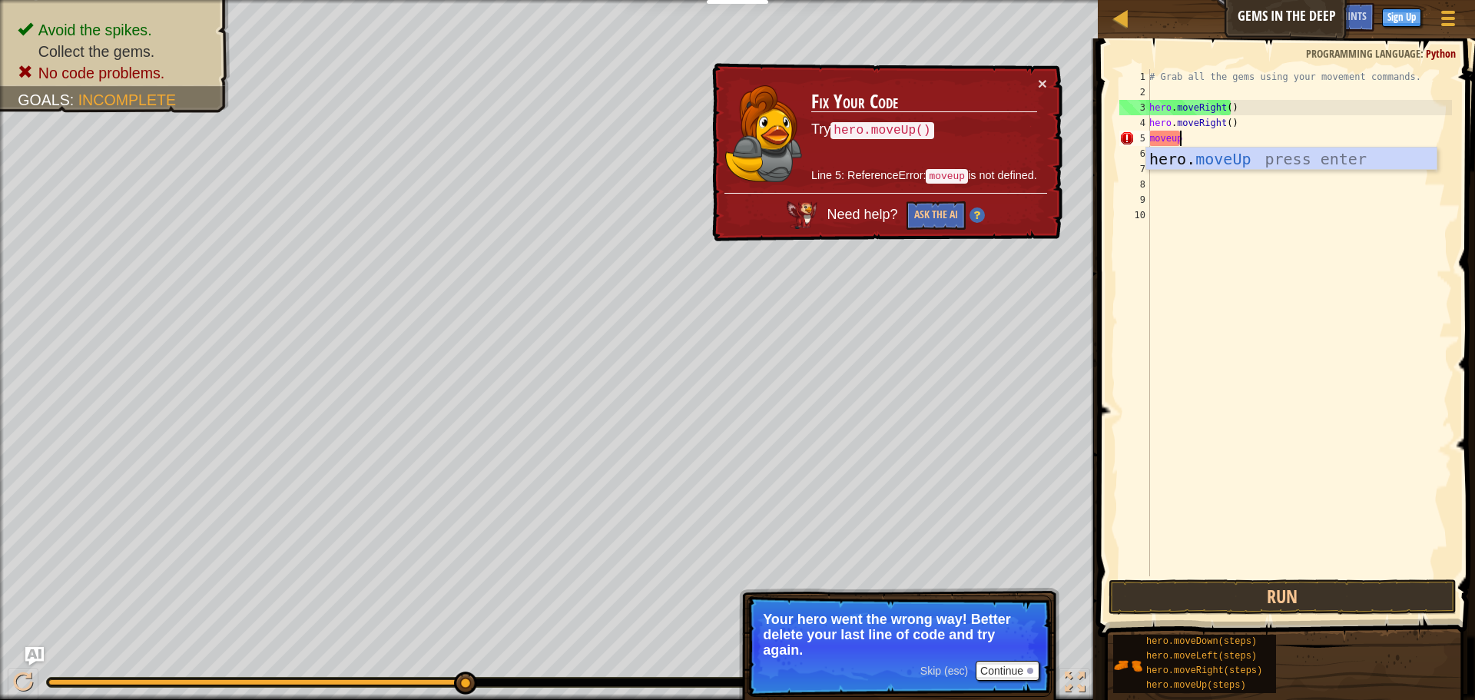
scroll to position [7, 0]
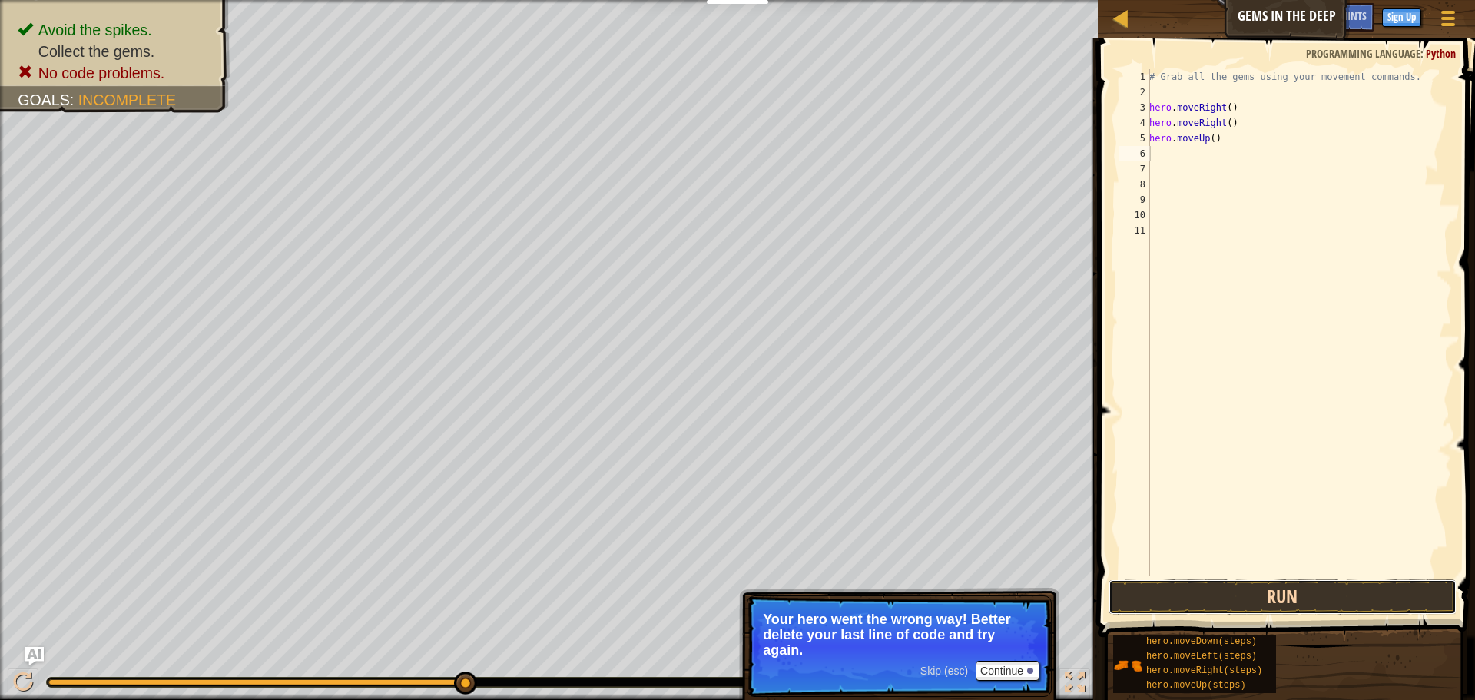
click at [1304, 582] on button "Run" at bounding box center [1282, 596] width 348 height 35
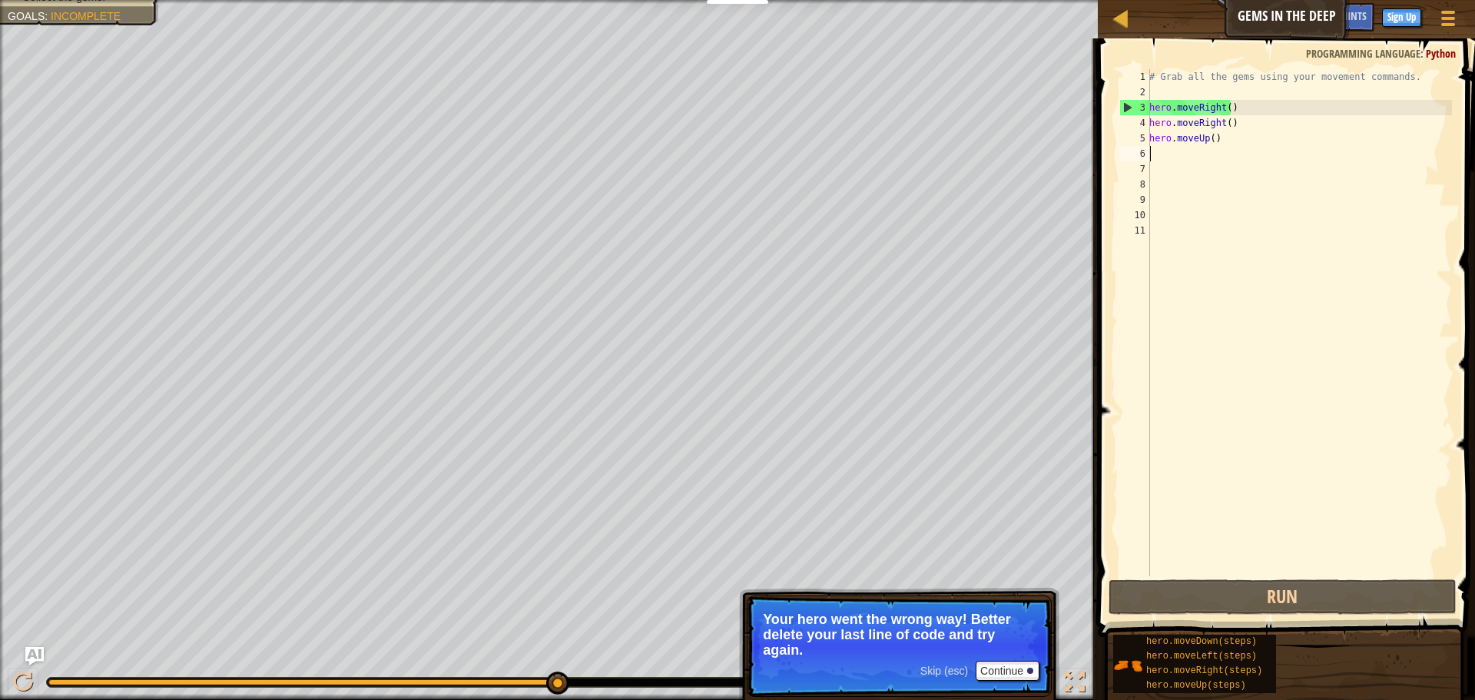
type textarea "m"
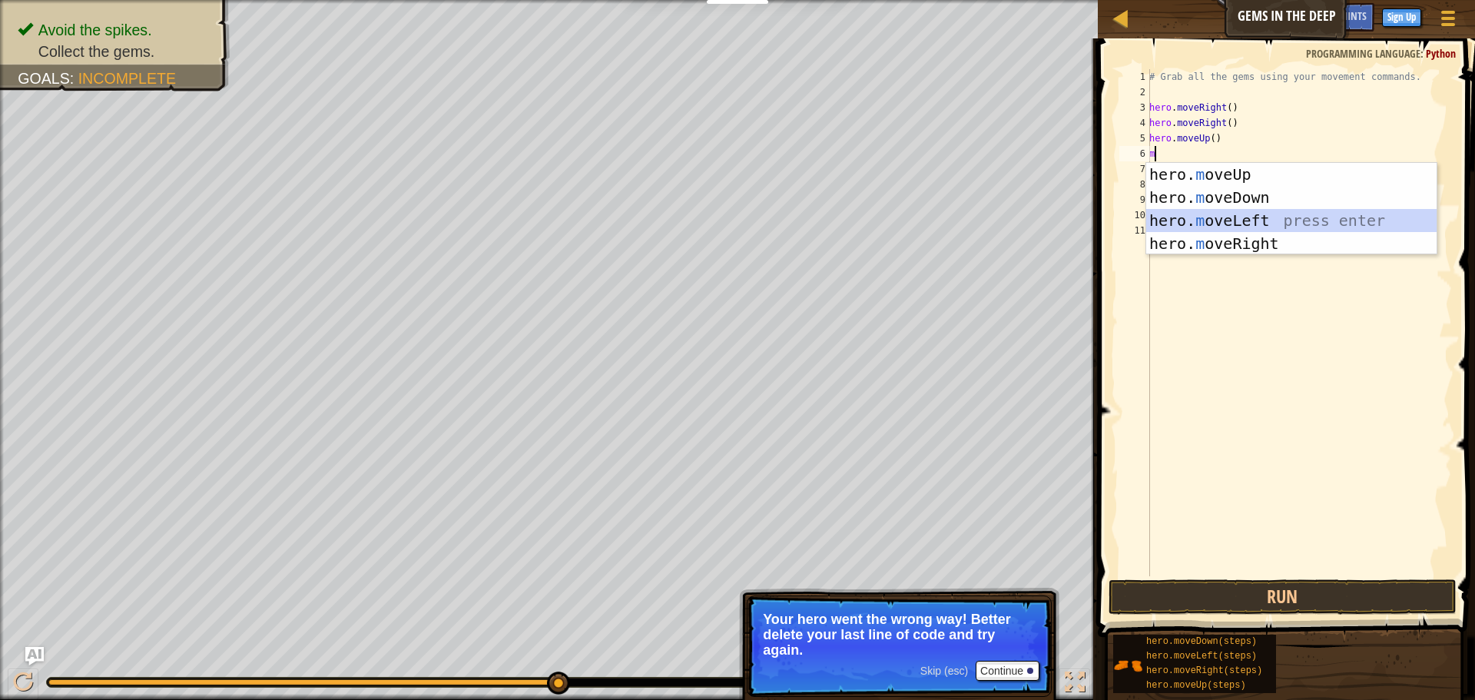
click at [1222, 210] on div "hero. m oveUp press enter hero. m oveDown press enter hero. m oveLeft press ent…" at bounding box center [1291, 232] width 290 height 138
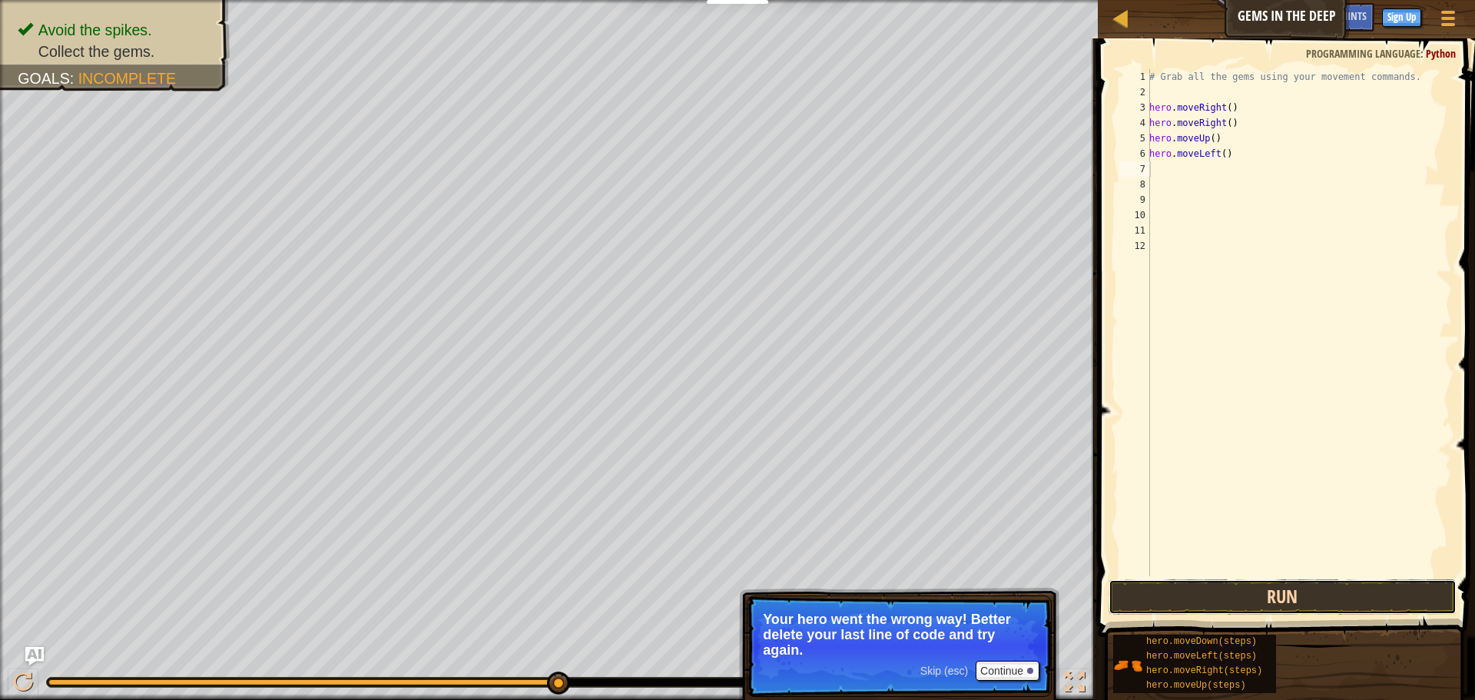
click at [1308, 598] on button "Run" at bounding box center [1282, 596] width 348 height 35
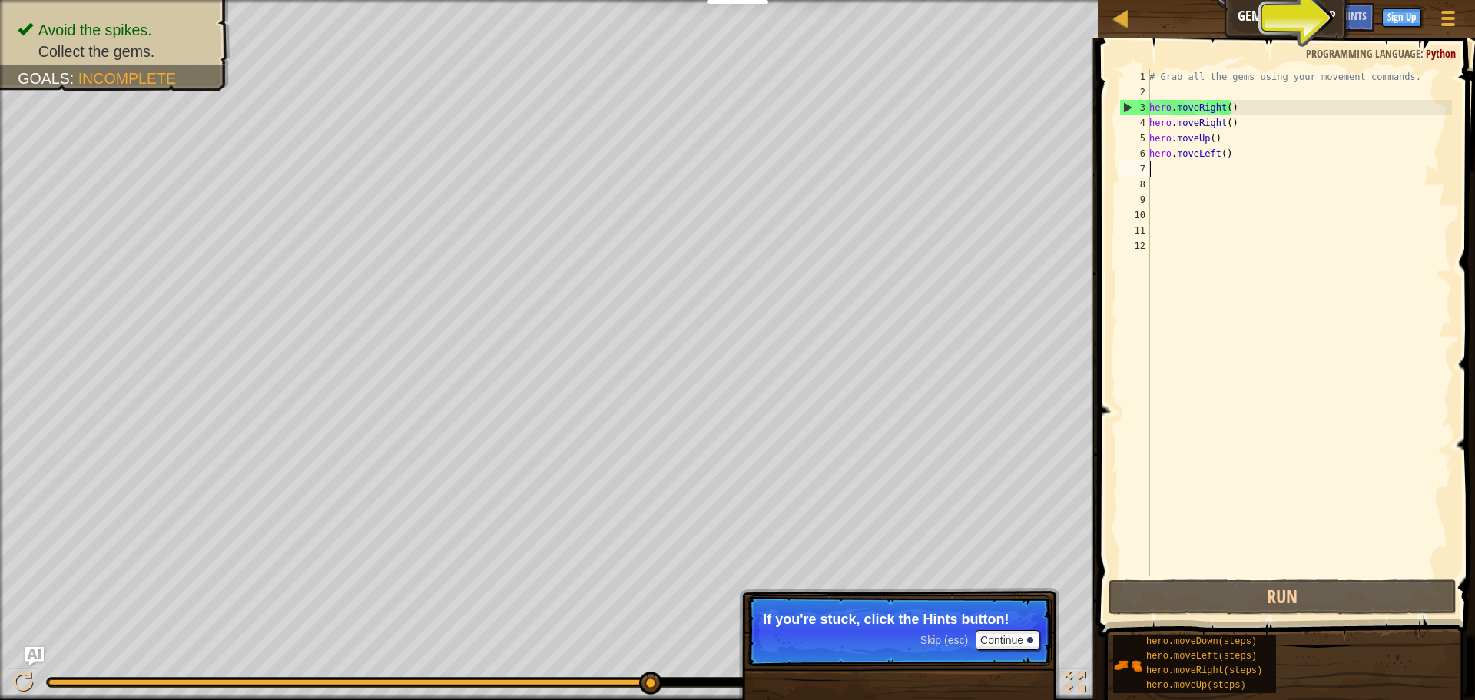
type textarea "m"
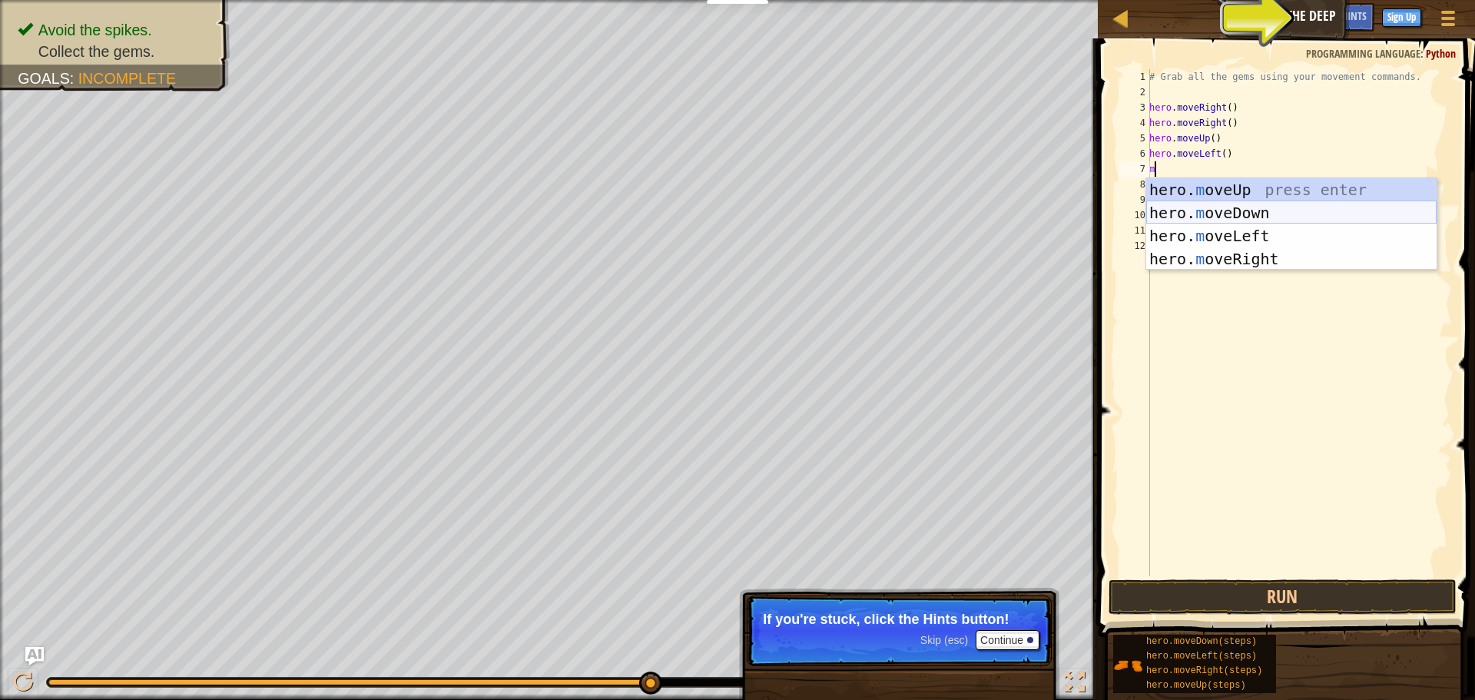
click at [1273, 212] on div "hero. m oveUp press enter hero. m oveDown press enter hero. m oveLeft press ent…" at bounding box center [1291, 247] width 290 height 138
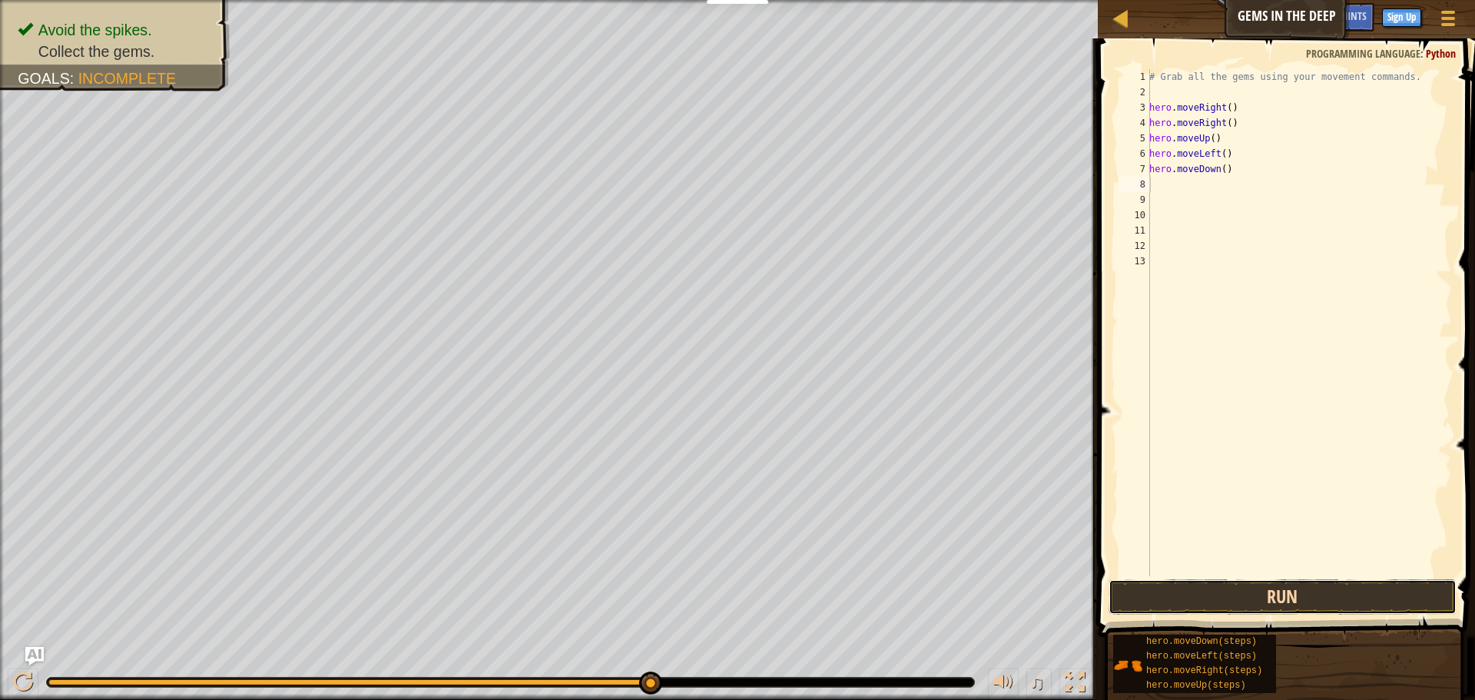
click at [1293, 601] on button "Run" at bounding box center [1282, 596] width 348 height 35
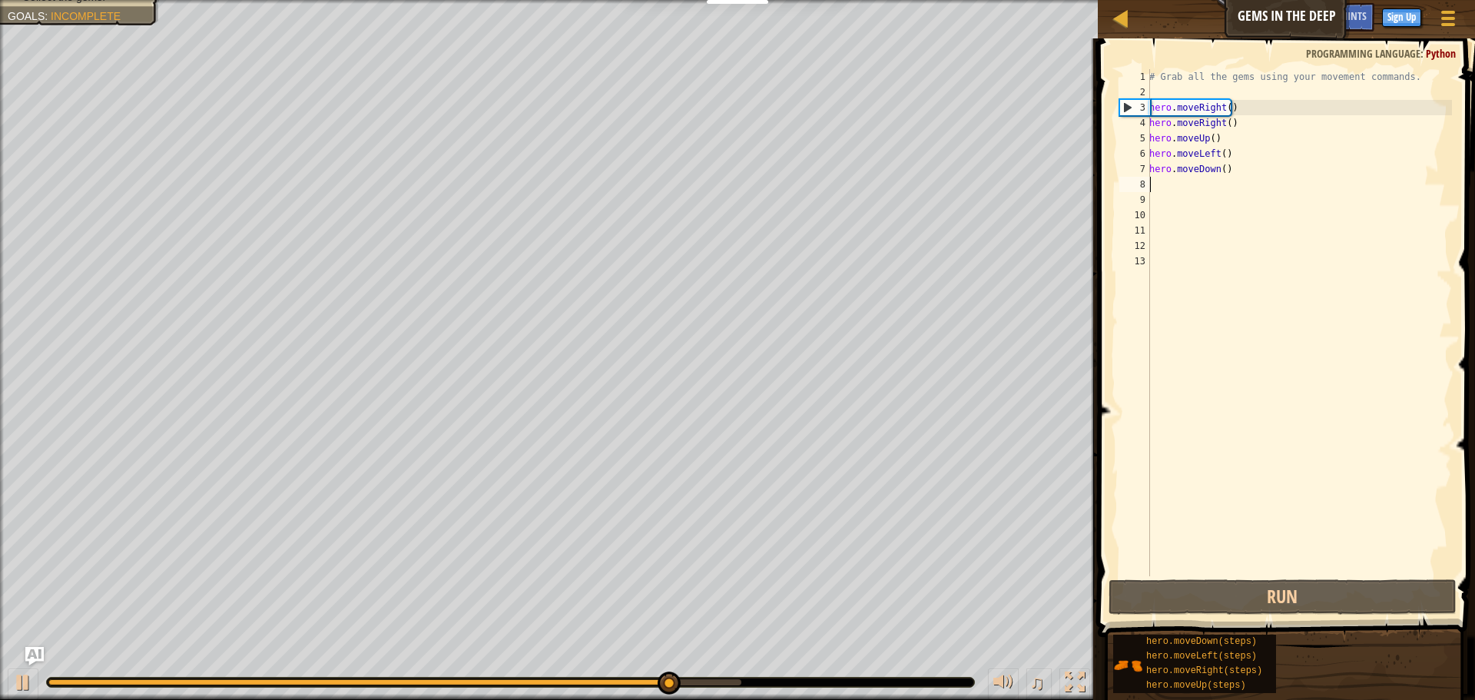
type textarea "m"
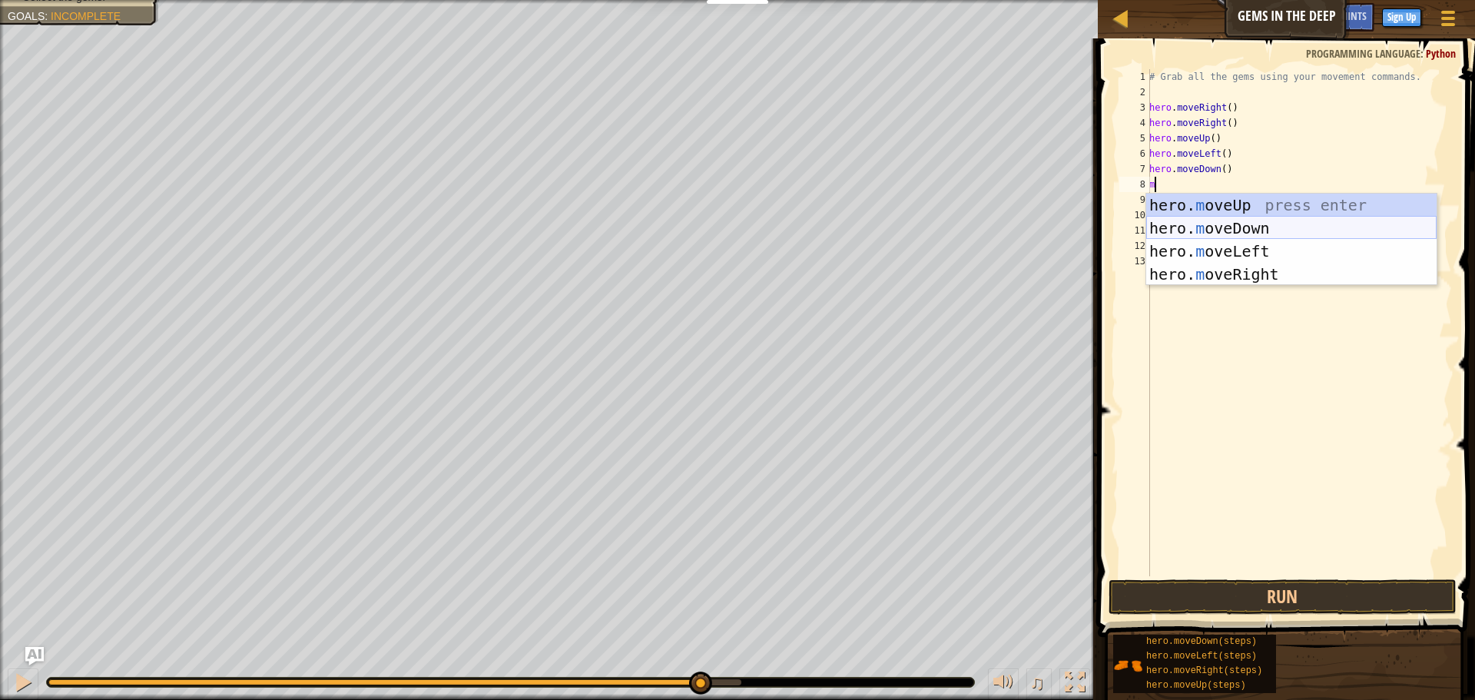
click at [1221, 220] on div "hero. m oveUp press enter hero. m oveDown press enter hero. m oveLeft press ent…" at bounding box center [1291, 263] width 290 height 138
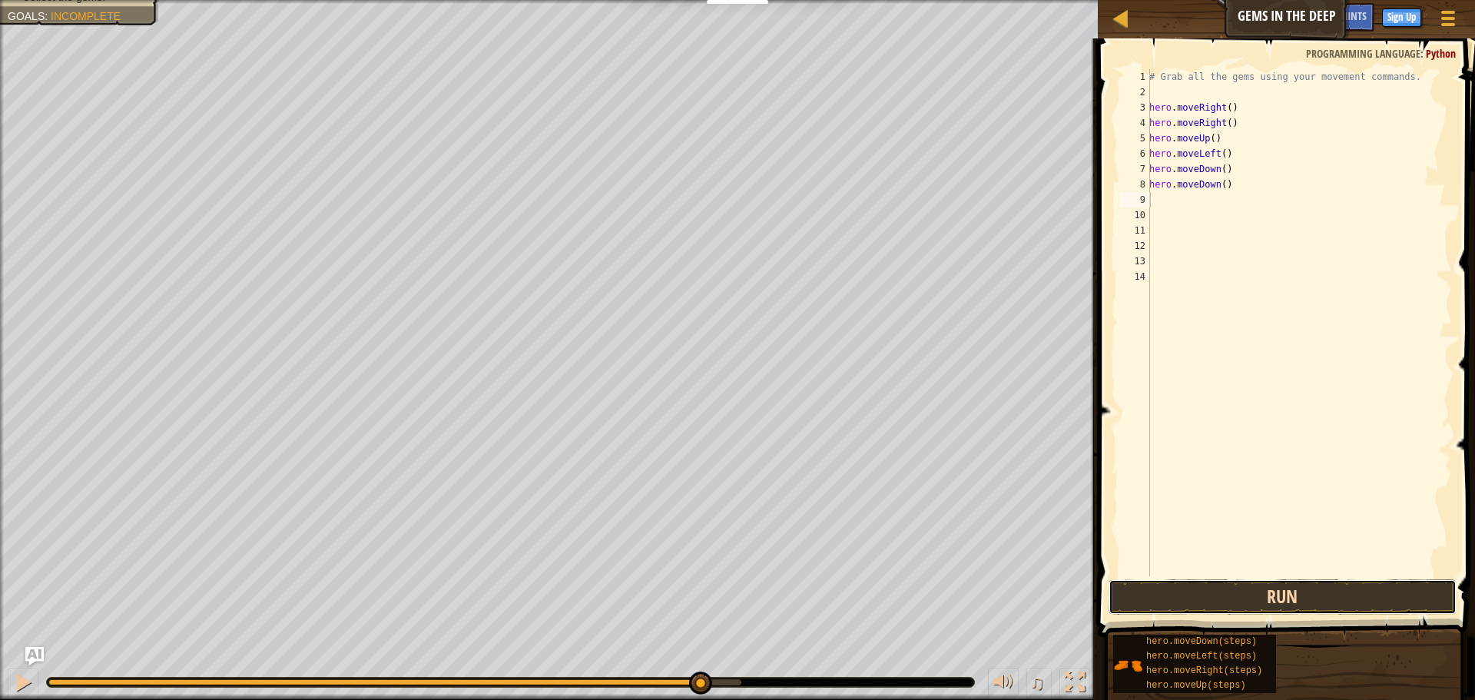
click at [1318, 581] on button "Run" at bounding box center [1282, 596] width 348 height 35
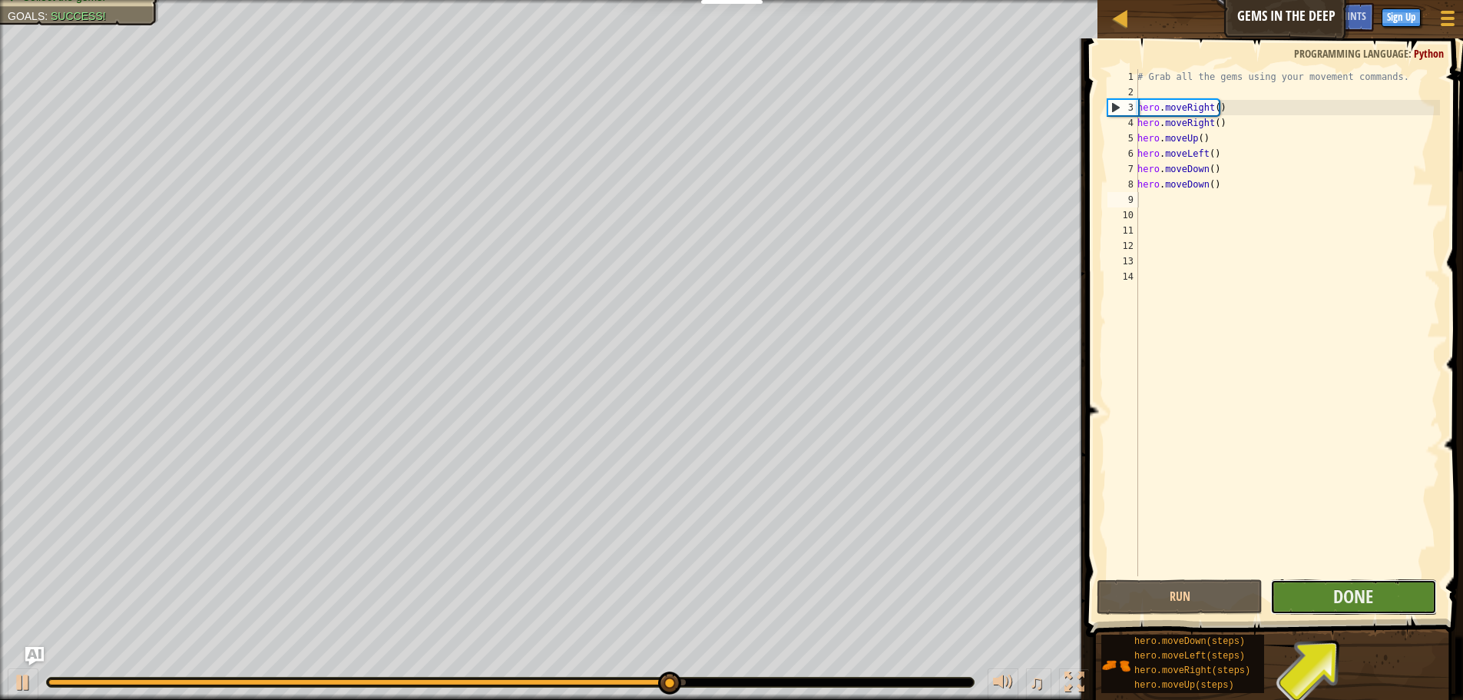
click at [1385, 585] on button "Done" at bounding box center [1354, 596] width 166 height 35
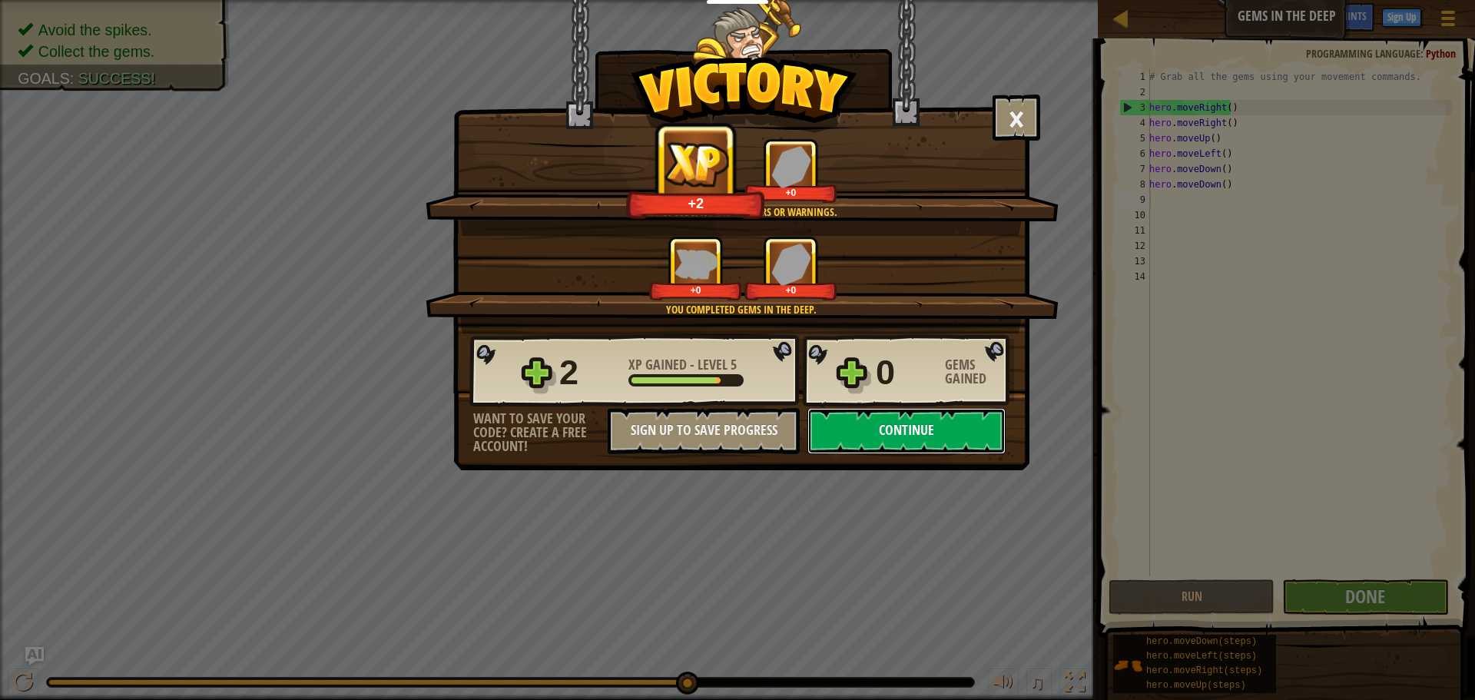
click at [933, 414] on button "Continue" at bounding box center [906, 431] width 198 height 46
